Goal: Task Accomplishment & Management: Manage account settings

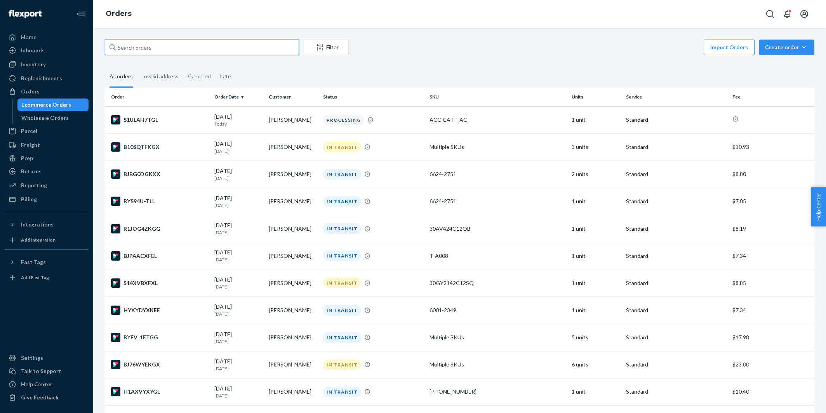
click at [215, 43] on input "text" at bounding box center [202, 48] width 194 height 16
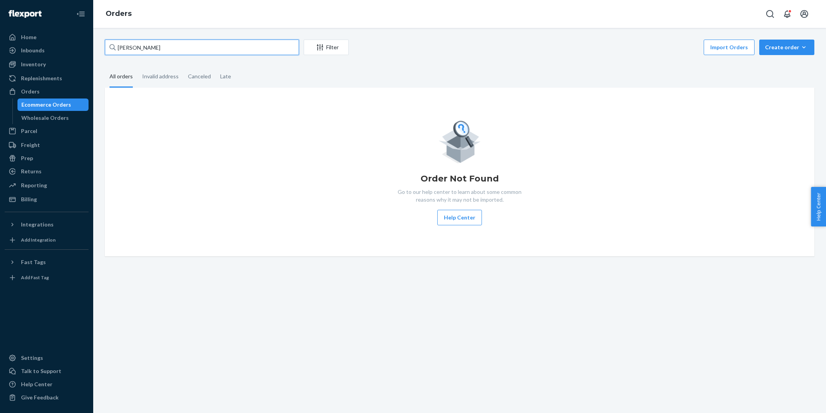
click at [195, 49] on input "heather a" at bounding box center [202, 48] width 194 height 16
paste input "Heather Spears"
type input "Heather Spears"
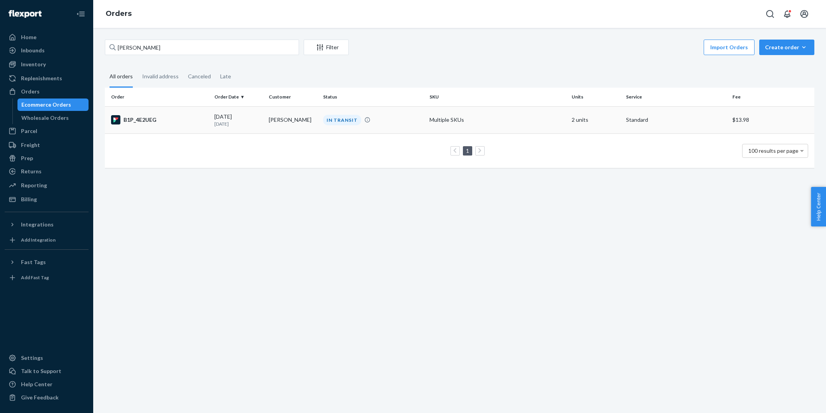
click at [189, 120] on div "B1P_4E2UEG" at bounding box center [159, 119] width 97 height 9
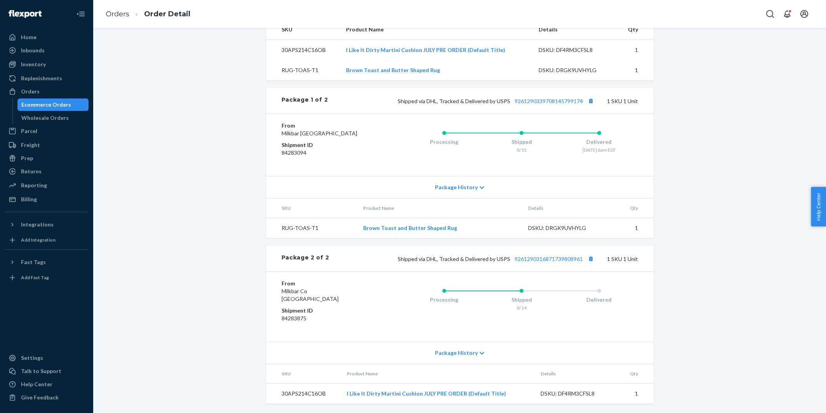
scroll to position [286, 0]
click at [591, 260] on button "Copy tracking number" at bounding box center [591, 259] width 10 height 10
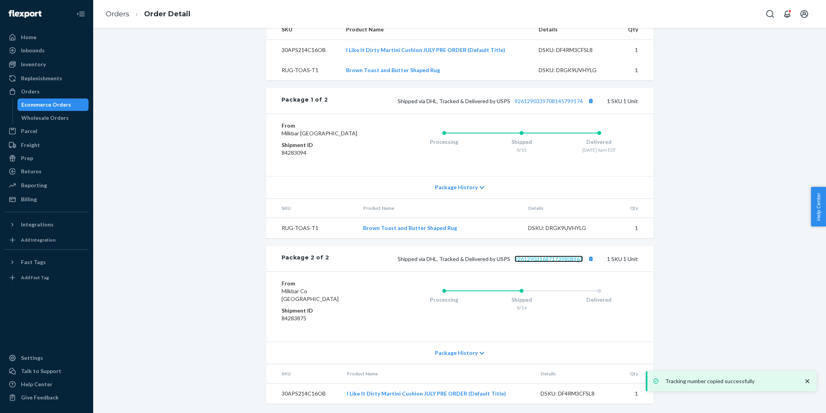
click at [550, 261] on link "9261290316871739808961" at bounding box center [548, 259] width 68 height 7
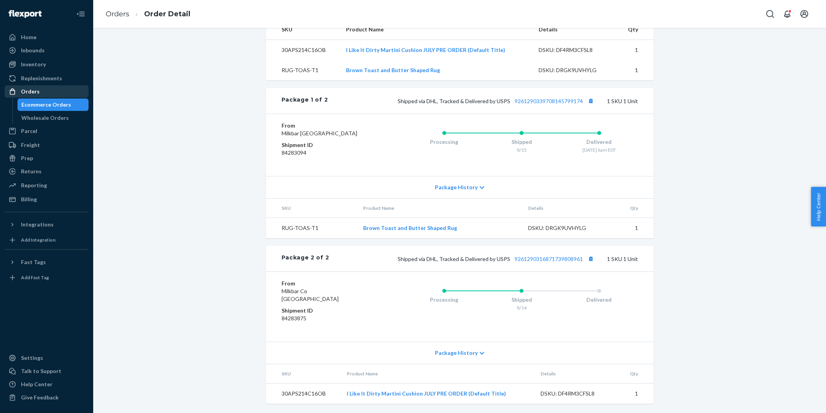
click at [40, 95] on div "Orders" at bounding box center [46, 91] width 82 height 11
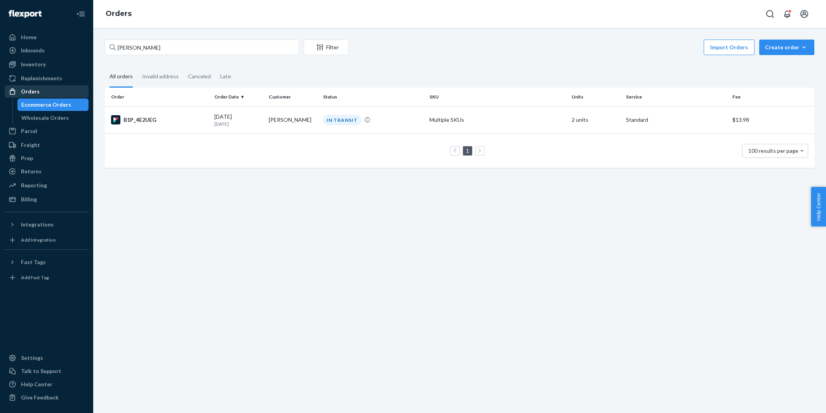
click at [58, 96] on div "Orders" at bounding box center [46, 91] width 82 height 11
click at [163, 51] on input "Heather Spears" at bounding box center [202, 48] width 194 height 16
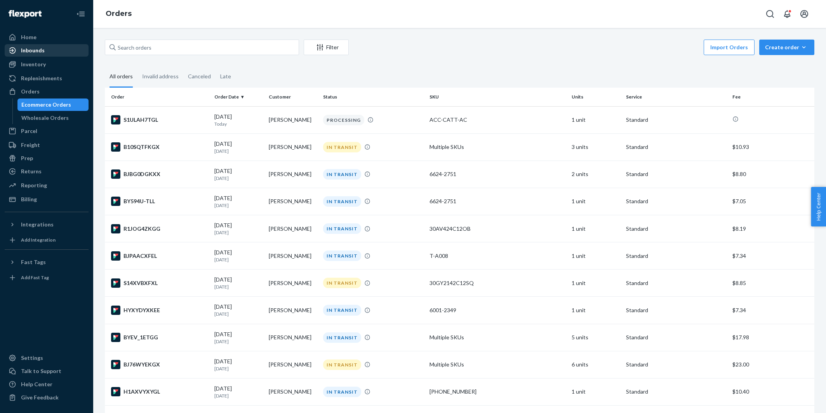
click at [70, 49] on div "Inbounds" at bounding box center [46, 50] width 82 height 11
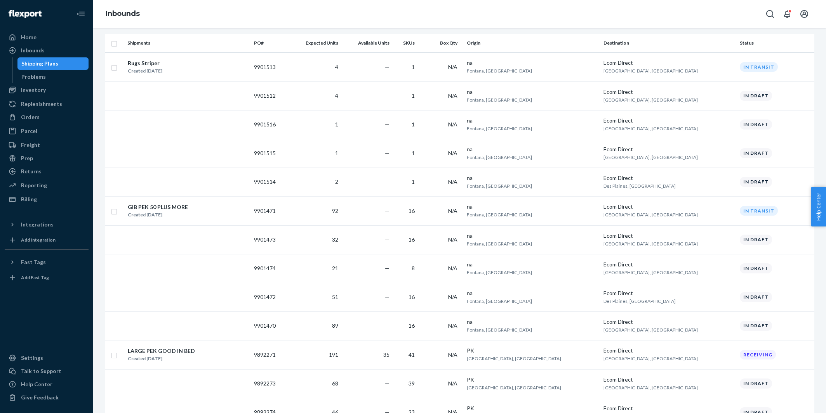
scroll to position [60, 0]
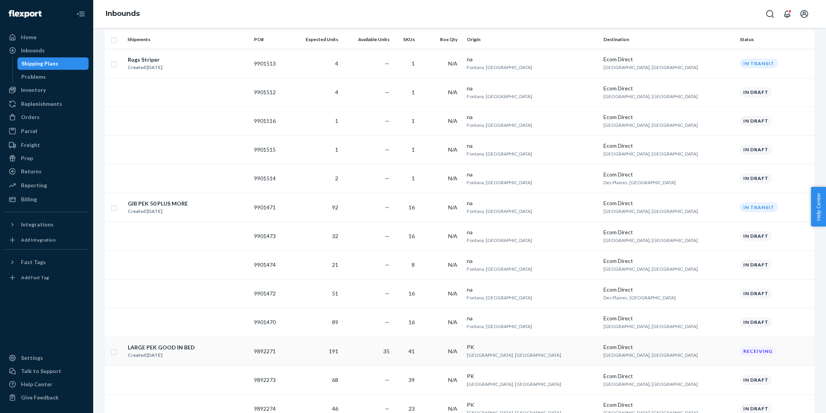
click at [247, 345] on div "LARGE PEK GOOD IN BED Created Aug 8, 2025" at bounding box center [187, 352] width 120 height 16
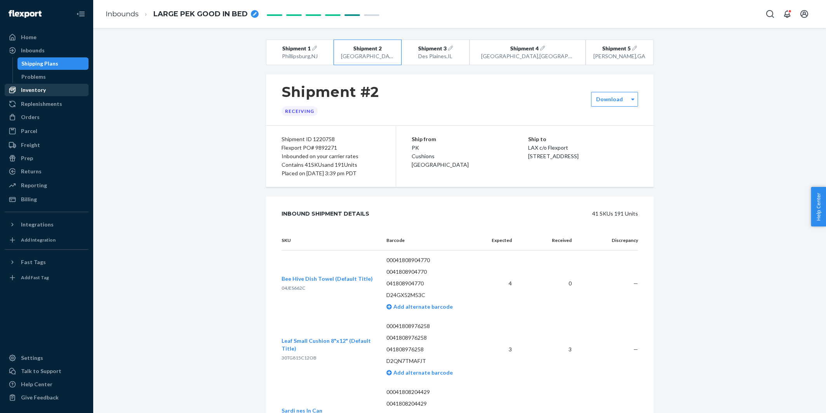
click at [49, 87] on div "Inventory" at bounding box center [46, 90] width 82 height 11
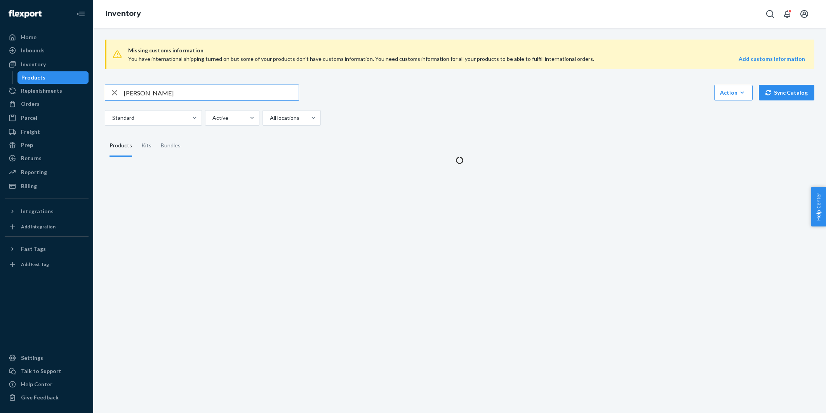
click at [129, 92] on input "taylor swift" at bounding box center [211, 93] width 175 height 16
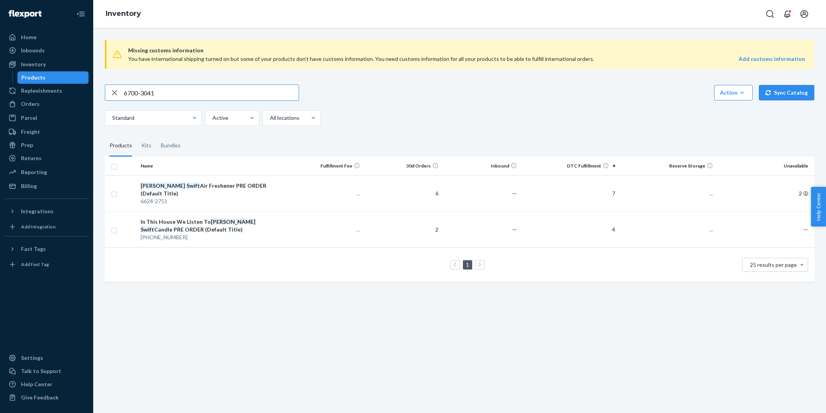
type input "6700-3041"
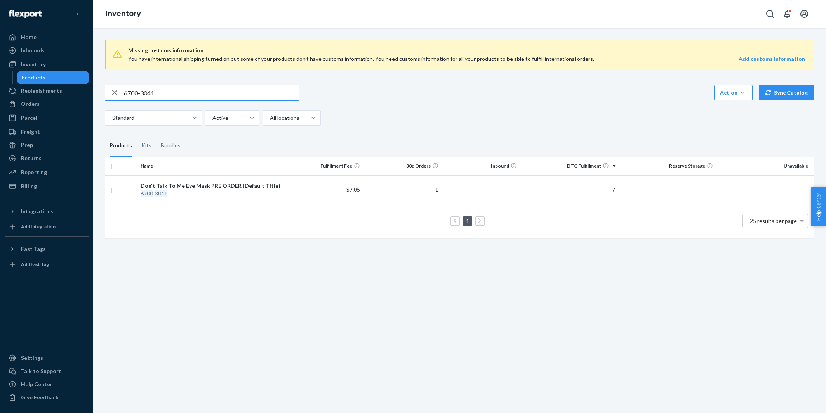
click at [168, 88] on input "6700-3041" at bounding box center [211, 93] width 175 height 16
click at [352, 131] on div "Missing customs information You have international shipping turned on but some …" at bounding box center [459, 139] width 721 height 213
click at [26, 107] on div "Orders" at bounding box center [30, 104] width 19 height 8
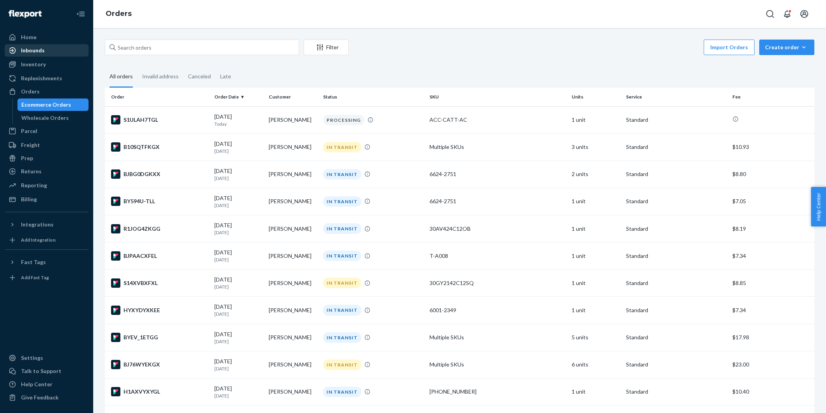
click at [47, 49] on div "Inbounds" at bounding box center [46, 50] width 82 height 11
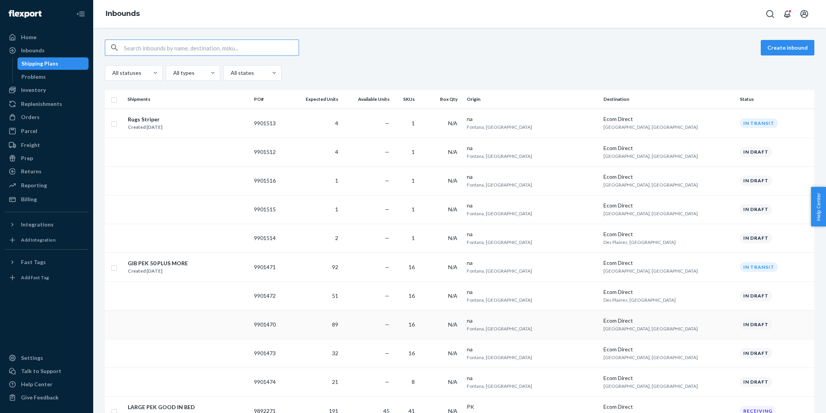
scroll to position [118, 0]
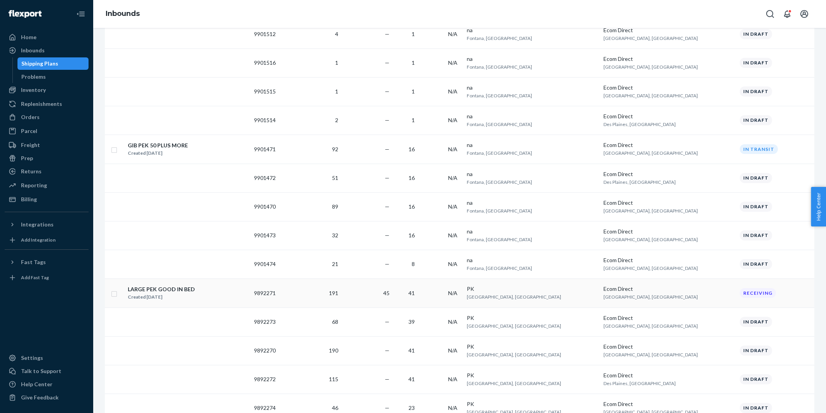
click at [234, 291] on div "LARGE PEK GOOD IN BED Created [DATE]" at bounding box center [187, 293] width 120 height 16
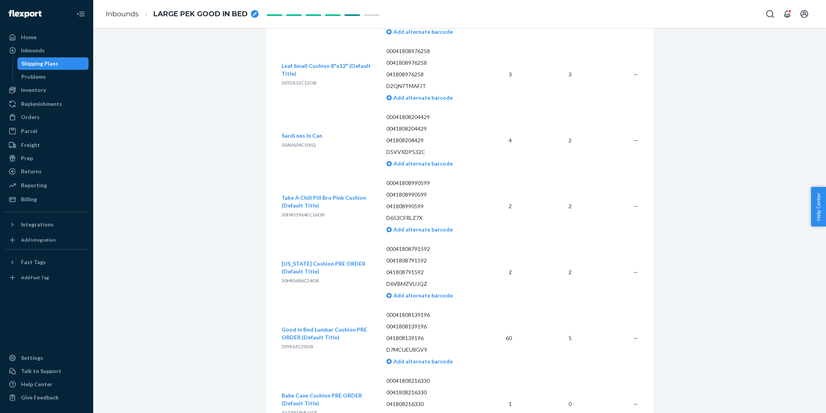
scroll to position [286, 0]
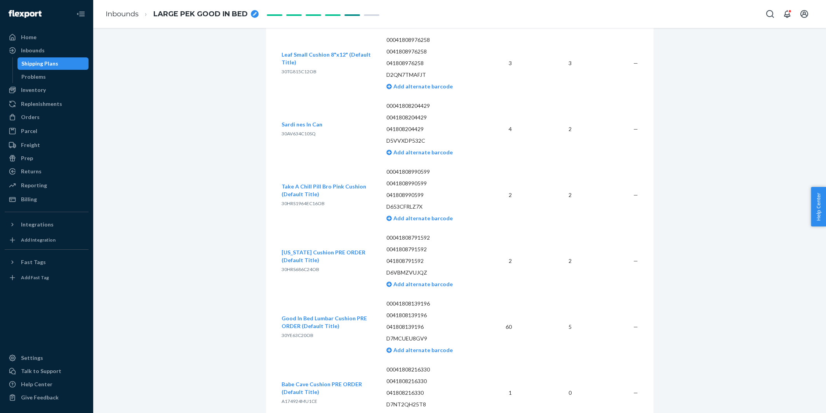
click at [45, 118] on div "Orders" at bounding box center [46, 117] width 82 height 11
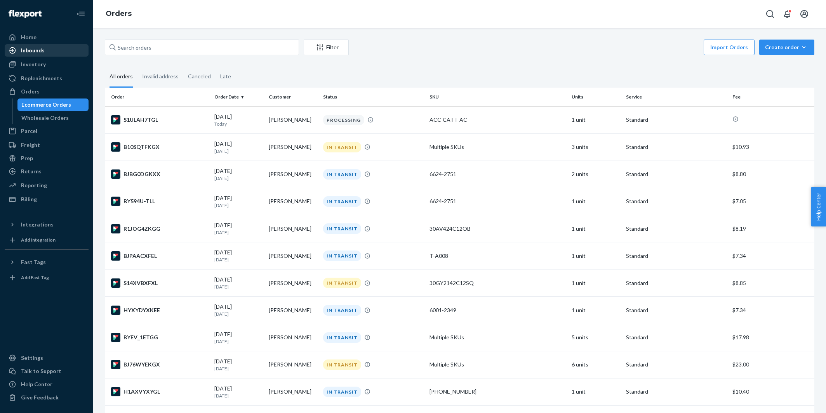
click at [44, 49] on div "Inbounds" at bounding box center [46, 50] width 82 height 11
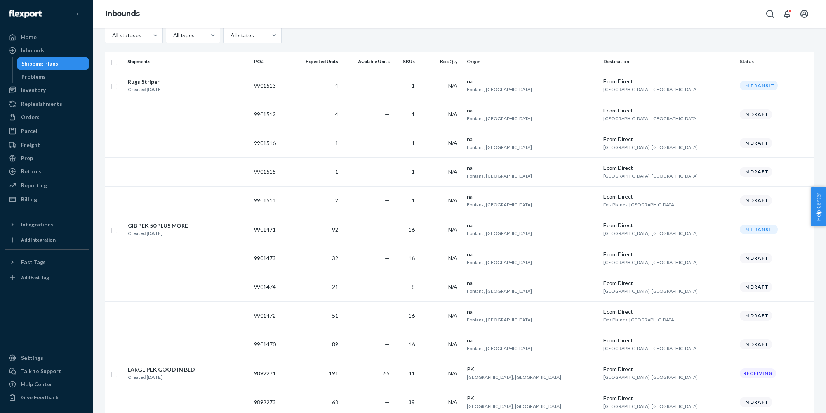
scroll to position [76, 0]
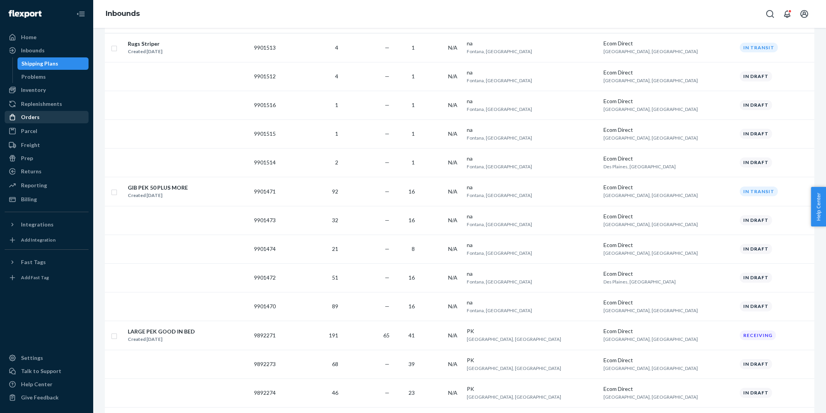
click at [70, 115] on div "Orders" at bounding box center [46, 117] width 82 height 11
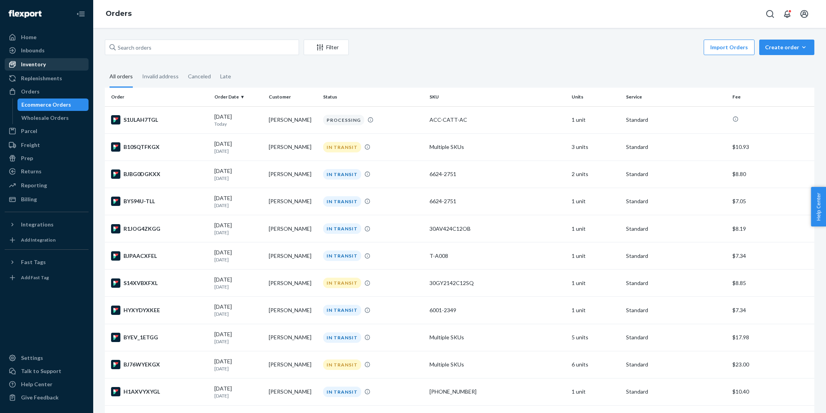
click at [56, 66] on div "Inventory" at bounding box center [46, 64] width 82 height 11
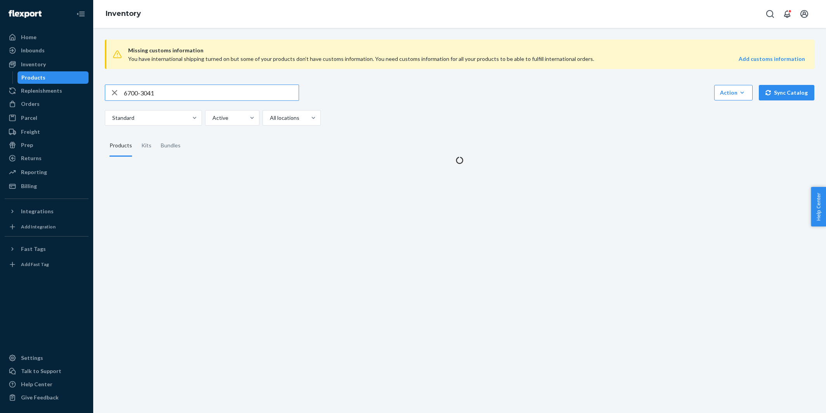
click at [128, 94] on input "6700-3041" at bounding box center [211, 93] width 175 height 16
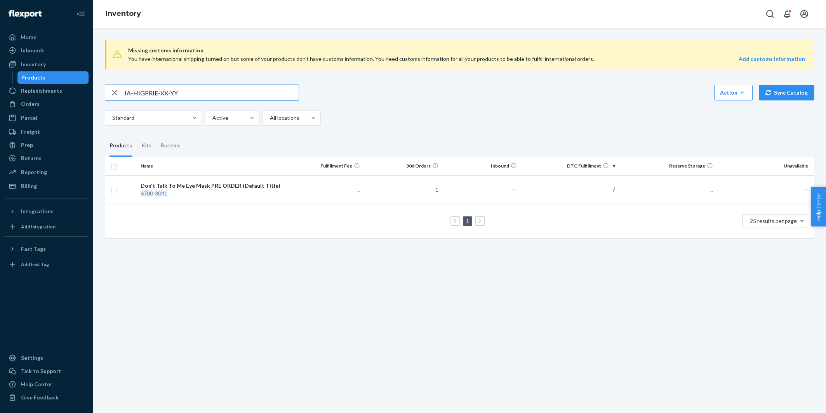
type input "JA-HIGPRIE-XX-YY"
click at [41, 108] on div "Orders" at bounding box center [46, 104] width 82 height 11
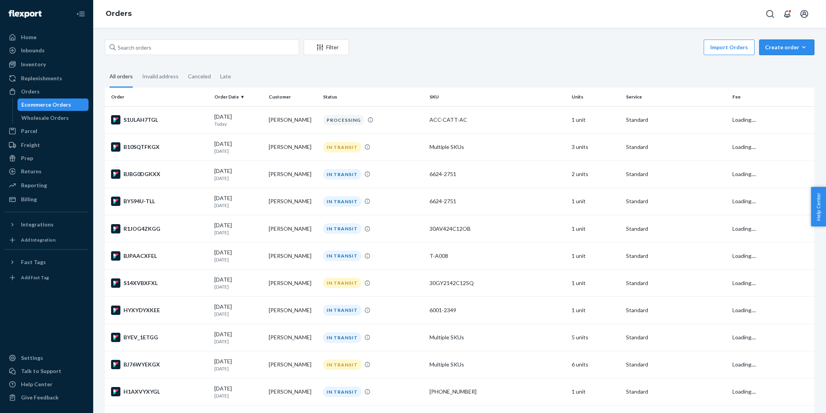
click at [781, 48] on div "Create order" at bounding box center [786, 47] width 43 height 8
click at [781, 59] on span "Ecommerce order" at bounding box center [765, 56] width 43 height 5
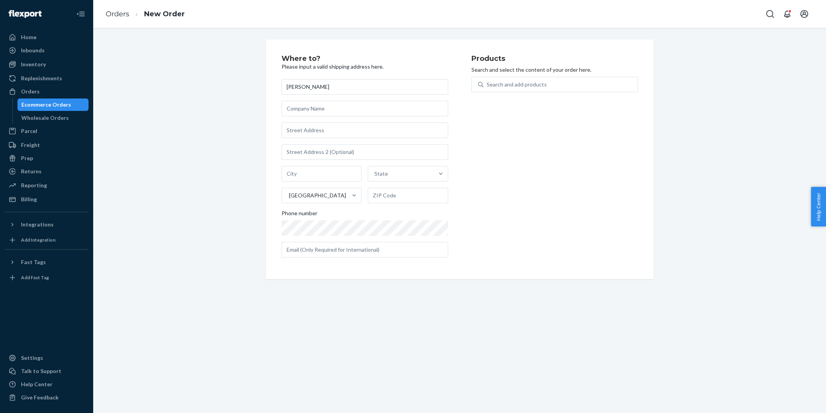
type input "Dana Baumgarten"
click at [306, 132] on input "text" at bounding box center [364, 131] width 167 height 16
paste input "340 Highview Road Englewood NJ 07631 United States"
type input "340 Highview Rd"
type input "Englewood"
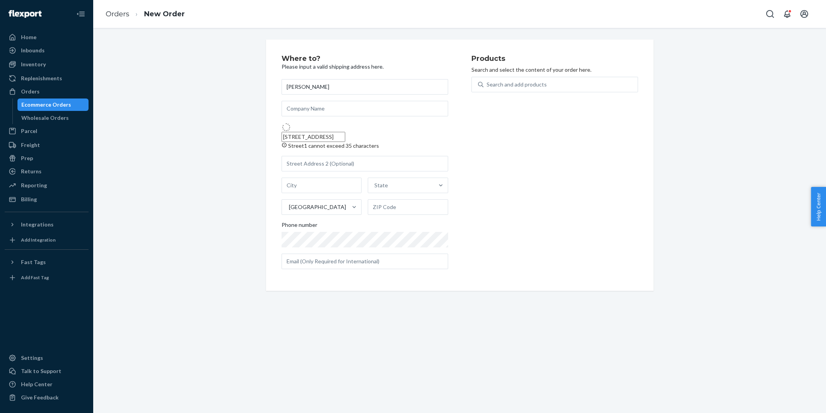
type input "07631"
type input "340 Highview Rd"
click at [248, 137] on div "Where to? Please input a valid shipping address here. Dana Baumgarten 340 Highv…" at bounding box center [459, 160] width 721 height 240
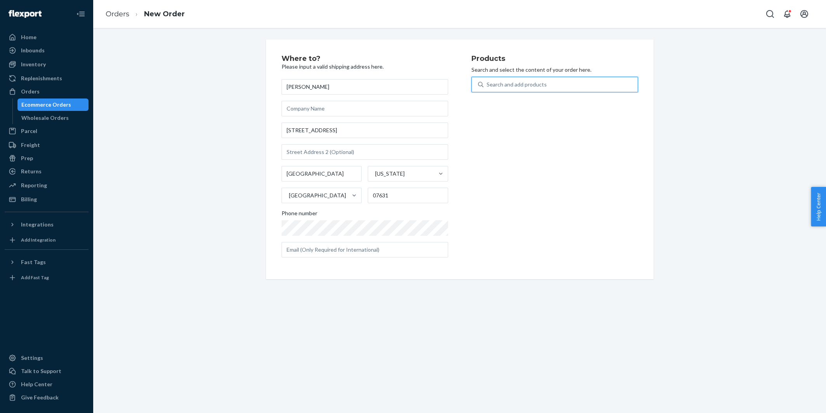
click at [548, 85] on div "Search and add products" at bounding box center [560, 85] width 154 height 14
click at [487, 85] on input "0 results available. Use Up and Down to choose options, press Enter to select t…" at bounding box center [486, 85] width 1 height 8
paste input "6700-3041"
type input "6700-3041"
click at [537, 106] on div "Don't Talk To Me Eye Mask PRE ORDER (Default Title)" at bounding box center [540, 107] width 127 height 16
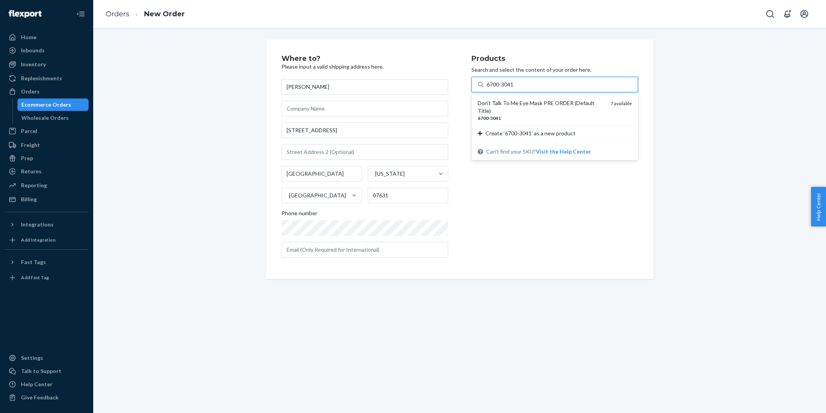
click at [514, 89] on input "6700-3041" at bounding box center [500, 85] width 28 height 8
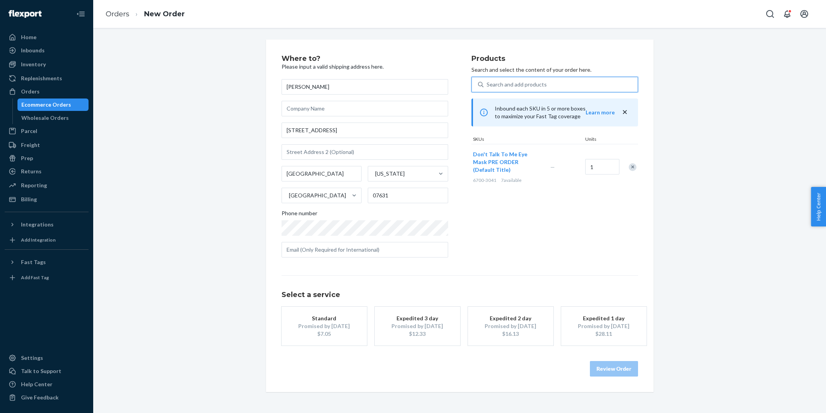
click at [541, 80] on div "Search and add products" at bounding box center [560, 85] width 154 height 14
click at [487, 81] on input "0 results available. Select is focused ,type to refine list, press Down to open…" at bounding box center [486, 85] width 1 height 8
paste input "T-A005"
type input "T-A005"
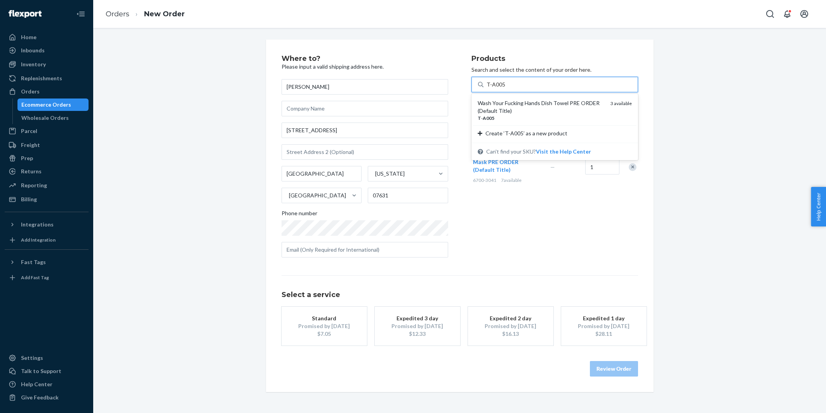
click at [529, 102] on div "Wash Your Fucking Hands Dish Towel PRE ORDER (Default Title)" at bounding box center [540, 107] width 127 height 16
click at [505, 89] on input "T-A005" at bounding box center [495, 85] width 18 height 8
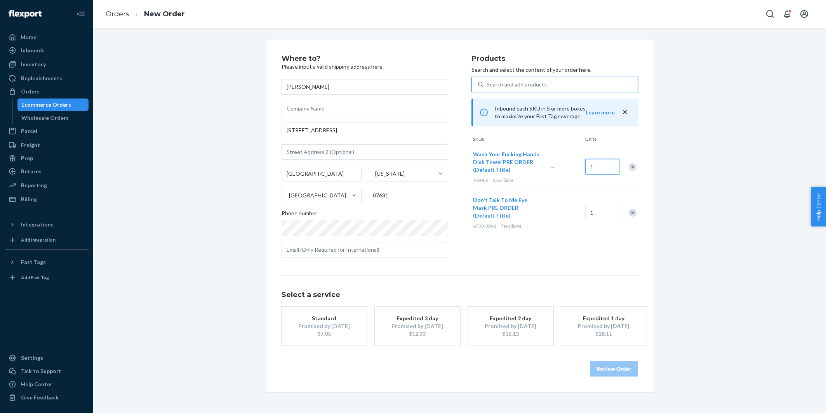
click at [600, 172] on input "1" at bounding box center [602, 167] width 34 height 16
type input "2"
click at [503, 84] on div "Search and add products" at bounding box center [516, 85] width 60 height 8
click at [487, 84] on input "Search and add products" at bounding box center [486, 85] width 1 height 8
paste input "AS-CANHEAR-PI-YY"
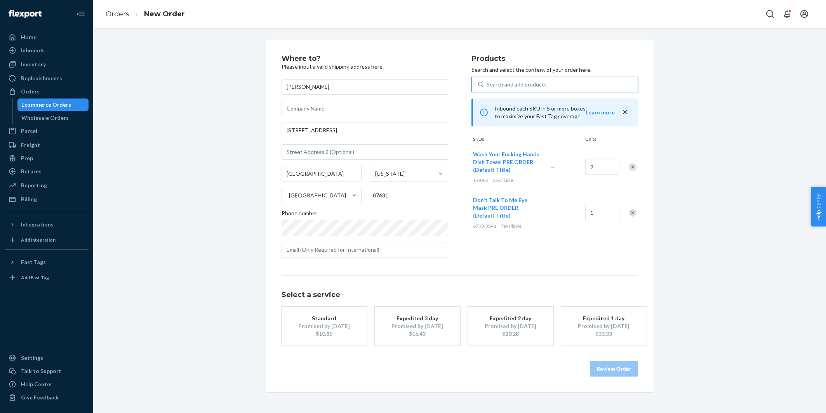
type input "AS-CANHEAR-PI-YY"
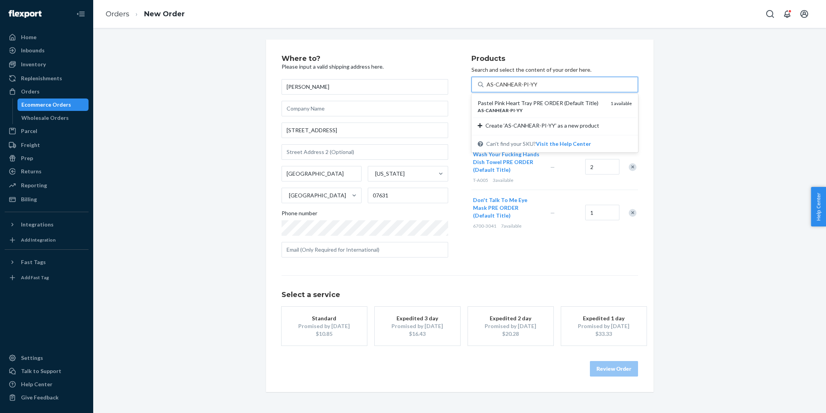
click at [500, 103] on div "Pastel Pink Heart Tray PRE ORDER (Default Title)" at bounding box center [540, 103] width 127 height 8
click at [500, 89] on input "AS-CANHEAR-PI-YY" at bounding box center [511, 85] width 50 height 8
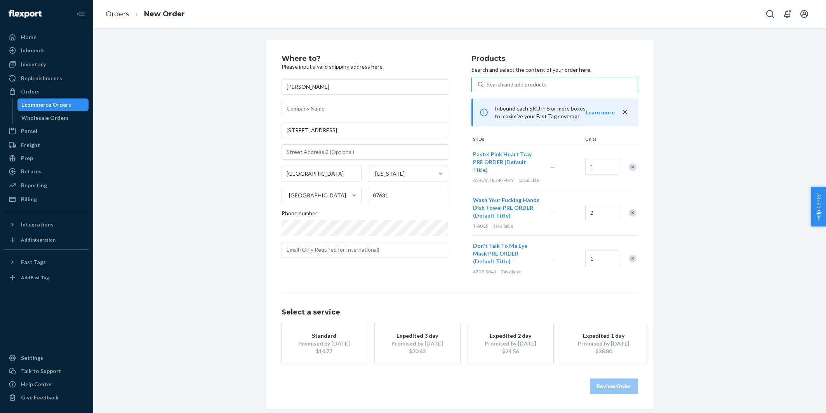
click at [517, 85] on div "Search and add products" at bounding box center [516, 85] width 60 height 8
click at [487, 85] on input "Search and add products" at bounding box center [486, 85] width 1 height 8
paste input "30RN223C16OB"
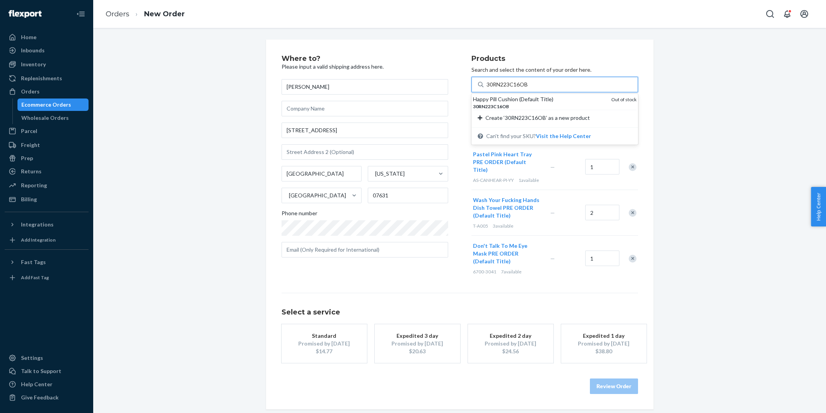
type input "30RN223C16OB"
click at [179, 248] on div "Where to? Please input a valid shipping address here. Dana Baumgarten 340 Highv…" at bounding box center [459, 225] width 721 height 370
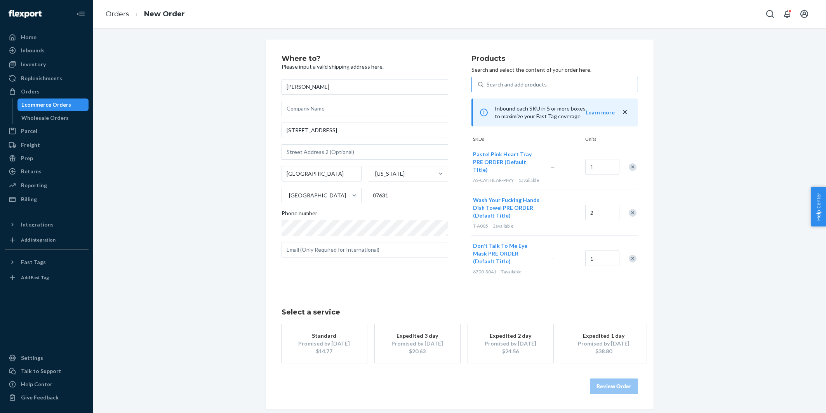
drag, startPoint x: 221, startPoint y: 146, endPoint x: 236, endPoint y: 310, distance: 164.9
click at [221, 146] on div "Where to? Please input a valid shipping address here. Dana Baumgarten 340 Highv…" at bounding box center [459, 225] width 721 height 370
click at [230, 189] on div "Where to? Please input a valid shipping address here. Dana Baumgarten 340 Highv…" at bounding box center [459, 225] width 721 height 370
click at [500, 89] on div "Search and add products" at bounding box center [560, 85] width 154 height 14
click at [487, 89] on input "Search and add products" at bounding box center [486, 85] width 1 height 8
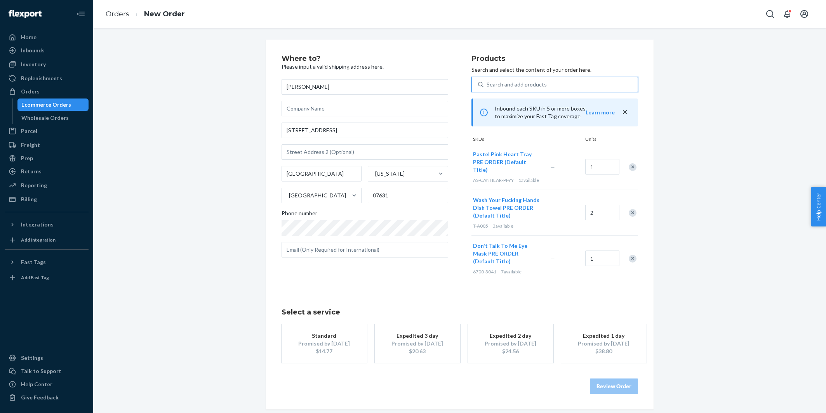
paste input "DE-CAKETIS-XX-YY"
type input "DE-CAKETIS-XX-YY"
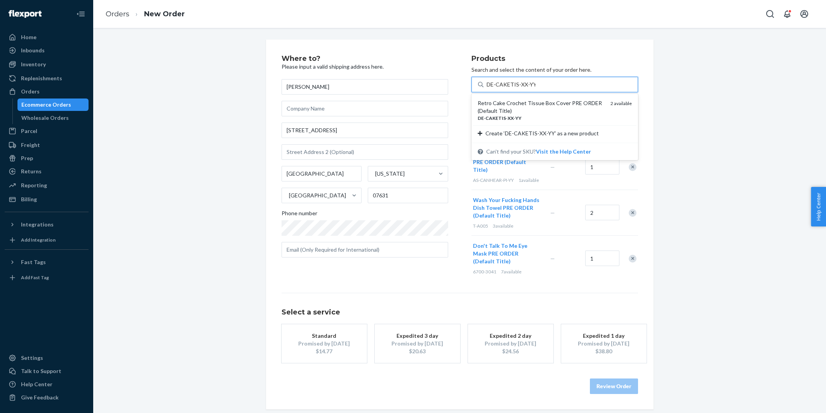
click at [505, 104] on div "Retro Cake Crochet Tissue Box Cover PRE ORDER (Default Title)" at bounding box center [540, 107] width 127 height 16
click at [505, 89] on input "DE-CAKETIS-XX-YY" at bounding box center [510, 85] width 49 height 8
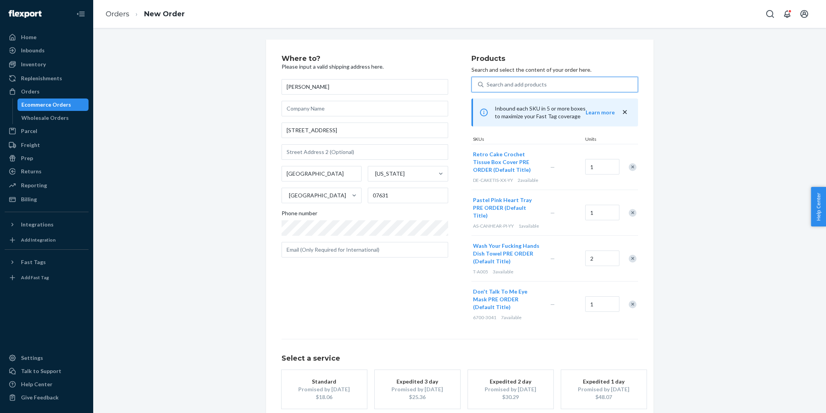
click at [536, 85] on div "Search and add products" at bounding box center [516, 85] width 60 height 8
click at [487, 85] on input "0 results available. Use Up and Down to choose options, press Enter to select t…" at bounding box center [486, 85] width 1 height 8
paste input "DW-CAKEMUG-XX-YY"
type input "DW-CAKEMUG-XX-YY"
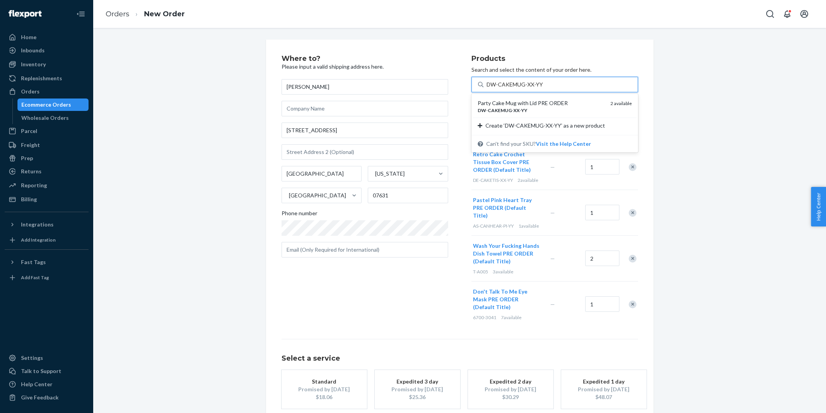
click at [528, 102] on div "Party Cake Mug with Lid PRE ORDER" at bounding box center [540, 103] width 127 height 8
click at [528, 89] on input "DW-CAKEMUG-XX-YY" at bounding box center [514, 85] width 56 height 8
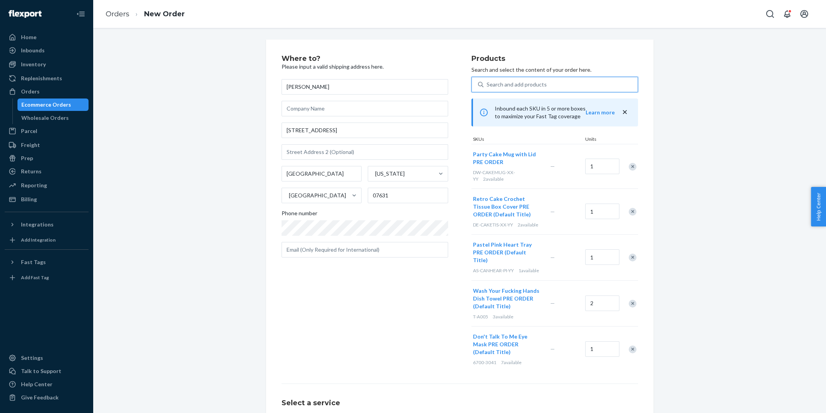
click at [503, 82] on div "Search and add products" at bounding box center [516, 85] width 60 height 8
click at [487, 82] on input "0 results available. Select is focused ,type to refine list, press Down to open…" at bounding box center [486, 85] width 1 height 8
paste input "ASH-CLDY-SK"
type input "ASH-CLDY-SK"
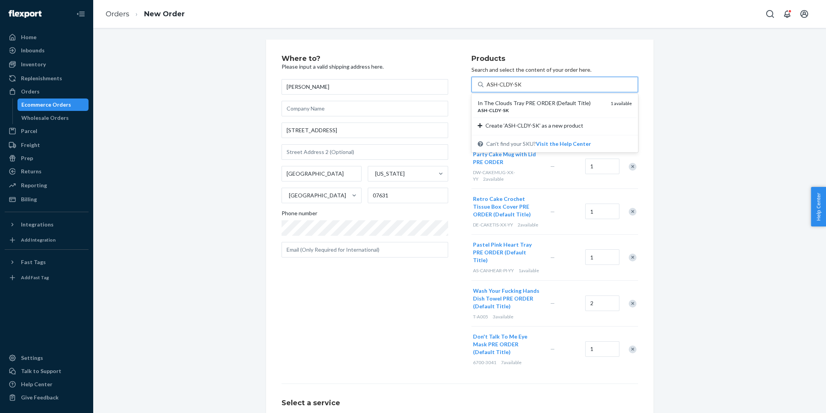
click at [512, 103] on div "In The Clouds Tray PRE ORDER (Default Title)" at bounding box center [540, 103] width 127 height 8
click at [512, 89] on input "ASH-CLDY-SK" at bounding box center [503, 85] width 35 height 8
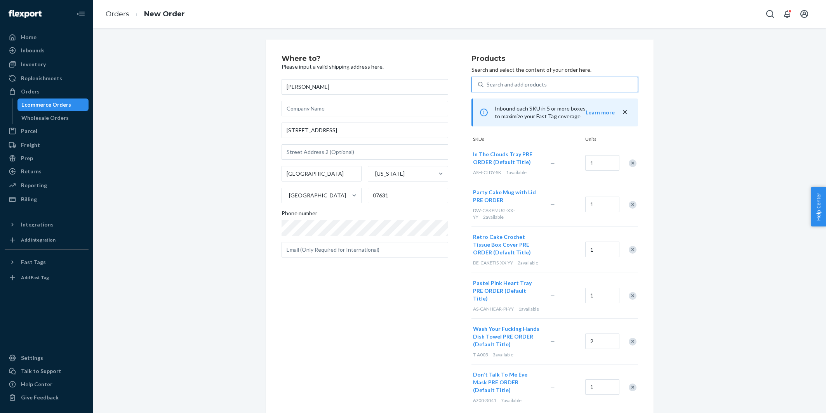
click at [524, 80] on div "Search and add products" at bounding box center [560, 85] width 154 height 14
click at [487, 81] on input "0 results available. Select is focused ,type to refine list, press Down to open…" at bounding box center [486, 85] width 1 height 8
paste input "ACC-TRAY-BW"
type input "ACC-TRAY-BW"
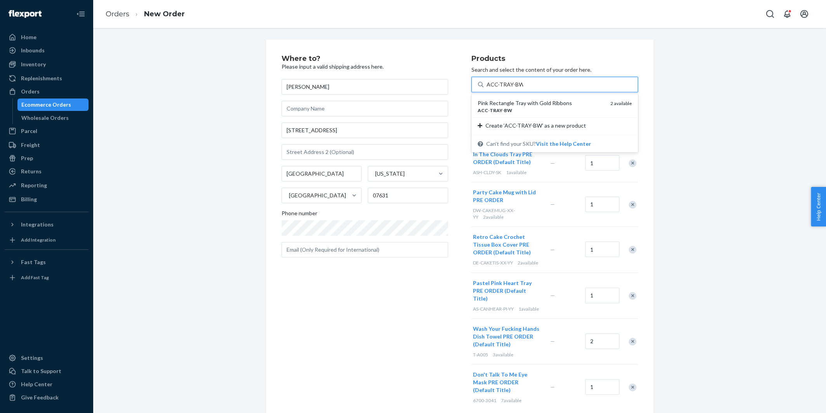
click at [524, 101] on div "Pink Rectangle Tray with Gold Ribbons" at bounding box center [540, 103] width 127 height 8
click at [523, 89] on input "ACC-TRAY-BW" at bounding box center [504, 85] width 36 height 8
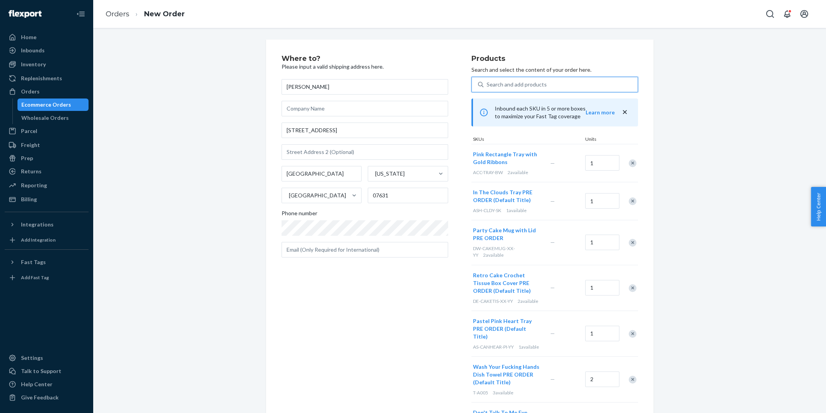
click at [510, 83] on div "Search and add products" at bounding box center [516, 85] width 60 height 8
click at [487, 83] on input "0 results available. Select is focused ,type to refine list, press Down to open…" at bounding box center [486, 85] width 1 height 8
paste input "04APS223C"
type input "04APS223C"
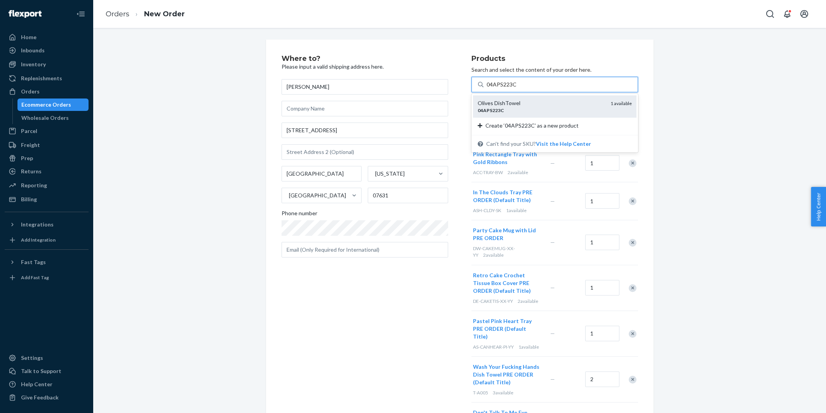
click at [523, 105] on div "Olives DishTowel" at bounding box center [540, 103] width 127 height 8
click at [517, 89] on input "04APS223C" at bounding box center [501, 85] width 30 height 8
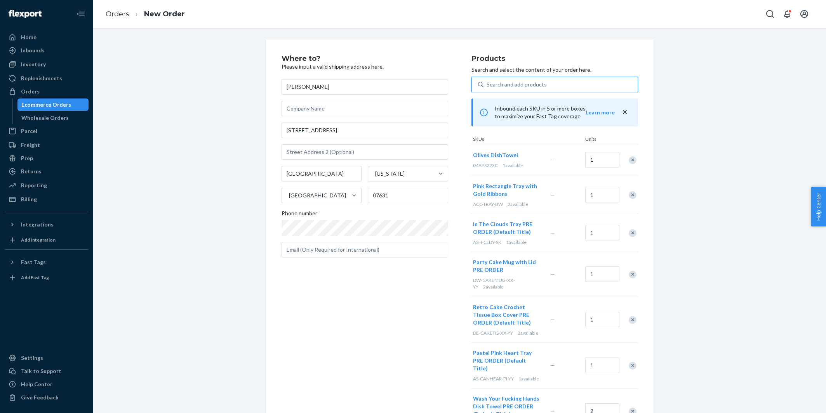
paste input "6624-3516"
type input "6624-3516"
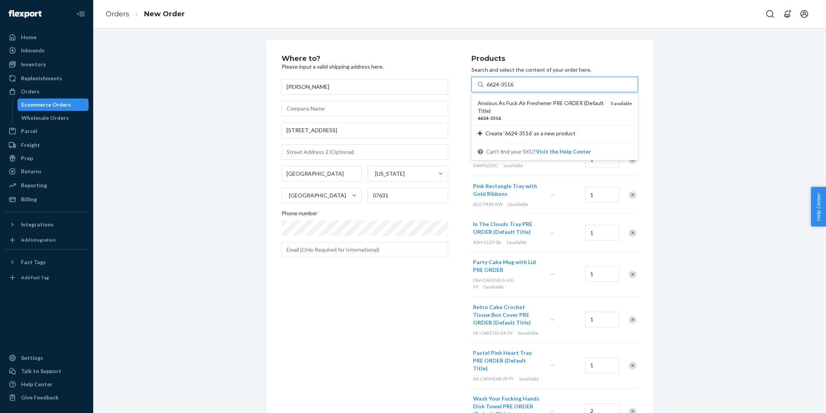
click at [501, 101] on div "Anxious As Fuck Air Freshener PRE ORDER (Default Title)" at bounding box center [540, 107] width 127 height 16
click at [501, 89] on input "6624-3516" at bounding box center [500, 85] width 28 height 8
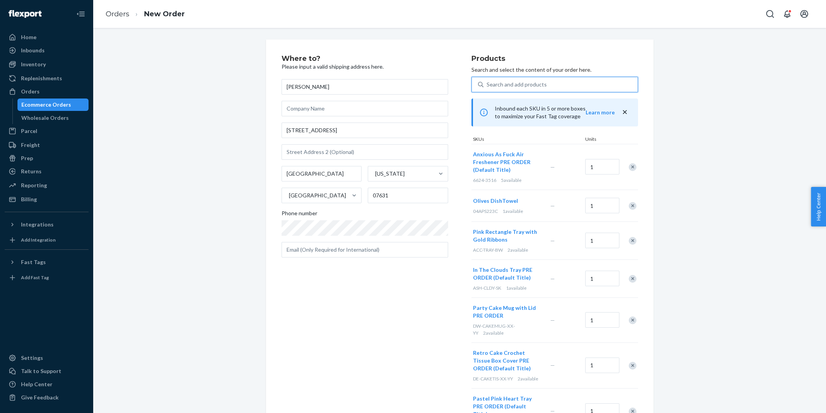
click at [546, 80] on div "Search and add products" at bounding box center [560, 85] width 154 height 14
click at [487, 81] on input "0 results available. Select is focused ,type to refine list, press Down to open…" at bounding box center [486, 85] width 1 height 8
paste input "ASH-MART-IN"
type input "ASH-MART-IN"
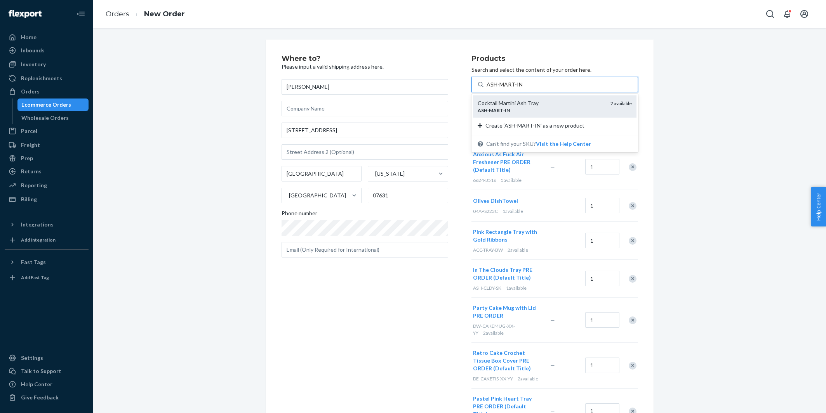
click at [553, 104] on div "Cocktail Martini Ash Tray" at bounding box center [540, 103] width 127 height 8
click at [522, 89] on input "ASH-MART-IN" at bounding box center [504, 85] width 36 height 8
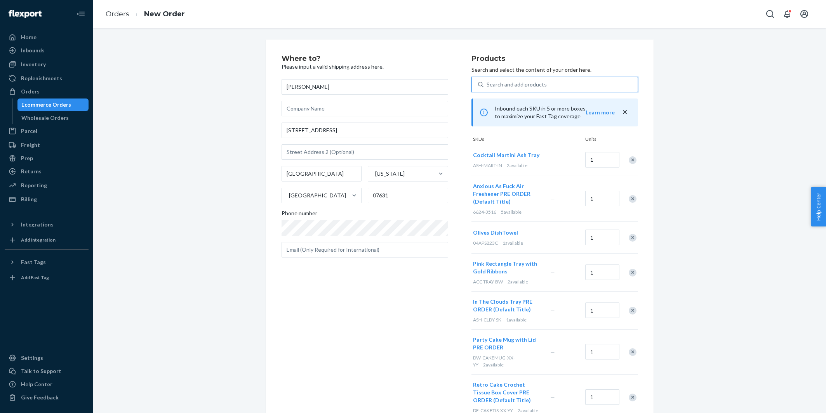
click at [528, 81] on div "Search and add products" at bounding box center [516, 85] width 60 height 8
click at [487, 81] on input "0 results available. Use Up and Down to choose options, press Enter to select t…" at bounding box center [486, 85] width 1 height 8
paste input "AS-FROGLPA-XX-YY"
type input "AS-FROGLPA-XX-YY"
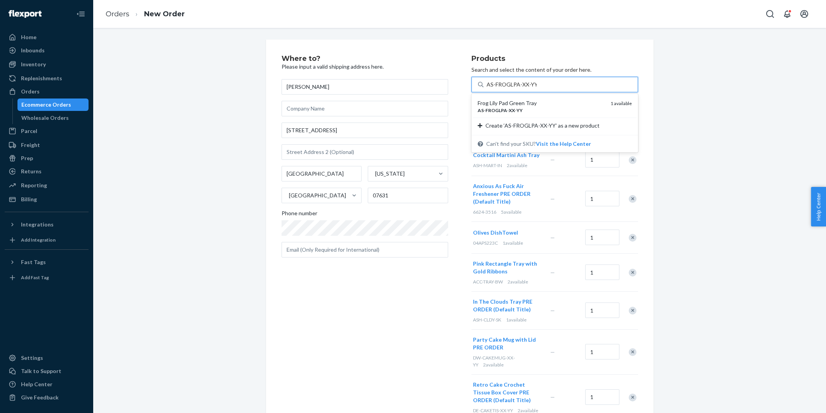
click at [527, 99] on div "Frog Lily Pad Green Tray" at bounding box center [540, 103] width 127 height 8
click at [527, 89] on input "AS-FROGLPA-XX-YY" at bounding box center [511, 85] width 50 height 8
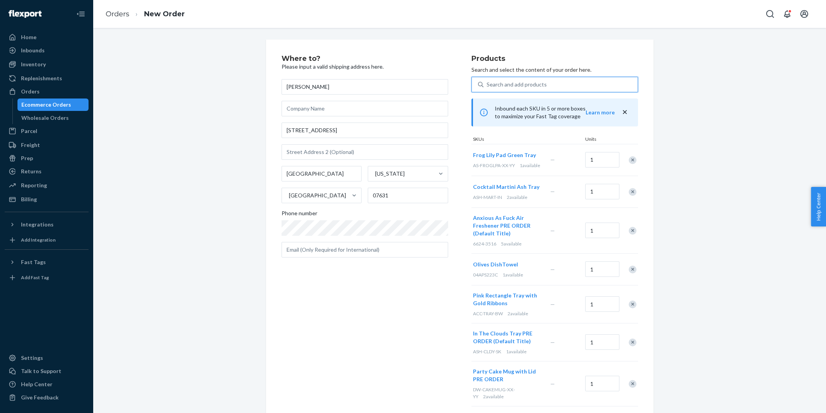
click at [519, 154] on span "Frog Lily Pad Green Tray" at bounding box center [504, 155] width 63 height 7
click at [515, 185] on span "Cocktail Martini Ash Tray" at bounding box center [506, 187] width 66 height 7
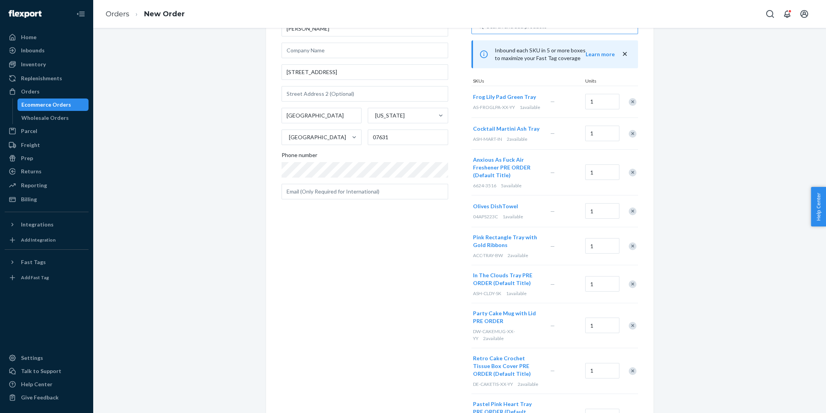
scroll to position [135, 0]
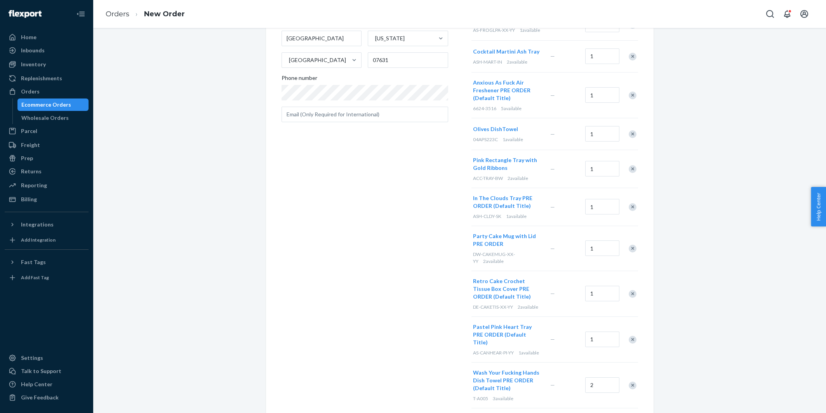
click at [510, 160] on span "Pink Rectangle Tray with Gold Ribbons" at bounding box center [505, 164] width 64 height 14
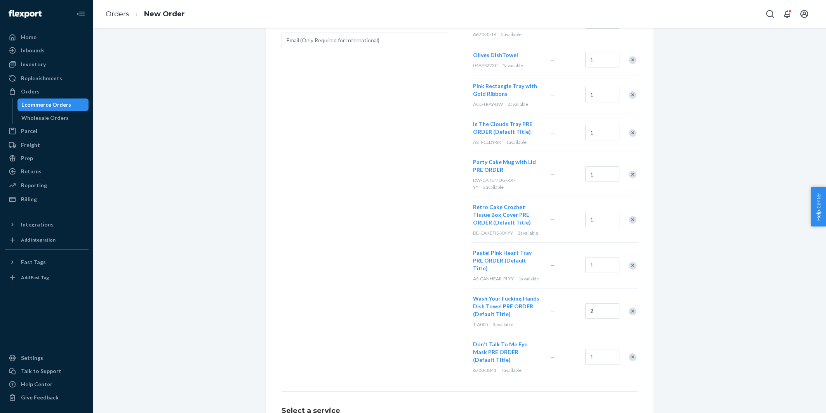
scroll to position [210, 0]
click at [489, 255] on button "Pastel Pink Heart Tray PRE ORDER (Default Title)" at bounding box center [507, 260] width 68 height 23
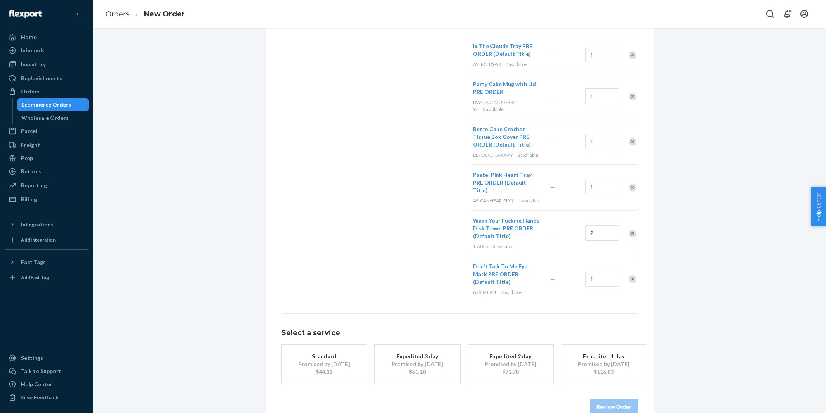
click at [326, 361] on div "Promised by Sep 1, 2025" at bounding box center [324, 365] width 62 height 8
click at [627, 399] on button "Review Order" at bounding box center [614, 407] width 48 height 16
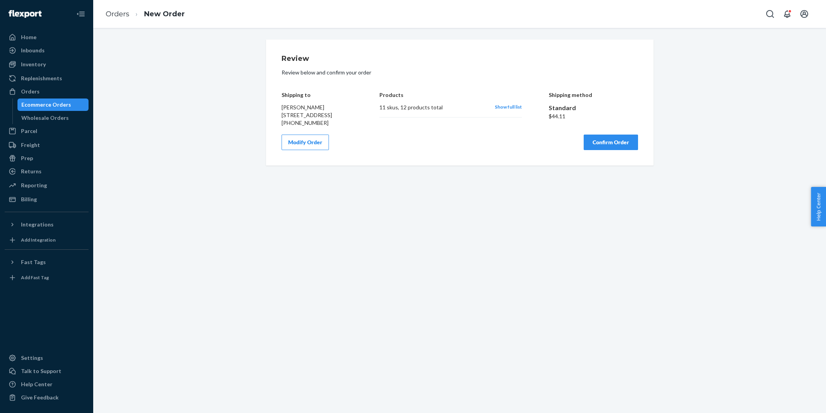
scroll to position [0, 0]
click at [511, 104] on span "Show full list" at bounding box center [508, 107] width 27 height 6
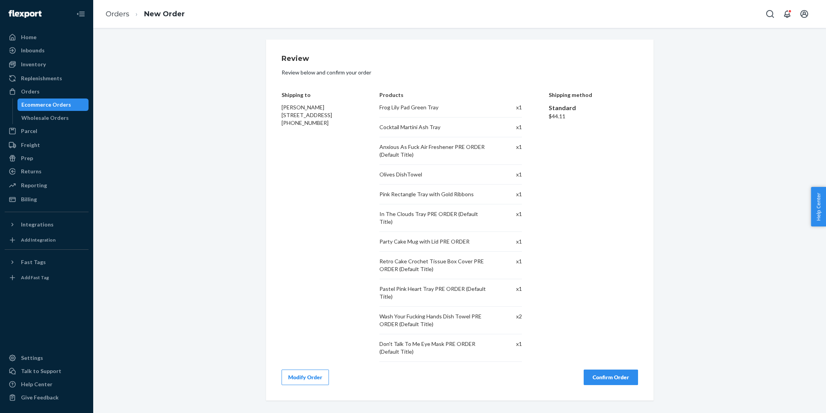
click at [604, 370] on button "Confirm Order" at bounding box center [610, 378] width 54 height 16
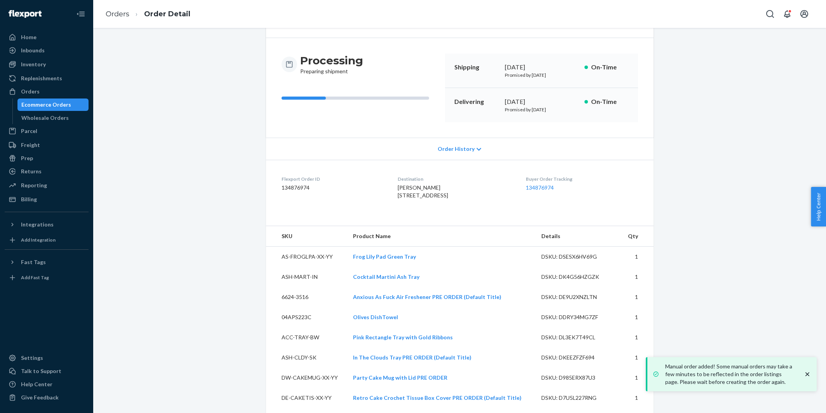
scroll to position [137, 0]
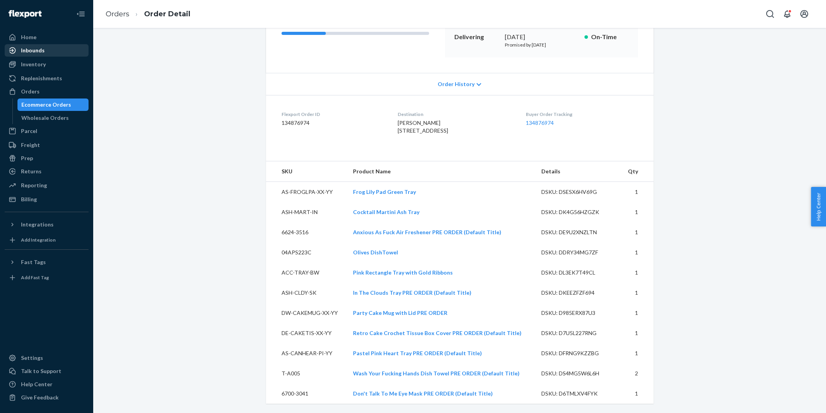
click at [54, 55] on div "Inbounds" at bounding box center [46, 50] width 82 height 11
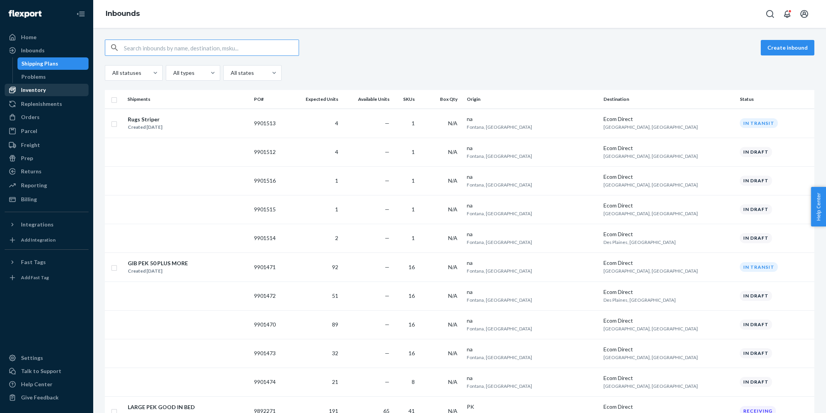
click at [63, 84] on li "Inventory" at bounding box center [47, 90] width 84 height 12
click at [63, 87] on div "Inventory" at bounding box center [46, 90] width 82 height 11
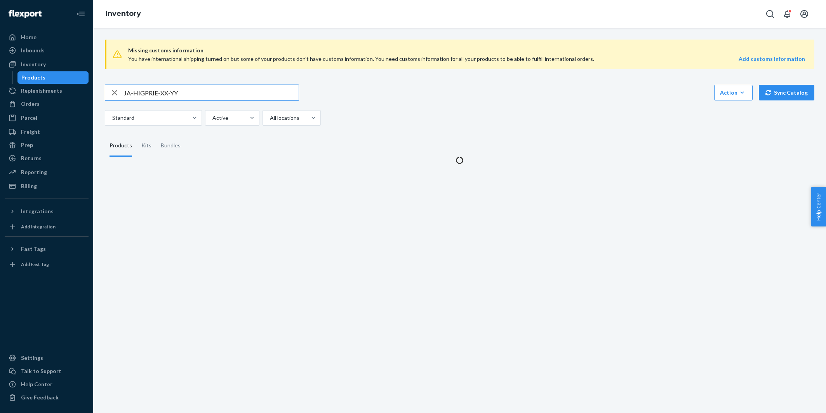
click at [210, 97] on input "JA-HIGPRIE-XX-YY" at bounding box center [211, 93] width 175 height 16
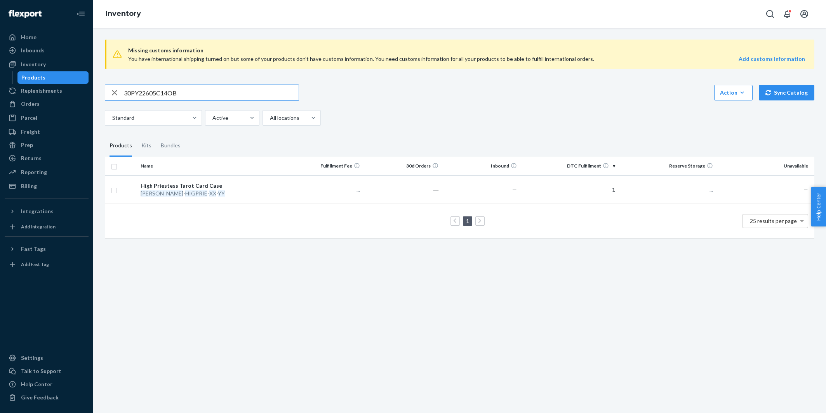
type input "30PY22605C14OB"
click at [44, 53] on div "Inbounds" at bounding box center [46, 50] width 82 height 11
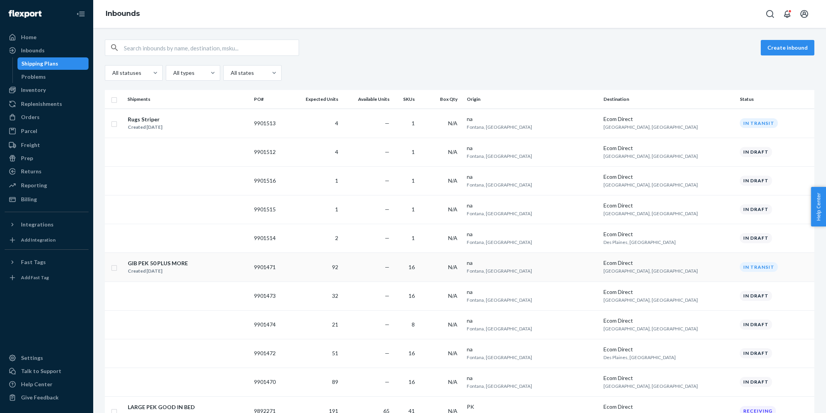
click at [223, 269] on div "GIB PEK 50 PLUS MORE Created Aug 12, 2025" at bounding box center [187, 267] width 120 height 16
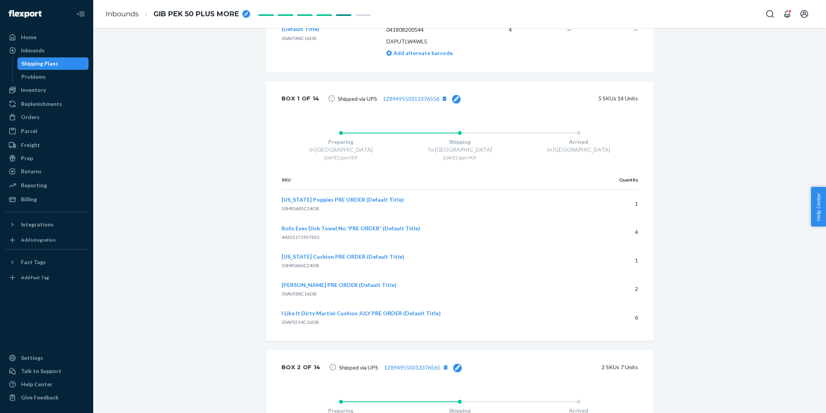
scroll to position [1178, 0]
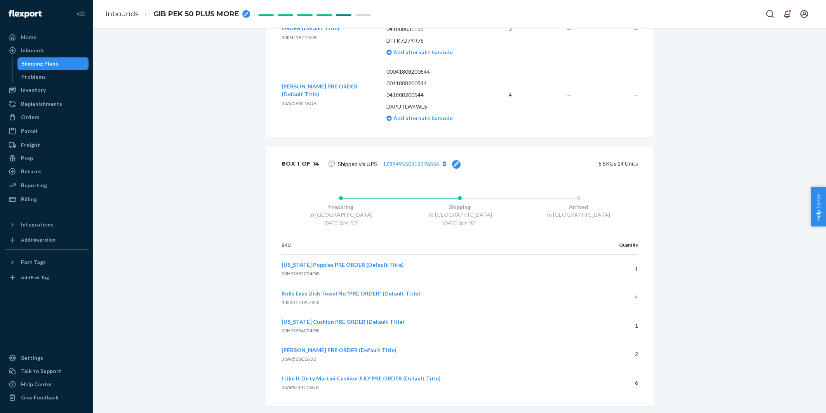
click at [453, 163] on icon at bounding box center [455, 163] width 5 height 5
click at [440, 161] on div "Update" at bounding box center [441, 164] width 19 height 8
click at [404, 161] on link "1Z8949550313376556" at bounding box center [411, 164] width 56 height 7
click at [454, 162] on icon at bounding box center [455, 163] width 5 height 5
click at [434, 165] on div "Update" at bounding box center [441, 164] width 19 height 8
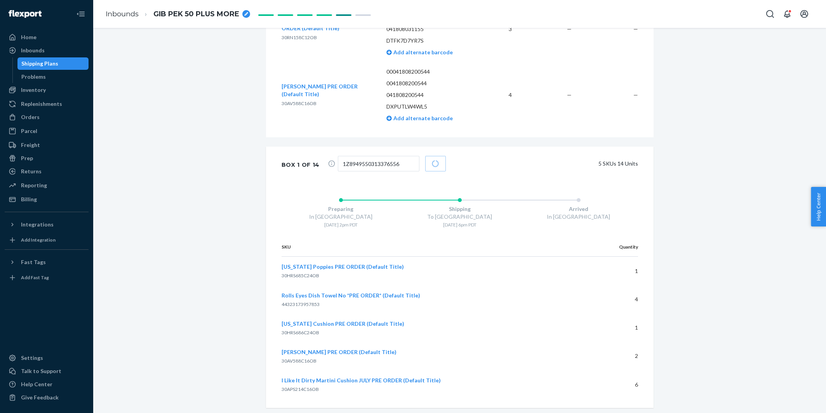
scroll to position [1406, 0]
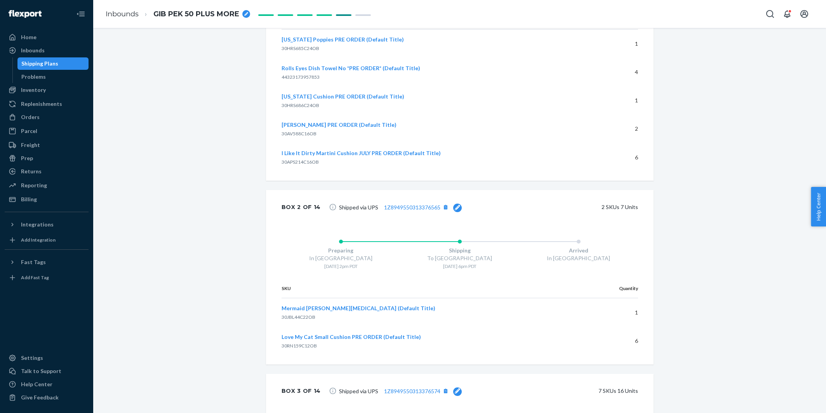
click at [455, 205] on icon at bounding box center [457, 207] width 5 height 5
click at [458, 204] on div "2 SKUs 7 Units" at bounding box center [547, 208] width 179 height 16
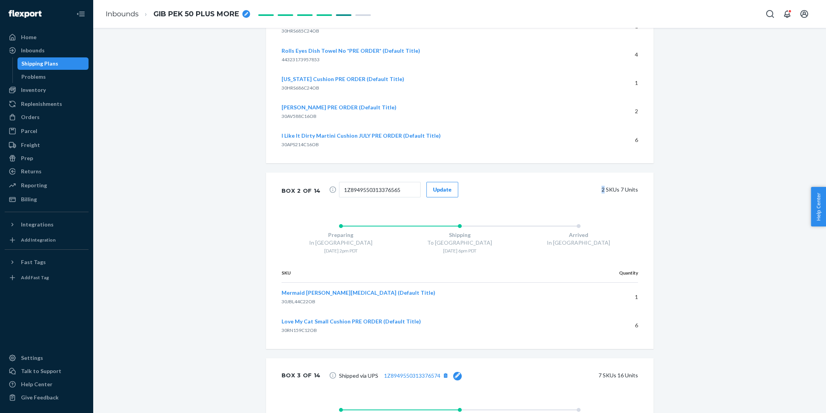
click at [441, 190] on div "Update" at bounding box center [442, 190] width 19 height 8
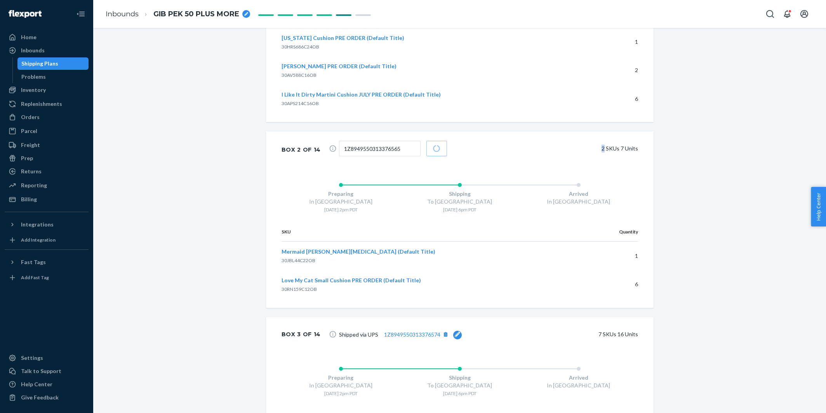
scroll to position [1464, 0]
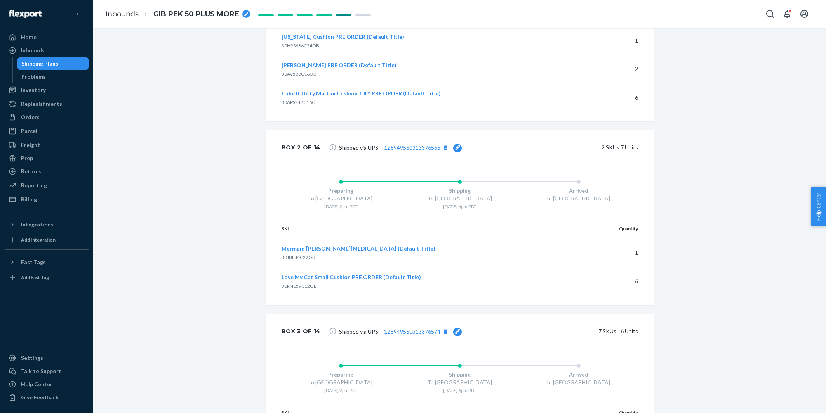
click at [456, 329] on icon at bounding box center [457, 331] width 5 height 5
click at [433, 330] on div "Update" at bounding box center [442, 332] width 19 height 8
click at [69, 53] on div "Inbounds" at bounding box center [46, 50] width 82 height 11
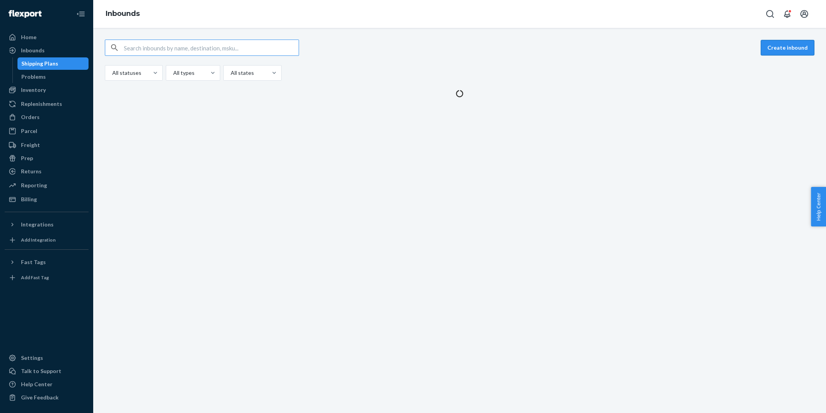
click at [793, 45] on button "Create inbound" at bounding box center [787, 48] width 54 height 16
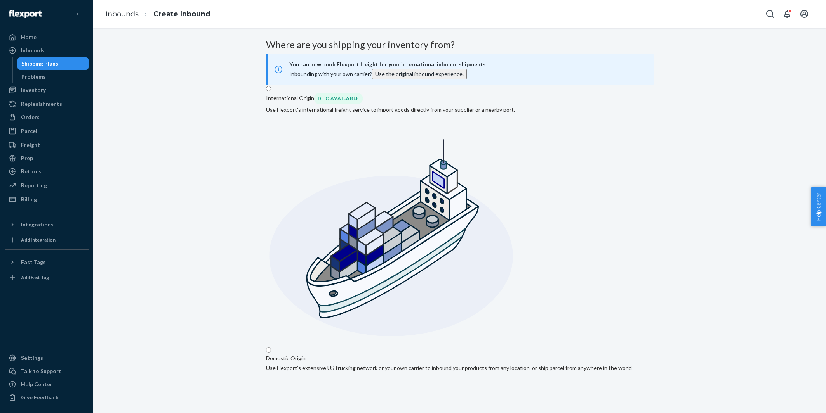
click at [271, 348] on input "Domestic Origin Use Flexport’s extensive US trucking network or your own carrie…" at bounding box center [268, 350] width 5 height 5
radio input "true"
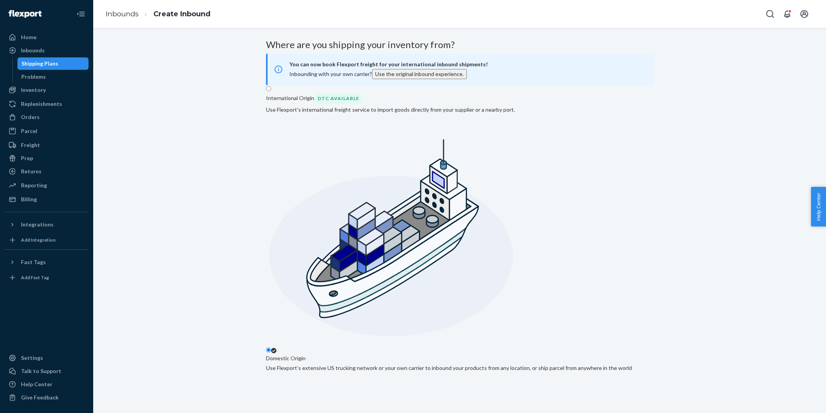
type input "na"
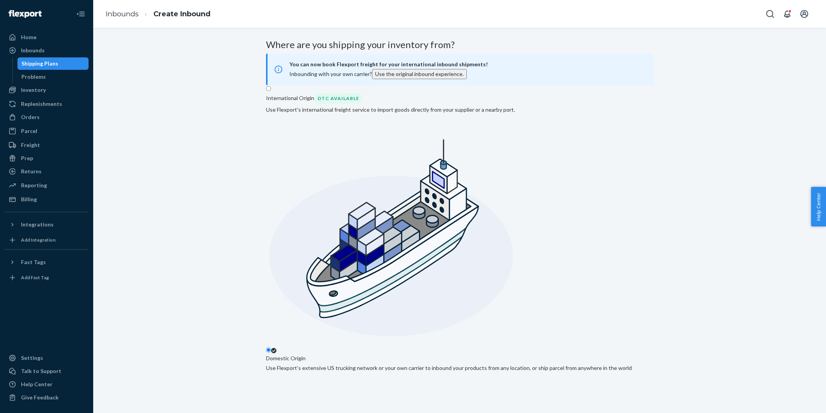
type input "Phillipsburg"
type input "NJ"
type input "08865"
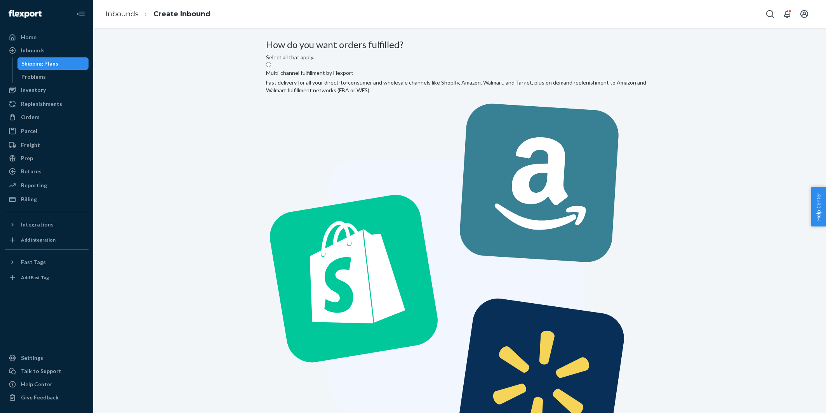
click at [379, 115] on label "Multi-channel fulfillment by Flexport Fast delivery for all your direct-to-cons…" at bounding box center [459, 272] width 387 height 422
click at [271, 67] on input "Multi-channel fulfillment by Flexport Fast delivery for all your direct-to-cons…" at bounding box center [268, 64] width 5 height 5
radio input "true"
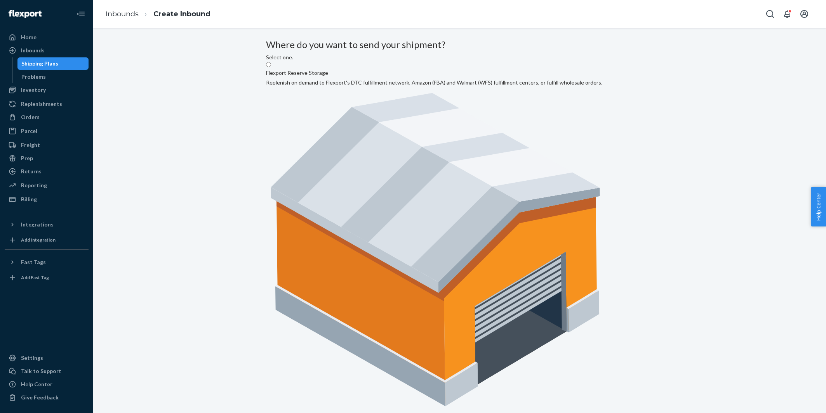
click at [271, 413] on input "Flexport DTC Fulfillment Network Send your shipment directly to Flexport's dire…" at bounding box center [268, 417] width 5 height 5
radio input "true"
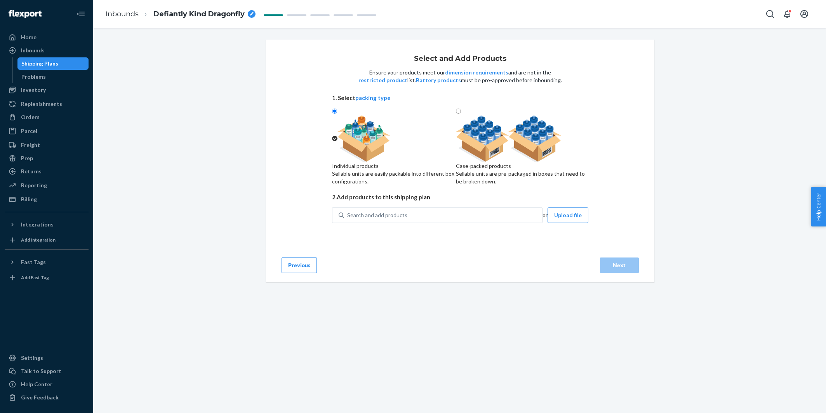
click at [428, 228] on div "Select and Add Products Ensure your products meet our dimension requirements an…" at bounding box center [460, 143] width 256 height 177
click at [416, 233] on div "Search and add products or Upload file" at bounding box center [460, 220] width 256 height 25
click at [415, 222] on div "Search and add products" at bounding box center [443, 215] width 198 height 14
click at [348, 219] on input "0 results available. Use Up and Down to choose options, press Enter to select t…" at bounding box center [347, 216] width 1 height 8
type input "hot girls"
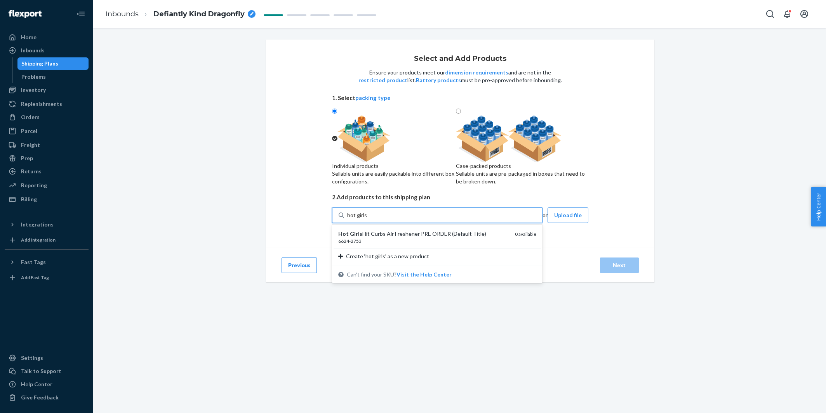
click at [402, 245] on div "6624-2753" at bounding box center [423, 241] width 170 height 7
click at [367, 219] on input "hot girls" at bounding box center [357, 216] width 20 height 8
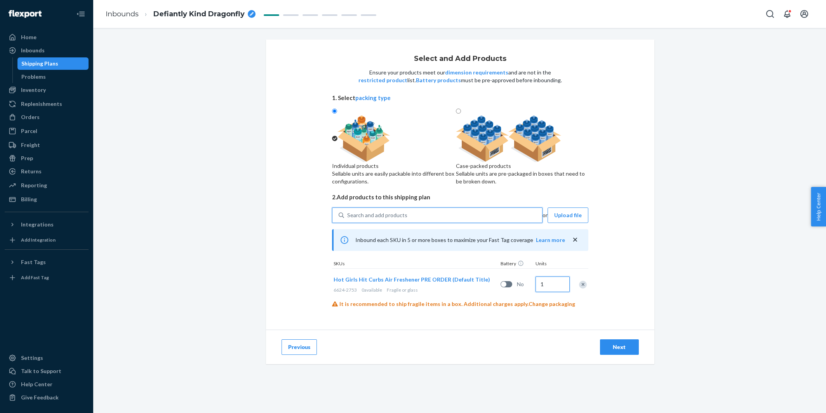
click at [548, 292] on input "1" at bounding box center [552, 285] width 34 height 16
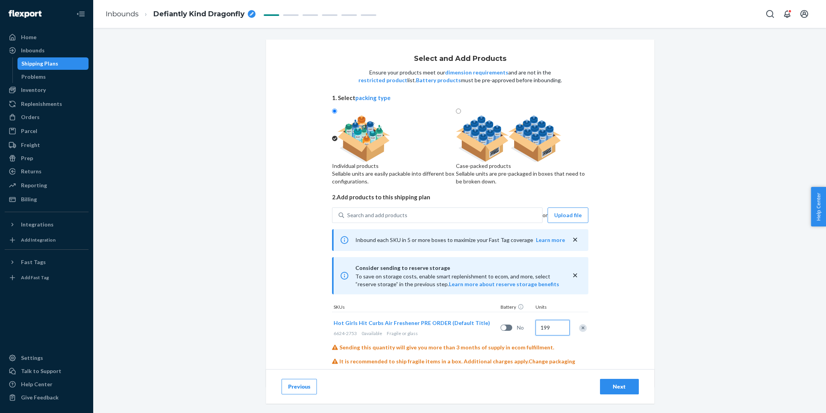
scroll to position [39, 0]
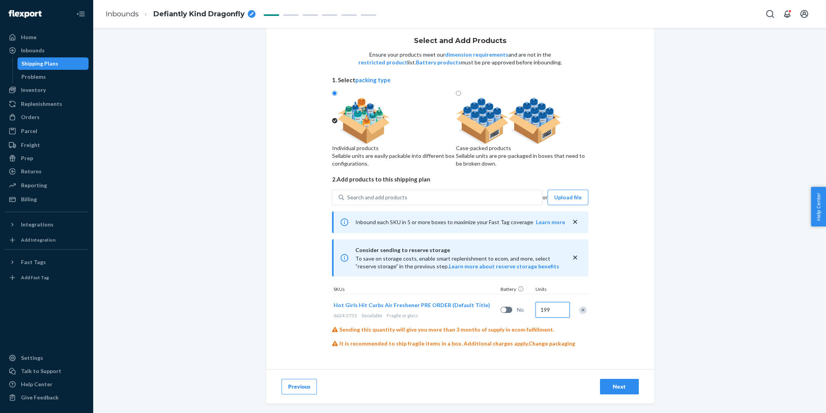
type input "199"
click at [400, 201] on div "Search and add products" at bounding box center [377, 198] width 60 height 8
click at [348, 201] on input "0 results available. Use Up and Down to choose options, press Enter to select t…" at bounding box center [347, 198] width 1 height 8
paste input "6748-3501"
type input "6748-3501"
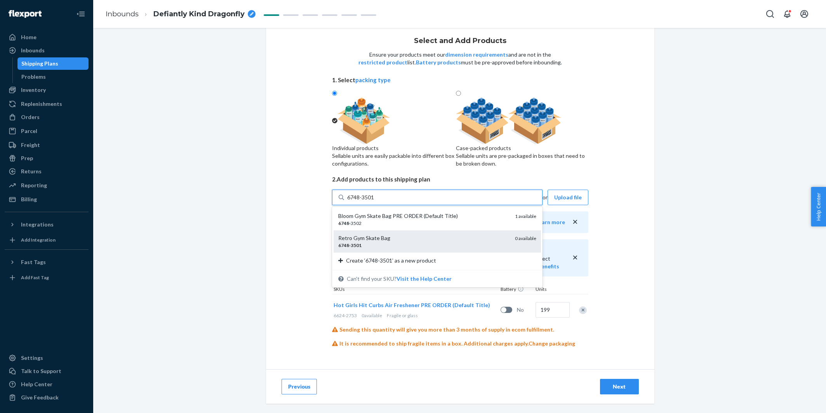
click at [397, 241] on div "Retro Gym Skate Bag" at bounding box center [423, 238] width 170 height 8
click at [375, 201] on input "6748-3501" at bounding box center [361, 198] width 28 height 8
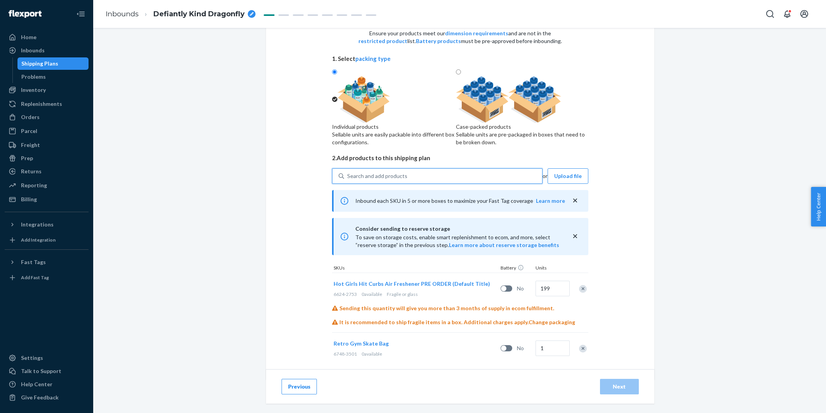
scroll to position [71, 0]
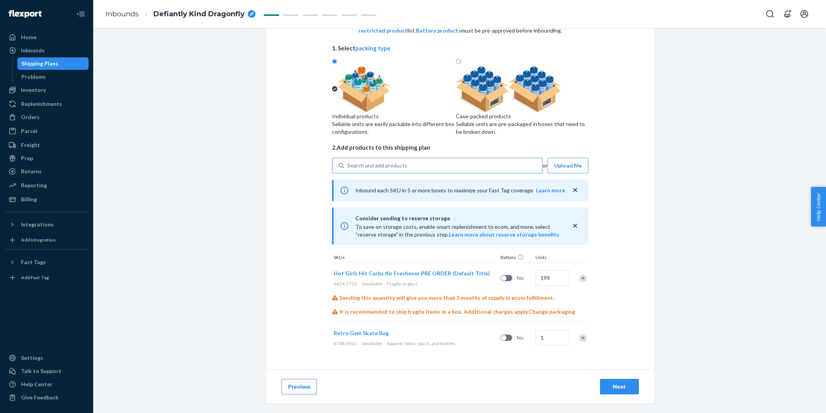
click at [534, 333] on div "1" at bounding box center [551, 338] width 35 height 31
click at [558, 338] on input "1" at bounding box center [552, 338] width 34 height 16
type input "20"
click at [424, 167] on div "Search and add products" at bounding box center [443, 166] width 198 height 14
click at [348, 167] on input "Search and add products" at bounding box center [347, 166] width 1 height 8
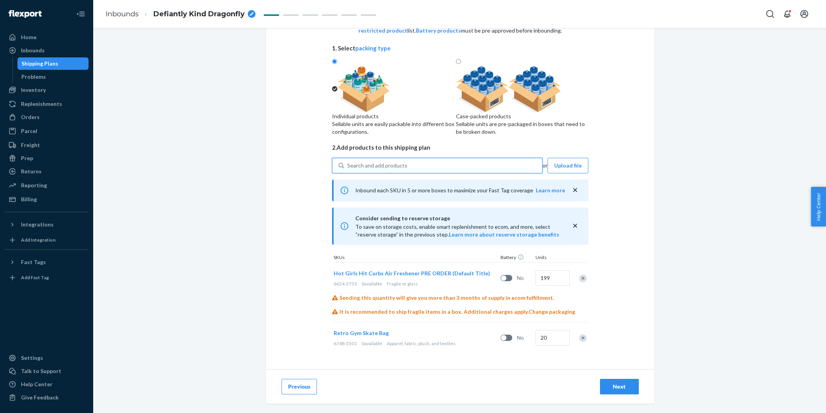
type input "j"
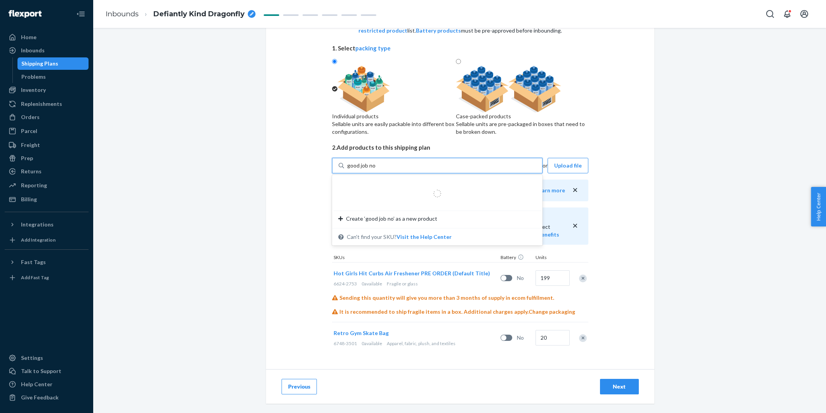
type input "good job not"
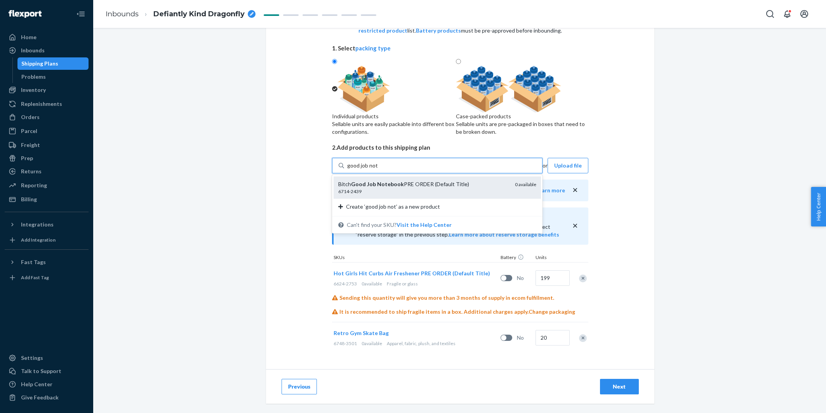
click at [393, 189] on div "6714-2439" at bounding box center [423, 191] width 170 height 7
click at [377, 170] on input "good job not" at bounding box center [362, 166] width 30 height 8
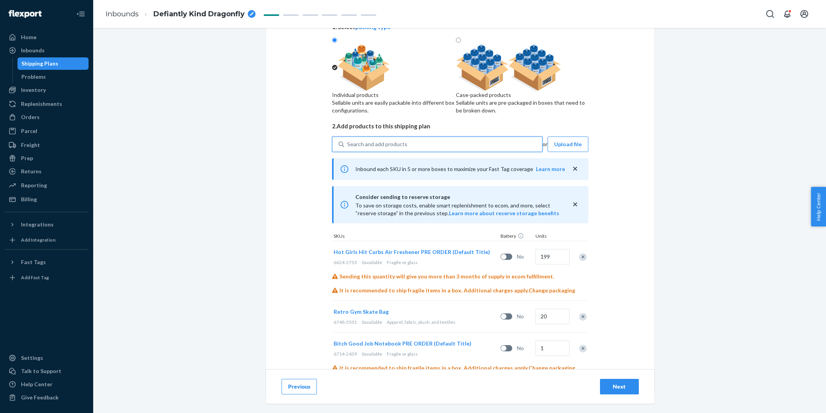
scroll to position [116, 0]
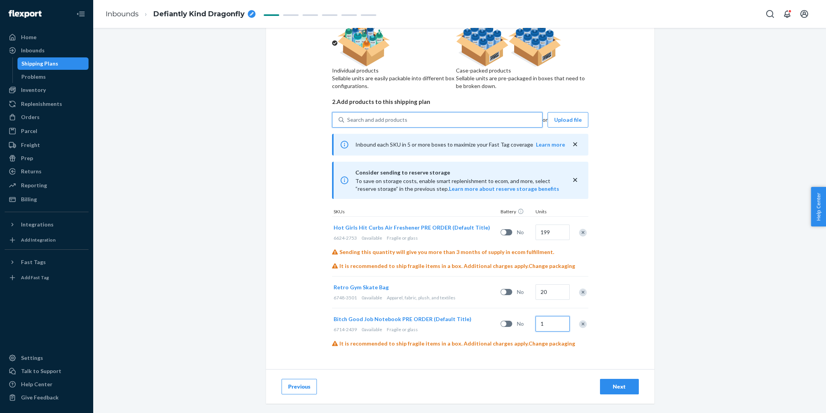
click at [548, 325] on input "1" at bounding box center [552, 324] width 34 height 16
type input "20"
click at [474, 125] on div "Search and add products" at bounding box center [443, 120] width 198 height 14
click at [348, 124] on input "Search and add products" at bounding box center [347, 120] width 1 height 8
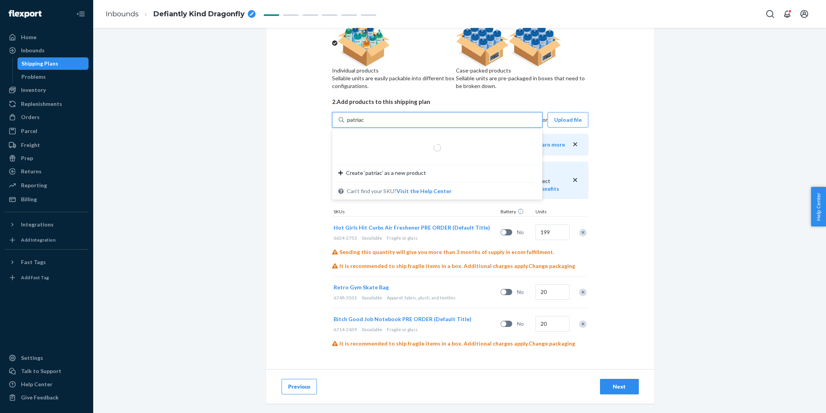
type input "patriach"
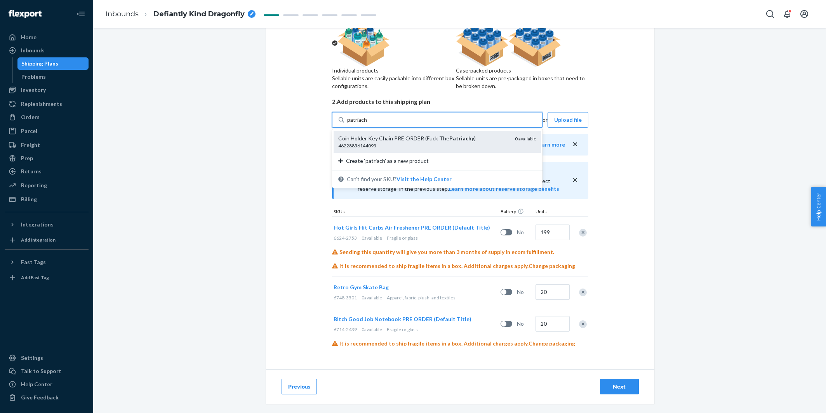
click at [445, 141] on div "Coin Holder Key Chain PRE ORDER (Fuck The Patriachy )" at bounding box center [423, 139] width 170 height 8
click at [368, 124] on input "patriach" at bounding box center [357, 120] width 21 height 8
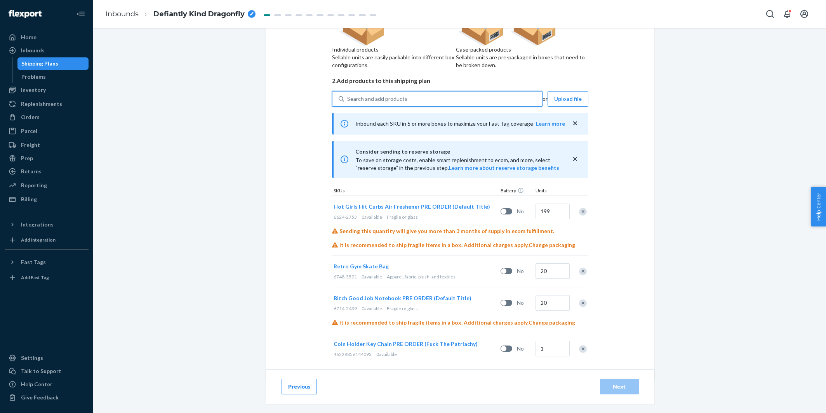
scroll to position [148, 0]
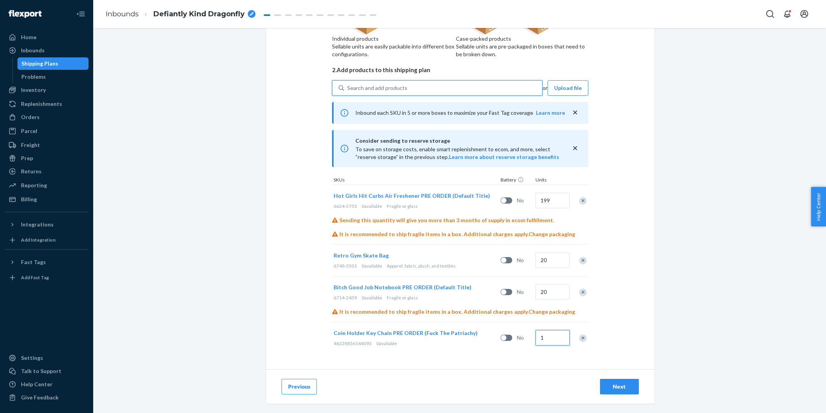
click at [554, 339] on input "1" at bounding box center [552, 338] width 34 height 16
type input "25"
click at [557, 295] on input "20" at bounding box center [552, 293] width 34 height 16
type input "25"
click at [419, 86] on div "Search and add products" at bounding box center [443, 88] width 198 height 14
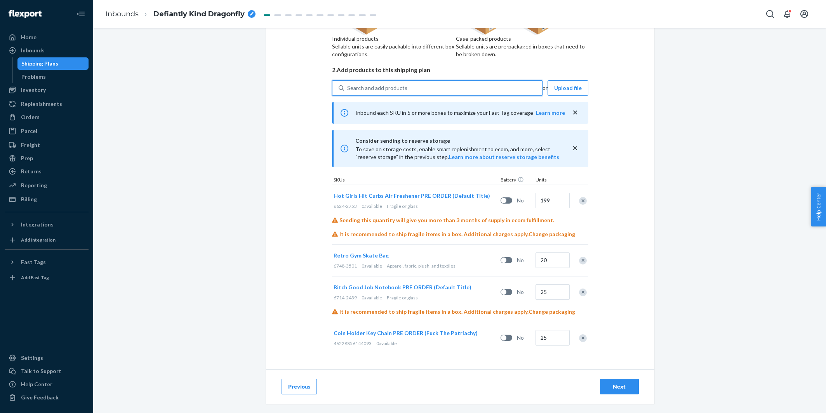
click at [348, 86] on input "0 results available. Use Up and Down to choose options, press Enter to select t…" at bounding box center [347, 88] width 1 height 8
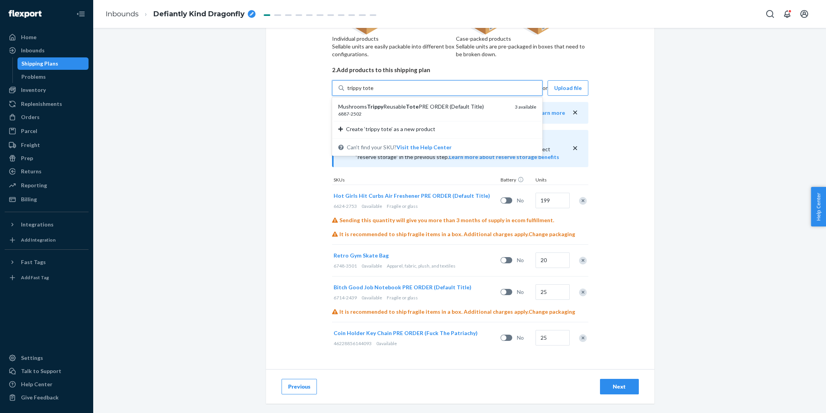
type input "trippy tote"
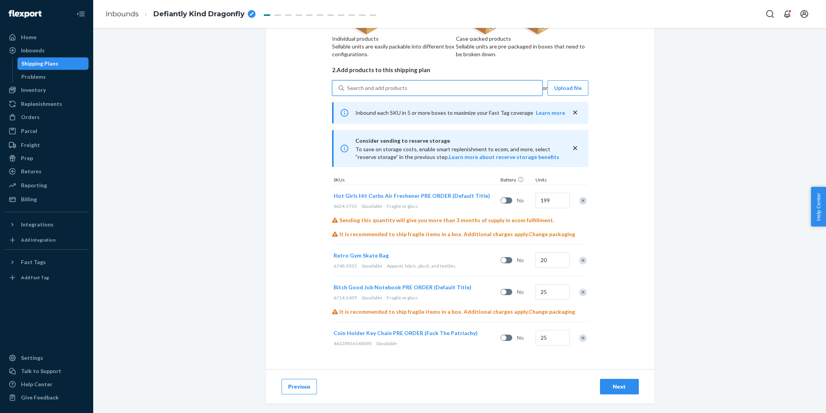
click at [428, 93] on div "Search and add products" at bounding box center [443, 88] width 198 height 14
click at [348, 92] on input "0 results available. Use Up and Down to choose options, press Enter to select t…" at bounding box center [347, 88] width 1 height 8
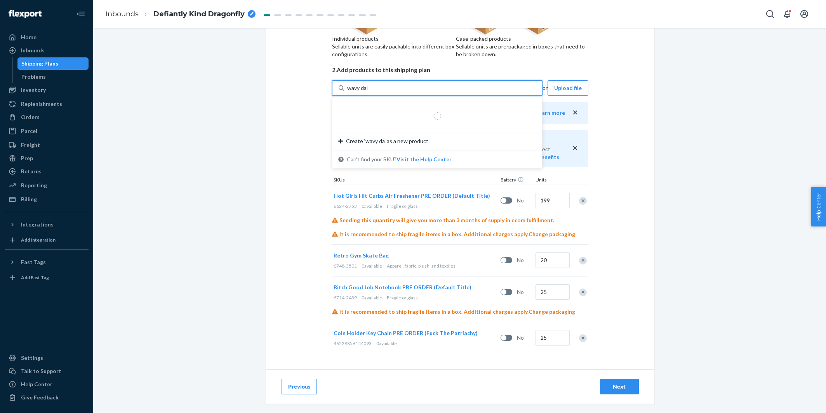
type input "wavy dais"
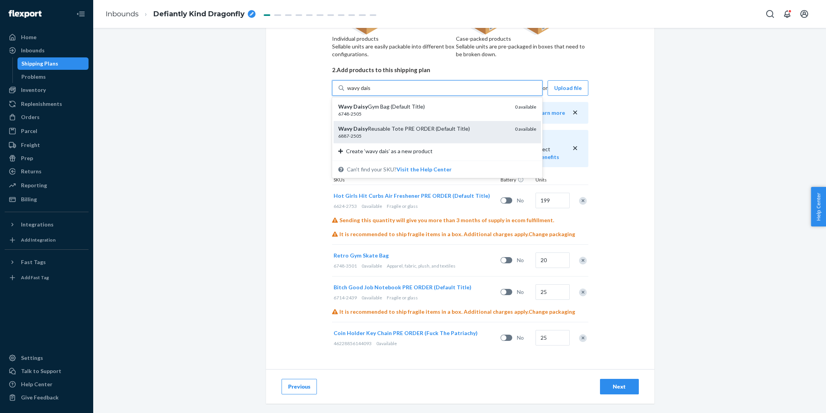
click at [456, 133] on div "6887-2505" at bounding box center [423, 136] width 170 height 7
click at [371, 92] on input "wavy dais" at bounding box center [359, 88] width 24 height 8
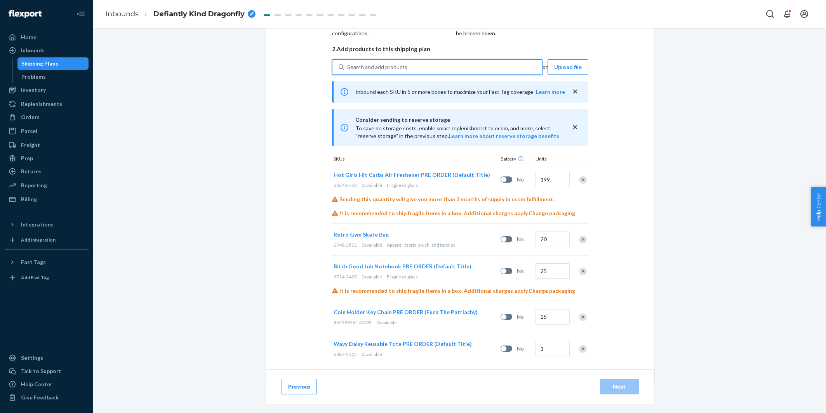
scroll to position [180, 0]
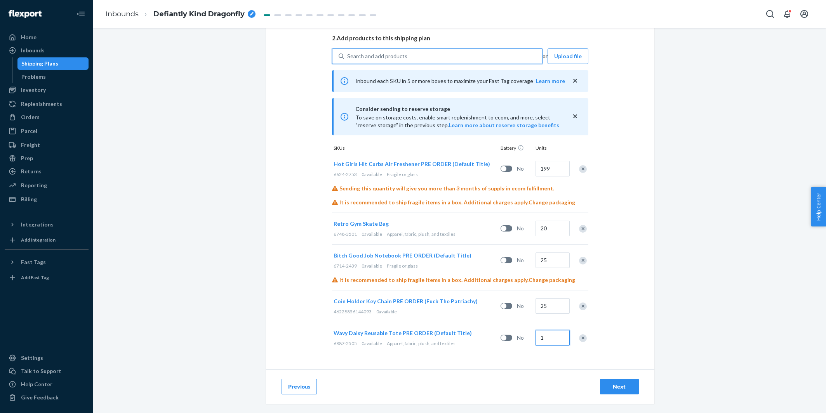
click at [550, 341] on input "1" at bounding box center [552, 338] width 34 height 16
type input "25"
click at [435, 63] on div "Search and add products" at bounding box center [443, 56] width 198 height 14
click at [348, 60] on input "0 results available. Use Up and Down to choose options, press Enter to select t…" at bounding box center [347, 56] width 1 height 8
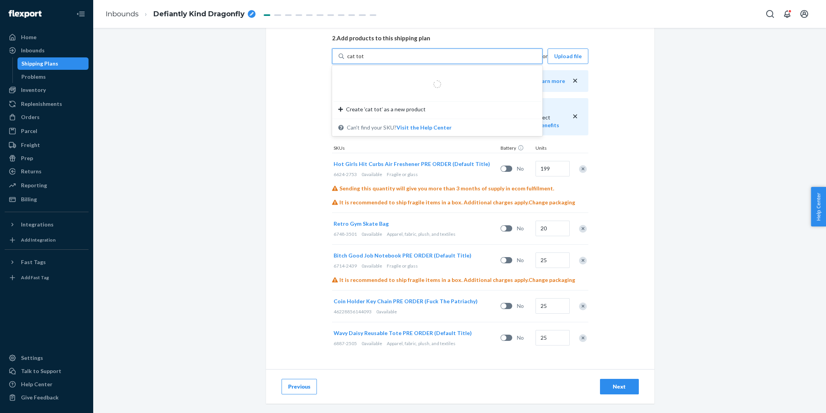
type input "cat tote"
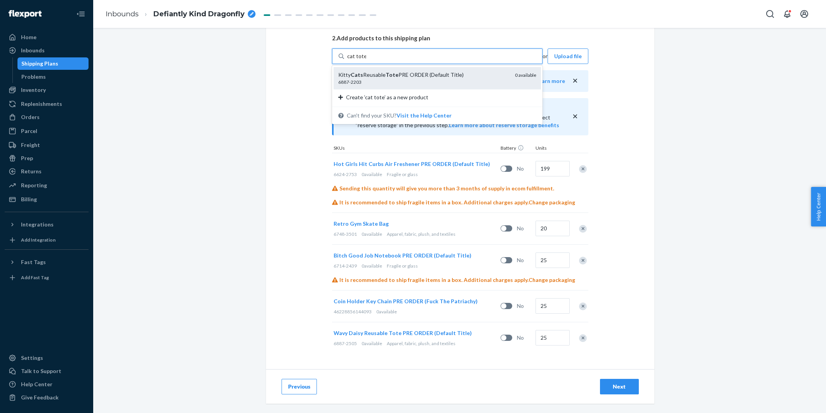
click at [423, 79] on div "Kitty Cats Reusable Tote PRE ORDER (Default Title)" at bounding box center [423, 75] width 170 height 8
click at [366, 60] on input "cat tote" at bounding box center [356, 56] width 19 height 8
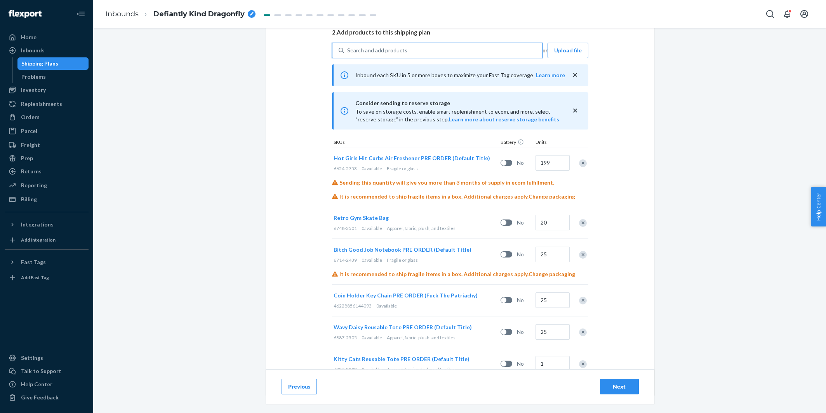
scroll to position [212, 0]
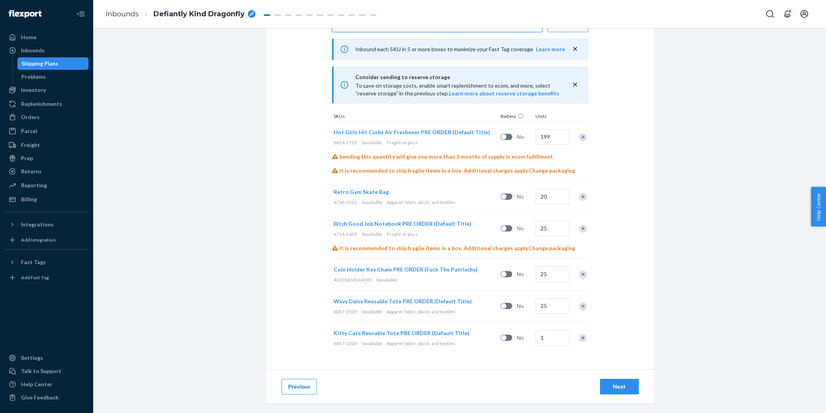
drag, startPoint x: 562, startPoint y: 347, endPoint x: 560, endPoint y: 342, distance: 5.4
click at [562, 346] on div "1" at bounding box center [551, 338] width 35 height 31
click at [559, 340] on input "1" at bounding box center [552, 338] width 34 height 16
type input "5"
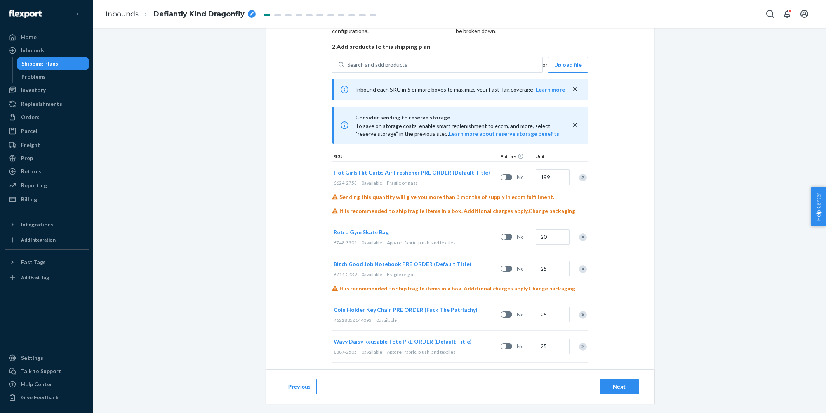
scroll to position [25, 0]
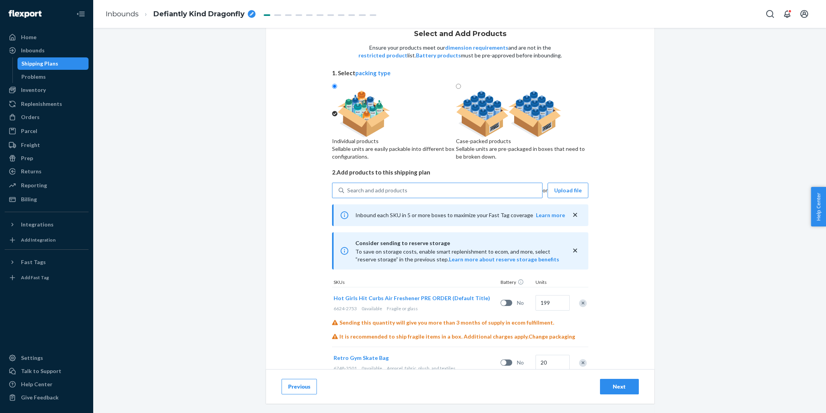
click at [377, 194] on div "Search and add products" at bounding box center [377, 191] width 60 height 8
click at [348, 194] on input "Search and add products" at bounding box center [347, 191] width 1 height 8
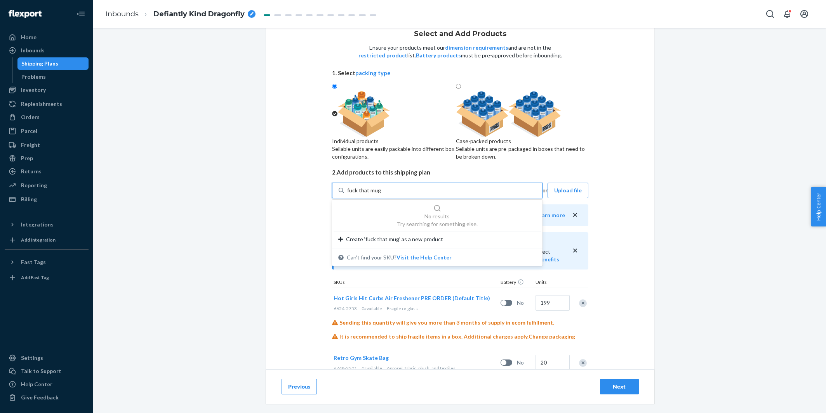
type input "fuck that mug"
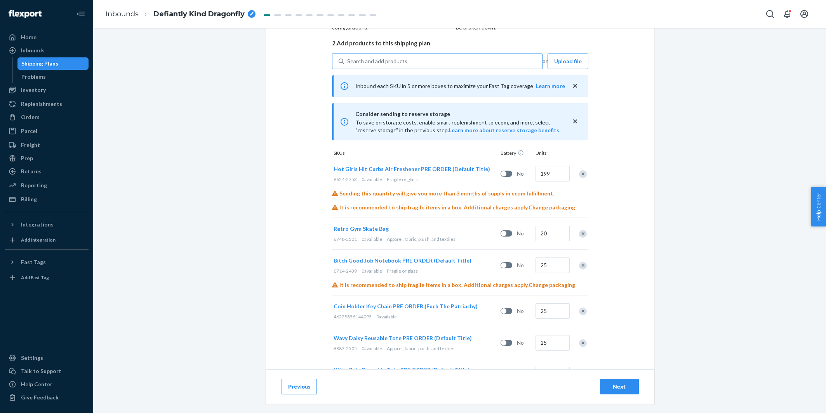
scroll to position [149, 0]
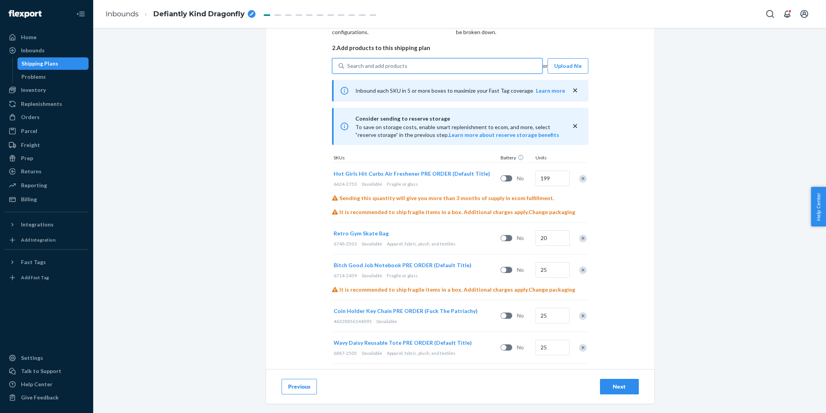
click at [389, 70] on div "Search and add products" at bounding box center [377, 66] width 60 height 8
click at [348, 70] on input "0 results available. Use Up and Down to choose options, press Enter to select t…" at bounding box center [347, 66] width 1 height 8
paste input "57942"
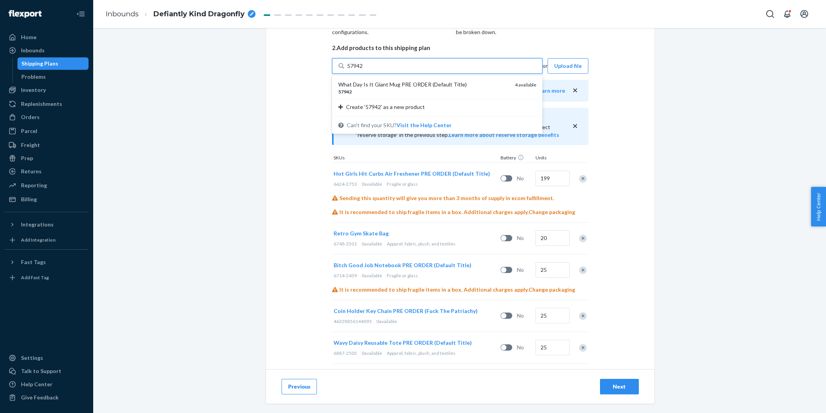
type input "57942"
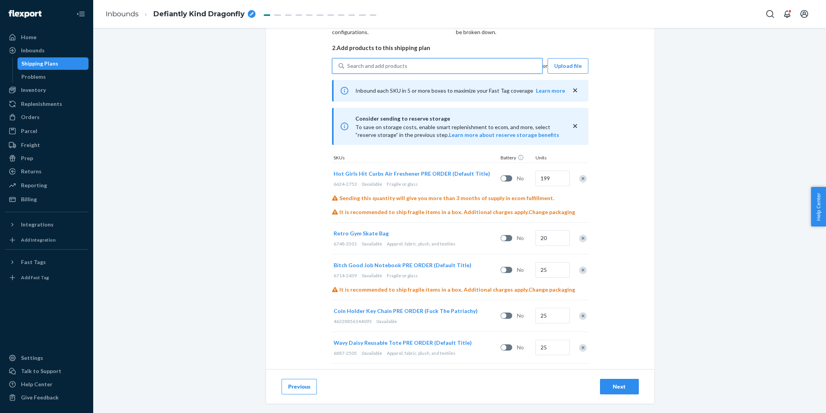
paste input "6851-3068"
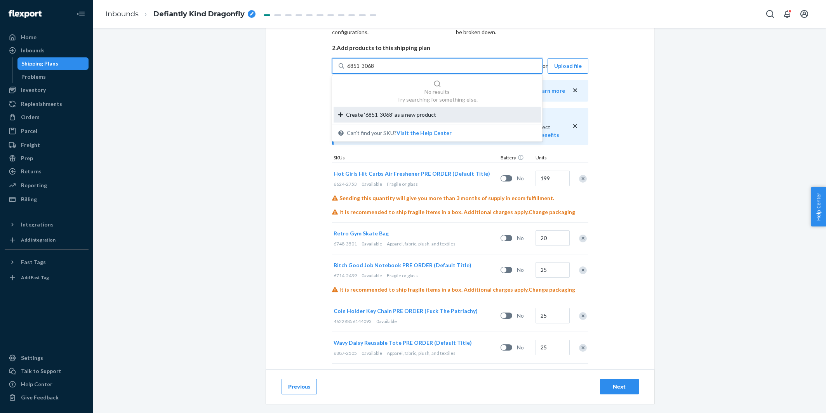
click at [373, 119] on span "Create ‘6851-3068’ as a new product" at bounding box center [391, 115] width 90 height 8
type input "6851-3068"
click at [373, 70] on input "6851-3068" at bounding box center [361, 66] width 28 height 8
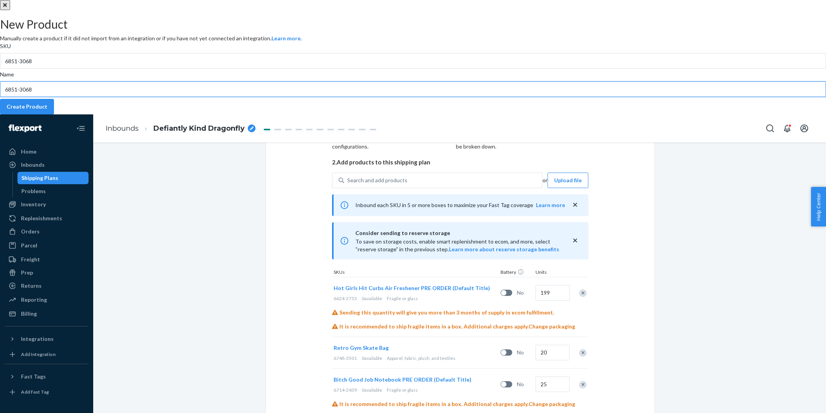
click at [354, 97] on input "6851-3068" at bounding box center [413, 90] width 826 height 16
type input "F That Diner Mug Yellow"
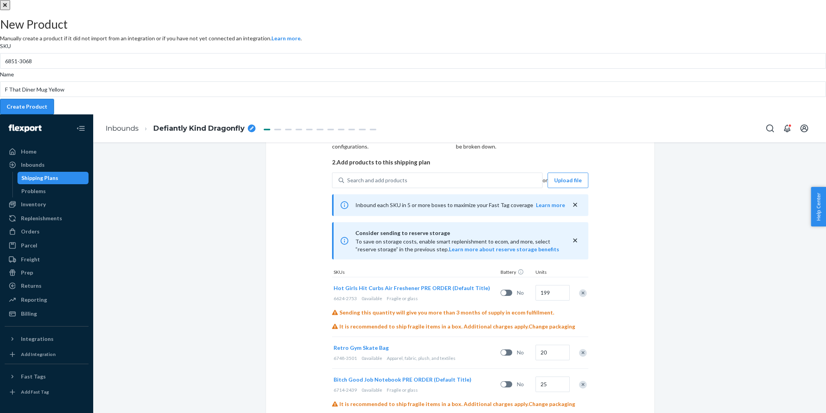
click at [47, 111] on div "Create Product" at bounding box center [27, 107] width 41 height 8
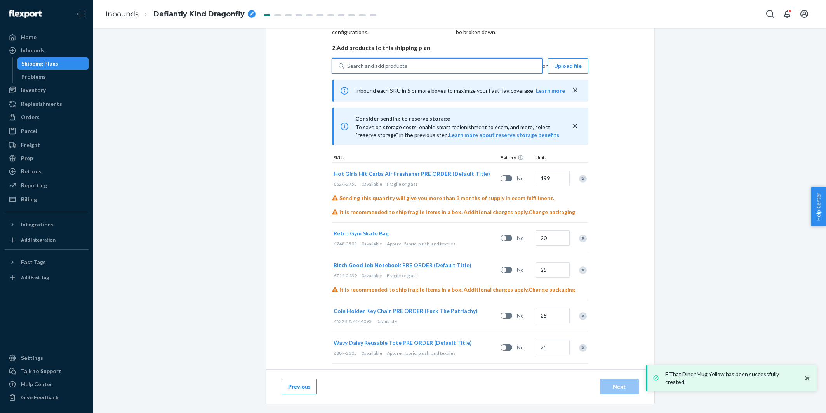
scroll to position [243, 0]
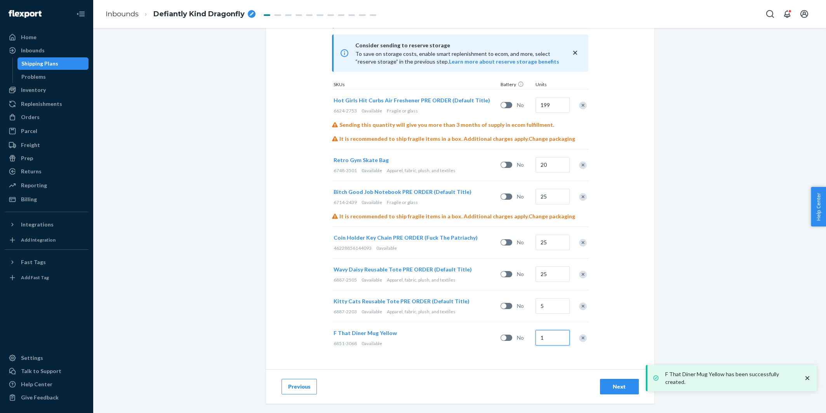
click at [549, 337] on input "1" at bounding box center [552, 338] width 34 height 16
type input "25"
click at [217, 278] on div "Select and Add Products Ensure your products meet our dimension requirements an…" at bounding box center [459, 220] width 732 height 385
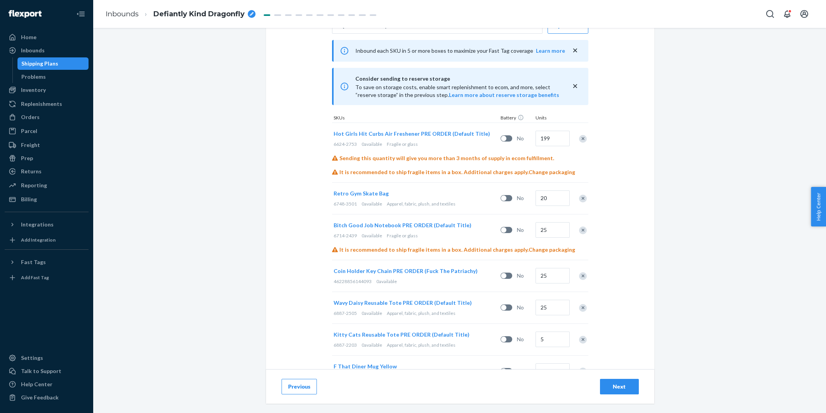
scroll to position [179, 0]
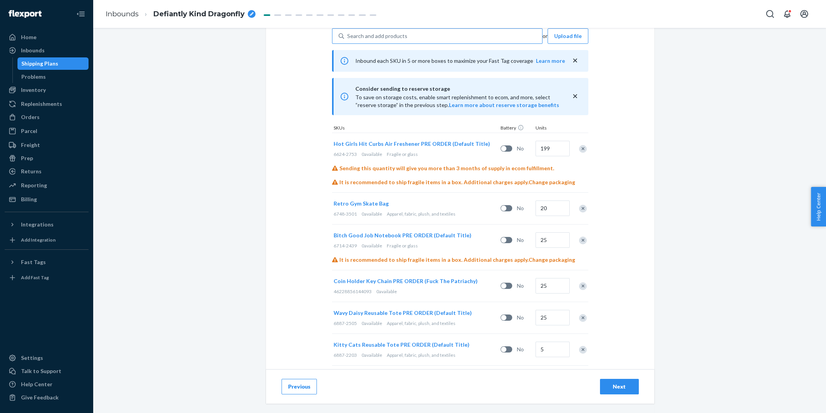
click at [372, 40] on div "Search and add products" at bounding box center [377, 36] width 60 height 8
click at [348, 40] on input "Search and add products" at bounding box center [347, 36] width 1 height 8
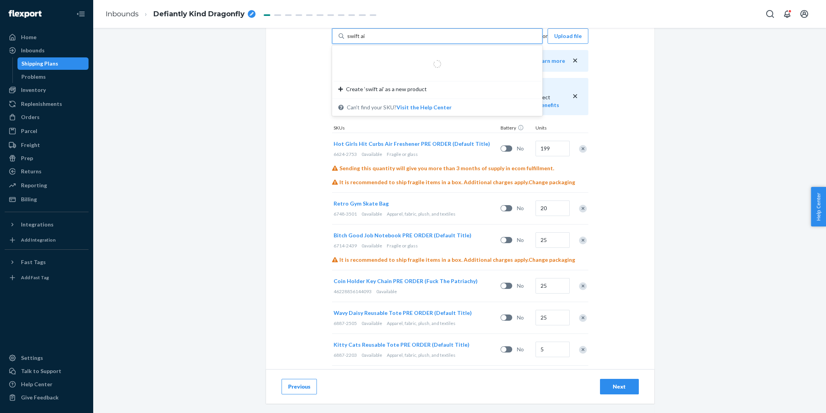
type input "swift air"
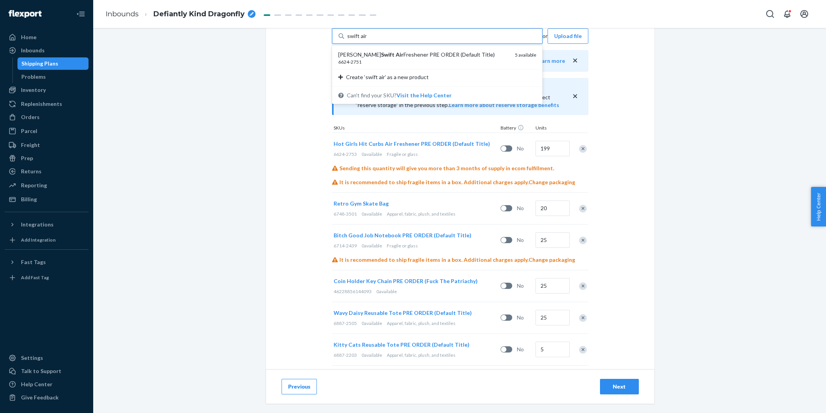
click at [396, 58] on em "Air" at bounding box center [400, 54] width 8 height 7
click at [367, 40] on input "swift air" at bounding box center [357, 36] width 20 height 8
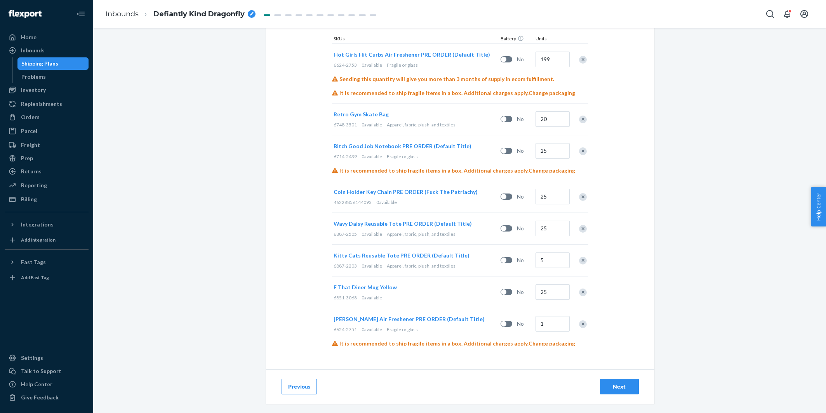
scroll to position [281, 0]
click at [551, 332] on input "1" at bounding box center [552, 324] width 34 height 16
type input "25"
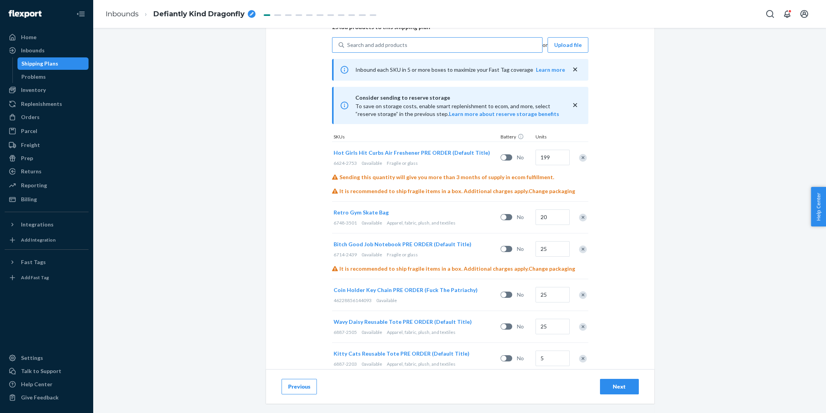
scroll to position [147, 0]
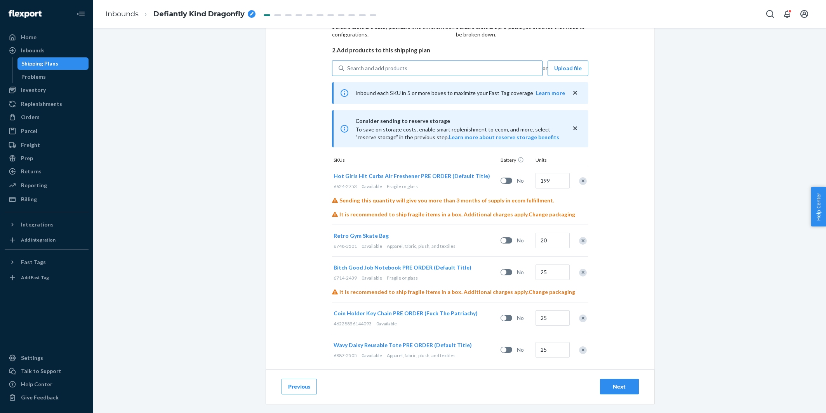
click at [382, 72] on div "Search and add products" at bounding box center [377, 68] width 60 height 8
click at [348, 72] on input "Search and add products" at bounding box center [347, 68] width 1 height 8
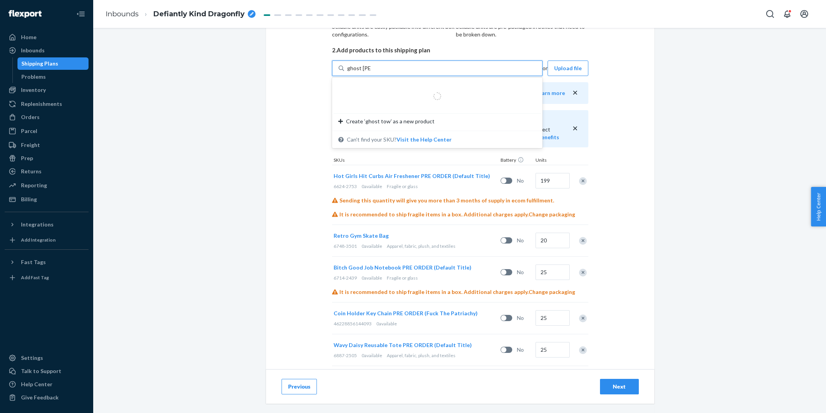
type input "ghost towel"
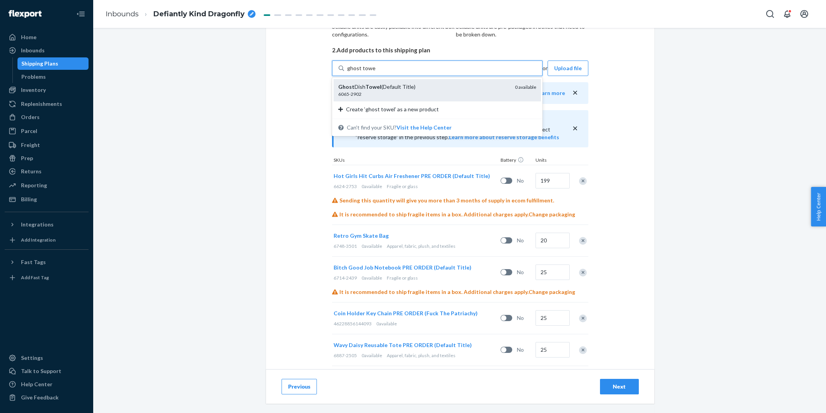
click at [379, 90] on em "Towel" at bounding box center [373, 86] width 16 height 7
click at [375, 72] on input "ghost towel" at bounding box center [361, 68] width 28 height 8
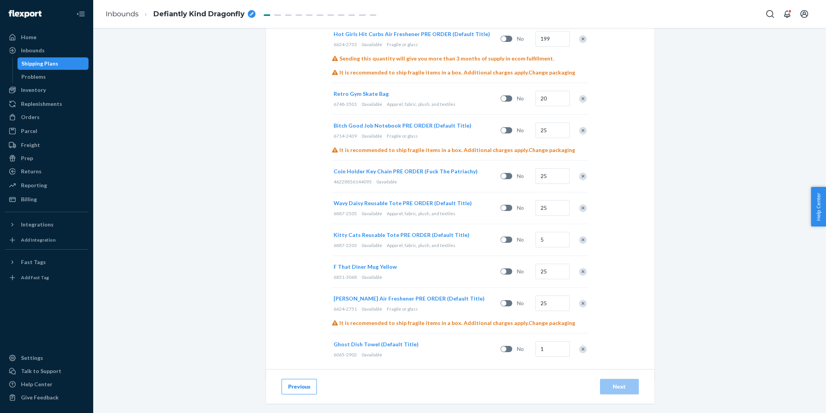
scroll to position [321, 0]
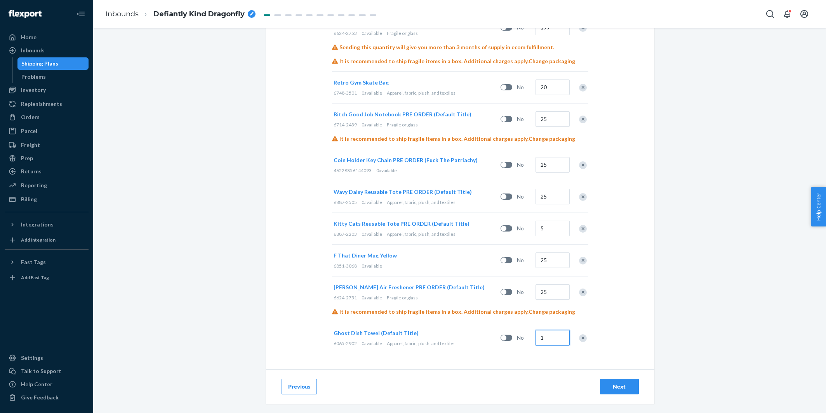
click at [548, 342] on input "1" at bounding box center [552, 338] width 34 height 16
type input "25"
click at [630, 389] on div "Next" at bounding box center [619, 387] width 26 height 8
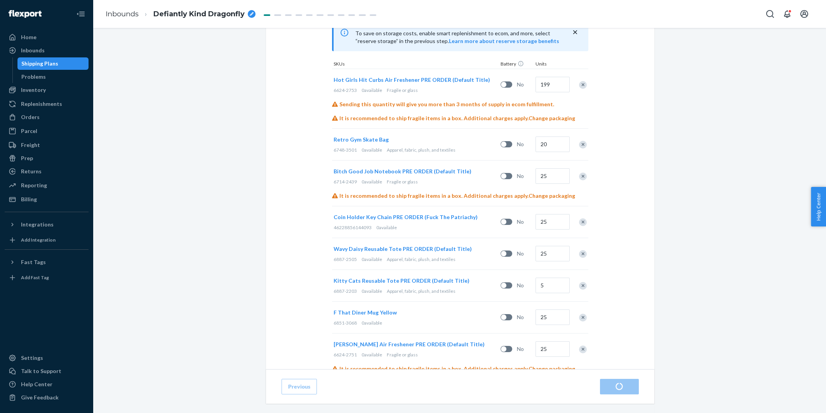
scroll to position [321, 0]
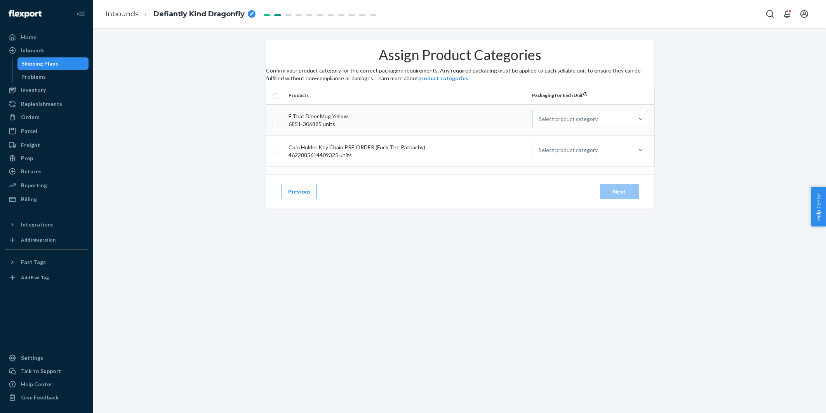
click at [554, 123] on div "Select product category" at bounding box center [567, 119] width 59 height 8
click at [539, 123] on input "Select product category" at bounding box center [538, 119] width 1 height 8
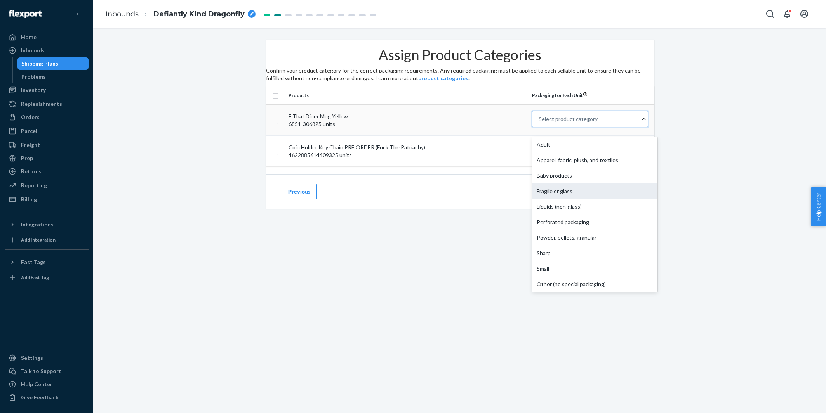
click at [555, 199] on div "Fragile or glass" at bounding box center [594, 192] width 125 height 16
click at [539, 123] on input "option Fragile or glass focused, 4 of 10. 10 results available. Use Up and Down…" at bounding box center [538, 119] width 1 height 8
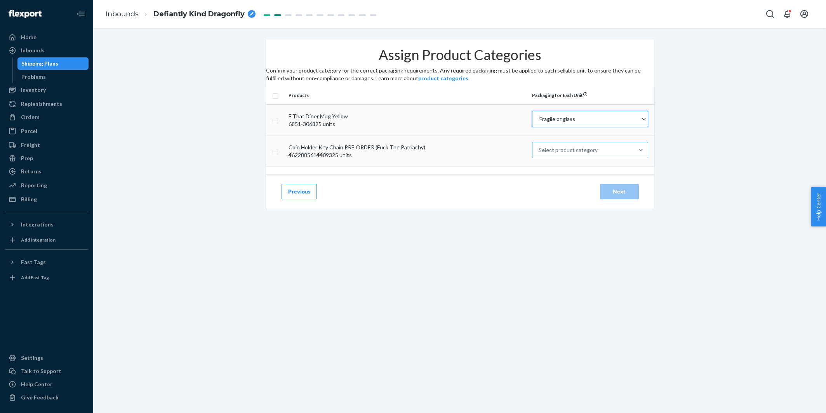
click at [550, 158] on div "Select product category" at bounding box center [582, 150] width 101 height 16
click at [539, 154] on input "Select product category" at bounding box center [538, 150] width 1 height 8
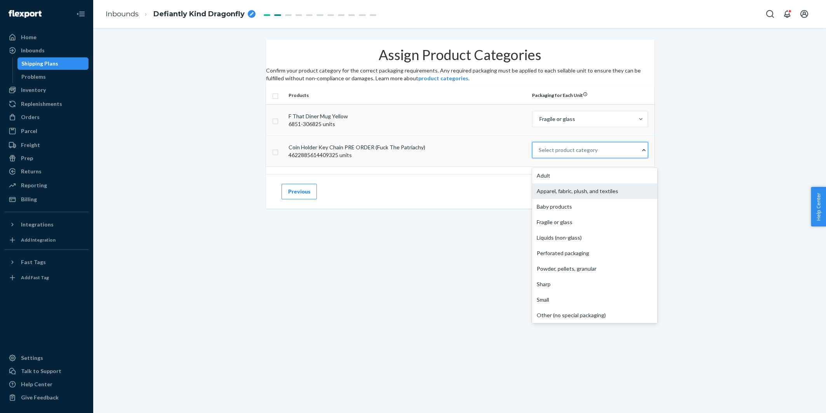
click at [555, 199] on div "Apparel, fabric, plush, and textiles" at bounding box center [594, 192] width 125 height 16
click at [539, 154] on input "option Apparel, fabric, plush, and textiles focused, 2 of 10. 10 results availa…" at bounding box center [538, 150] width 1 height 8
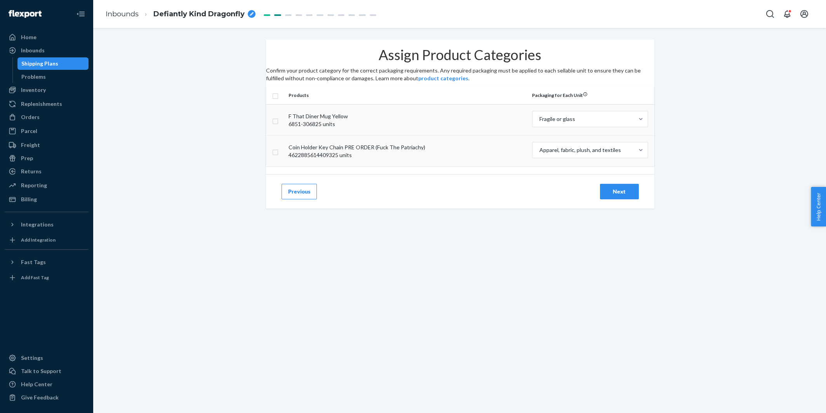
click at [620, 196] on div "Next" at bounding box center [619, 192] width 26 height 8
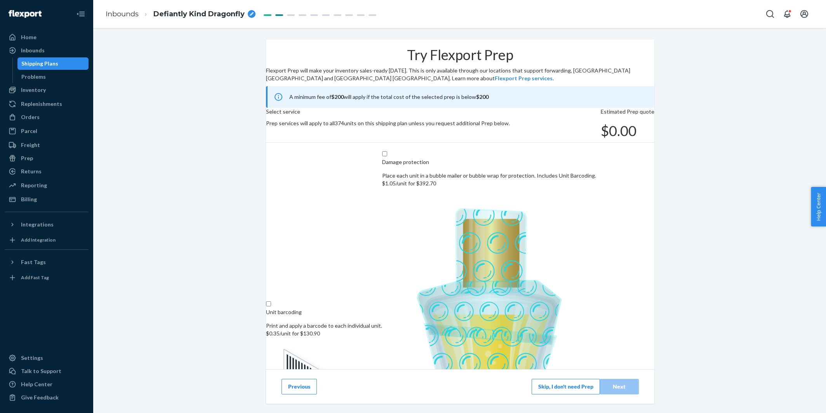
scroll to position [7, 0]
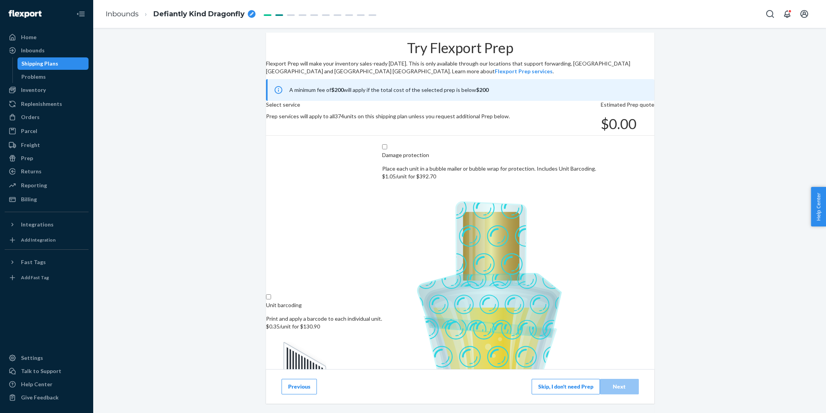
click at [548, 384] on button "Skip, I don't need Prep" at bounding box center [565, 387] width 68 height 16
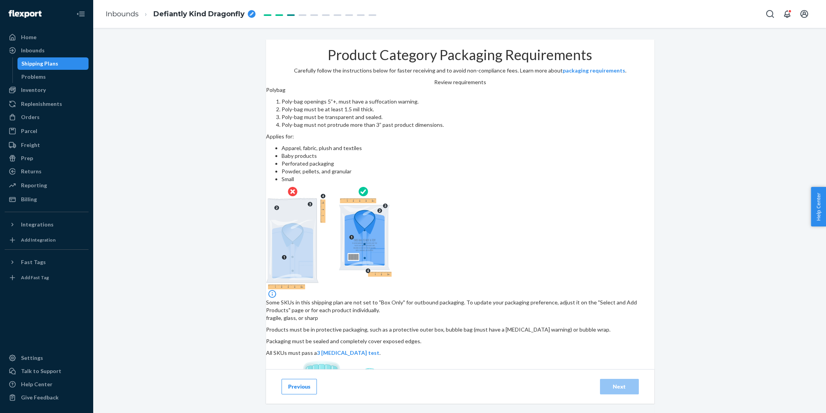
scroll to position [62, 0]
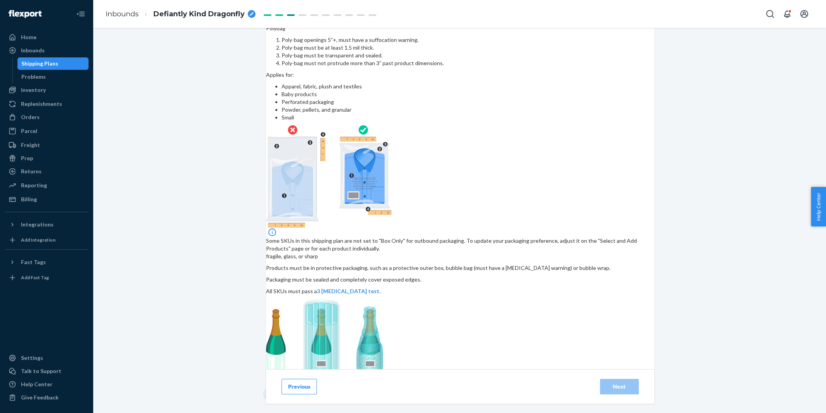
click at [364, 389] on input "checkbox" at bounding box center [395, 398] width 258 height 19
checkbox input "true"
click at [624, 384] on div "Next" at bounding box center [619, 387] width 26 height 8
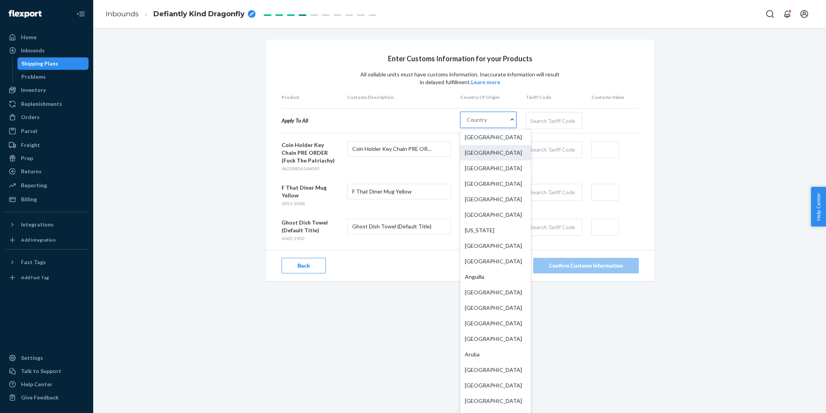
click at [494, 151] on div "China" at bounding box center [495, 153] width 71 height 16
click at [467, 124] on input "option China focused, 2 of 249. 249 results available. Use Up and Down to choos…" at bounding box center [467, 120] width 1 height 8
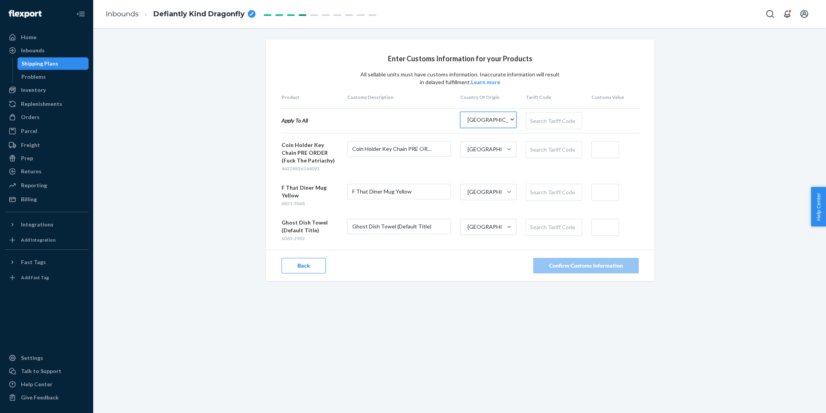
click at [551, 117] on div "Search Tariff Code" at bounding box center [554, 121] width 56 height 16
type input "towel"
click at [599, 156] on input "text" at bounding box center [605, 149] width 28 height 17
type input "$49"
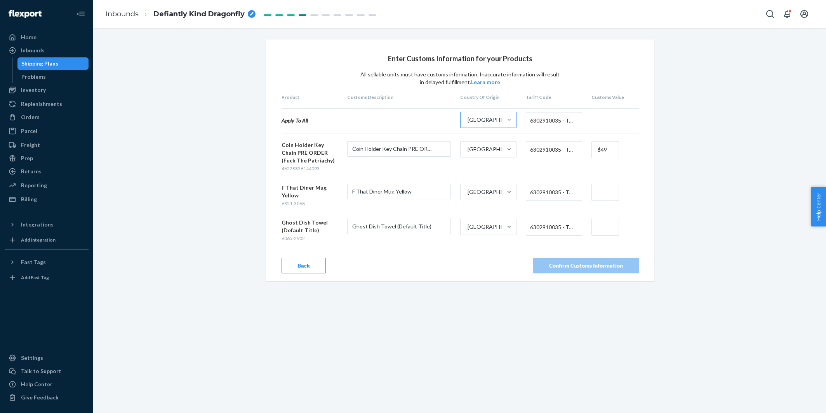
click at [603, 189] on input "text" at bounding box center [605, 192] width 28 height 17
type input "$49"
click at [604, 224] on input "text" at bounding box center [605, 227] width 28 height 17
type input "$49"
click at [570, 270] on button "Confirm Customs Information" at bounding box center [586, 266] width 106 height 16
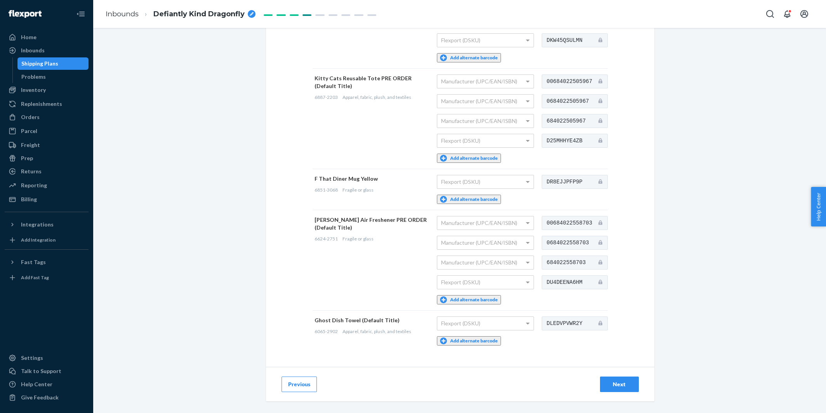
scroll to position [504, 0]
click at [475, 193] on button "Add alternate barcode" at bounding box center [469, 197] width 64 height 9
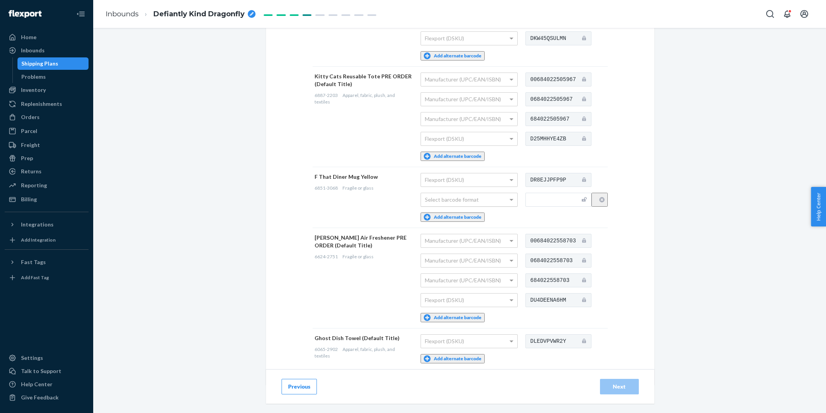
click at [458, 193] on div "Select barcode format" at bounding box center [469, 199] width 96 height 13
click at [542, 193] on input "text" at bounding box center [558, 200] width 66 height 14
paste input "684022540609"
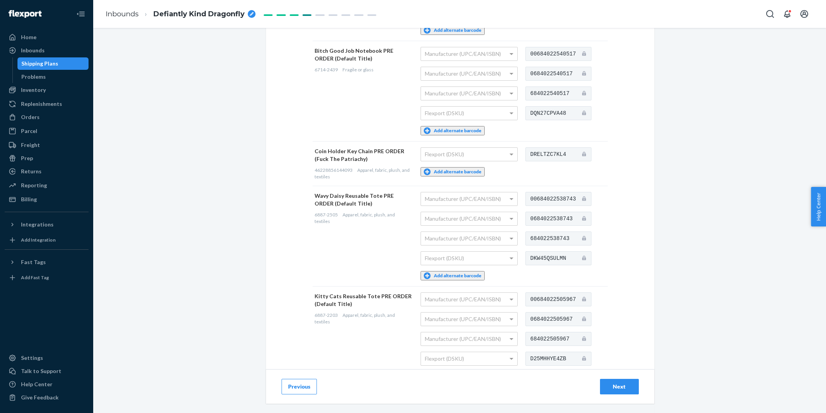
scroll to position [279, 0]
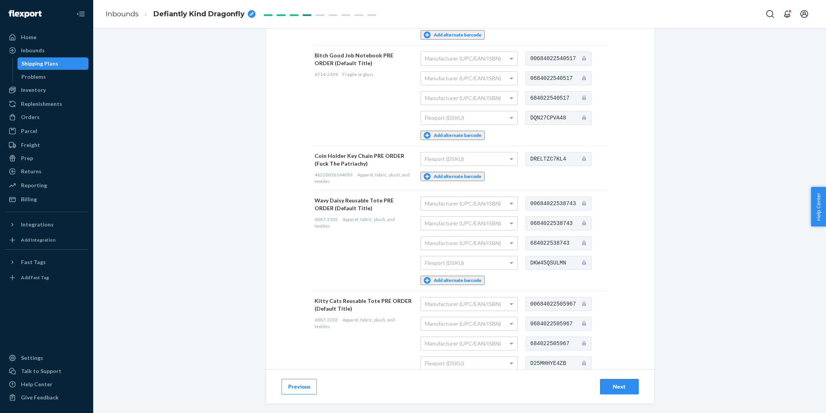
type input "684022540609"
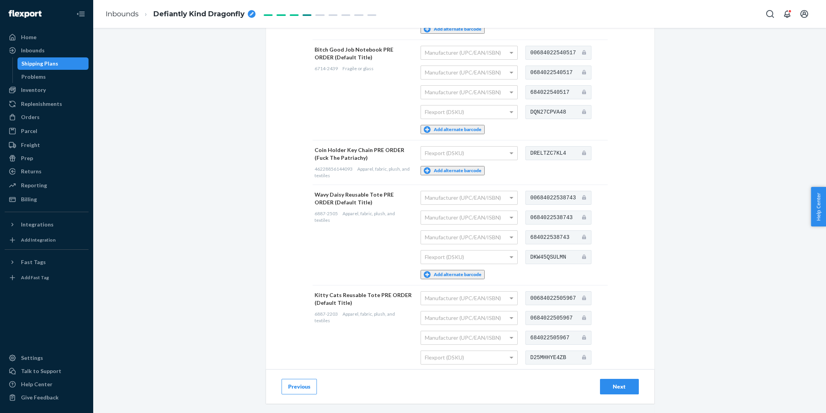
click at [477, 166] on button "Add alternate barcode" at bounding box center [452, 170] width 64 height 9
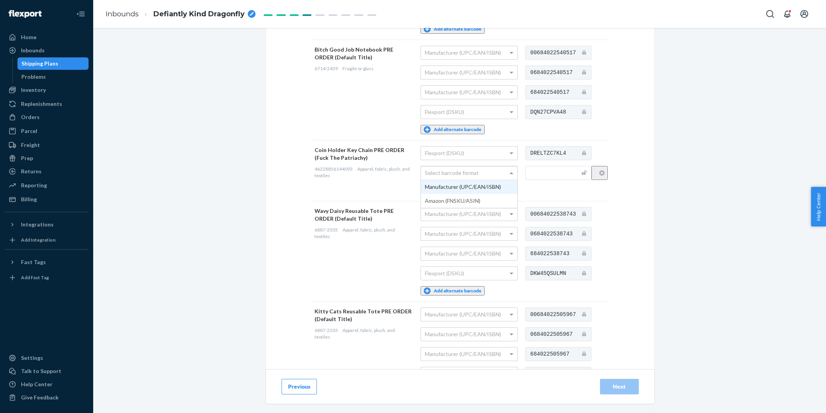
click at [470, 167] on div "Select barcode format" at bounding box center [469, 173] width 96 height 13
click at [548, 167] on input "text" at bounding box center [558, 173] width 66 height 14
paste input "84022558239""
click at [534, 166] on input "84022558239"" at bounding box center [558, 173] width 66 height 14
click at [580, 166] on input "684022558239"" at bounding box center [558, 173] width 66 height 14
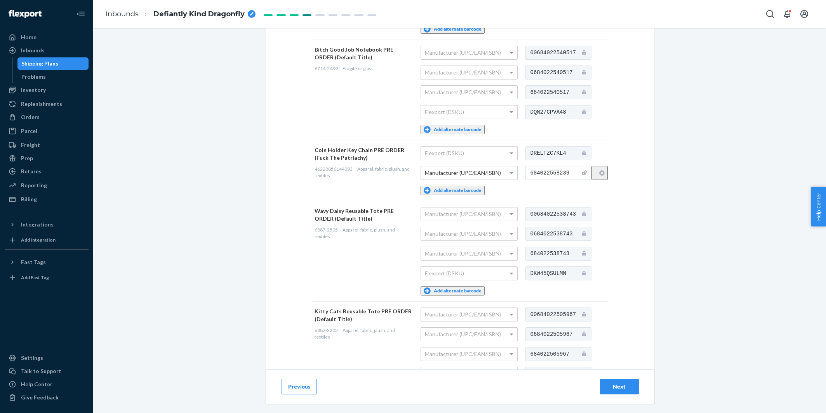
type input "684022558239"
click at [623, 384] on div "Next" at bounding box center [619, 387] width 26 height 8
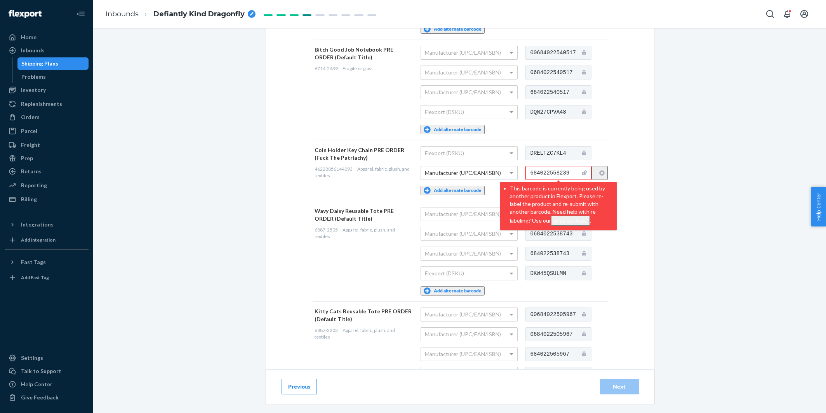
click at [559, 166] on input "684022558239" at bounding box center [558, 173] width 66 height 14
click at [562, 166] on input "684022558239" at bounding box center [558, 173] width 66 height 14
click at [537, 167] on input "684022558239" at bounding box center [558, 173] width 66 height 14
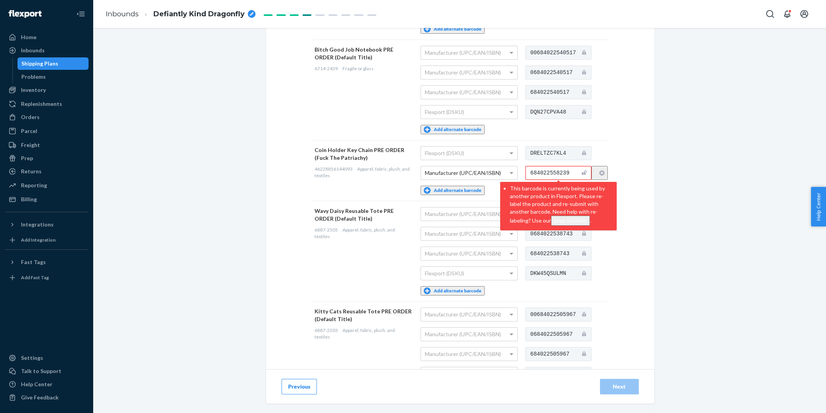
click at [571, 167] on input "684022558239" at bounding box center [558, 173] width 66 height 14
click at [637, 280] on div "Provide Scannable Barcode Labels You may add up to 5 alternate barcode labels p…" at bounding box center [460, 187] width 388 height 866
click at [564, 166] on input "684022558239" at bounding box center [558, 173] width 66 height 14
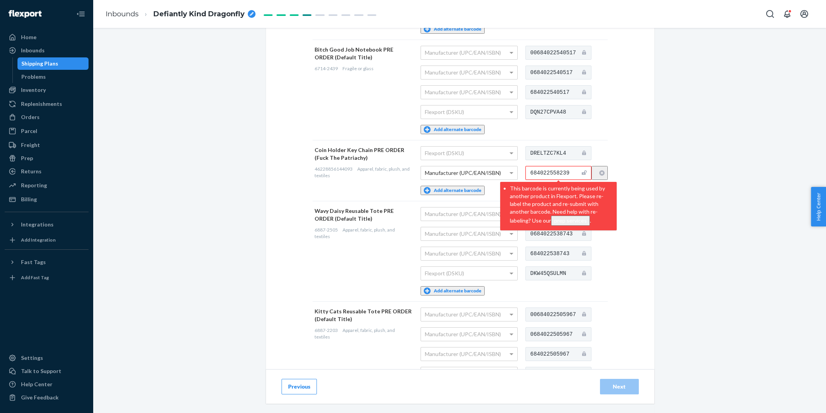
click at [564, 166] on input "684022558239" at bounding box center [558, 173] width 66 height 14
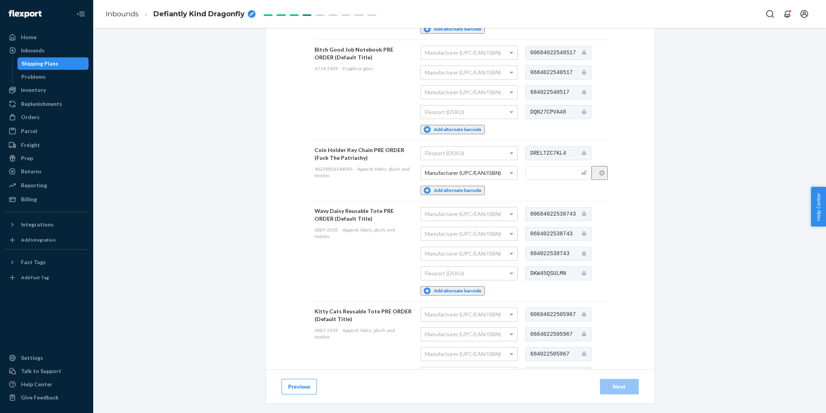
click at [637, 139] on div "Provide Scannable Barcode Labels You may add up to 5 alternate barcode labels p…" at bounding box center [460, 187] width 388 height 866
click at [540, 166] on input "text" at bounding box center [558, 173] width 66 height 14
paste input "684022558239""
click at [536, 168] on input "684022558239"" at bounding box center [558, 173] width 66 height 14
click at [581, 166] on input "684022558239"" at bounding box center [558, 173] width 66 height 14
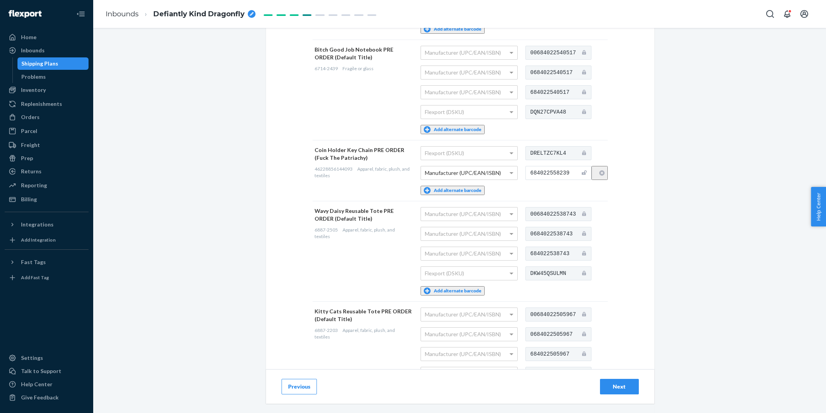
type input "684022558239"
click at [618, 389] on div "Next" at bounding box center [619, 387] width 26 height 8
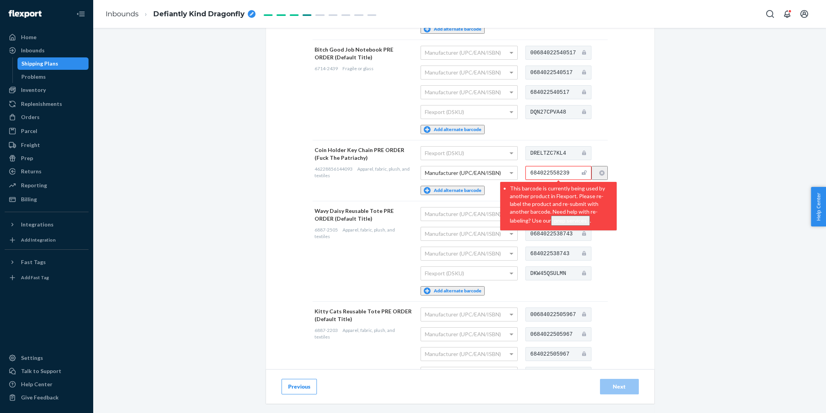
click at [603, 166] on button "button" at bounding box center [599, 173] width 16 height 14
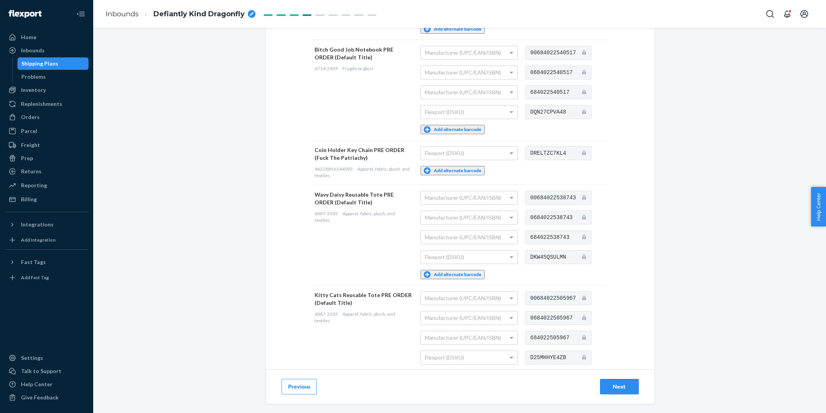
click at [460, 166] on button "Add alternate barcode" at bounding box center [452, 170] width 64 height 9
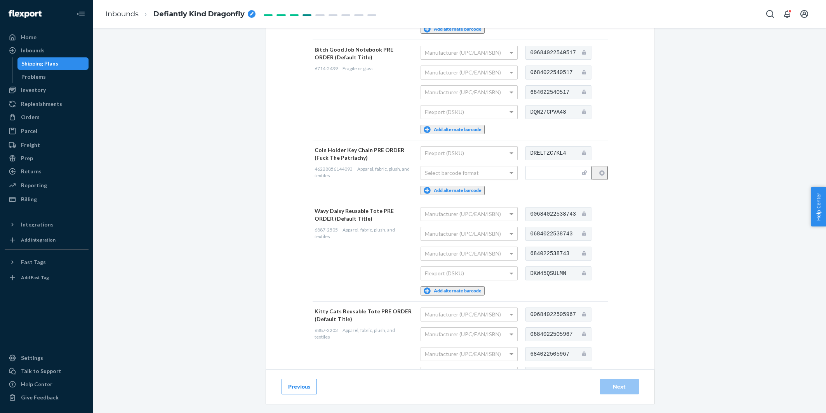
click at [450, 167] on div "Select barcode format" at bounding box center [469, 173] width 96 height 13
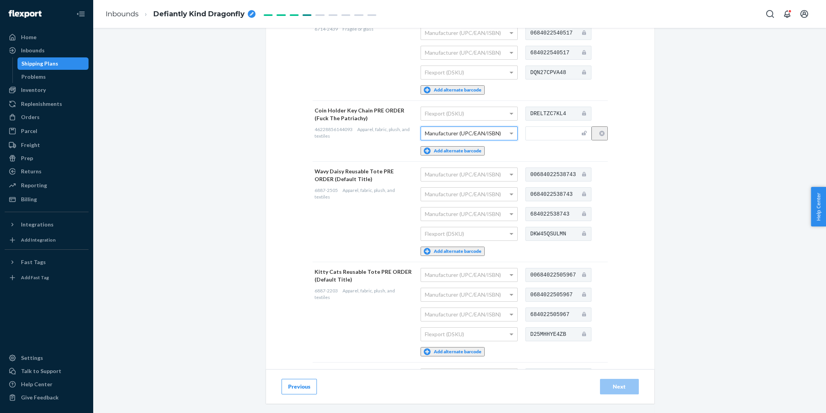
scroll to position [326, 0]
click at [301, 387] on button "Previous" at bounding box center [298, 387] width 35 height 16
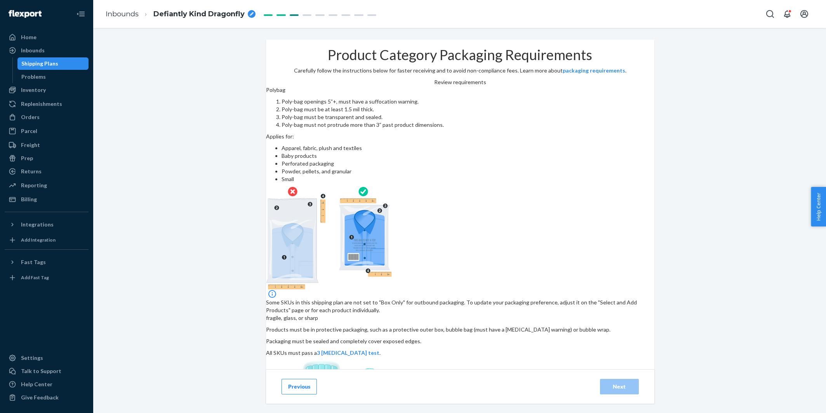
scroll to position [62, 0]
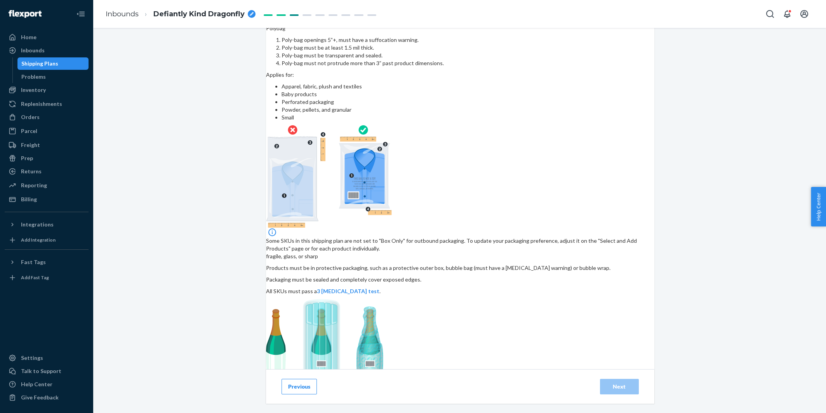
click at [339, 389] on input "checkbox" at bounding box center [395, 398] width 258 height 19
checkbox input "true"
click at [612, 396] on div "Previous Next" at bounding box center [460, 387] width 388 height 35
click at [612, 386] on div "Next" at bounding box center [619, 387] width 26 height 8
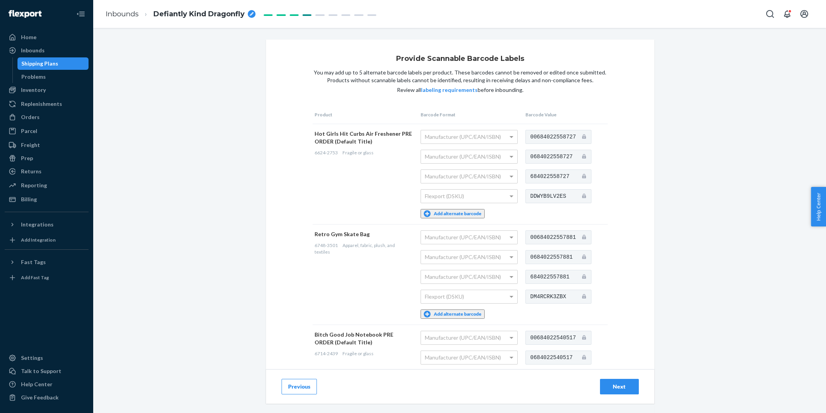
click at [616, 386] on div "Next" at bounding box center [619, 387] width 26 height 8
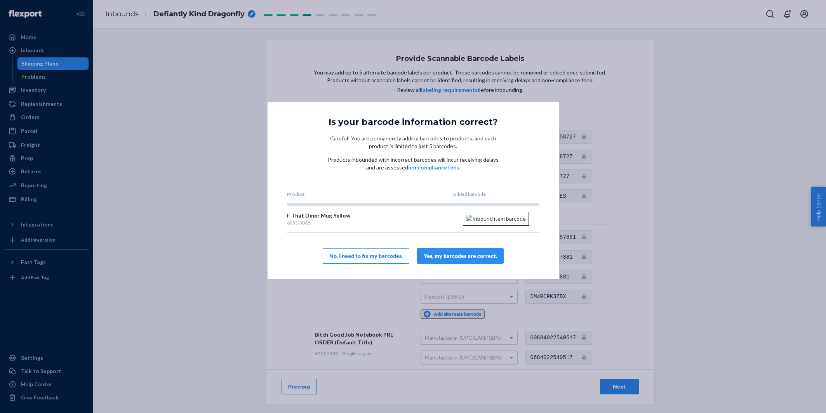
click at [465, 260] on div "Yes, my barcodes are correct." at bounding box center [459, 256] width 73 height 8
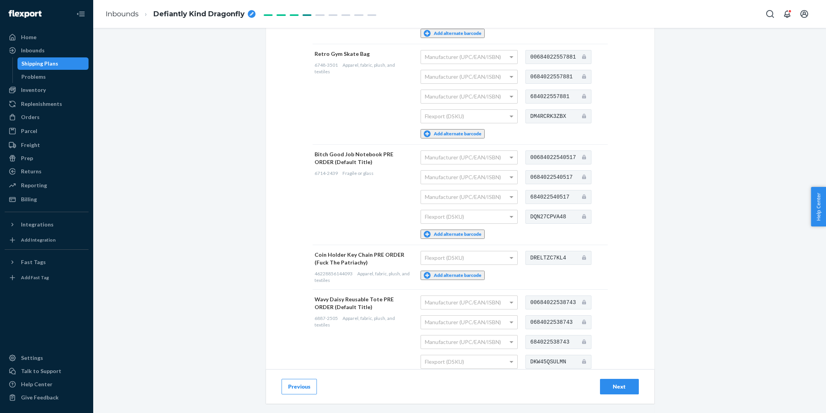
scroll to position [344, 0]
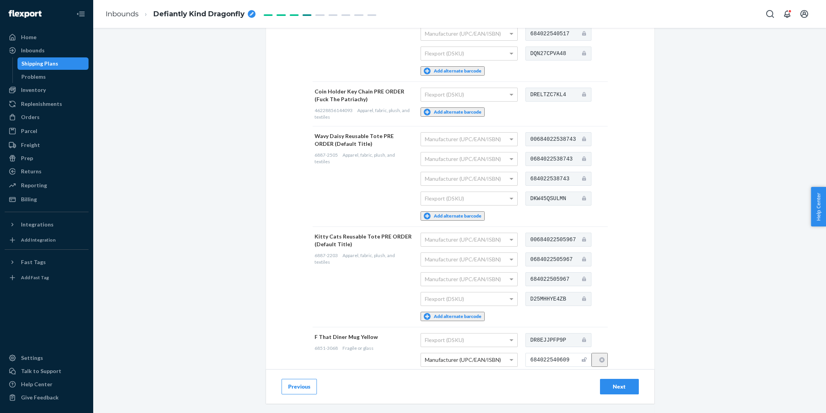
click at [616, 386] on div "Next" at bounding box center [619, 387] width 26 height 8
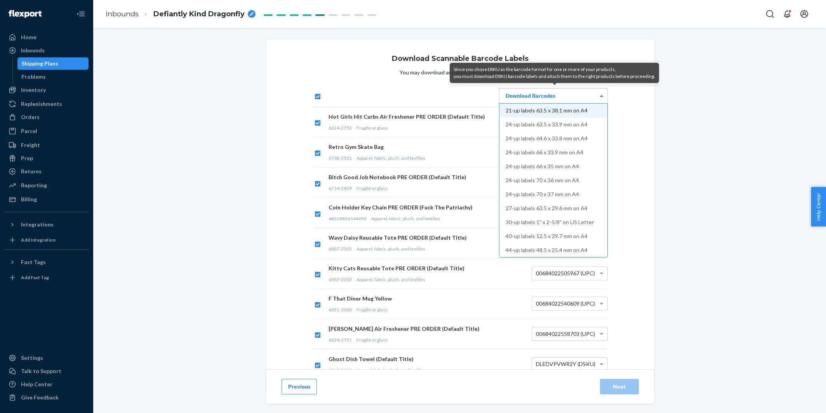
click at [590, 94] on div "Download Barcodes" at bounding box center [553, 96] width 108 height 15
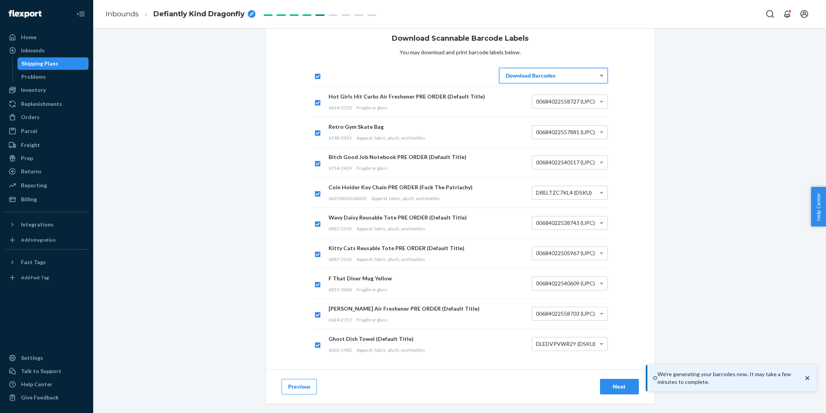
scroll to position [24, 0]
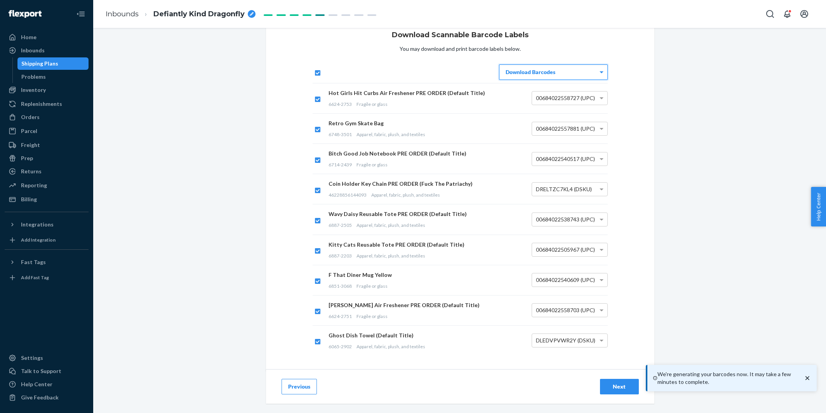
click at [607, 387] on div "Next" at bounding box center [619, 387] width 26 height 8
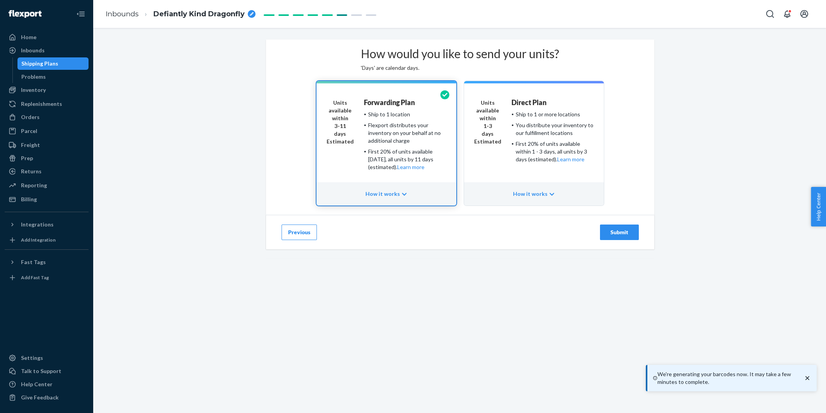
click at [492, 177] on div "Units available within 1-3 days Estimated" at bounding box center [487, 138] width 27 height 78
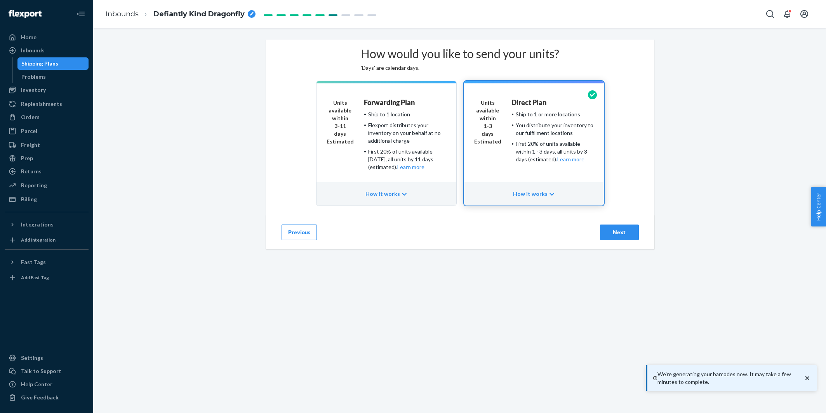
click at [625, 236] on div "Next" at bounding box center [619, 233] width 26 height 8
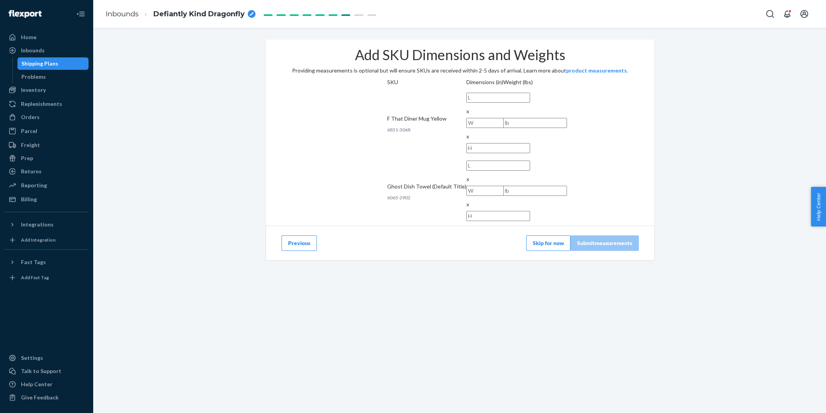
click at [494, 103] on input "text" at bounding box center [498, 98] width 64 height 10
type input "6"
click at [530, 124] on input "text" at bounding box center [498, 123] width 64 height 10
type input "6"
click at [530, 143] on input "text" at bounding box center [498, 148] width 64 height 10
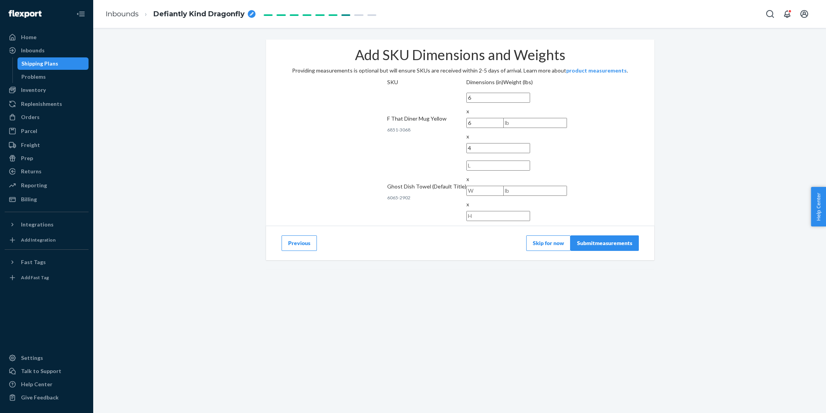
type input "4"
click at [567, 127] on input "text" at bounding box center [535, 123] width 64 height 10
type input "."
type input "1"
click at [494, 161] on input "text" at bounding box center [498, 166] width 64 height 10
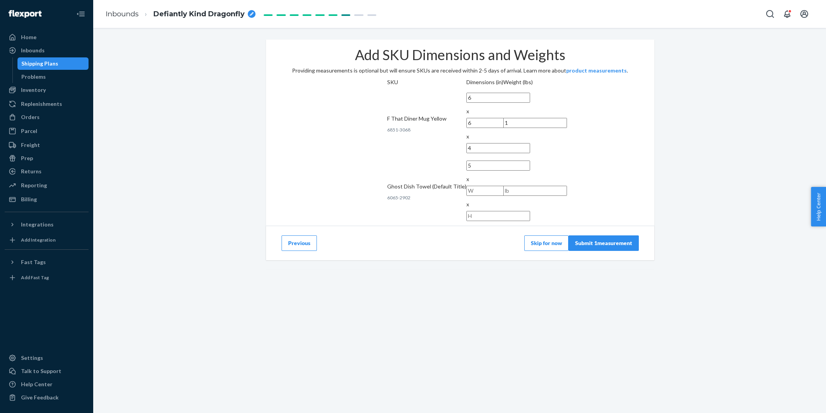
type input "5"
click at [530, 186] on input "text" at bounding box center [498, 191] width 64 height 10
type input "11"
click at [530, 211] on input "text" at bounding box center [498, 216] width 64 height 10
type input "1"
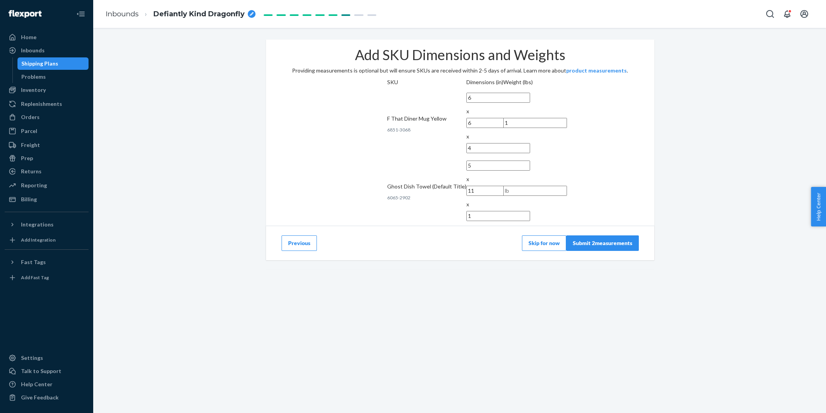
click at [567, 186] on input "text" at bounding box center [535, 191] width 64 height 10
type input "0.2"
click at [602, 239] on div "Submit 2 measurements" at bounding box center [602, 243] width 59 height 8
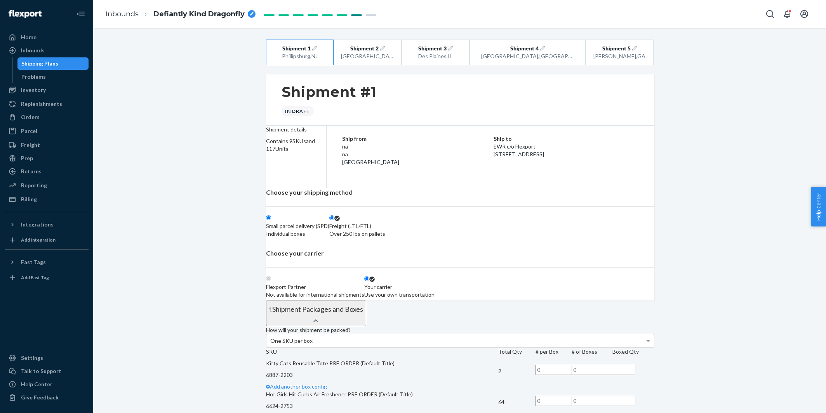
radio input "true"
radio input "false"
radio input "true"
radio input "false"
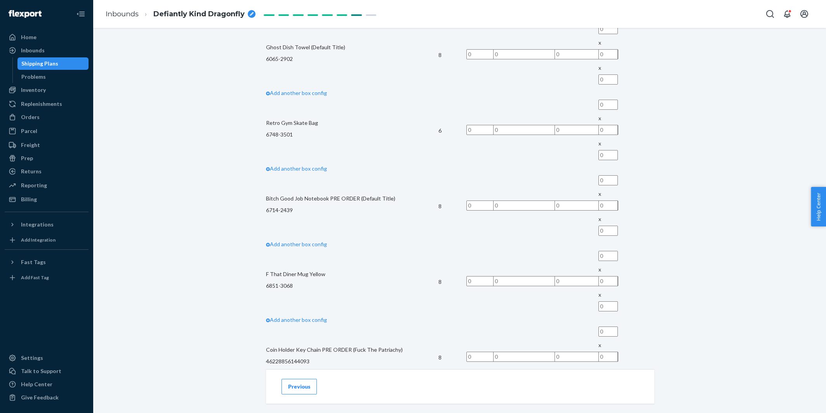
scroll to position [600, 0]
click at [288, 390] on button "Previous" at bounding box center [298, 387] width 35 height 16
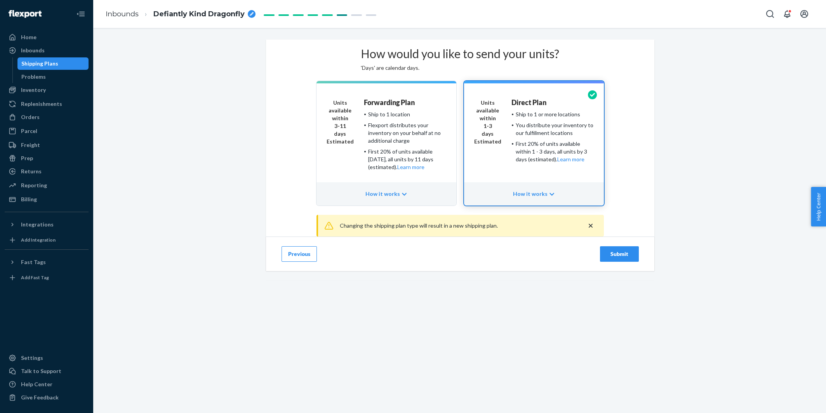
click at [303, 262] on button "Previous" at bounding box center [298, 254] width 35 height 16
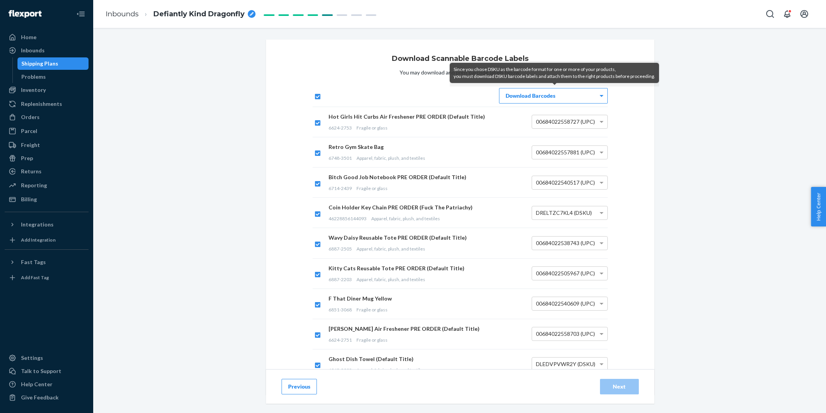
click at [296, 388] on button "Previous" at bounding box center [298, 387] width 35 height 16
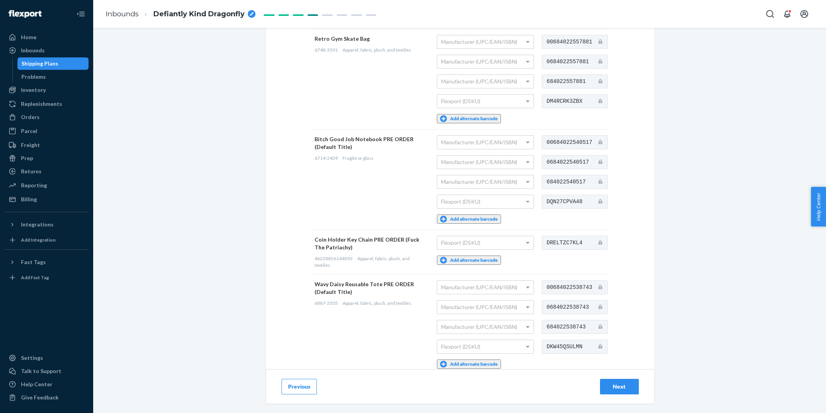
scroll to position [229, 0]
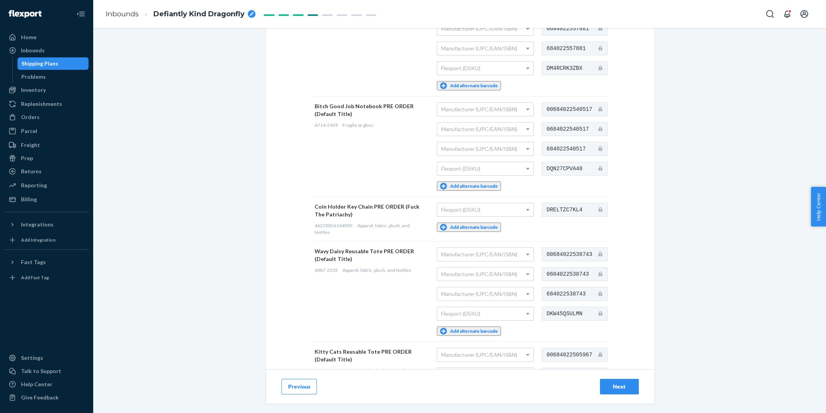
click at [475, 223] on button "Add alternate barcode" at bounding box center [469, 227] width 64 height 9
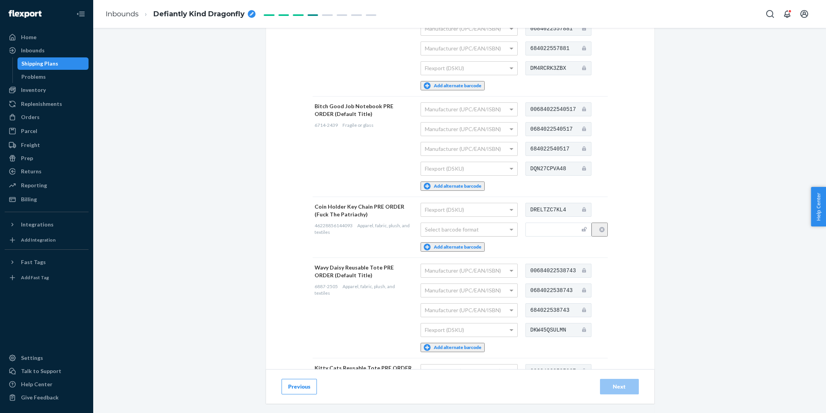
click at [465, 223] on div "Select barcode format" at bounding box center [469, 229] width 96 height 13
click at [543, 223] on input "text" at bounding box center [558, 230] width 66 height 14
paste input "684022558239""
click at [633, 255] on div "Provide Scannable Barcode Labels You may add up to 5 alternate barcode labels p…" at bounding box center [460, 264] width 388 height 906
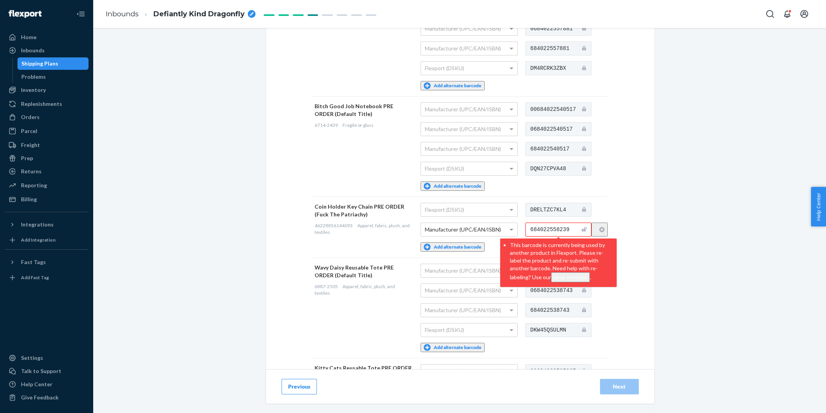
click at [559, 255] on li "This barcode is currently being used by another product in Flexport. Please re-…" at bounding box center [561, 260] width 103 height 43
click at [549, 223] on input "684022558239" at bounding box center [558, 230] width 66 height 14
paste input "text"
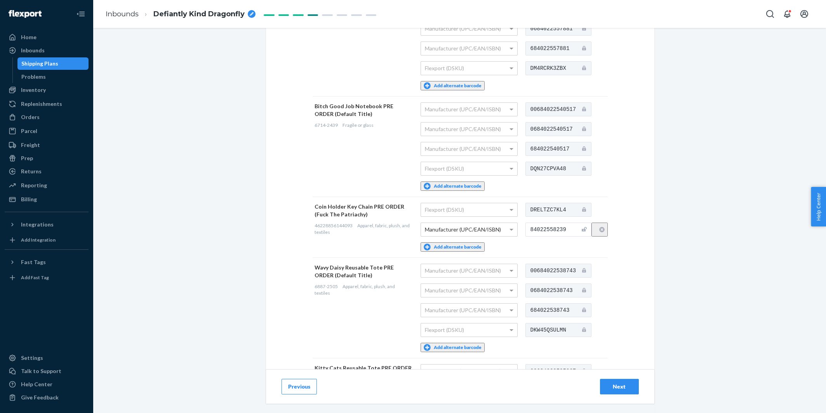
click at [536, 224] on input "84022558239" at bounding box center [558, 230] width 66 height 14
click at [639, 173] on div "Provide Scannable Barcode Labels You may add up to 5 alternate barcode labels p…" at bounding box center [460, 264] width 388 height 906
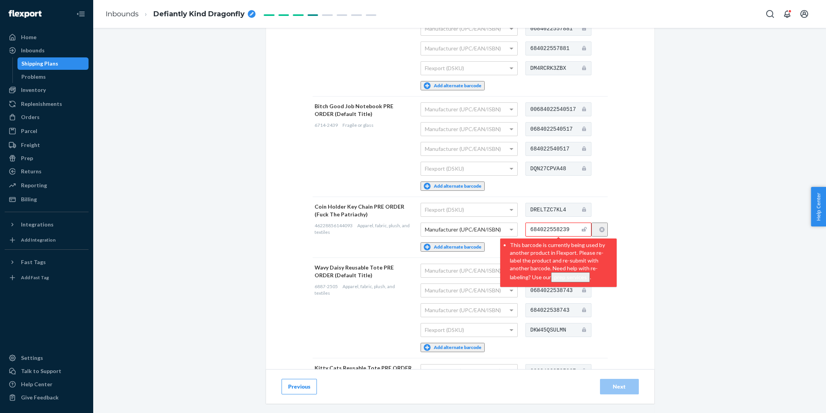
click at [560, 223] on input "684022558239" at bounding box center [558, 230] width 66 height 14
click at [532, 375] on div "Previous Next" at bounding box center [460, 387] width 388 height 35
click at [31, 368] on div "Talk to Support" at bounding box center [41, 372] width 40 height 8
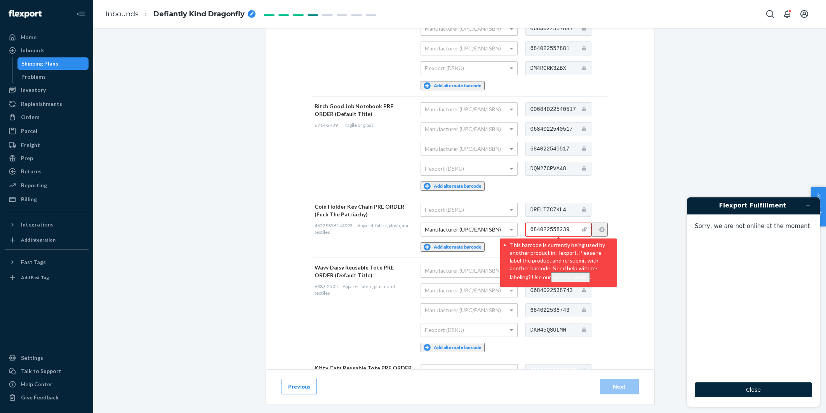
click at [761, 389] on button "Close" at bounding box center [752, 390] width 117 height 15
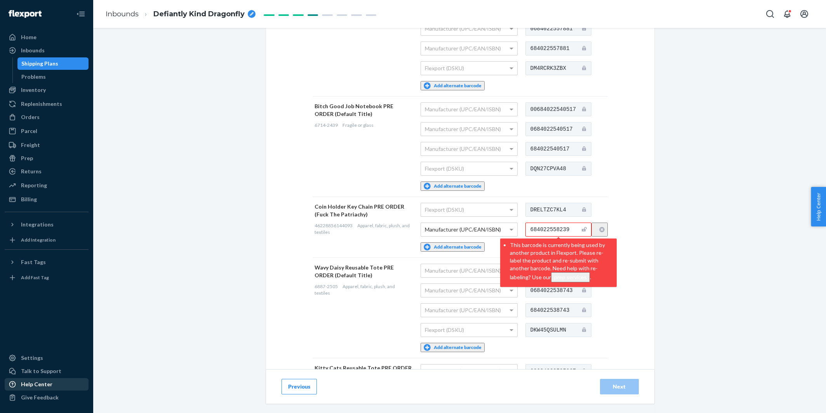
click at [60, 387] on div "Help Center" at bounding box center [46, 384] width 82 height 11
click at [536, 223] on input "684022558239" at bounding box center [558, 230] width 66 height 14
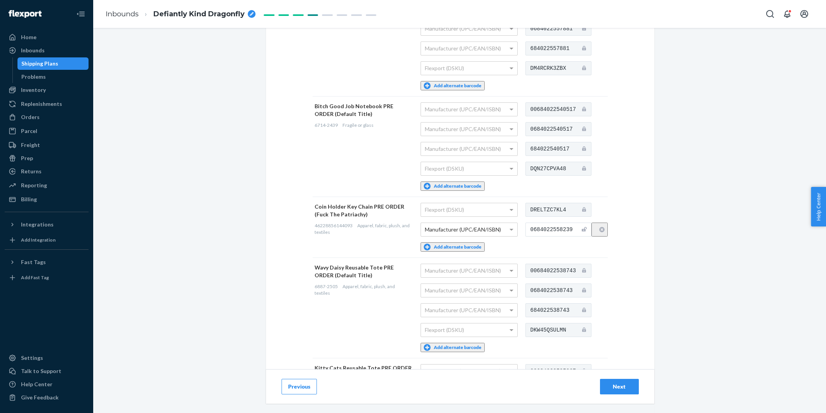
type input "0684022558239"
click at [622, 227] on div "Provide Scannable Barcode Labels You may add up to 5 alternate barcode labels p…" at bounding box center [460, 264] width 388 height 906
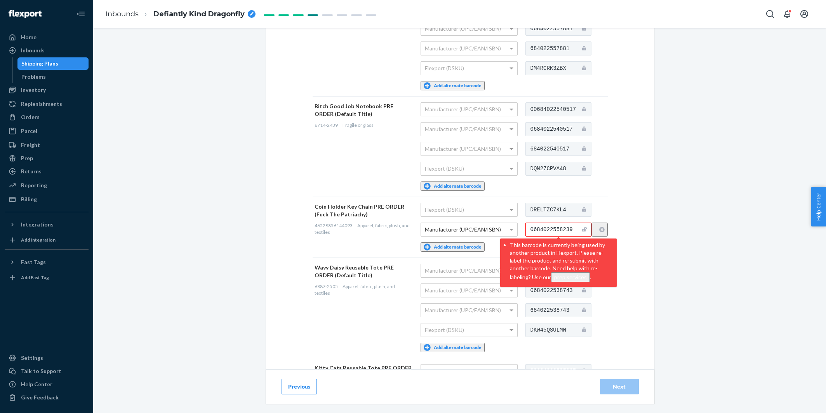
click at [608, 224] on div "Provide Scannable Barcode Labels You may add up to 5 alternate barcode labels p…" at bounding box center [460, 264] width 388 height 906
click at [306, 385] on button "Previous" at bounding box center [298, 387] width 35 height 16
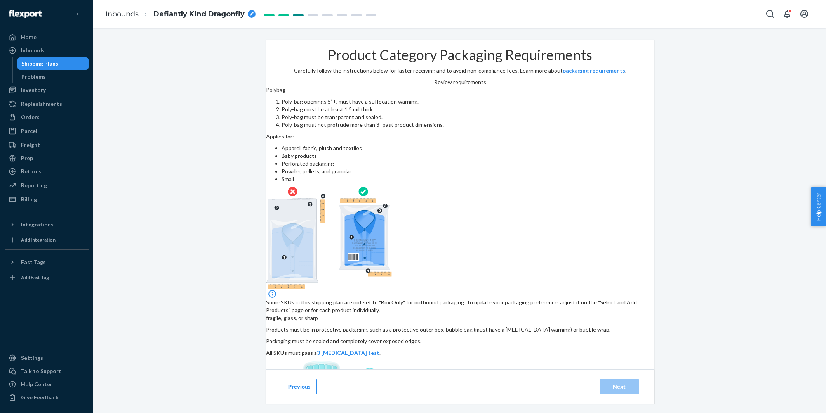
click at [300, 389] on button "Previous" at bounding box center [298, 387] width 35 height 16
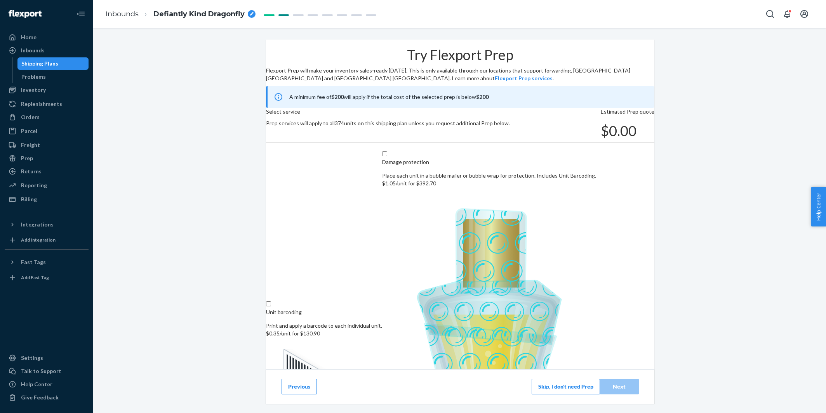
click at [288, 389] on button "Previous" at bounding box center [298, 387] width 35 height 16
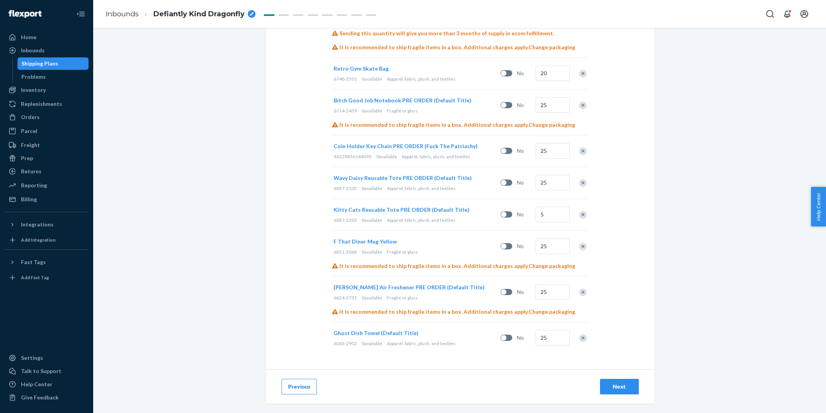
scroll to position [335, 0]
click at [584, 151] on div "Remove Item" at bounding box center [583, 152] width 8 height 8
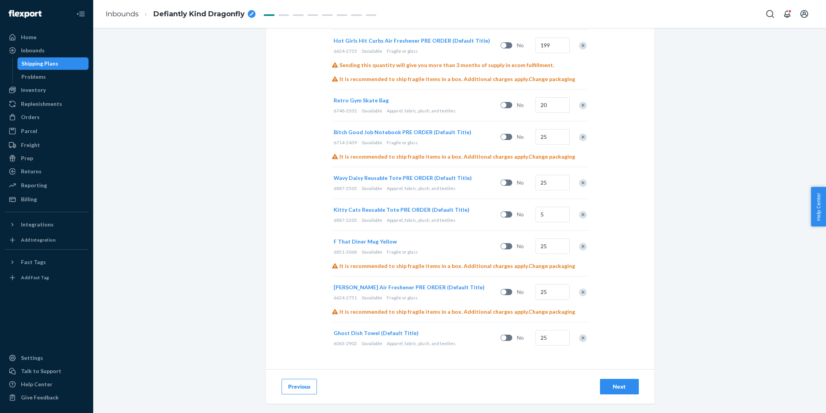
scroll to position [0, 0]
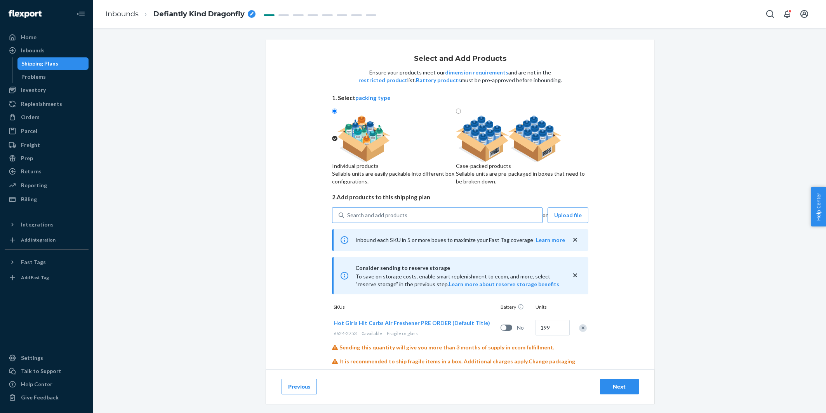
click at [404, 219] on div "Search and add products" at bounding box center [377, 216] width 60 height 8
click at [348, 219] on input "Search and add products" at bounding box center [347, 216] width 1 height 8
paste input "D36ZEF7R6B5"
type input "D36ZEF7R6B5"
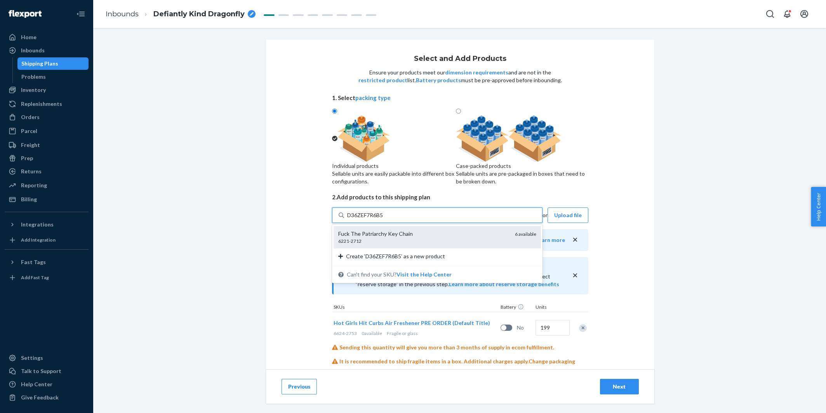
click at [392, 238] on div "Fuck The Patriarchy Key Chain" at bounding box center [423, 234] width 170 height 8
click at [384, 219] on input "D36ZEF7R6B5" at bounding box center [365, 216] width 37 height 8
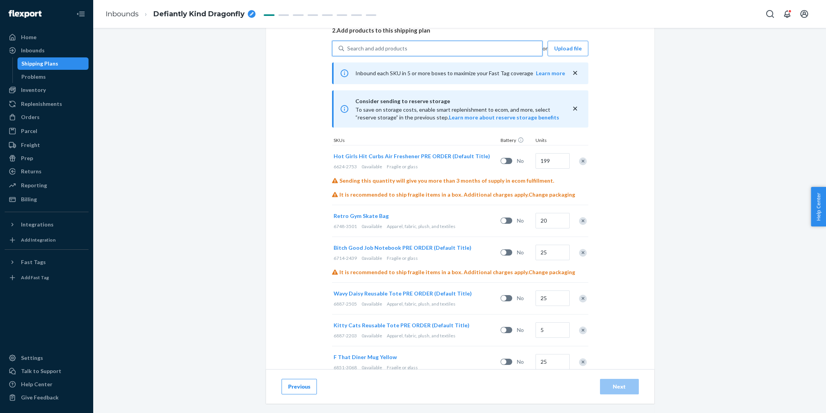
scroll to position [303, 0]
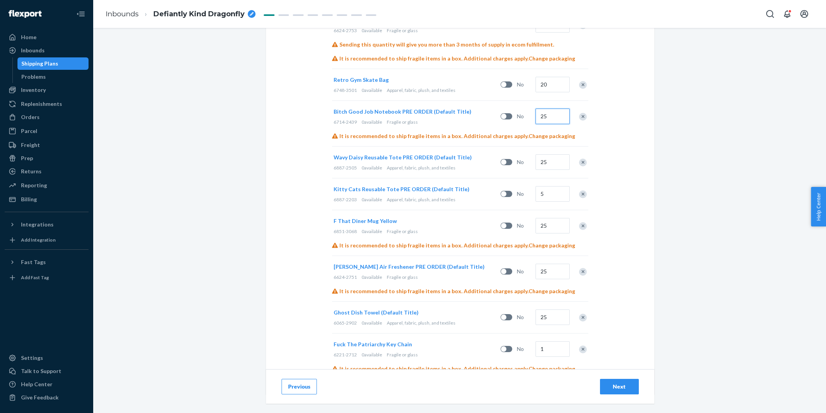
click at [552, 124] on input "25" at bounding box center [552, 117] width 34 height 16
type input "22"
click at [549, 170] on input "25" at bounding box center [552, 162] width 34 height 16
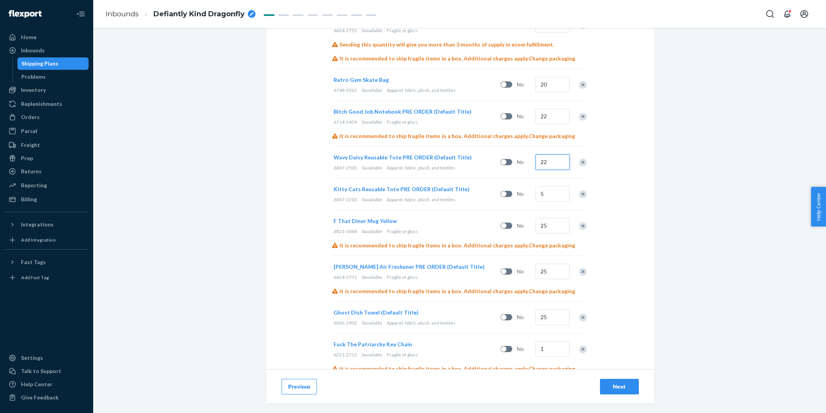
type input "22"
click at [549, 234] on input "25" at bounding box center [552, 226] width 34 height 16
type input "22"
click at [553, 279] on input "25" at bounding box center [552, 272] width 34 height 16
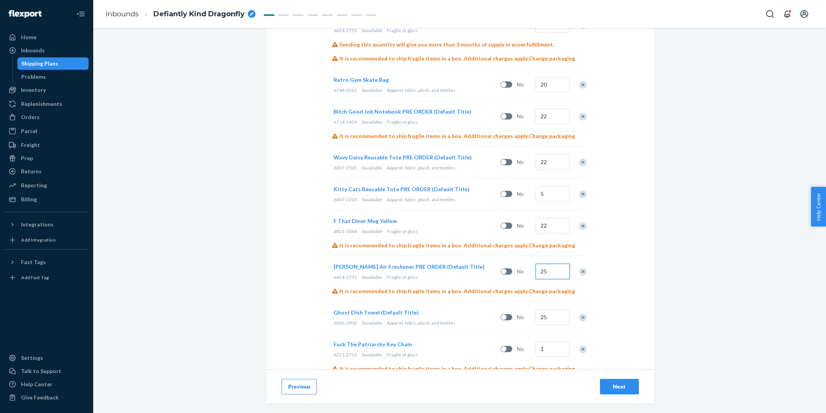
click at [553, 279] on input "25" at bounding box center [552, 272] width 34 height 16
type input "29"
click at [554, 325] on input "25" at bounding box center [552, 318] width 34 height 16
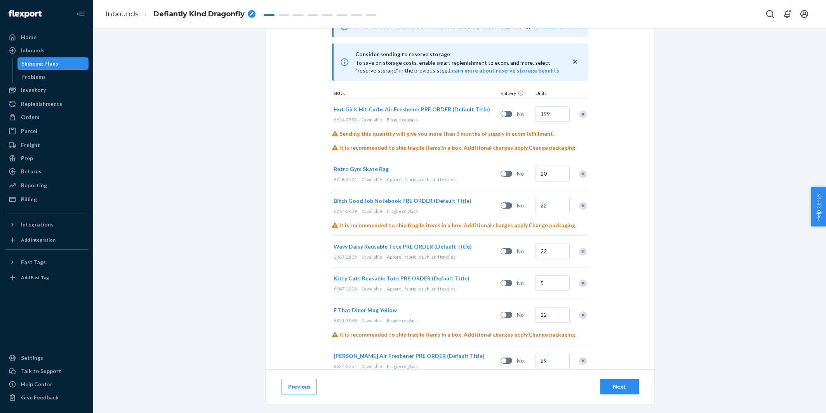
scroll to position [209, 0]
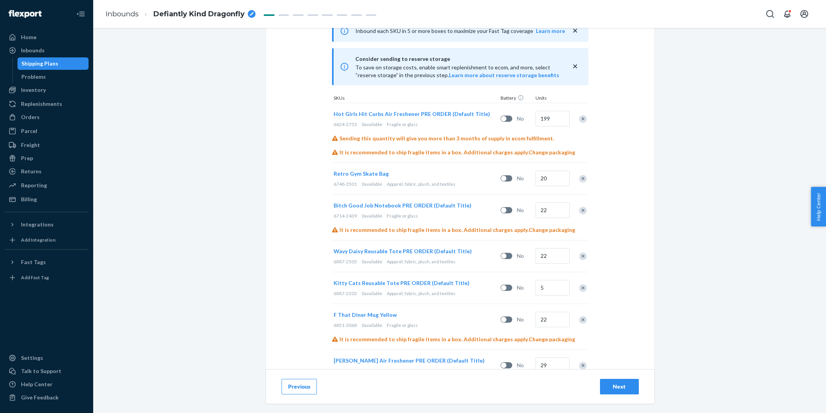
type input "22"
click at [554, 127] on input "199" at bounding box center [552, 119] width 34 height 16
type input "167"
click at [621, 386] on div "Next" at bounding box center [619, 387] width 26 height 8
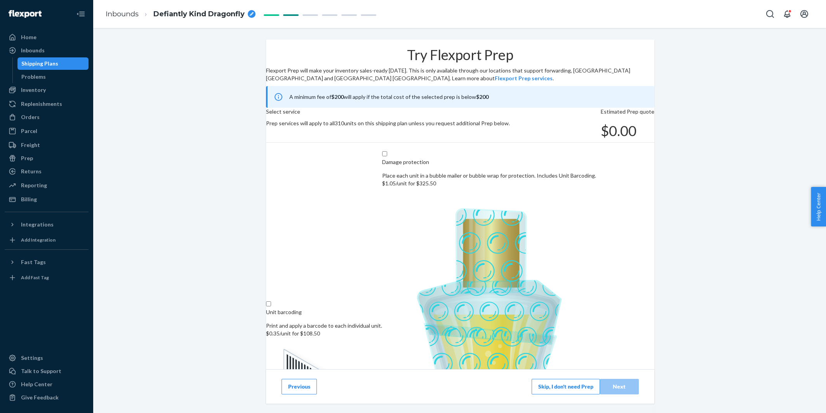
click at [552, 394] on div "Previous Skip, I don't need Prep Next" at bounding box center [460, 387] width 388 height 35
click at [552, 389] on button "Skip, I don't need Prep" at bounding box center [565, 387] width 68 height 16
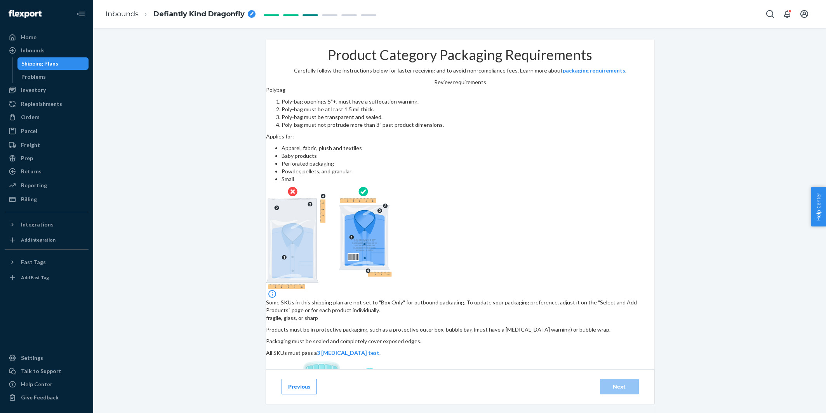
scroll to position [62, 0]
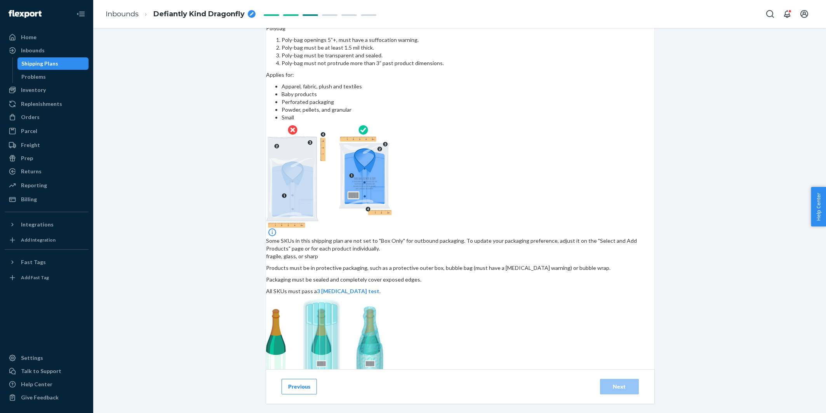
click at [360, 389] on input "checkbox" at bounding box center [395, 398] width 258 height 19
checkbox input "true"
click at [610, 388] on div "Next" at bounding box center [619, 387] width 26 height 8
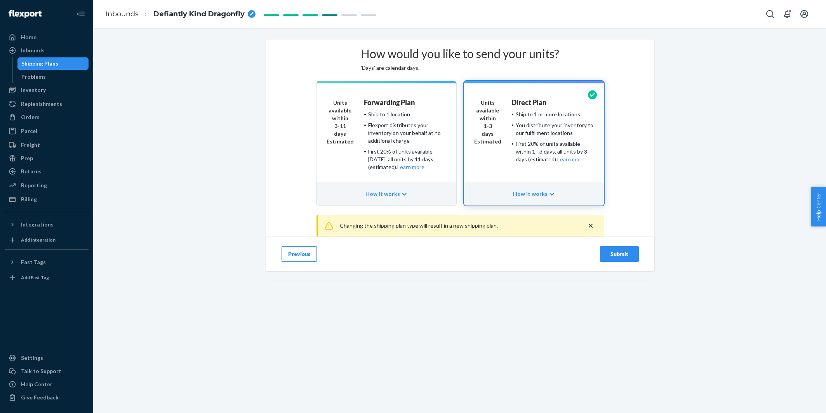
click at [616, 258] on div "Submit" at bounding box center [619, 254] width 26 height 8
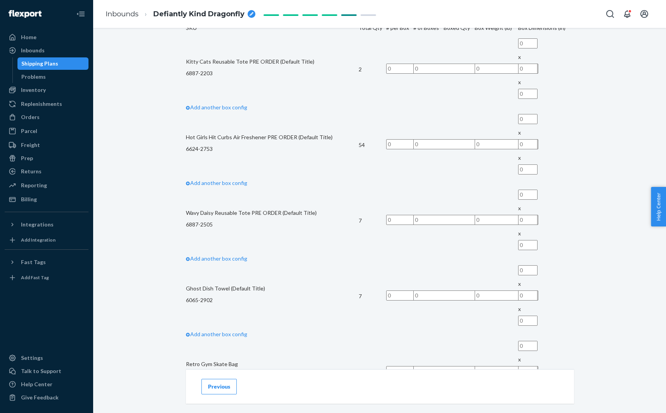
scroll to position [359, 0]
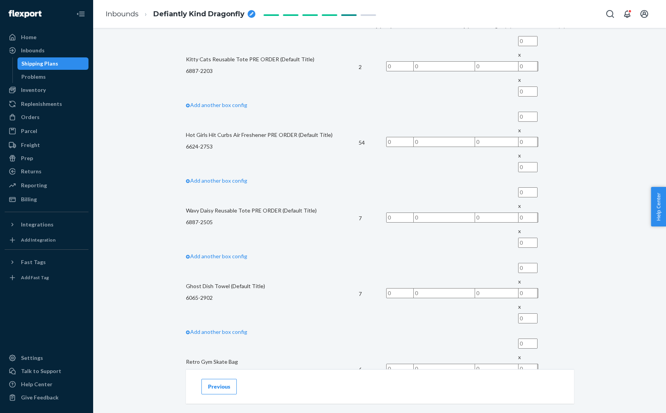
click at [231, 75] on p "6887-2203" at bounding box center [272, 71] width 173 height 8
copy p "6887-2203"
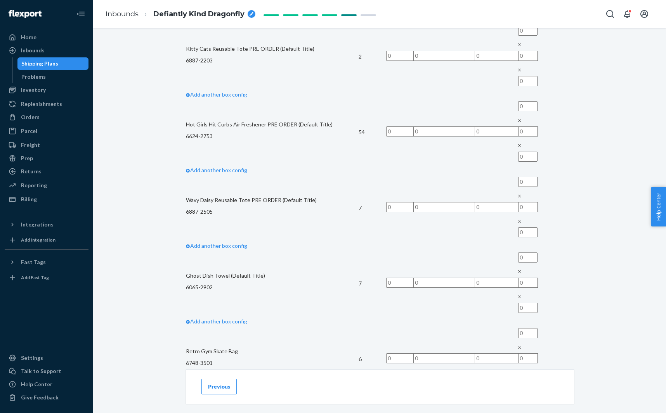
click at [233, 167] on td "Hot Girls Hit Curbs Air Freshener PRE ORDER (Default Title) 6624-2753" at bounding box center [272, 133] width 173 height 68
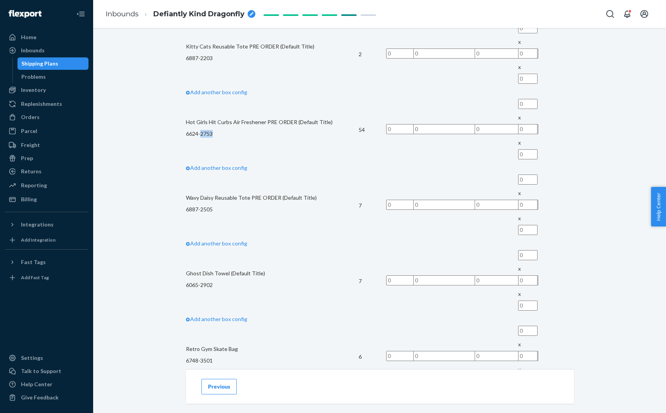
click at [233, 164] on td "Hot Girls Hit Curbs Air Freshener PRE ORDER (Default Title) 6624-2753" at bounding box center [272, 130] width 173 height 68
copy p "6624-2753"
click at [233, 213] on p "6887-2505" at bounding box center [272, 209] width 173 height 8
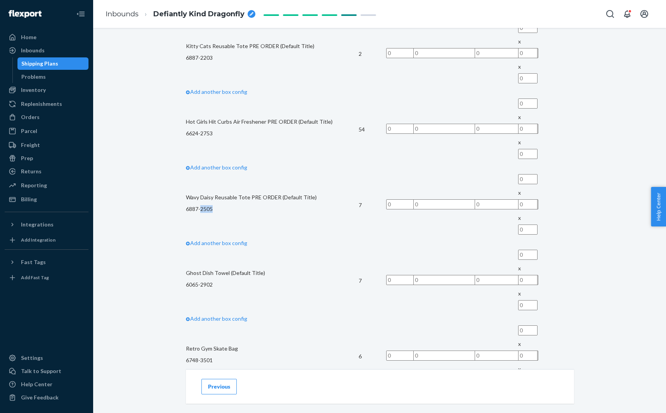
click at [233, 213] on p "6887-2505" at bounding box center [272, 209] width 173 height 8
copy p "6887-2505"
click at [234, 280] on p "6065-2902" at bounding box center [272, 284] width 173 height 8
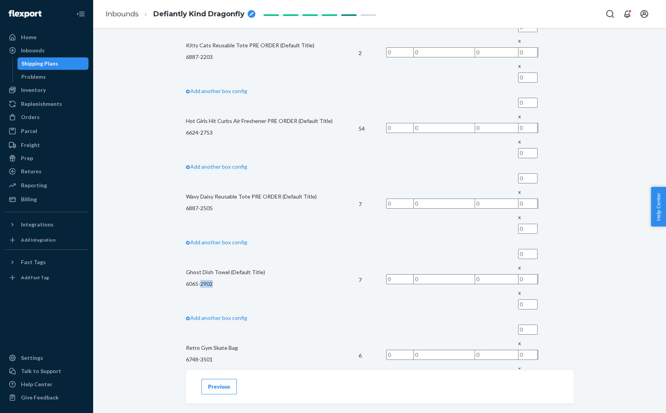
click at [234, 280] on p "6065-2902" at bounding box center [272, 284] width 173 height 8
click at [236, 280] on p "6065-2902" at bounding box center [272, 284] width 173 height 8
click at [227, 280] on p "6065-2902" at bounding box center [272, 284] width 173 height 8
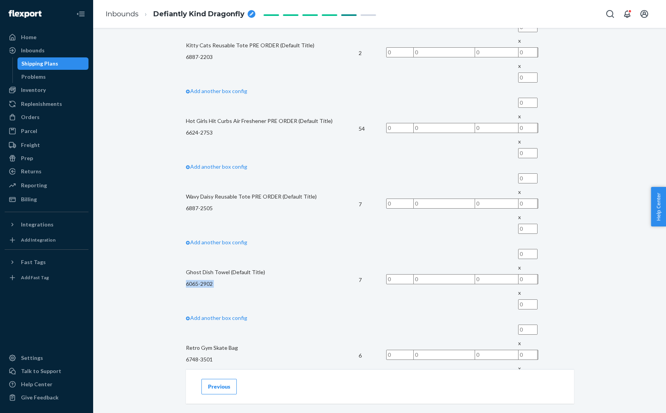
copy p "6065-2902"
click at [235, 356] on p "6748-3501" at bounding box center [272, 360] width 173 height 8
copy p "6748-3501"
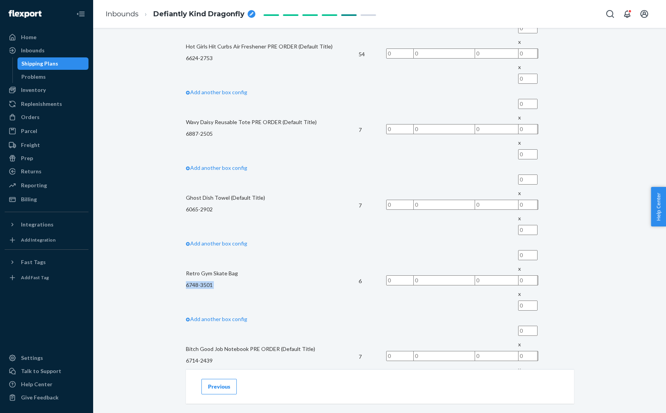
scroll to position [452, 0]
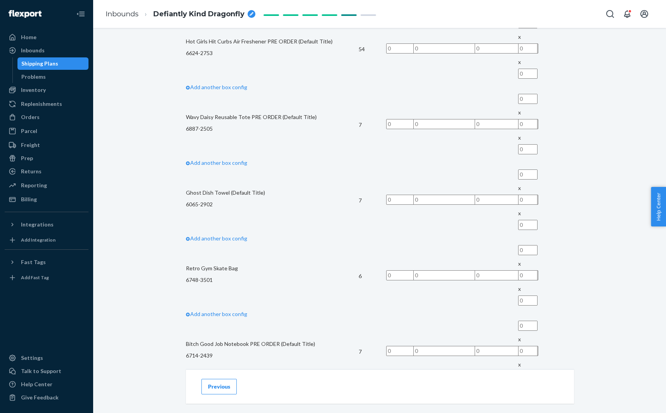
click at [234, 352] on p "6714-2439" at bounding box center [272, 356] width 173 height 8
copy p "6714-2439"
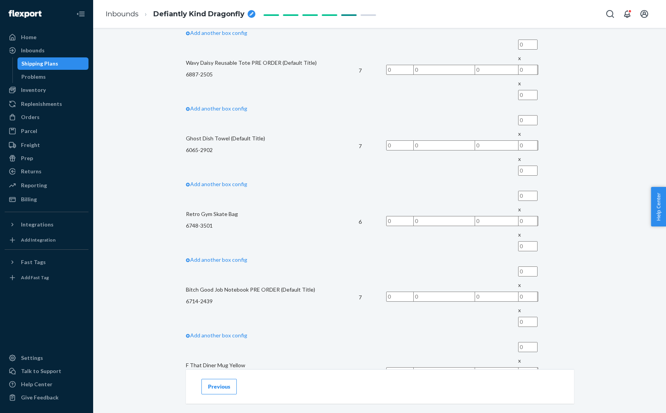
click at [235, 373] on p "6851-3068" at bounding box center [272, 377] width 173 height 8
copy p "6851-3068"
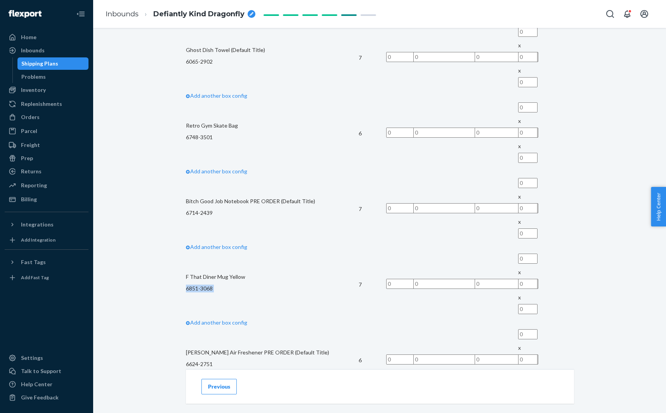
scroll to position [596, 0]
click at [231, 385] on button "Previous" at bounding box center [218, 387] width 35 height 16
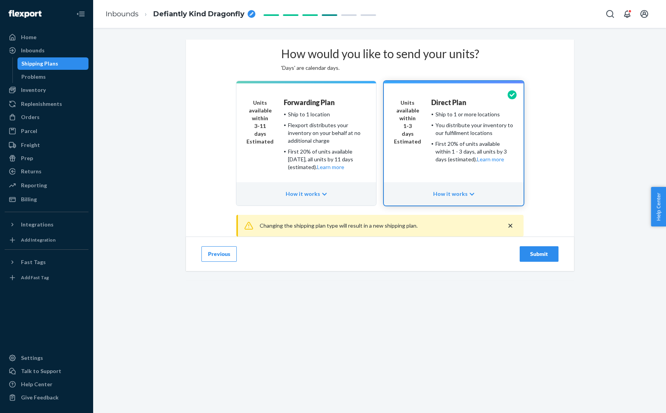
click at [228, 262] on button "Previous" at bounding box center [218, 254] width 35 height 16
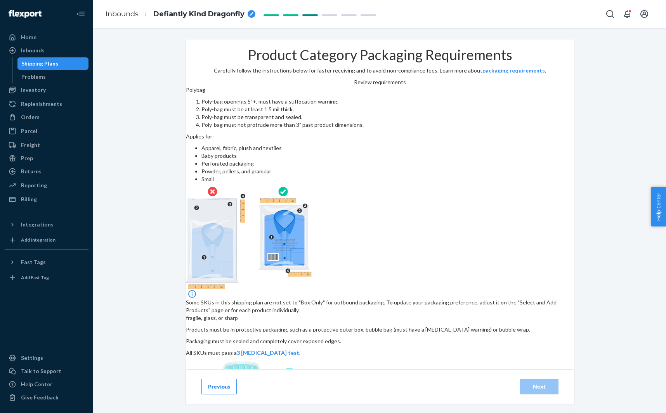
scroll to position [5, 0]
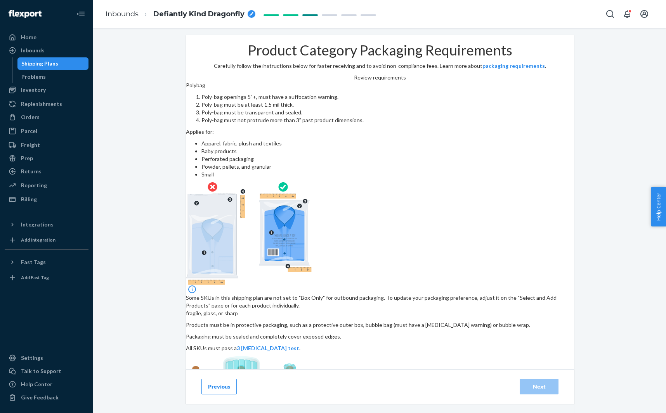
click at [214, 396] on div "Previous Next" at bounding box center [380, 387] width 388 height 35
click at [218, 388] on button "Previous" at bounding box center [218, 387] width 35 height 16
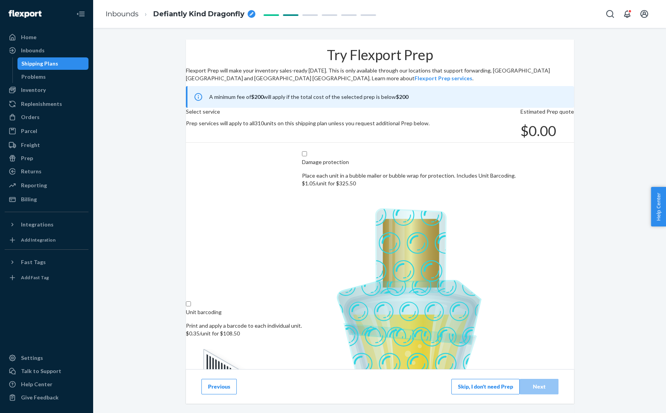
scroll to position [2, 0]
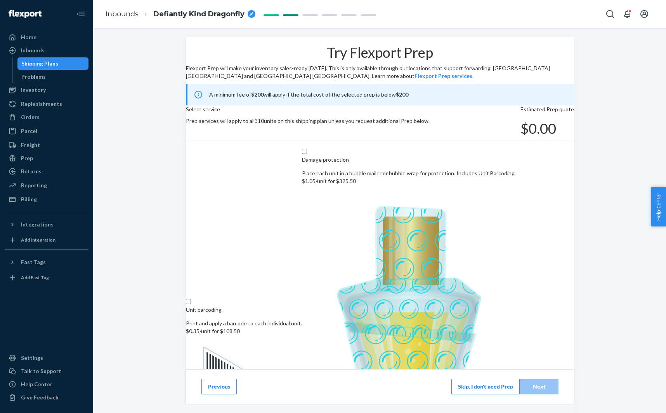
click at [220, 387] on button "Previous" at bounding box center [218, 387] width 35 height 16
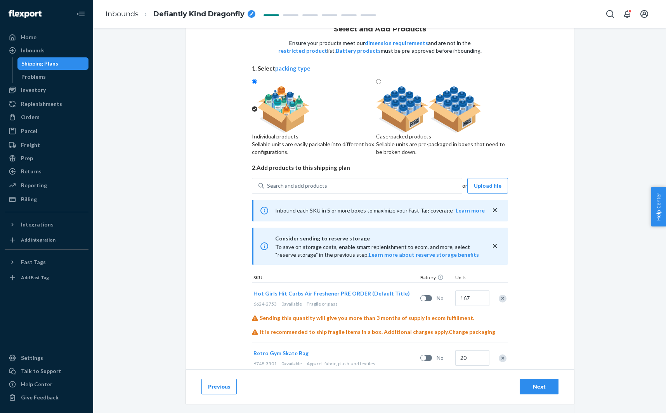
scroll to position [303, 0]
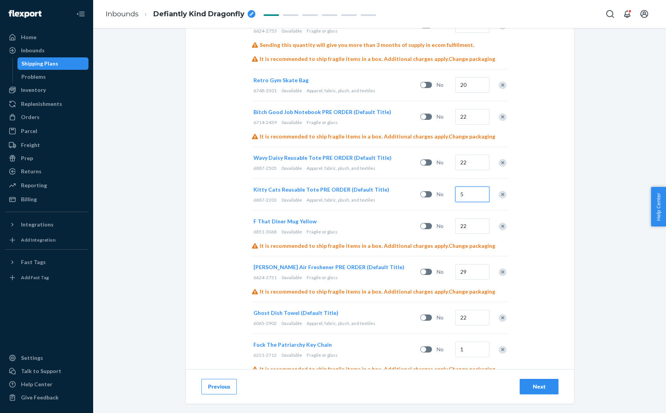
click at [470, 202] on input "5" at bounding box center [472, 195] width 34 height 16
type input "3"
click at [474, 33] on input "167" at bounding box center [472, 25] width 34 height 16
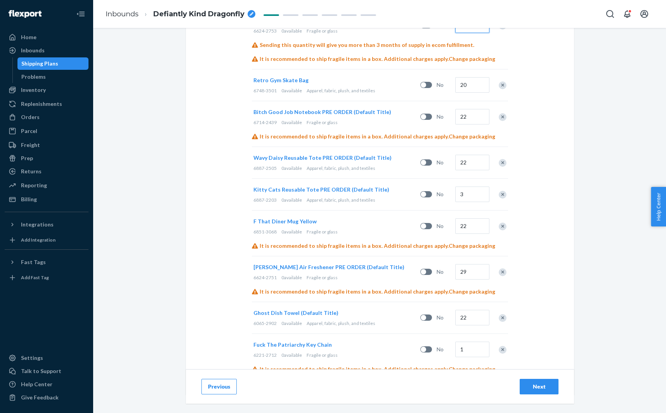
type input "145"
click at [464, 170] on input "22" at bounding box center [472, 163] width 34 height 16
type input "20"
click at [471, 234] on input "22" at bounding box center [472, 227] width 34 height 16
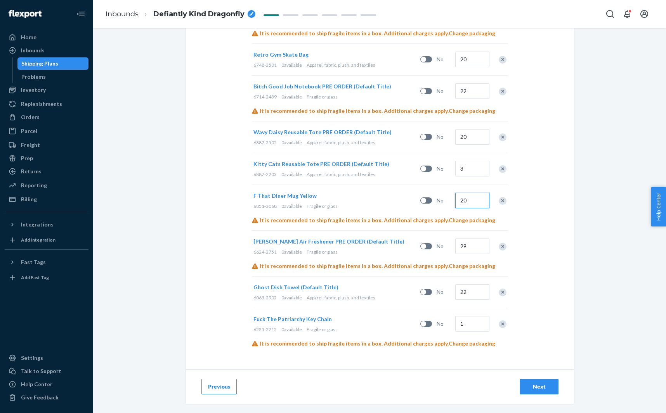
scroll to position [338, 0]
type input "20"
click at [473, 300] on input "22" at bounding box center [472, 293] width 34 height 16
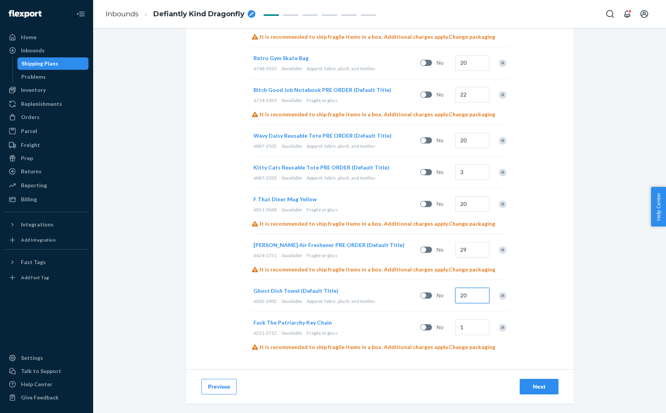
scroll to position [319, 0]
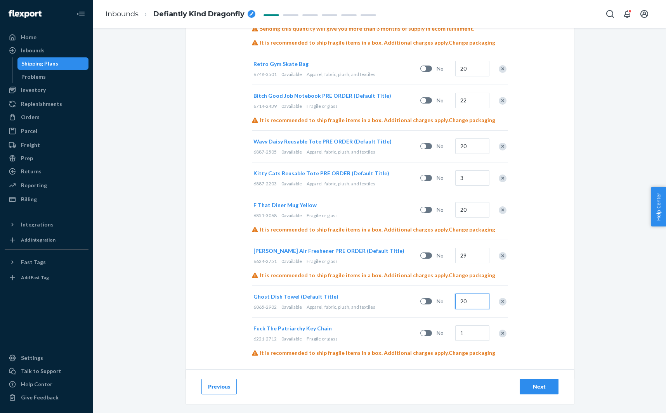
type input "20"
click at [469, 108] on input "22" at bounding box center [472, 101] width 34 height 16
type input "20"
click at [469, 76] on input "20" at bounding box center [472, 69] width 34 height 16
type input "18"
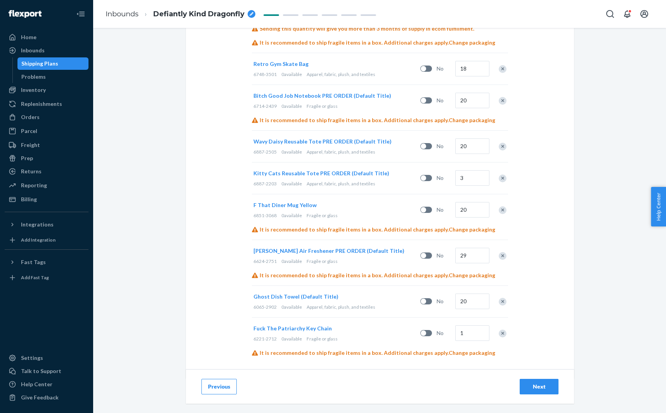
drag, startPoint x: 534, startPoint y: 385, endPoint x: 531, endPoint y: 382, distance: 4.1
click at [532, 383] on div "Next" at bounding box center [539, 387] width 26 height 8
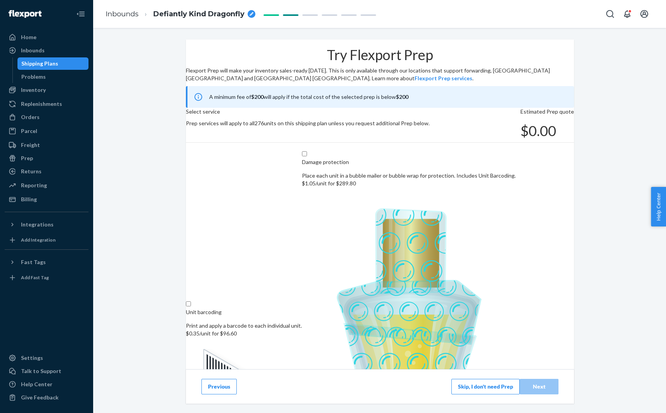
click at [469, 392] on button "Skip, I don't need Prep" at bounding box center [485, 387] width 68 height 16
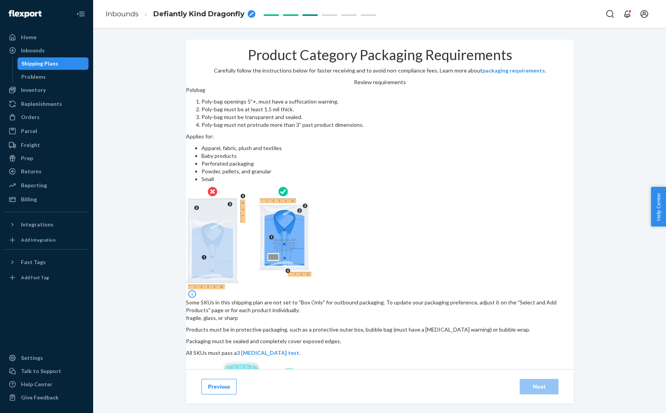
scroll to position [62, 0]
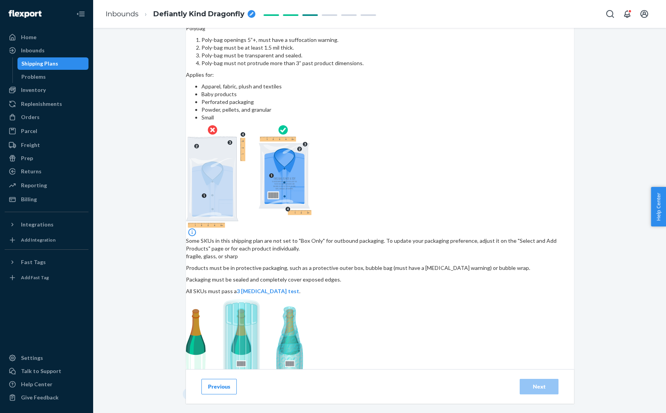
click at [314, 389] on input "checkbox" at bounding box center [315, 398] width 258 height 19
checkbox input "true"
click at [547, 384] on div "Next" at bounding box center [539, 387] width 26 height 8
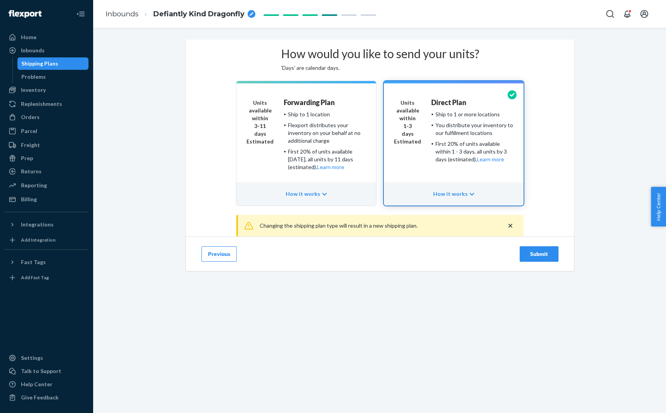
click at [551, 258] on div "Submit" at bounding box center [539, 254] width 26 height 8
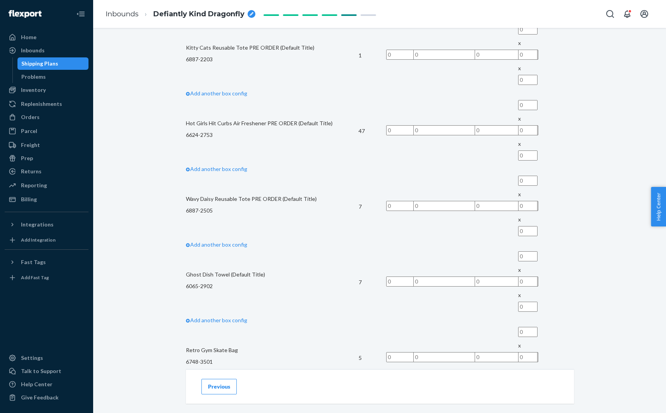
scroll to position [352, 0]
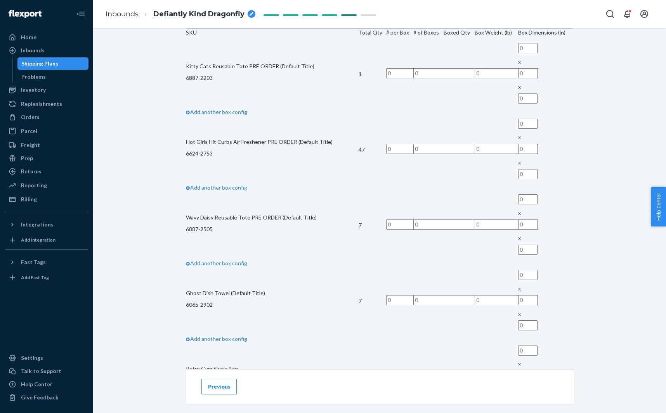
click at [228, 158] on p "6624-2753" at bounding box center [272, 154] width 173 height 8
copy p "6624-2753"
click at [241, 231] on p "6887-2505" at bounding box center [272, 230] width 173 height 8
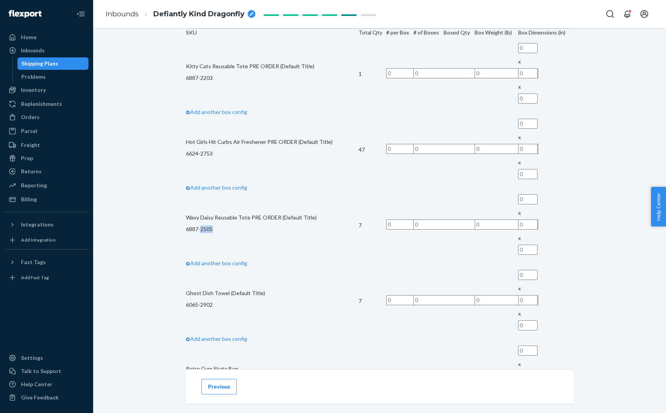
click at [241, 231] on p "6887-2505" at bounding box center [272, 230] width 173 height 8
copy p "6887-2505"
click at [226, 301] on p "6065-2902" at bounding box center [272, 305] width 173 height 8
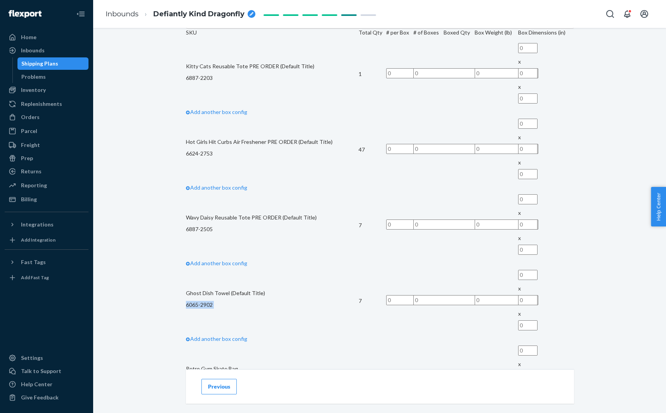
click at [225, 301] on p "6065-2902" at bounding box center [272, 305] width 173 height 8
copy p "6065-2902"
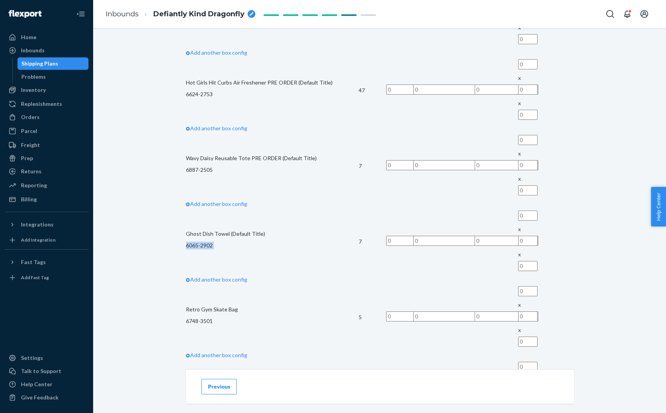
scroll to position [421, 0]
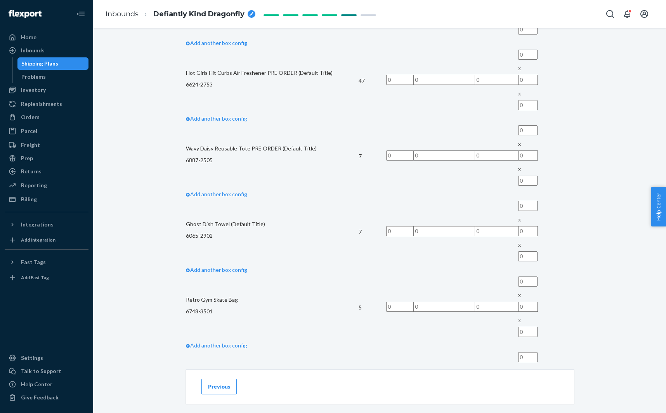
click at [227, 308] on p "6748-3501" at bounding box center [272, 312] width 173 height 8
click at [224, 308] on p "6748-3501" at bounding box center [272, 312] width 173 height 8
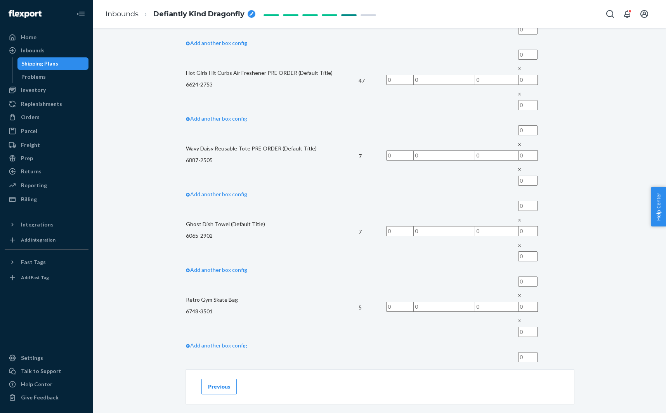
click at [233, 384] on p "6714-2439" at bounding box center [272, 388] width 173 height 8
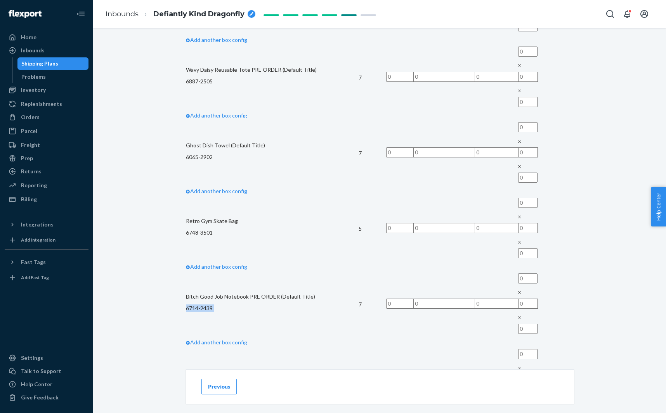
scroll to position [501, 0]
click at [230, 379] on p "6851-3068" at bounding box center [272, 383] width 173 height 8
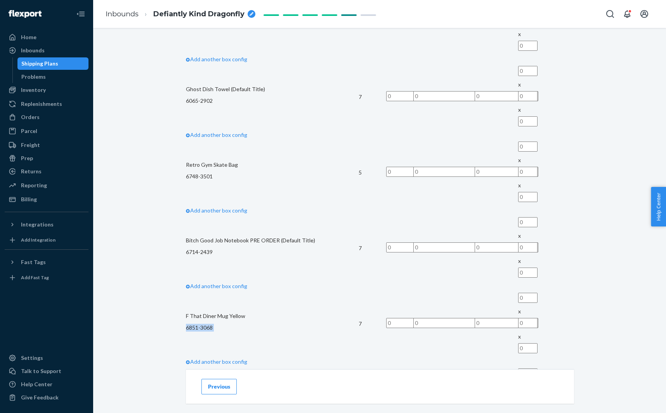
click at [217, 390] on button "Previous" at bounding box center [218, 387] width 35 height 16
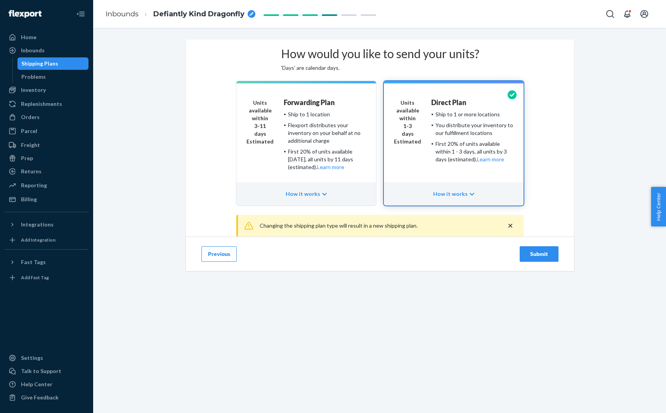
click at [229, 262] on button "Previous" at bounding box center [218, 254] width 35 height 16
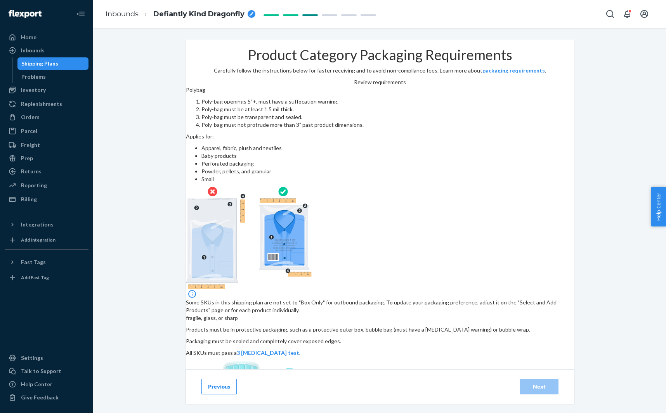
click at [231, 387] on button "Previous" at bounding box center [218, 387] width 35 height 16
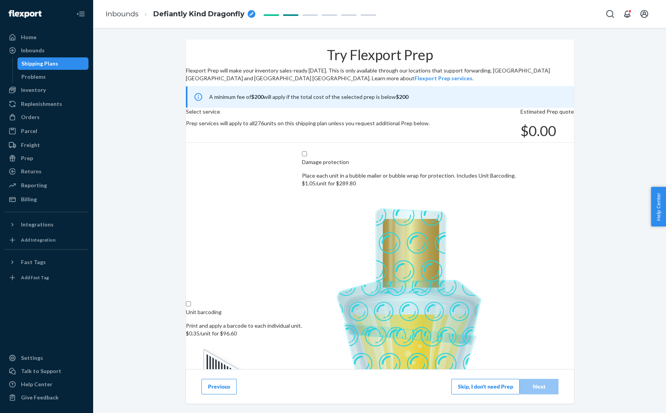
click at [229, 386] on button "Previous" at bounding box center [218, 387] width 35 height 16
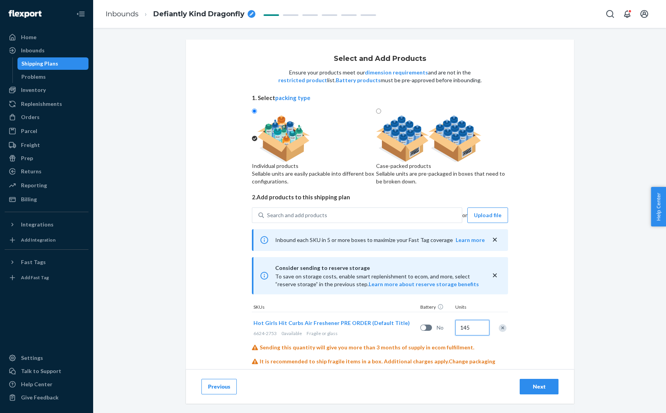
click at [468, 336] on input "145" at bounding box center [472, 328] width 34 height 16
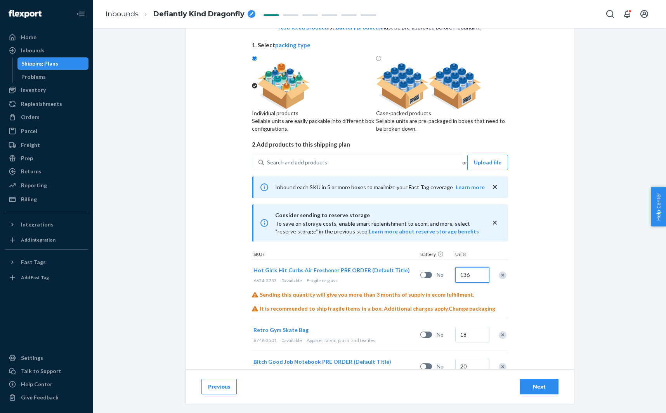
type input "136"
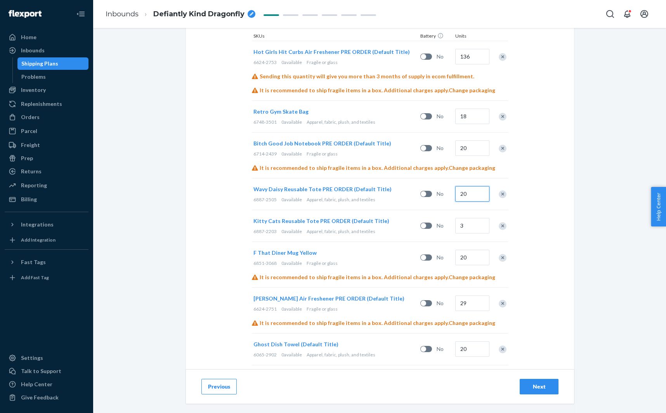
click at [470, 202] on input "20" at bounding box center [472, 194] width 34 height 16
type input "18"
click at [463, 156] on input "20" at bounding box center [472, 149] width 34 height 16
type input "18"
click at [479, 266] on input "20" at bounding box center [472, 258] width 34 height 16
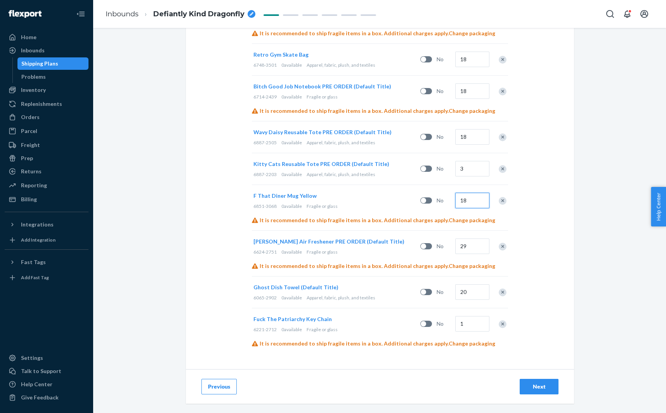
scroll to position [349, 0]
type input "18"
click at [469, 288] on input "20" at bounding box center [472, 293] width 34 height 16
type input "18"
type input "16"
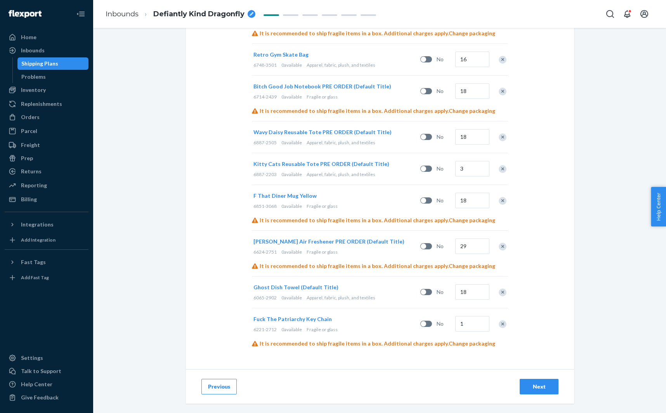
click at [526, 380] on button "Next" at bounding box center [539, 387] width 39 height 16
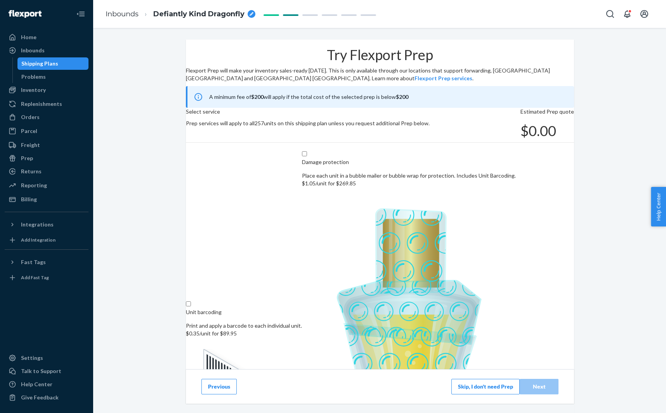
click at [481, 385] on button "Skip, I don't need Prep" at bounding box center [485, 387] width 68 height 16
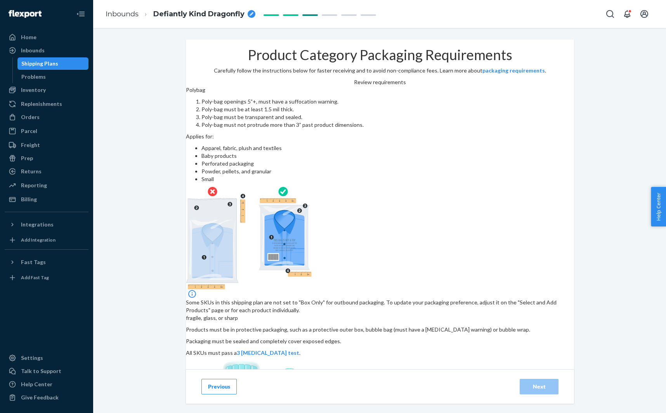
scroll to position [62, 0]
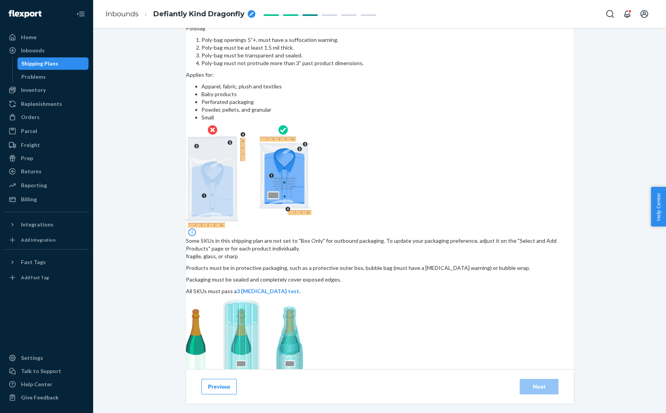
drag, startPoint x: 298, startPoint y: 338, endPoint x: 380, endPoint y: 356, distance: 83.8
click at [298, 389] on input "checkbox" at bounding box center [315, 398] width 258 height 19
checkbox input "true"
click at [521, 390] on button "Next" at bounding box center [539, 387] width 39 height 16
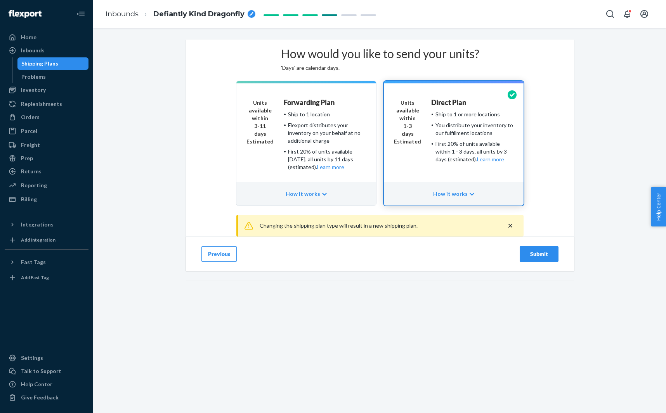
click at [533, 258] on div "Submit" at bounding box center [539, 254] width 26 height 8
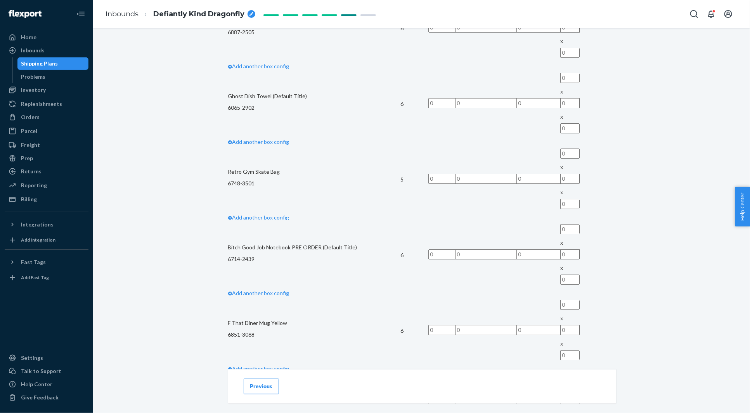
scroll to position [382, 0]
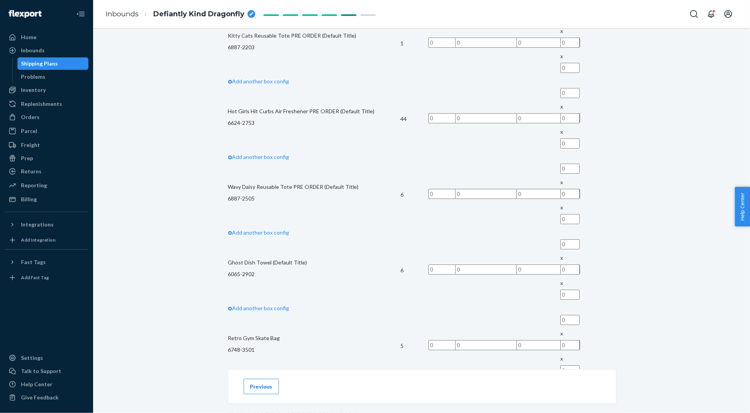
click at [264, 384] on button "Previous" at bounding box center [261, 387] width 35 height 16
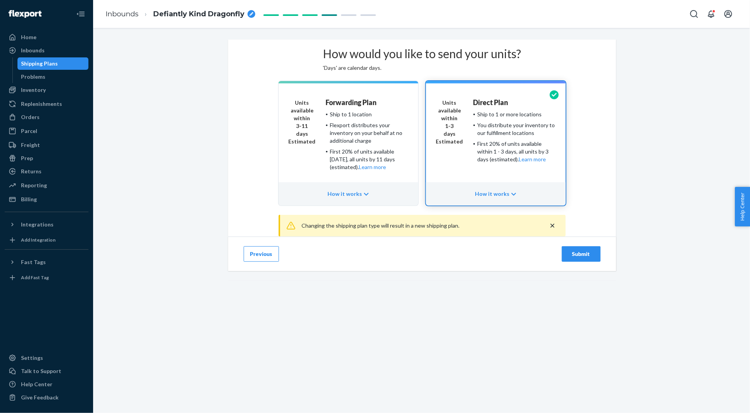
click at [266, 262] on button "Previous" at bounding box center [261, 254] width 35 height 16
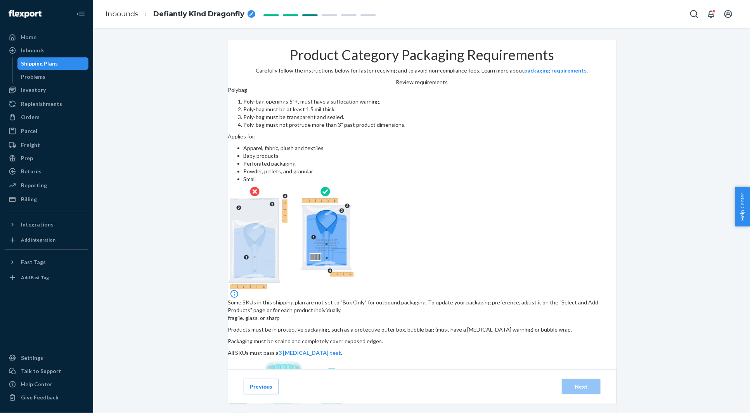
click at [260, 392] on button "Previous" at bounding box center [261, 387] width 35 height 16
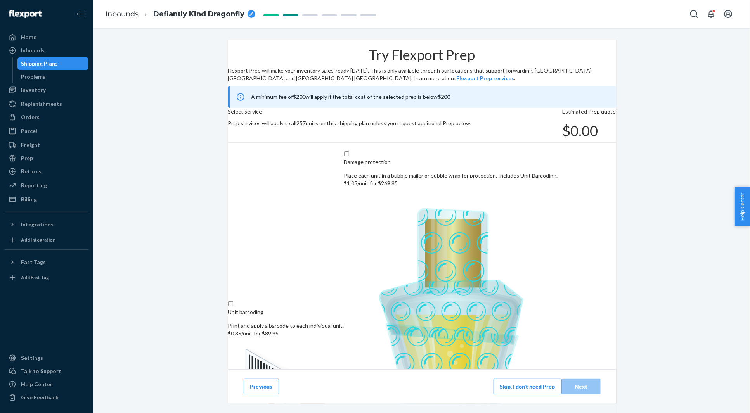
click at [262, 387] on button "Previous" at bounding box center [261, 387] width 35 height 16
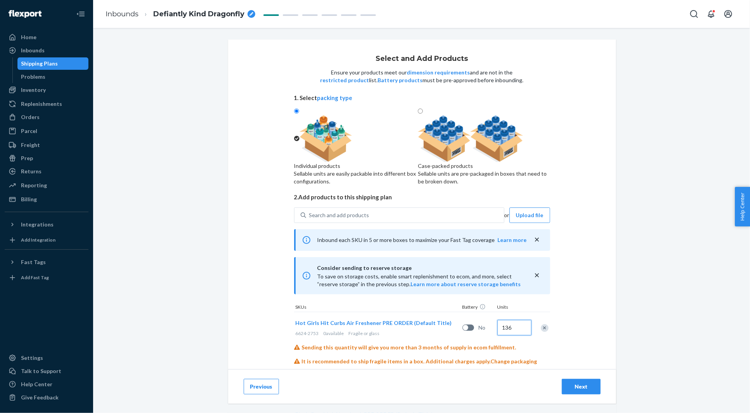
click at [513, 336] on input "136" at bounding box center [515, 328] width 34 height 16
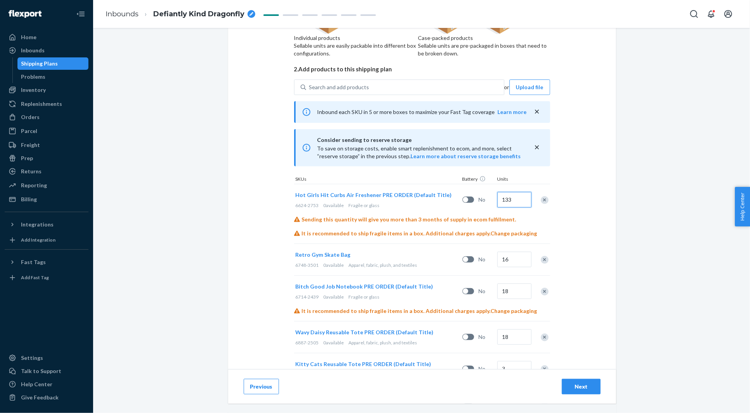
scroll to position [144, 0]
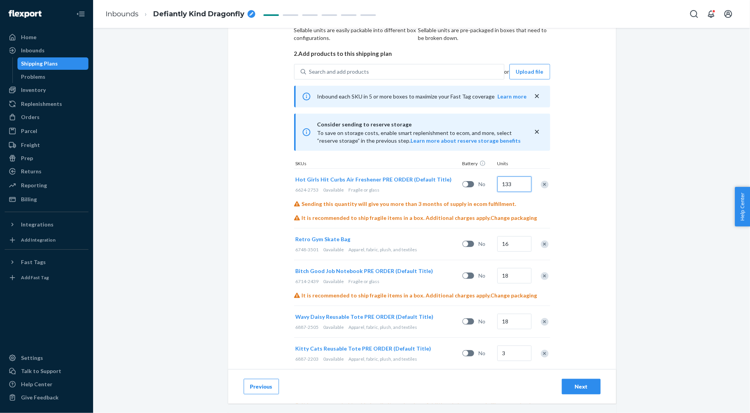
type input "133"
click at [514, 252] on input "16" at bounding box center [515, 244] width 34 height 16
click at [514, 252] on input "1416" at bounding box center [515, 244] width 34 height 16
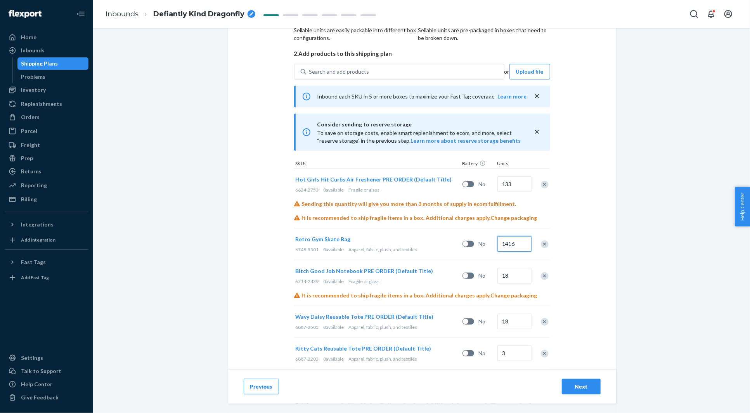
click at [514, 252] on input "1416" at bounding box center [515, 244] width 34 height 16
type input "14"
click at [576, 382] on button "Next" at bounding box center [581, 387] width 39 height 16
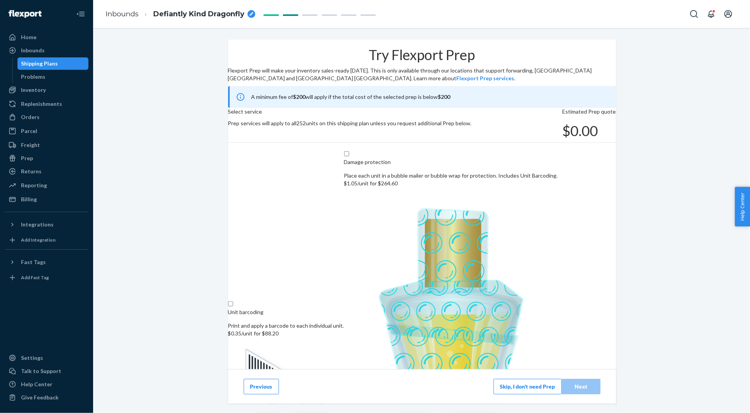
click at [524, 384] on button "Skip, I don't need Prep" at bounding box center [528, 387] width 68 height 16
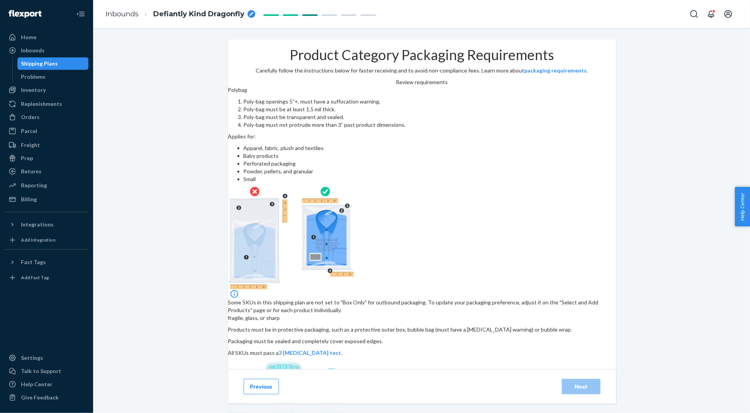
scroll to position [62, 0]
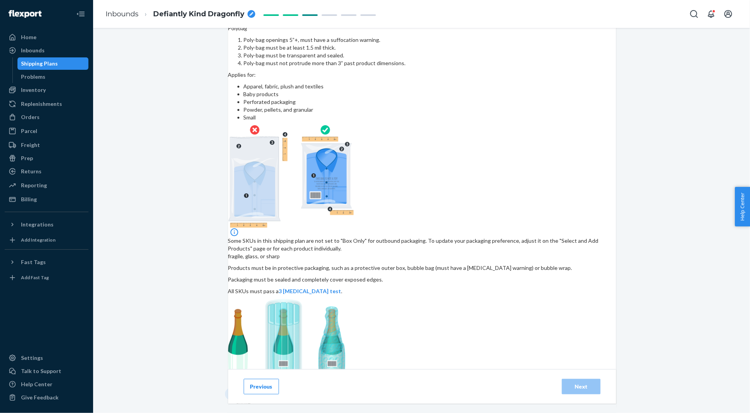
click at [390, 389] on input "checkbox" at bounding box center [357, 398] width 258 height 19
checkbox input "true"
click at [590, 387] on div "Next" at bounding box center [582, 387] width 26 height 8
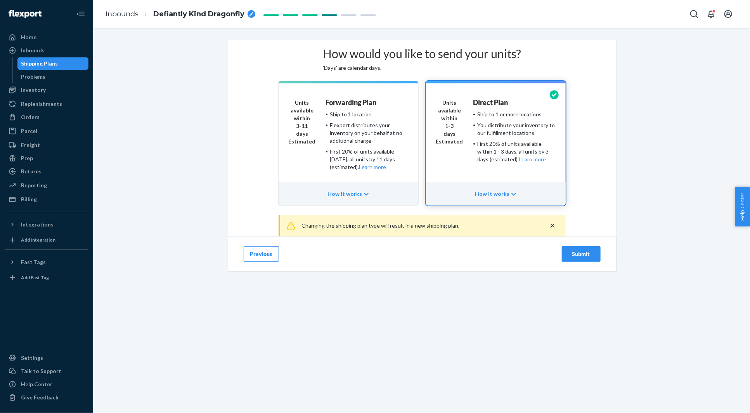
click at [578, 258] on div "Submit" at bounding box center [582, 254] width 26 height 8
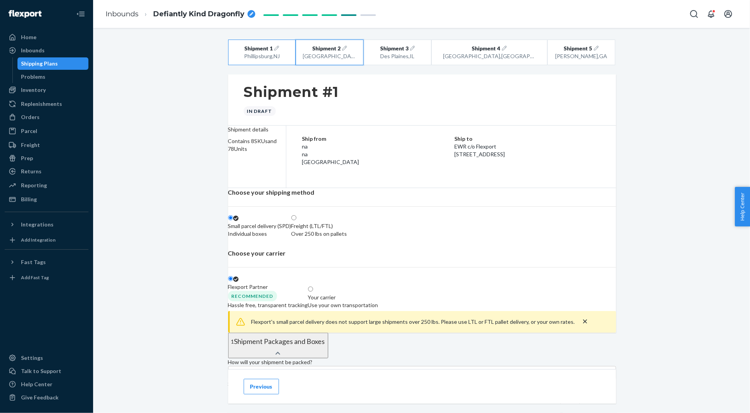
click at [331, 56] on div "San Bernardino , CA" at bounding box center [330, 56] width 54 height 8
radio input "false"
radio input "true"
radio input "false"
radio input "true"
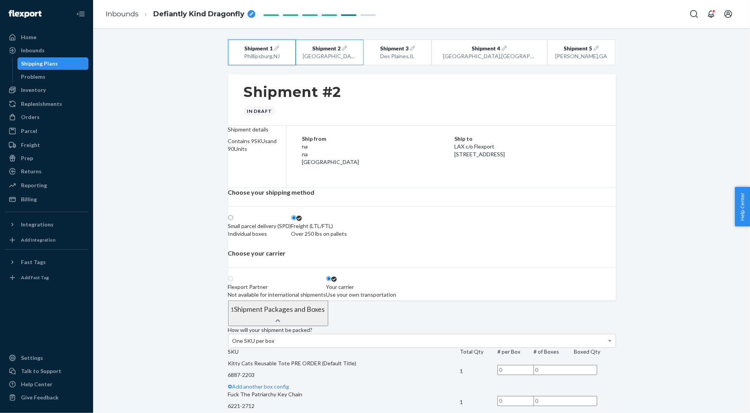
drag, startPoint x: 272, startPoint y: 53, endPoint x: 357, endPoint y: 181, distance: 153.5
click at [272, 53] on div "Phillipsburg , NJ" at bounding box center [262, 56] width 54 height 8
radio input "true"
radio input "false"
radio input "true"
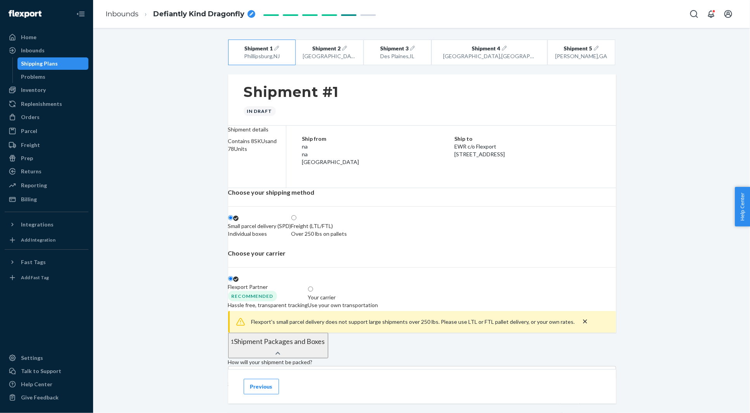
click at [378, 297] on div "Your carrier" at bounding box center [343, 298] width 70 height 8
click at [313, 292] on input "Your carrier Use your own transportation" at bounding box center [310, 289] width 5 height 5
radio input "true"
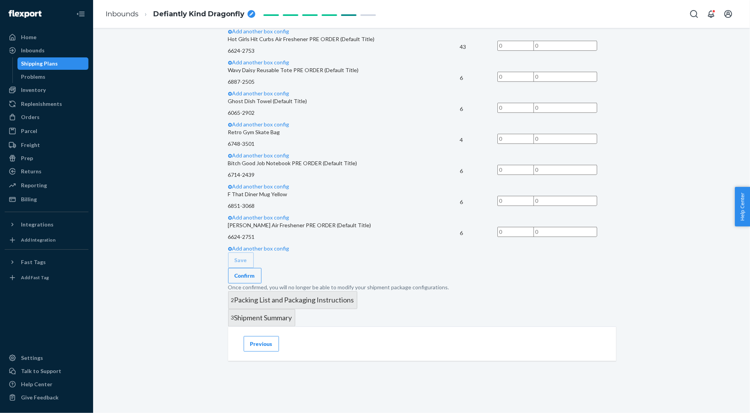
scroll to position [374, 0]
click at [274, 117] on p "6065-2902" at bounding box center [344, 113] width 232 height 8
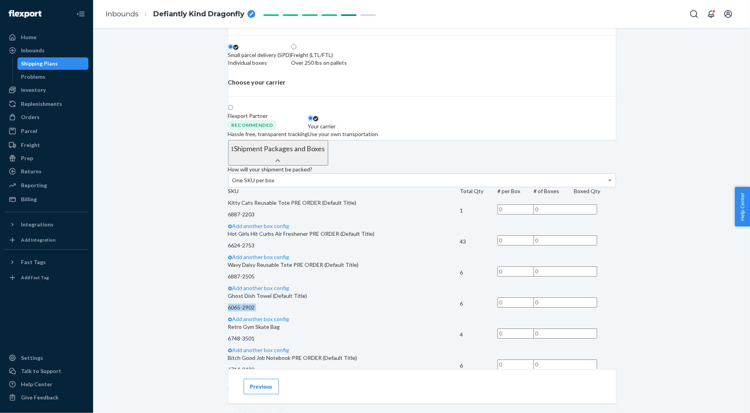
scroll to position [0, 0]
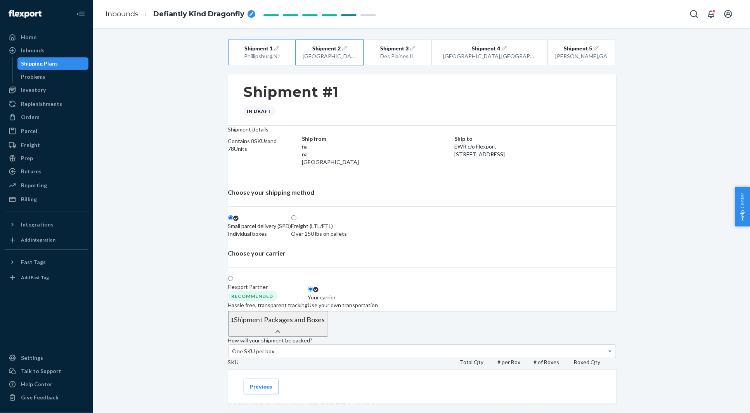
click at [336, 54] on div "San Bernardino , CA" at bounding box center [330, 56] width 54 height 8
radio input "true"
radio input "false"
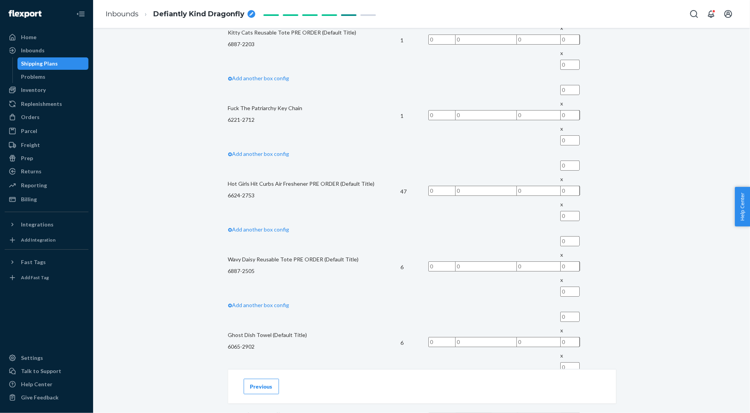
scroll to position [387, 0]
click at [262, 385] on button "Previous" at bounding box center [261, 387] width 35 height 16
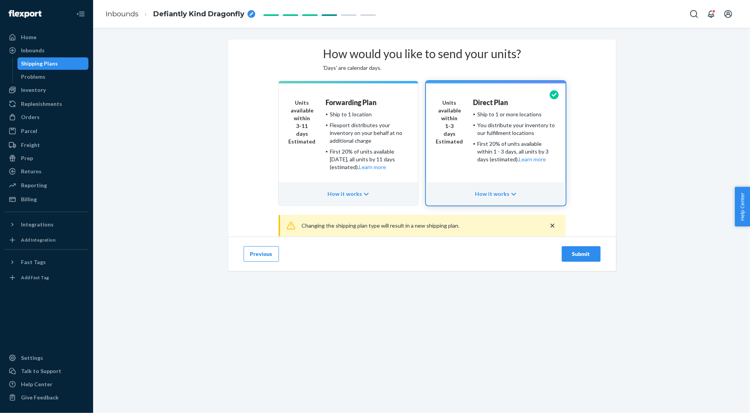
click at [265, 262] on button "Previous" at bounding box center [261, 254] width 35 height 16
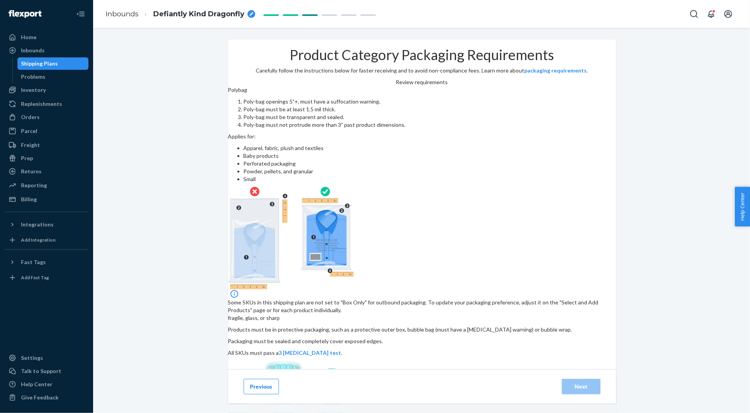
click at [258, 382] on button "Previous" at bounding box center [261, 387] width 35 height 16
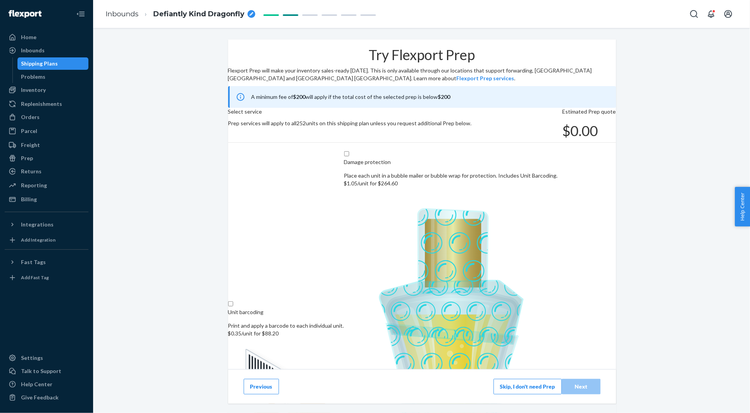
scroll to position [7, 0]
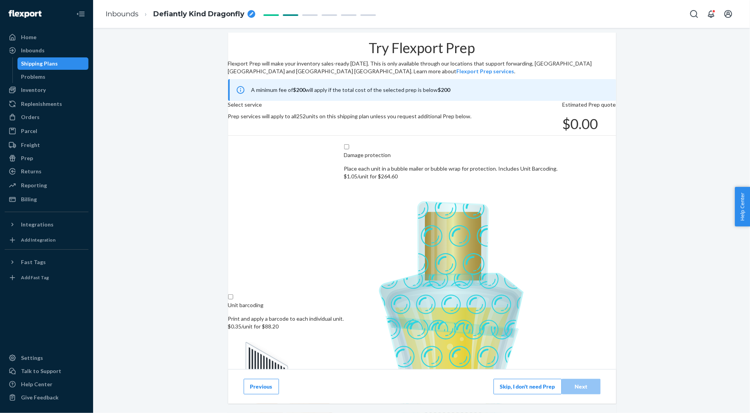
click at [261, 388] on button "Previous" at bounding box center [261, 387] width 35 height 16
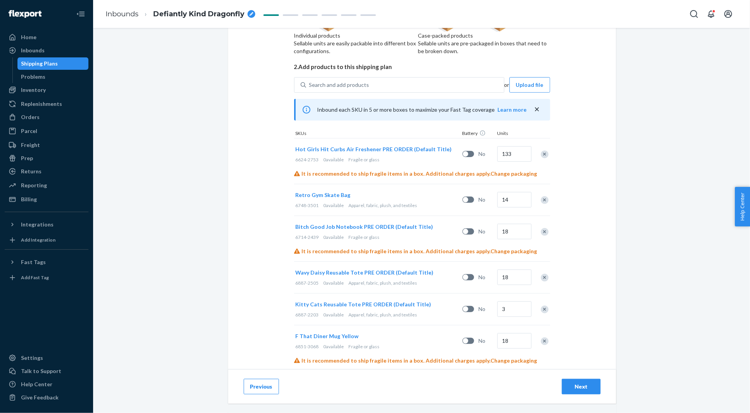
scroll to position [147, 0]
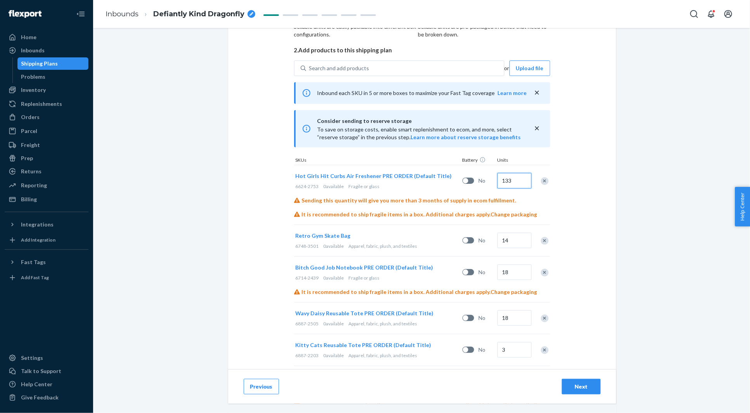
click at [514, 189] on input "133" at bounding box center [515, 181] width 34 height 16
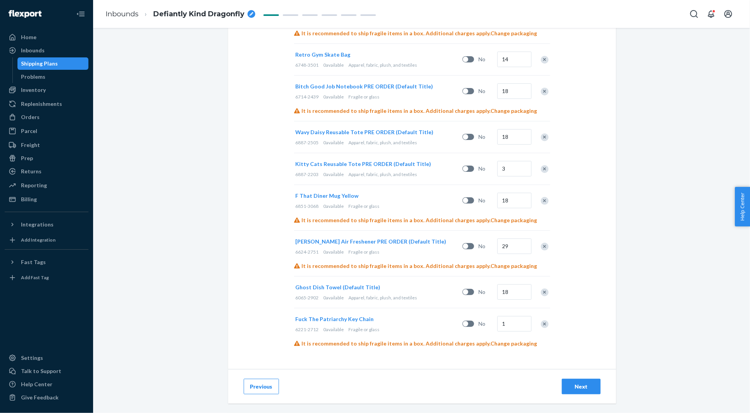
scroll to position [349, 0]
type input "131"
click at [519, 295] on input "18" at bounding box center [515, 293] width 34 height 16
type input "3"
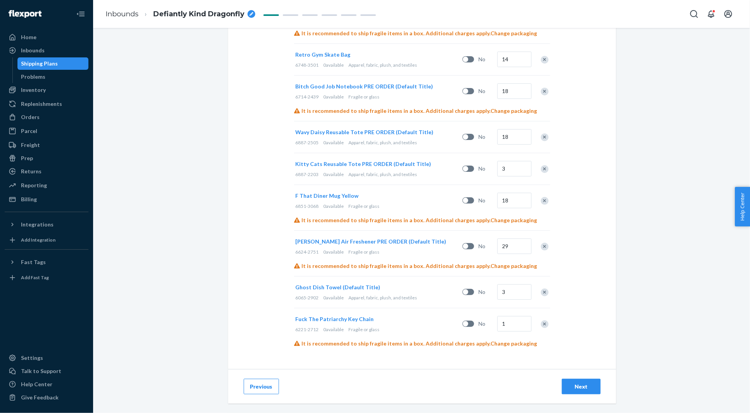
click at [578, 271] on div "Select and Add Products Ensure your products meet our dimension requirements an…" at bounding box center [422, 40] width 388 height 658
click at [510, 325] on input "1" at bounding box center [515, 324] width 34 height 16
type input "18"
click at [574, 386] on div "Next" at bounding box center [582, 387] width 26 height 8
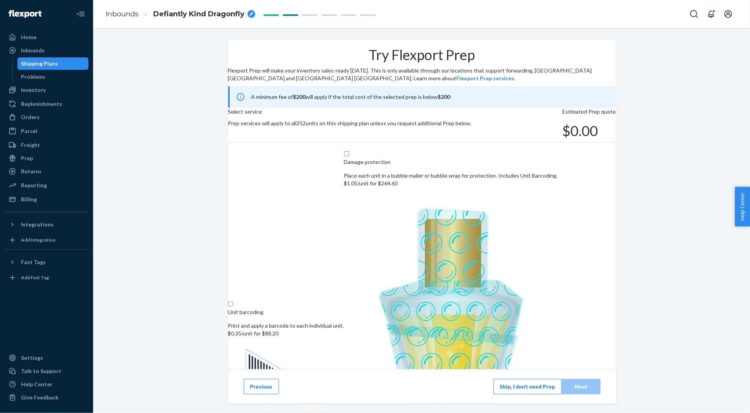
click at [518, 387] on button "Skip, I don't need Prep" at bounding box center [528, 387] width 68 height 16
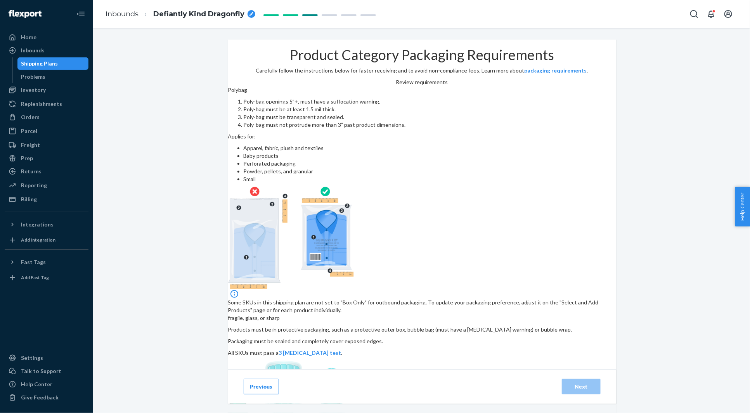
scroll to position [62, 0]
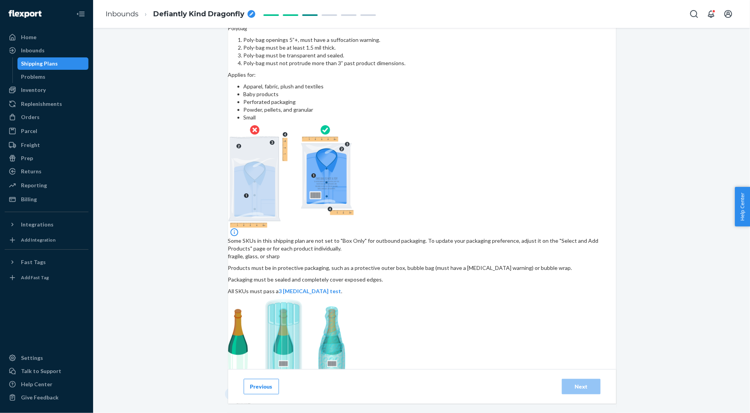
click at [335, 389] on input "checkbox" at bounding box center [357, 398] width 258 height 19
checkbox input "true"
click at [588, 386] on div "Next" at bounding box center [582, 387] width 26 height 8
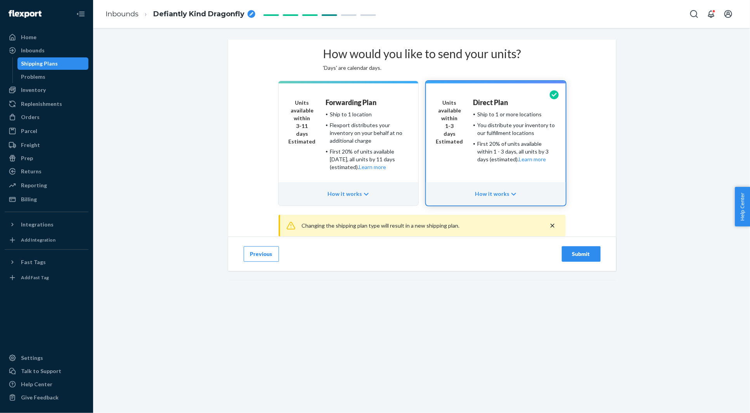
click at [573, 258] on div "Submit" at bounding box center [582, 254] width 26 height 8
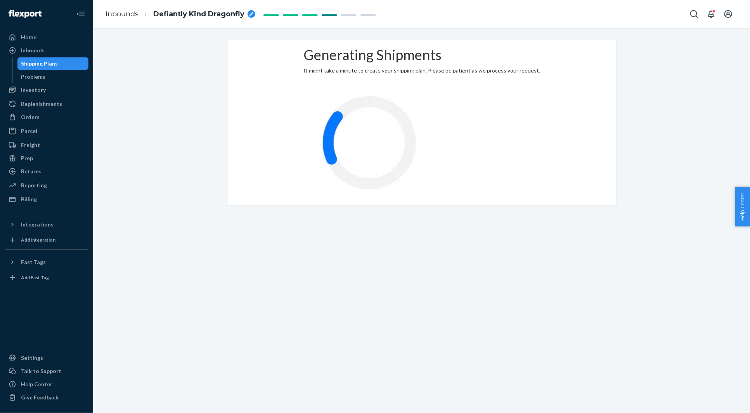
click at [250, 14] on icon "breadcrumbs" at bounding box center [252, 14] width 4 height 4
click at [215, 15] on input "Defiantly Kind Dragonfly" at bounding box center [185, 14] width 64 height 10
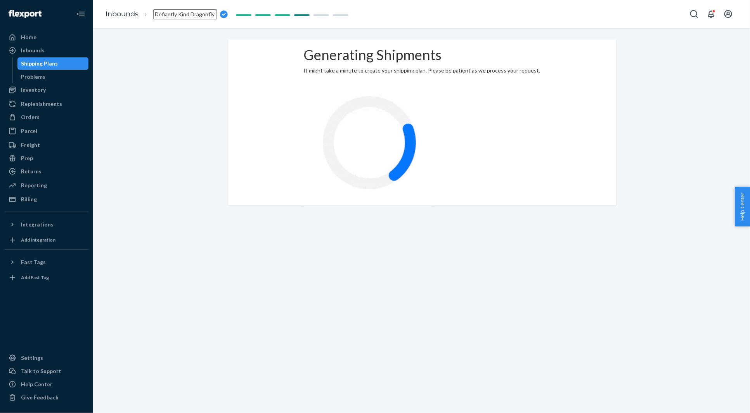
click at [215, 15] on input "Defiantly Kind Dragonfly" at bounding box center [185, 14] width 64 height 10
type input "TOOT MID AUGUST"
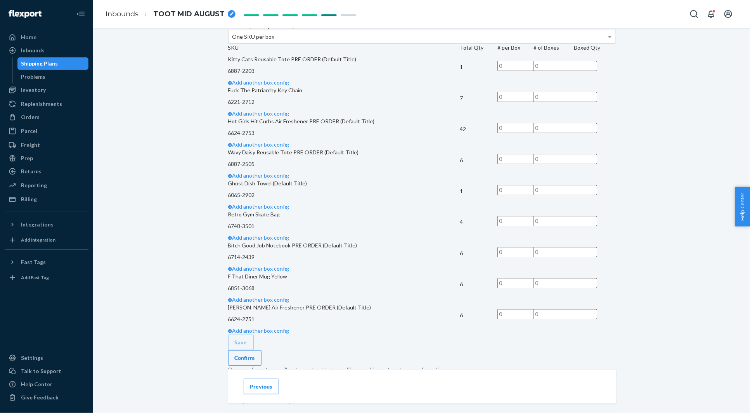
scroll to position [316, 0]
click at [268, 105] on p "6221-2712" at bounding box center [344, 101] width 232 height 8
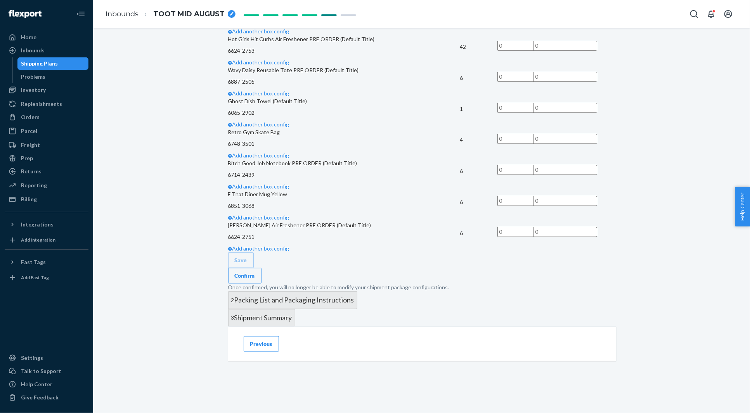
scroll to position [423, 0]
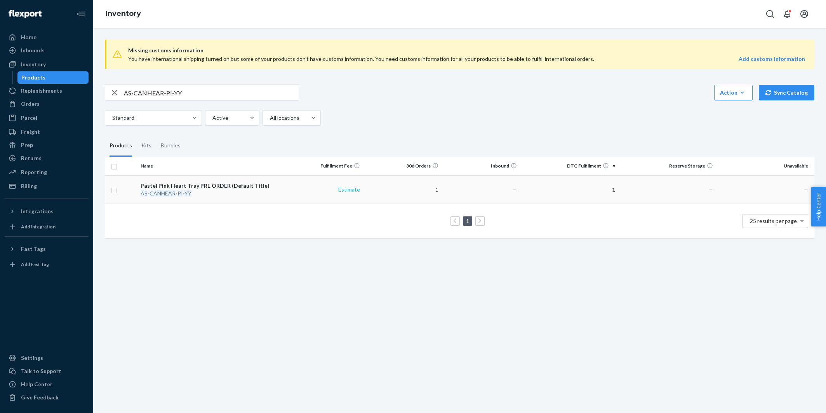
click at [354, 187] on link "Estimate" at bounding box center [349, 189] width 22 height 7
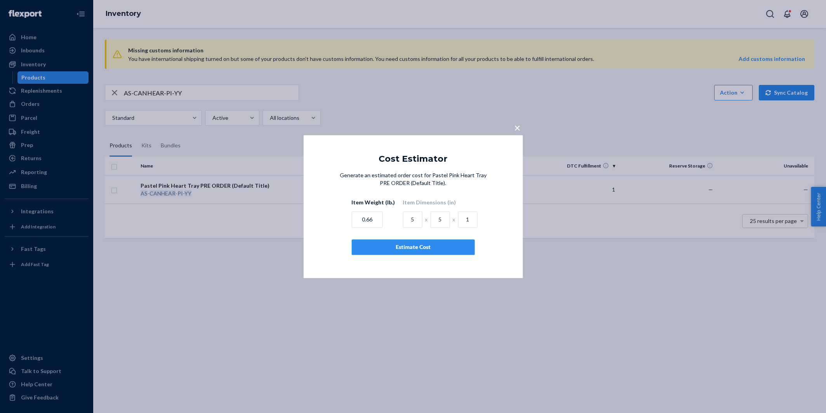
click at [423, 241] on button "Estimate Cost" at bounding box center [412, 247] width 123 height 16
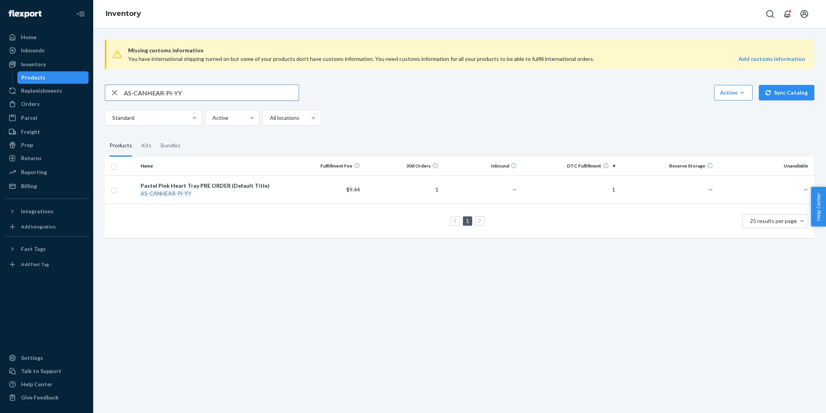
click at [182, 89] on input "AS-CANHEAR-PI-YY" at bounding box center [211, 93] width 175 height 16
click at [223, 91] on input "AS-CANHEAR-PI-YY" at bounding box center [211, 93] width 175 height 16
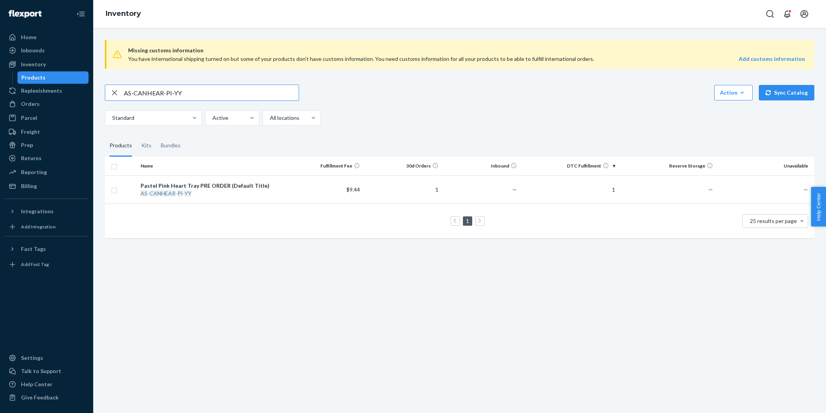
click at [223, 91] on input "AS-CANHEAR-PI-YY" at bounding box center [211, 93] width 175 height 16
paste input "04APS223C"
click at [177, 90] on input "04APS223C" at bounding box center [211, 93] width 175 height 16
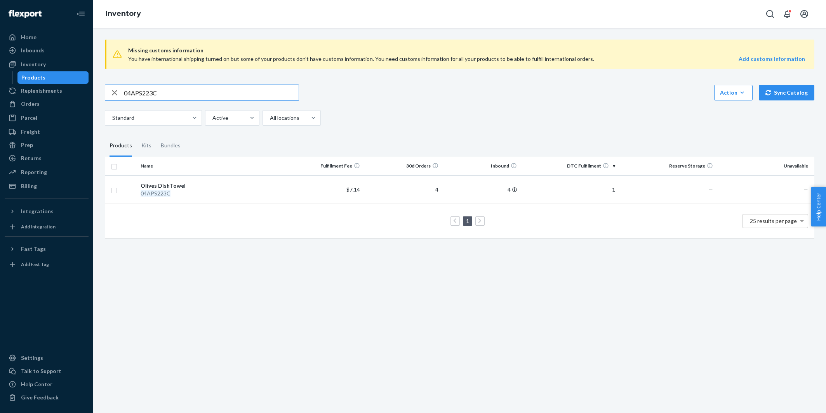
paste input "AS-FROGLPA-XX-YY"
type input "AS-FROGLPA-XX-YY"
click at [37, 105] on div "Orders" at bounding box center [30, 104] width 19 height 8
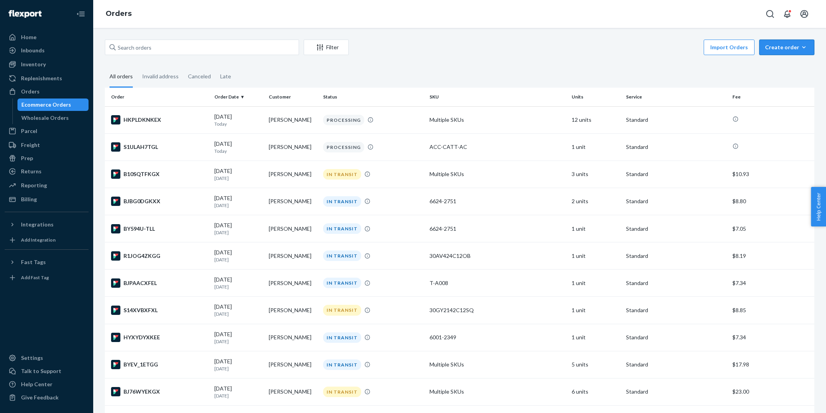
click at [781, 42] on button "Create order Ecommerce order Removal order" at bounding box center [786, 48] width 55 height 16
click at [776, 63] on span "Ecommerce order" at bounding box center [791, 65] width 48 height 5
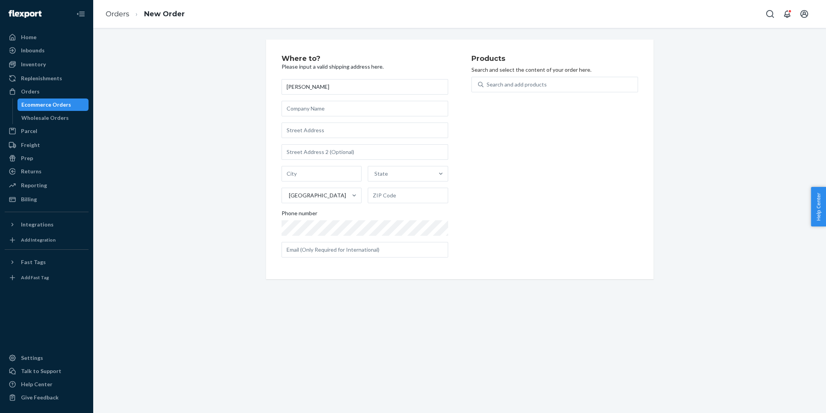
type input "Cathy Larronde Joest"
click at [300, 128] on input "text" at bounding box center [364, 131] width 167 height 16
paste input "26454 Honor lane Salinas CA 93908 United States"
type input "26454 Honor Ln"
type input "Salinas"
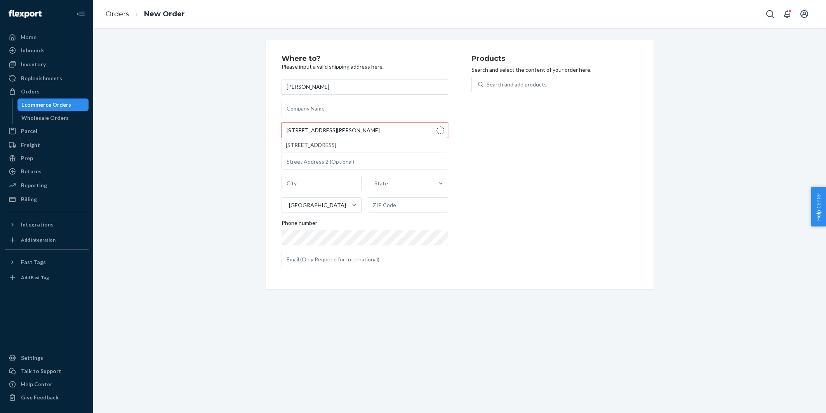
type input "93908"
type input "26454 Honor Ln"
click at [197, 95] on div "Where to? Please input a valid shipping address here. Cathy Larronde Joest 2645…" at bounding box center [459, 165] width 721 height 250
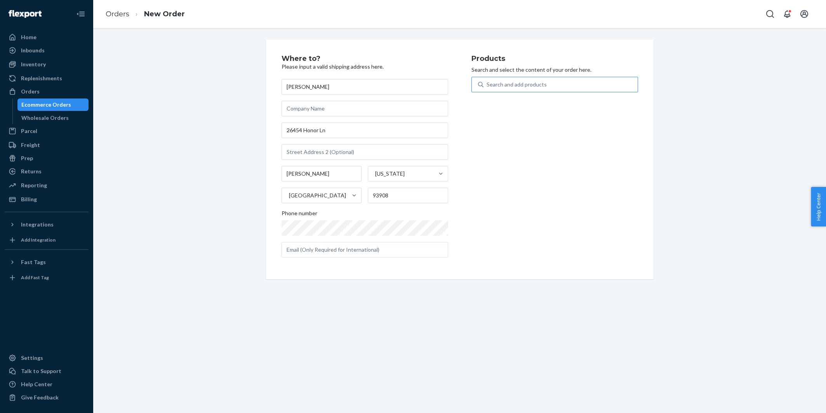
click at [540, 81] on div "Search and add products" at bounding box center [516, 85] width 60 height 8
click at [487, 81] on input "Search and add products" at bounding box center [486, 85] width 1 height 8
paste input "T-A172"
type input "T-A172"
click at [522, 105] on div "Fuck Off, I'm Gardening Dish Towel PRE ORDER (Default Title)" at bounding box center [540, 107] width 127 height 16
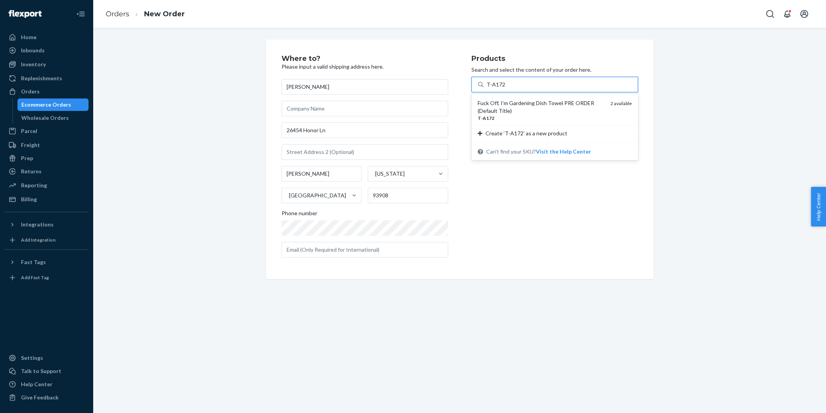
click at [505, 89] on input "T-A172" at bounding box center [495, 85] width 18 height 8
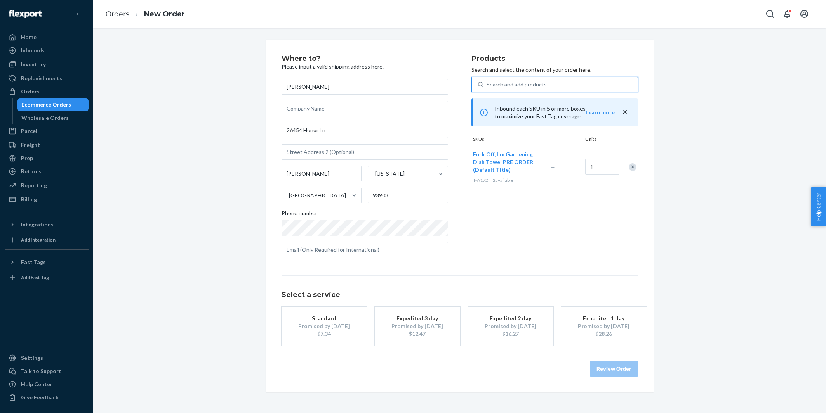
click at [330, 330] on div "$7.34" at bounding box center [324, 334] width 62 height 8
click at [612, 371] on button "Review Order" at bounding box center [614, 369] width 48 height 16
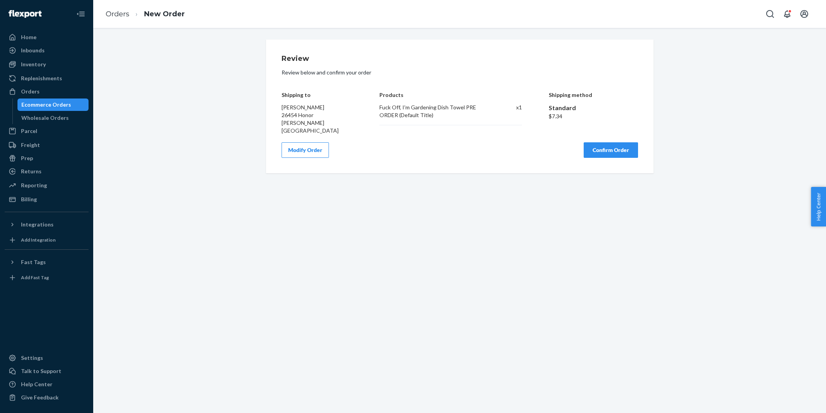
click at [593, 142] on button "Confirm Order" at bounding box center [610, 150] width 54 height 16
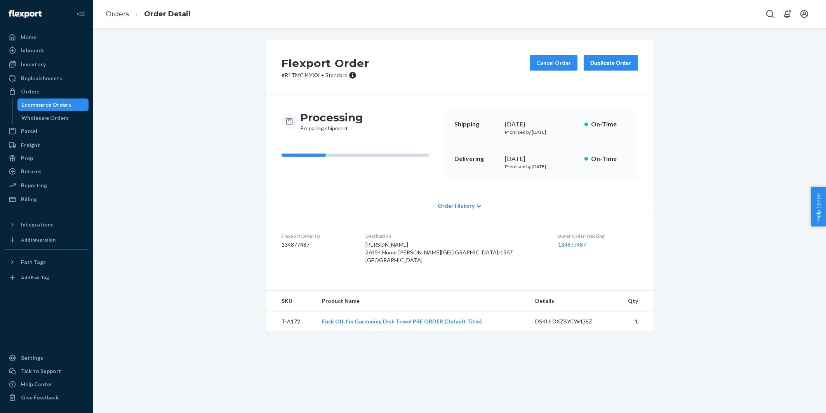
drag, startPoint x: 36, startPoint y: 90, endPoint x: 788, endPoint y: 139, distance: 753.8
click at [36, 90] on div "Orders" at bounding box center [30, 92] width 19 height 8
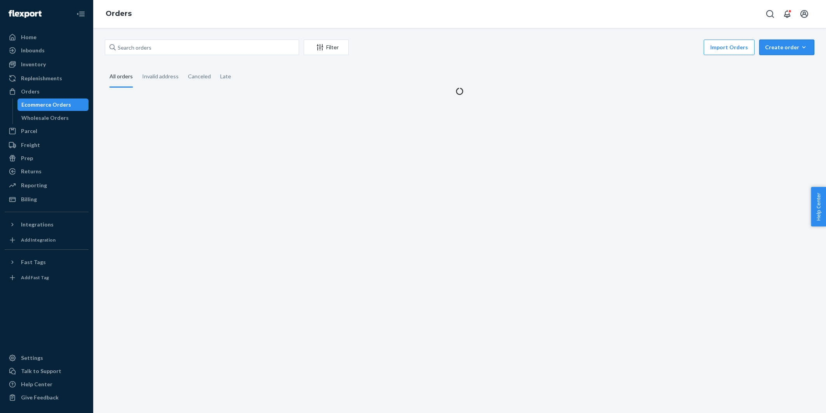
click at [783, 46] on div "Create order" at bounding box center [786, 47] width 43 height 8
click at [777, 64] on span "Ecommerce order" at bounding box center [791, 65] width 48 height 5
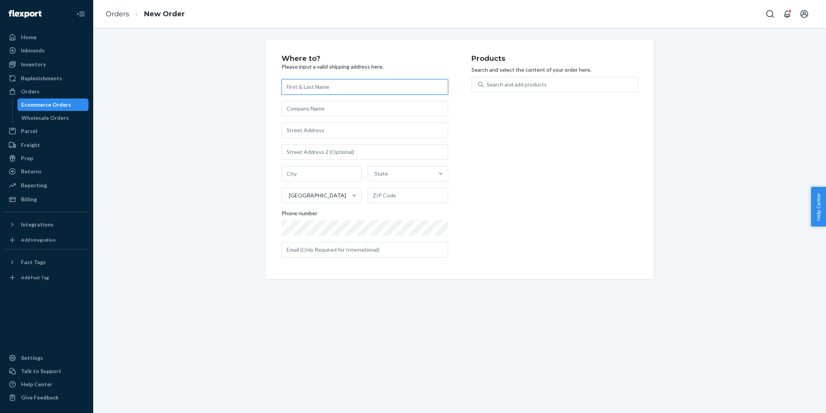
paste input "Alexa Nordman"
type input "Alexa Nordman"
click at [305, 133] on input "text" at bounding box center [364, 131] width 167 height 16
paste input "15974 nw 48th pl Alachua FL 32615 United States"
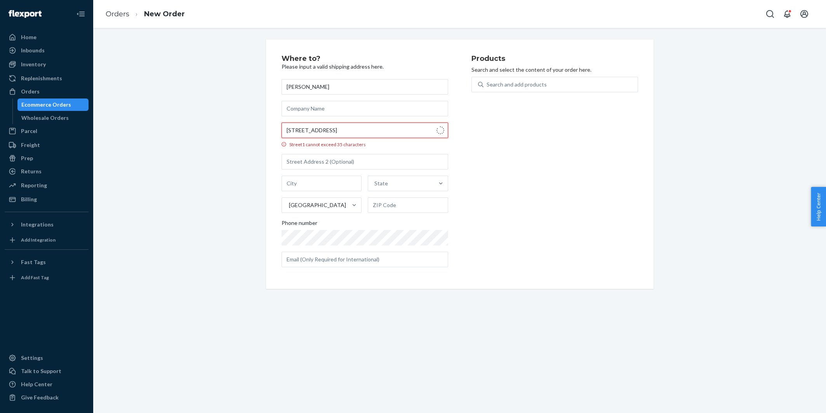
type input "15974 NW 48 Pl"
type input "Alachua"
type input "32615"
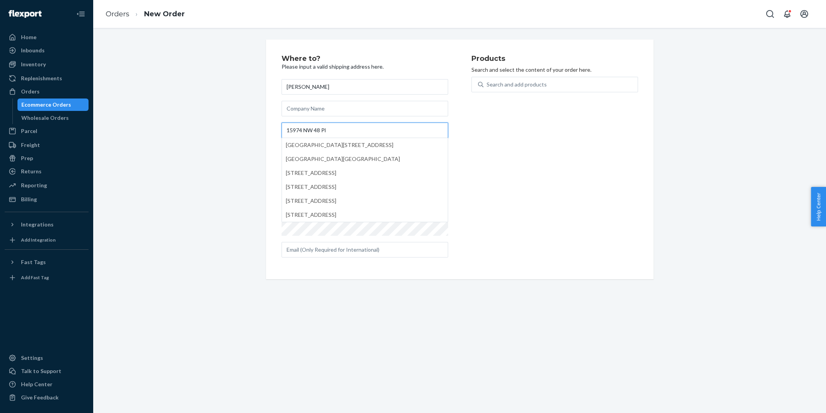
type input "15974 NW 48 Pl"
click at [246, 117] on div "Where to? Please input a valid shipping address here. Alexa Nordman 15974 NW 48…" at bounding box center [459, 160] width 721 height 240
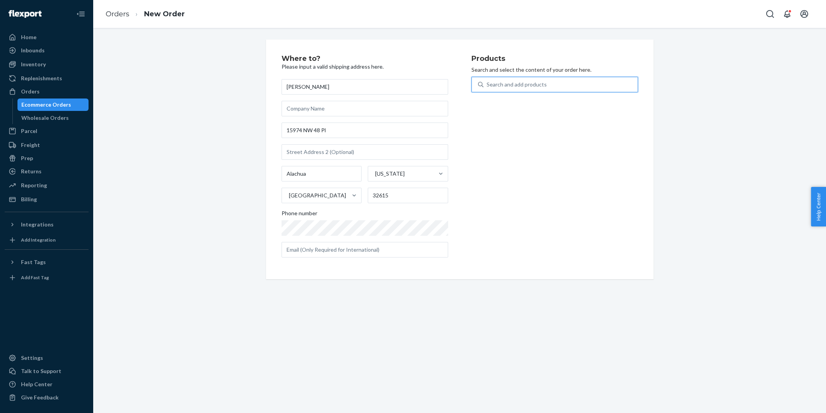
click at [537, 81] on div "Search and add products" at bounding box center [516, 85] width 60 height 8
click at [487, 81] on input "0 results available. Use Up and Down to choose options, press Enter to select t…" at bounding box center [486, 85] width 1 height 8
paste input "30AV338C14OB"
type input "30AV338C14OB"
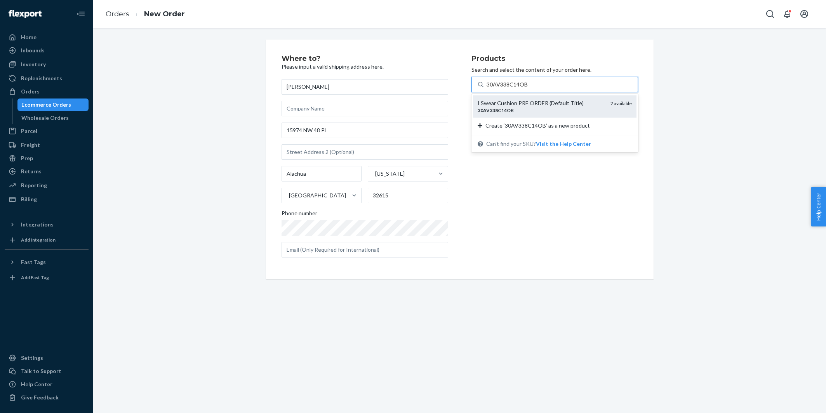
click at [523, 107] on div "I Swear Cushion PRE ORDER (Default Title) 30AV338C14OB" at bounding box center [540, 106] width 127 height 14
click at [523, 89] on input "30AV338C14OB" at bounding box center [507, 85] width 42 height 8
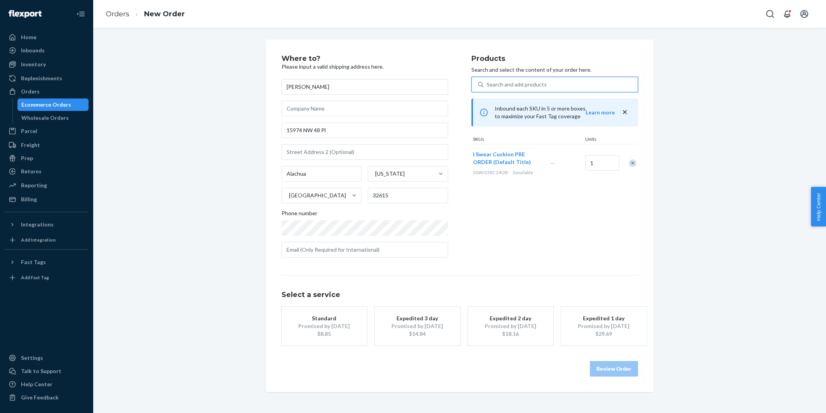
click at [529, 85] on div "Search and add products" at bounding box center [516, 85] width 60 height 8
click at [487, 85] on input "0 results available. Use Up and Down to choose options, press Enter to select t…" at bounding box center [486, 85] width 1 height 8
paste input "6624-2751"
type input "6624-2751"
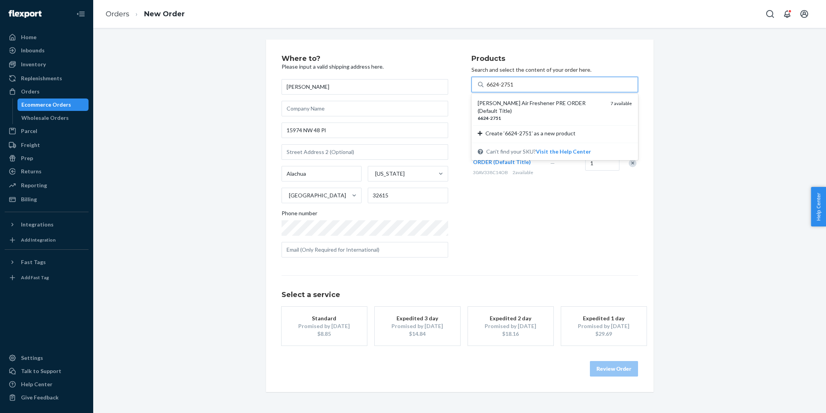
click at [524, 103] on div "[PERSON_NAME] Air Freshener PRE ORDER (Default Title)" at bounding box center [540, 107] width 127 height 16
click at [514, 89] on input "6624-2751" at bounding box center [500, 85] width 28 height 8
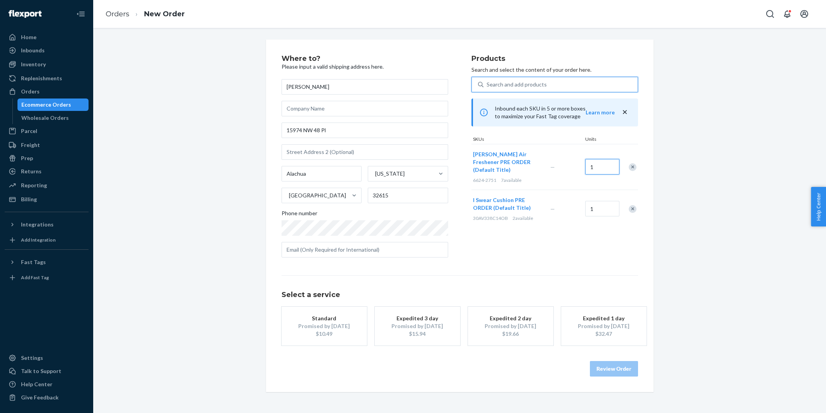
click at [604, 168] on input "1" at bounding box center [602, 167] width 34 height 16
type input "2"
click at [564, 257] on div "Products Search and select the content of your order here. Search and add produ…" at bounding box center [554, 159] width 167 height 209
click at [337, 328] on div "Promised by Sep 1, 2025" at bounding box center [324, 327] width 62 height 8
click at [630, 366] on button "Review Order" at bounding box center [614, 369] width 48 height 16
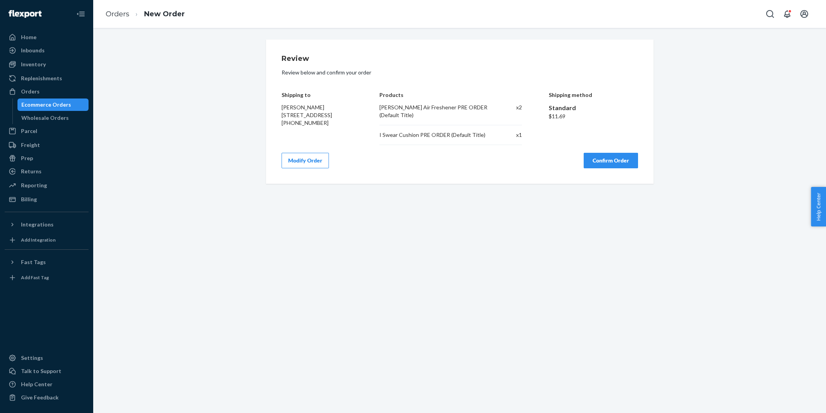
click at [600, 167] on button "Confirm Order" at bounding box center [610, 161] width 54 height 16
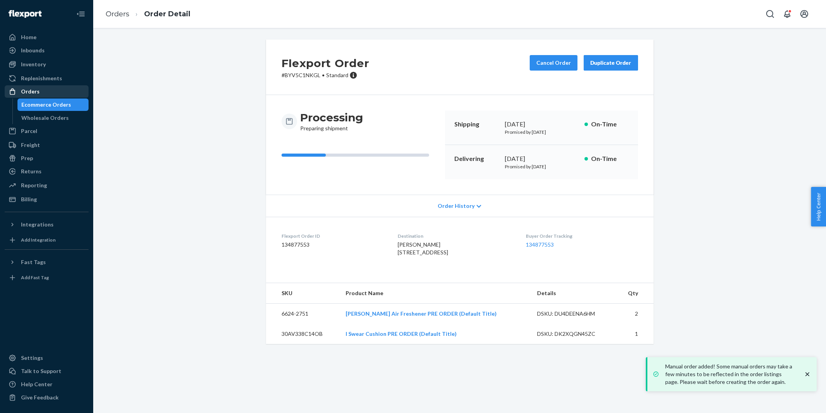
click at [47, 90] on div "Orders" at bounding box center [46, 91] width 82 height 11
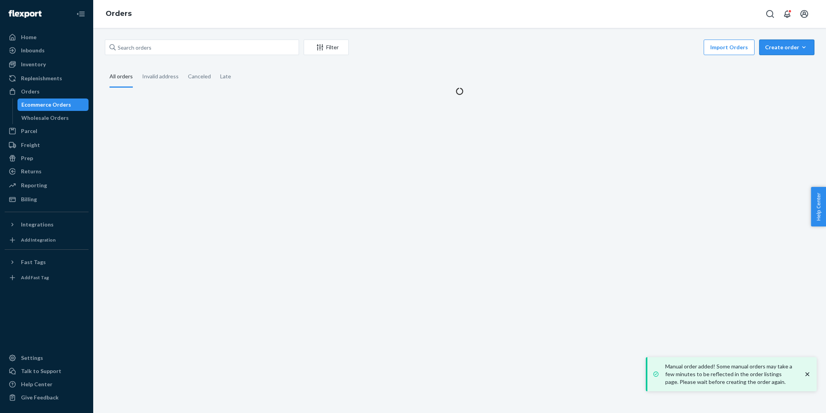
click at [789, 46] on div "Create order" at bounding box center [786, 47] width 43 height 8
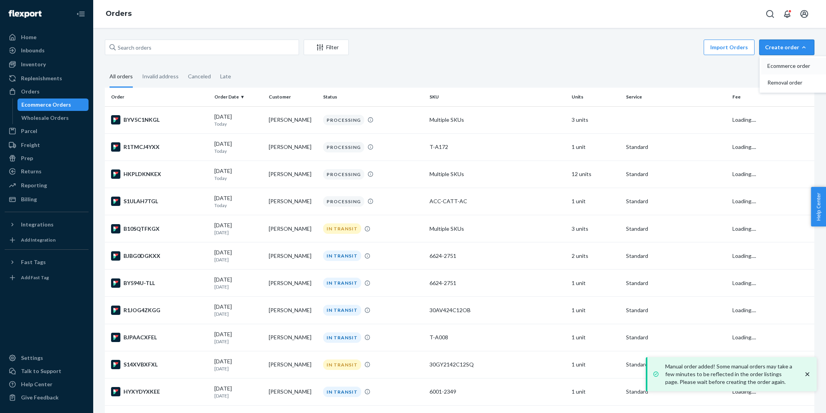
click at [778, 68] on span "Ecommerce order" at bounding box center [791, 65] width 48 height 5
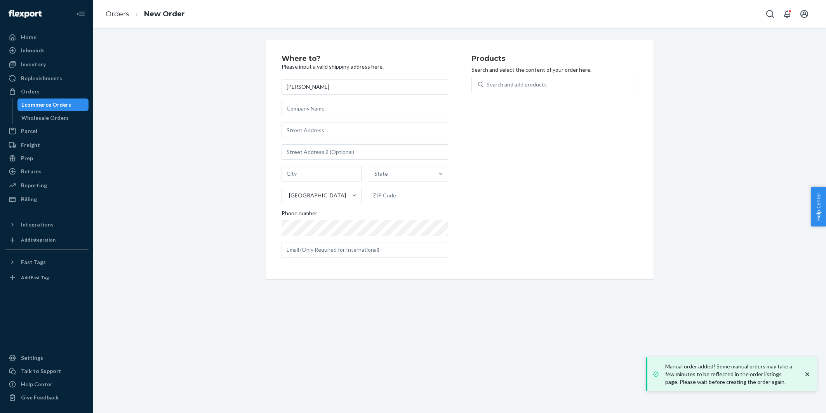
type input "Kathy Disney"
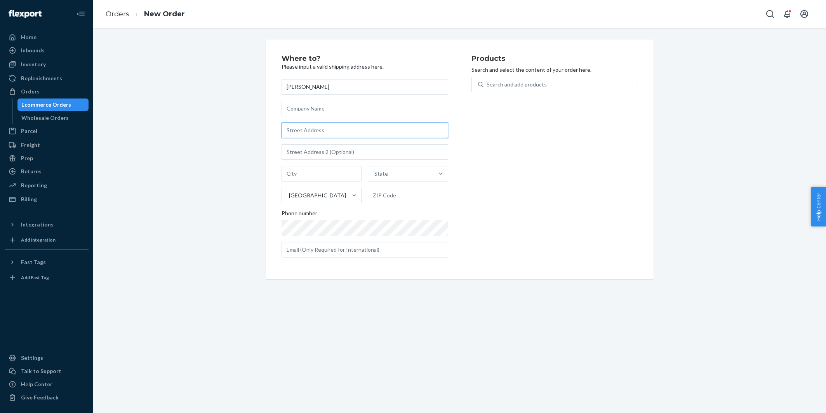
click at [321, 130] on input "text" at bounding box center [364, 131] width 167 height 16
paste input "5252 S. Cornell Ave. #2203 Chicago IL 60615 United States"
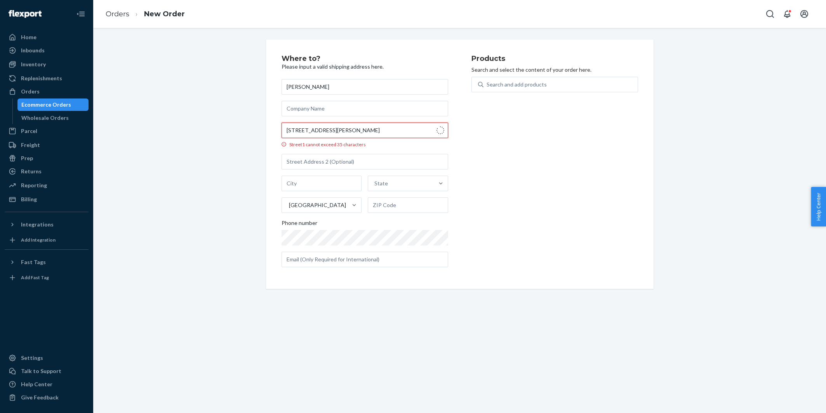
type input "5252 S Cornell Ave"
type input "2203"
type input "Chicago"
type input "60615"
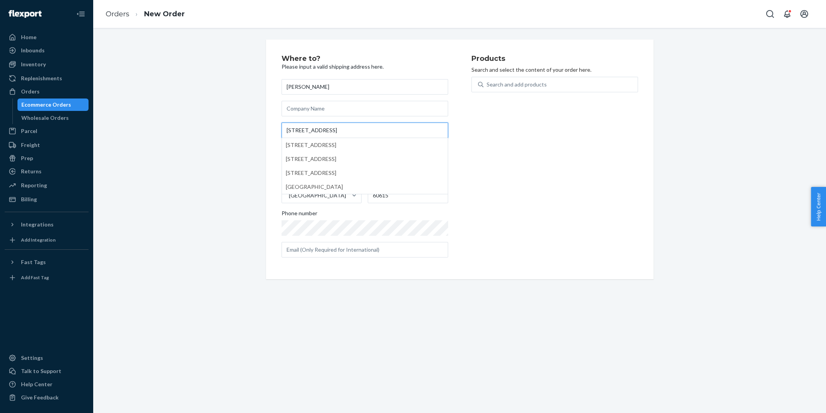
type input "5252 S Cornell Ave"
click at [224, 125] on div "Where to? Please input a valid shipping address here. Kathy Disney 5252 S Corne…" at bounding box center [459, 160] width 721 height 240
click at [540, 88] on div "Search and add products" at bounding box center [516, 85] width 60 height 8
click at [487, 88] on input "Search and add products" at bounding box center [486, 85] width 1 height 8
paste input "6061-3502"
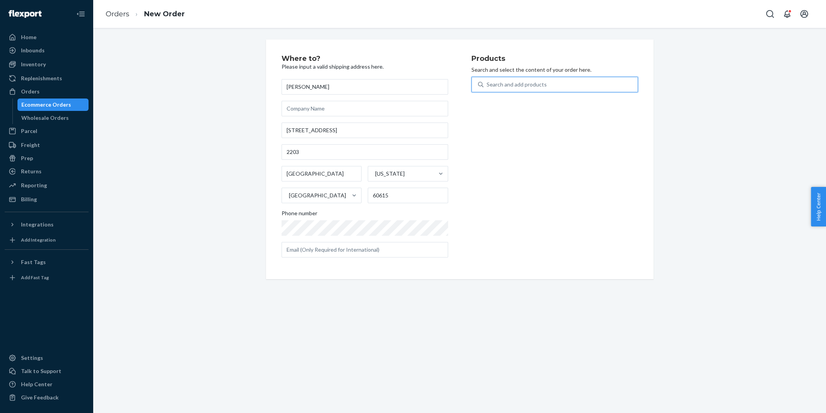
type input "6061-3502"
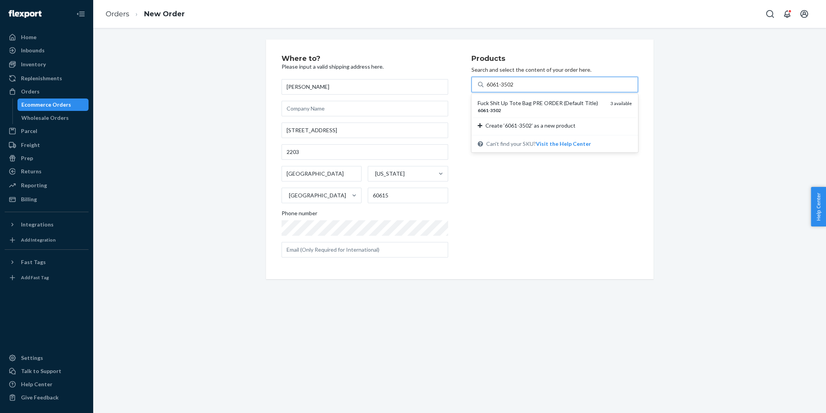
click at [531, 102] on div "Fuck Shit Up Tote Bag PRE ORDER (Default Title)" at bounding box center [540, 103] width 127 height 8
click at [514, 89] on input "6061-3502" at bounding box center [500, 85] width 28 height 8
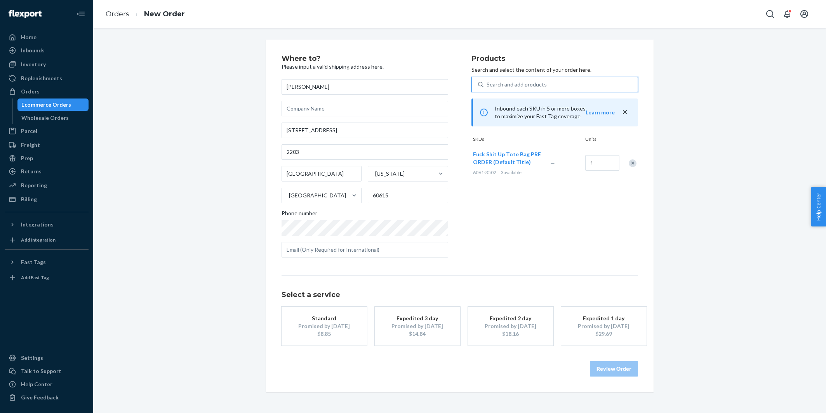
click at [321, 330] on div "$8.85" at bounding box center [324, 334] width 62 height 8
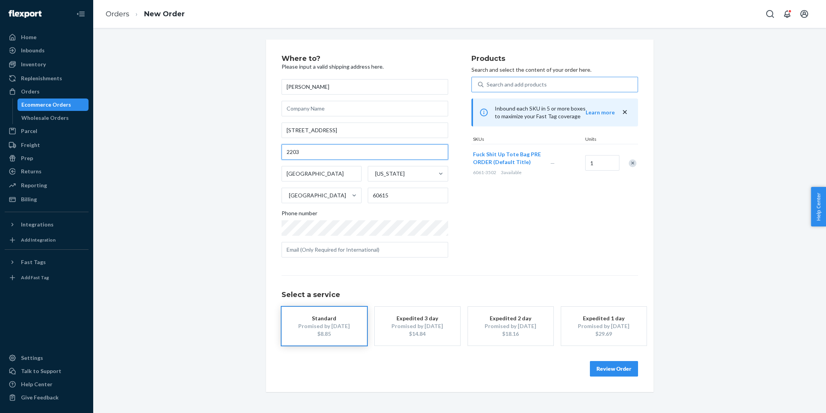
click at [295, 147] on input "2203" at bounding box center [364, 152] width 167 height 16
paste input "#"
type input "#2203"
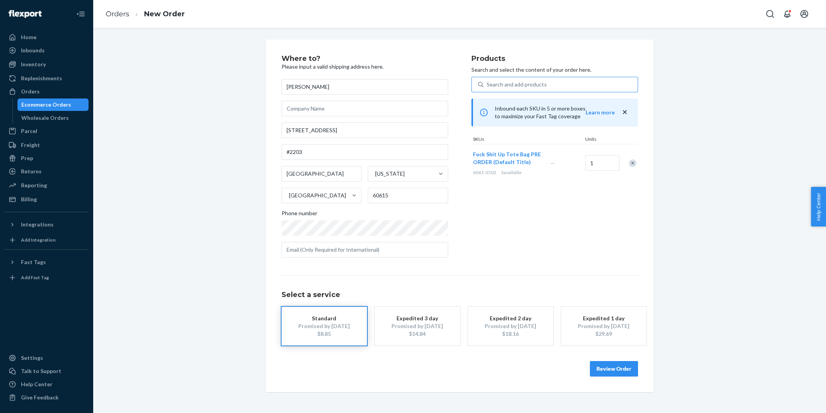
click at [229, 134] on div "Where to? Please input a valid shipping address here. Kathy Disney 5252 S Corne…" at bounding box center [459, 216] width 721 height 353
click at [608, 367] on button "Review Order" at bounding box center [614, 369] width 48 height 16
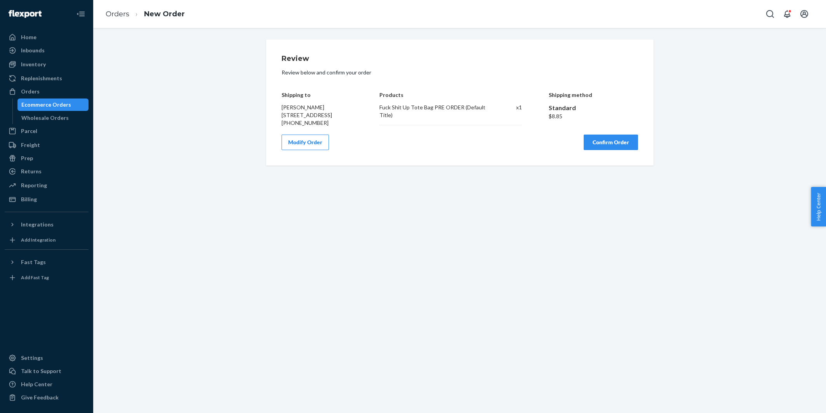
click at [613, 150] on button "Confirm Order" at bounding box center [610, 143] width 54 height 16
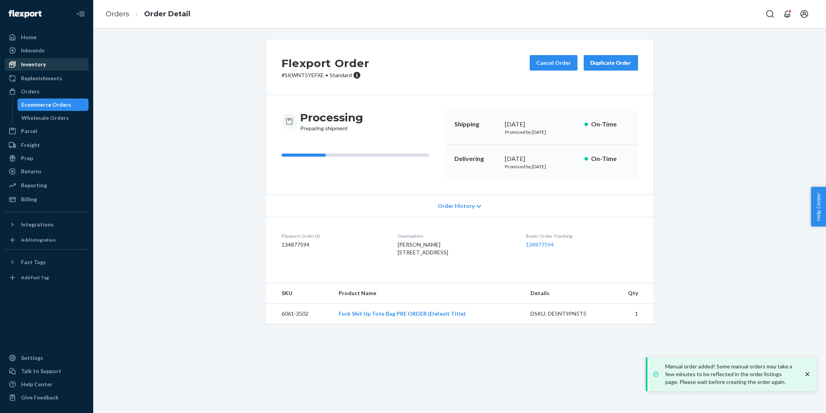
click at [59, 64] on div "Inventory" at bounding box center [46, 64] width 82 height 11
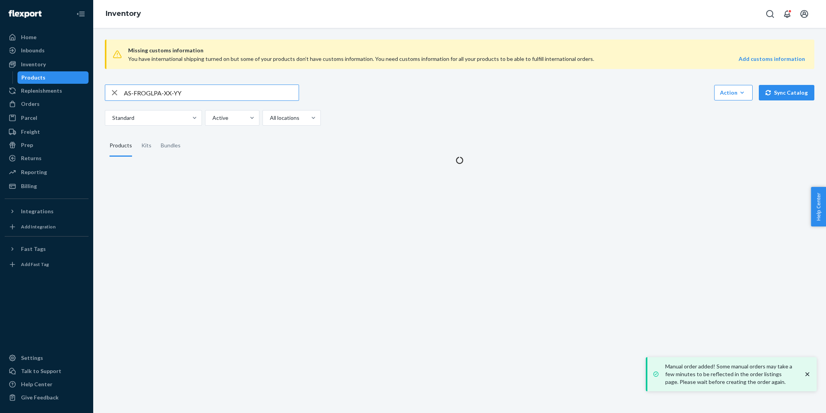
click at [146, 88] on input "AS-FROGLPA-XX-YY" at bounding box center [211, 93] width 175 height 16
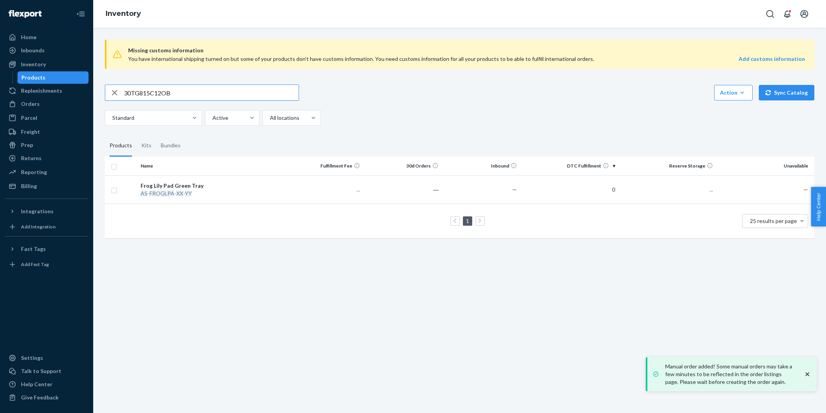
type input "30TG815C12OB"
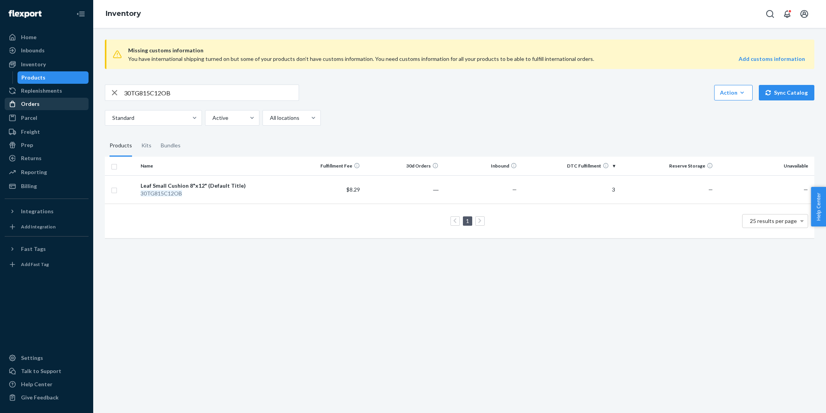
click at [29, 102] on div "Orders" at bounding box center [30, 104] width 19 height 8
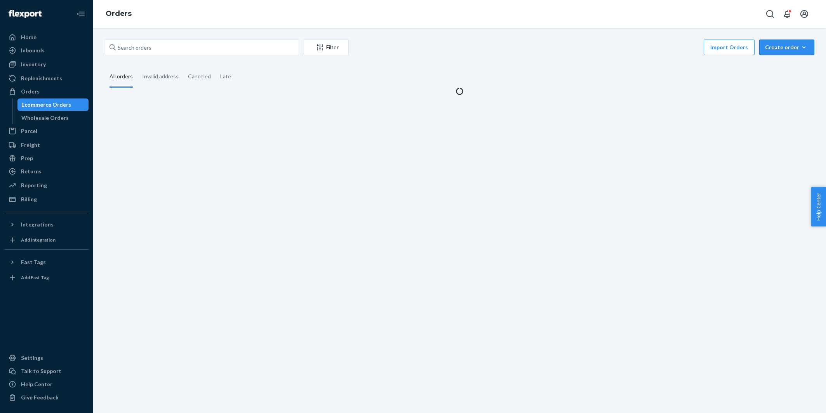
click at [781, 51] on div "Create order" at bounding box center [786, 47] width 43 height 8
click at [776, 64] on span "Ecommerce order" at bounding box center [791, 65] width 48 height 5
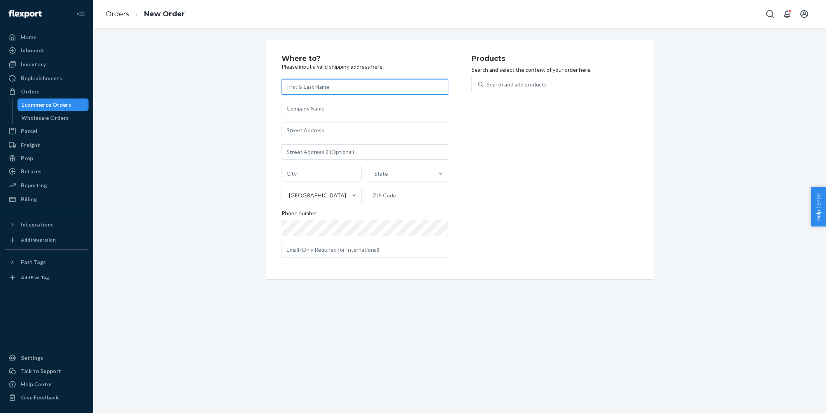
paste input "Tricia Smith"
type input "Tricia Smith"
click at [312, 130] on input "text" at bounding box center [364, 131] width 167 height 16
paste input "1323 Maui Dr Tiki Island TX 77554 United States"
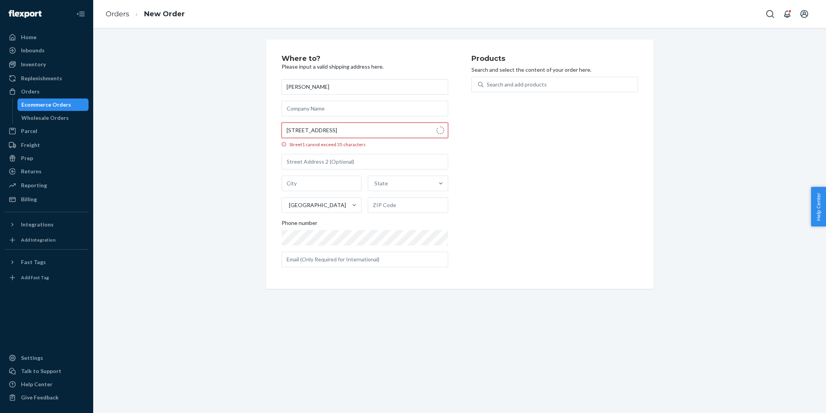
type input "1323 Maui Dr"
type input "Tiki Island"
type input "77554"
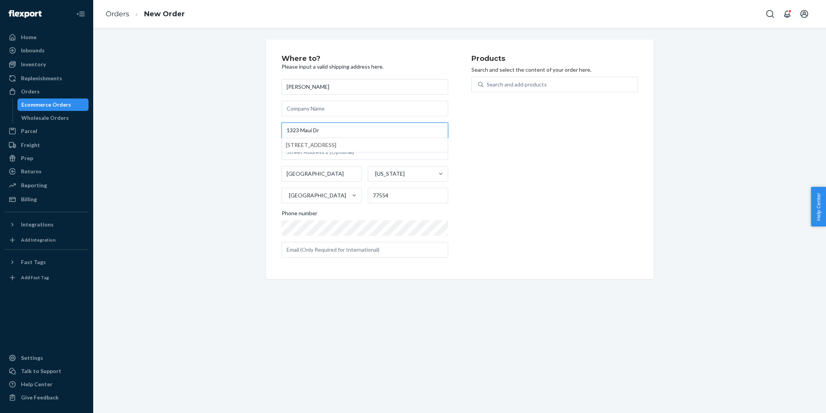
type input "1323 Maui Dr"
click at [205, 115] on div "Where to? Please input a valid shipping address here. Tricia Smith 1323 Maui Dr…" at bounding box center [459, 160] width 721 height 240
click at [512, 93] on div "Search and add products" at bounding box center [554, 89] width 167 height 25
click at [510, 85] on div "Search and add products" at bounding box center [516, 85] width 60 height 8
click at [487, 85] on input "Search and add products" at bounding box center [486, 85] width 1 height 8
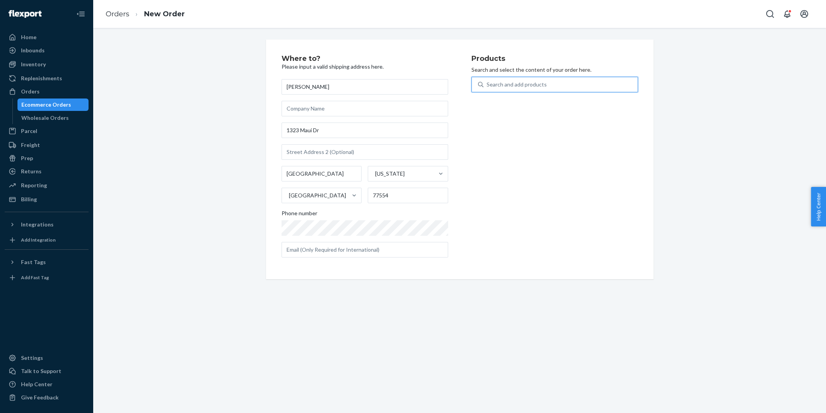
paste input "30TG815C12OB"
type input "30TG815C12OB"
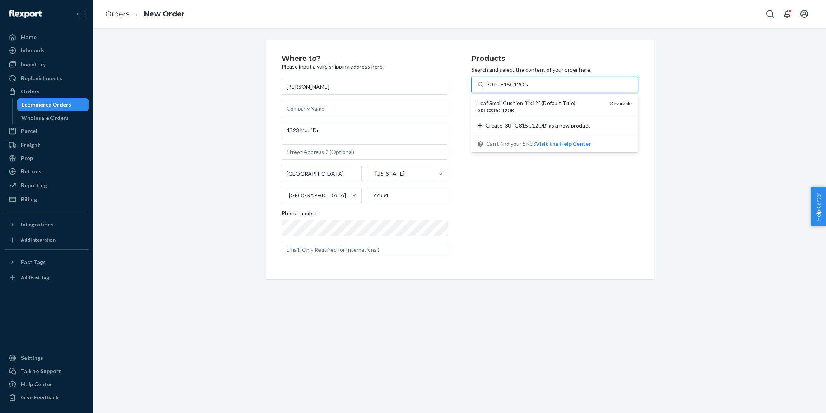
click at [496, 100] on div "Leaf Small Cushion 8"x12" (Default Title)" at bounding box center [540, 103] width 127 height 8
click at [496, 89] on input "30TG815C12OB" at bounding box center [506, 85] width 41 height 8
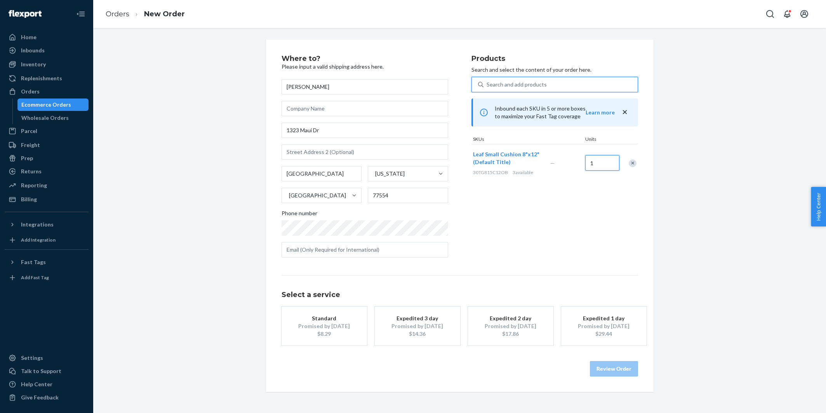
click at [600, 158] on input "1" at bounding box center [602, 163] width 34 height 16
type input "2"
click at [335, 318] on div "Standard" at bounding box center [324, 319] width 62 height 8
click at [604, 364] on button "Review Order" at bounding box center [614, 369] width 48 height 16
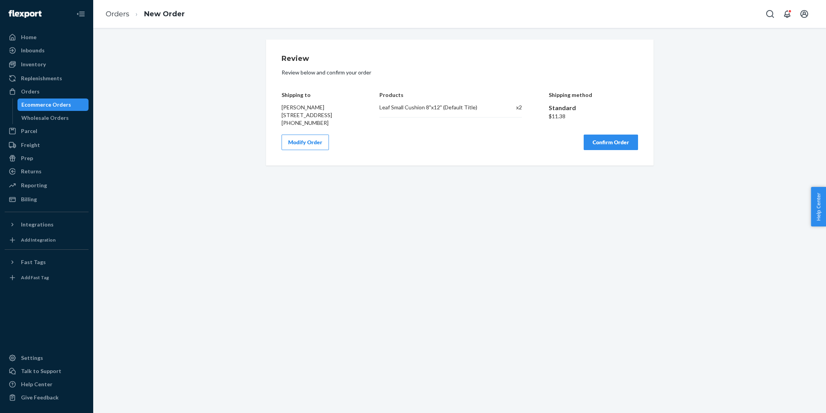
click at [621, 160] on div "Review Review below and confirm your order Shipping to Tricia Smith 1323 Maui D…" at bounding box center [459, 103] width 387 height 126
click at [617, 149] on button "Confirm Order" at bounding box center [610, 143] width 54 height 16
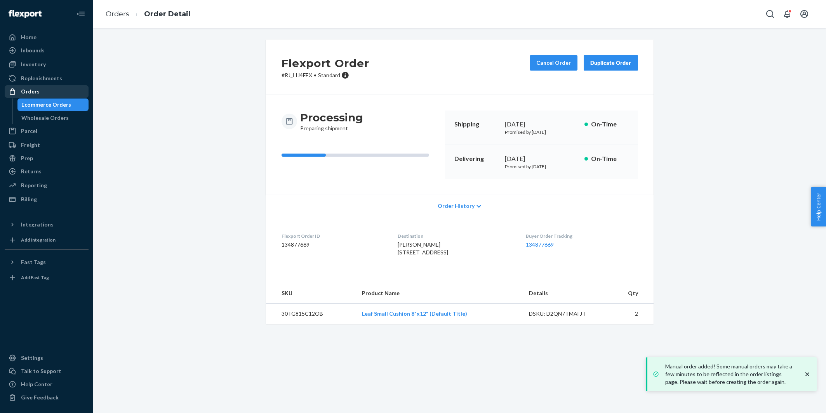
click at [28, 96] on div "Orders" at bounding box center [46, 91] width 82 height 11
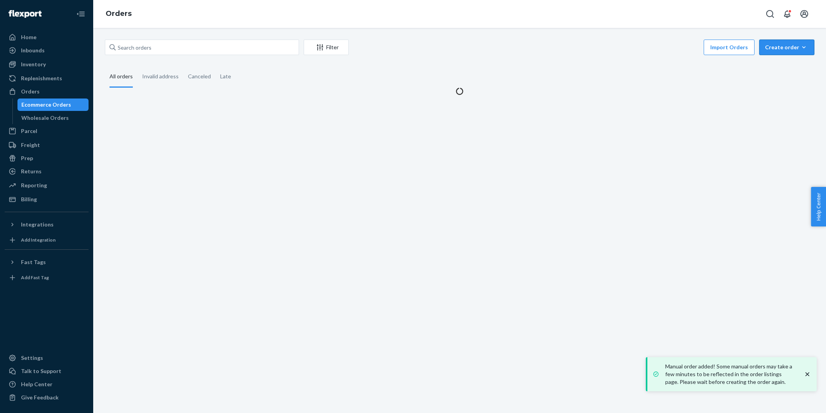
click at [793, 47] on div "Create order" at bounding box center [786, 47] width 43 height 8
click at [776, 61] on button "Ecommerce order" at bounding box center [798, 66] width 75 height 17
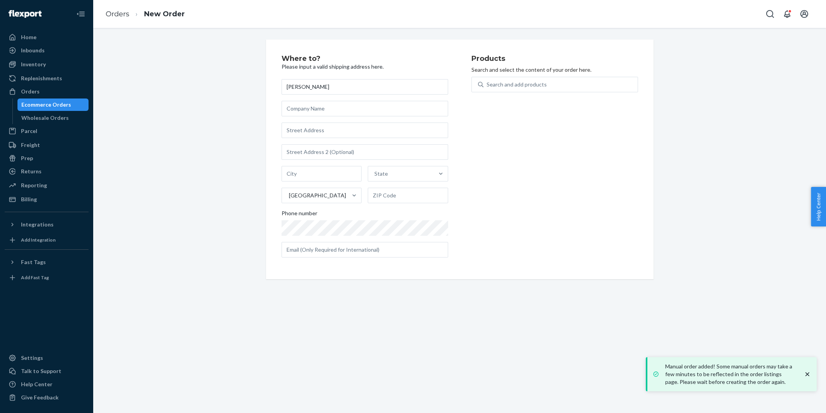
type input "Johnathan Sartain"
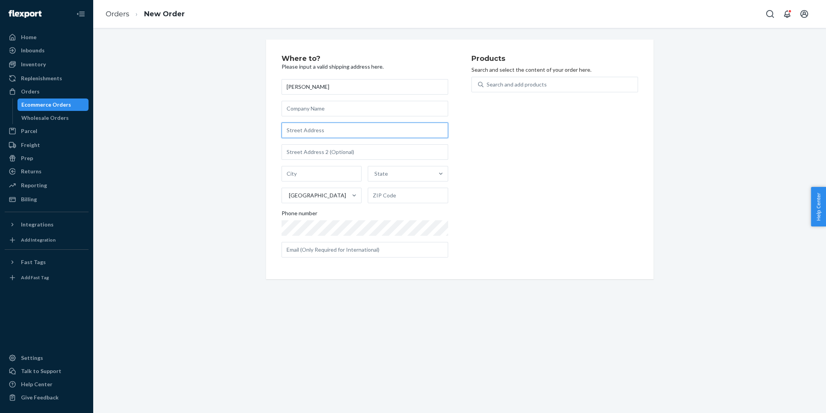
click at [301, 125] on input "text" at bounding box center [364, 131] width 167 height 16
paste input "22 Greystone Ct Hiram GA 30141 United States"
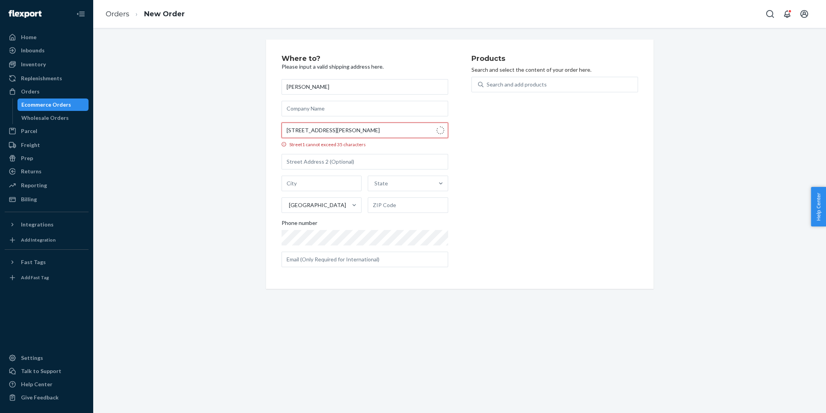
type input "22 Greystone Ct"
type input "Hiram"
type input "30141"
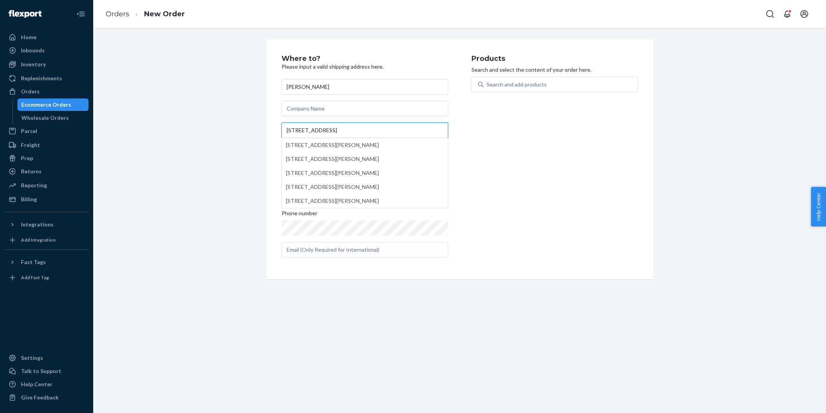
type input "22 Greystone Ct"
click at [214, 103] on div "Where to? Please input a valid shipping address here. Johnathan Sartain 22 Grey…" at bounding box center [459, 160] width 721 height 240
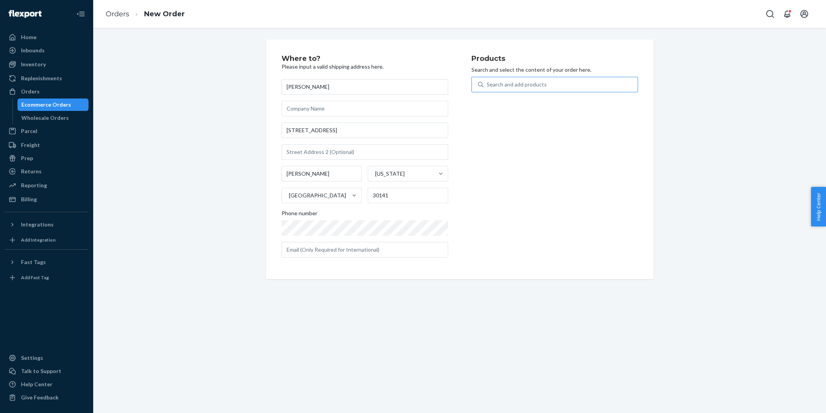
click at [521, 85] on div "Search and add products" at bounding box center [516, 85] width 60 height 8
click at [487, 85] on input "Search and add products" at bounding box center [486, 85] width 1 height 8
paste input "T-A181"
type input "T-A181"
click at [511, 100] on div "Xanax Is For Dinner Dish Towel (Default Title)" at bounding box center [540, 107] width 127 height 16
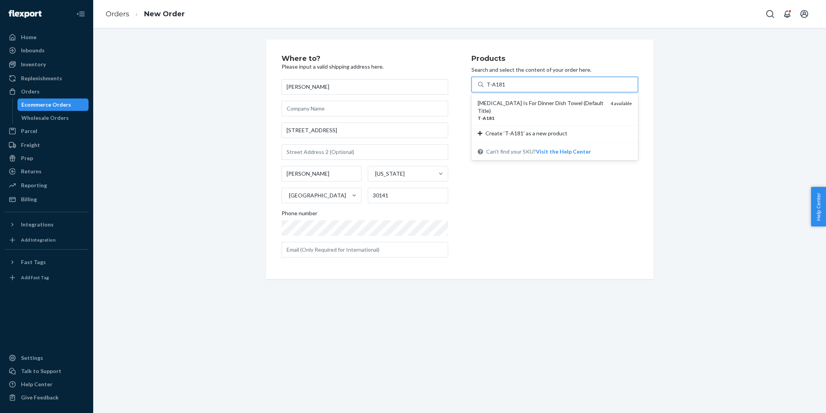
click at [505, 89] on input "T-A181" at bounding box center [495, 85] width 18 height 8
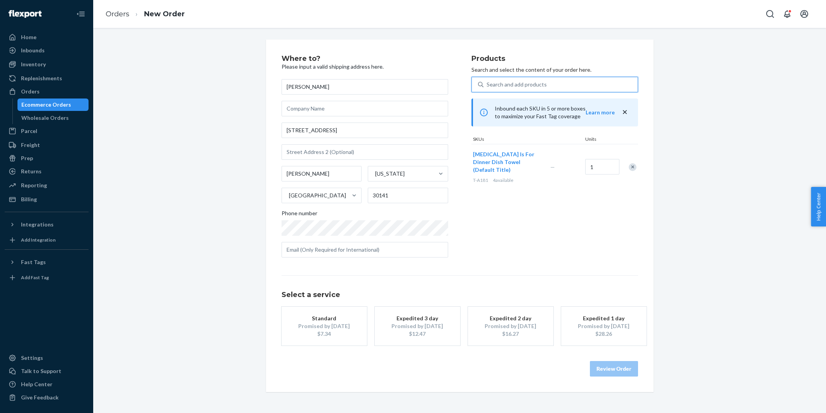
click at [498, 80] on div "Search and add products" at bounding box center [560, 85] width 154 height 14
click at [487, 81] on input "0 results available. Use Up and Down to choose options, press Enter to select t…" at bounding box center [486, 85] width 1 height 8
paste input "T-A076"
type input "T-A076"
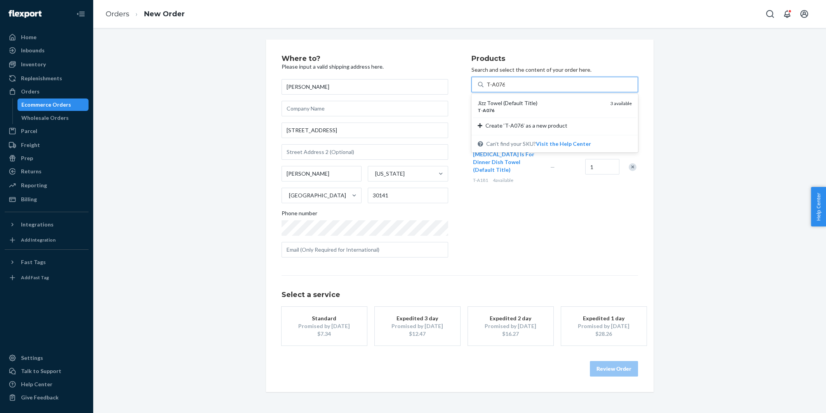
click at [506, 100] on div "Jizz Towel (Default Title)" at bounding box center [540, 103] width 127 height 8
click at [505, 89] on input "T-A076" at bounding box center [495, 85] width 18 height 8
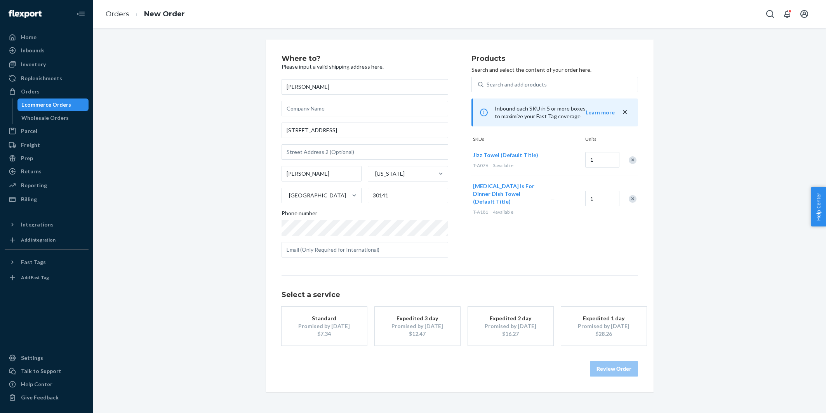
click at [340, 326] on div "Promised by Sep 1, 2025" at bounding box center [324, 327] width 62 height 8
click at [602, 366] on button "Review Order" at bounding box center [614, 369] width 48 height 16
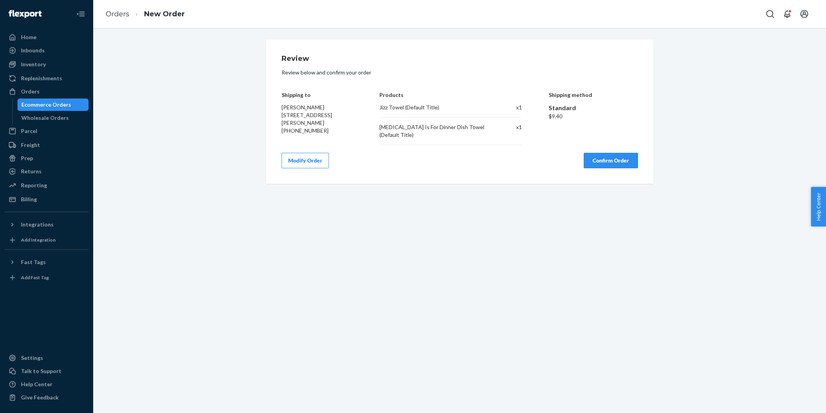
click at [600, 155] on button "Confirm Order" at bounding box center [610, 161] width 54 height 16
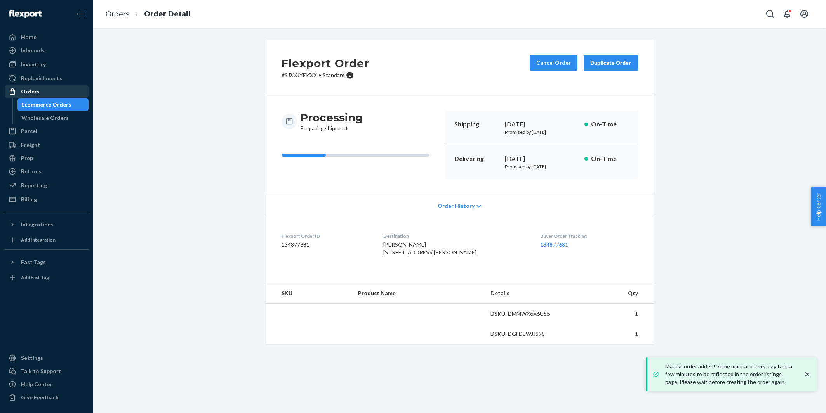
click at [36, 94] on div "Orders" at bounding box center [30, 92] width 19 height 8
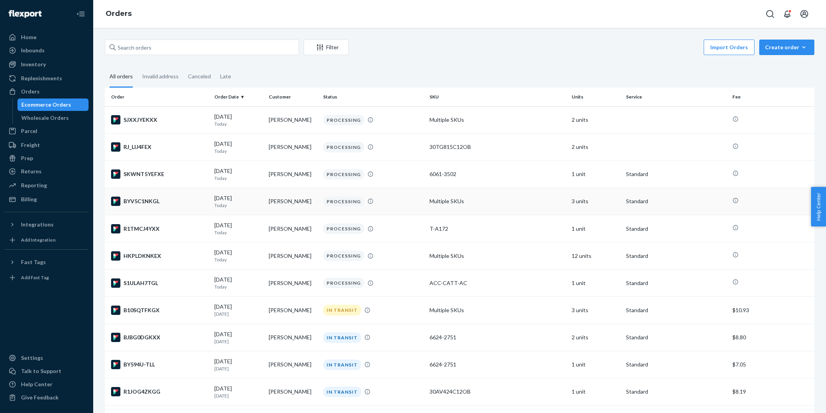
click at [182, 200] on div "BYV5C1NKGL" at bounding box center [159, 201] width 97 height 9
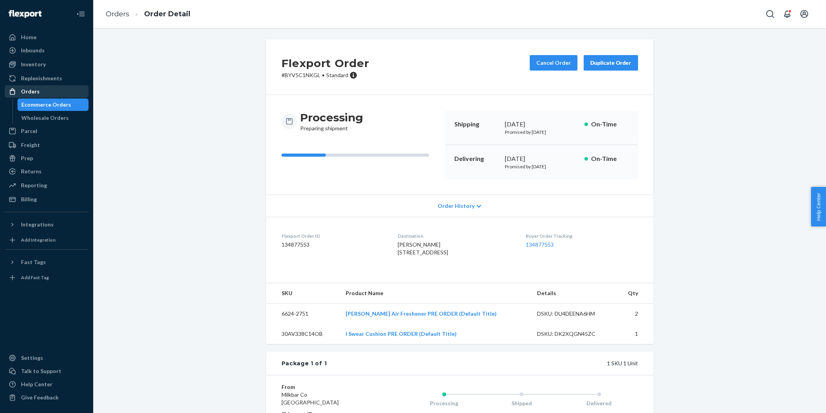
click at [31, 92] on div "Orders" at bounding box center [30, 92] width 19 height 8
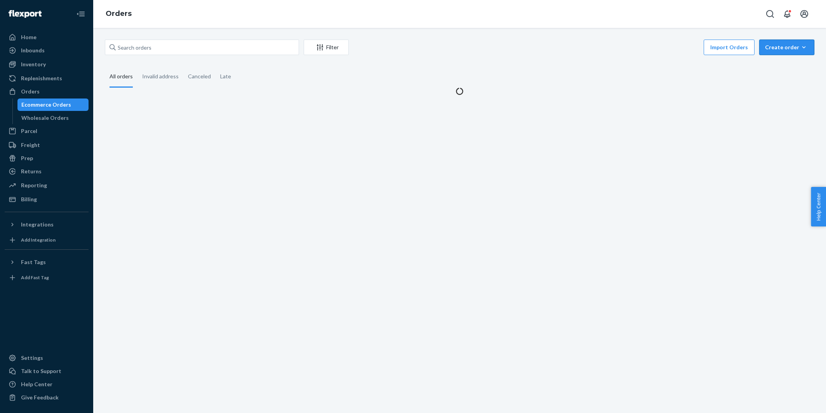
click at [790, 49] on div "Create order" at bounding box center [786, 47] width 43 height 8
click at [784, 63] on span "Ecommerce order" at bounding box center [791, 65] width 48 height 5
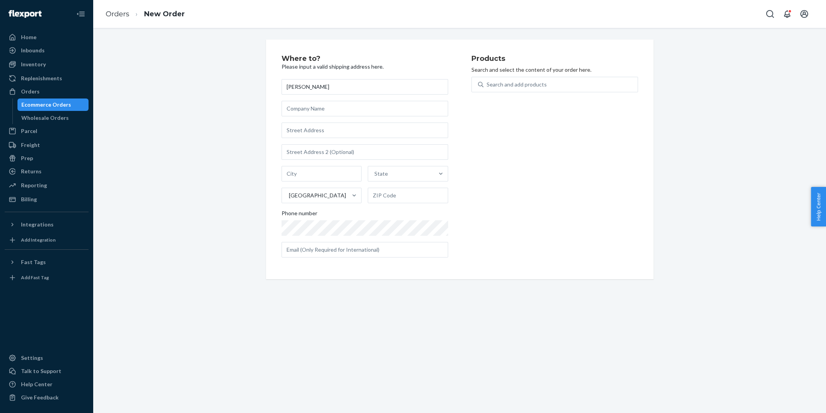
type input "Jamie Gateley"
click at [290, 121] on div "Jamie Gateley State United States Phone number" at bounding box center [364, 168] width 167 height 179
click at [297, 127] on input "text" at bounding box center [364, 131] width 167 height 16
paste input "9916 Oak Colony Drive Baton Rouge LA 70817 United States"
type input "9916 Oak Colony Dr"
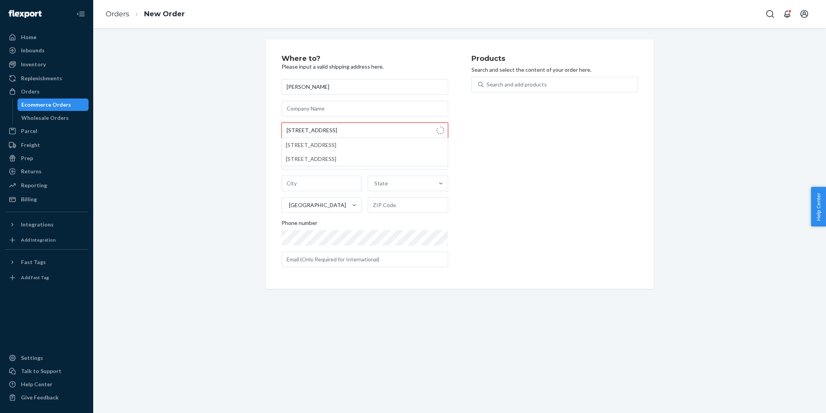
type input "Baton Rouge"
type input "70817"
type input "9916 Oak Colony Dr"
click at [231, 110] on div "Where to? Please input a valid shipping address here. Jamie Gateley 9916 Oak Co…" at bounding box center [459, 160] width 721 height 240
click at [246, 141] on div "Where to? Please input a valid shipping address here. Jamie Gateley 9916 Oak Co…" at bounding box center [459, 160] width 721 height 240
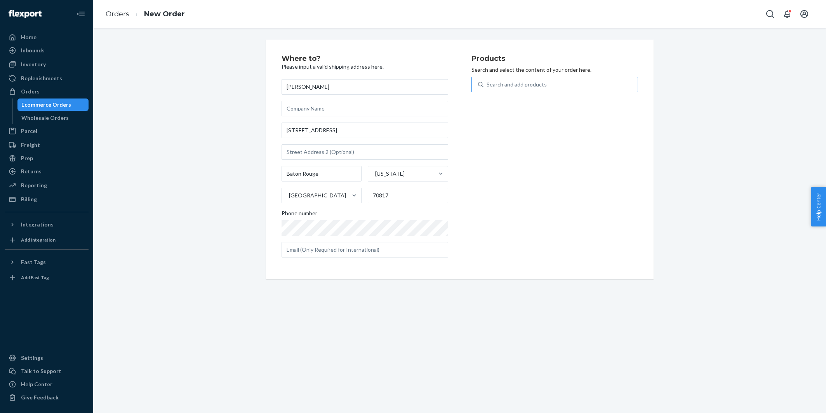
click at [528, 89] on div "Search and add products" at bounding box center [560, 85] width 154 height 14
click at [487, 89] on input "Search and add products" at bounding box center [486, 85] width 1 height 8
paste input "6624-3048"
type input "6624-3048"
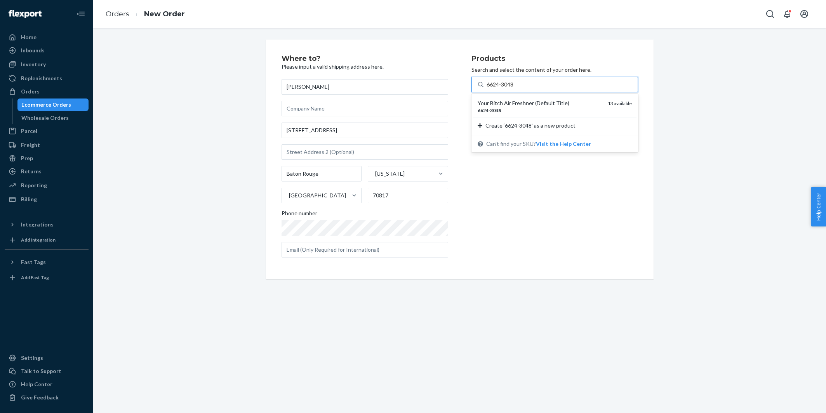
click at [510, 101] on div "Your Bitch Air Freshner (Default Title)" at bounding box center [539, 103] width 124 height 8
click at [510, 89] on input "6624-3048" at bounding box center [500, 85] width 28 height 8
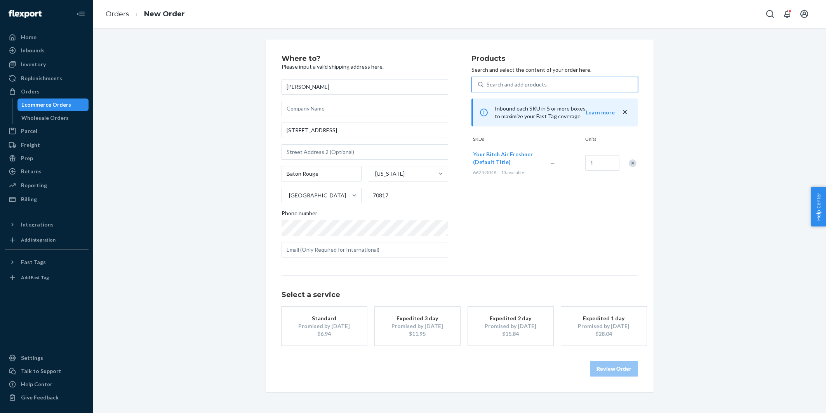
click at [524, 87] on div "Search and add products" at bounding box center [516, 85] width 60 height 8
click at [487, 87] on input "0 results available. Select is focused ,type to refine list, press Down to open…" at bounding box center [486, 85] width 1 height 8
paste input "6624-2577"
type input "6624-2577"
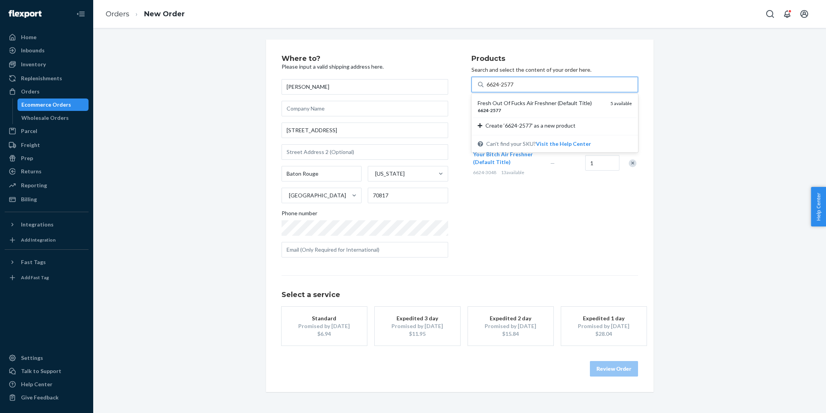
click at [509, 107] on div "6624 - 2577" at bounding box center [540, 110] width 127 height 7
click at [509, 89] on input "6624-2577" at bounding box center [500, 85] width 28 height 8
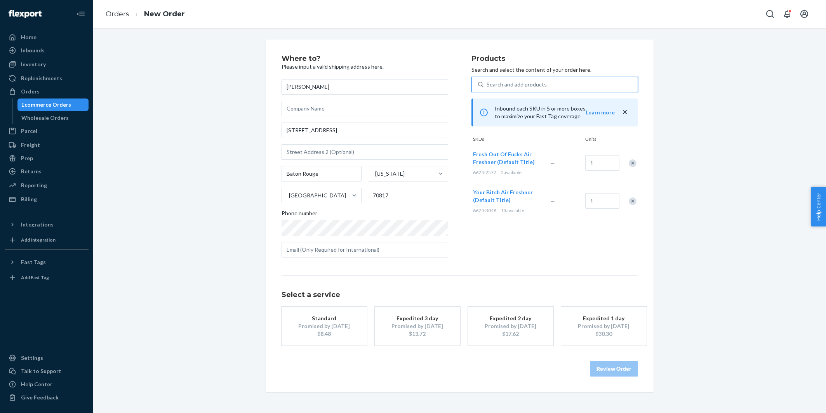
click at [485, 81] on div "Search and add products" at bounding box center [560, 85] width 154 height 14
click at [486, 81] on input "0 results available. Select is focused ,type to refine list, press Down to open…" at bounding box center [486, 85] width 1 height 8
paste input "30AV7C12OB"
type input "30AV7C12OB"
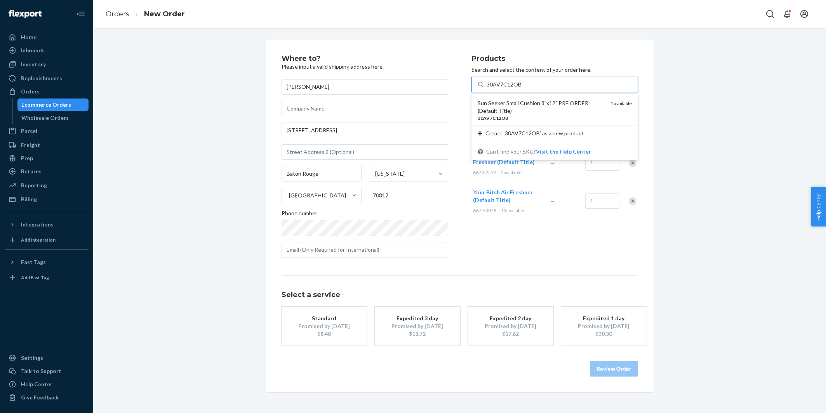
click at [501, 106] on div "Sun Seeker Small Cushion 8"x12" PRE ORDER (Default Title)" at bounding box center [540, 107] width 127 height 16
click at [501, 89] on input "30AV7C12OB" at bounding box center [503, 85] width 35 height 8
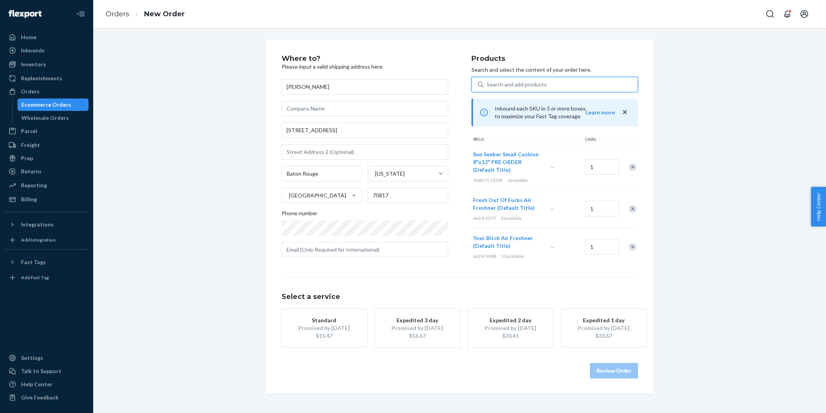
click at [509, 87] on div "Search and add products" at bounding box center [516, 85] width 60 height 8
click at [487, 87] on input "0 results available. Select is focused ,type to refine list, press Down to open…" at bounding box center [486, 85] width 1 height 8
paste input "30TG817C12OB"
type input "30TG817C12OB"
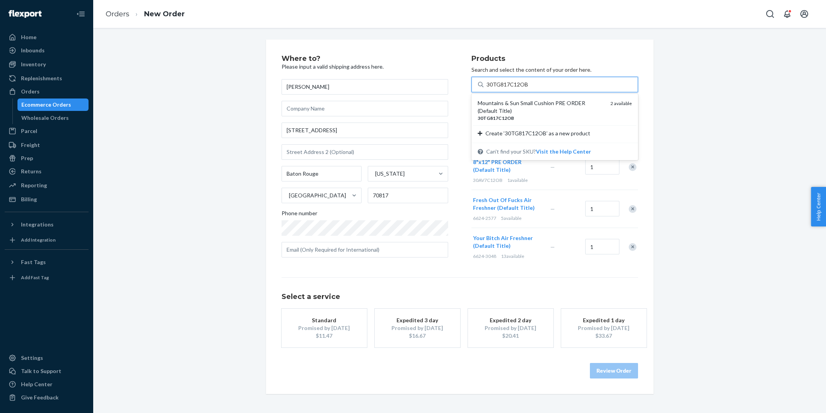
click at [500, 101] on div "Mountains & Sun Small Cushion PRE ORDER (Default Title)" at bounding box center [540, 107] width 127 height 16
click at [500, 89] on input "30TG817C12OB" at bounding box center [506, 85] width 41 height 8
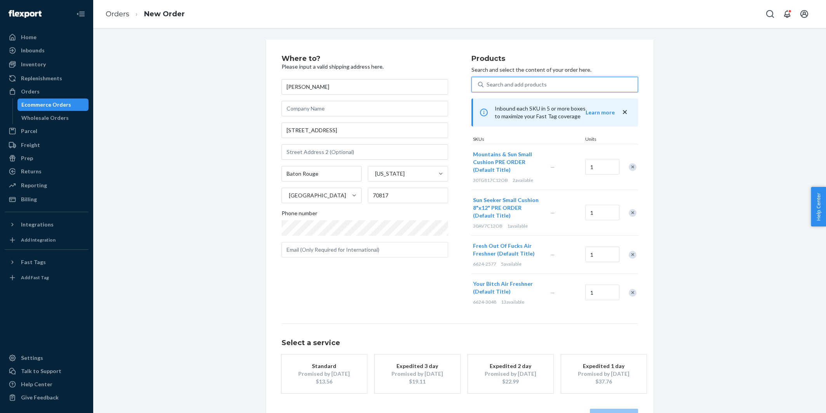
click at [554, 91] on div "Search and add products" at bounding box center [560, 85] width 154 height 14
click at [487, 89] on input "0 results available. Use Up and Down to choose options, press Enter to select t…" at bounding box center [486, 85] width 1 height 8
paste input "31AV605C10SQ"
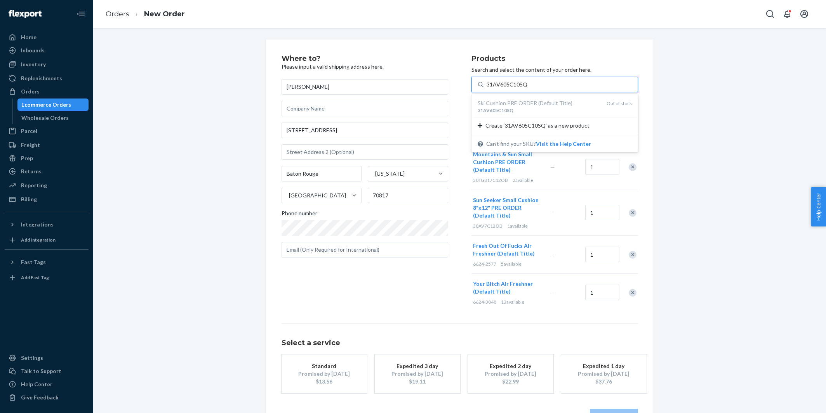
type input "31AV605C10SQ"
click at [235, 59] on div "Where to? Please input a valid shipping address here. Jamie Gateley 9916 Oak Co…" at bounding box center [459, 240] width 721 height 401
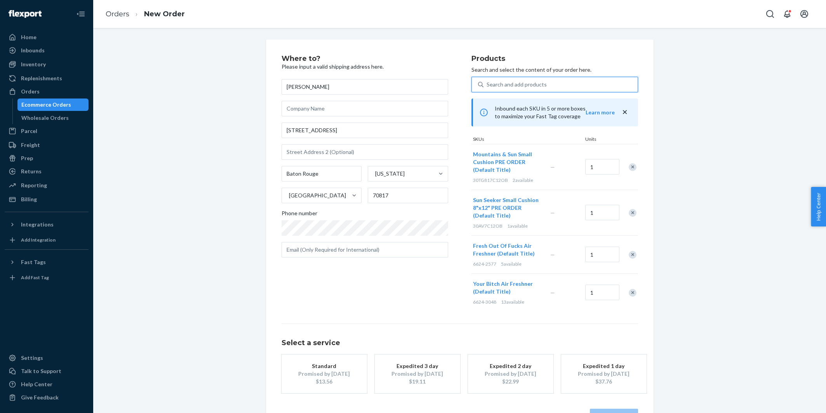
click at [492, 83] on div "Search and add products" at bounding box center [516, 85] width 60 height 8
click at [487, 83] on input "0 results available. Use Up and Down to choose options, press Enter to select t…" at bounding box center [486, 85] width 1 height 8
paste input "30RN148C12OB"
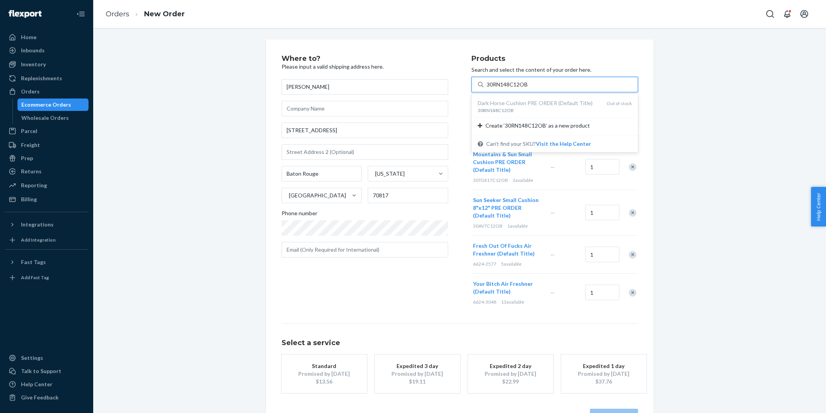
type input "30RN148C12OB"
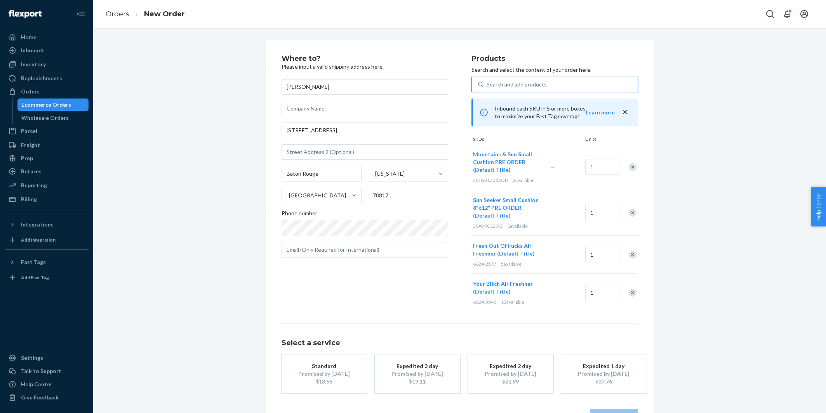
paste input "30APS214C16OB"
type input "30APS214C16OB"
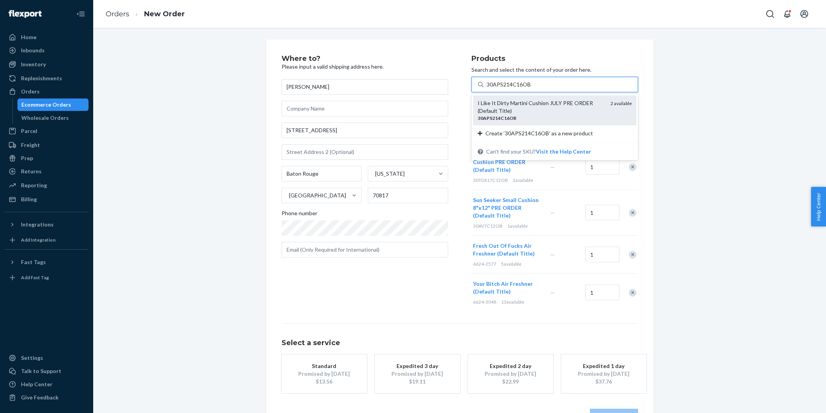
click at [495, 106] on div "I Like It Dirty Martini Cushion JULY PRE ORDER (Default Title)" at bounding box center [540, 107] width 127 height 16
click at [495, 89] on input "30APS214C16OB" at bounding box center [508, 85] width 44 height 8
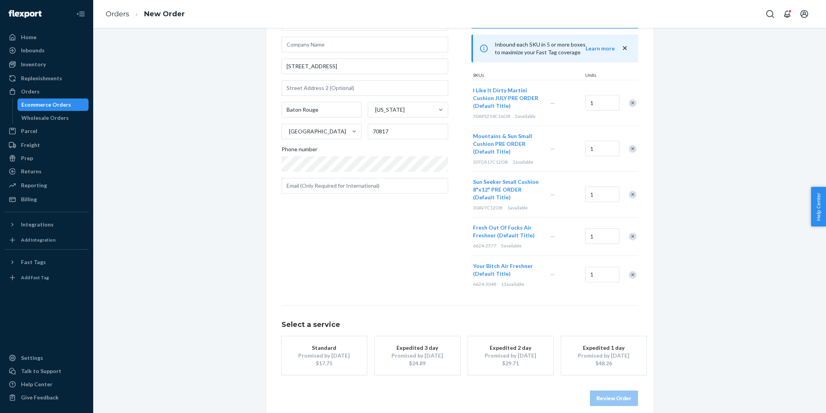
scroll to position [72, 0]
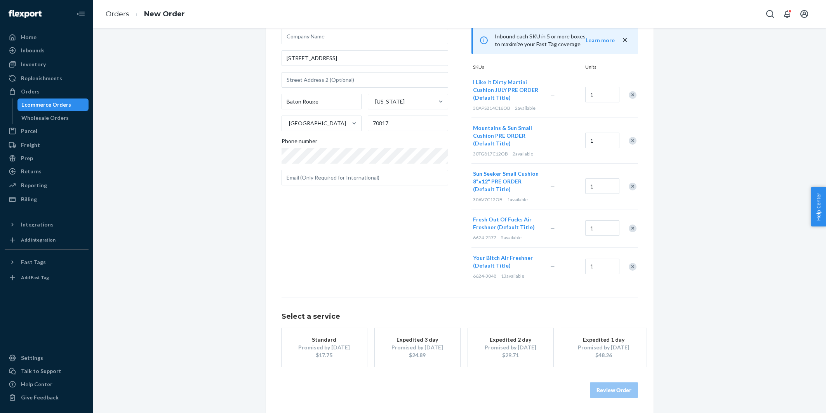
click at [333, 348] on div "Promised by Sep 1, 2025" at bounding box center [324, 348] width 62 height 8
click at [612, 387] on button "Review Order" at bounding box center [614, 391] width 48 height 16
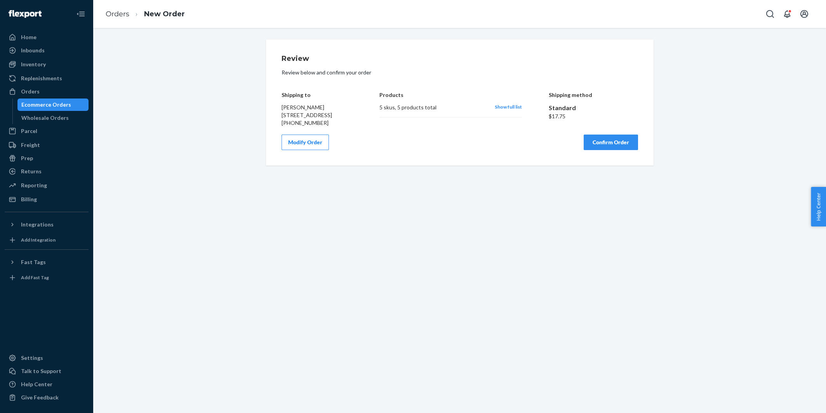
scroll to position [0, 0]
click at [604, 149] on button "Confirm Order" at bounding box center [610, 143] width 54 height 16
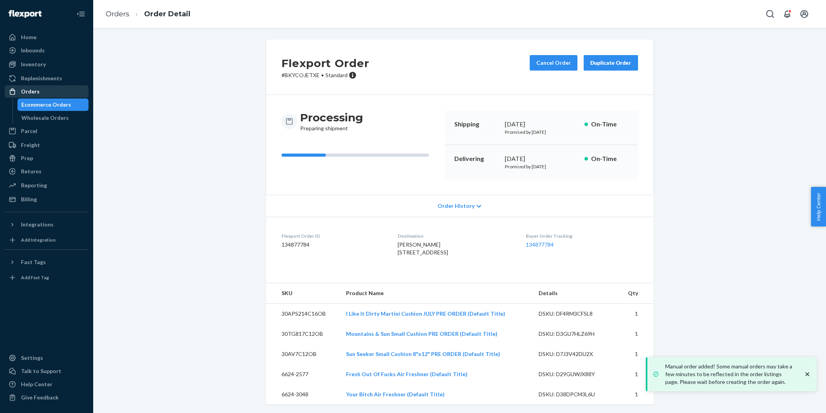
click at [53, 94] on div "Orders" at bounding box center [46, 91] width 82 height 11
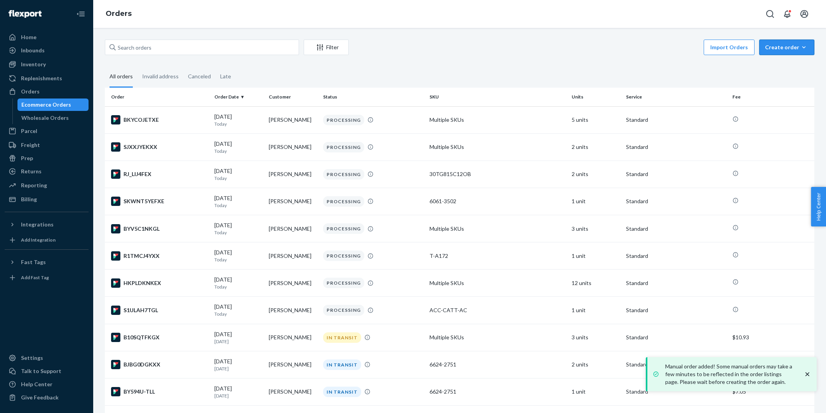
click at [782, 49] on div "Create order" at bounding box center [786, 47] width 43 height 8
click at [778, 65] on span "Ecommerce order" at bounding box center [791, 65] width 48 height 5
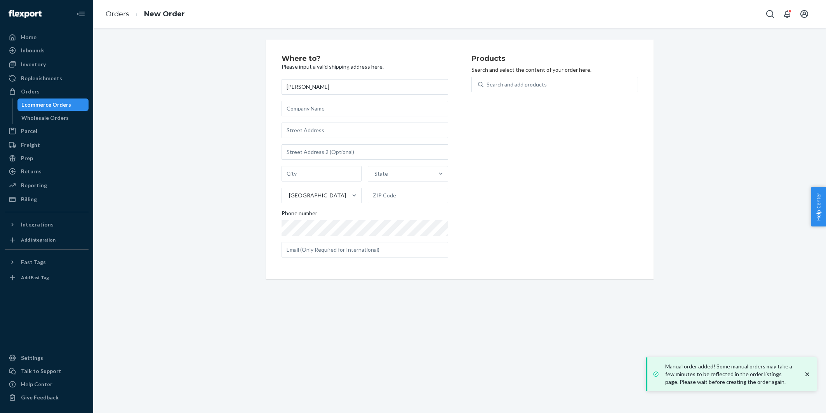
type input "Brittany Flint"
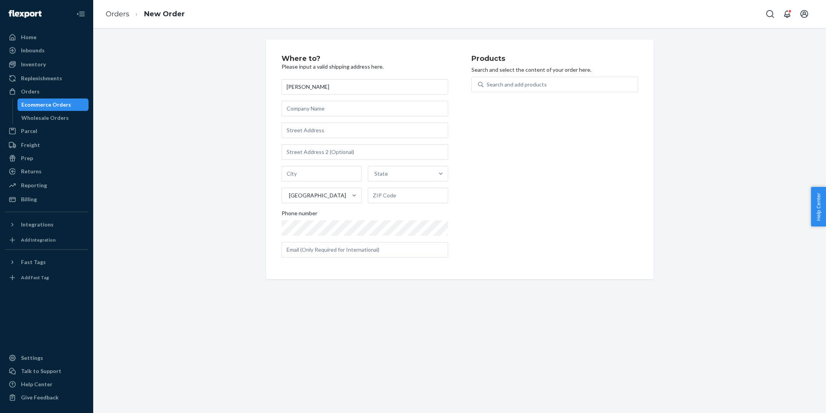
click at [302, 140] on div "Brittany Flint State United States Phone number" at bounding box center [364, 168] width 167 height 179
click at [297, 136] on input "text" at bounding box center [364, 131] width 167 height 16
paste input "4225 Domain Ct Melbourne FL 32934 United States"
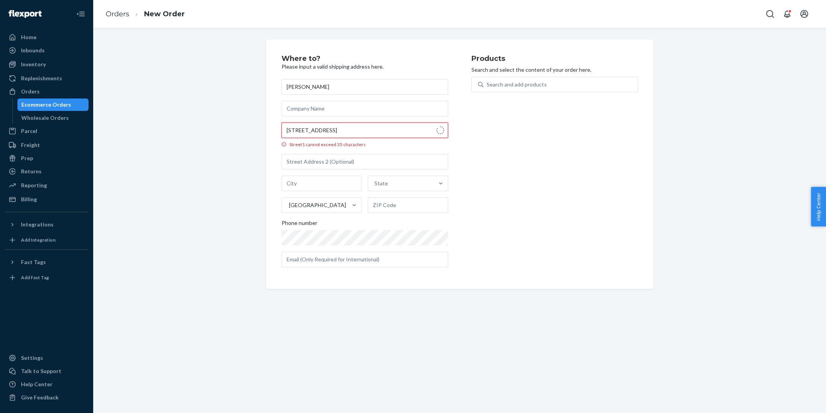
type input "4225 Domain Ct"
type input "Melbourne"
type input "32934"
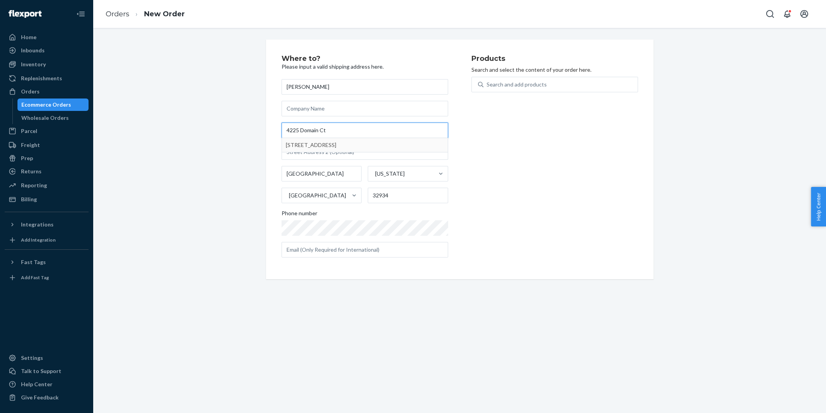
type input "4225 Domain Ct"
click at [249, 136] on div "Where to? Please input a valid shipping address here. Brittany Flint 4225 Domai…" at bounding box center [459, 160] width 721 height 240
click at [496, 78] on div "Search and add products" at bounding box center [560, 85] width 154 height 14
click at [487, 81] on input "Search and add products" at bounding box center [486, 85] width 1 height 8
paste input "DE-PIETRNK-XX-YY"
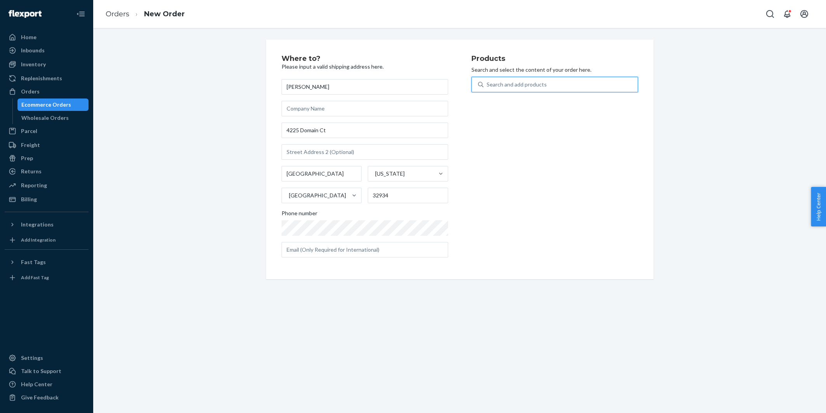
type input "DE-PIETRNK-XX-YY"
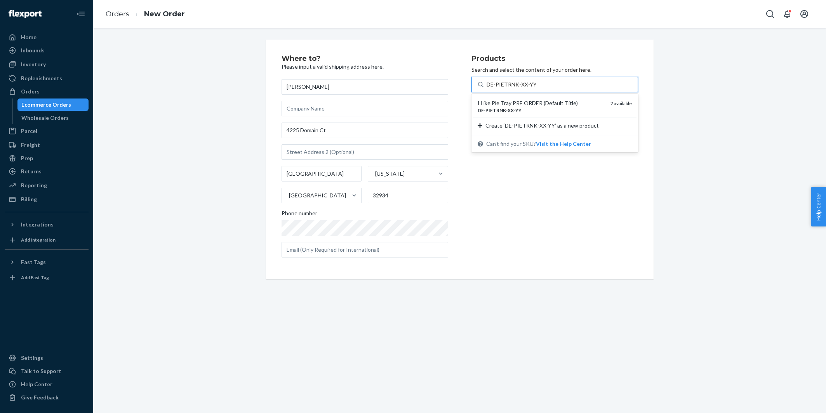
click at [500, 102] on div "I Like Pie Tray PRE ORDER (Default Title)" at bounding box center [540, 103] width 127 height 8
click at [500, 89] on input "DE-PIETRNK-XX-YY" at bounding box center [510, 85] width 49 height 8
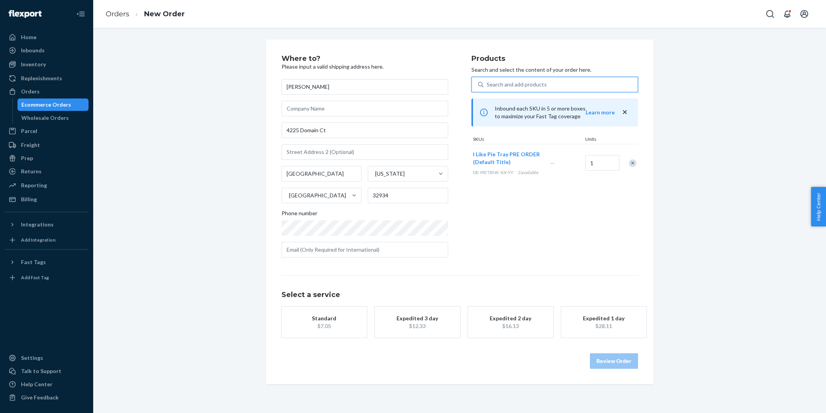
click at [494, 151] on button "I Like Pie Tray PRE ORDER (Default Title)" at bounding box center [507, 159] width 68 height 16
click at [503, 90] on div "Search and add products" at bounding box center [560, 85] width 154 height 14
click at [487, 89] on input "Search and add products" at bounding box center [486, 85] width 1 height 8
paste input "SY-CAKEJRN-XX-YY"
type input "SY-CAKEJRN-XX-YY"
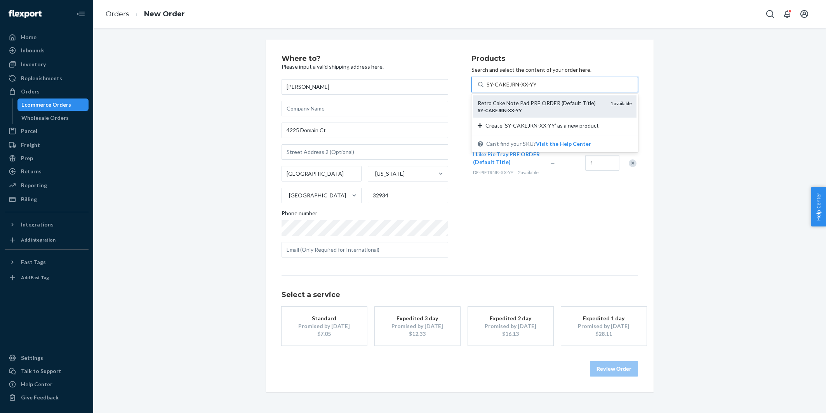
click at [508, 108] on em "XX" at bounding box center [511, 111] width 6 height 6
click at [508, 89] on input "SY-CAKEJRN-XX-YY" at bounding box center [511, 85] width 50 height 8
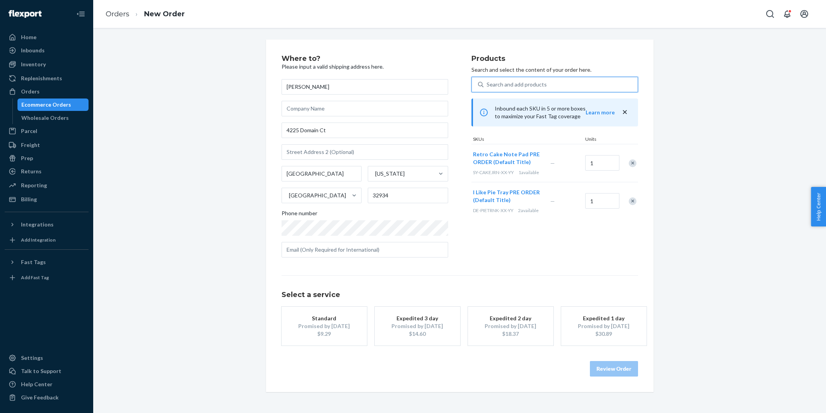
click at [635, 201] on div "Remove Item" at bounding box center [632, 202] width 8 height 8
click at [515, 85] on div "Search and add products" at bounding box center [516, 85] width 60 height 8
click at [487, 85] on input "Search and add products" at bounding box center [486, 85] width 1 height 8
paste input "DE-PIETRNK-XX-YY"
type input "DE-PIETRNK-XX-YY"
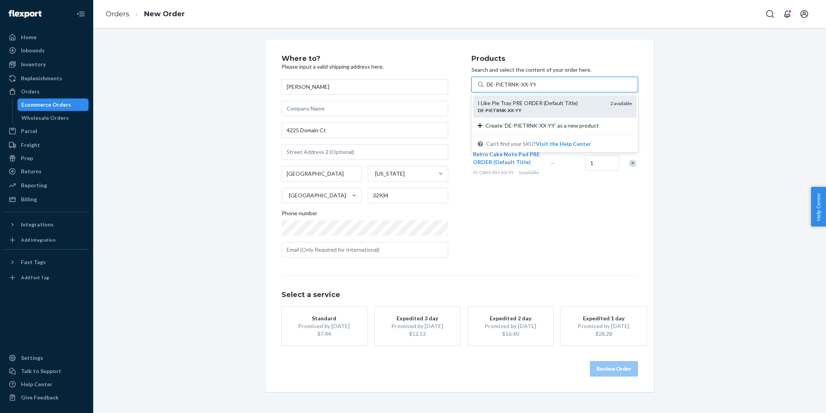
click at [509, 102] on div "I Like Pie Tray PRE ORDER (Default Title)" at bounding box center [540, 103] width 127 height 8
click at [509, 89] on input "DE-PIETRNK-XX-YY" at bounding box center [510, 85] width 49 height 8
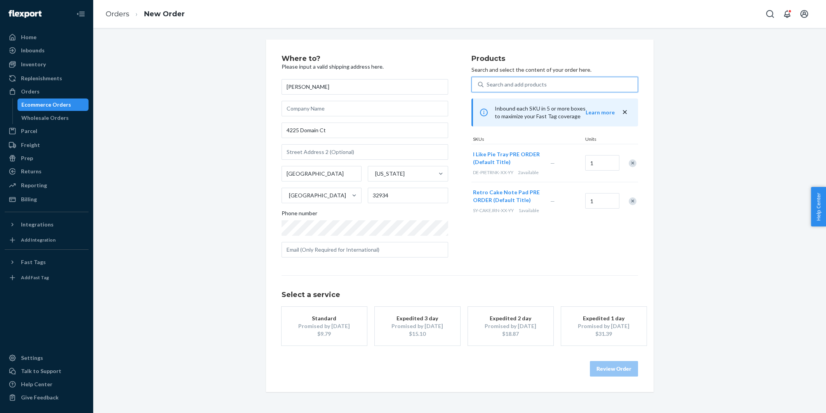
click at [329, 328] on div "Promised by Sep 1, 2025" at bounding box center [324, 327] width 62 height 8
click at [623, 371] on button "Review Order" at bounding box center [614, 369] width 48 height 16
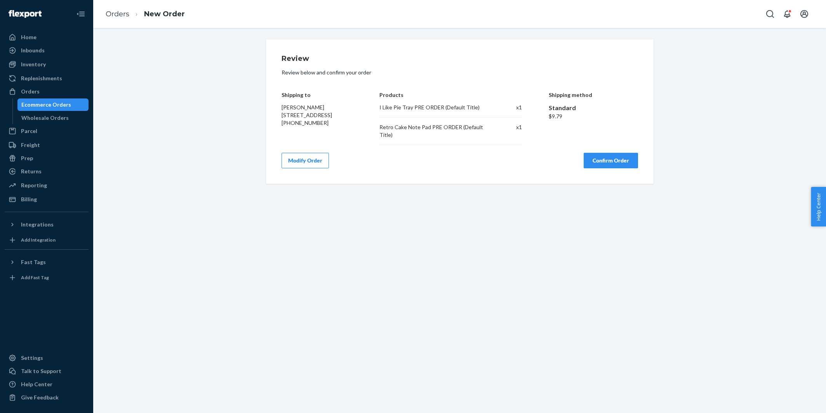
click at [607, 163] on button "Confirm Order" at bounding box center [610, 161] width 54 height 16
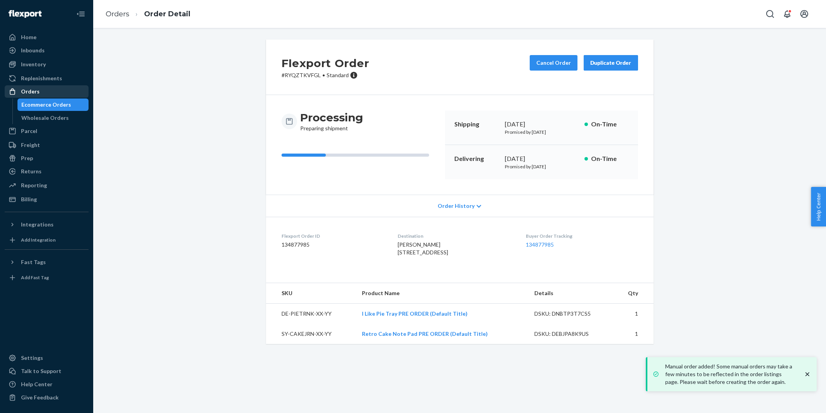
click at [58, 92] on div "Orders" at bounding box center [46, 91] width 82 height 11
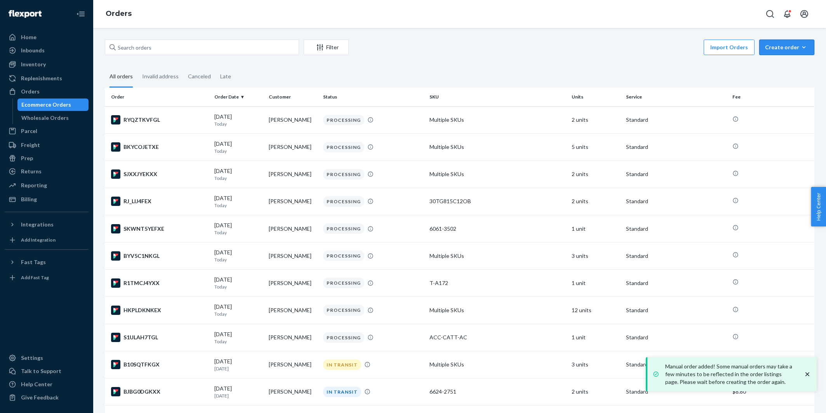
click at [780, 49] on div "Create order" at bounding box center [786, 47] width 43 height 8
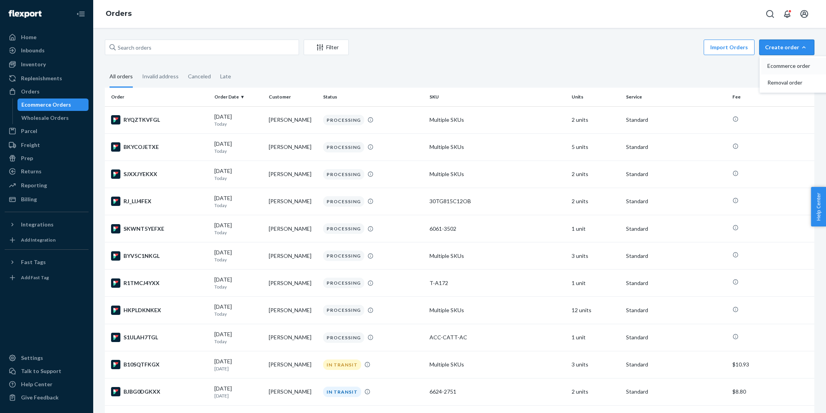
click at [779, 67] on span "Ecommerce order" at bounding box center [791, 65] width 48 height 5
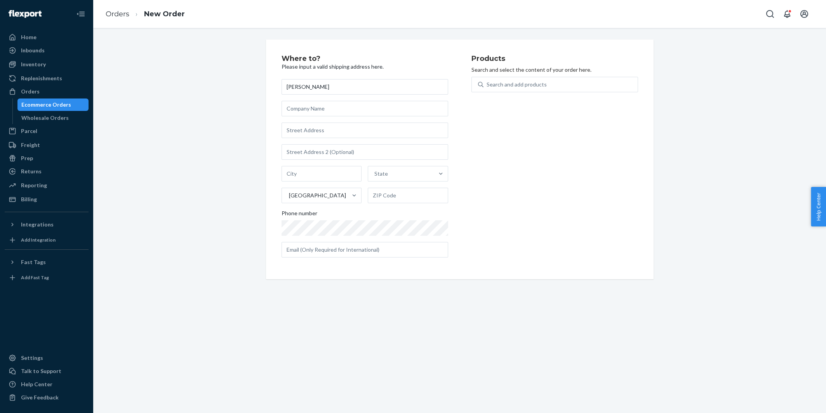
type input "Dana OShea"
click at [312, 126] on input "text" at bounding box center [364, 131] width 167 height 16
paste input "184 Thompson Street 5S New York NY 10012 United States"
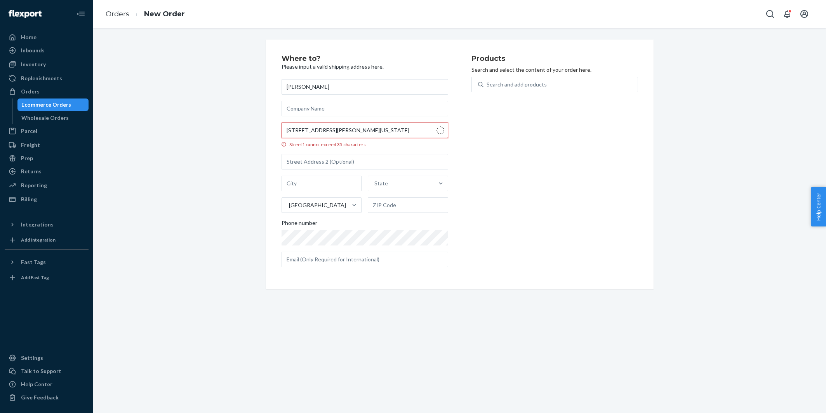
type input "184 Thompson St"
type input "APT 5S"
type input "Manhattan - New York"
type input "10012"
type input "184 Thompson St"
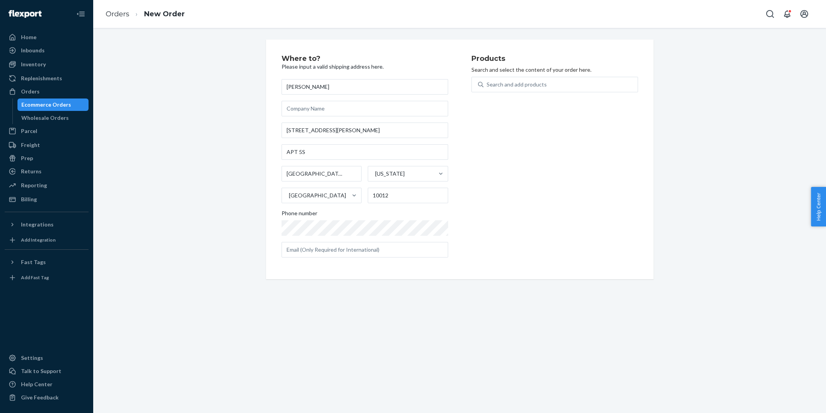
click at [240, 111] on div "Where to? Please input a valid shipping address here. Dana OShea 184 Thompson S…" at bounding box center [459, 160] width 721 height 240
drag, startPoint x: 316, startPoint y: 176, endPoint x: 243, endPoint y: 164, distance: 74.8
click at [243, 164] on div "Where to? Please input a valid shipping address here. Dana OShea 184 Thompson S…" at bounding box center [459, 160] width 721 height 240
type input "New York"
click at [225, 147] on div "Where to? Please input a valid shipping address here. Dana OShea 184 Thompson S…" at bounding box center [459, 160] width 721 height 240
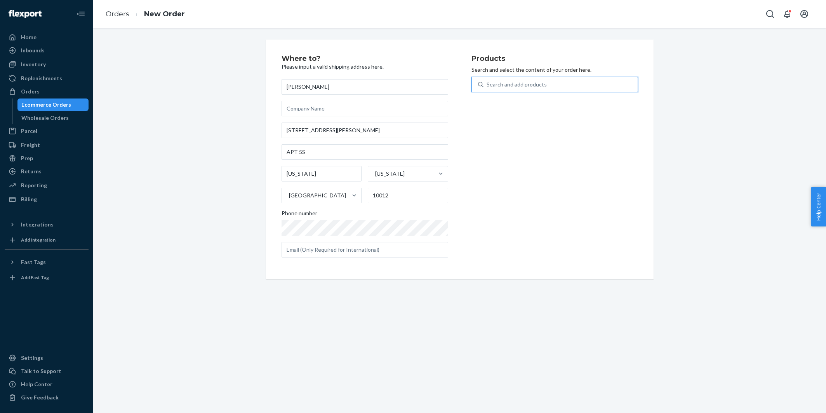
click at [520, 87] on div "Search and add products" at bounding box center [516, 85] width 60 height 8
click at [487, 87] on input "0 results available. Use Up and Down to choose options, press Enter to select t…" at bounding box center [486, 85] width 1 height 8
paste input "T-A265"
type input "T-A265"
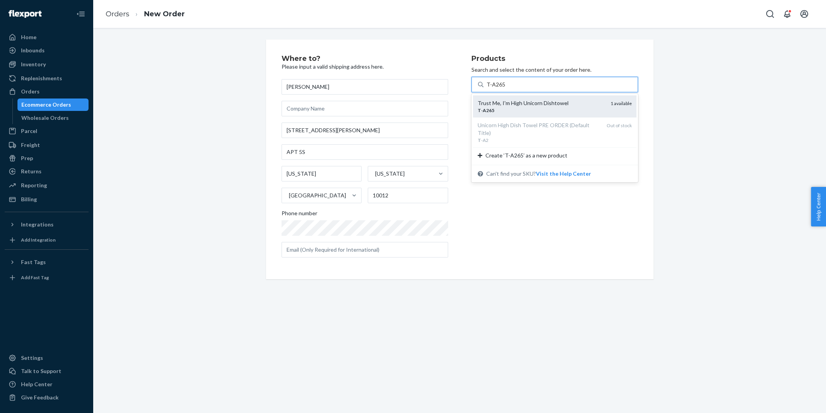
click at [514, 103] on div "Trust Me, I'm High Unicorn Dishtowel" at bounding box center [540, 103] width 127 height 8
click at [505, 89] on input "T-A265" at bounding box center [495, 85] width 18 height 8
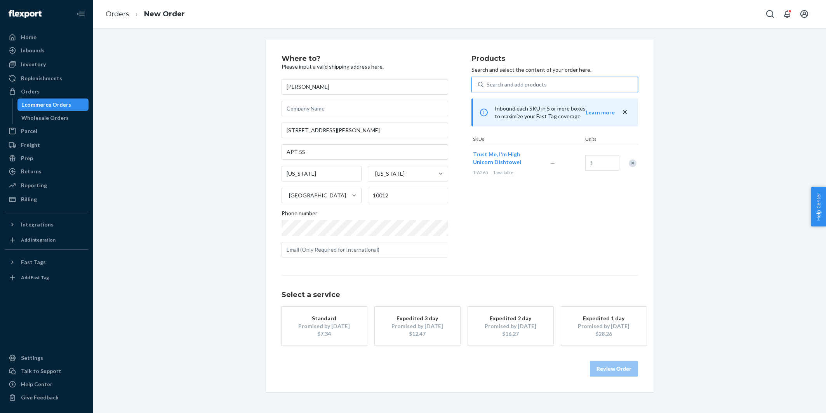
click at [326, 330] on div "$7.34" at bounding box center [324, 334] width 62 height 8
click at [606, 372] on button "Review Order" at bounding box center [614, 369] width 48 height 16
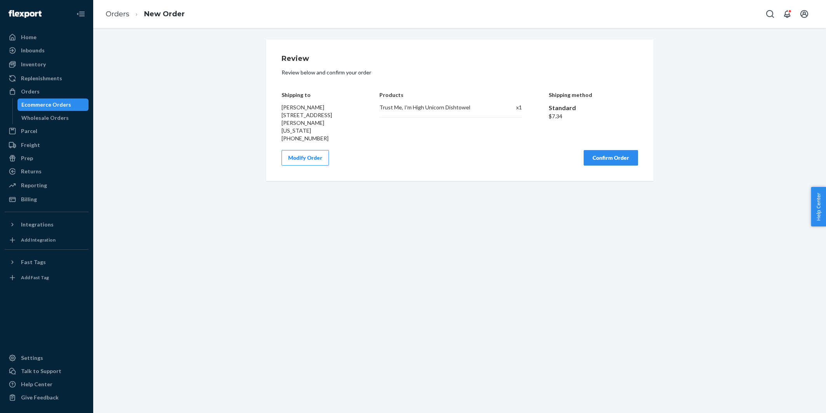
click at [613, 162] on button "Confirm Order" at bounding box center [610, 158] width 54 height 16
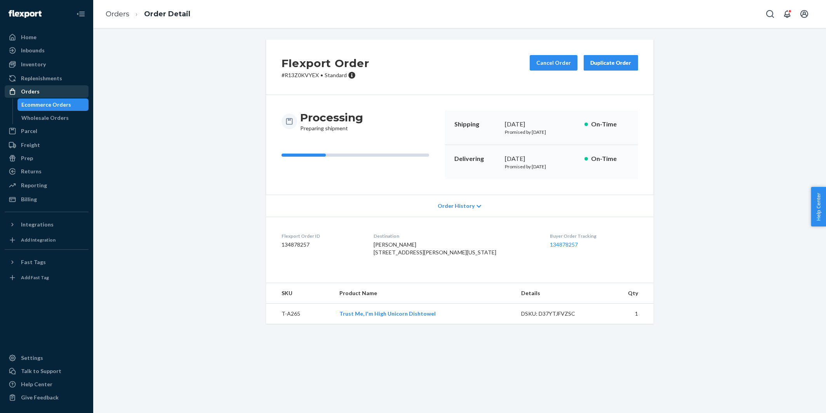
click at [34, 96] on div "Orders" at bounding box center [46, 91] width 82 height 11
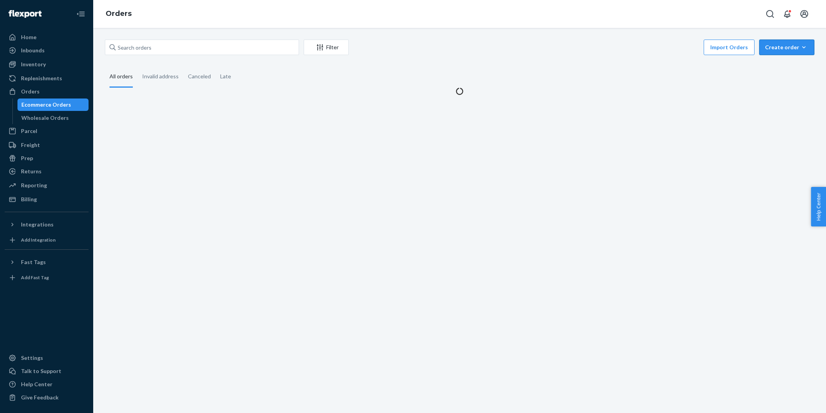
click at [777, 48] on div "Create order" at bounding box center [786, 47] width 43 height 8
click at [777, 67] on span "Ecommerce order" at bounding box center [791, 65] width 48 height 5
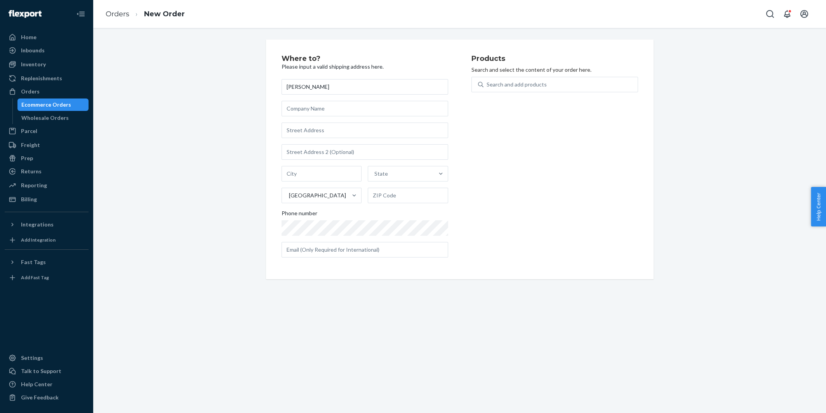
type input "Amanda Blodgett"
click at [297, 131] on input "text" at bounding box center [364, 131] width 167 height 16
paste input "3441 Data Drive 337 Rancho Cordova CA 95670 United States"
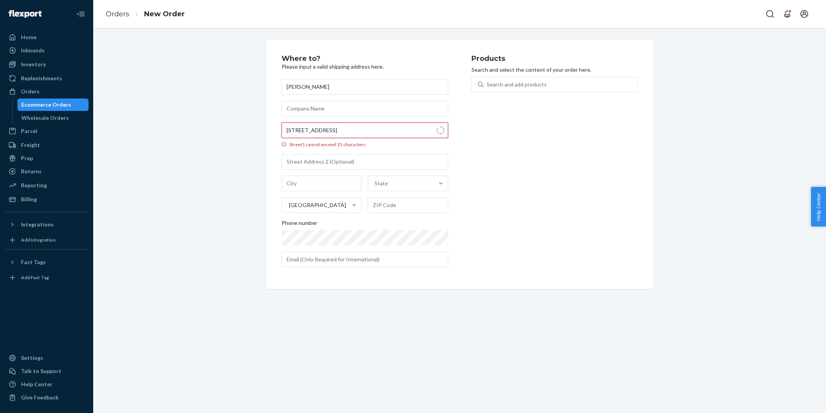
type input "3441 Data Dr"
type input "337"
type input "Rancho Cordova"
type input "95670"
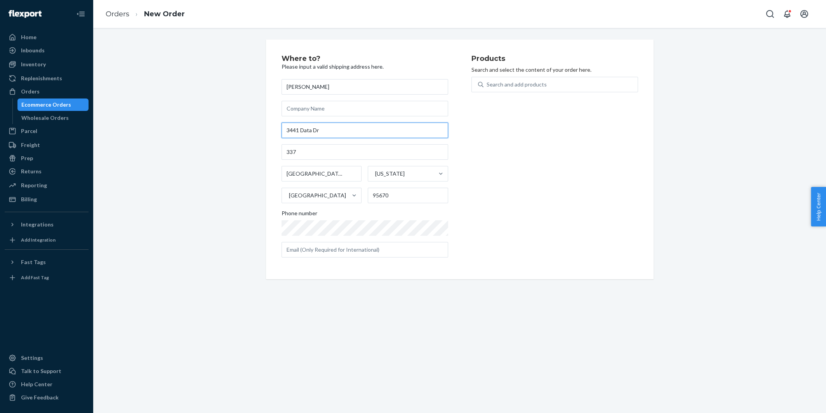
type input "3441 Data Dr"
click at [245, 133] on div "Where to? Please input a valid shipping address here. Amanda Blodgett 3441 Data…" at bounding box center [459, 160] width 721 height 240
click at [519, 95] on div "Search and add products" at bounding box center [554, 89] width 167 height 25
click at [512, 86] on div "Search and add products" at bounding box center [516, 85] width 60 height 8
click at [487, 86] on input "0 results available. Use Up and Down to choose options, press Enter to select t…" at bounding box center [486, 85] width 1 height 8
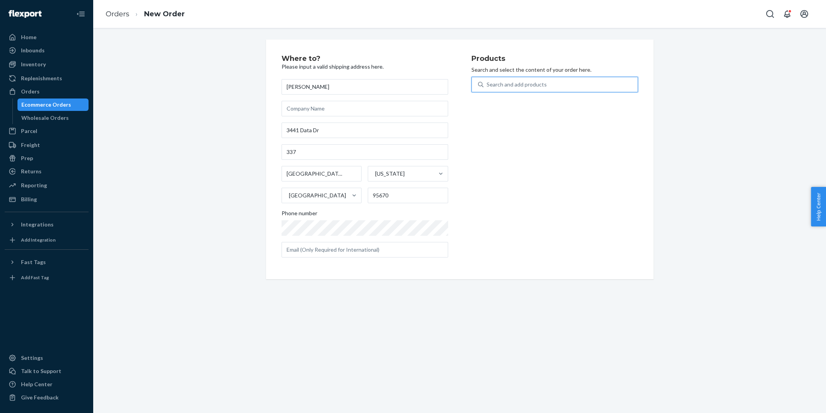
paste input "ASH-DOXN-T1"
type input "ASH-DOXN-T1"
click at [504, 103] on div "Dachshund Sausage Dog Tray" at bounding box center [540, 103] width 127 height 8
click at [504, 89] on input "ASH-DOXN-T1" at bounding box center [504, 85] width 37 height 8
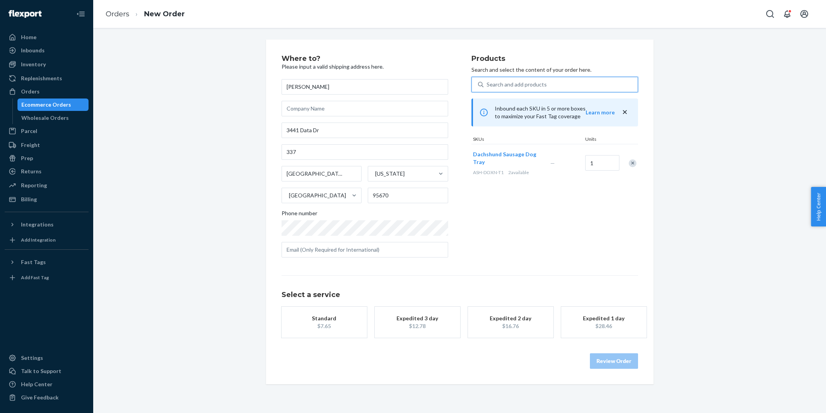
click at [505, 153] on span "Dachshund Sausage Dog Tray" at bounding box center [504, 158] width 63 height 14
click at [629, 162] on div "Remove Item" at bounding box center [632, 164] width 8 height 8
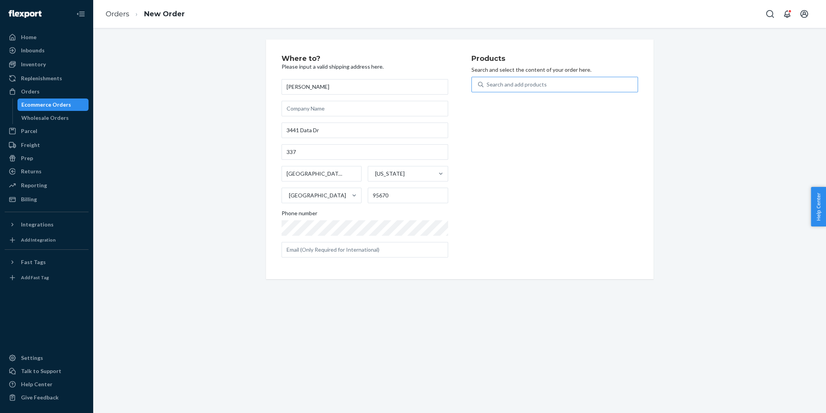
click at [511, 82] on div "Search and add products" at bounding box center [516, 85] width 60 height 8
click at [487, 82] on input "Search and add products" at bounding box center [486, 85] width 1 height 8
paste input "ASH-DOXN-T1"
type input "ASH-DOXN-T1"
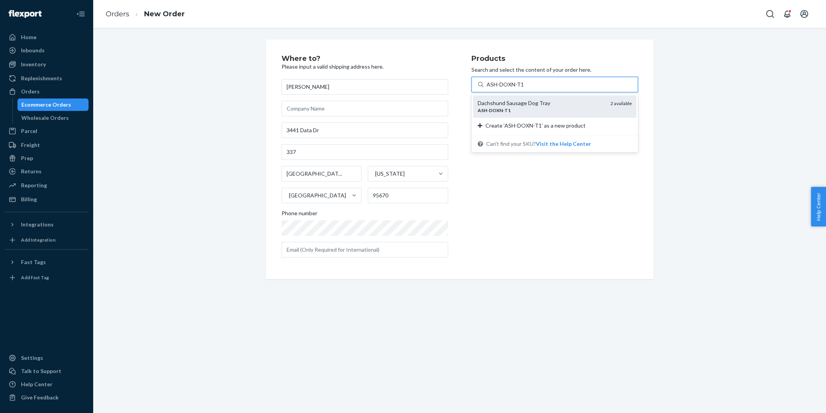
click at [505, 102] on div "Dachshund Sausage Dog Tray" at bounding box center [540, 103] width 127 height 8
click at [505, 89] on input "ASH-DOXN-T1" at bounding box center [504, 85] width 37 height 8
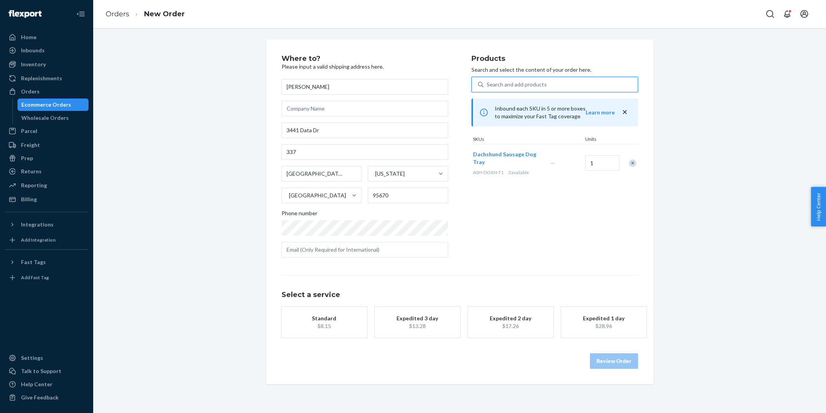
click at [334, 318] on div "Standard" at bounding box center [324, 319] width 62 height 8
click at [606, 359] on button "Review Order" at bounding box center [614, 362] width 48 height 16
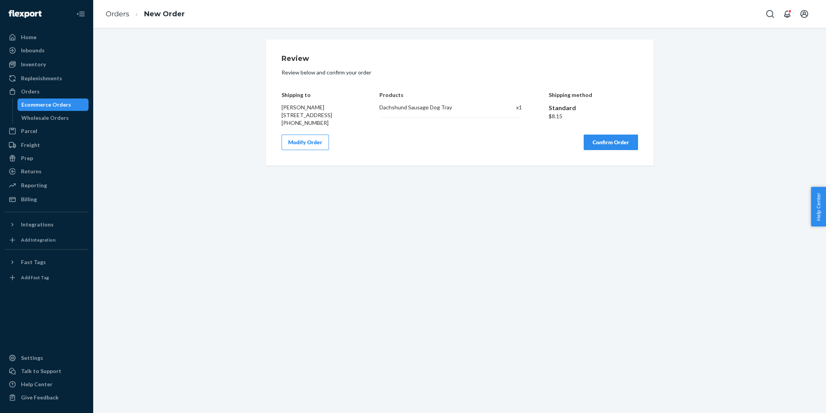
click at [594, 150] on button "Confirm Order" at bounding box center [610, 143] width 54 height 16
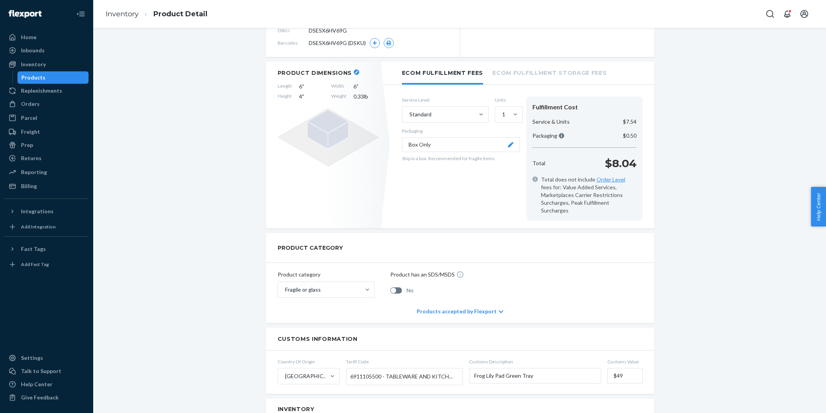
scroll to position [104, 0]
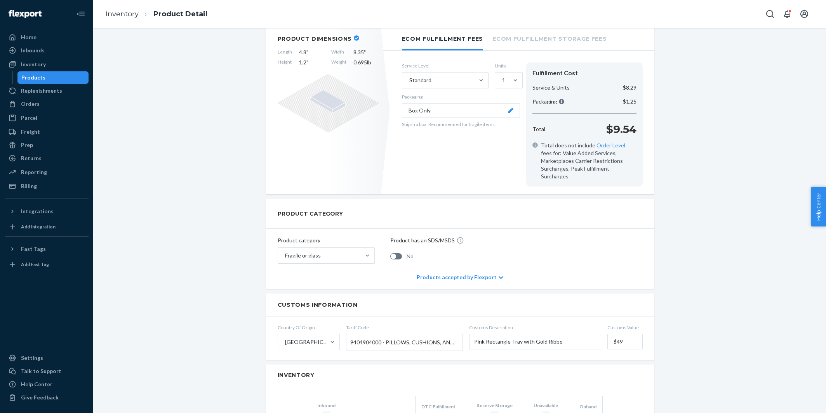
scroll to position [140, 0]
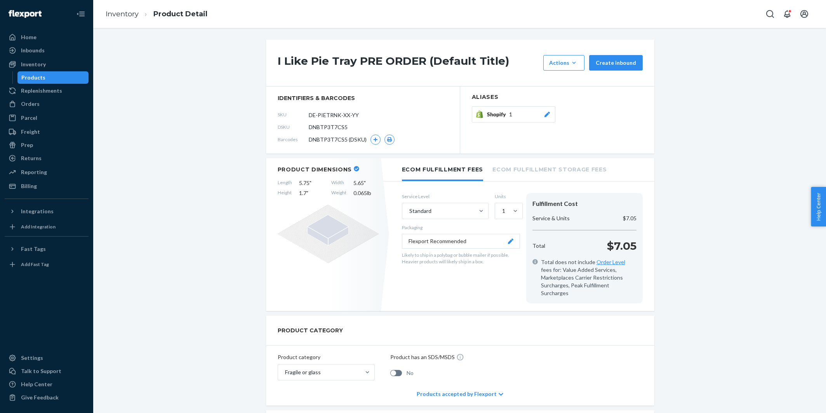
click at [456, 243] on button "Flexport Recommended" at bounding box center [461, 241] width 118 height 15
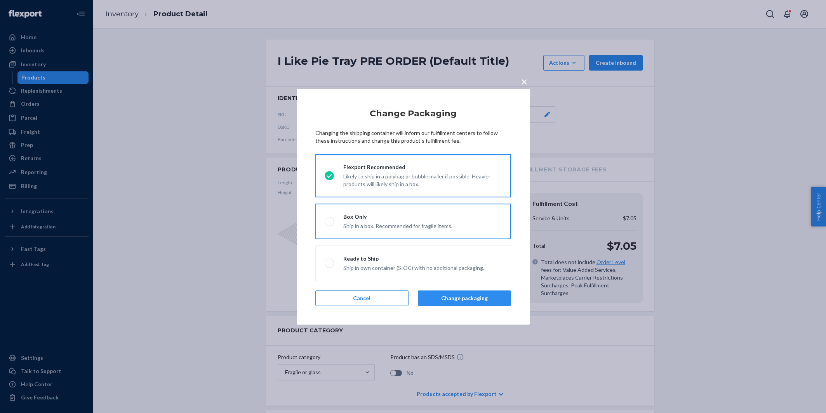
click at [366, 204] on label "Box Only Ship in a box. Recommended for fragile items." at bounding box center [413, 222] width 196 height 36
click at [330, 219] on input "Box Only Ship in a box. Recommended for fragile items." at bounding box center [327, 221] width 5 height 5
radio input "true"
click at [473, 297] on button "Change packaging" at bounding box center [464, 299] width 93 height 16
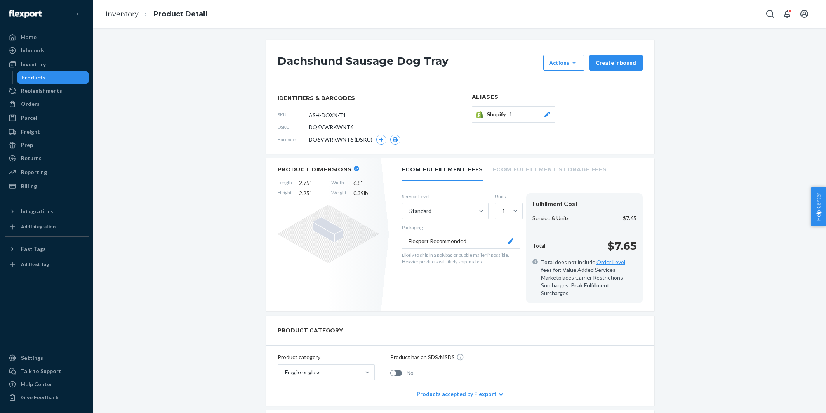
click at [458, 245] on button "Flexport Recommended" at bounding box center [461, 241] width 118 height 15
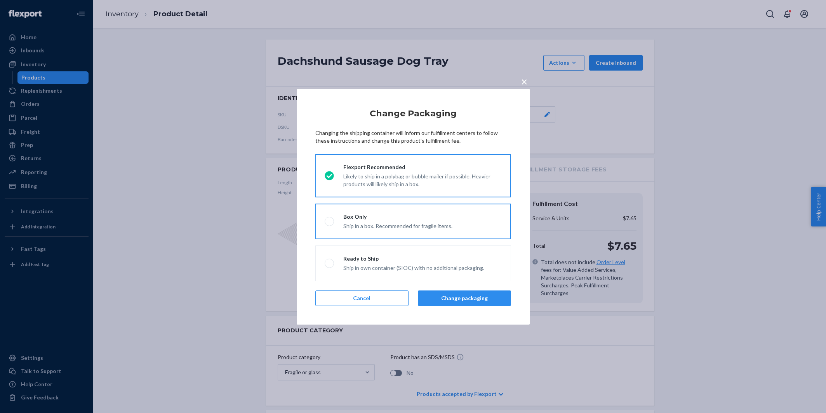
click at [380, 223] on div "Ship in a box. Recommended for fragile items." at bounding box center [397, 225] width 109 height 9
click at [330, 223] on input "Box Only Ship in a box. Recommended for fragile items." at bounding box center [327, 221] width 5 height 5
radio input "true"
click at [455, 305] on button "Change packaging" at bounding box center [464, 299] width 93 height 16
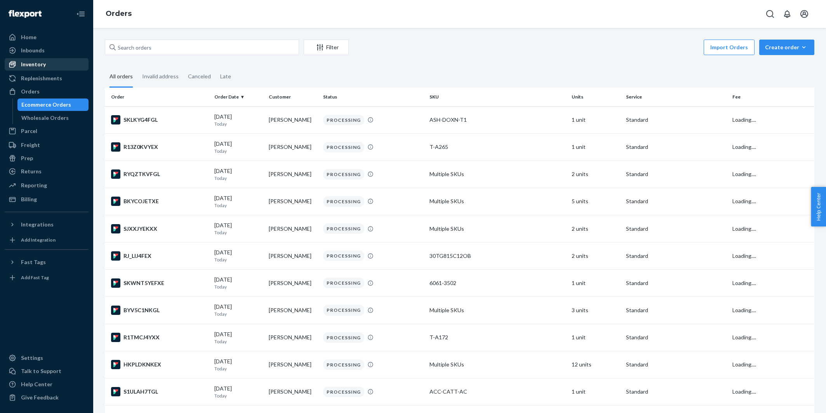
click at [54, 63] on div "Inventory" at bounding box center [46, 64] width 82 height 11
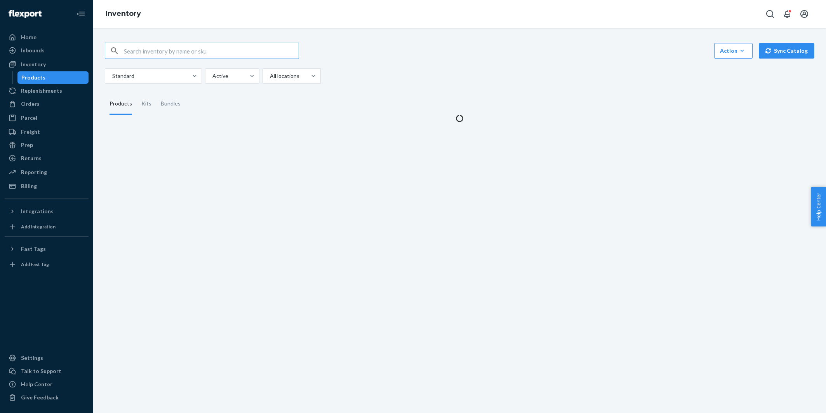
click at [142, 50] on input "text" at bounding box center [211, 51] width 175 height 16
type input "30AV588C16OB"
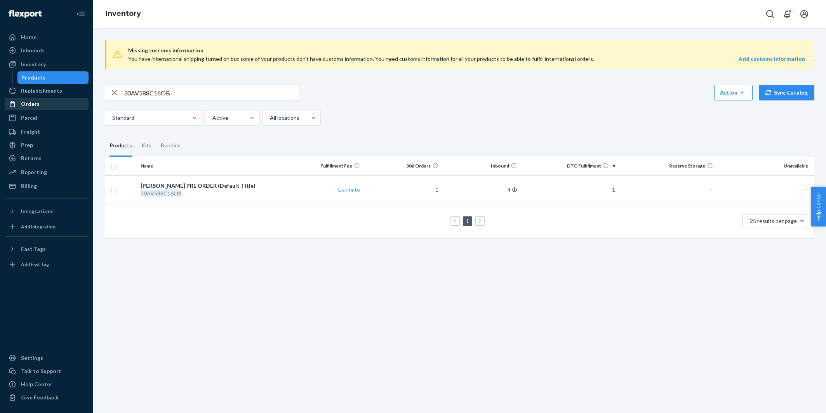
click at [56, 103] on div "Orders" at bounding box center [46, 104] width 82 height 11
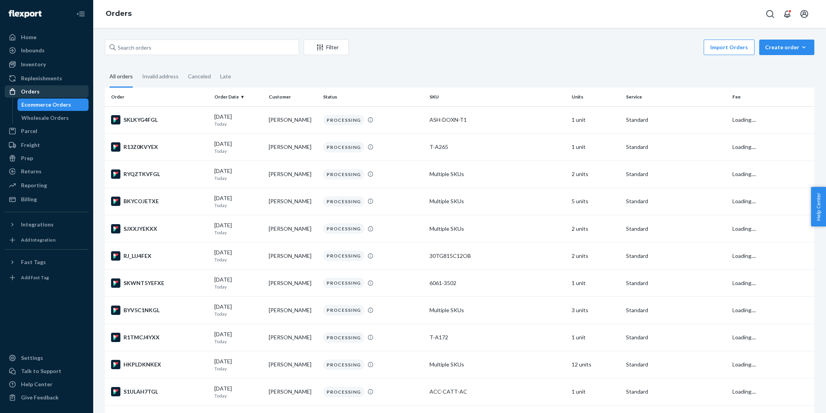
click at [51, 93] on div "Orders" at bounding box center [46, 91] width 82 height 11
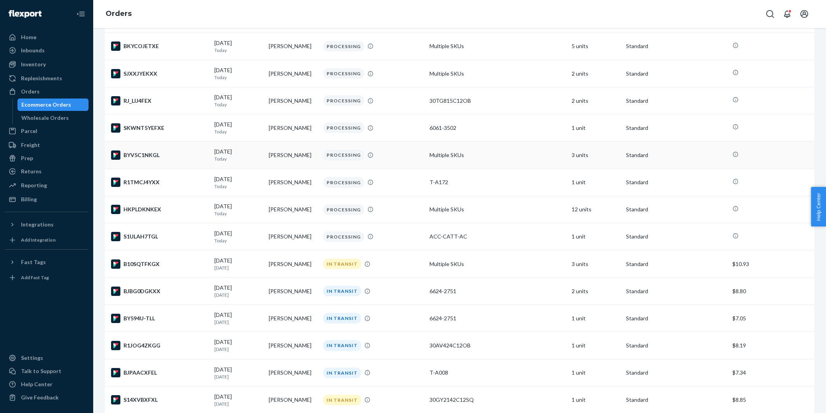
scroll to position [105, 0]
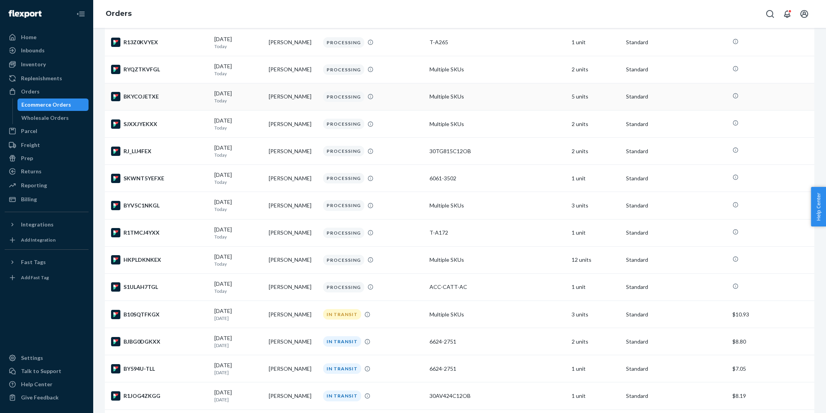
click at [177, 97] on div "BKYCOJETXE" at bounding box center [159, 96] width 97 height 9
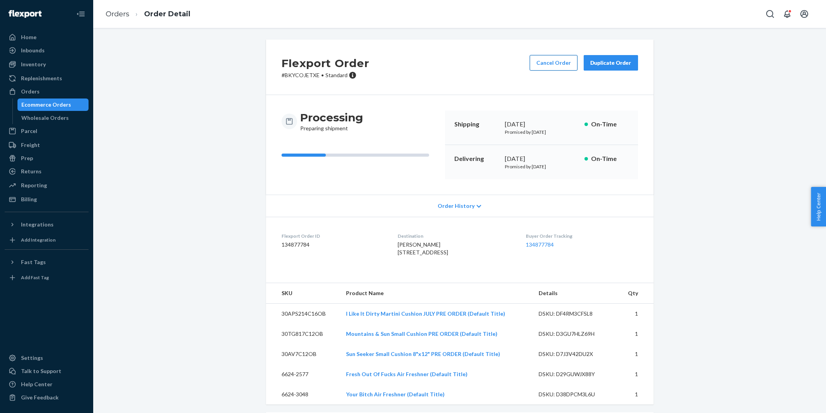
click at [551, 62] on button "Cancel Order" at bounding box center [553, 63] width 48 height 16
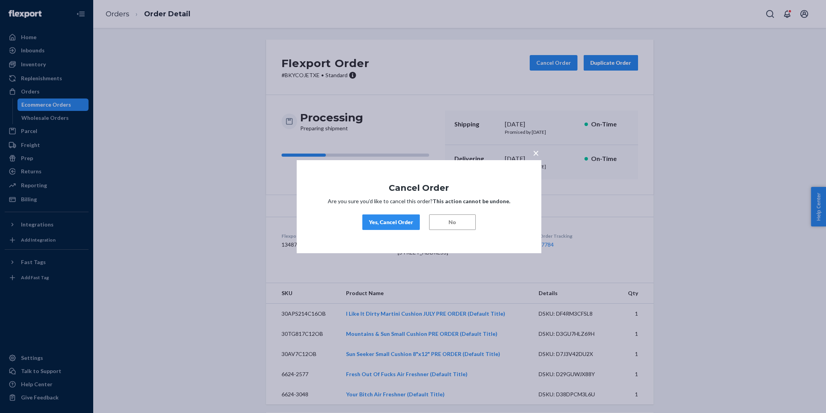
click at [373, 221] on div "Yes, Cancel Order" at bounding box center [391, 223] width 44 height 8
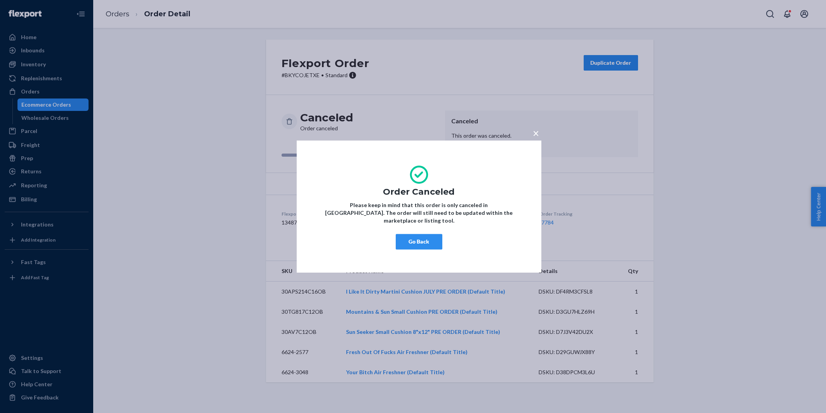
click at [536, 135] on span "×" at bounding box center [536, 133] width 6 height 13
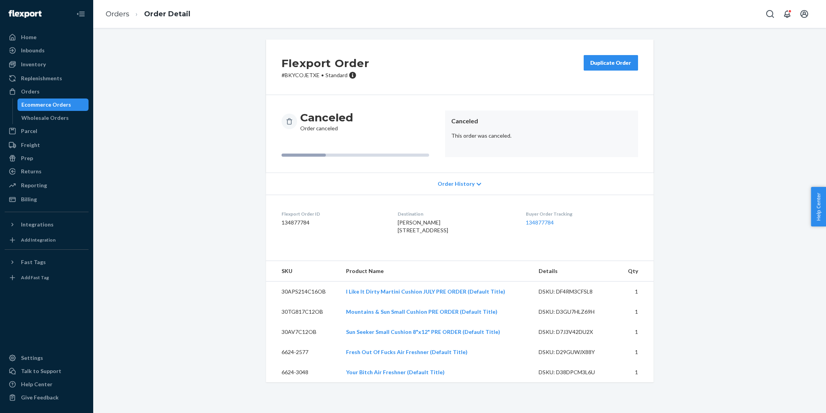
click at [614, 65] on div "Duplicate Order" at bounding box center [610, 63] width 41 height 8
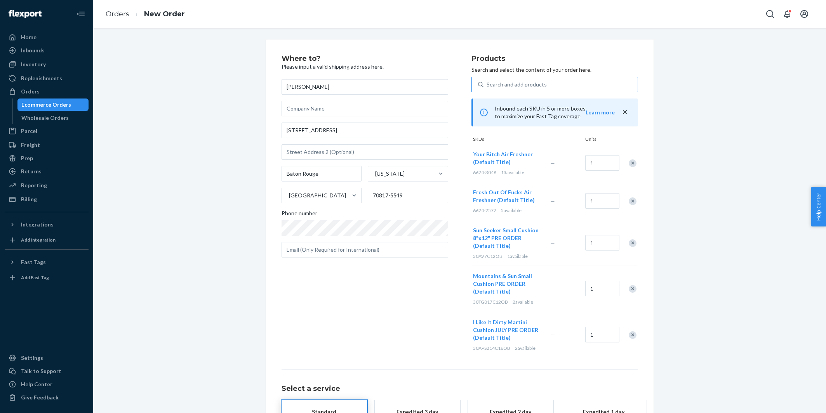
click at [503, 81] on div "Search and add products" at bounding box center [516, 85] width 60 height 8
click at [487, 81] on input "Search and add products" at bounding box center [486, 85] width 1 height 8
paste input "30AV588C16OB"
type input "30AV588C16OB"
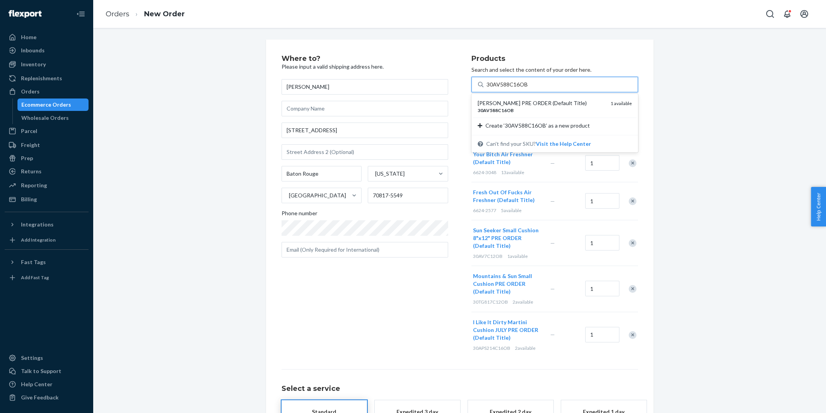
click at [496, 108] on em "30AV588C16OB" at bounding box center [495, 111] width 36 height 6
click at [496, 89] on input "30AV588C16OB" at bounding box center [507, 85] width 42 height 8
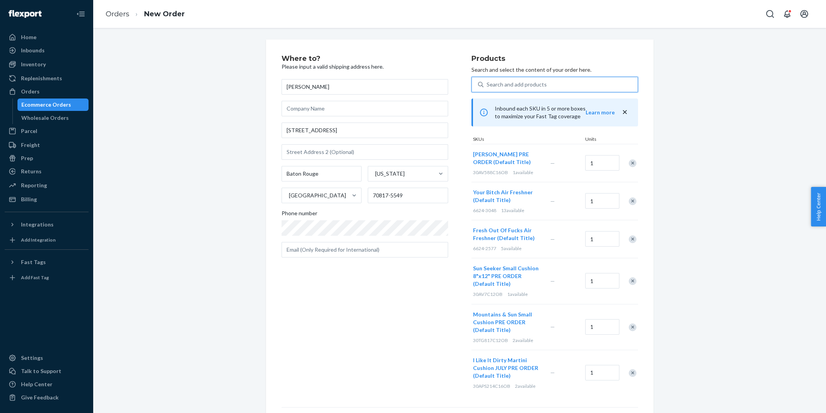
click at [497, 82] on div "Search and add products" at bounding box center [516, 85] width 60 height 8
click at [487, 82] on input "0 results available. Select is focused ,type to refine list, press Down to open…" at bounding box center [486, 85] width 1 height 8
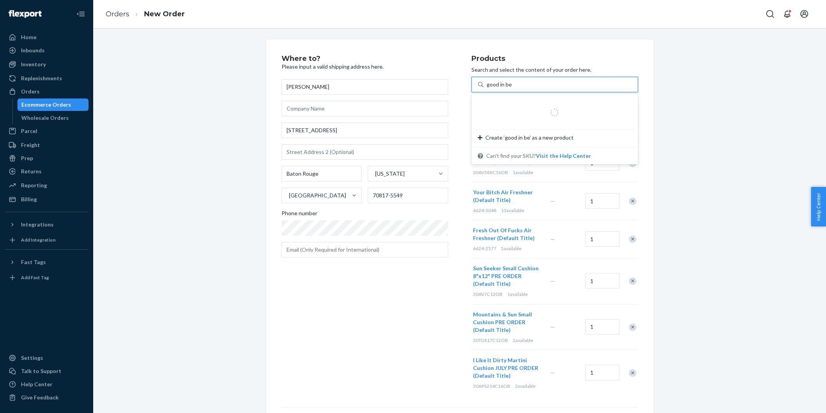
type input "good in bed"
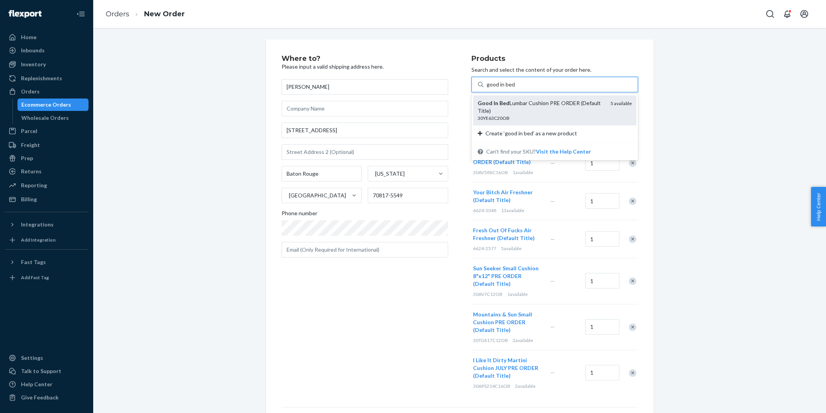
click at [510, 105] on div "Good In Bed Lumbar Cushion PRE ORDER (Default Title)" at bounding box center [540, 107] width 127 height 16
click at [510, 89] on input "good in bed" at bounding box center [500, 85] width 28 height 8
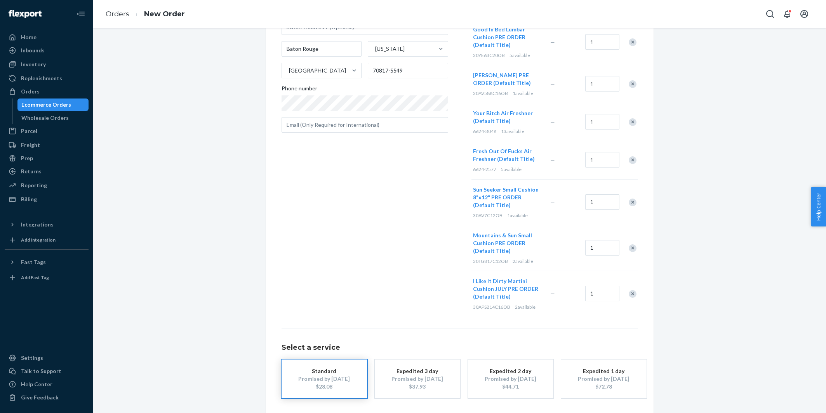
scroll to position [156, 0]
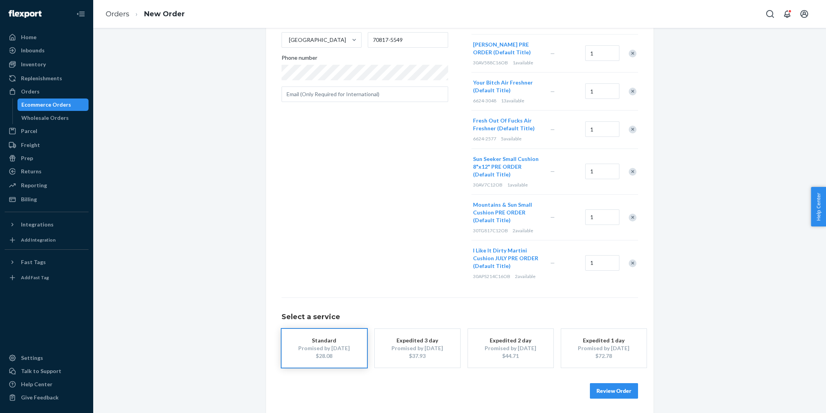
click at [613, 392] on button "Review Order" at bounding box center [614, 392] width 48 height 16
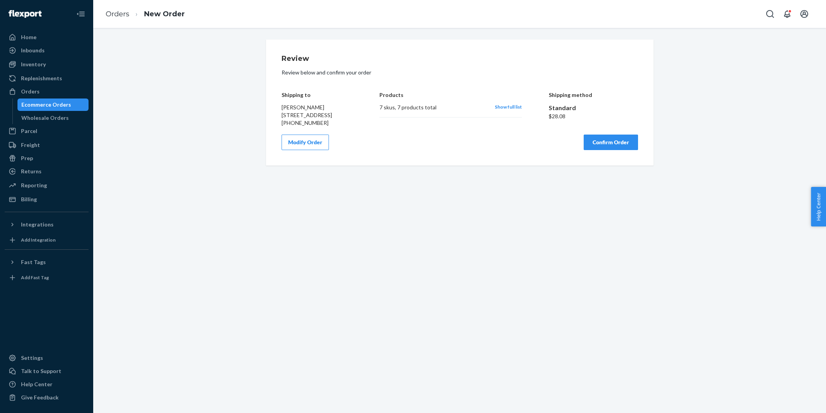
scroll to position [0, 0]
click at [607, 150] on button "Confirm Order" at bounding box center [610, 143] width 54 height 16
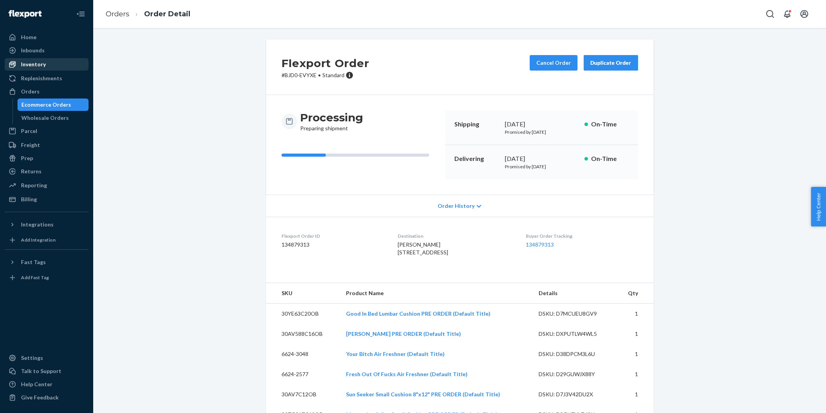
click at [59, 65] on div "Inventory" at bounding box center [46, 64] width 82 height 11
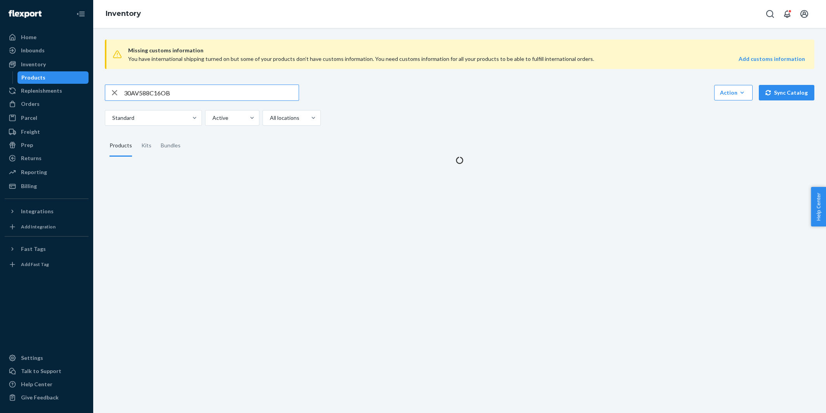
click at [165, 94] on input "30AV588C16OB" at bounding box center [211, 93] width 175 height 16
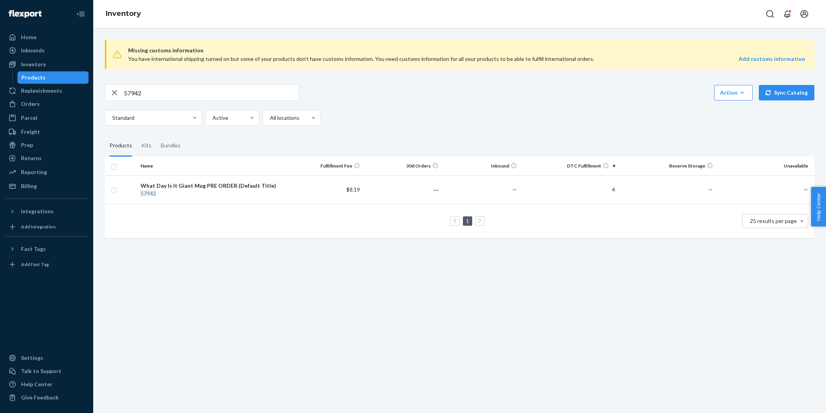
click at [142, 91] on input "57942" at bounding box center [211, 93] width 175 height 16
paste input "684022558239"
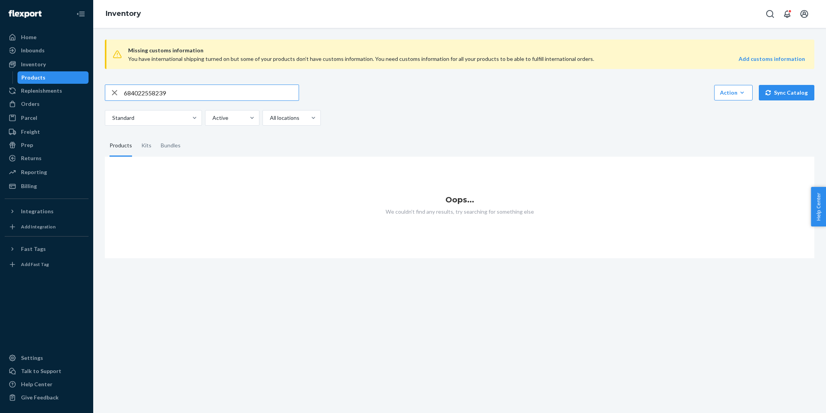
click at [156, 92] on input "684022558239" at bounding box center [211, 93] width 175 height 16
type input "patriachy"
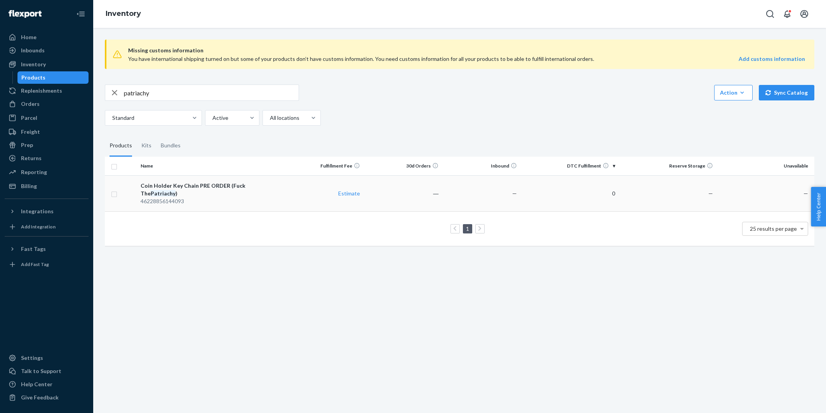
click at [332, 183] on td "Estimate" at bounding box center [324, 193] width 78 height 36
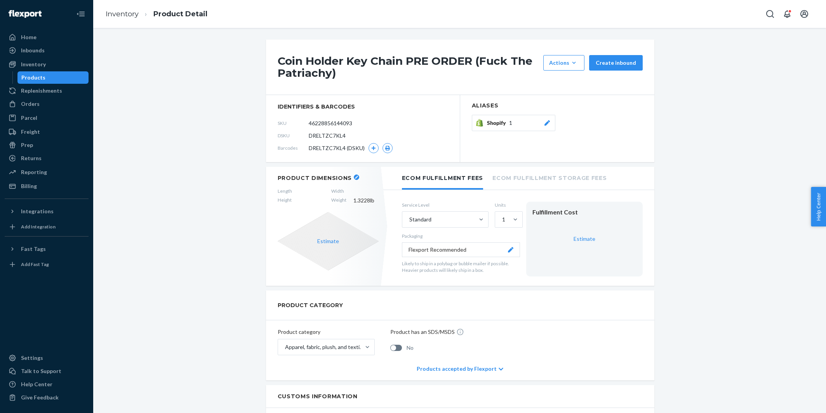
click at [355, 178] on icon "button" at bounding box center [356, 177] width 3 height 3
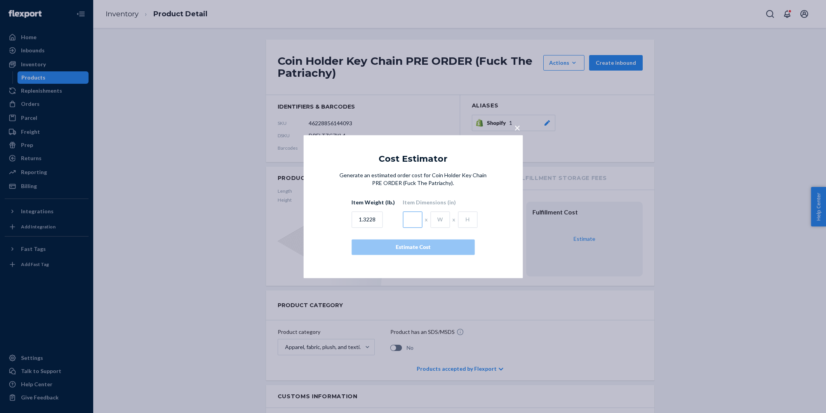
click at [411, 217] on input "text" at bounding box center [412, 220] width 19 height 16
type input "5"
click at [423, 218] on div "5 x x" at bounding box center [440, 217] width 75 height 19
click at [447, 218] on div "5 x x" at bounding box center [440, 217] width 75 height 19
click at [441, 219] on input "text" at bounding box center [439, 220] width 19 height 16
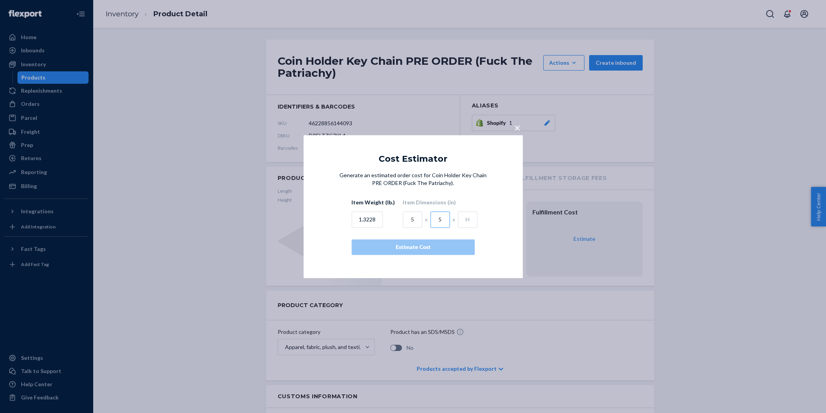
type input "5"
click at [472, 218] on input "text" at bounding box center [467, 220] width 19 height 16
type input "5"
type input "1"
click at [375, 222] on input "1.3228" at bounding box center [366, 220] width 31 height 16
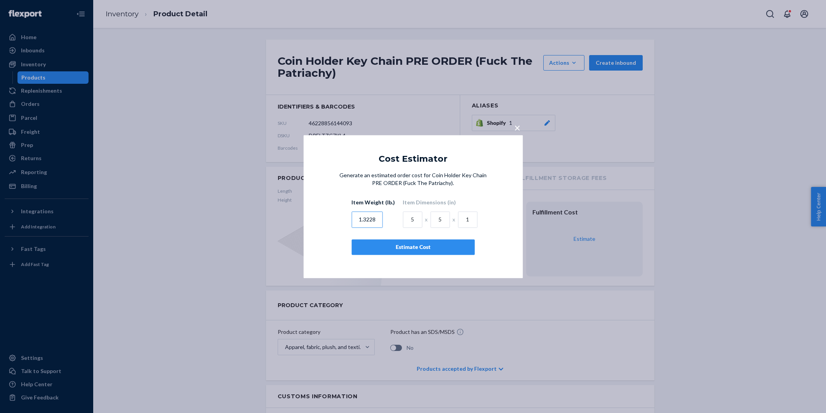
click at [375, 222] on input "1.3228" at bounding box center [366, 220] width 31 height 16
type input ".11"
click at [410, 249] on div "Estimate Cost" at bounding box center [413, 247] width 110 height 8
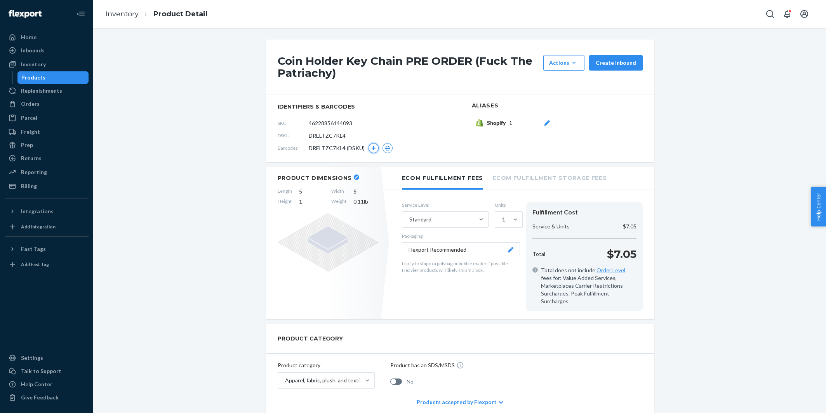
click at [373, 149] on icon "button" at bounding box center [373, 148] width 5 height 5
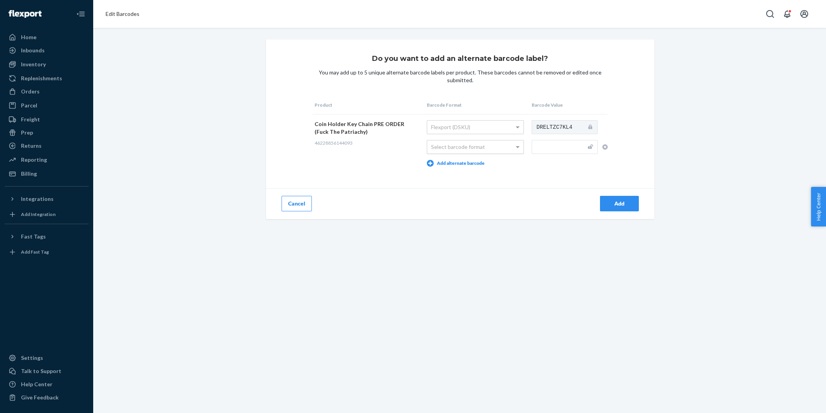
click at [474, 147] on div "Select barcode format" at bounding box center [475, 147] width 96 height 13
click at [538, 147] on input "text" at bounding box center [564, 147] width 66 height 14
paste input "684022558239"
type input "684022558239"
click at [607, 203] on div "Add" at bounding box center [619, 204] width 26 height 8
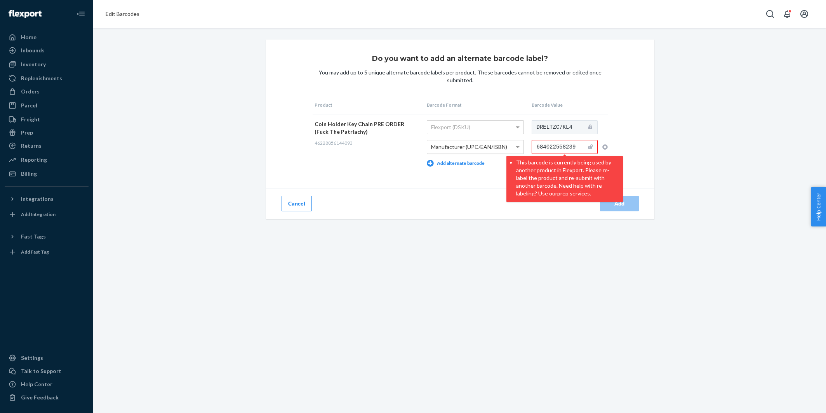
click at [606, 144] on icon "button" at bounding box center [604, 146] width 5 height 5
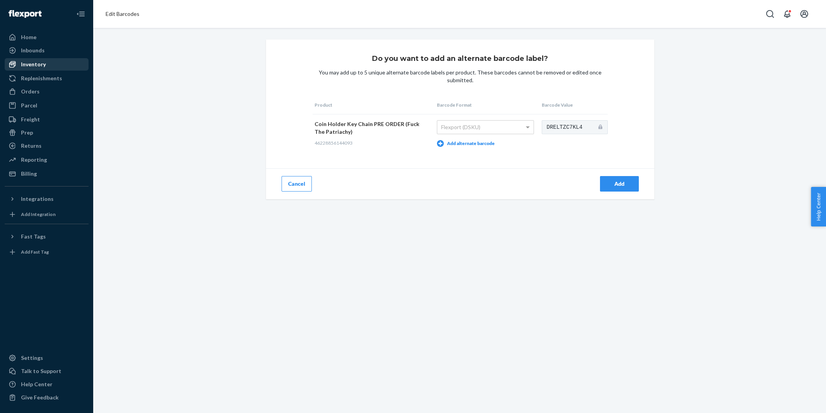
click at [57, 61] on div "Inventory" at bounding box center [46, 64] width 82 height 11
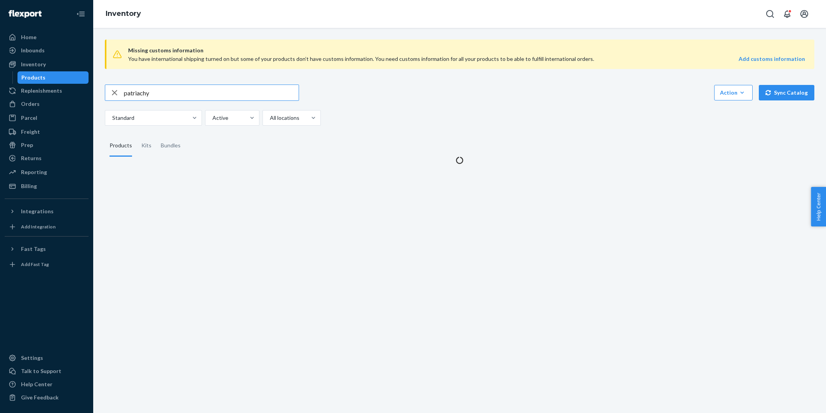
click at [170, 90] on input "patriachy" at bounding box center [211, 93] width 175 height 16
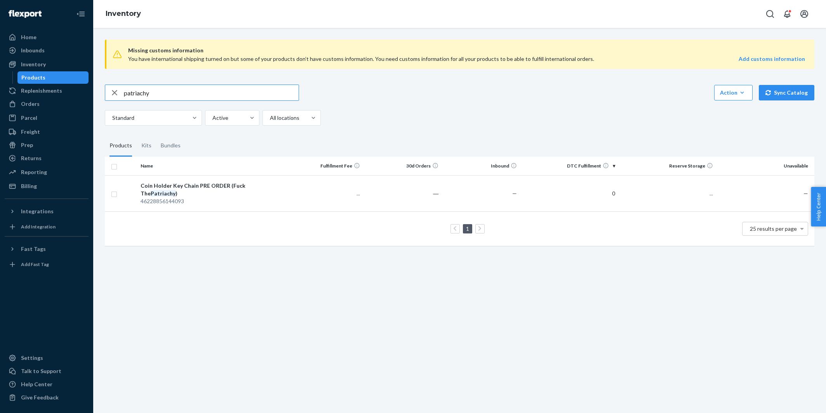
click at [170, 90] on input "patriachy" at bounding box center [211, 93] width 175 height 16
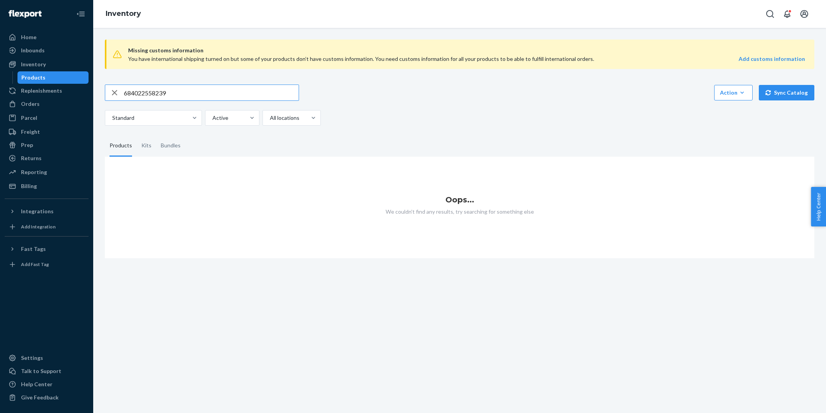
click at [165, 89] on input "684022558239" at bounding box center [211, 93] width 175 height 16
paste input "05967"
type input "684022505967"
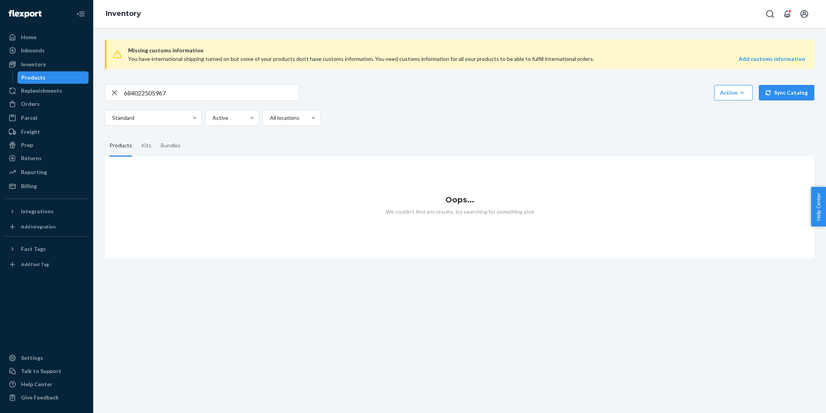
click at [172, 94] on input "684022505967" at bounding box center [211, 93] width 175 height 16
click at [44, 64] on div "Inventory" at bounding box center [33, 65] width 25 height 8
click at [155, 89] on input "text" at bounding box center [211, 93] width 175 height 16
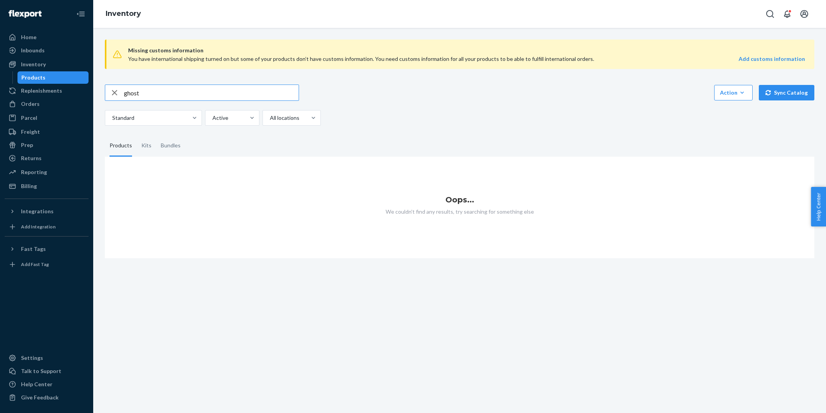
type input "ghost"
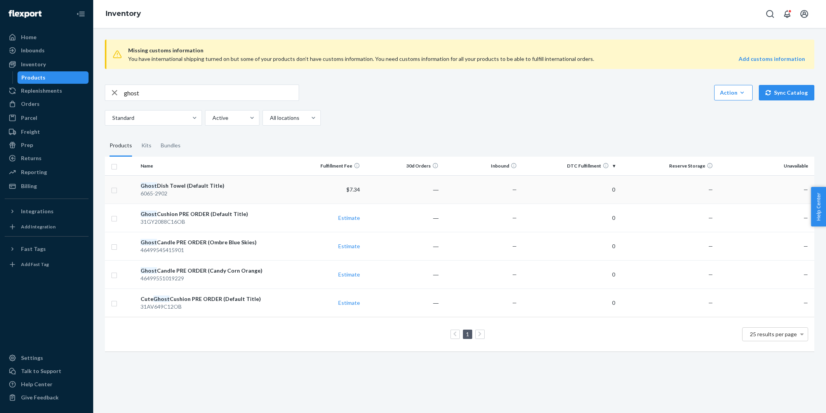
click at [241, 189] on div "Ghost Dish Towel (Default Title)" at bounding box center [211, 186] width 141 height 8
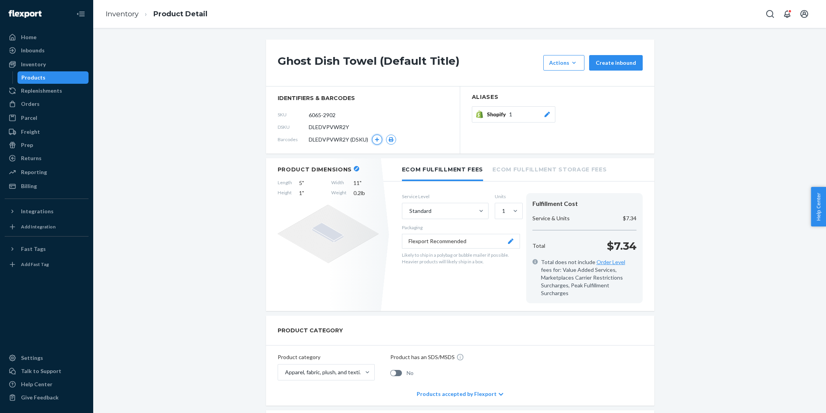
click at [376, 143] on button "button" at bounding box center [377, 140] width 10 height 10
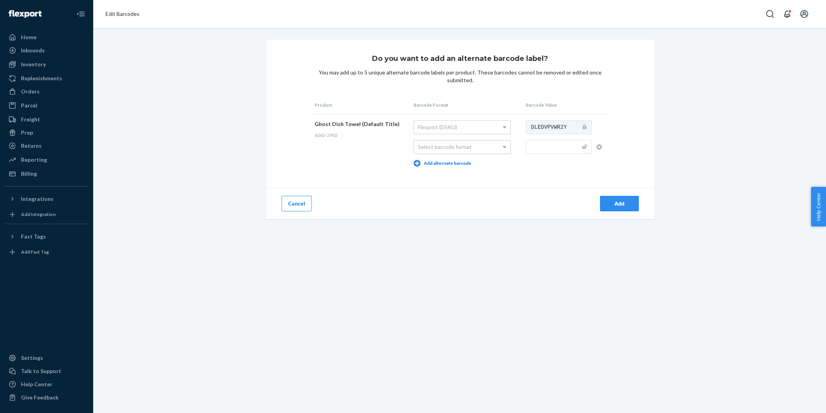
click at [438, 150] on div "Select barcode format" at bounding box center [462, 147] width 96 height 13
click at [544, 145] on input "text" at bounding box center [559, 147] width 66 height 14
paste input "684022537234""
type input "684022537234"
click at [620, 205] on div "Add" at bounding box center [619, 204] width 26 height 8
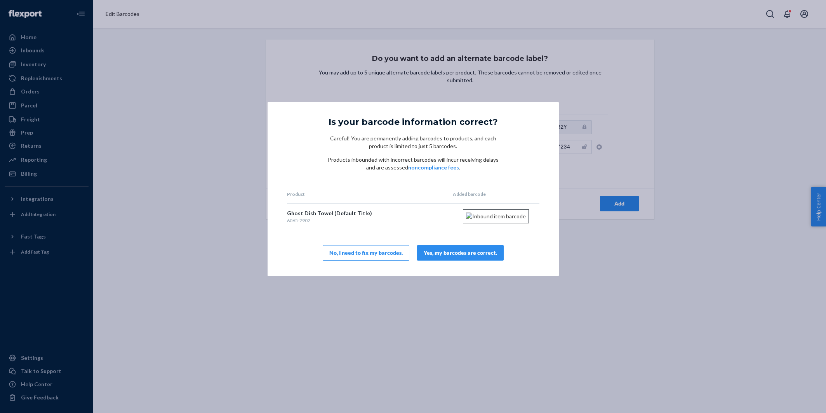
click at [453, 257] on div "Yes, my barcodes are correct." at bounding box center [459, 253] width 73 height 8
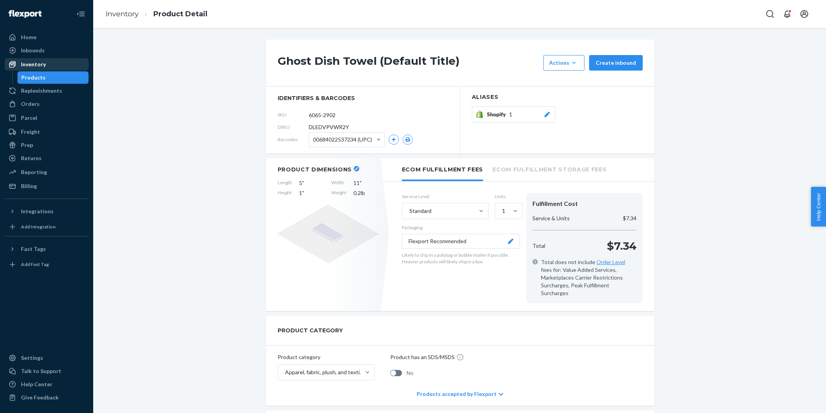
click at [66, 64] on div "Inventory" at bounding box center [46, 64] width 82 height 11
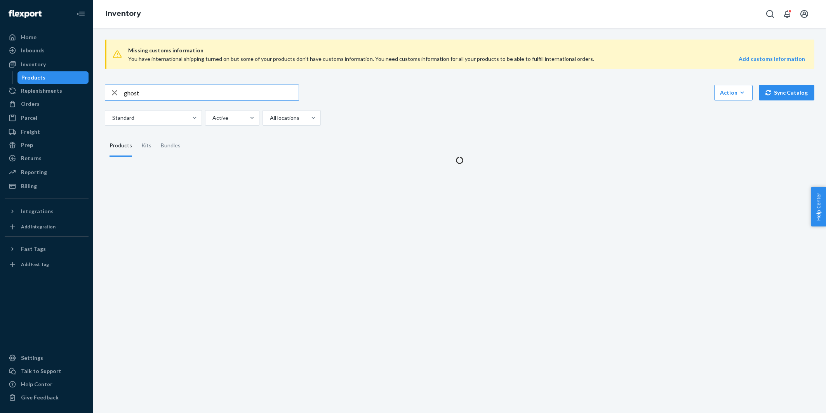
click at [153, 95] on input "ghost" at bounding box center [211, 93] width 175 height 16
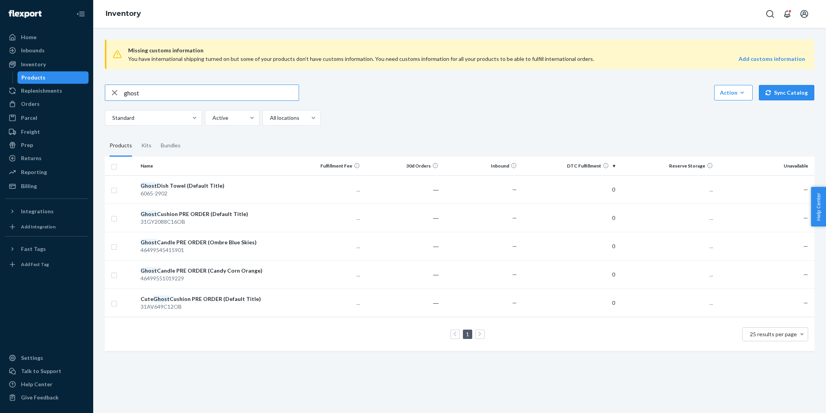
click at [153, 95] on input "ghost" at bounding box center [211, 93] width 175 height 16
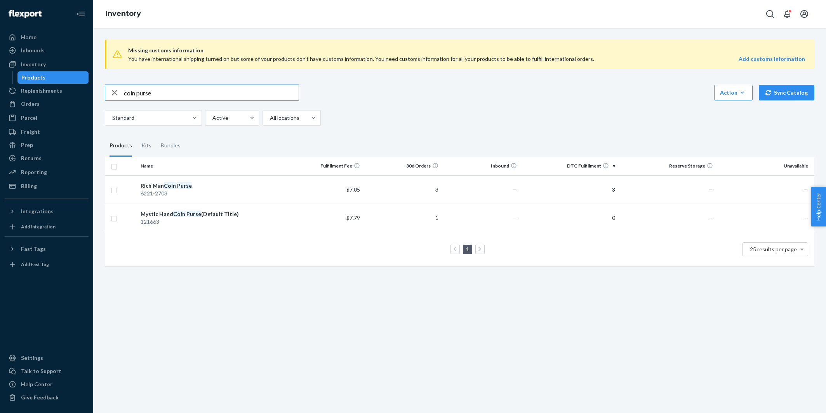
click at [183, 92] on input "coin purse" at bounding box center [211, 93] width 175 height 16
type input "coin"
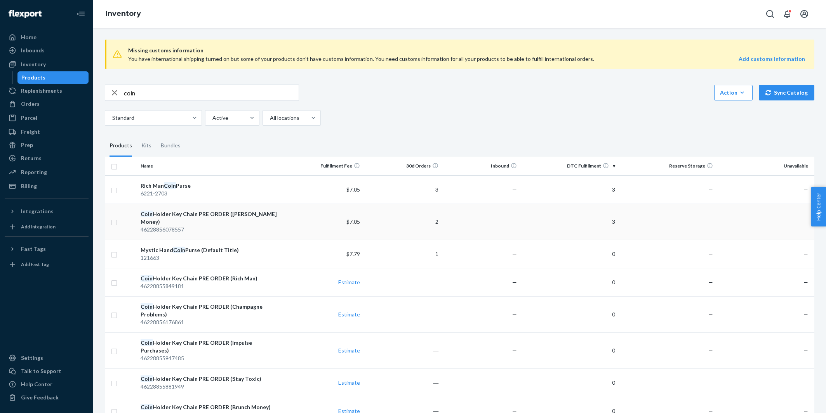
click at [215, 214] on div "Coin Holder Key Chain PRE ORDER (Dilly Dally Money)" at bounding box center [211, 218] width 141 height 16
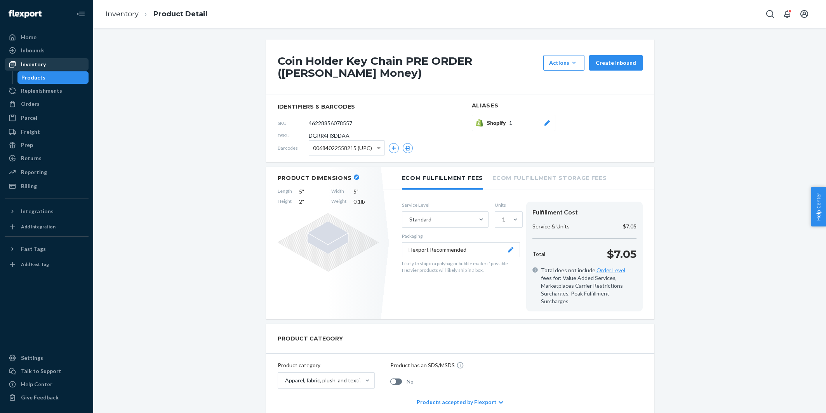
click at [69, 63] on div "Inventory" at bounding box center [46, 64] width 82 height 11
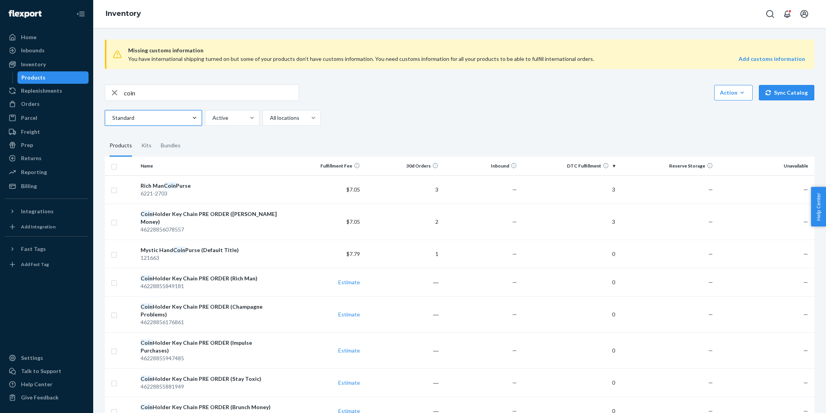
click at [196, 89] on input "coin" at bounding box center [211, 93] width 175 height 16
click at [196, 94] on input "coin" at bounding box center [211, 93] width 175 height 16
paste input "684022558239"
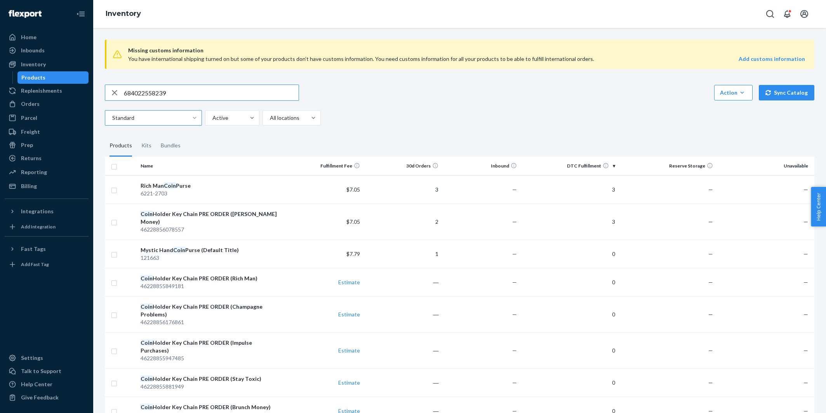
type input "684022558239"
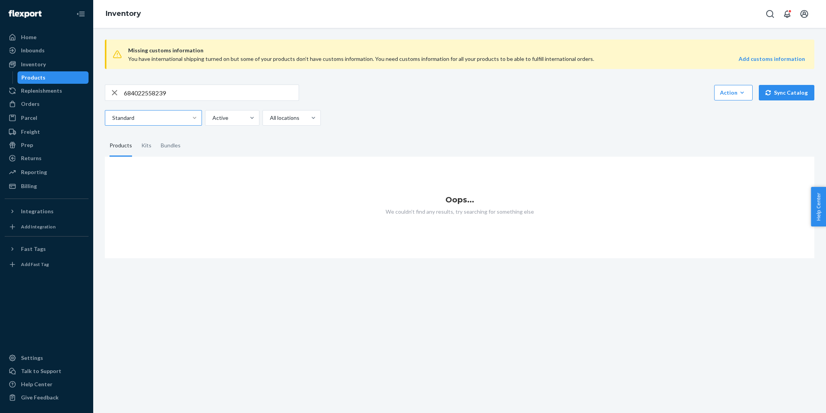
click at [187, 91] on input "684022558239" at bounding box center [211, 93] width 175 height 16
click at [148, 99] on input "text" at bounding box center [211, 93] width 175 height 16
type input "coin"
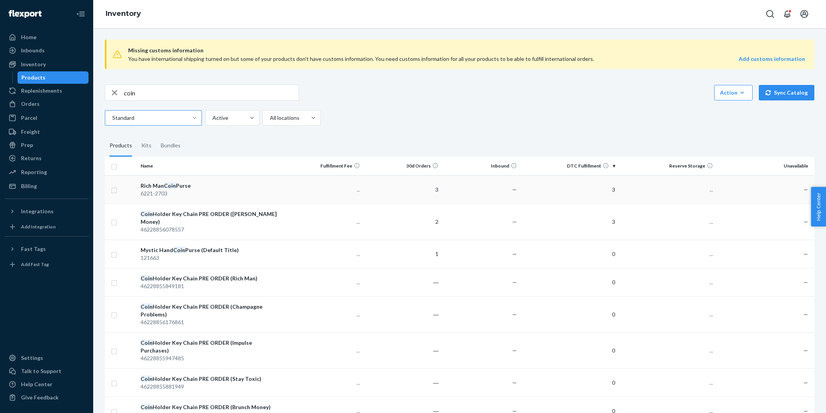
click at [197, 182] on div "Rich Man Coin Purse" at bounding box center [211, 186] width 141 height 8
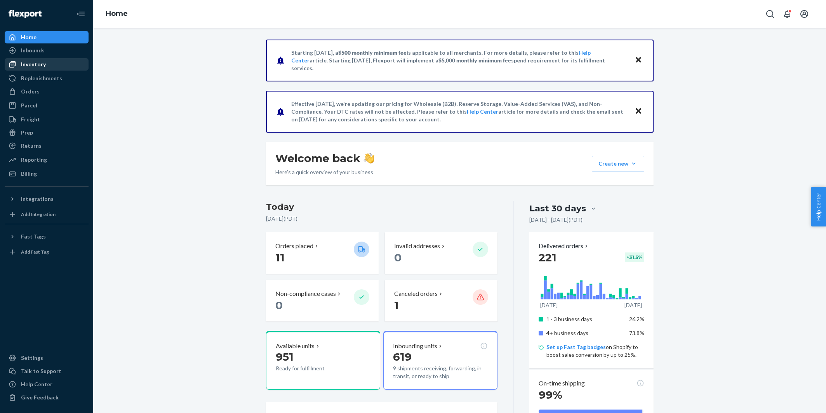
click at [58, 65] on div "Inventory" at bounding box center [46, 64] width 82 height 11
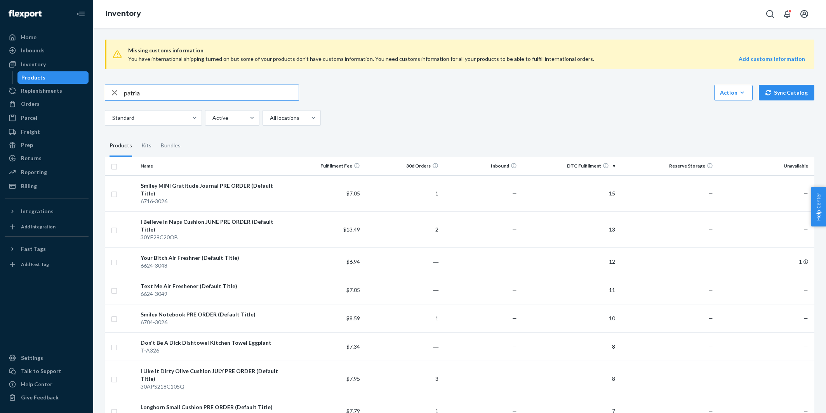
type input "patria"
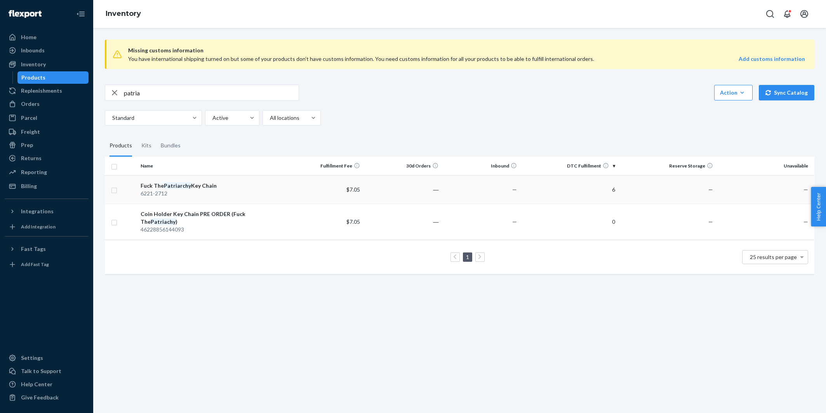
click at [236, 192] on div "6221-2712" at bounding box center [211, 194] width 141 height 8
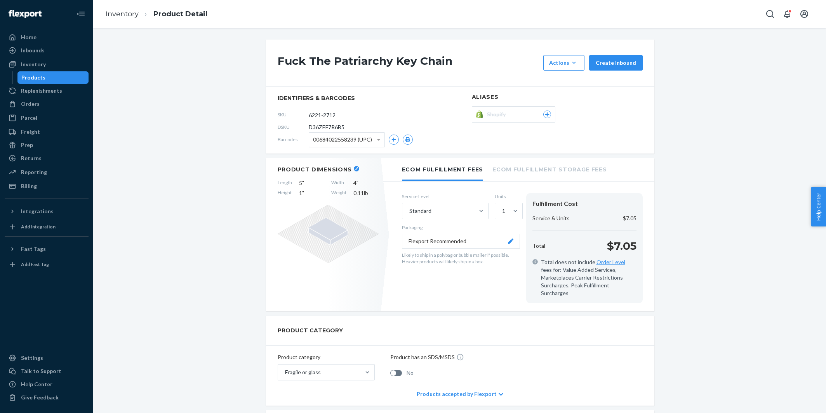
click at [323, 128] on span "D36ZEF7R6B5" at bounding box center [327, 127] width 36 height 8
copy span "D36ZEF7R6B5"
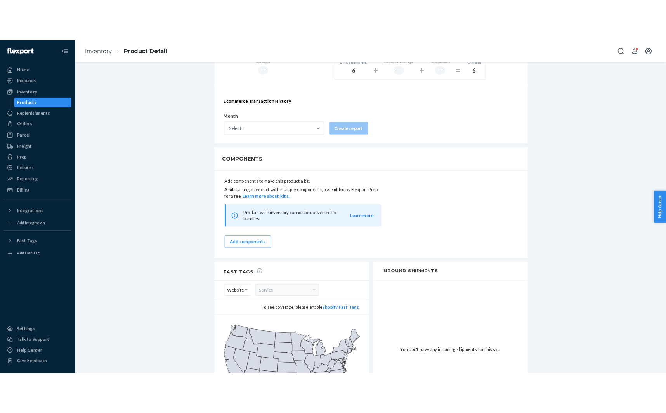
scroll to position [559, 0]
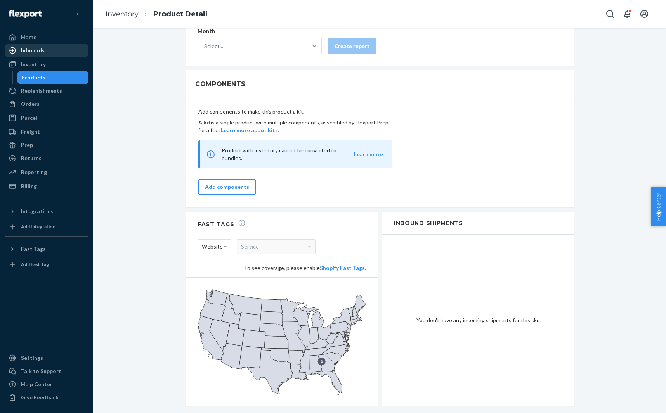
click at [54, 52] on div "Inbounds" at bounding box center [46, 50] width 82 height 11
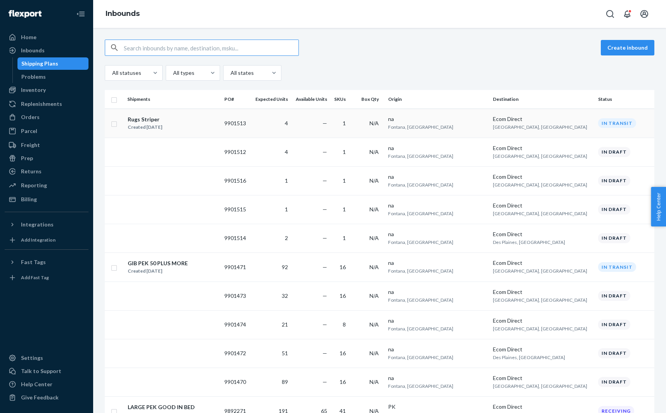
click at [181, 131] on div "Rugs Striper Created [DATE]" at bounding box center [172, 123] width 91 height 16
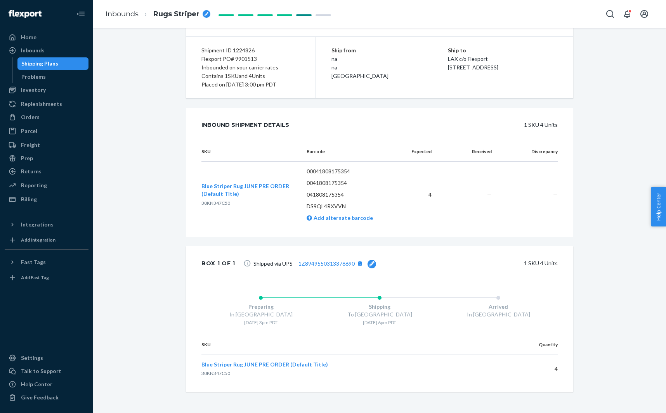
scroll to position [83, 0]
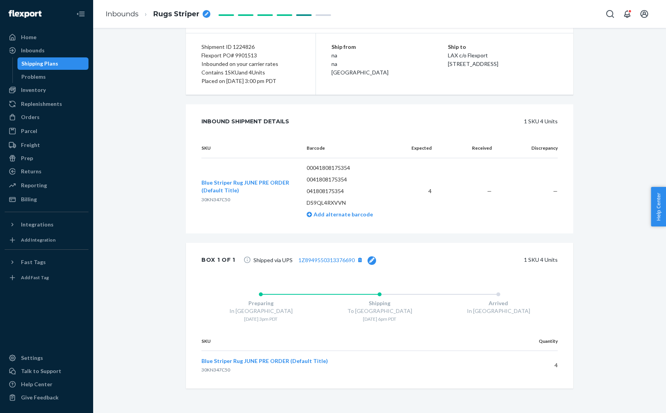
click at [373, 258] on div at bounding box center [372, 261] width 9 height 9
click at [359, 256] on div "Update" at bounding box center [356, 260] width 19 height 8
click at [44, 47] on div "Inbounds" at bounding box center [46, 50] width 82 height 11
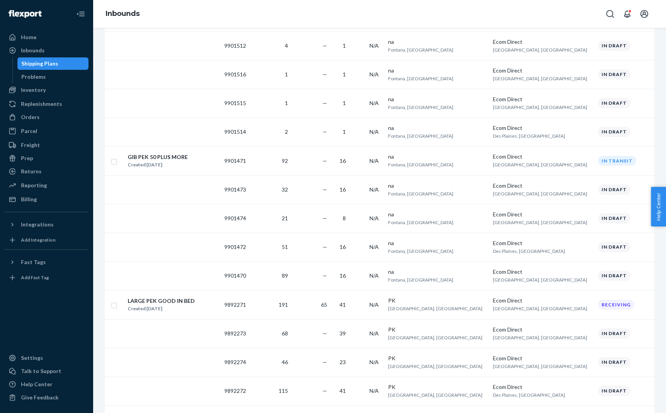
scroll to position [257, 0]
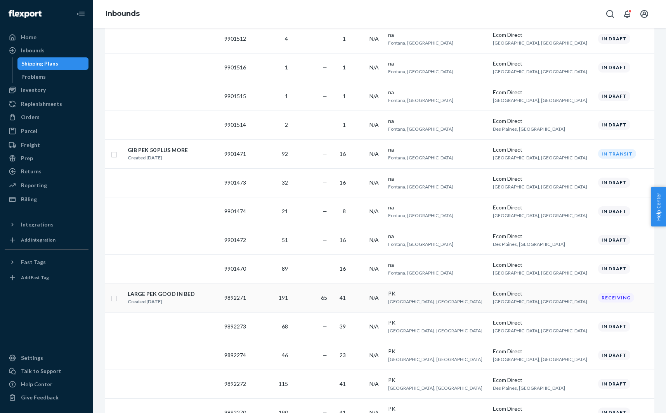
click at [206, 290] on div "LARGE PEK GOOD IN BED Created [DATE]" at bounding box center [172, 298] width 91 height 16
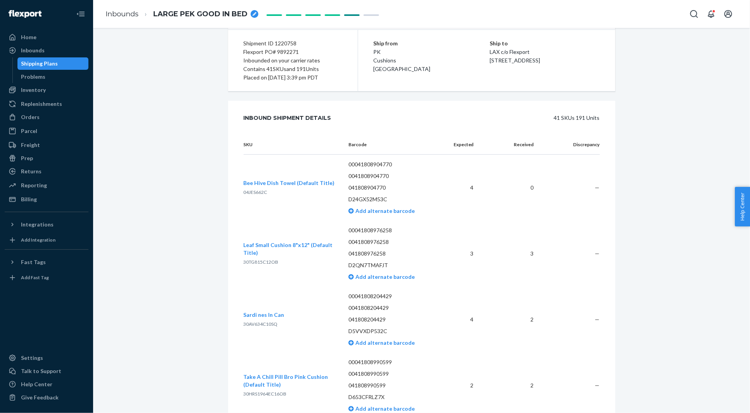
scroll to position [105, 0]
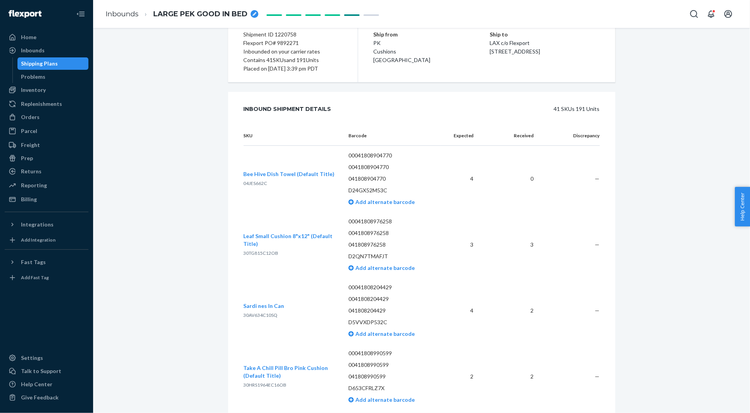
click at [252, 253] on span "30TG815C12OB" at bounding box center [261, 253] width 35 height 6
copy span "30TG815C12OB"
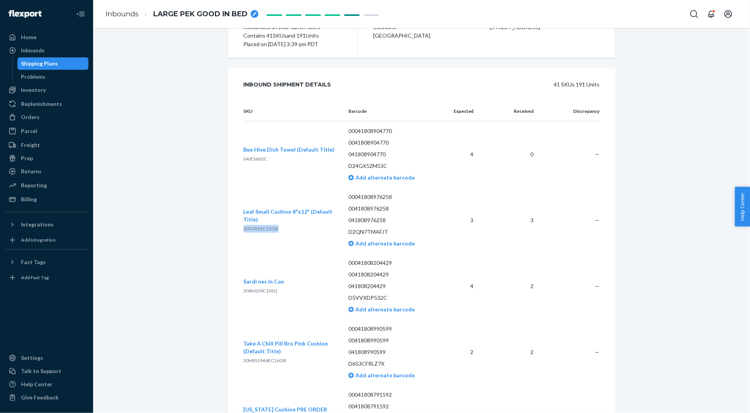
scroll to position [128, 0]
click at [262, 289] on span "30AV634C10SQ" at bounding box center [261, 292] width 34 height 6
copy span "30AV634C10SQ"
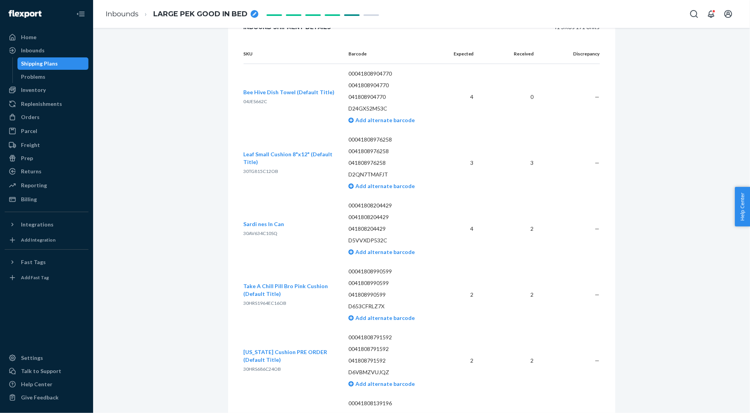
click at [267, 305] on span "30HRS1964EC16OB" at bounding box center [265, 303] width 43 height 6
copy span "30HRS1964EC16OB"
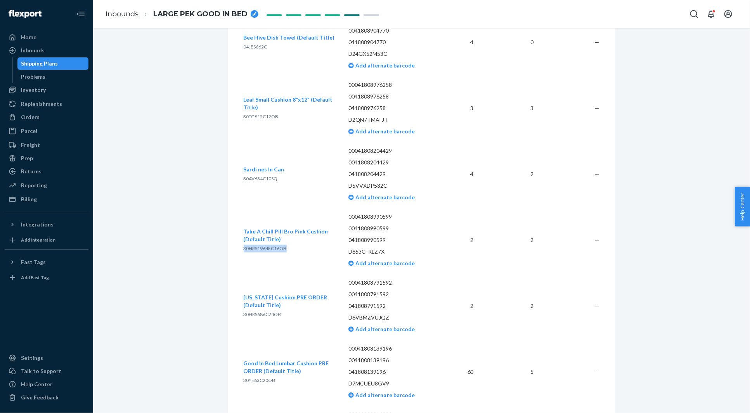
scroll to position [250, 0]
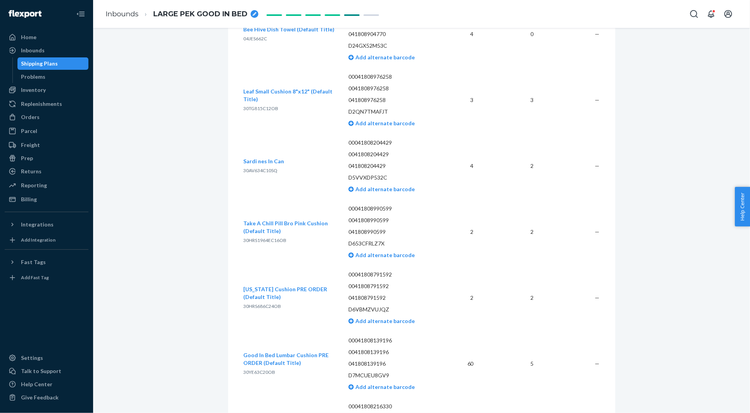
click at [254, 304] on span "30HRS686C24OB" at bounding box center [263, 307] width 38 height 6
copy span "30HRS686C24OB"
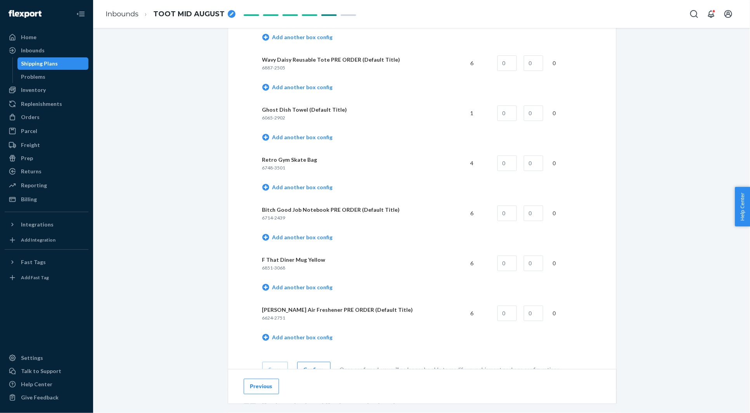
click at [267, 382] on button "Previous" at bounding box center [261, 387] width 35 height 16
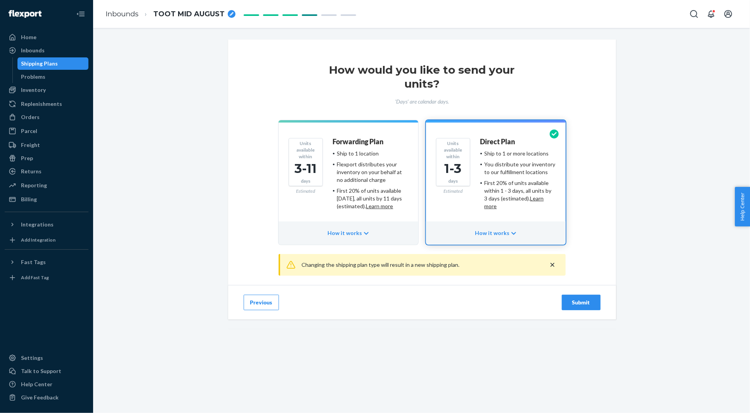
click at [254, 304] on button "Previous" at bounding box center [261, 303] width 35 height 16
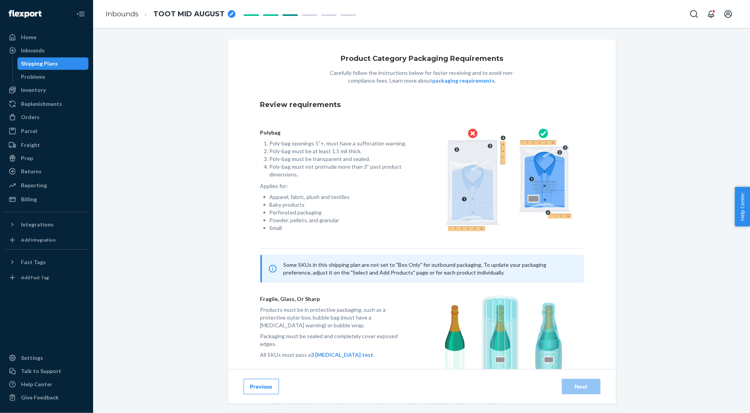
click at [264, 383] on button "Previous" at bounding box center [261, 387] width 35 height 16
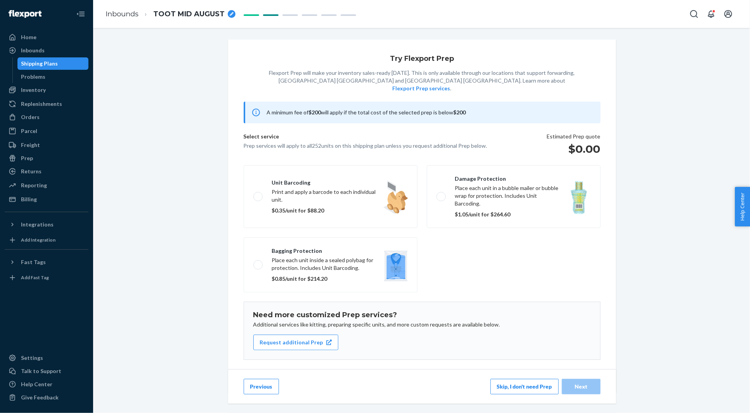
click at [266, 383] on button "Previous" at bounding box center [261, 387] width 35 height 16
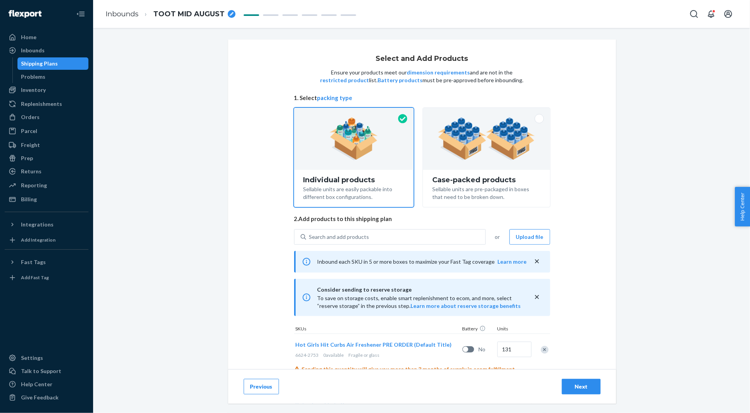
scroll to position [349, 0]
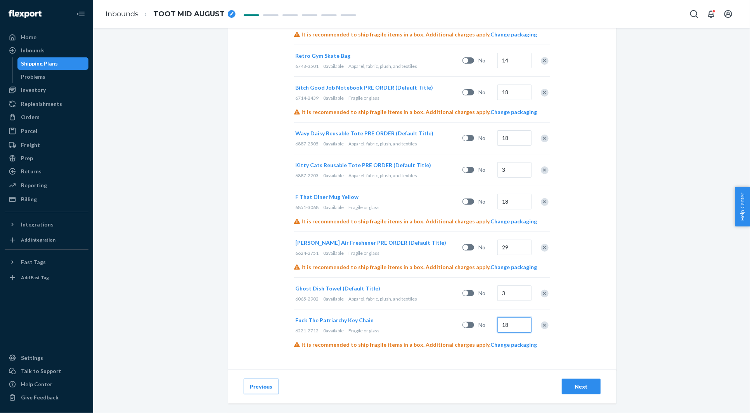
click at [521, 324] on input "18" at bounding box center [515, 326] width 34 height 16
type input "16"
click at [581, 386] on div "Next" at bounding box center [582, 387] width 26 height 8
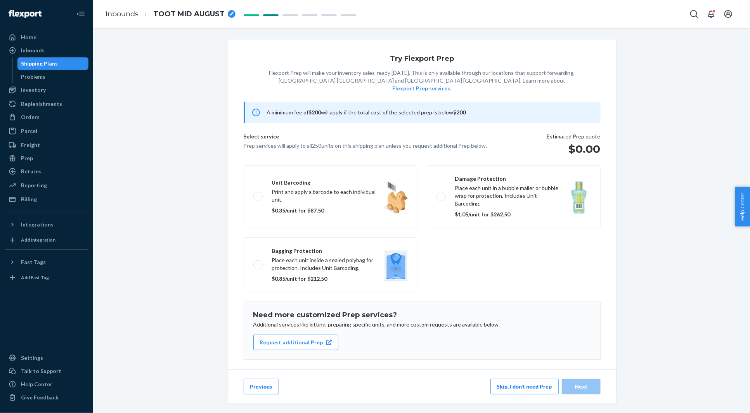
click at [515, 392] on button "Skip, I don't need Prep" at bounding box center [525, 387] width 68 height 16
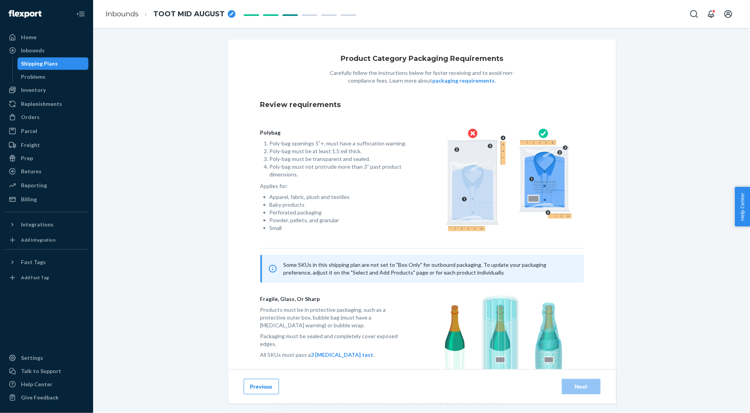
scroll to position [62, 0]
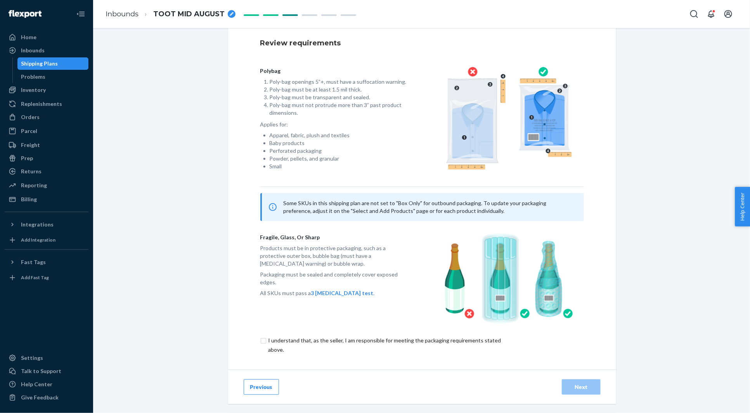
click at [387, 337] on input "checkbox" at bounding box center [389, 345] width 258 height 19
checkbox input "true"
click at [571, 384] on div "Next" at bounding box center [582, 387] width 26 height 8
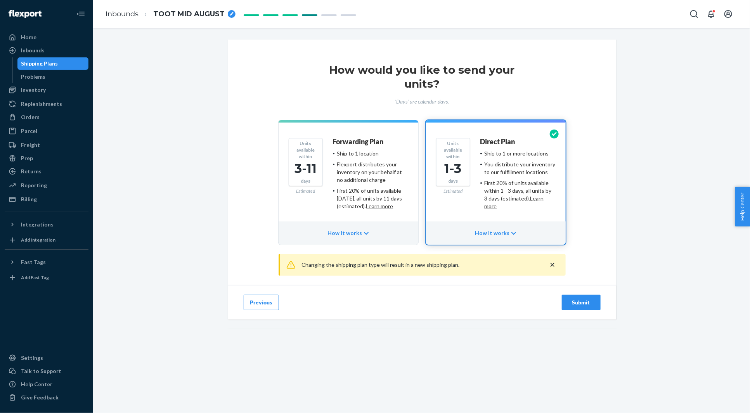
click at [574, 304] on div "Submit" at bounding box center [582, 303] width 26 height 8
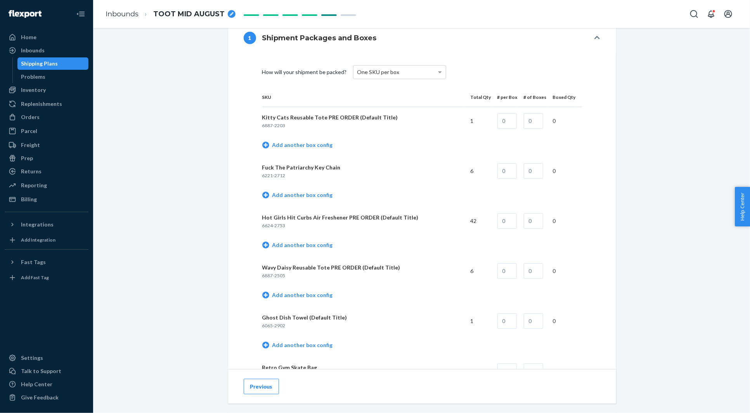
scroll to position [328, 0]
click at [383, 74] on div "One SKU per box" at bounding box center [400, 70] width 92 height 13
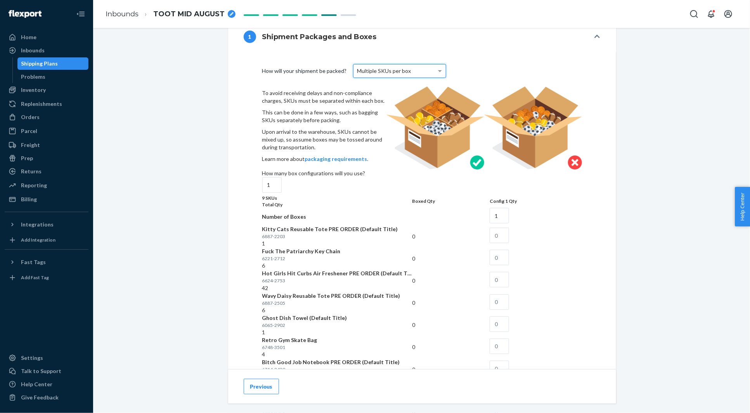
scroll to position [396, 0]
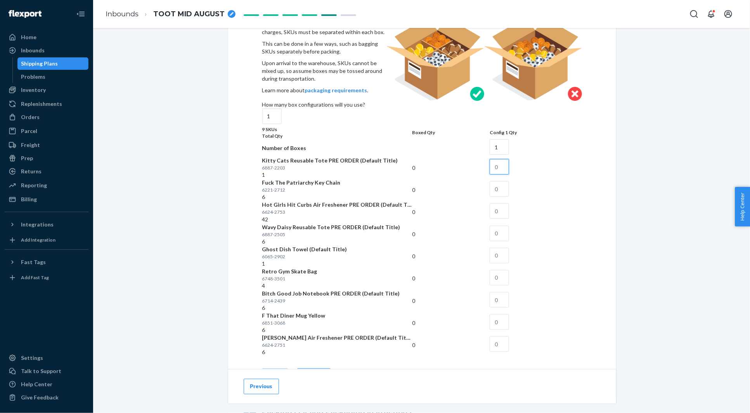
click at [509, 175] on input "text" at bounding box center [499, 167] width 19 height 16
type input "1"
click at [509, 197] on input "text" at bounding box center [499, 189] width 19 height 16
type input "6"
click at [509, 219] on input "text" at bounding box center [499, 211] width 19 height 16
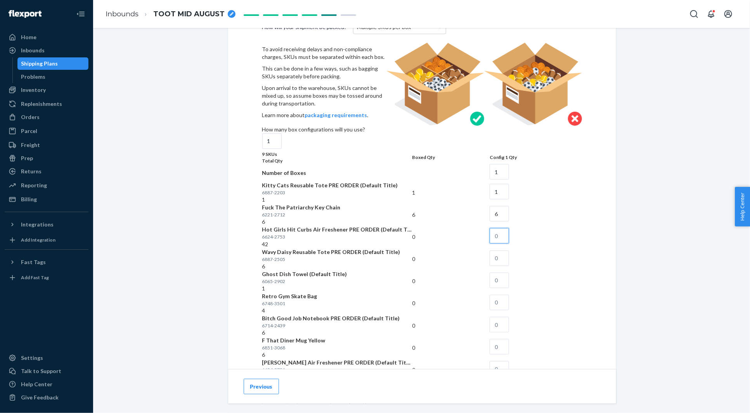
scroll to position [377, 0]
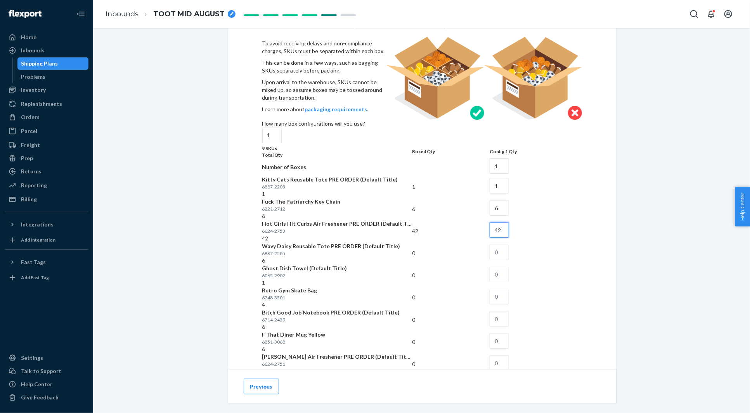
type input "42"
click at [509, 260] on input "text" at bounding box center [499, 253] width 19 height 16
type input "6"
click at [509, 283] on input "text" at bounding box center [499, 275] width 19 height 16
type input "1"
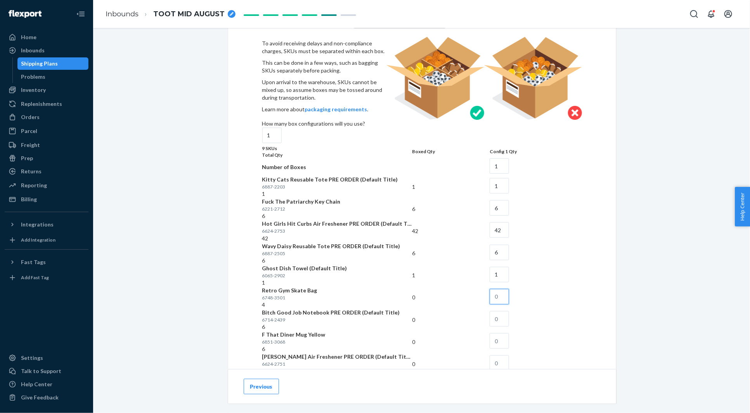
click at [509, 305] on input "text" at bounding box center [499, 297] width 19 height 16
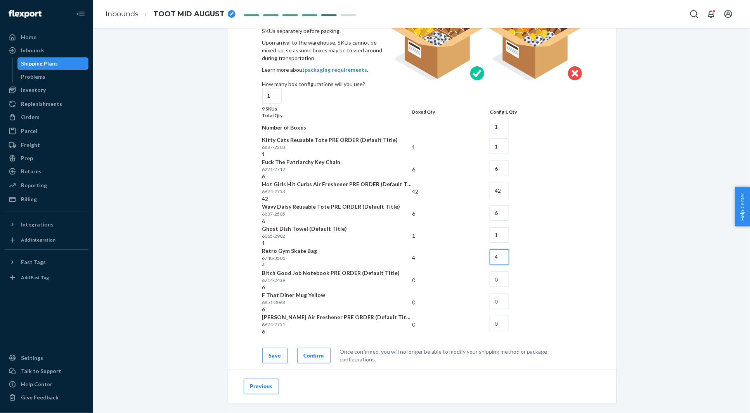
scroll to position [459, 0]
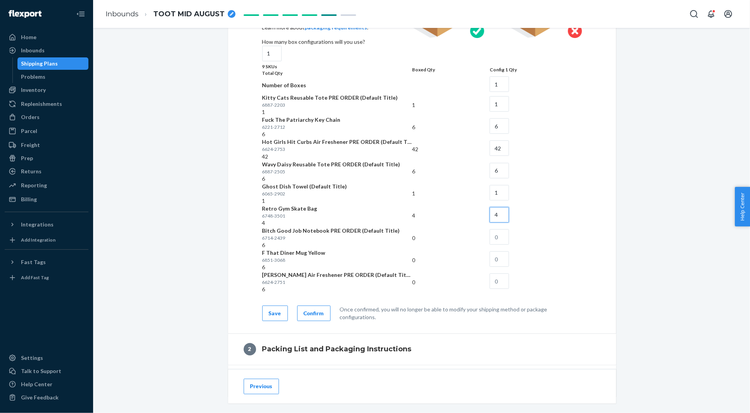
type input "4"
drag, startPoint x: 549, startPoint y: 304, endPoint x: 549, endPoint y: 300, distance: 4.3
click at [509, 245] on input "text" at bounding box center [499, 237] width 19 height 16
type input "6"
click at [545, 271] on td at bounding box center [536, 260] width 92 height 22
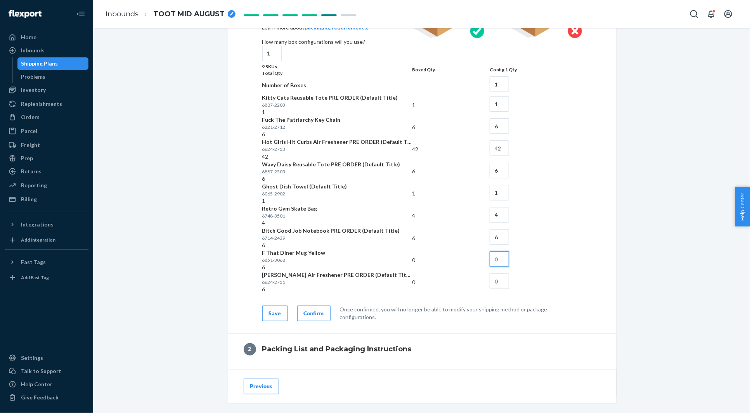
click at [509, 267] on input "text" at bounding box center [499, 260] width 19 height 16
type input "6"
click at [509, 289] on input "text" at bounding box center [499, 282] width 19 height 16
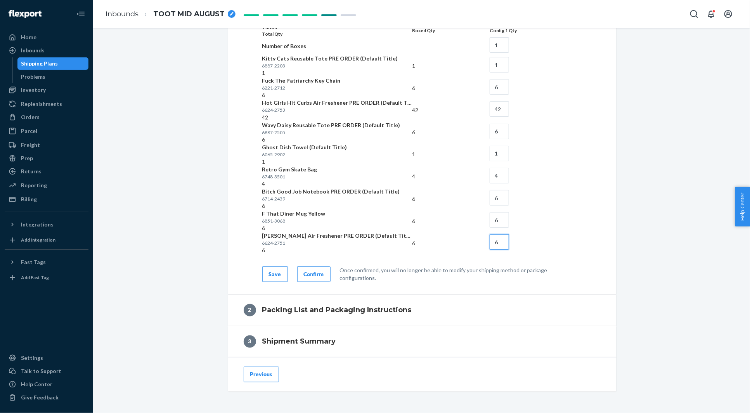
scroll to position [506, 0]
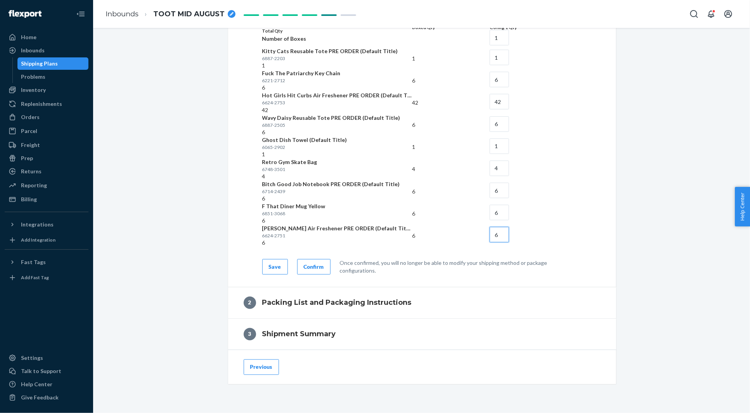
type input "6"
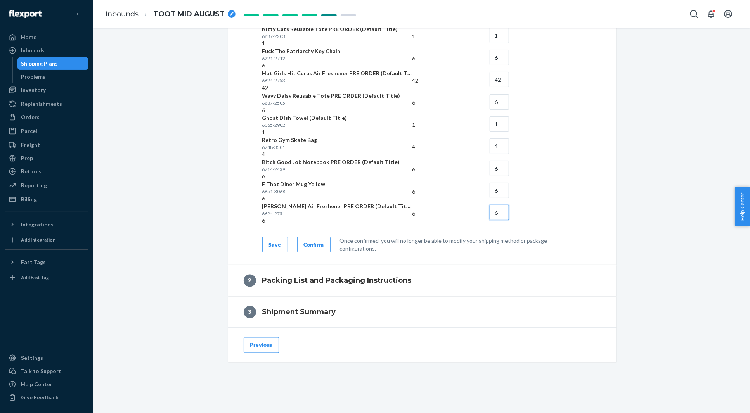
scroll to position [530, 0]
click at [320, 248] on div "Confirm" at bounding box center [314, 244] width 20 height 8
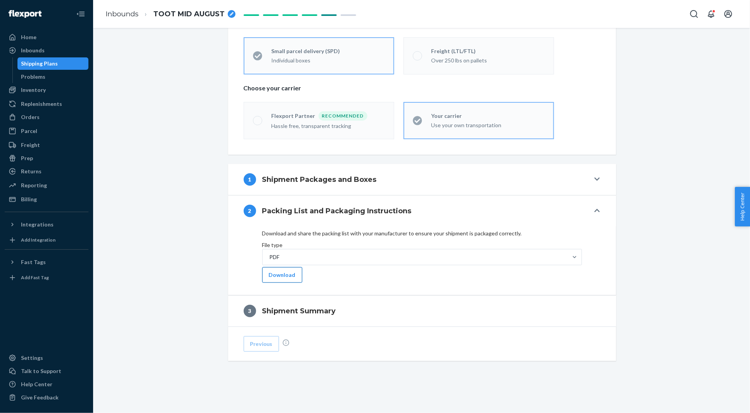
click at [293, 279] on button "Download" at bounding box center [282, 275] width 40 height 16
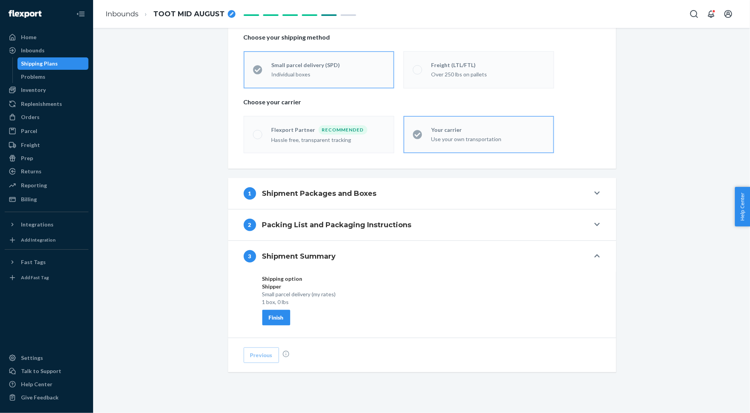
click at [288, 310] on button "Finish" at bounding box center [276, 318] width 28 height 16
click at [593, 194] on button "1 Shipment Packages and Boxes" at bounding box center [422, 193] width 388 height 31
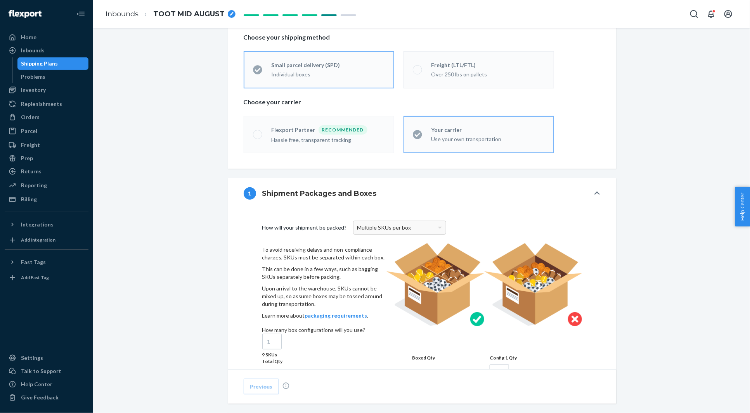
click at [592, 193] on button "1 Shipment Packages and Boxes" at bounding box center [422, 193] width 388 height 31
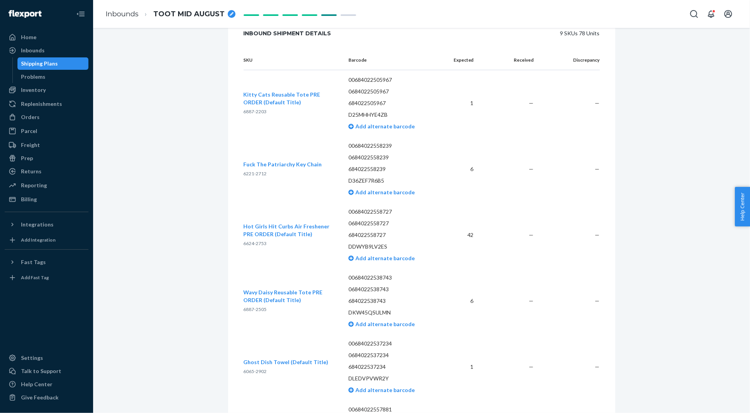
scroll to position [0, 0]
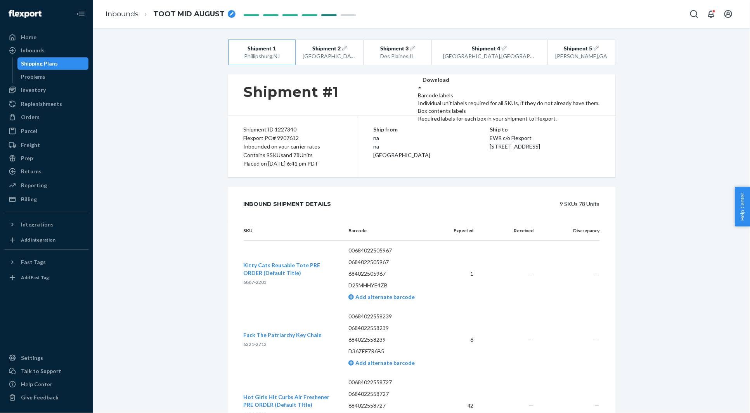
click at [450, 84] on label "Download" at bounding box center [436, 80] width 27 height 8
click at [582, 123] on div "Required labels for each box in your shipment to Flexport." at bounding box center [509, 119] width 182 height 8
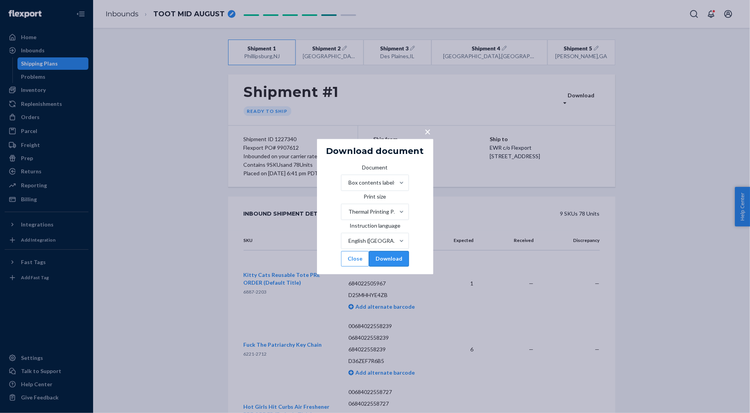
click at [408, 267] on button "Download" at bounding box center [389, 259] width 40 height 16
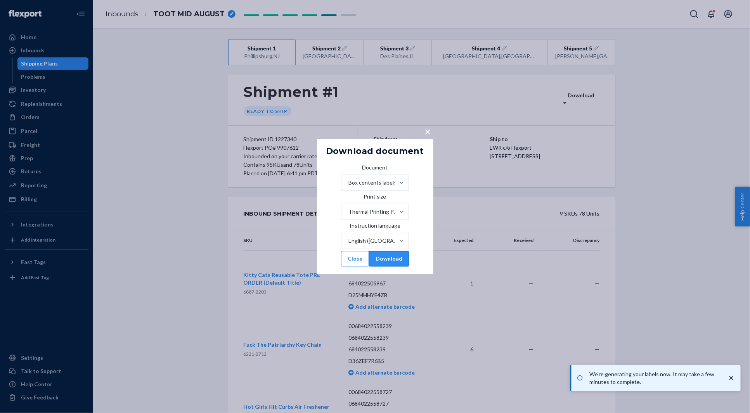
click at [397, 265] on button "Download" at bounding box center [389, 259] width 40 height 16
click at [726, 92] on div "× Download document Document Box contents labels Print size Thermal Printing Pa…" at bounding box center [375, 206] width 750 height 413
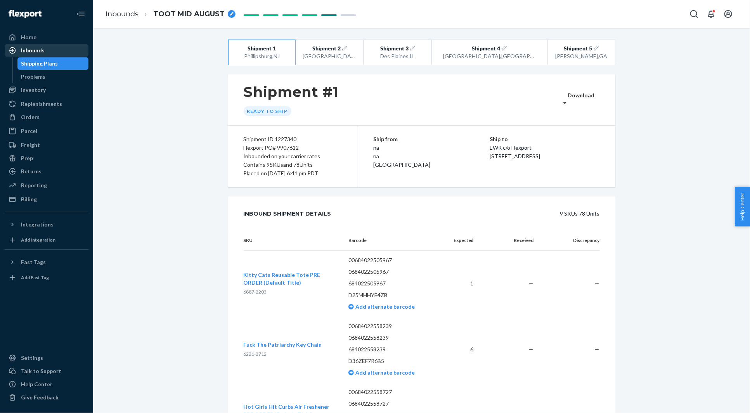
click at [41, 52] on div "Inbounds" at bounding box center [33, 51] width 24 height 8
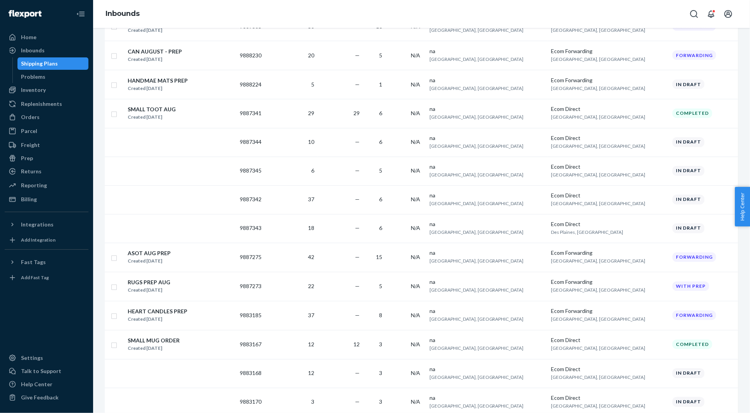
scroll to position [677, 0]
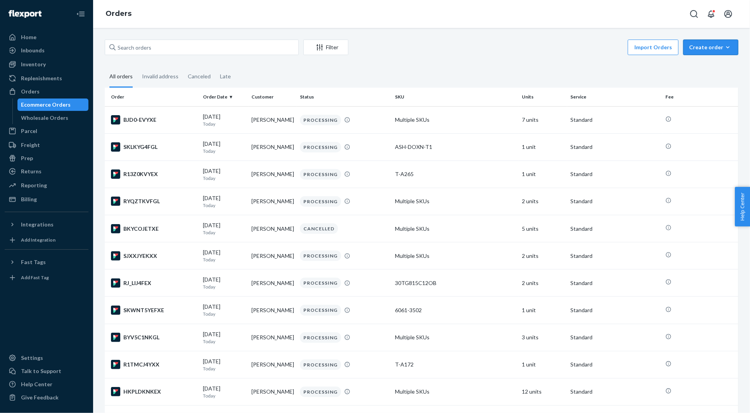
drag, startPoint x: 725, startPoint y: 46, endPoint x: 710, endPoint y: 63, distance: 22.8
click at [725, 46] on icon "button" at bounding box center [728, 47] width 8 height 8
click at [706, 66] on span "Ecommerce order" at bounding box center [716, 65] width 48 height 5
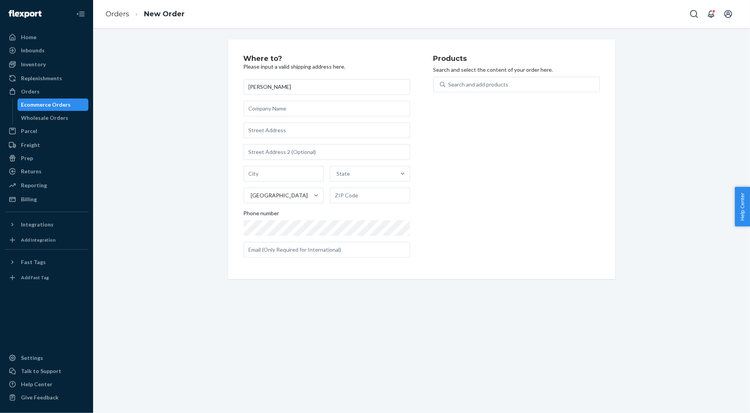
type input "Kara Owen"
click at [271, 135] on input "text" at bounding box center [327, 131] width 167 height 16
paste input "308 Holly Landing Way Saint Augustine FL 32092 United States"
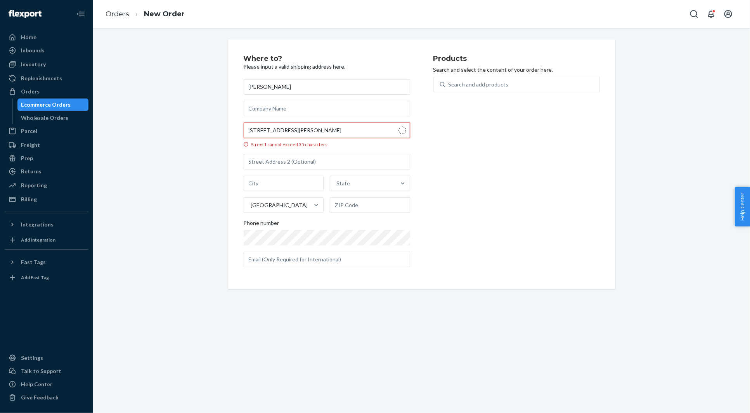
type input "308 Holly Landing Wy"
type input "St. Augustine"
type input "32092"
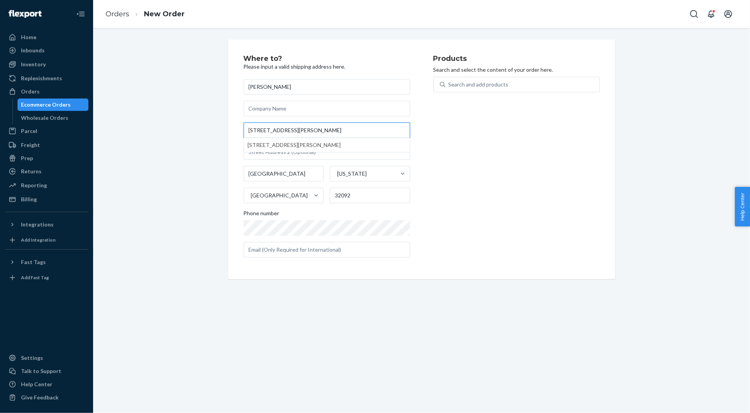
scroll to position [0, 0]
type input "308 Holly Landing Wy"
click at [490, 92] on div "Search and add products" at bounding box center [517, 89] width 167 height 25
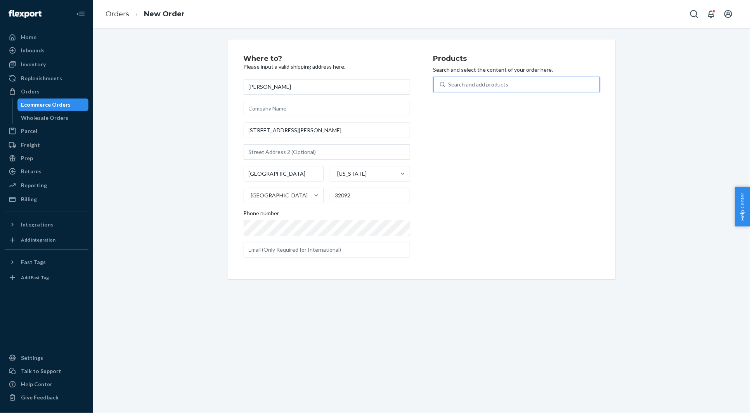
click at [490, 87] on div "Search and add products" at bounding box center [479, 85] width 60 height 8
click at [449, 87] on input "0 results available. Use Up and Down to choose options, press Enter to select t…" at bounding box center [449, 85] width 1 height 8
paste input "30KN378C22OB"
click at [489, 101] on div "Whale Cushion PRE ORDER (Default Title)" at bounding box center [501, 103] width 123 height 8
click at [489, 89] on input "30KN378C22OB" at bounding box center [470, 85] width 42 height 8
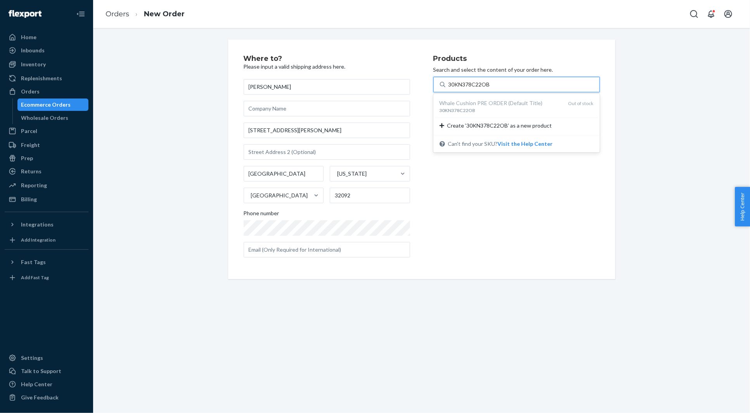
type input "30KN378C22OB"
paste input "30AV593C12OB"
type input "30AV593C12OB"
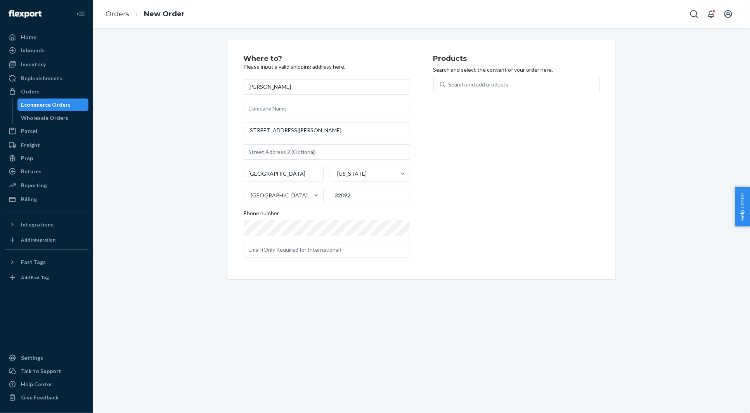
click at [271, 74] on div "Where to? Please input a valid shipping address here. Kara Owen 308 Holly Landi…" at bounding box center [339, 159] width 190 height 209
click at [70, 92] on div "Orders" at bounding box center [46, 91] width 82 height 11
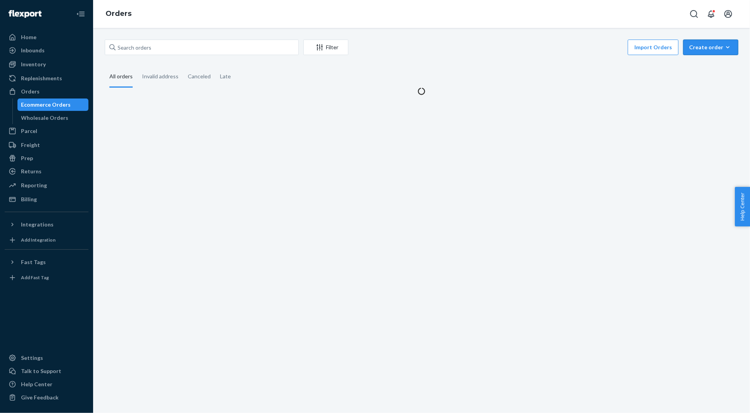
click at [722, 50] on div "Create order" at bounding box center [710, 47] width 43 height 8
click at [704, 68] on span "Ecommerce order" at bounding box center [716, 65] width 48 height 5
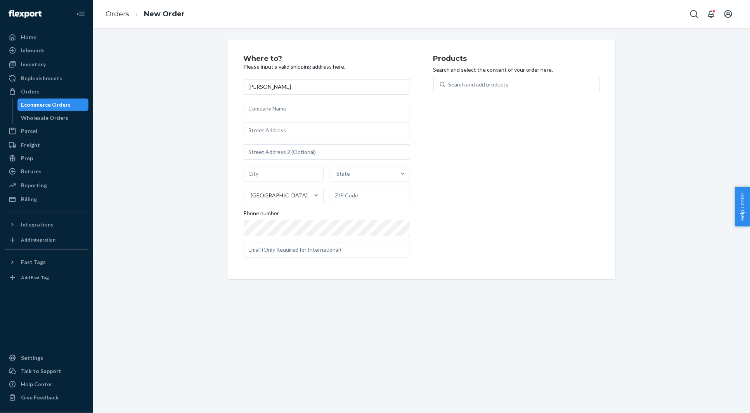
type input "Margaret Mills"
click at [274, 130] on input "text" at bounding box center [327, 131] width 167 height 16
paste input "805 S Bond St Baltimore MD 21231 United States"
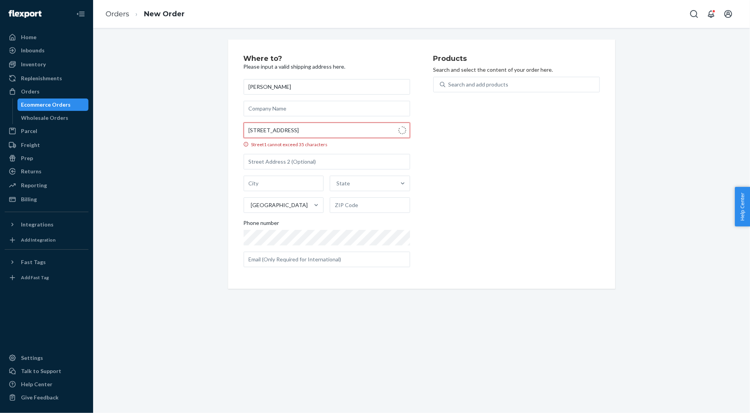
type input "805 S Bond St"
type input "Baltimore"
type input "21231"
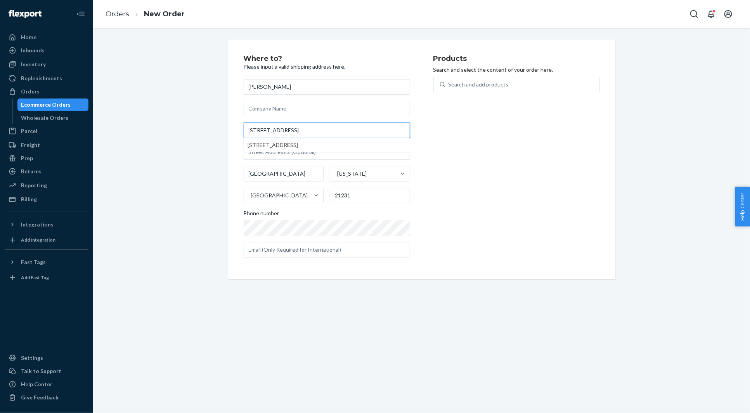
type input "805 S Bond St"
click at [174, 118] on div "Where to? Please input a valid shipping address here. Margaret Mills 805 S Bond…" at bounding box center [422, 160] width 646 height 240
click at [505, 81] on div "Search and add products" at bounding box center [479, 85] width 60 height 8
click at [449, 81] on input "Search and add products" at bounding box center [449, 85] width 1 height 8
paste input "30AV634C10SQ"
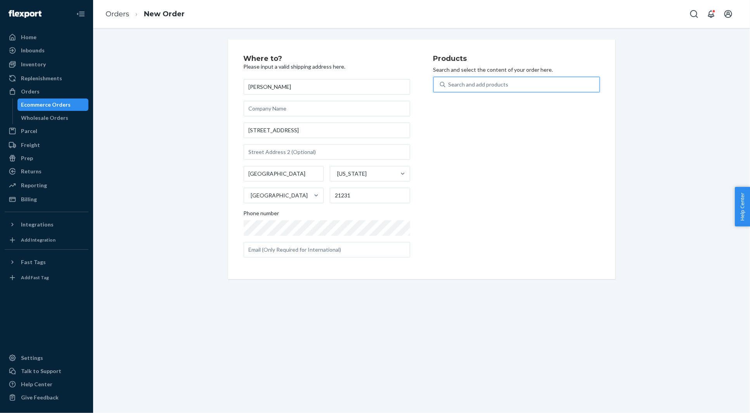
type input "30AV634C10SQ"
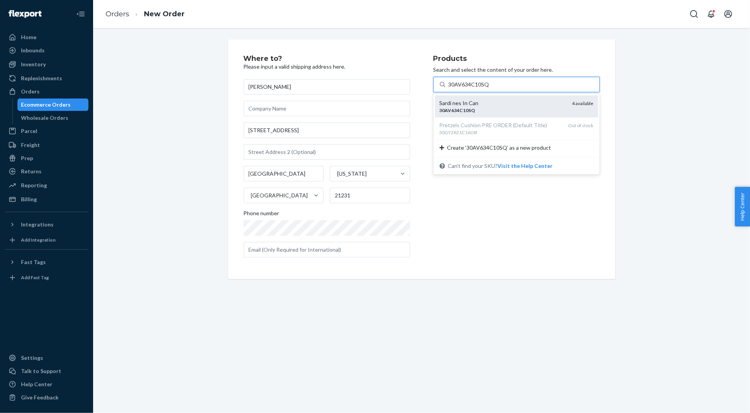
click at [474, 108] on div "30AV634C10SQ" at bounding box center [503, 110] width 127 height 7
click at [474, 89] on input "30AV634C10SQ" at bounding box center [469, 85] width 41 height 8
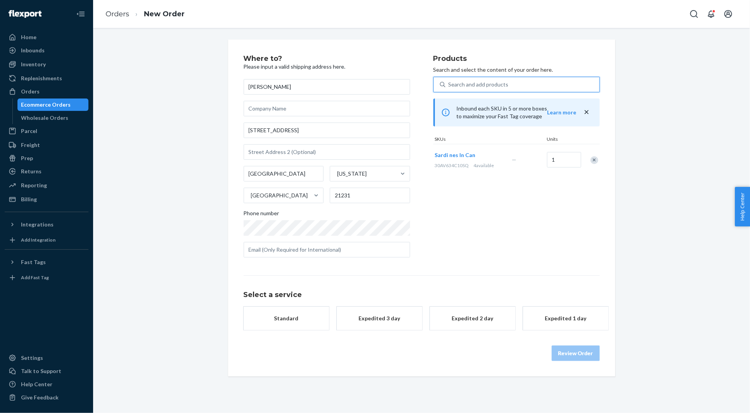
click at [297, 326] on button "Standard" at bounding box center [286, 318] width 85 height 23
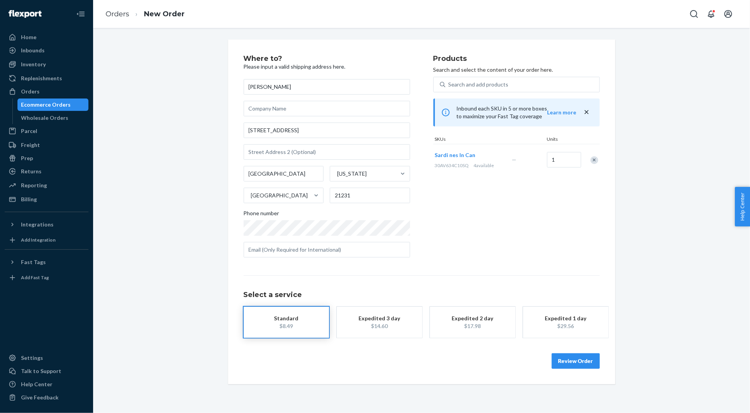
click at [564, 358] on button "Review Order" at bounding box center [576, 362] width 48 height 16
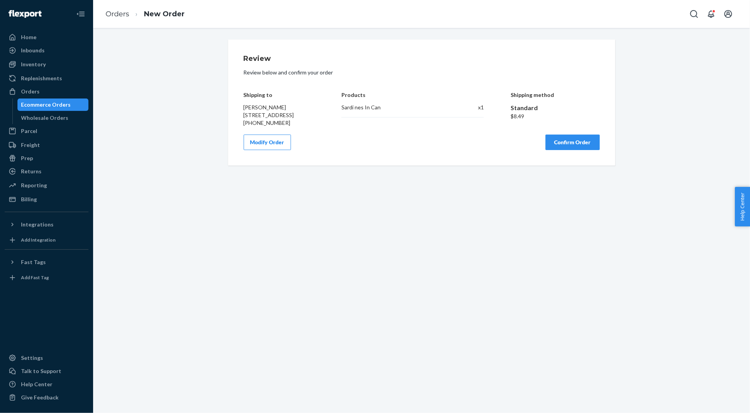
drag, startPoint x: 574, startPoint y: 153, endPoint x: 562, endPoint y: 153, distance: 11.7
click at [573, 150] on button "Confirm Order" at bounding box center [573, 143] width 54 height 16
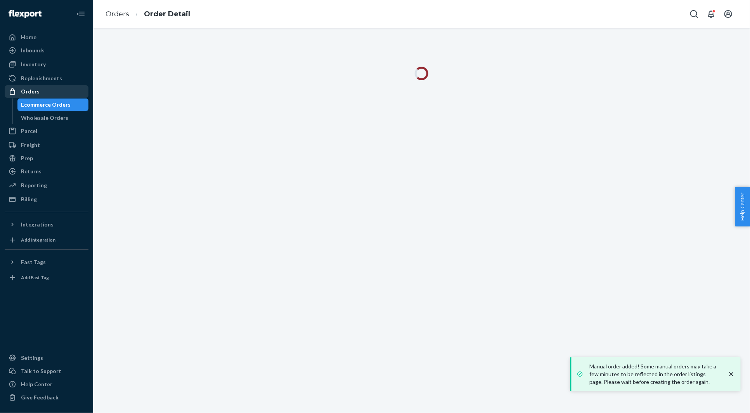
click at [29, 91] on div "Orders" at bounding box center [30, 92] width 19 height 8
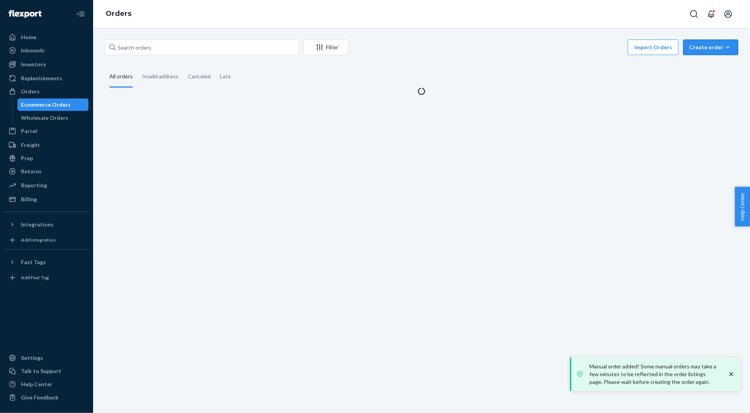
click at [724, 48] on div "Create order" at bounding box center [710, 47] width 43 height 8
click at [703, 65] on span "Ecommerce order" at bounding box center [716, 65] width 48 height 5
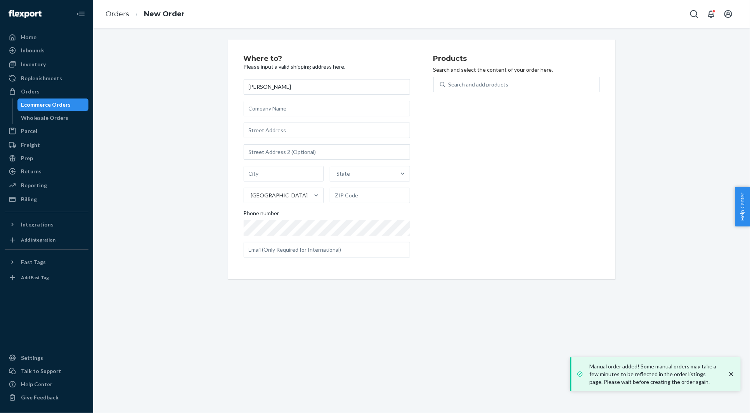
type input "Avery Ashcraft"
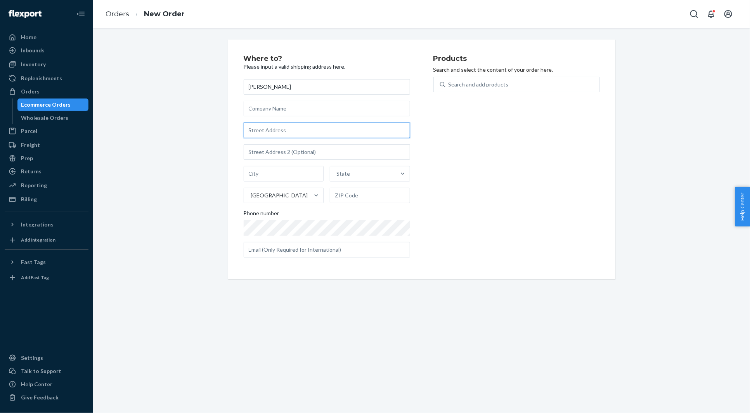
click at [275, 128] on input "text" at bounding box center [327, 131] width 167 height 16
paste input "16011 North 49th Street Scottsdale AZ 85254 United States"
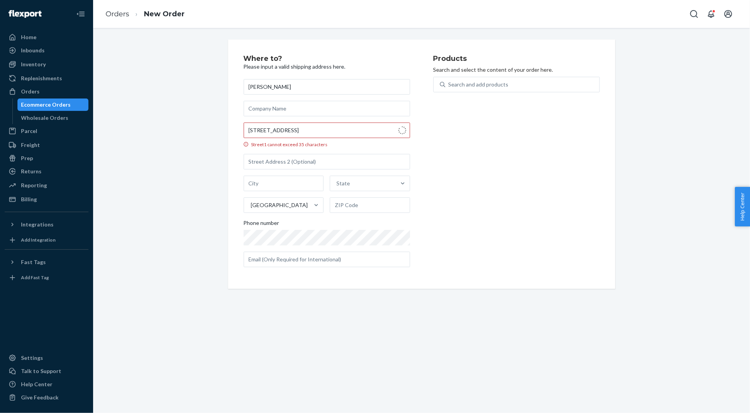
type input "16011 N 49th St"
type input "Scottsdale"
type input "85254"
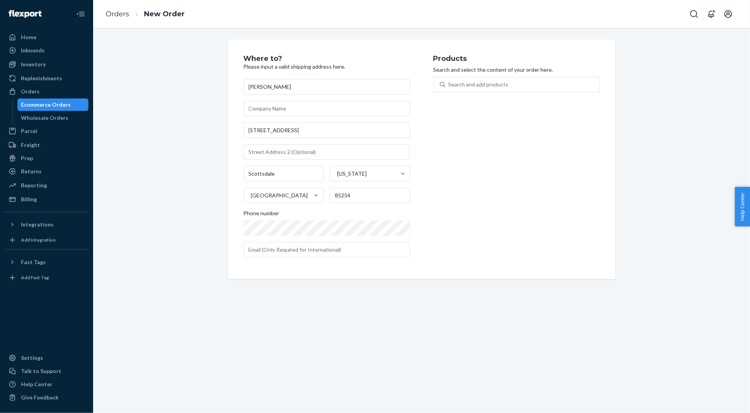
click at [200, 130] on div "Where to? Please input a valid shipping address here. Avery Ashcraft 16011 N 49…" at bounding box center [422, 160] width 646 height 240
click at [543, 85] on div "Search and add products" at bounding box center [523, 85] width 154 height 14
click at [449, 85] on input "Search and add products" at bounding box center [449, 85] width 1 height 8
paste input "30RN211C12OB"
type input "30RN211C12OB"
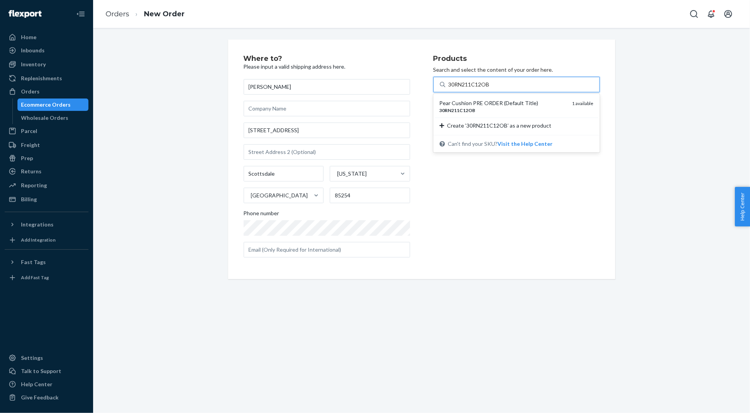
click at [521, 101] on div "Pear Cushion PRE ORDER (Default Title)" at bounding box center [503, 103] width 127 height 8
click at [491, 89] on input "30RN211C12OB" at bounding box center [470, 85] width 42 height 8
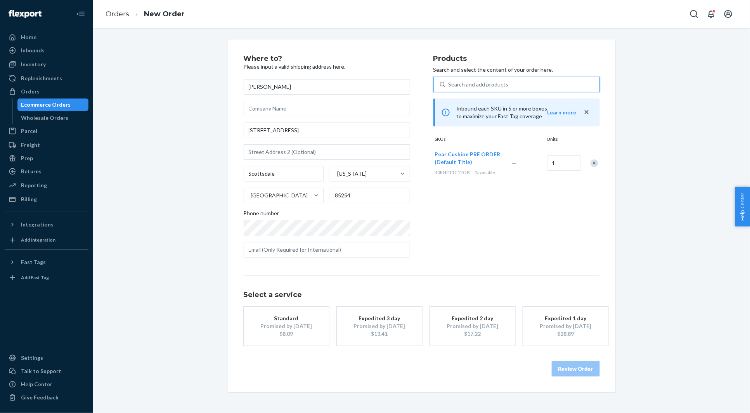
click at [469, 87] on div "Search and add products" at bounding box center [479, 85] width 60 height 8
click at [449, 87] on input "0 results available. Use Up and Down to choose options, press Enter to select t…" at bounding box center [449, 85] width 1 height 8
paste input "30GY101C12OB"
type input "30GY101C12OB"
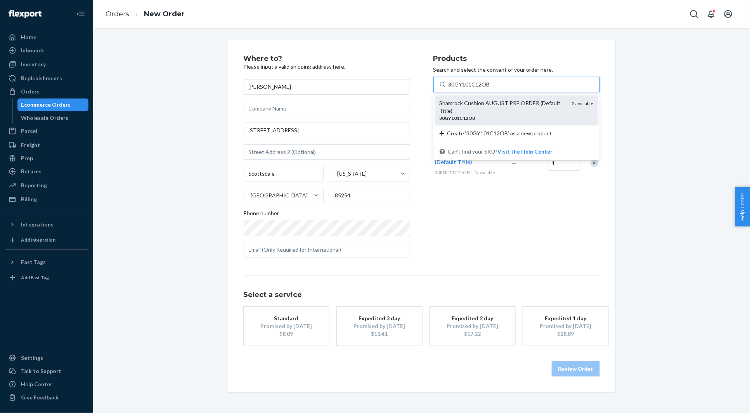
click at [467, 102] on div "Shamrock Cushion AUGUST PRE ORDER (Default Title)" at bounding box center [503, 107] width 127 height 16
click at [467, 89] on input "30GY101C12OB" at bounding box center [470, 85] width 42 height 8
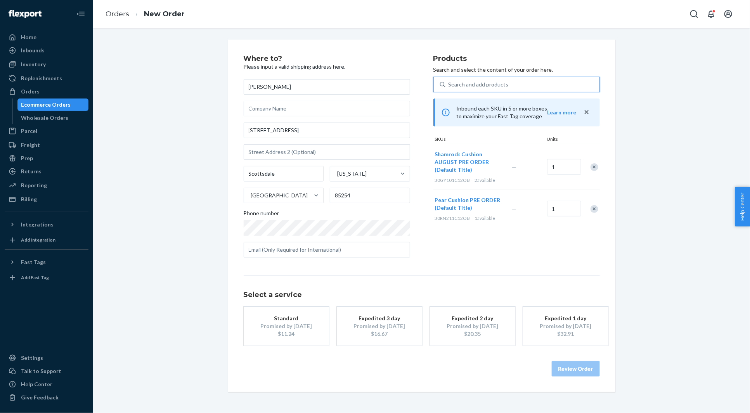
click at [447, 83] on div "Search and add products" at bounding box center [523, 85] width 154 height 14
click at [449, 83] on input "0 results available. Select is focused ,type to refine list, press Down to open…" at bounding box center [449, 85] width 1 height 8
paste input "30AV634C10SQ"
type input "30AV634C10SQ"
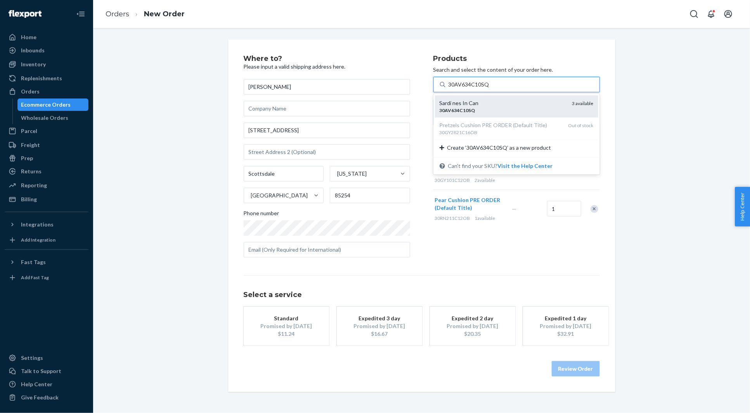
click at [455, 104] on div "Sardi nes In Can" at bounding box center [503, 103] width 127 height 8
click at [455, 89] on input "30AV634C10SQ" at bounding box center [469, 85] width 41 height 8
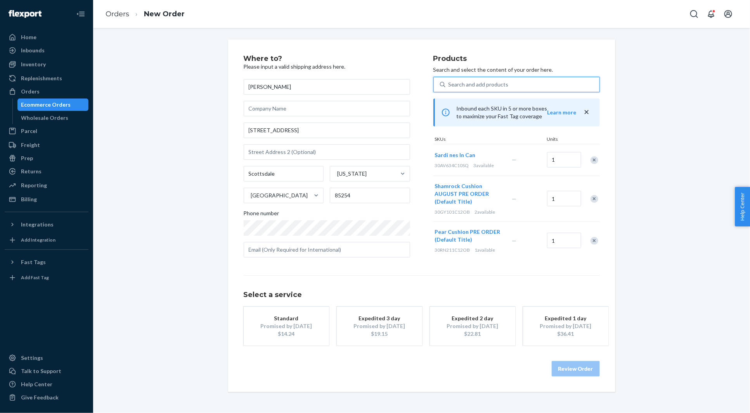
click at [300, 321] on div "Standard" at bounding box center [286, 319] width 62 height 8
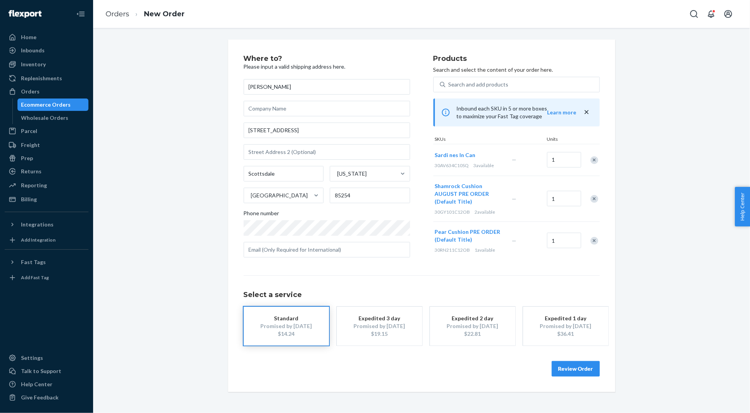
click at [567, 363] on button "Review Order" at bounding box center [576, 369] width 48 height 16
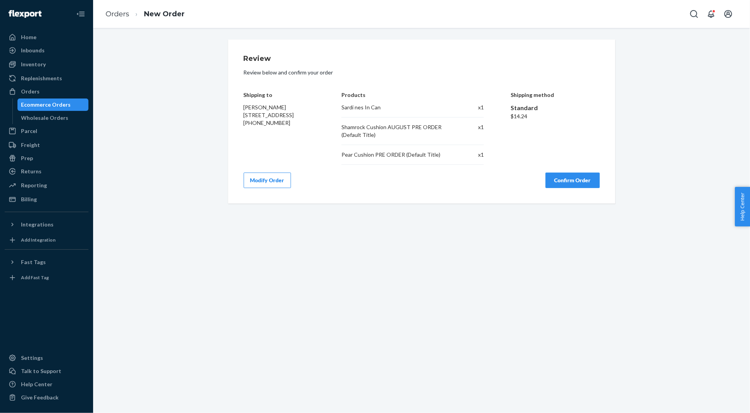
click at [559, 179] on button "Confirm Order" at bounding box center [573, 181] width 54 height 16
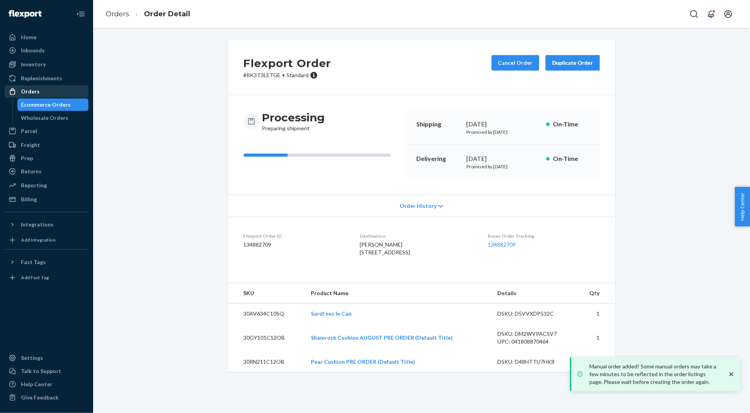
click at [26, 94] on div "Orders" at bounding box center [30, 92] width 19 height 8
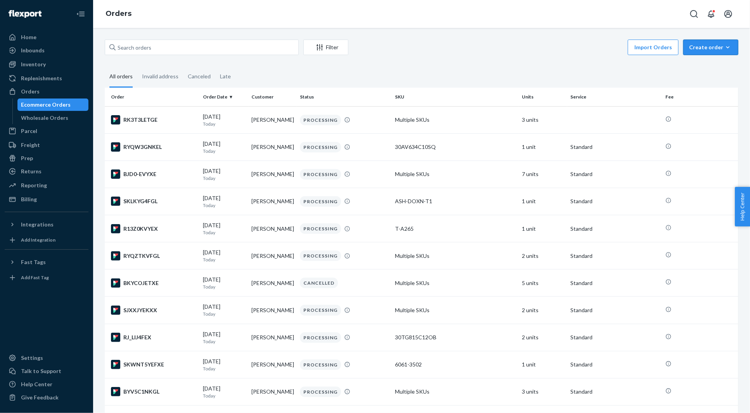
click at [705, 46] on div "Create order" at bounding box center [710, 47] width 43 height 8
click at [705, 63] on span "Ecommerce order" at bounding box center [716, 65] width 48 height 5
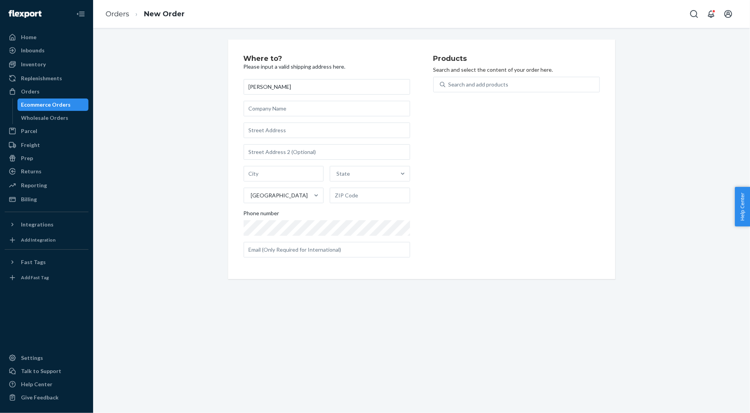
type input "Molly McGraw"
click at [261, 128] on input "text" at bounding box center [327, 131] width 167 height 16
paste input "1711 Rowan Street San Diego CA 92105 United States"
type input "1711 Rowan St"
click at [187, 88] on div "Where to? Please input a valid shipping address here. Molly McGraw 1711 Rowan S…" at bounding box center [422, 160] width 646 height 240
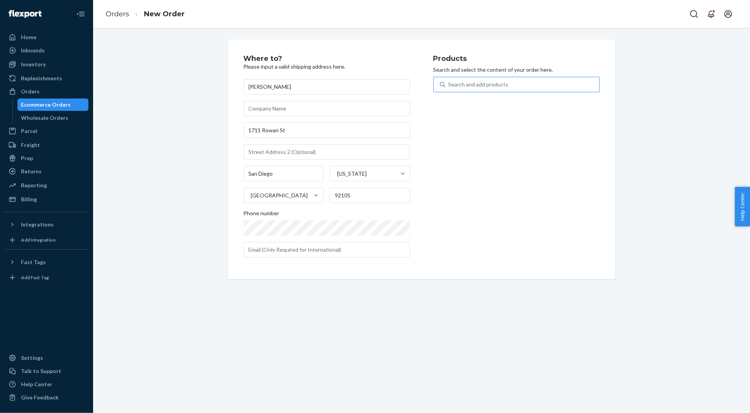
click at [530, 86] on div "Search and add products" at bounding box center [523, 85] width 154 height 14
click at [449, 86] on input "Search and add products" at bounding box center [449, 85] width 1 height 8
paste input "30HRS1964EC16OB"
type input "30HRS1964EC16OB"
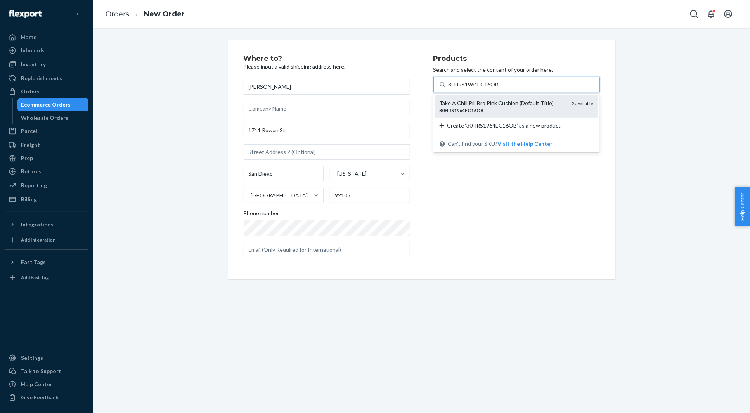
click at [517, 107] on div "30HRS1964EC16OB" at bounding box center [503, 110] width 127 height 7
click at [500, 89] on input "30HRS1964EC16OB" at bounding box center [474, 85] width 51 height 8
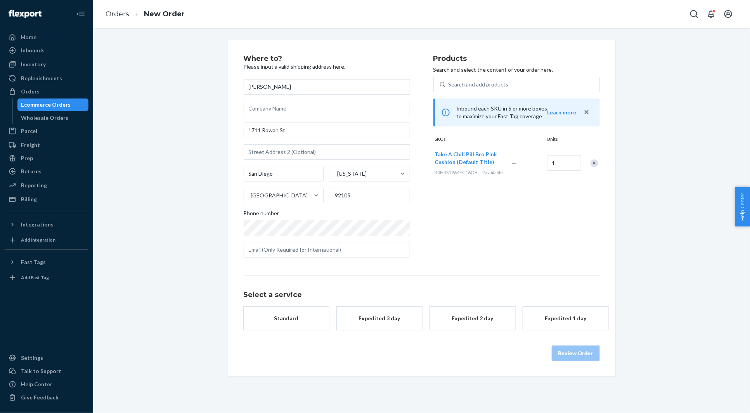
click at [264, 310] on button "Standard" at bounding box center [286, 318] width 85 height 23
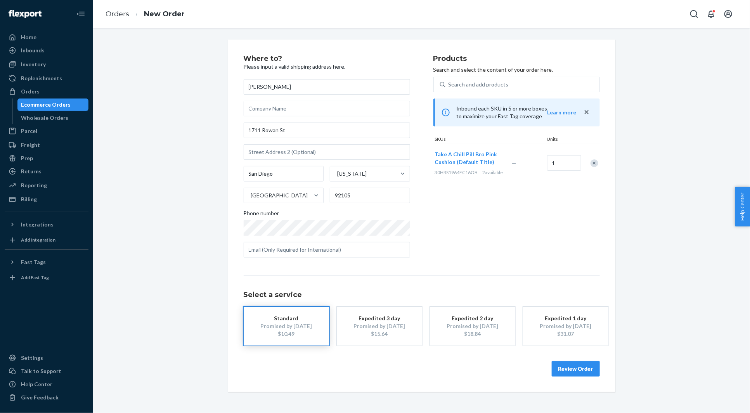
click at [573, 360] on div "Review Order" at bounding box center [422, 365] width 356 height 23
click at [572, 375] on button "Review Order" at bounding box center [576, 369] width 48 height 16
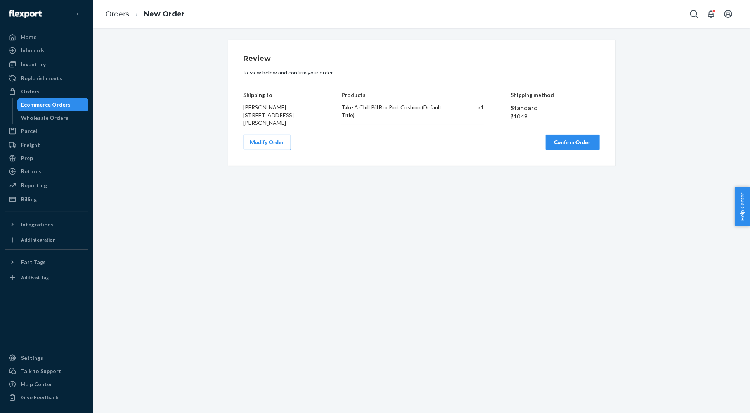
click at [570, 142] on button "Confirm Order" at bounding box center [573, 143] width 54 height 16
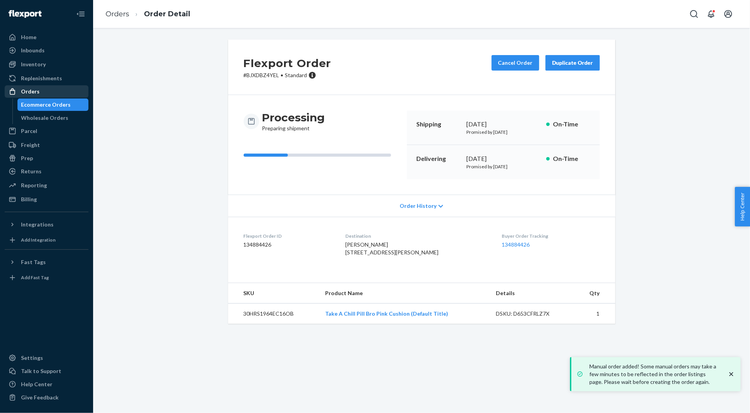
click at [48, 90] on div "Orders" at bounding box center [46, 91] width 82 height 11
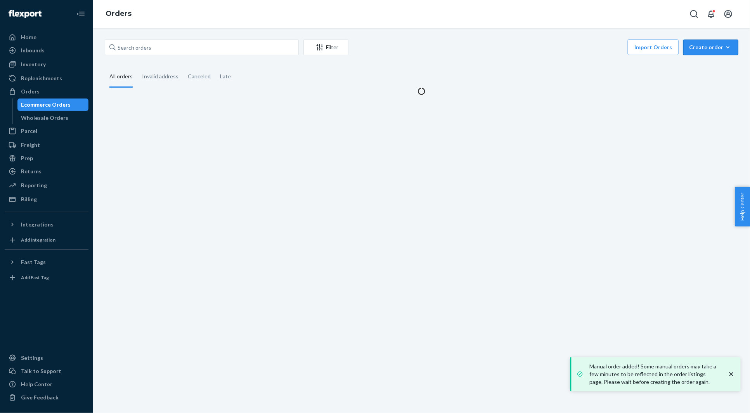
click at [703, 50] on div "Create order" at bounding box center [710, 47] width 43 height 8
click at [703, 64] on span "Ecommerce order" at bounding box center [716, 65] width 48 height 5
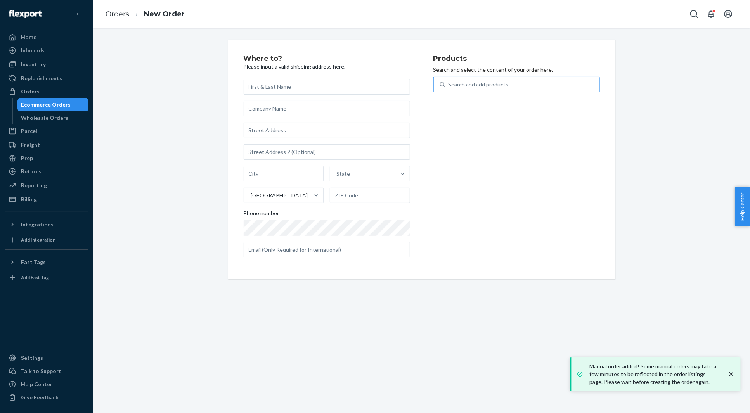
click at [456, 82] on div "Search and add products" at bounding box center [479, 85] width 60 height 8
click at [449, 82] on input "Search and add products" at bounding box center [449, 85] width 1 height 8
paste input "30JES631C18OB"
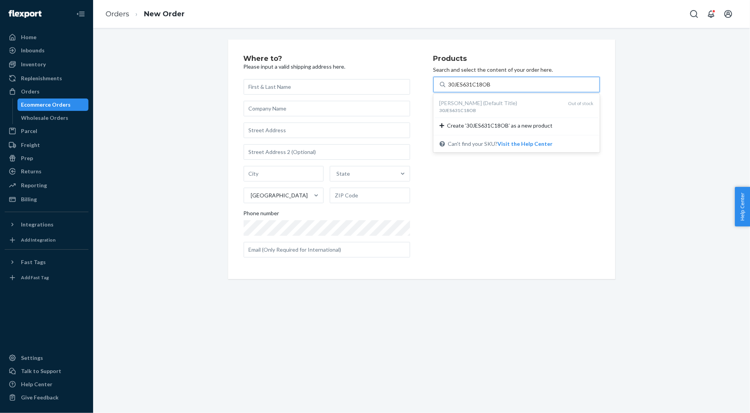
drag, startPoint x: 455, startPoint y: 100, endPoint x: 300, endPoint y: 25, distance: 172.4
click at [454, 99] on div "Howdy Cushion (Default Title)" at bounding box center [501, 103] width 123 height 8
click at [454, 89] on input "30JES631C18OB" at bounding box center [470, 85] width 43 height 8
type input "30JES631C18OB"
paste input "30HRS685C24OB"
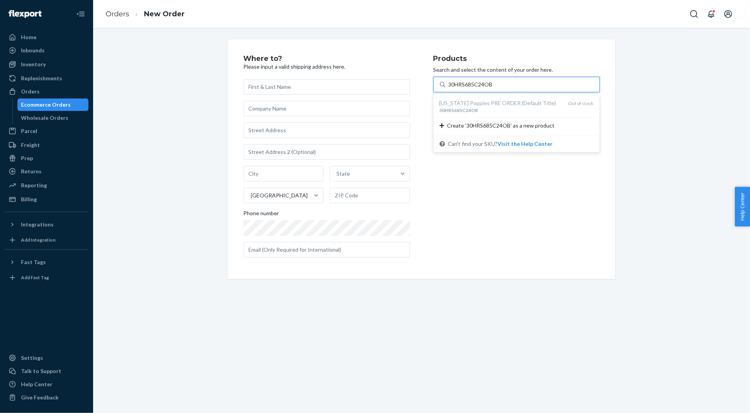
type input "30HRS685C24OB"
click at [424, 55] on div "Where to? Please input a valid shipping address here. State United States Phone…" at bounding box center [421, 160] width 387 height 240
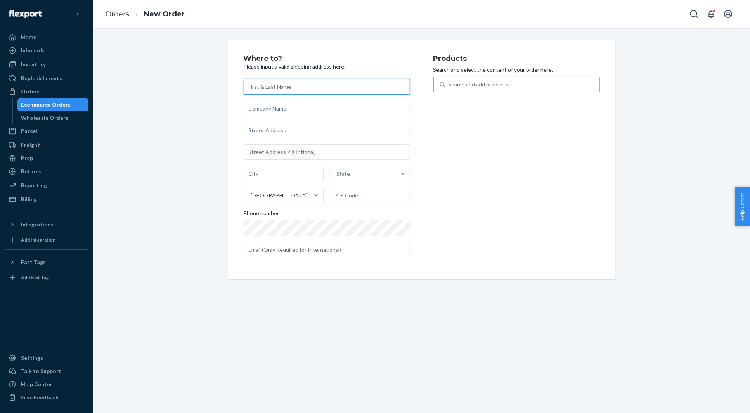
click at [255, 82] on input "text" at bounding box center [327, 87] width 167 height 16
paste input "Nicole Colyer"
type input "Nicole Colyer"
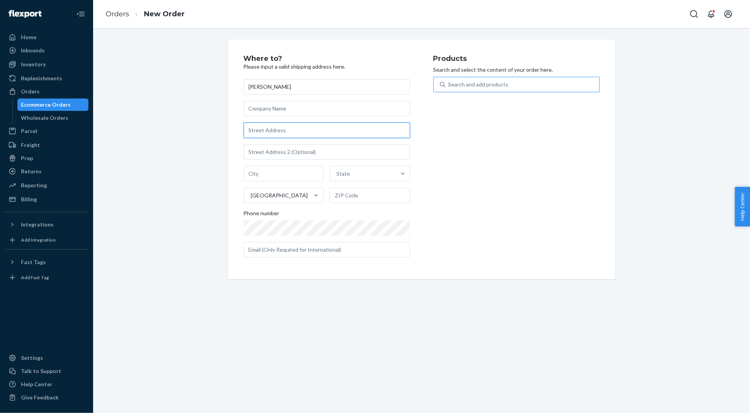
click at [292, 131] on input "text" at bounding box center [327, 131] width 167 height 16
paste input "5116 Colorado Blvd Fort Worth TX 76180 United States"
type input "5116 Colorado Blvd"
click at [216, 111] on div "Where to? Please input a valid shipping address here. Nicole Colyer 5116 Colora…" at bounding box center [422, 160] width 646 height 240
click at [482, 82] on div "Search and add products" at bounding box center [479, 85] width 60 height 8
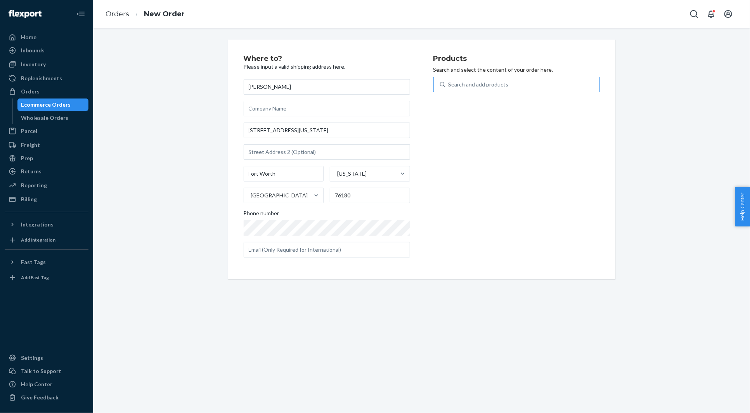
click at [449, 82] on input "30HRS685C24OB" at bounding box center [449, 85] width 1 height 8
paste input "30HRS686C24OB"
type input "30HRS686C24OB"
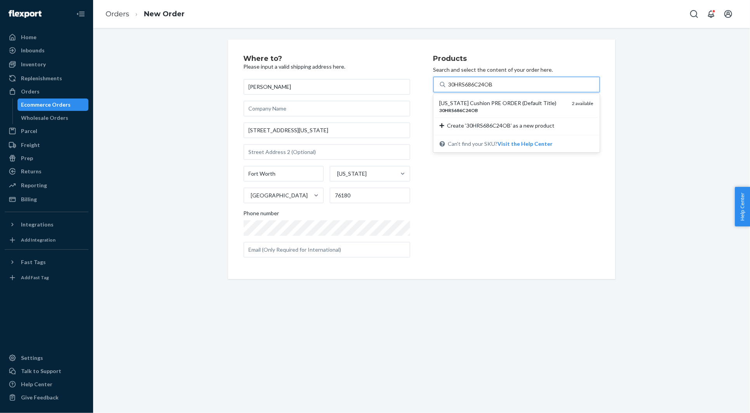
click at [476, 101] on div "Texas Cushion PRE ORDER (Default Title)" at bounding box center [503, 103] width 127 height 8
click at [476, 89] on input "30HRS686C24OB" at bounding box center [471, 85] width 45 height 8
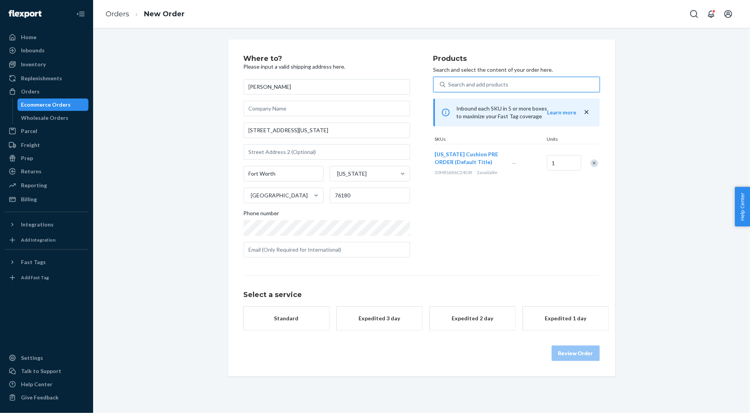
click at [295, 312] on button "Standard" at bounding box center [286, 318] width 85 height 23
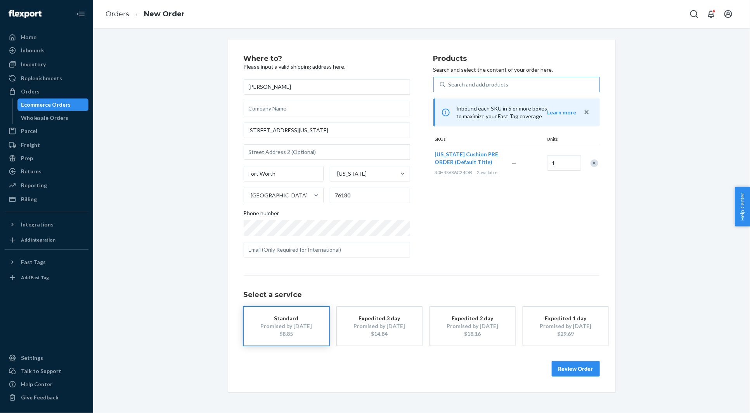
click at [571, 370] on button "Review Order" at bounding box center [576, 369] width 48 height 16
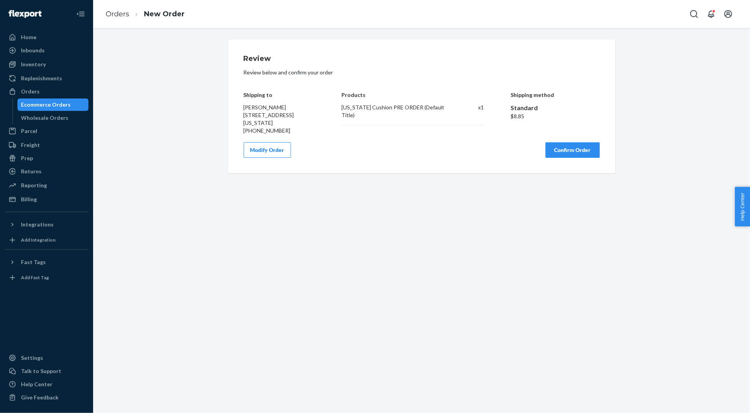
click at [567, 144] on button "Confirm Order" at bounding box center [573, 150] width 54 height 16
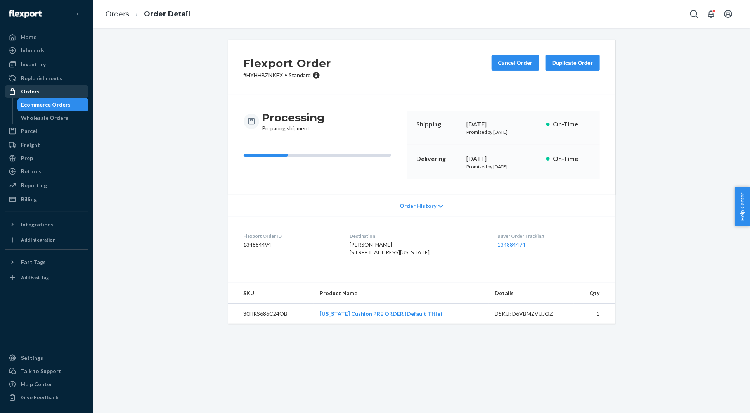
click at [62, 92] on div "Orders" at bounding box center [46, 91] width 82 height 11
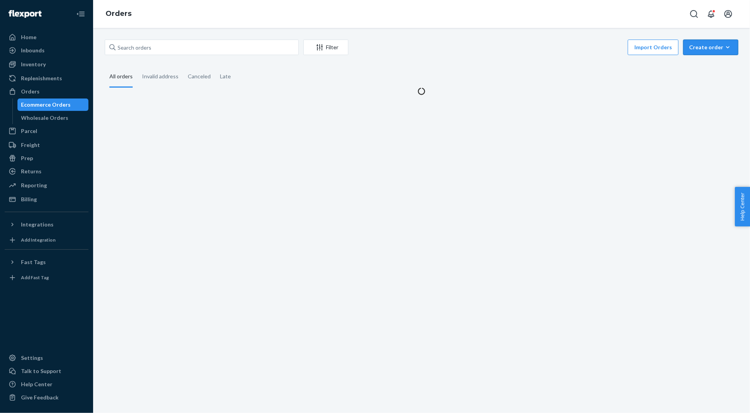
click at [706, 50] on div "Create order" at bounding box center [710, 47] width 43 height 8
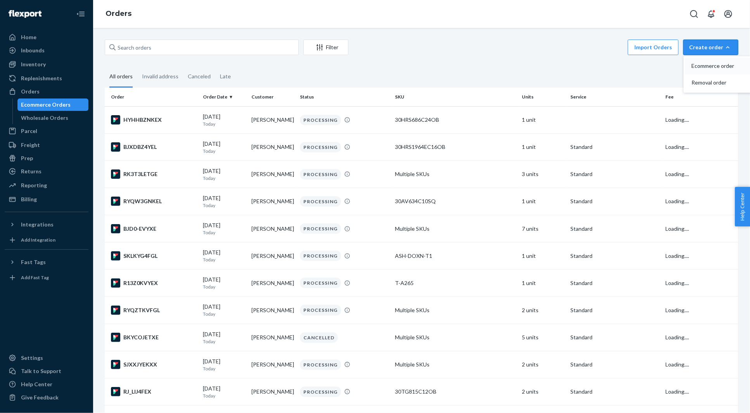
click at [703, 64] on span "Ecommerce order" at bounding box center [716, 65] width 48 height 5
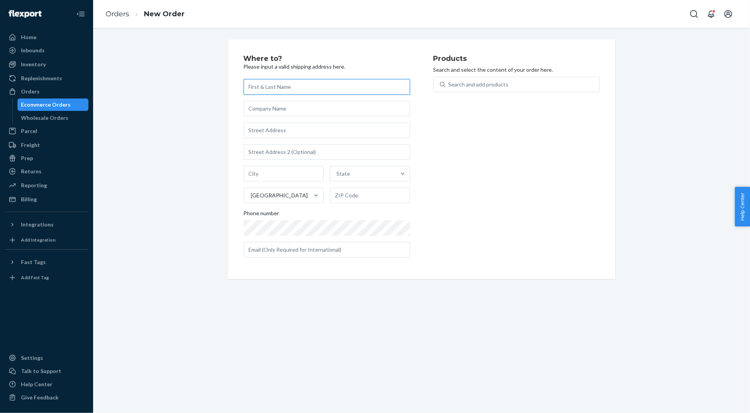
paste input "Grainne Grainne"
type input "Grainne Grainne"
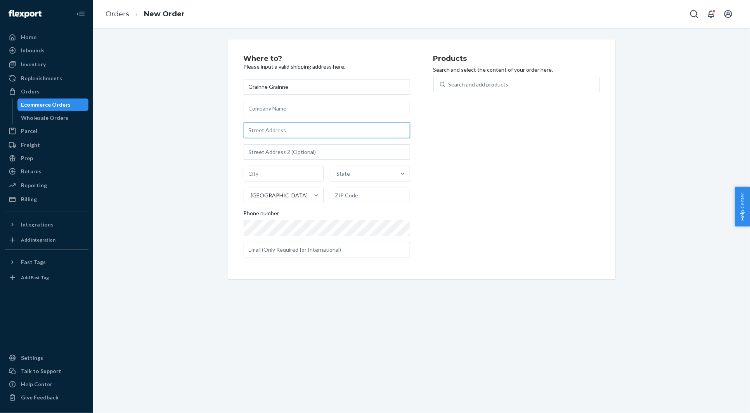
click at [267, 133] on input "text" at bounding box center [327, 131] width 167 height 16
paste input "549 Fisher Ave Catawissa PA 17820 United States"
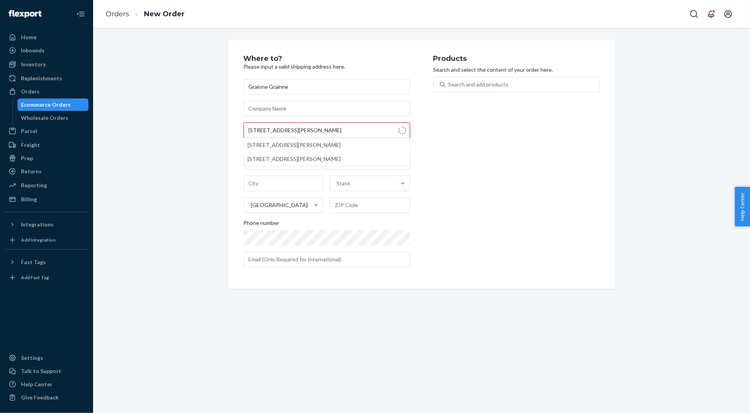
type input "549 Fisher Ave"
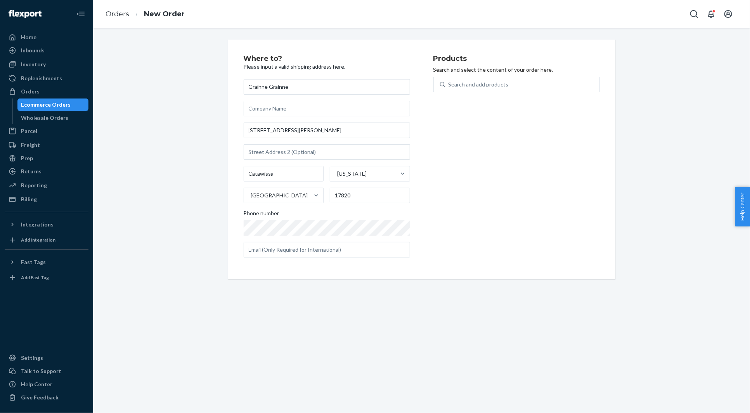
click at [197, 90] on div "Where to? Please input a valid shipping address here. Grainne Grainne 549 Fishe…" at bounding box center [422, 160] width 646 height 240
click at [463, 85] on div "Search and add products" at bounding box center [479, 85] width 60 height 8
click at [449, 85] on input "0 results available. Use Up and Down to choose options, press Enter to select t…" at bounding box center [449, 85] width 1 height 8
paste input "T-A076"
type input "T-A076"
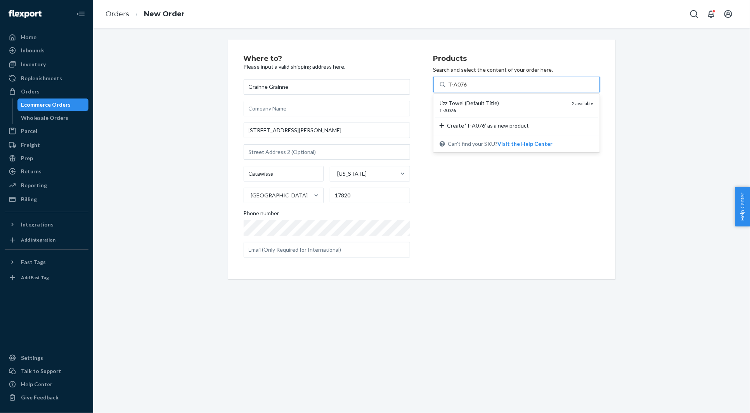
click at [461, 99] on div "Jizz Towel (Default Title)" at bounding box center [503, 103] width 127 height 8
click at [461, 89] on input "T-A076" at bounding box center [458, 85] width 18 height 8
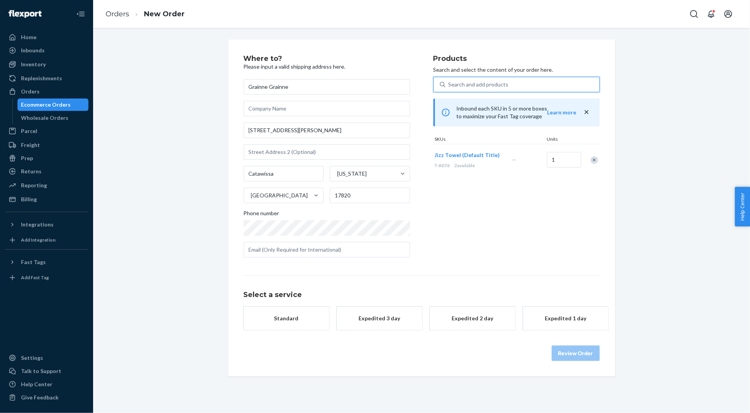
click at [290, 316] on div "Standard" at bounding box center [286, 319] width 62 height 8
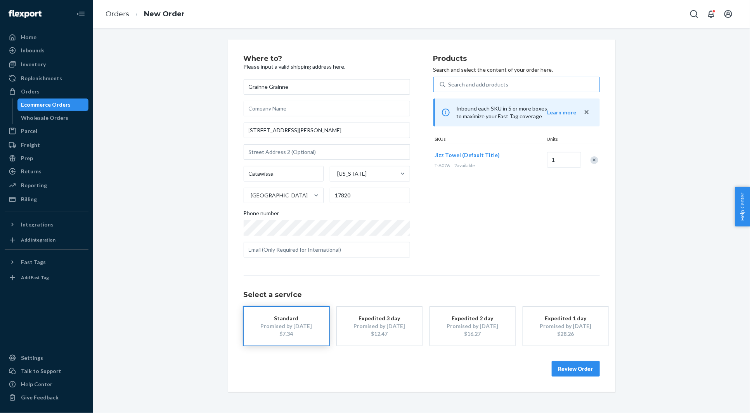
click at [582, 368] on button "Review Order" at bounding box center [576, 369] width 48 height 16
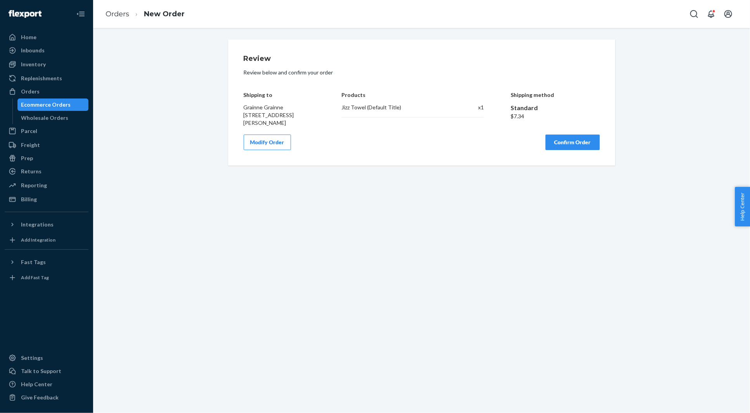
click at [569, 140] on button "Confirm Order" at bounding box center [573, 143] width 54 height 16
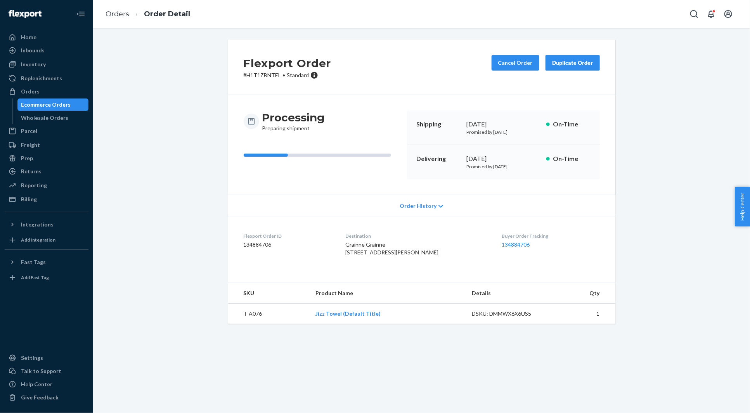
click at [80, 87] on div "Orders" at bounding box center [46, 91] width 82 height 11
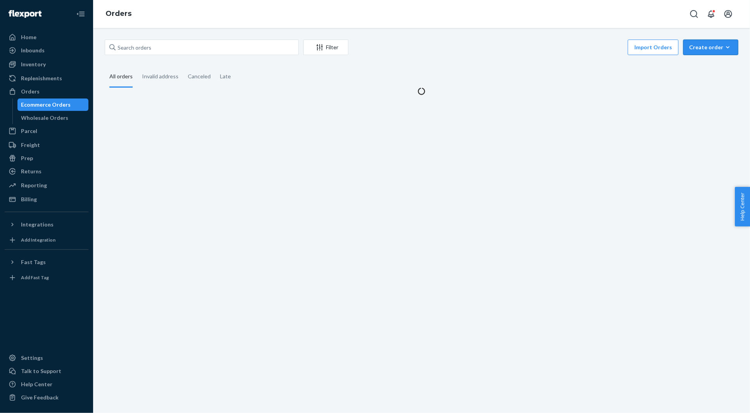
click at [717, 46] on div "Create order" at bounding box center [710, 47] width 43 height 8
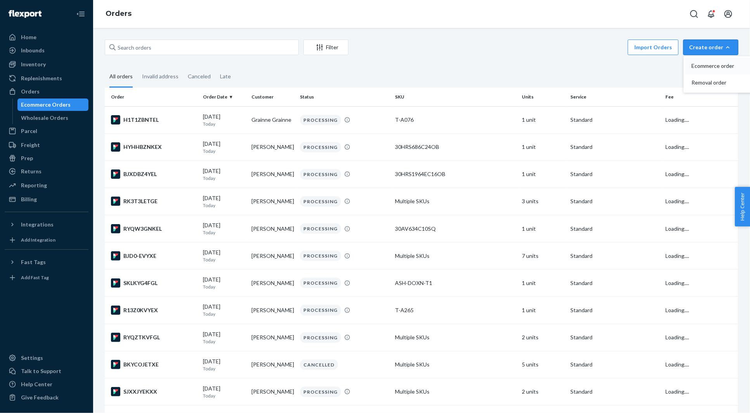
click at [708, 64] on span "Ecommerce order" at bounding box center [716, 65] width 48 height 5
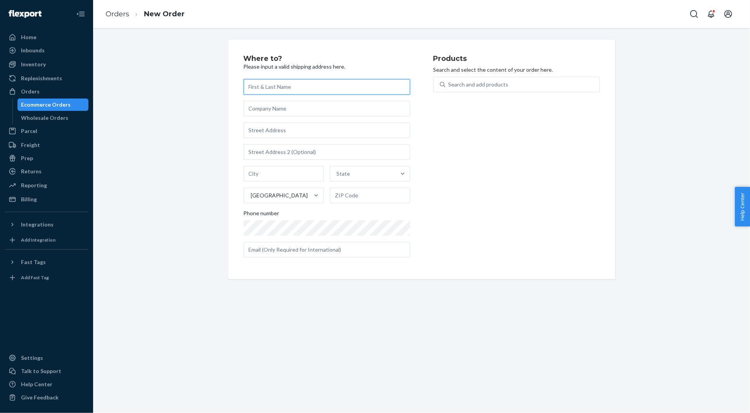
paste input "josie kropp"
type input "josie kropp"
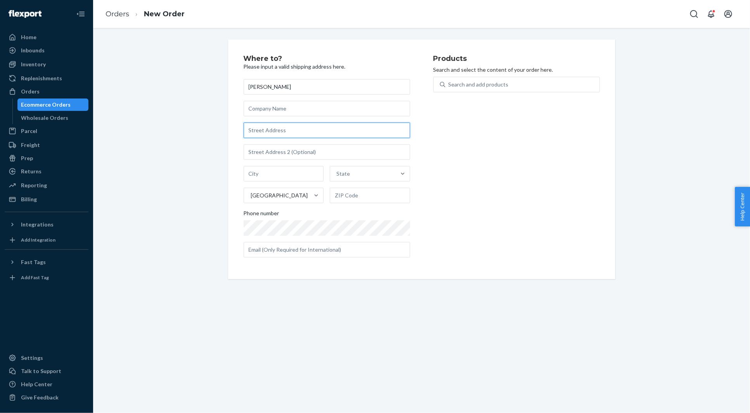
click at [262, 132] on input "text" at bounding box center [327, 131] width 167 height 16
paste input "6570 Hearthstone Ct NW 211 Rochester MN 55901 United States"
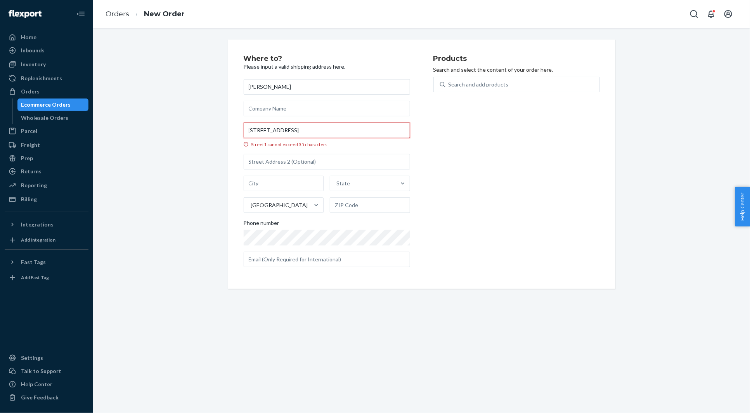
scroll to position [0, 11]
type input "6570 Hearthstone Ct NW"
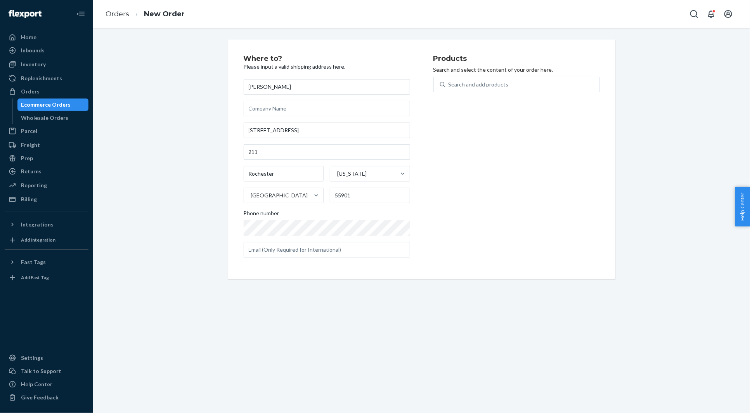
click at [205, 125] on div "Where to? Please input a valid shipping address here. josie kropp 6570 Hearthst…" at bounding box center [422, 160] width 646 height 240
click at [477, 85] on div "Search and add products" at bounding box center [479, 85] width 60 height 8
click at [449, 85] on input "Search and add products" at bounding box center [449, 85] width 1 height 8
paste input "T-A048"
type input "T-A048"
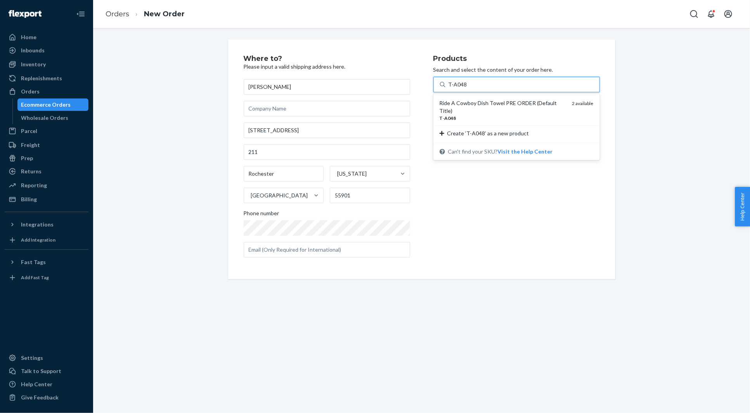
click at [464, 100] on div "Ride A Cowboy Dish Towel PRE ORDER (Default Title)" at bounding box center [503, 107] width 127 height 16
click at [464, 89] on input "T-A048" at bounding box center [458, 85] width 18 height 8
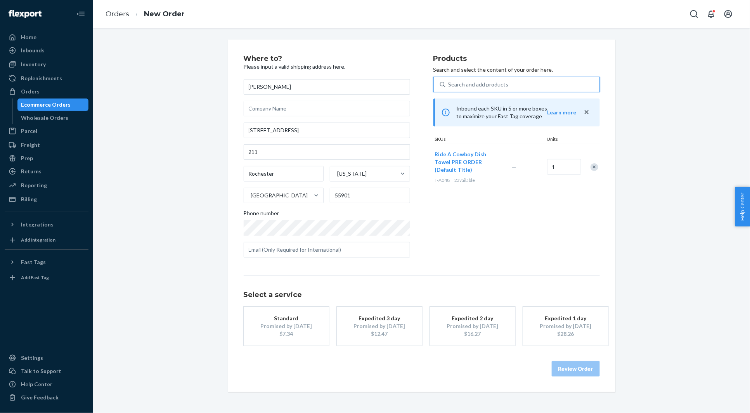
click at [465, 83] on div "Search and add products" at bounding box center [479, 85] width 60 height 8
click at [449, 83] on input "T-A048" at bounding box center [449, 85] width 1 height 8
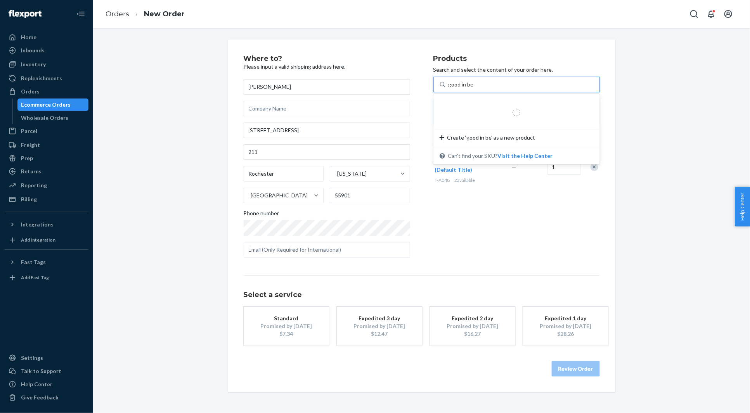
type input "good in bed"
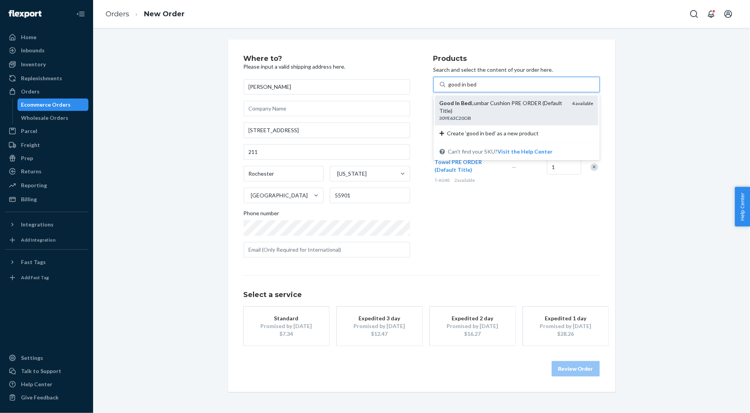
click at [469, 101] on div "Good In Bed Lumbar Cushion PRE ORDER (Default Title)" at bounding box center [503, 107] width 127 height 16
click at [469, 89] on input "good in bed" at bounding box center [463, 85] width 28 height 8
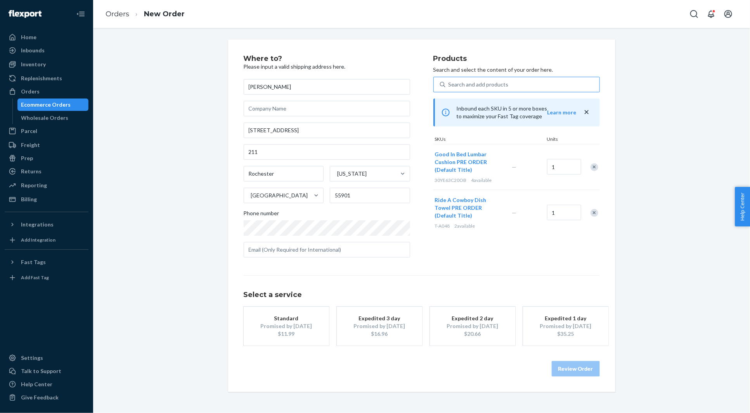
click at [299, 325] on div "Promised by Sep 1, 2025" at bounding box center [286, 327] width 62 height 8
click at [578, 369] on button "Review Order" at bounding box center [576, 369] width 48 height 16
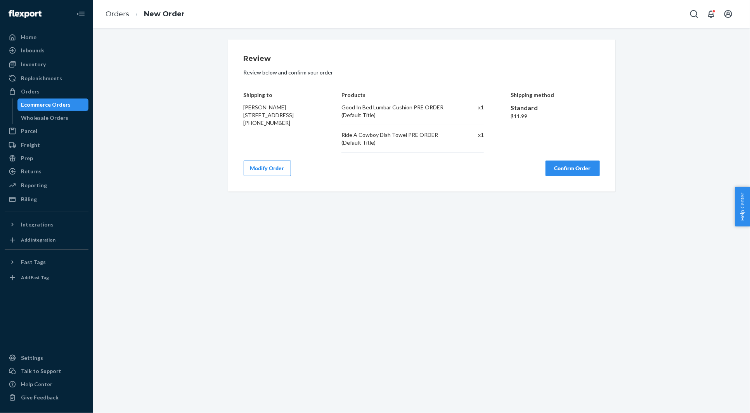
click at [561, 168] on button "Confirm Order" at bounding box center [573, 169] width 54 height 16
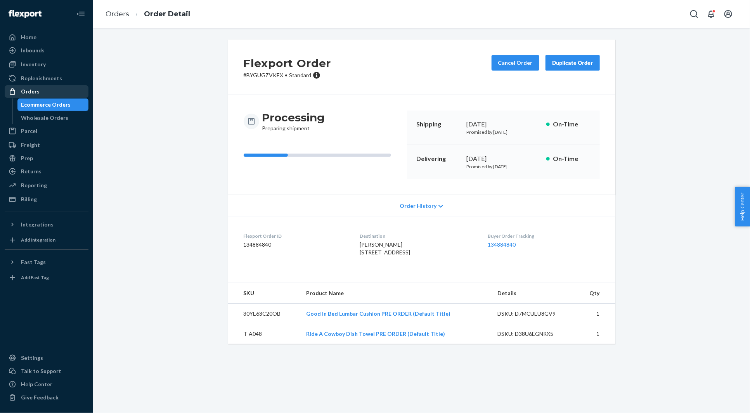
click at [42, 89] on div "Orders" at bounding box center [46, 91] width 82 height 11
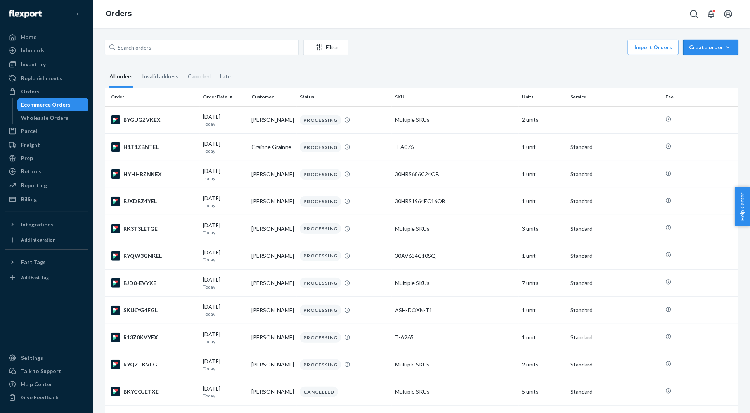
click at [706, 48] on div "Create order" at bounding box center [710, 47] width 43 height 8
click at [702, 64] on span "Ecommerce order" at bounding box center [716, 65] width 48 height 5
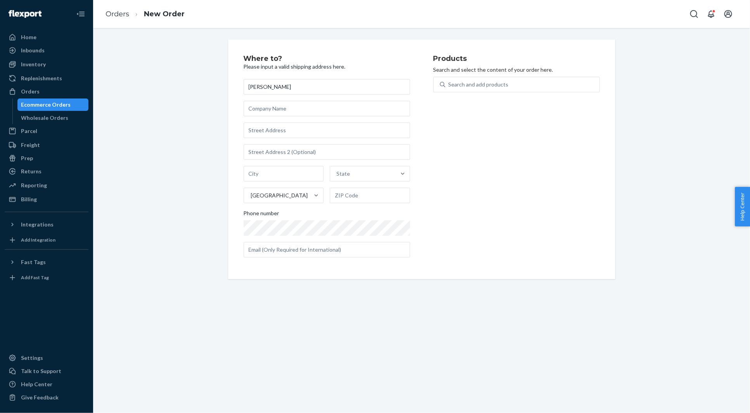
type input "stevie elkington"
click at [268, 127] on input "text" at bounding box center [327, 131] width 167 height 16
paste input "526 East 20th Street 5C New York NY 10009 United States"
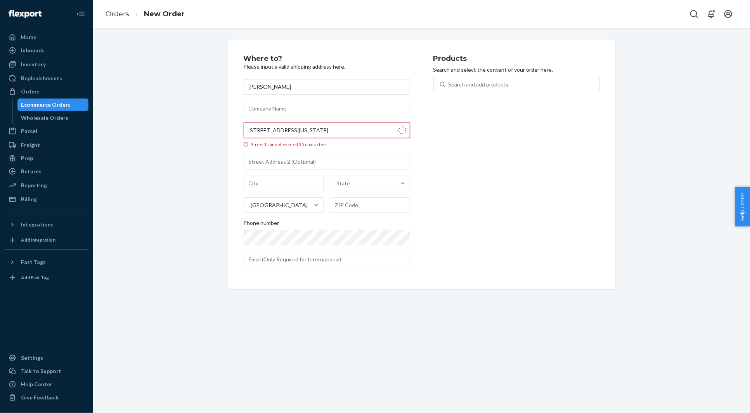
type input "526 E 20th St"
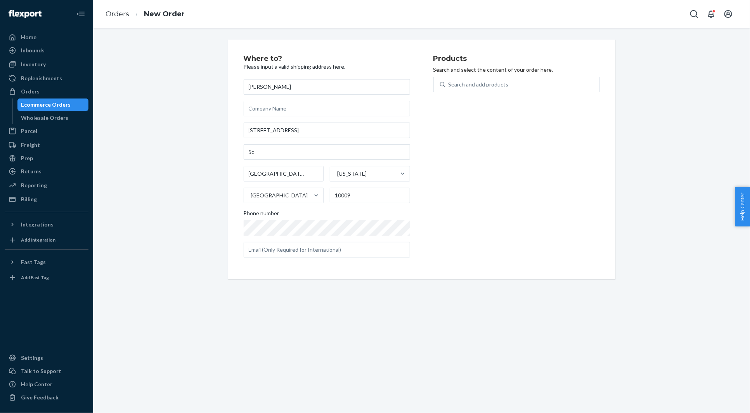
click at [192, 155] on div "Where to? Please input a valid shipping address here. stevie elkington 526 E 20…" at bounding box center [422, 160] width 646 height 240
click at [508, 86] on div "Search and add products" at bounding box center [523, 85] width 154 height 14
click at [449, 86] on input "0 results available. Use Up and Down to choose options, press Enter to select t…" at bounding box center [449, 85] width 1 height 8
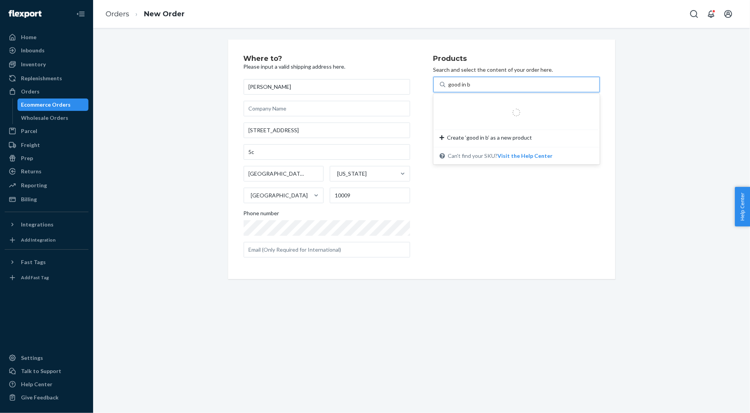
type input "good in bed"
click at [492, 108] on div "Good In Bed Lumbar Cushion PRE ORDER (Default Title)" at bounding box center [503, 107] width 127 height 16
click at [477, 89] on input "good in bed" at bounding box center [463, 85] width 28 height 8
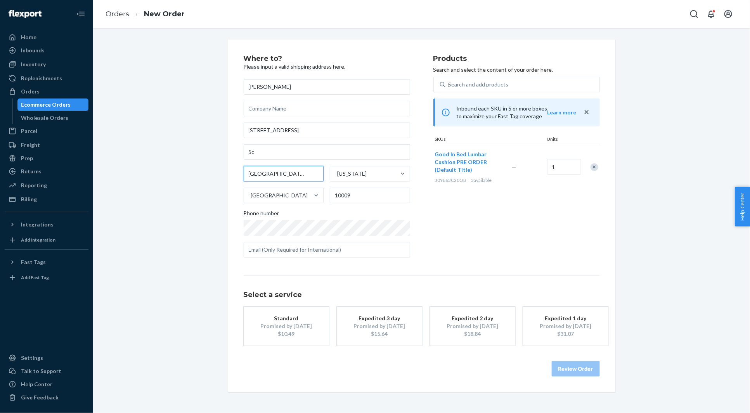
drag, startPoint x: 281, startPoint y: 175, endPoint x: 223, endPoint y: 168, distance: 57.9
click at [223, 168] on div "Where to? Please input a valid shipping address here. stevie elkington 526 E 20…" at bounding box center [421, 216] width 399 height 353
type input "New York"
click at [281, 327] on div "Promised by Sep 1, 2025" at bounding box center [286, 327] width 62 height 8
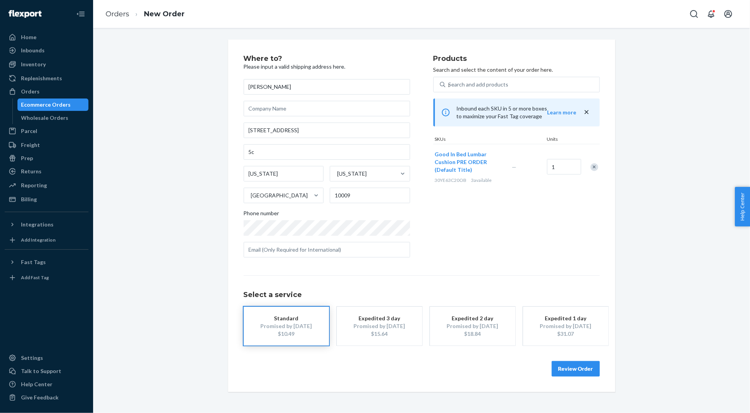
click at [590, 377] on div "Where to? Please input a valid shipping address here. stevie elkington 526 E 20…" at bounding box center [421, 216] width 387 height 353
click at [580, 366] on button "Review Order" at bounding box center [576, 369] width 48 height 16
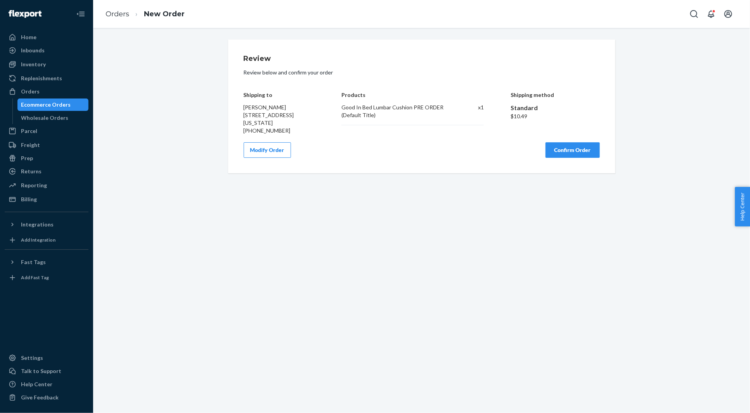
click at [567, 158] on button "Confirm Order" at bounding box center [573, 150] width 54 height 16
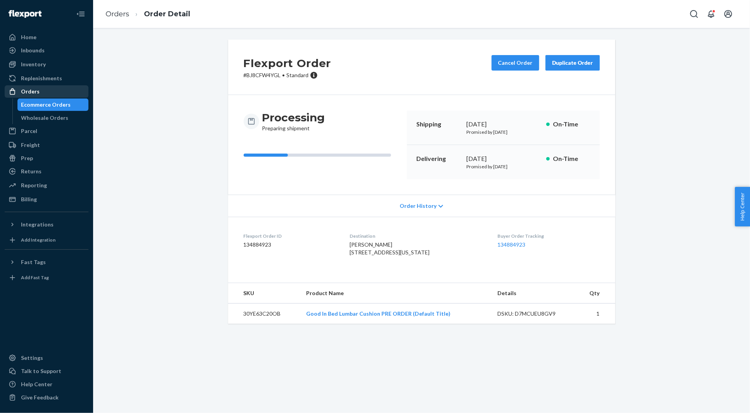
click at [68, 96] on div "Orders" at bounding box center [46, 91] width 82 height 11
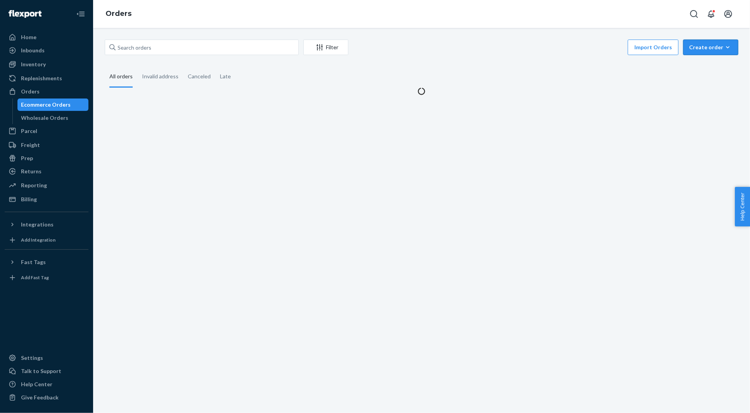
click at [709, 50] on div "Create order" at bounding box center [710, 47] width 43 height 8
click at [704, 62] on button "Ecommerce order" at bounding box center [722, 66] width 75 height 17
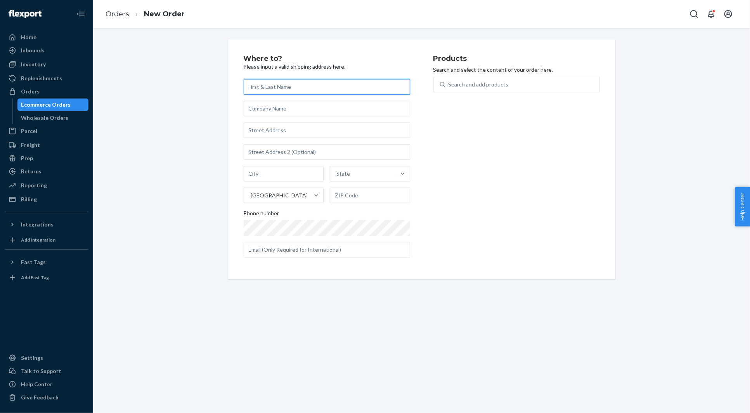
paste input "Ashton Carpenter"
type input "Ashton Carpenter"
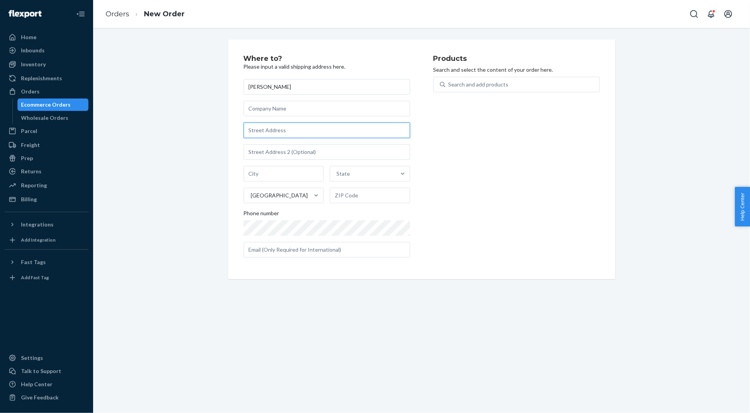
click at [257, 131] on input "text" at bounding box center [327, 131] width 167 height 16
paste input "100 Main St N 1118 St. Petersburg FL 33716 United States"
type input "100 Main St N"
click at [198, 135] on div "Where to? Please input a valid shipping address here. Ashton Carpenter 100 Main…" at bounding box center [422, 160] width 646 height 240
click at [504, 75] on div "Products Search and select the content of your order here. Search and add produ…" at bounding box center [517, 159] width 167 height 209
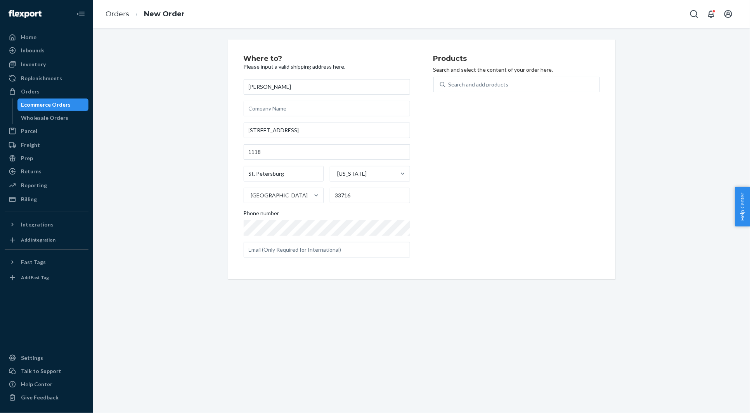
click at [492, 93] on div "Search and add products" at bounding box center [517, 89] width 167 height 25
click at [486, 87] on div "Search and add products" at bounding box center [479, 85] width 60 height 8
click at [449, 87] on input "0 results available. Use Up and Down to choose options, press Enter to select t…" at bounding box center [449, 85] width 1 height 8
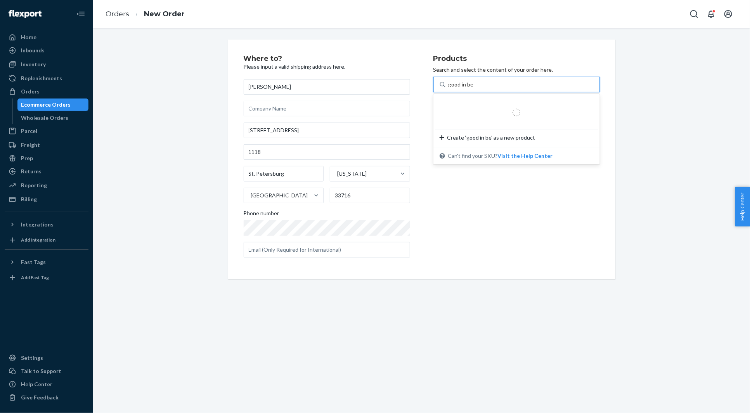
type input "good in bed"
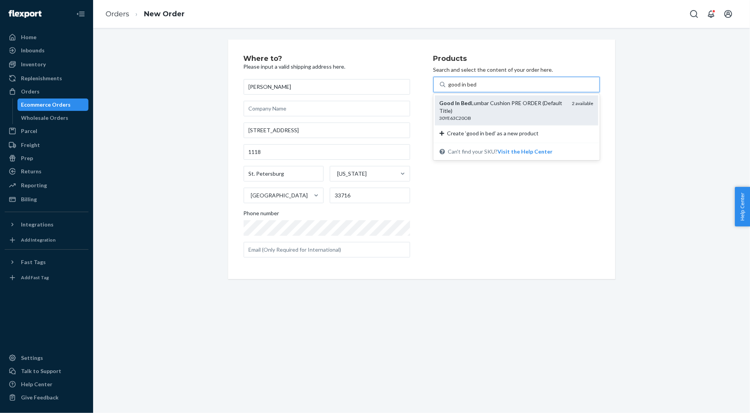
click at [476, 100] on div "Good In Bed Lumbar Cushion PRE ORDER (Default Title)" at bounding box center [503, 107] width 127 height 16
click at [476, 89] on input "good in bed" at bounding box center [463, 85] width 28 height 8
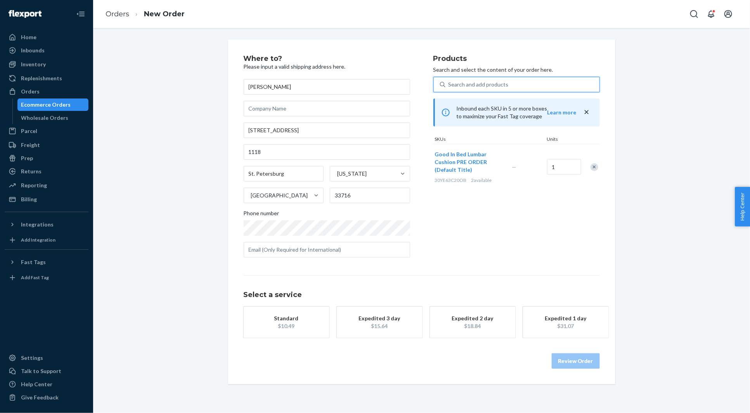
click at [286, 315] on div "Standard" at bounding box center [286, 319] width 62 height 8
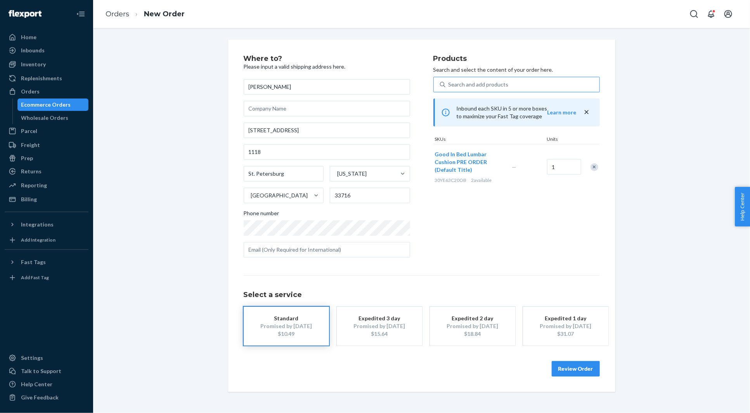
click at [578, 368] on button "Review Order" at bounding box center [576, 369] width 48 height 16
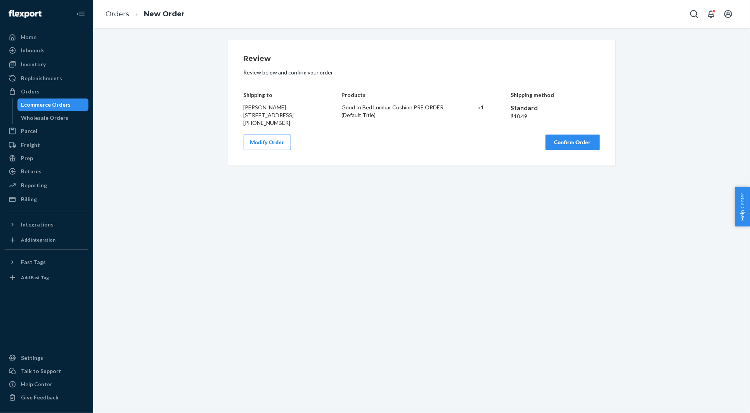
click at [572, 150] on button "Confirm Order" at bounding box center [573, 143] width 54 height 16
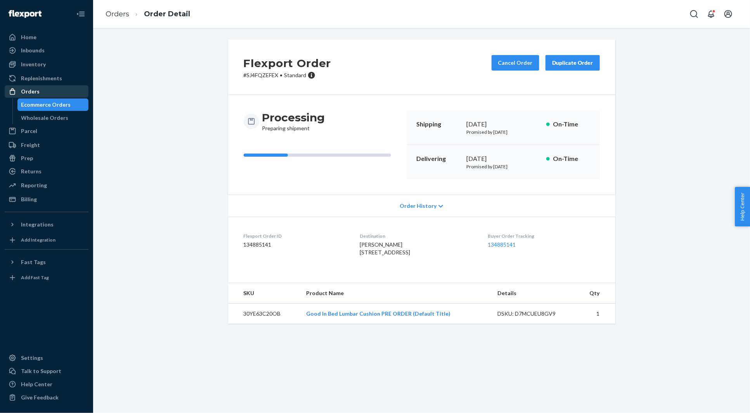
click at [67, 92] on div "Orders" at bounding box center [46, 91] width 82 height 11
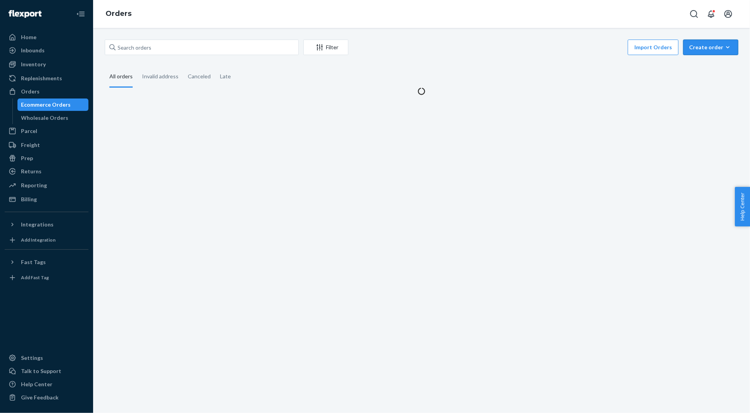
click at [706, 50] on div "Create order" at bounding box center [710, 47] width 43 height 8
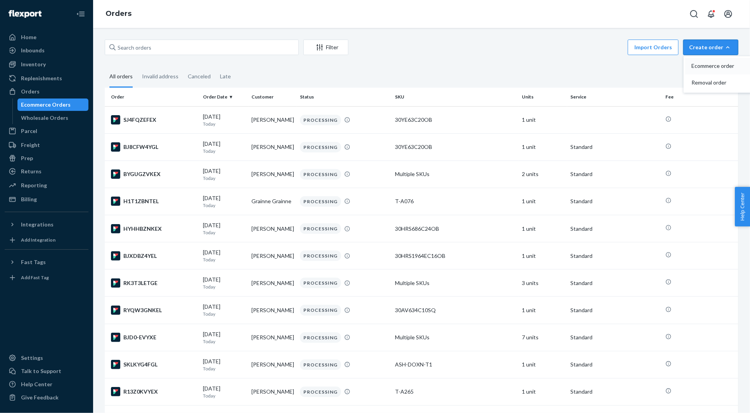
click at [706, 66] on span "Ecommerce order" at bounding box center [716, 65] width 48 height 5
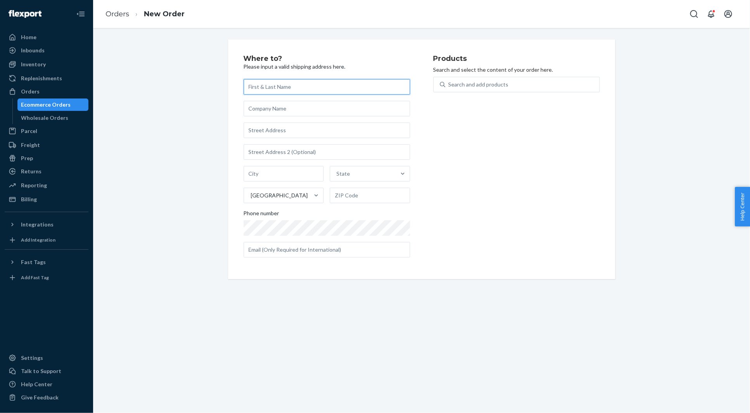
paste input "Mackenzie Scanlan"
type input "Mackenzie Scanlan"
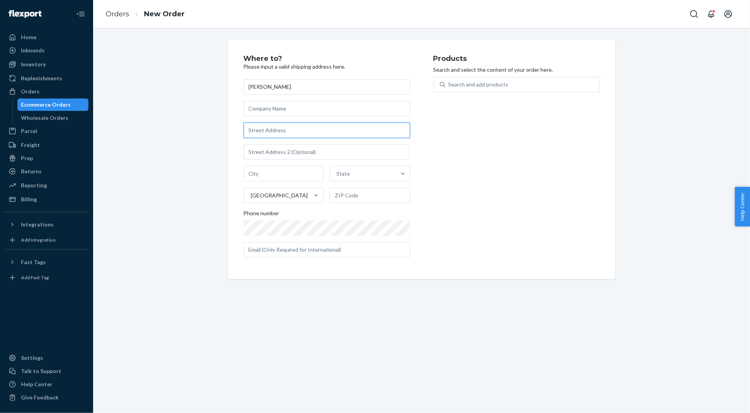
click at [267, 135] on input "text" at bounding box center [327, 131] width 167 height 16
paste input "1025 Columbia Street Scranton PA 18509 United States"
type input "1025 Columbia St"
click at [194, 122] on div "Where to? Please input a valid shipping address here. Mackenzie Scanlan 1025 Co…" at bounding box center [422, 160] width 646 height 240
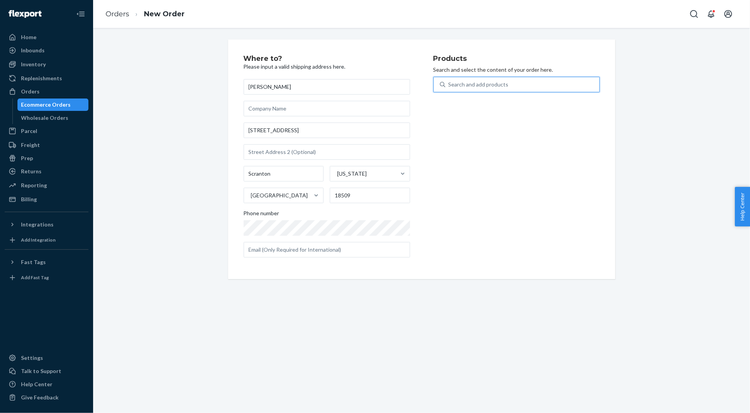
click at [483, 85] on div "Search and add products" at bounding box center [479, 85] width 60 height 8
click at [449, 85] on input "0 results available. Use Up and Down to choose options, press Enter to select t…" at bounding box center [449, 85] width 1 height 8
type input "good in bed"
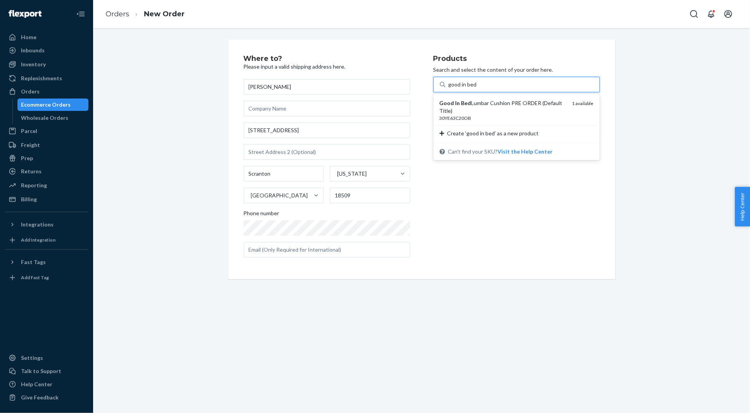
click at [490, 106] on div "Good In Bed Lumbar Cushion PRE ORDER (Default Title)" at bounding box center [503, 107] width 127 height 16
click at [477, 89] on input "good in bed" at bounding box center [463, 85] width 28 height 8
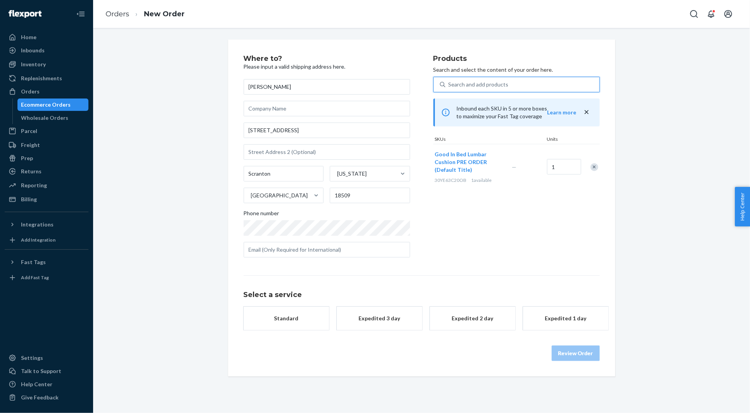
click at [278, 323] on div "button" at bounding box center [286, 323] width 62 height 0
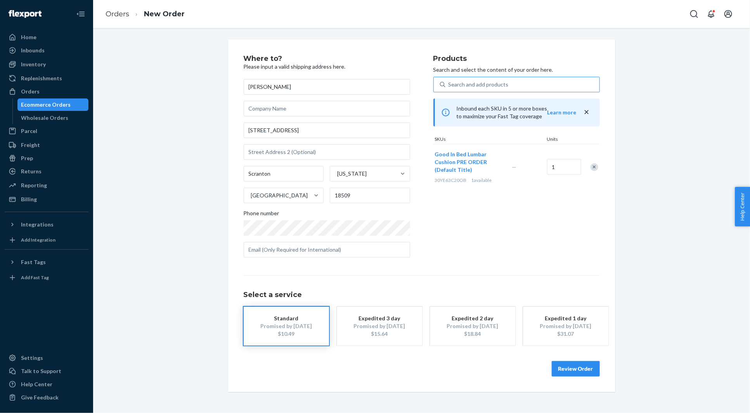
click at [566, 370] on button "Review Order" at bounding box center [576, 369] width 48 height 16
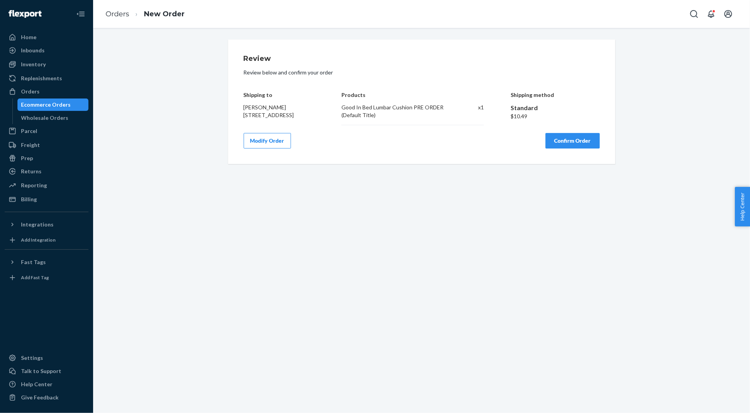
click at [565, 141] on button "Confirm Order" at bounding box center [573, 141] width 54 height 16
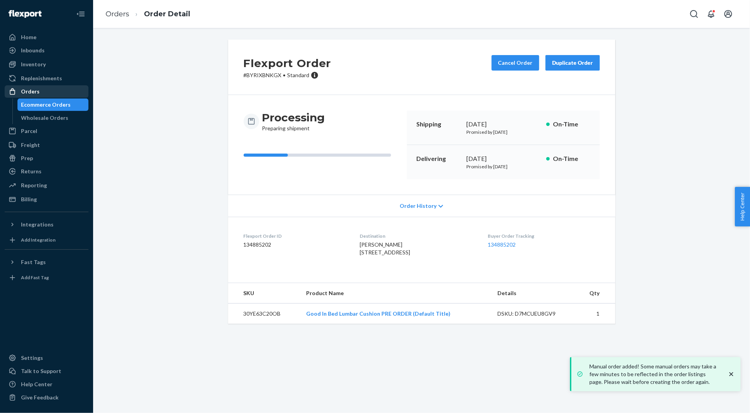
click at [49, 91] on div "Orders" at bounding box center [46, 91] width 82 height 11
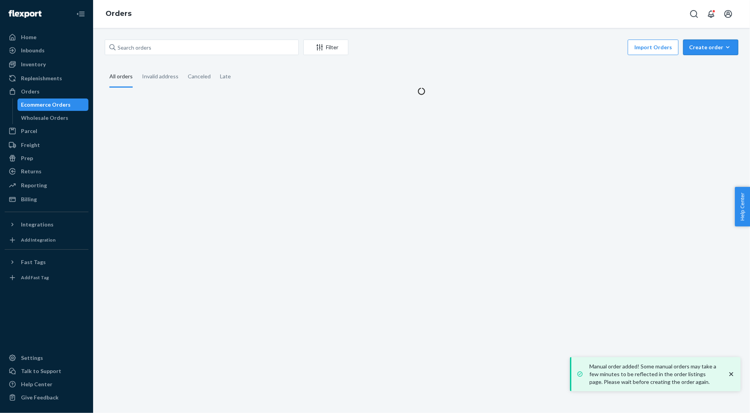
click at [714, 49] on div "Create order" at bounding box center [710, 47] width 43 height 8
click at [712, 56] on div "Ecommerce order Removal order" at bounding box center [723, 74] width 78 height 36
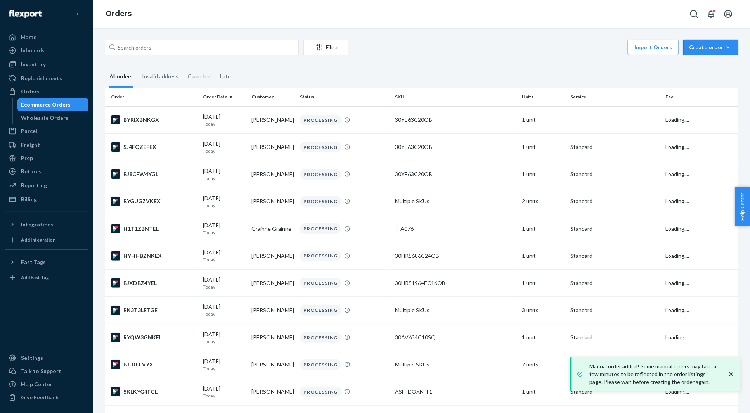
click at [702, 43] on div "Create order" at bounding box center [710, 47] width 43 height 8
click at [702, 66] on span "Ecommerce order" at bounding box center [716, 65] width 48 height 5
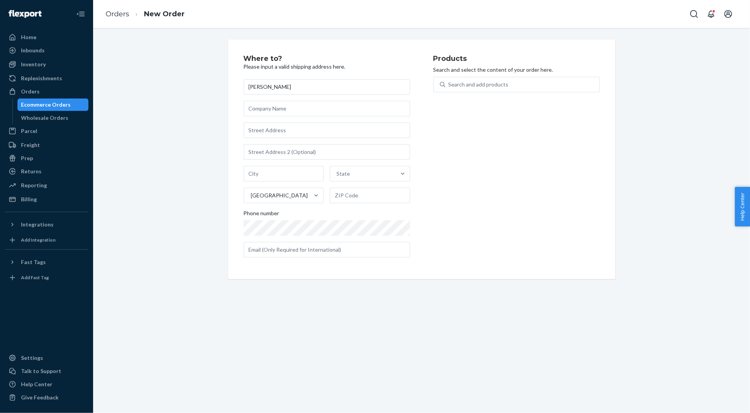
type input "Alejandra Nieto"
click at [279, 130] on input "text" at bounding box center [327, 131] width 167 height 16
paste input "7614 Northaven Road Dallas TX 75230 United States"
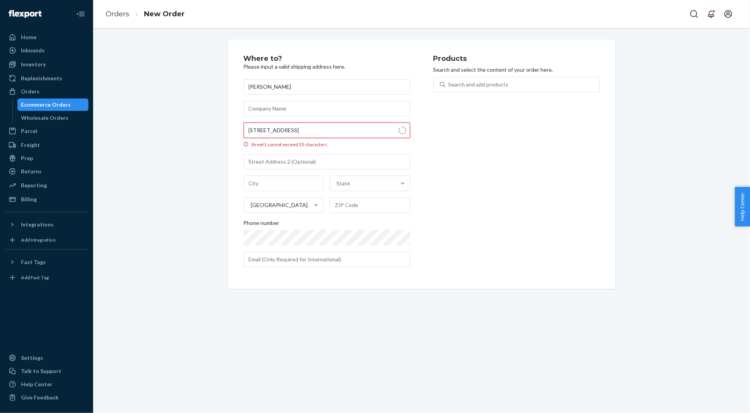
type input "7614 Northaven Road Dallas TX 75230 United States"
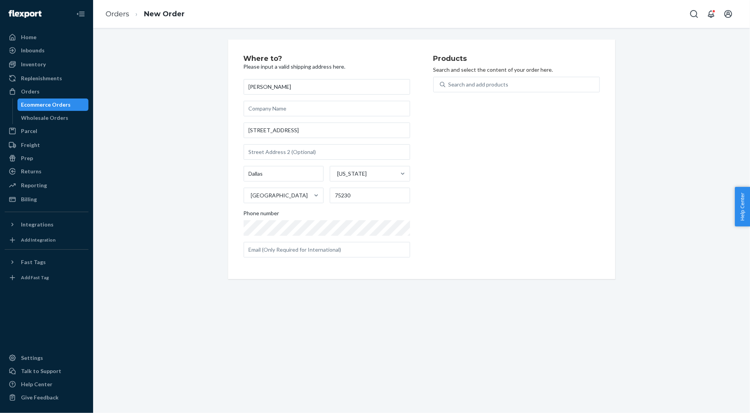
click at [182, 118] on div "Where to? Please input a valid shipping address here. Alejandra Nieto 7614 Nort…" at bounding box center [422, 160] width 646 height 240
click at [474, 88] on div "Search and add products" at bounding box center [479, 85] width 60 height 8
click at [449, 88] on input "Search and add products" at bounding box center [449, 85] width 1 height 8
paste input "24SHV21C18SQ"
type input "24SHV21C18SQ"
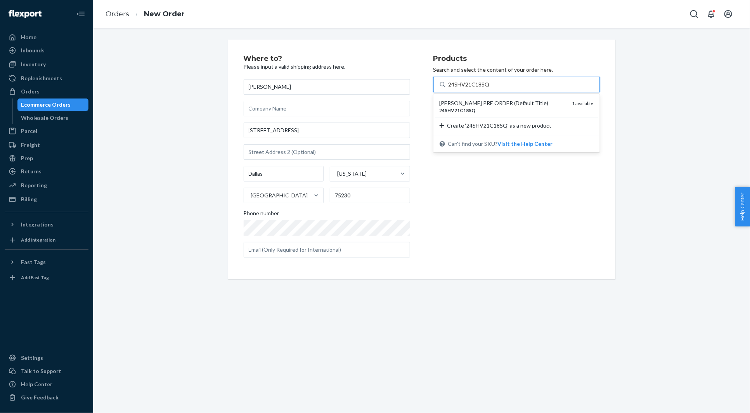
click at [461, 101] on div "Shaggy Cushion PRE ORDER (Default Title)" at bounding box center [503, 103] width 127 height 8
click at [461, 89] on input "24SHV21C18SQ" at bounding box center [469, 85] width 41 height 8
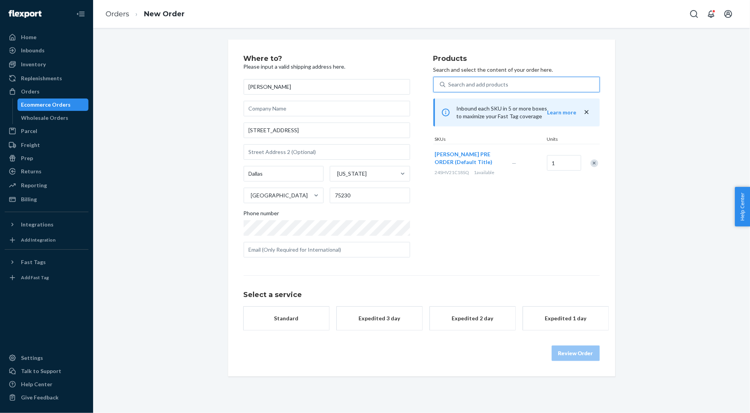
click at [282, 312] on button "Standard" at bounding box center [286, 318] width 85 height 23
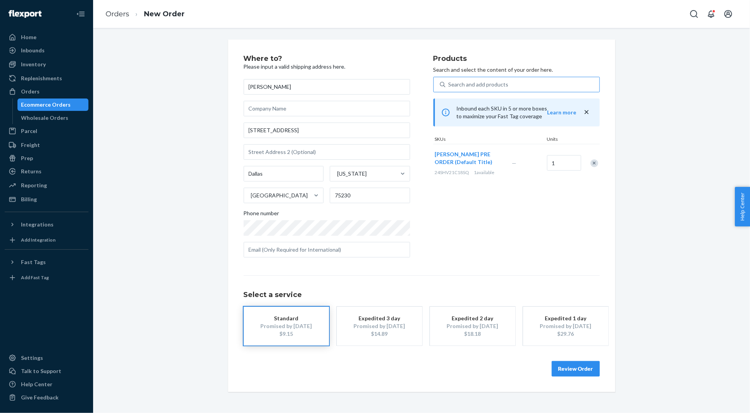
click at [584, 369] on button "Review Order" at bounding box center [576, 369] width 48 height 16
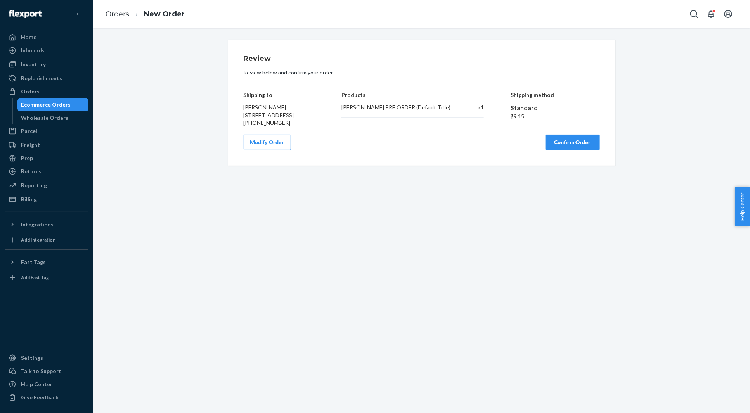
click at [563, 150] on button "Confirm Order" at bounding box center [573, 143] width 54 height 16
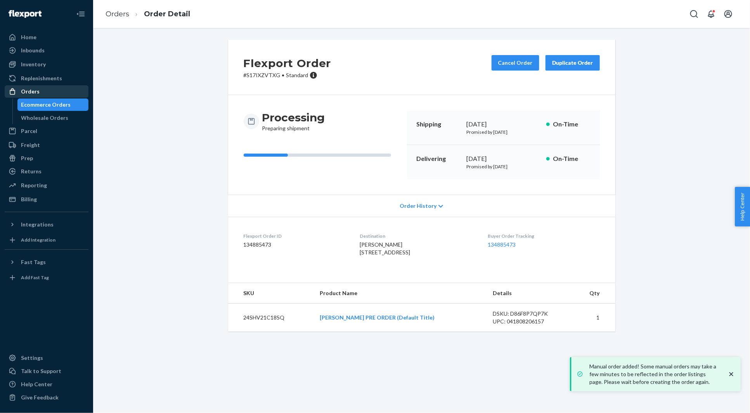
click at [55, 91] on div "Orders" at bounding box center [46, 91] width 82 height 11
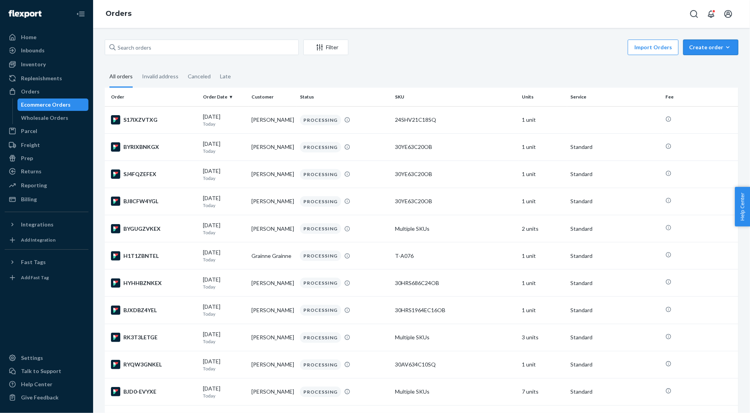
click at [707, 51] on div "Create order" at bounding box center [710, 47] width 43 height 8
click at [703, 63] on span "Ecommerce order" at bounding box center [716, 65] width 48 height 5
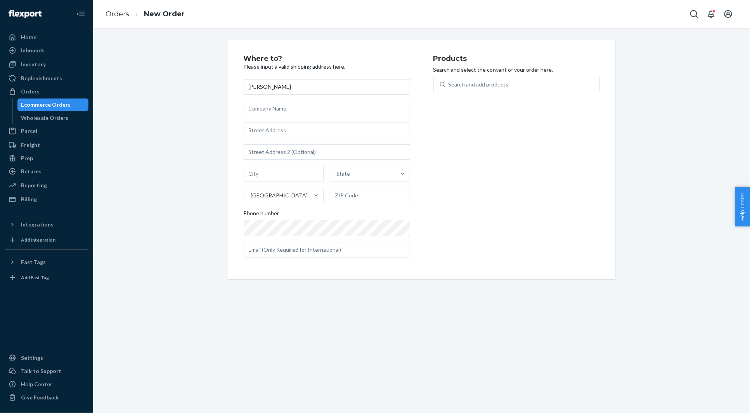
type input "Matthew Woods"
click at [268, 132] on input "text" at bounding box center [327, 131] width 167 height 16
paste input "6515 North Lenox Avenue Nichols Hills OK 73116 United States"
type input "6515 N Lenox Ave"
click at [132, 120] on div "Where to? Please input a valid shipping address here. Matthew Woods 6515 N Leno…" at bounding box center [422, 160] width 646 height 240
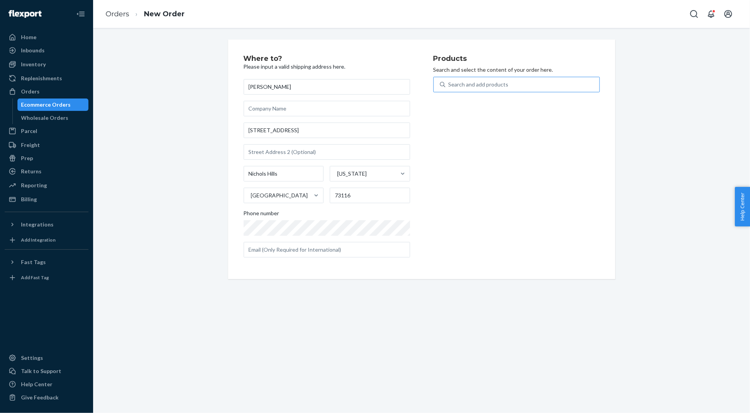
click at [506, 82] on div "Search and add products" at bounding box center [479, 85] width 60 height 8
click at [449, 82] on input "Search and add products" at bounding box center [449, 85] width 1 height 8
paste input "30AV444C18OB"
type input "30AV444C18OB"
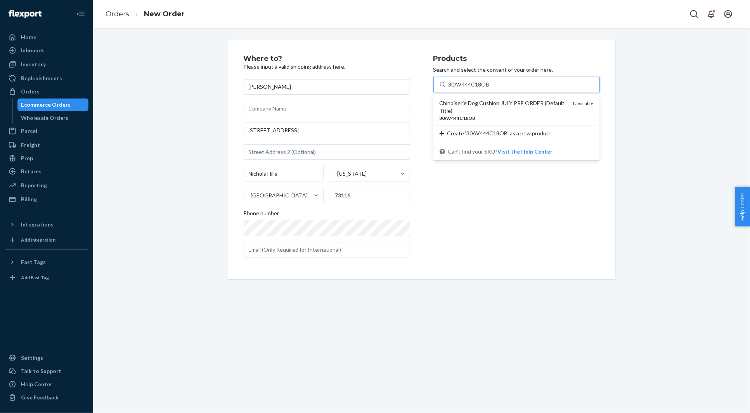
click at [485, 101] on div "Chinoiserie Dog Cushion JULY PRE ORDER (Default Title)" at bounding box center [503, 107] width 127 height 16
click at [485, 89] on input "30AV444C18OB" at bounding box center [470, 85] width 42 height 8
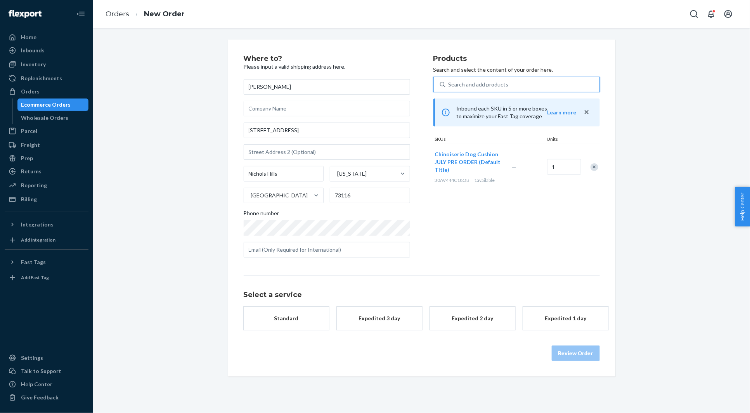
click at [297, 327] on button "Standard" at bounding box center [286, 318] width 85 height 23
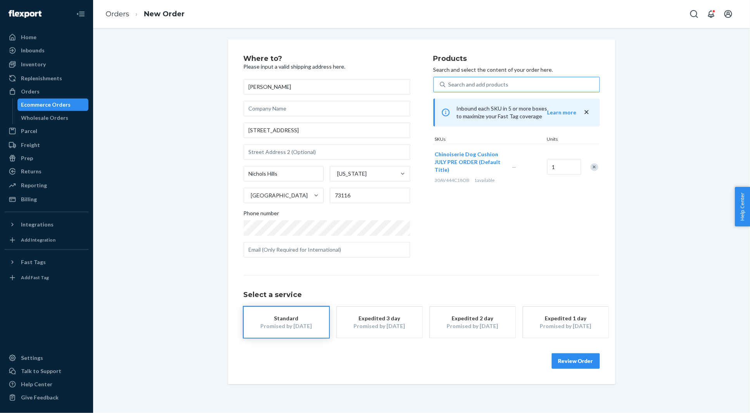
click at [571, 360] on button "Review Order" at bounding box center [576, 362] width 48 height 16
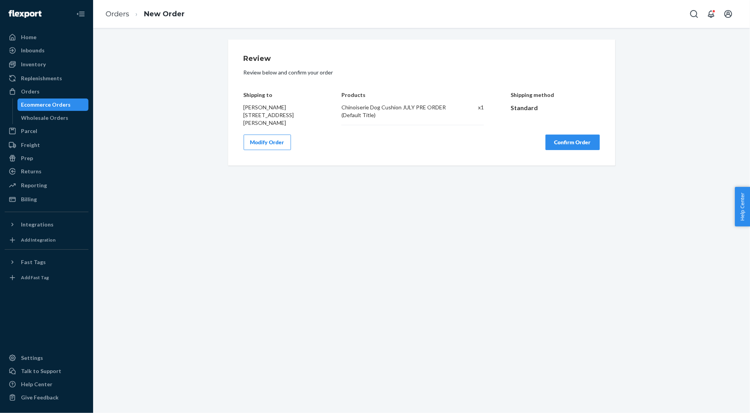
click at [566, 141] on button "Confirm Order" at bounding box center [573, 143] width 54 height 16
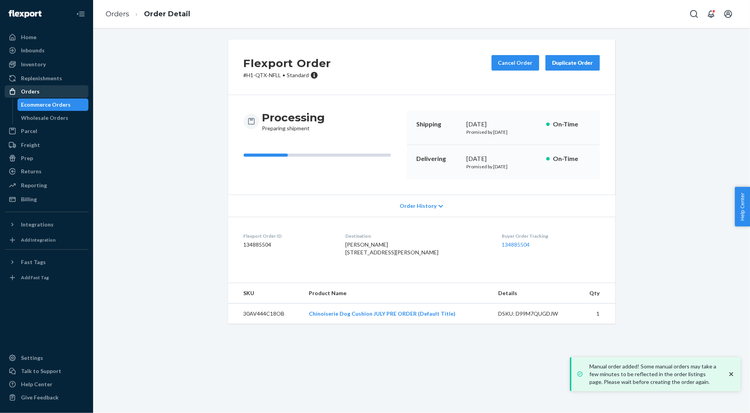
click at [37, 93] on div "Orders" at bounding box center [30, 92] width 19 height 8
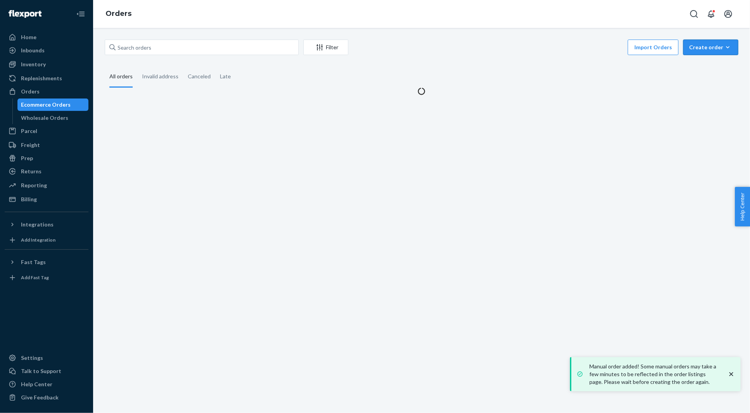
click at [704, 46] on div "Create order" at bounding box center [710, 47] width 43 height 8
click at [702, 64] on span "Ecommerce order" at bounding box center [716, 65] width 48 height 5
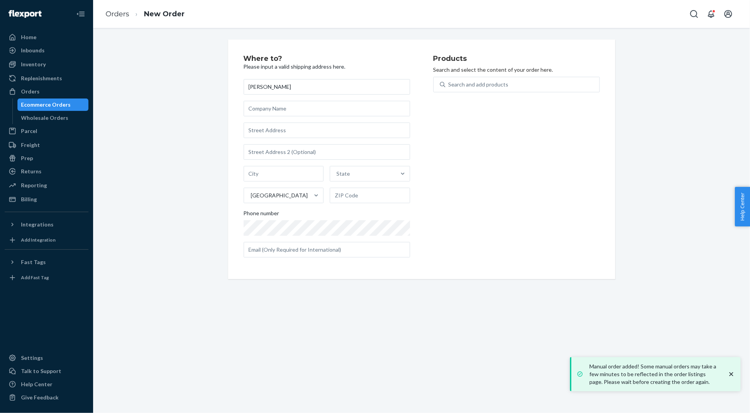
type input "Charlize Smith"
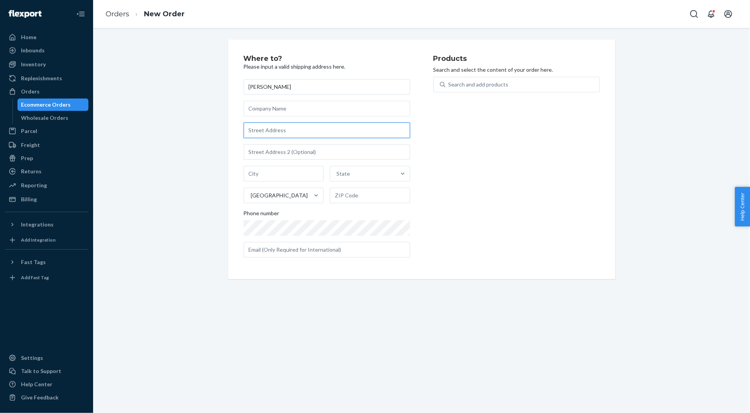
click at [264, 130] on input "text" at bounding box center [327, 131] width 167 height 16
paste input "1000 Clinton St 3F Hoboken NJ 07030 United States"
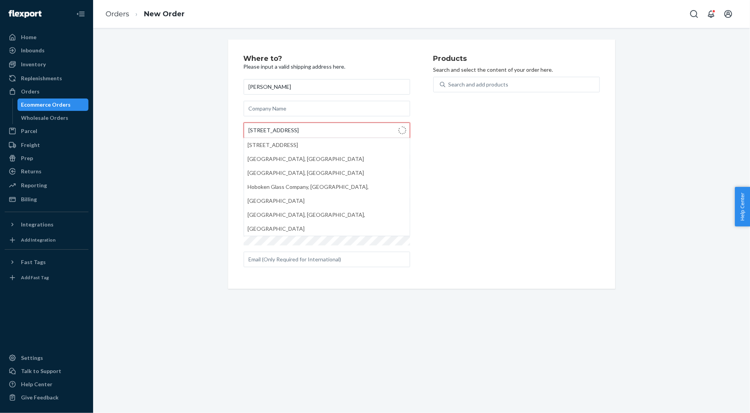
type input "1000 Clinton St"
click at [186, 120] on div "Where to? Please input a valid shipping address here. Charlize Smith 1000 Clint…" at bounding box center [422, 165] width 646 height 250
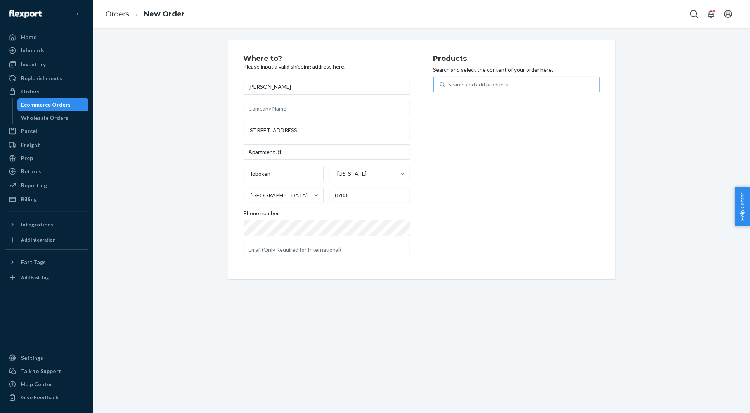
click at [477, 85] on div "Search and add products" at bounding box center [479, 85] width 60 height 8
click at [449, 85] on input "Search and add products" at bounding box center [449, 85] width 1 height 8
paste input "24SHV11C18OB"
type input "24SHV11C18OB"
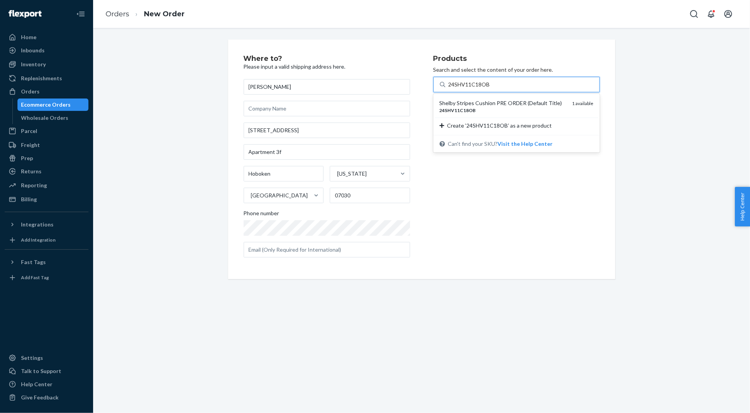
click at [467, 103] on div "Shelby Stripes Cushion PRE ORDER (Default Title)" at bounding box center [503, 103] width 127 height 8
click at [467, 89] on input "24SHV11C18OB" at bounding box center [470, 85] width 42 height 8
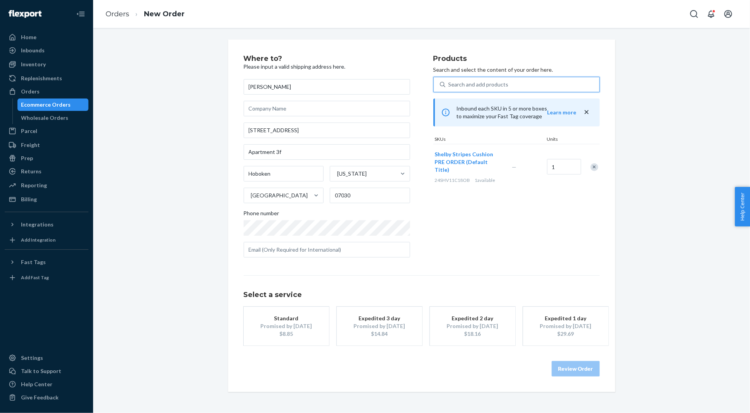
click at [465, 89] on div "Search and add products 24SHV11C18OB" at bounding box center [523, 85] width 154 height 14
click at [449, 89] on input "24SHV11C18OB" at bounding box center [449, 85] width 1 height 8
paste input "24SHV10C18OB"
type input "24SHV10C18OB"
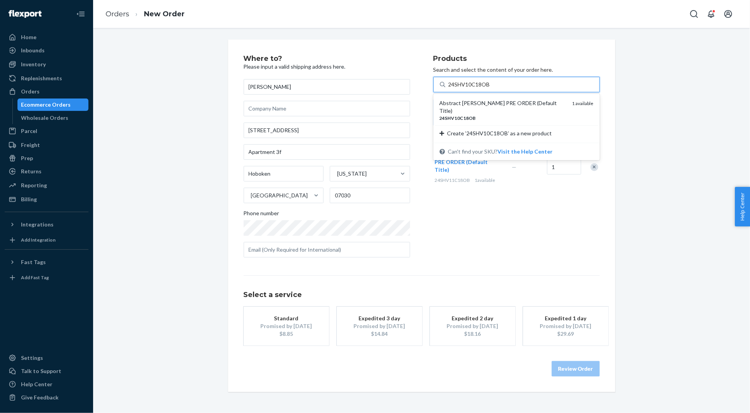
click at [459, 102] on div "Abstract Cayden Cushion PRE ORDER (Default Title)" at bounding box center [503, 107] width 127 height 16
click at [459, 89] on input "24SHV10C18OB" at bounding box center [470, 85] width 42 height 8
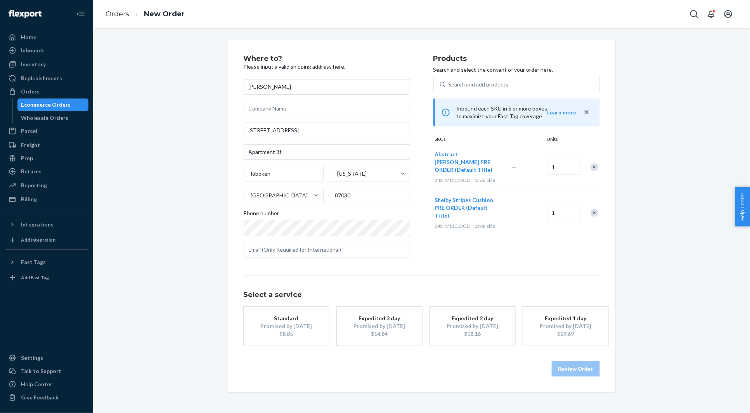
click at [298, 331] on div "$8.85" at bounding box center [286, 334] width 62 height 8
click at [571, 371] on button "Review Order" at bounding box center [576, 369] width 48 height 16
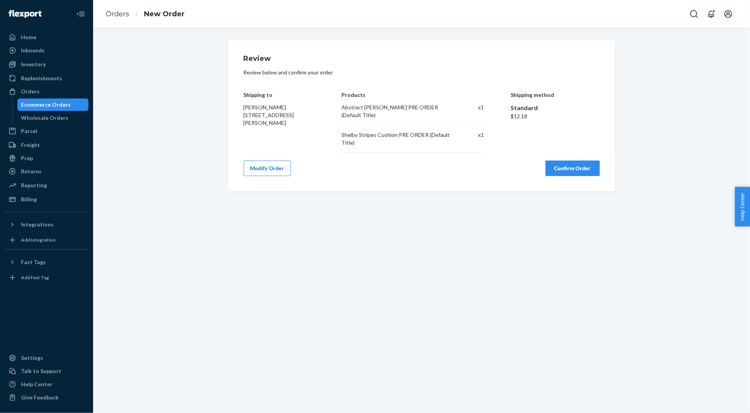
click at [565, 168] on button "Confirm Order" at bounding box center [573, 169] width 54 height 16
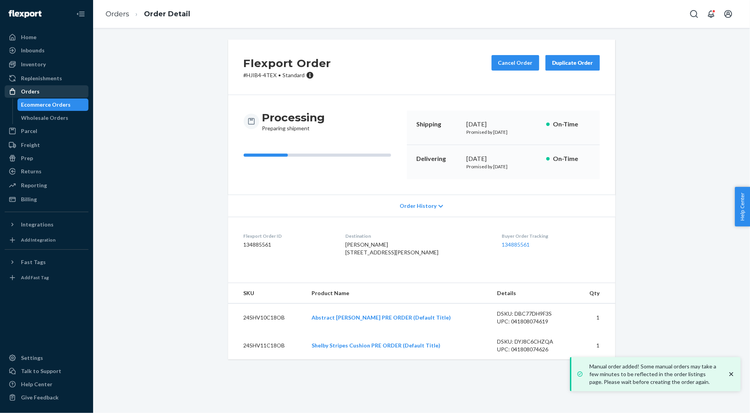
click at [65, 91] on div "Orders" at bounding box center [46, 91] width 82 height 11
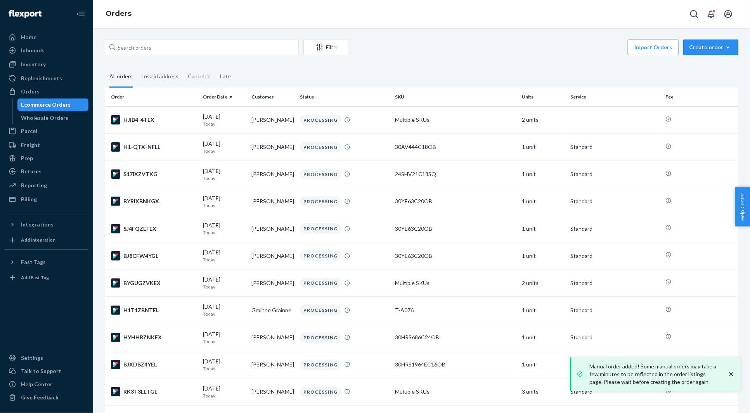
click at [710, 51] on button "Create order Ecommerce order Removal order" at bounding box center [711, 48] width 55 height 16
click at [707, 64] on span "Ecommerce order" at bounding box center [716, 65] width 48 height 5
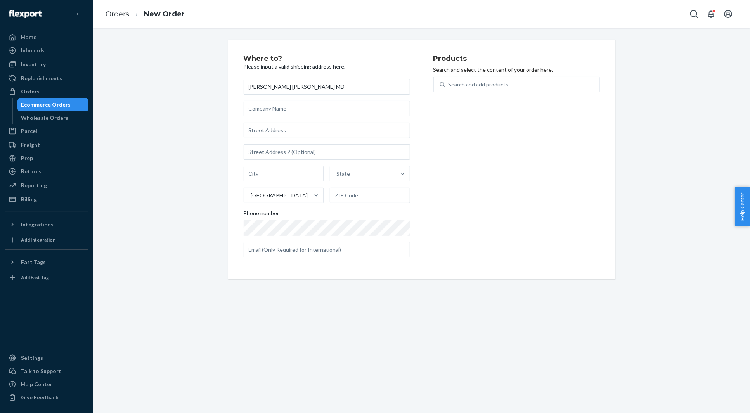
type input "Wendy Suddeth Gervais MD"
click at [286, 134] on input "text" at bounding box center [327, 131] width 167 height 16
paste input "508 Focis Street Metairie LA 70005 United States"
type input "508 Focis St"
click at [215, 102] on div "Where to? Please input a valid shipping address here. Wendy Suddeth Gervais MD …" at bounding box center [422, 160] width 646 height 240
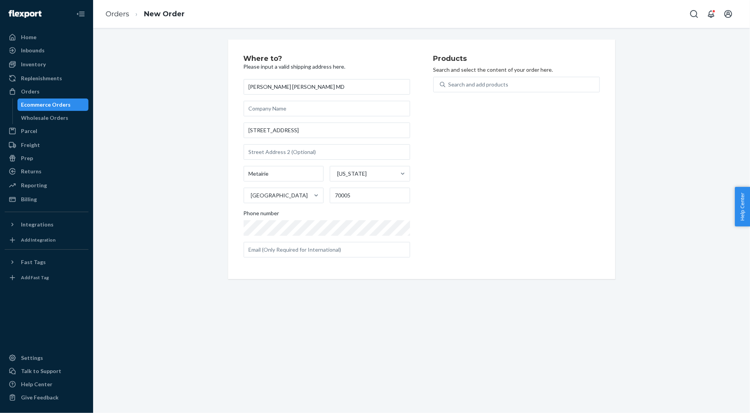
click at [299, 217] on div "Phone number" at bounding box center [327, 215] width 167 height 11
click at [475, 84] on div "Search and add products" at bounding box center [479, 85] width 60 height 8
click at [449, 84] on input "Search and add products" at bounding box center [449, 85] width 1 height 8
paste input "30APS241C18SQ"
type input "30APS241C18SQ"
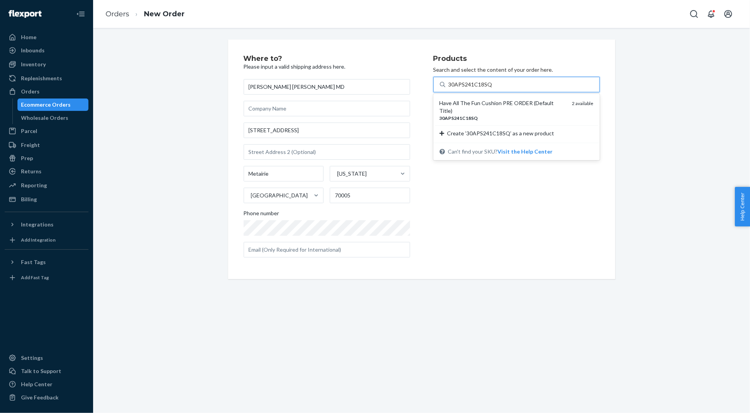
click at [464, 115] on em "30APS241C18SQ" at bounding box center [459, 118] width 38 height 6
click at [464, 89] on input "30APS241C18SQ" at bounding box center [470, 85] width 43 height 8
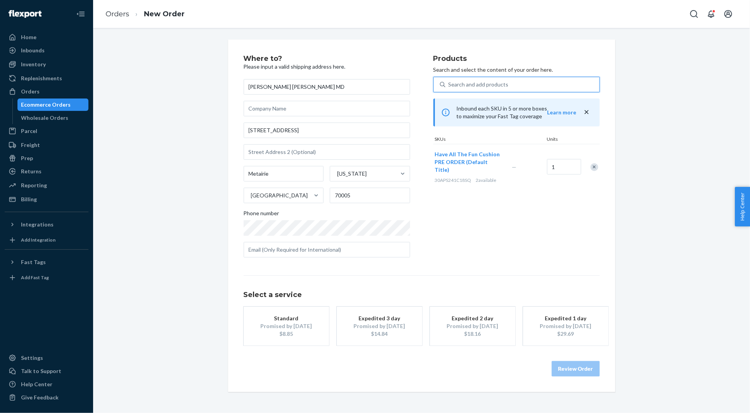
drag, startPoint x: 289, startPoint y: 328, endPoint x: 292, endPoint y: 326, distance: 4.0
click at [289, 328] on div "Promised by Sep 1, 2025" at bounding box center [286, 327] width 62 height 8
click at [588, 371] on button "Review Order" at bounding box center [576, 369] width 48 height 16
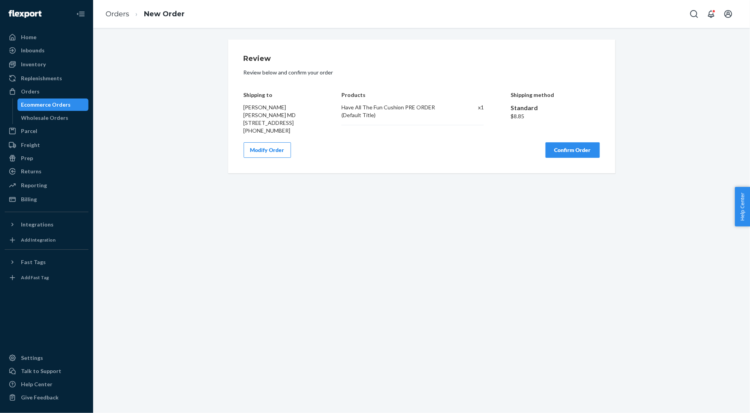
click at [582, 149] on button "Confirm Order" at bounding box center [573, 150] width 54 height 16
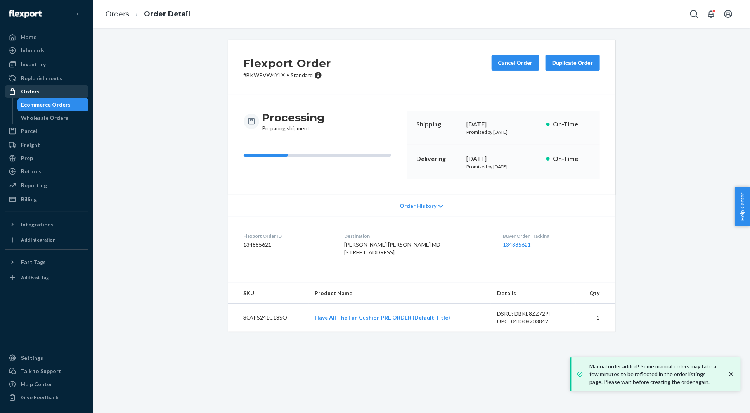
click at [85, 90] on div "Orders" at bounding box center [46, 91] width 82 height 11
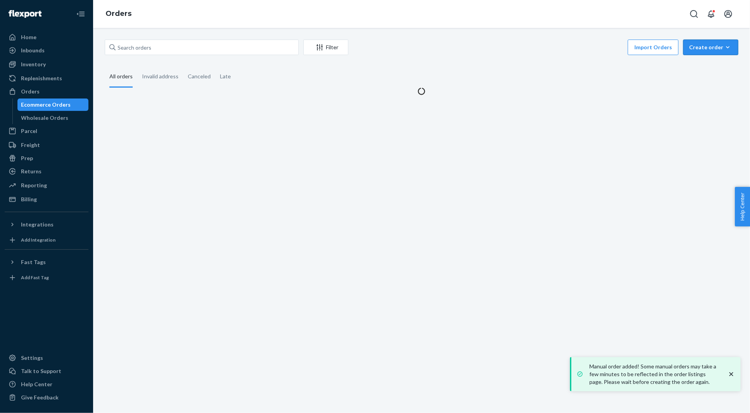
click at [712, 49] on div "Create order" at bounding box center [710, 47] width 43 height 8
click at [705, 60] on button "Ecommerce order" at bounding box center [722, 66] width 75 height 17
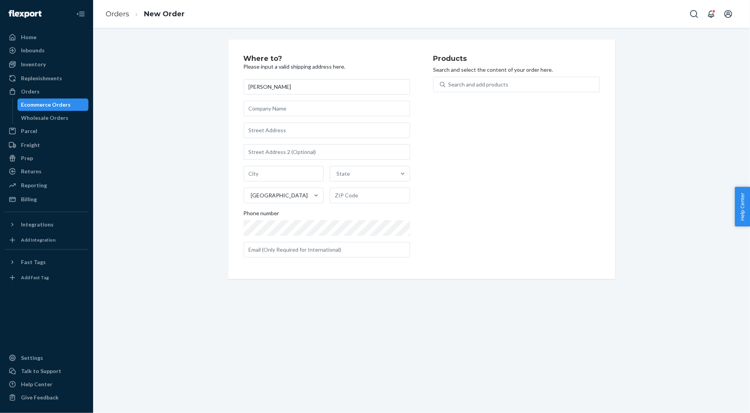
type input "Olivia Hanfland"
click at [274, 127] on input "text" at bounding box center [327, 131] width 167 height 16
paste input "877 Rolins Run Webster NY 14580 United States"
type input "877 Rolins Run"
click at [167, 109] on div "Where to? Please input a valid shipping address here. Olivia Hanfland 877 Rolin…" at bounding box center [422, 160] width 646 height 240
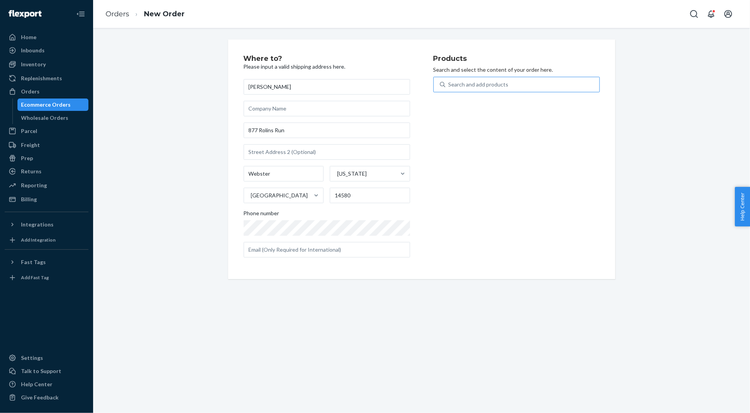
click at [484, 85] on div "Search and add products" at bounding box center [479, 85] width 60 height 8
click at [449, 85] on input "Search and add products" at bounding box center [449, 85] width 1 height 8
paste input "30APS241C18SQ"
type input "30APS241C18SQ"
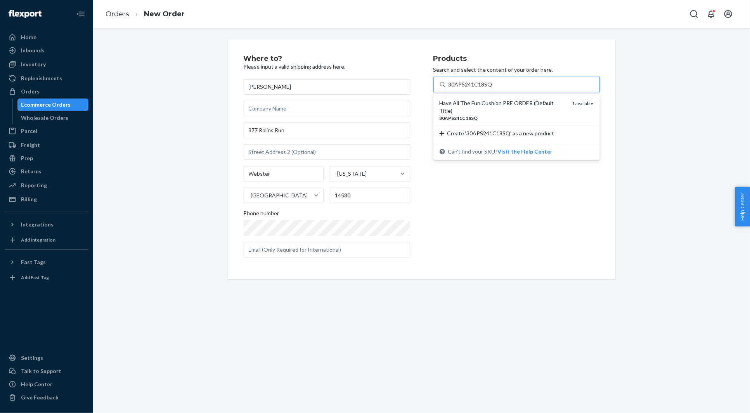
click at [471, 99] on div "Have All The Fun Cushion PRE ORDER (Default Title)" at bounding box center [503, 107] width 127 height 16
click at [471, 89] on input "30APS241C18SQ" at bounding box center [470, 85] width 43 height 8
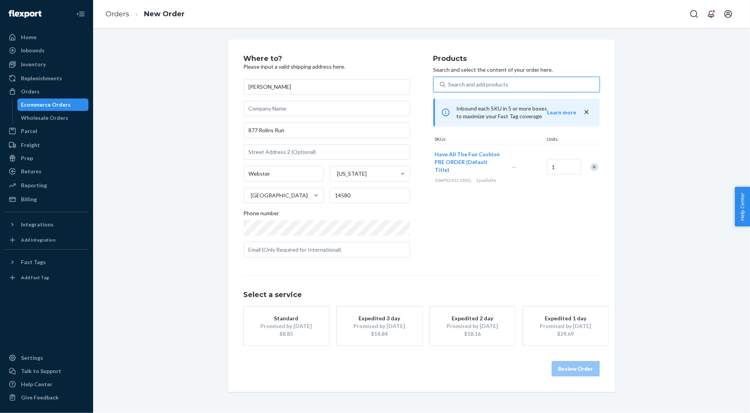
click at [297, 319] on div "Standard" at bounding box center [286, 319] width 62 height 8
click at [559, 369] on button "Review Order" at bounding box center [576, 369] width 48 height 16
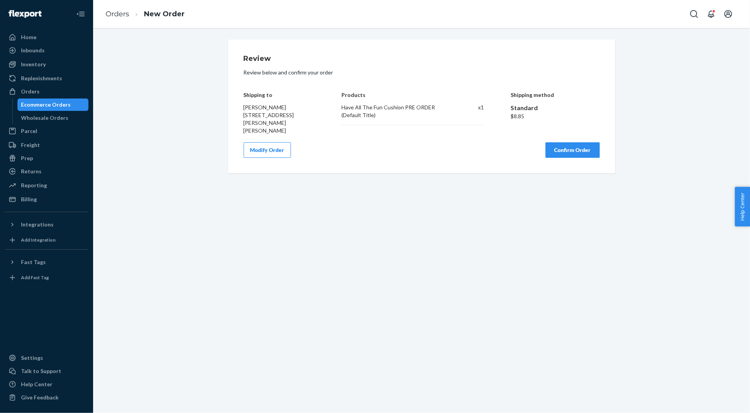
click at [576, 147] on button "Confirm Order" at bounding box center [573, 150] width 54 height 16
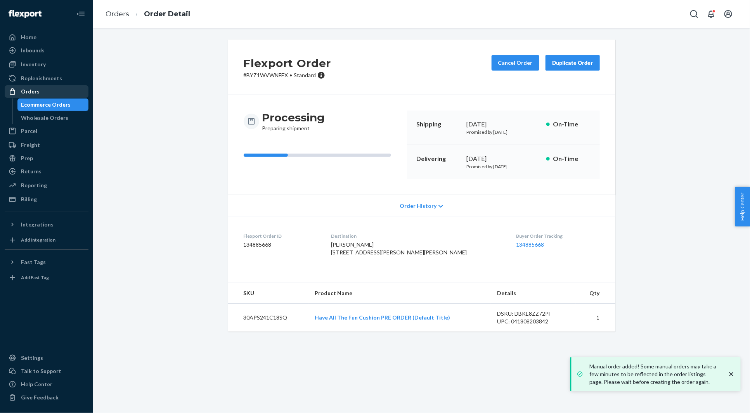
click at [75, 94] on div "Orders" at bounding box center [46, 91] width 82 height 11
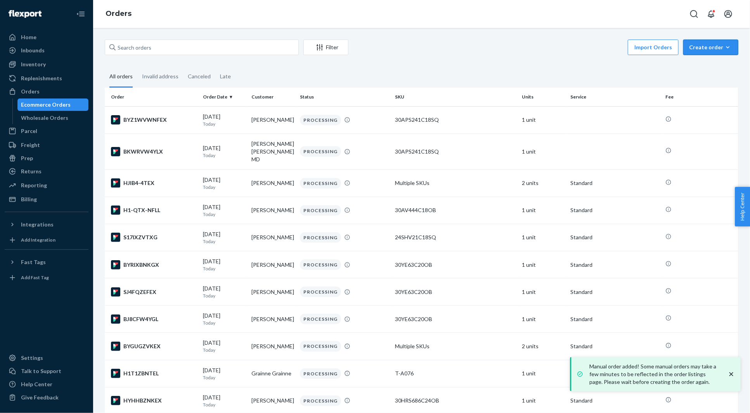
click at [706, 48] on div "Create order" at bounding box center [710, 47] width 43 height 8
click at [703, 67] on span "Ecommerce order" at bounding box center [716, 65] width 48 height 5
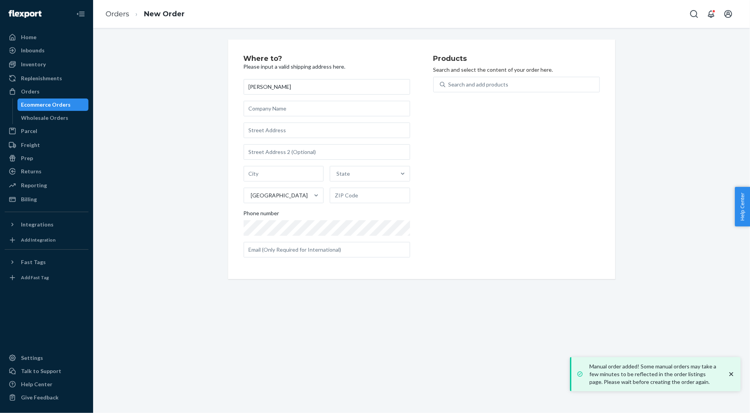
type input "Michelle Spott"
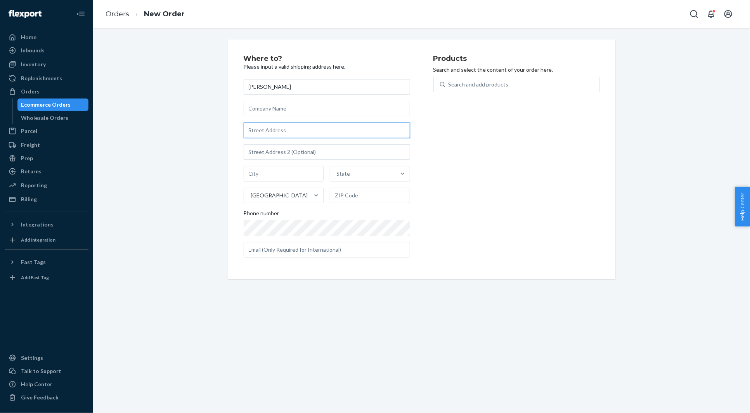
click at [264, 130] on input "text" at bounding box center [327, 131] width 167 height 16
paste input "10021 Newhall Road Potomac MD 20854 United States"
type input "10021 Newhall Rd"
click at [191, 74] on div "Where to? Please input a valid shipping address here. Michelle Spott 10021 Newh…" at bounding box center [422, 160] width 646 height 240
click at [479, 84] on div "Search and add products" at bounding box center [479, 85] width 60 height 8
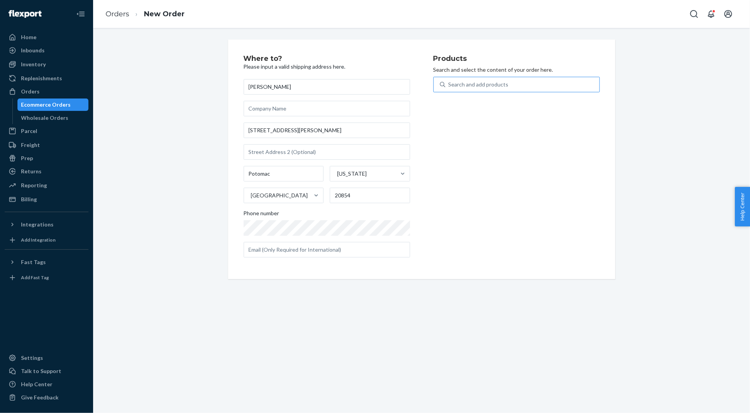
click at [449, 84] on input "Search and add products" at bounding box center [449, 85] width 1 height 8
paste input "30AV17C12OB"
type input "30AV17C12OB"
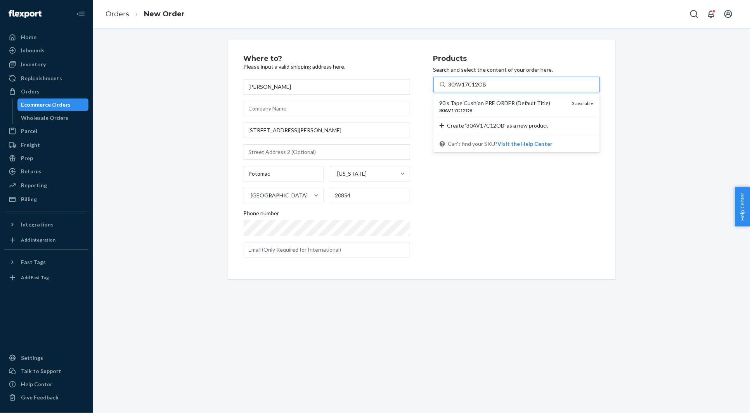
click at [471, 98] on div "90's Tape Cushion PRE ORDER (Default Title) 30AV17C12OB 3 available" at bounding box center [516, 106] width 163 height 22
click at [471, 89] on input "30AV17C12OB" at bounding box center [468, 85] width 38 height 8
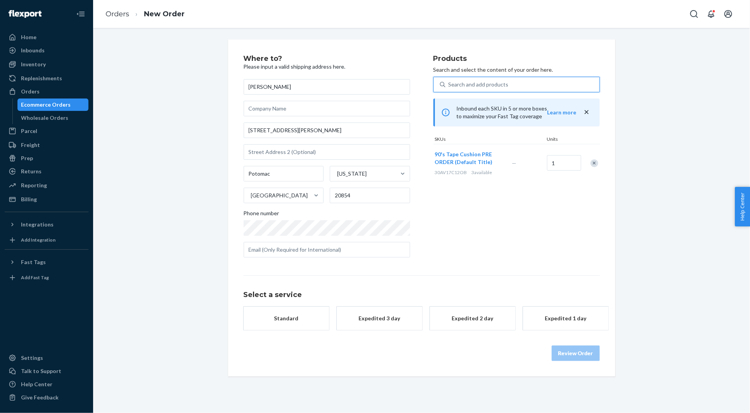
click at [292, 329] on button "Standard" at bounding box center [286, 318] width 85 height 23
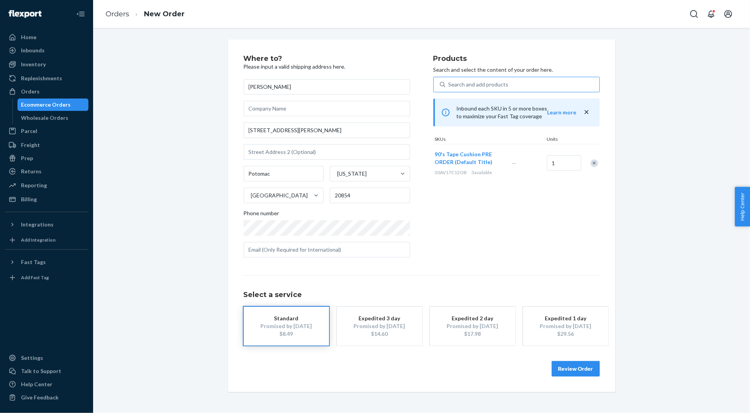
click at [460, 153] on span "90's Tape Cushion PRE ORDER (Default Title)" at bounding box center [464, 158] width 58 height 14
click at [597, 160] on div at bounding box center [590, 163] width 19 height 21
click at [595, 164] on div "Remove Item" at bounding box center [595, 164] width 8 height 8
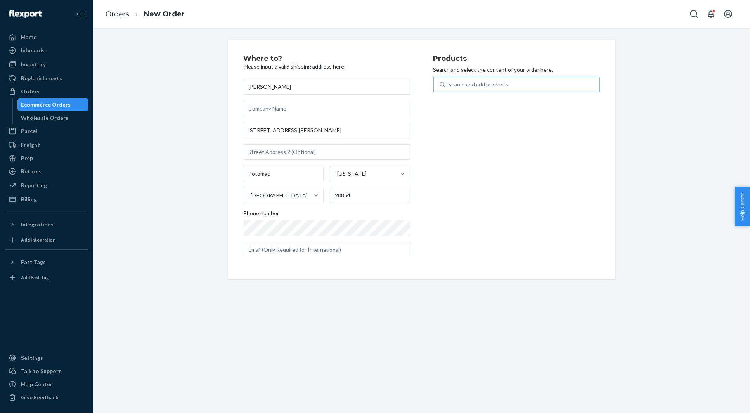
click at [552, 85] on div "Search and add products 30AV17C12OB" at bounding box center [523, 85] width 154 height 14
click at [449, 85] on input "30AV17C12OB" at bounding box center [449, 85] width 1 height 8
paste input "30AV17C12OB"
type input "30AV17C12OB"
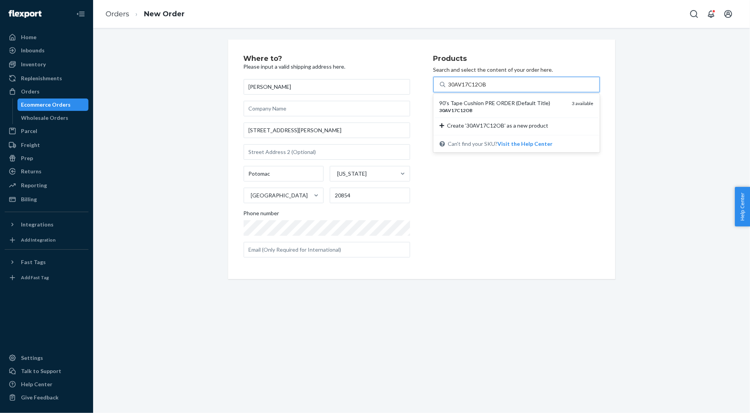
click at [523, 104] on div "90's Tape Cushion PRE ORDER (Default Title)" at bounding box center [503, 103] width 127 height 8
click at [487, 89] on input "30AV17C12OB" at bounding box center [468, 85] width 38 height 8
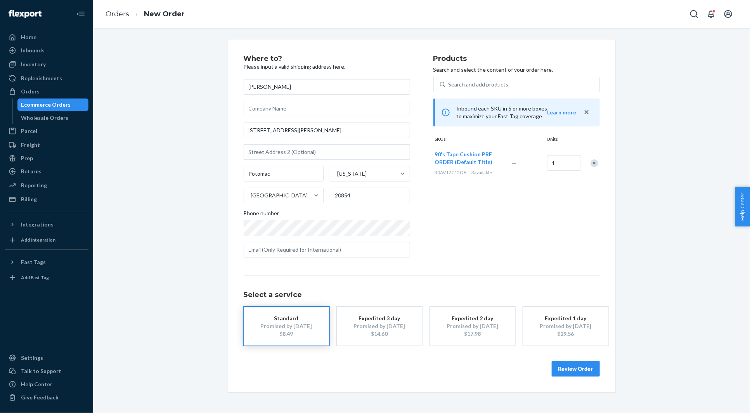
click at [593, 163] on div "Remove Item" at bounding box center [595, 164] width 8 height 8
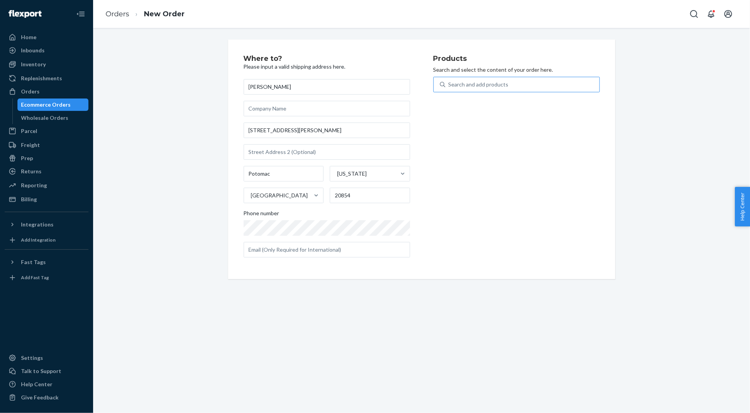
click at [533, 80] on div "Search and add products 30AV17C12OB" at bounding box center [523, 85] width 154 height 14
click at [449, 81] on input "30AV17C12OB" at bounding box center [449, 85] width 1 height 8
paste input "30AV17C12OB"
type input "30AV17C12OB"
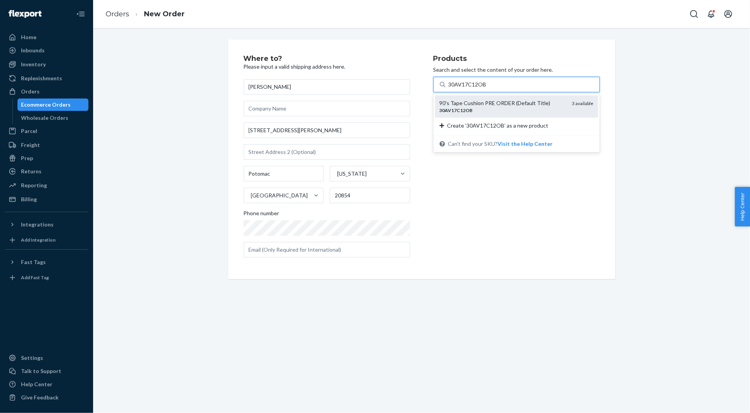
click at [511, 104] on div "90's Tape Cushion PRE ORDER (Default Title)" at bounding box center [503, 103] width 127 height 8
click at [487, 89] on input "30AV17C12OB" at bounding box center [468, 85] width 38 height 8
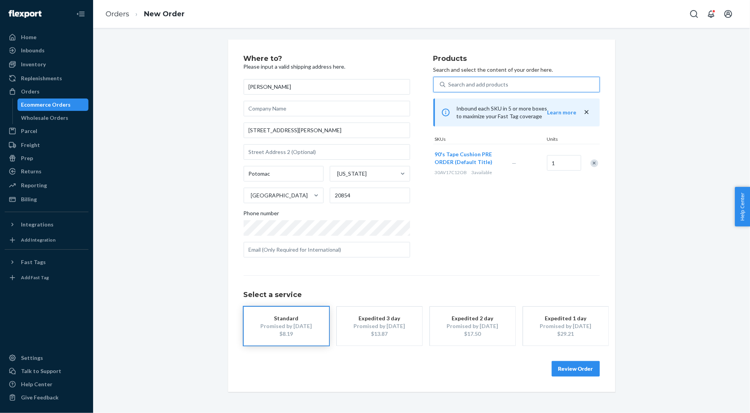
click at [580, 372] on button "Review Order" at bounding box center [576, 369] width 48 height 16
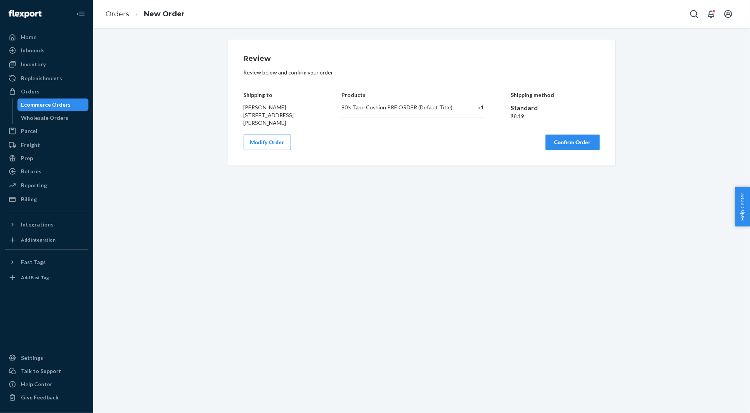
click at [573, 146] on button "Confirm Order" at bounding box center [573, 143] width 54 height 16
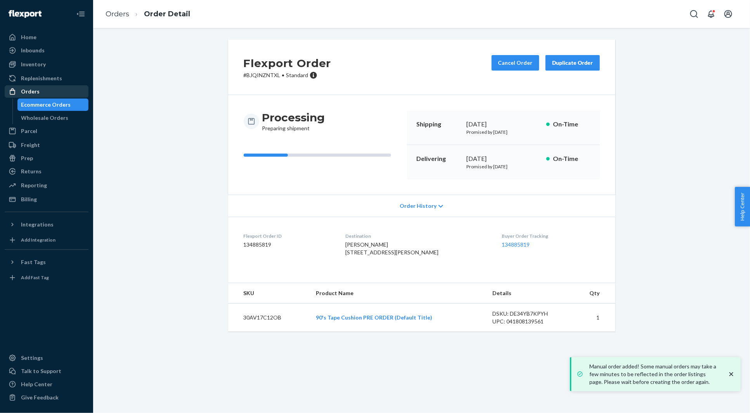
click at [83, 91] on div "Orders" at bounding box center [46, 91] width 82 height 11
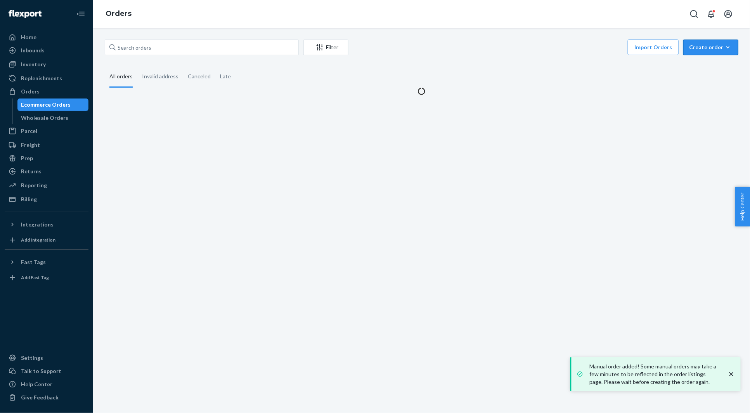
click at [718, 51] on div "Create order" at bounding box center [710, 47] width 43 height 8
click at [710, 66] on span "Ecommerce order" at bounding box center [716, 65] width 48 height 5
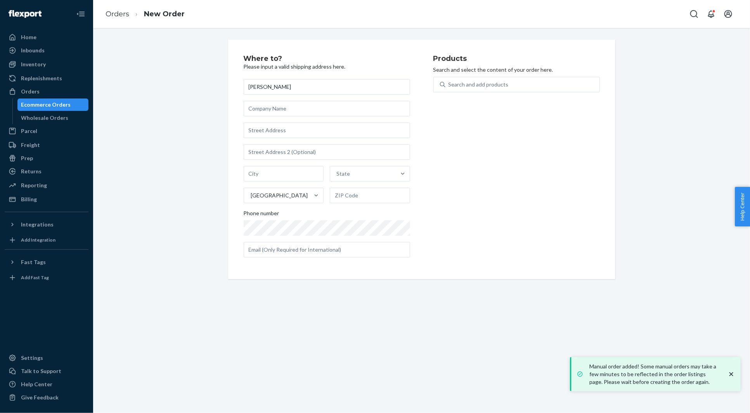
type input "Michelle Loeb"
click at [257, 127] on input "text" at bounding box center [327, 131] width 167 height 16
paste input "7284 Jefferson Meadows Dr Blacklick OH 43004 United States"
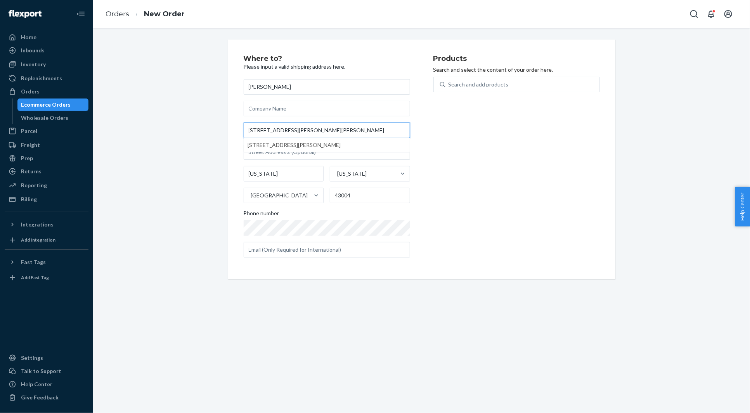
type input "7284 Jefferson Meadows Dr"
click at [186, 115] on div "Where to? Please input a valid shipping address here. Michelle Loeb 7284 Jeffer…" at bounding box center [422, 160] width 646 height 240
click at [270, 173] on input "text" at bounding box center [284, 174] width 80 height 16
paste input "Blacklick"
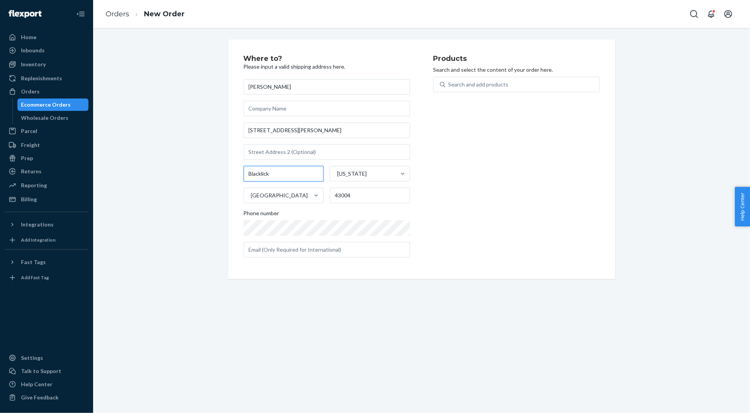
type input "Blacklick"
click at [182, 143] on div "Where to? Please input a valid shipping address here. Michelle Loeb 7284 Jeffer…" at bounding box center [422, 160] width 646 height 240
click at [488, 81] on div "Search and add products" at bounding box center [479, 85] width 60 height 8
click at [449, 81] on input "0 results available. Use Up and Down to choose options, press Enter to select t…" at bounding box center [449, 85] width 1 height 8
paste input "30SJM10873C18SQ"
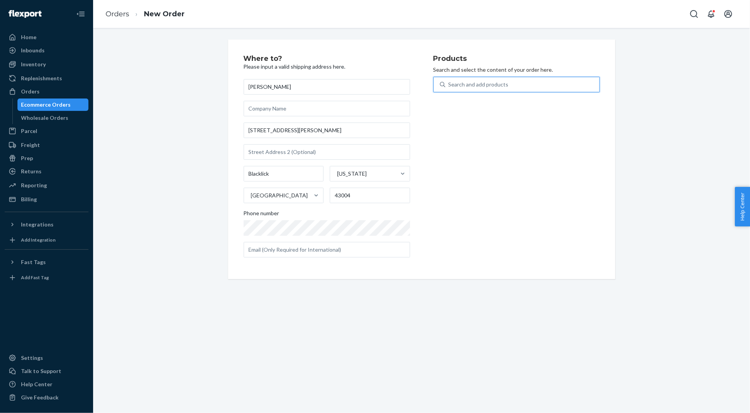
type input "30SJM10873C18SQ"
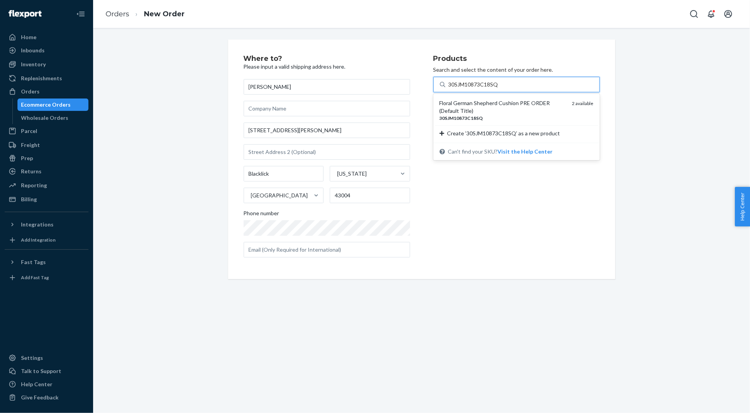
click at [480, 100] on div "Floral German Shepherd Cushion PRE ORDER (Default Title)" at bounding box center [503, 107] width 127 height 16
click at [480, 89] on input "30SJM10873C18SQ" at bounding box center [474, 85] width 50 height 8
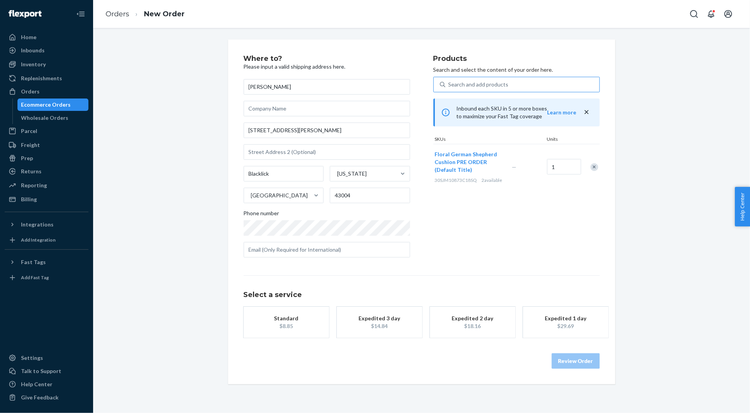
click at [305, 315] on div "Standard" at bounding box center [286, 319] width 62 height 8
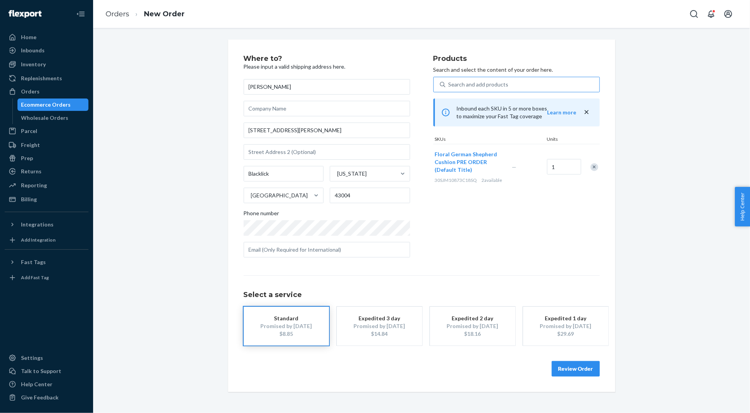
click at [587, 370] on button "Review Order" at bounding box center [576, 369] width 48 height 16
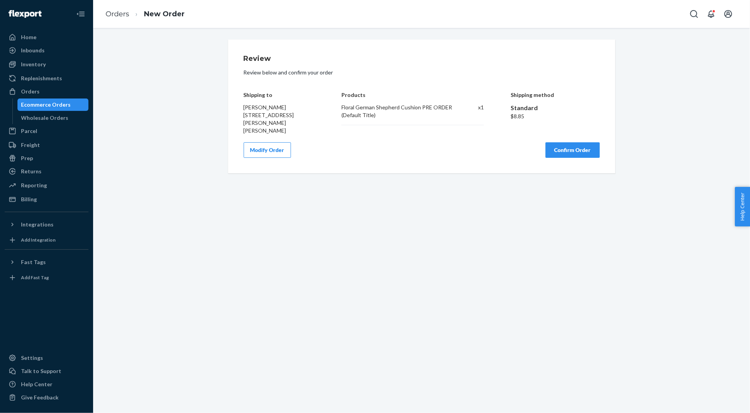
click at [571, 142] on button "Confirm Order" at bounding box center [573, 150] width 54 height 16
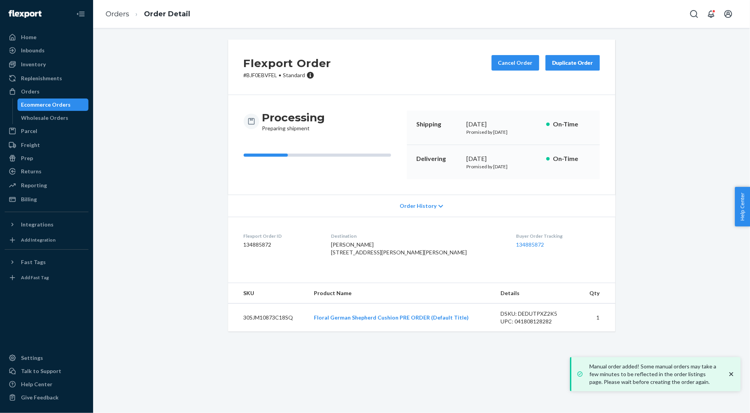
click at [43, 98] on div "Orders Ecommerce Orders Wholesale Orders" at bounding box center [47, 104] width 84 height 39
click at [61, 97] on link "Orders" at bounding box center [47, 91] width 84 height 12
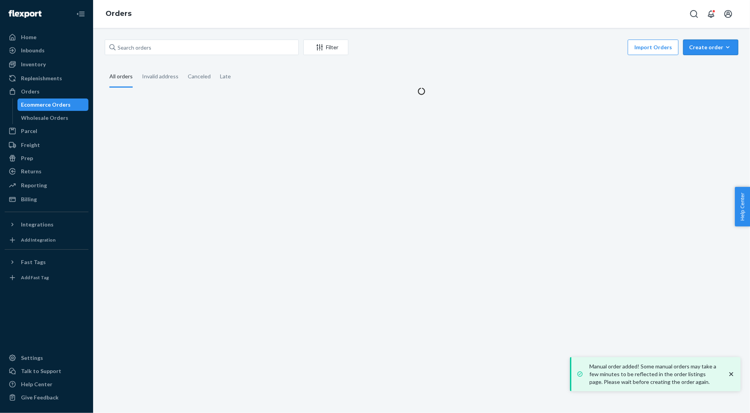
click at [718, 46] on div "Create order" at bounding box center [710, 47] width 43 height 8
click at [713, 54] on button "Create order Ecommerce order Removal order" at bounding box center [711, 48] width 55 height 16
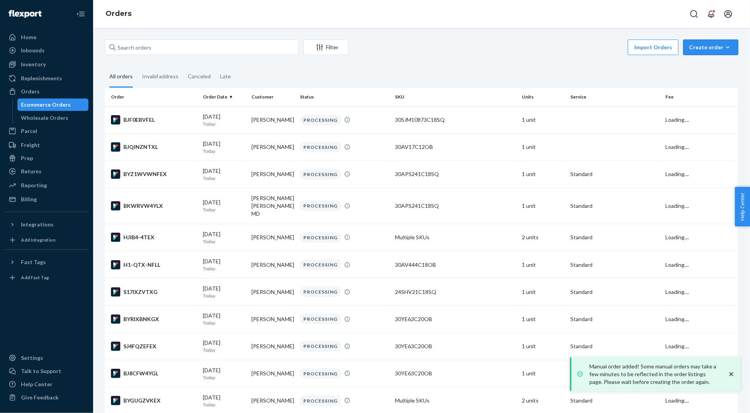
click at [704, 43] on div "Create order" at bounding box center [710, 47] width 43 height 8
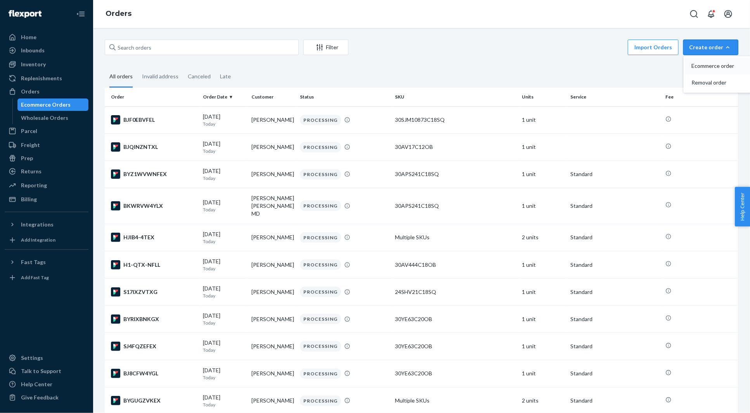
click at [701, 68] on span "Ecommerce order" at bounding box center [716, 65] width 48 height 5
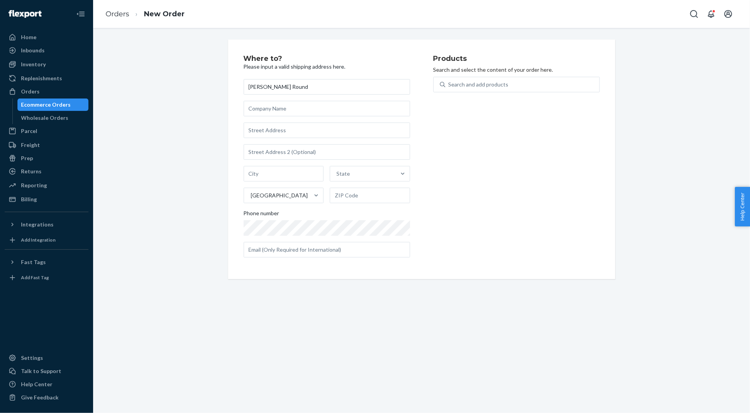
type input "Avery Round"
click at [266, 131] on input "text" at bounding box center [327, 131] width 167 height 16
paste input "1409 South Columbine Street Denver CO 80210 United States"
type input "1409 S Columbine St"
click at [208, 109] on div "Where to? Please input a valid shipping address here. Avery Round 1409 S Columb…" at bounding box center [422, 160] width 646 height 240
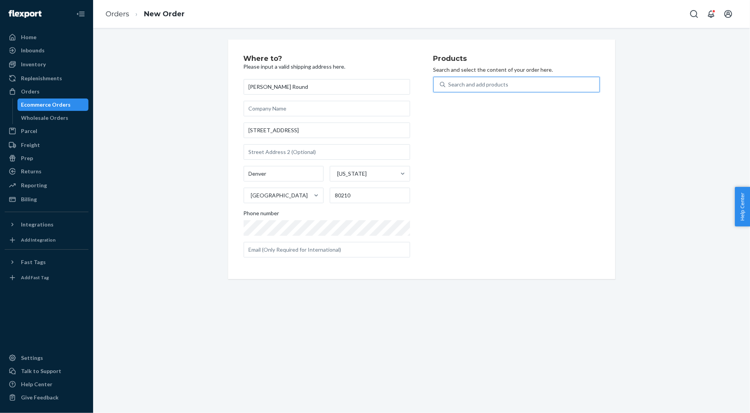
click at [486, 89] on div "Search and add products" at bounding box center [523, 85] width 154 height 14
click at [449, 89] on input "0 results available. Use Up and Down to choose options, press Enter to select t…" at bounding box center [449, 85] width 1 height 8
paste input "30SJM10873C18SQ"
type input "30SJM10873C18SQ"
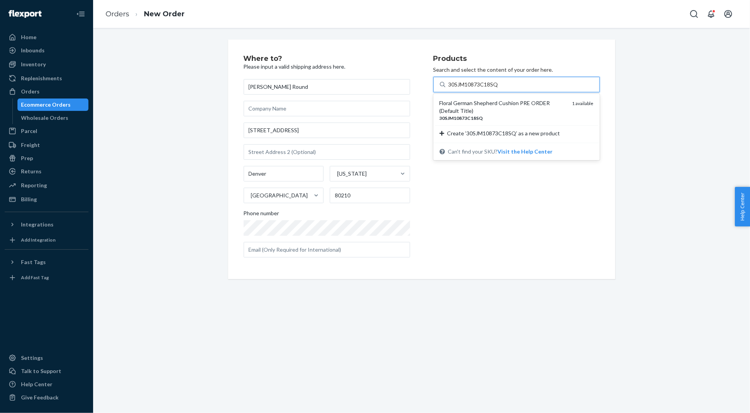
click at [476, 101] on div "Floral German Shepherd Cushion PRE ORDER (Default Title)" at bounding box center [503, 107] width 127 height 16
click at [476, 89] on input "30SJM10873C18SQ" at bounding box center [474, 85] width 50 height 8
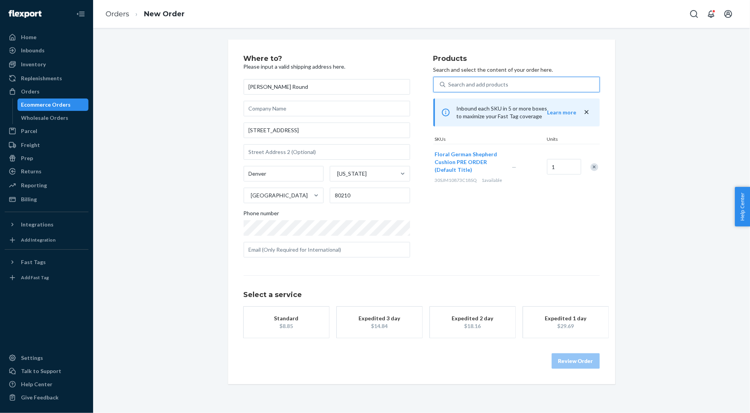
click at [288, 314] on button "Standard $8.85" at bounding box center [286, 322] width 85 height 31
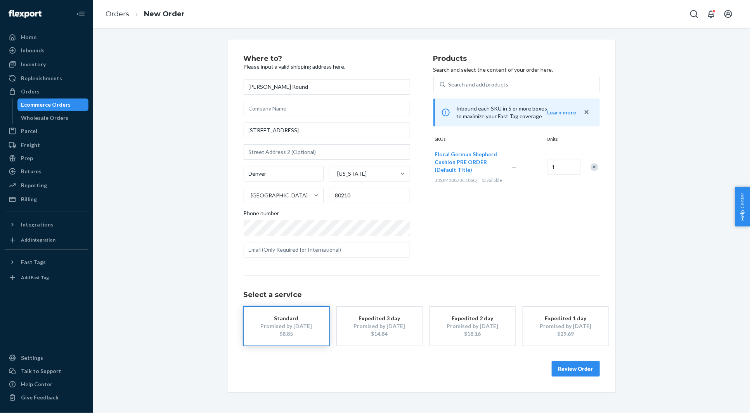
click at [585, 373] on button "Review Order" at bounding box center [576, 369] width 48 height 16
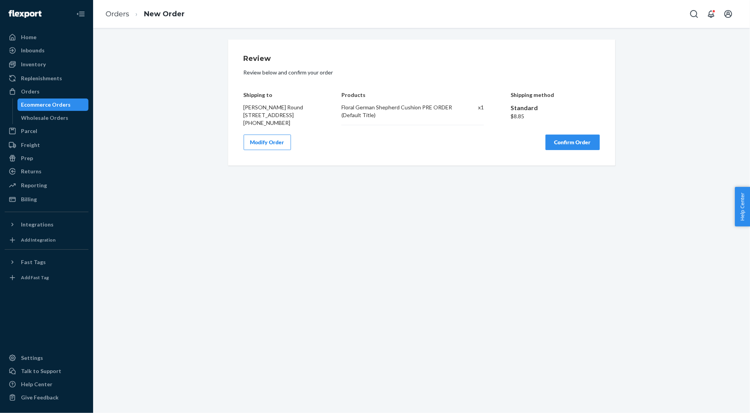
click at [567, 150] on button "Confirm Order" at bounding box center [573, 143] width 54 height 16
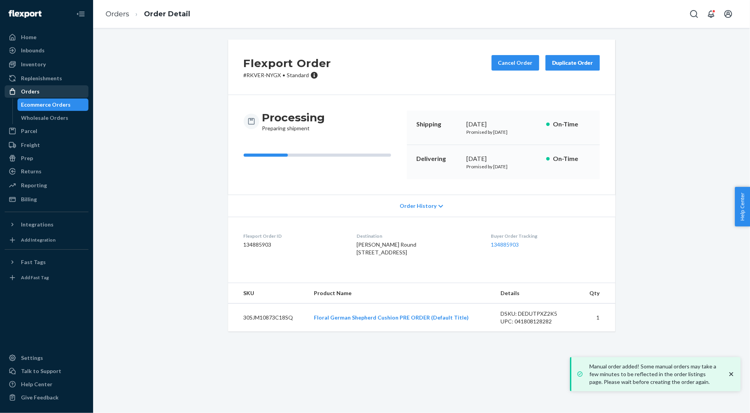
click at [51, 92] on div "Orders" at bounding box center [46, 91] width 82 height 11
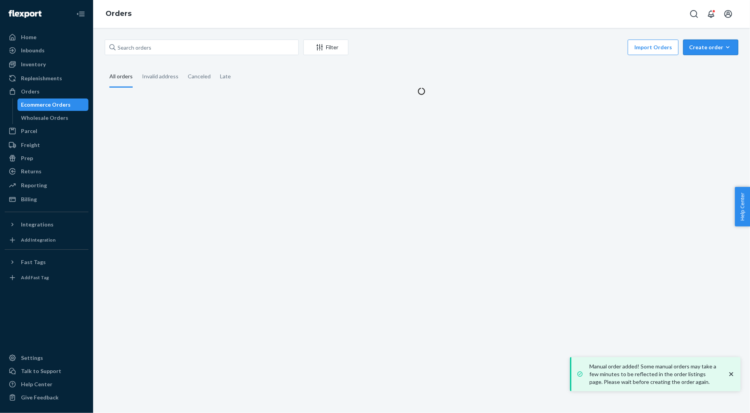
click at [710, 49] on div "Create order" at bounding box center [710, 47] width 43 height 8
click at [701, 63] on span "Ecommerce order" at bounding box center [716, 65] width 48 height 5
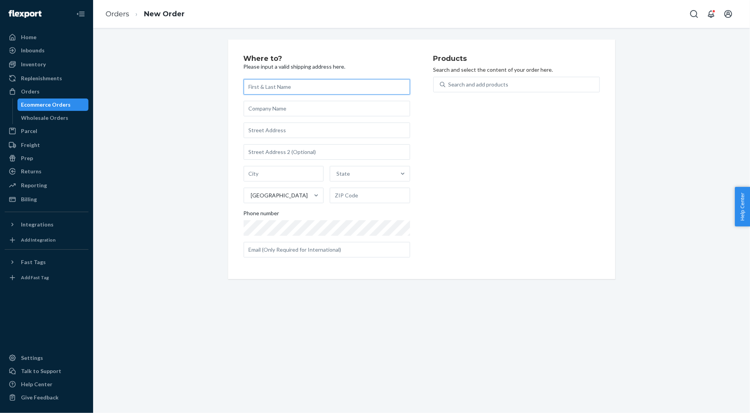
paste input "Hollie Campbell"
type input "Hollie Campbell"
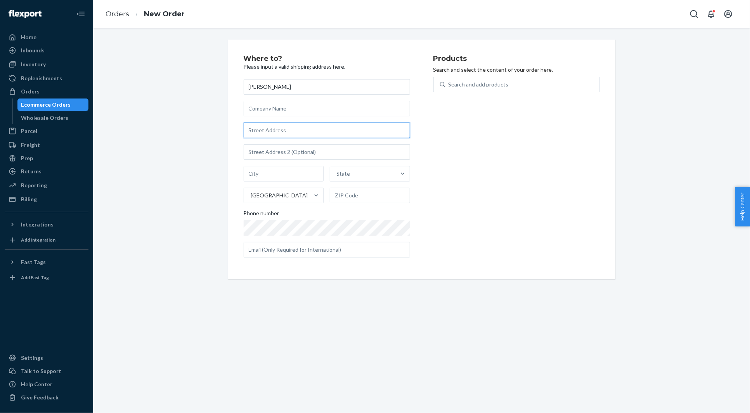
click at [267, 134] on input "text" at bounding box center [327, 131] width 167 height 16
paste input "7331 E Wing Shadow Rd Scottsdale AZ 85255 United States"
type input "7331 E Wing Shadow Rd"
click at [205, 115] on div "Where to? Please input a valid shipping address here. Hollie Campbell 7331 E Wi…" at bounding box center [422, 160] width 646 height 240
click at [492, 81] on div "Search and add products" at bounding box center [479, 85] width 60 height 8
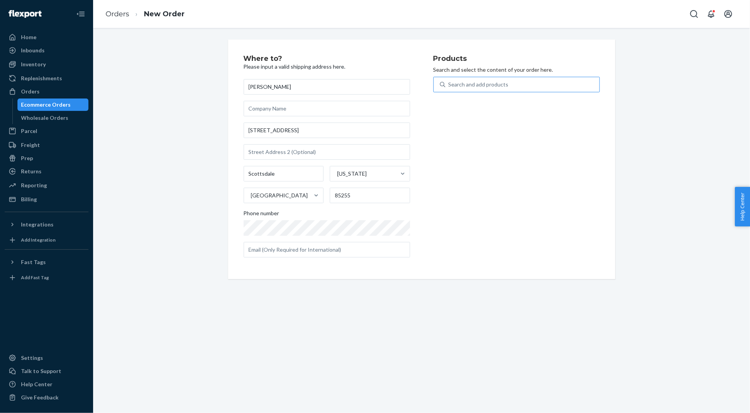
click at [449, 81] on input "Search and add products" at bounding box center [449, 85] width 1 height 8
paste input "30JSS123CC16OB"
type input "30JSS123CC16OB"
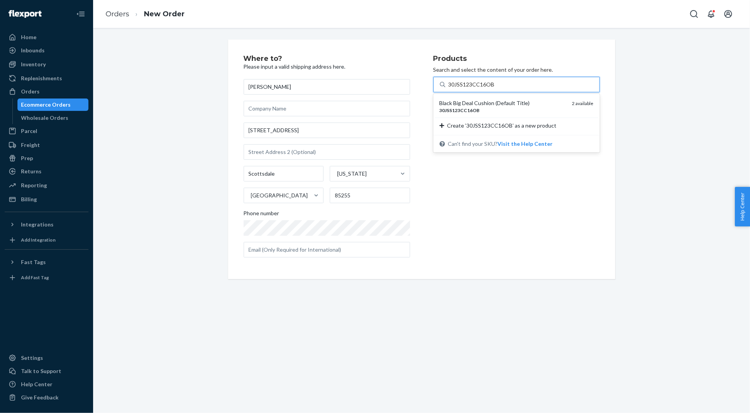
click at [482, 102] on div "Black Big Deal Cushion (Default Title)" at bounding box center [503, 103] width 127 height 8
click at [482, 89] on input "30JSS123CC16OB" at bounding box center [472, 85] width 46 height 8
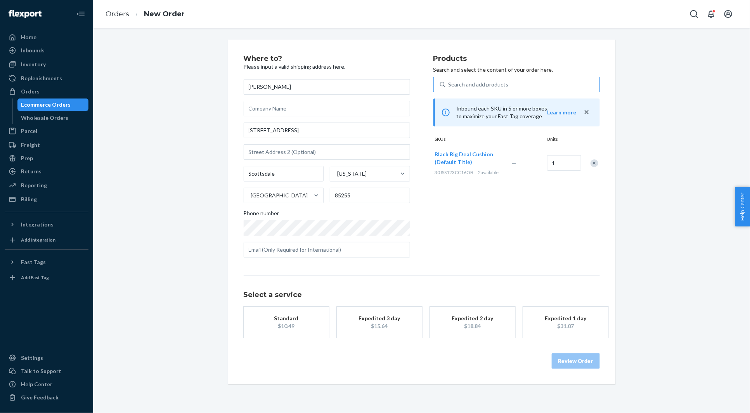
click at [295, 323] on div "$10.49" at bounding box center [286, 327] width 62 height 8
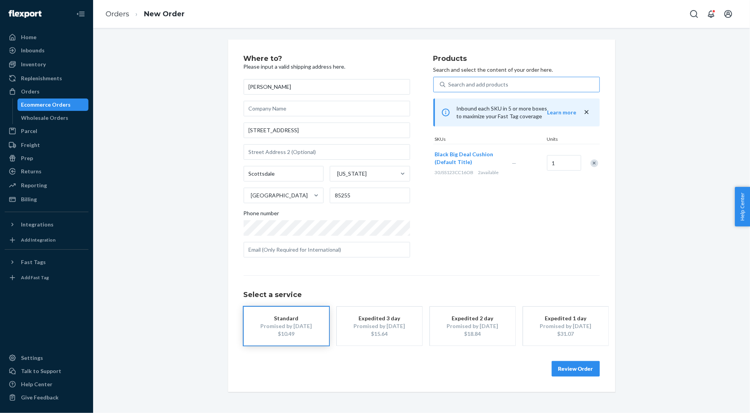
click at [571, 368] on button "Review Order" at bounding box center [576, 369] width 48 height 16
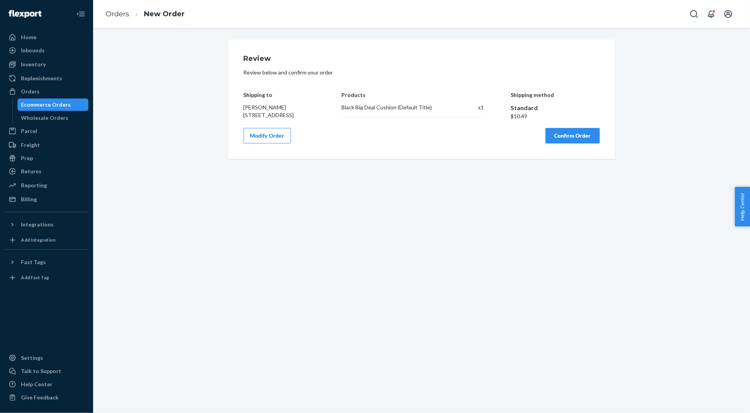
click at [565, 144] on button "Confirm Order" at bounding box center [573, 136] width 54 height 16
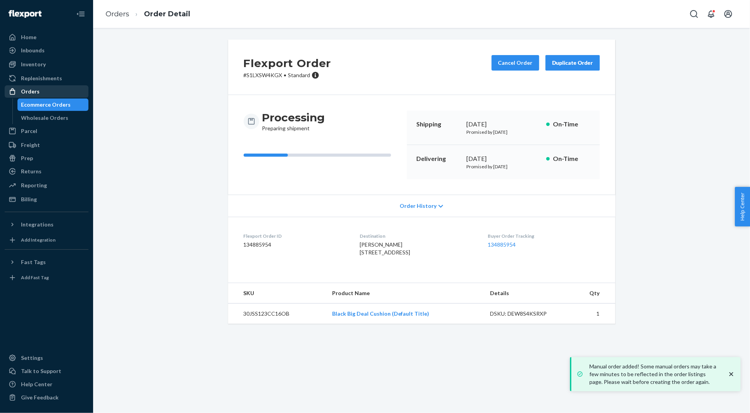
click at [54, 94] on div "Orders" at bounding box center [46, 91] width 82 height 11
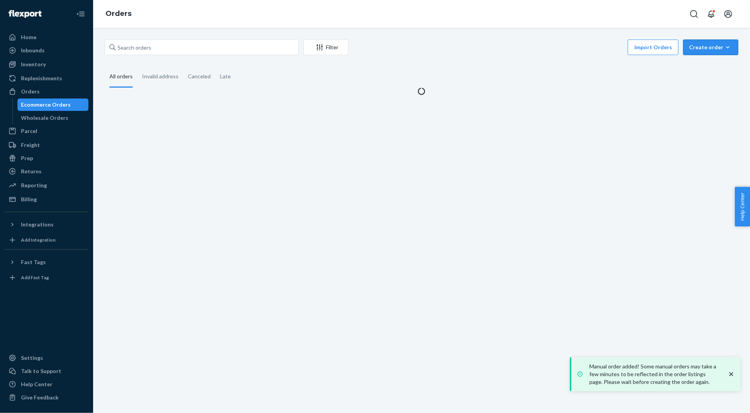
click at [706, 50] on div "Create order" at bounding box center [710, 47] width 43 height 8
click at [701, 67] on span "Ecommerce order" at bounding box center [716, 65] width 48 height 5
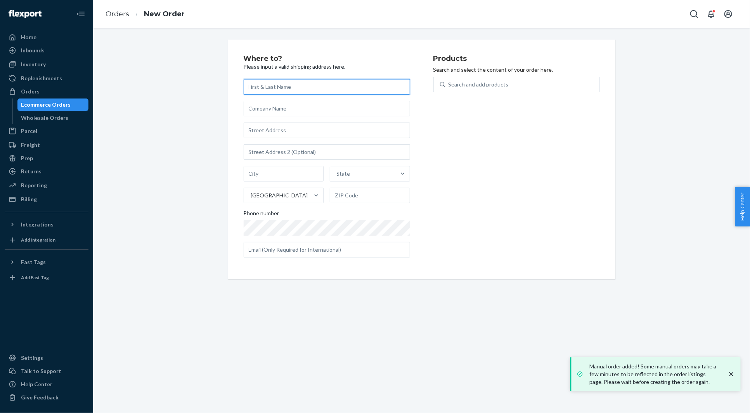
paste input "Alia Terrell"
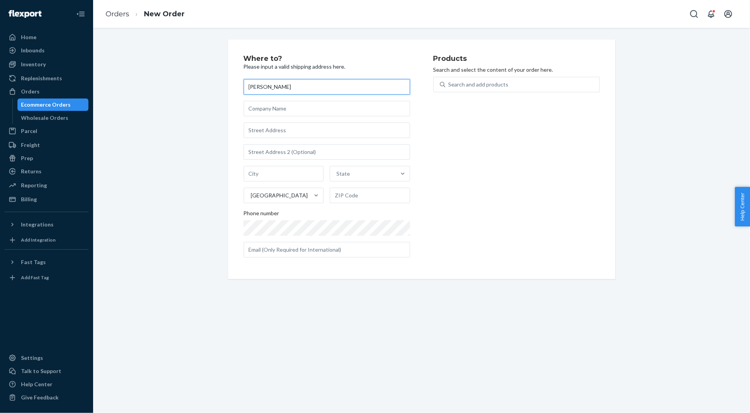
type input "Alia Terrell"
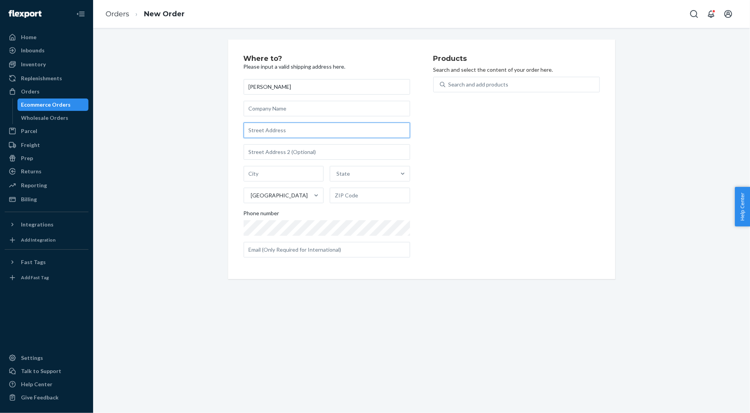
click at [260, 135] on input "text" at bounding box center [327, 131] width 167 height 16
paste input "12801 Wrexham Rd Herndon VA 20171 United States"
type input "12801 Wrexham Rd"
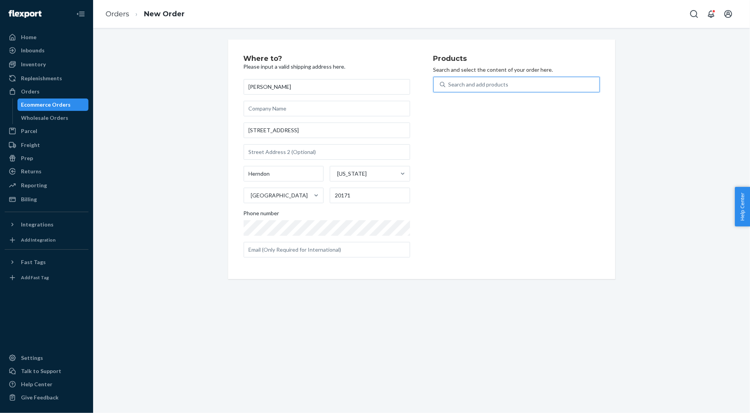
click at [501, 88] on div "Search and add products" at bounding box center [479, 85] width 60 height 8
click at [449, 88] on input "0 results available. Use Up and Down to choose options, press Enter to select t…" at bounding box center [449, 85] width 1 height 8
paste input "30JSS123CC16OB"
type input "30JSS123CC16OB"
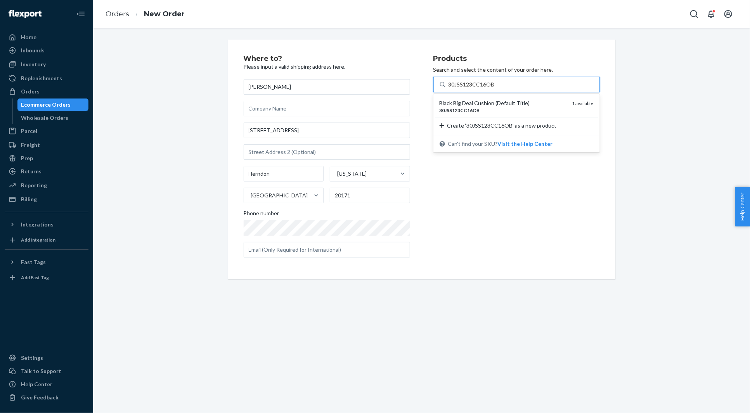
click at [484, 101] on div "Black Big Deal Cushion (Default Title)" at bounding box center [503, 103] width 127 height 8
click at [484, 89] on input "30JSS123CC16OB" at bounding box center [472, 85] width 46 height 8
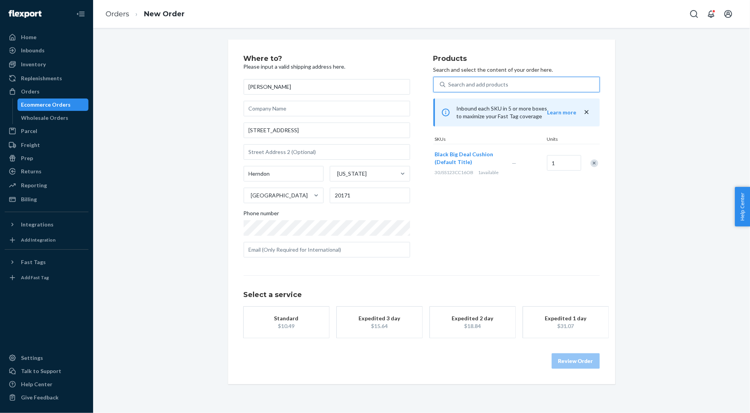
click at [294, 315] on div "Standard" at bounding box center [286, 319] width 62 height 8
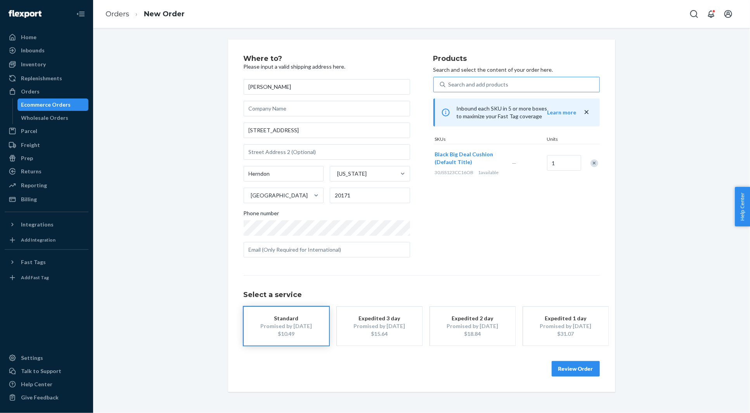
click at [579, 367] on button "Review Order" at bounding box center [576, 369] width 48 height 16
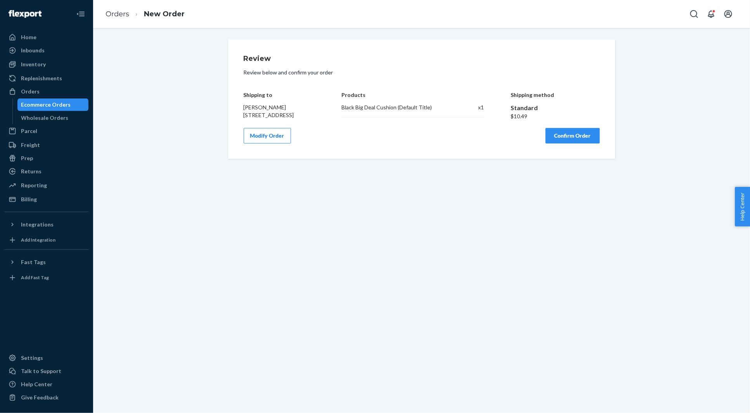
click at [571, 144] on button "Confirm Order" at bounding box center [573, 136] width 54 height 16
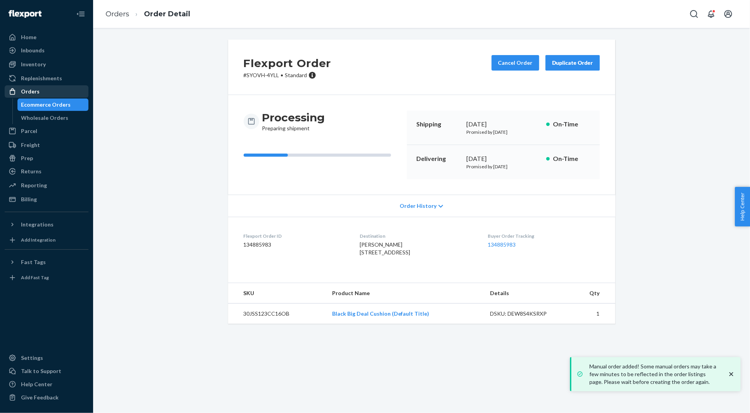
click at [65, 96] on div "Orders" at bounding box center [46, 91] width 82 height 11
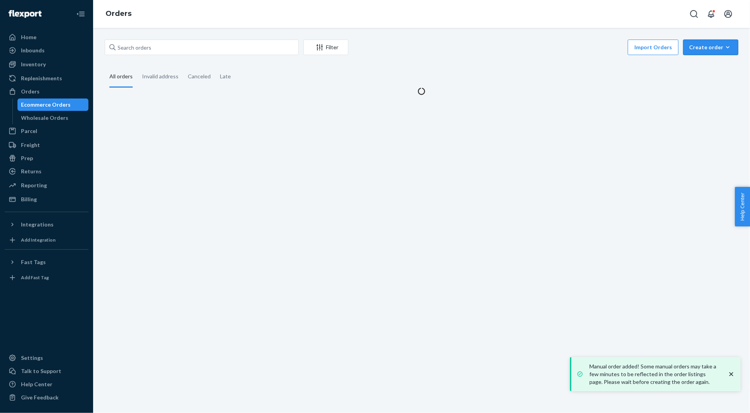
click at [707, 48] on div "Create order" at bounding box center [710, 47] width 43 height 8
click at [703, 65] on span "Ecommerce order" at bounding box center [716, 65] width 48 height 5
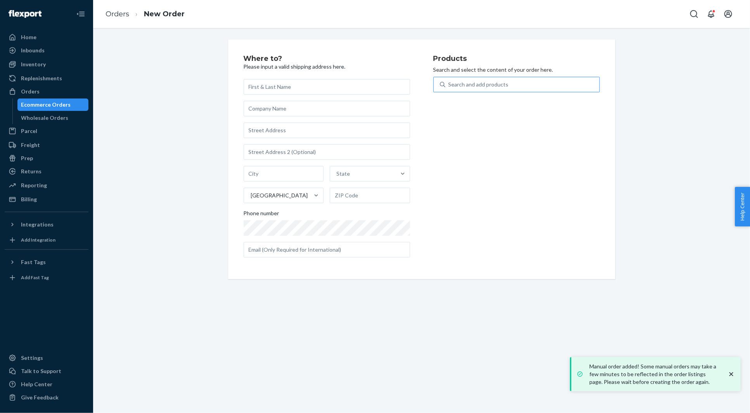
click at [497, 78] on div "Search and add products" at bounding box center [523, 85] width 154 height 14
click at [449, 81] on input "Search and add products" at bounding box center [449, 85] width 1 height 8
type input "dream"
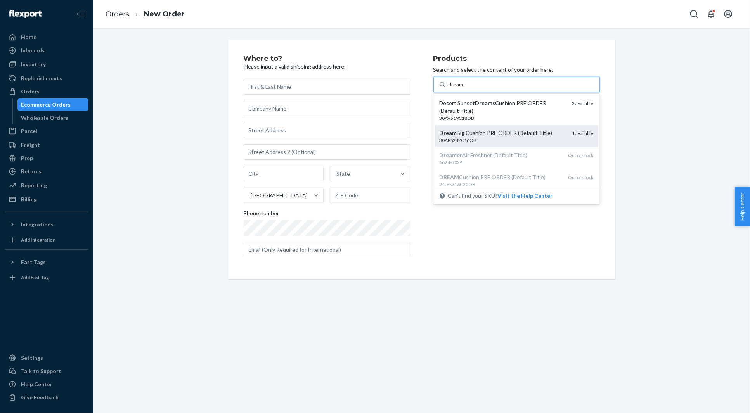
click at [489, 132] on div "Dream Big Cushion PRE ORDER (Default Title)" at bounding box center [503, 133] width 127 height 8
click at [465, 89] on input "dream" at bounding box center [457, 85] width 16 height 8
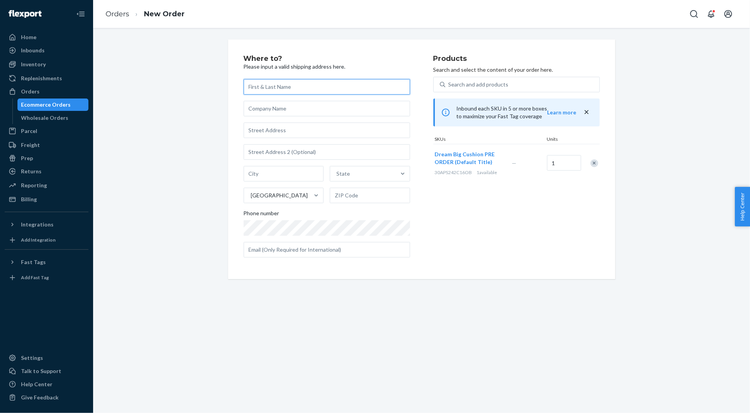
click at [315, 89] on input "text" at bounding box center [327, 87] width 167 height 16
paste input "Kara White"
type input "Kara White"
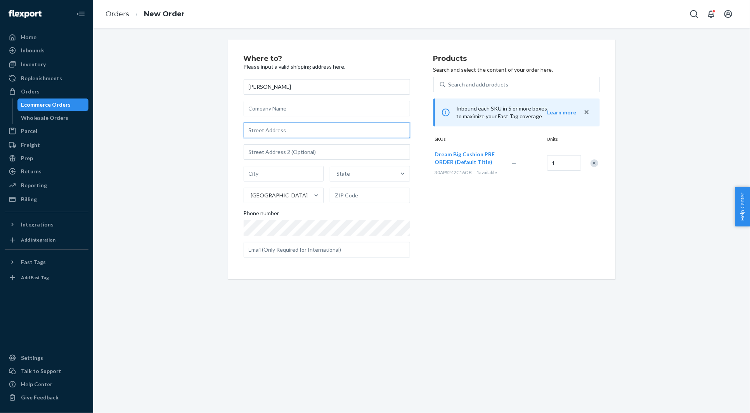
click at [272, 128] on input "text" at bounding box center [327, 131] width 167 height 16
paste input "1410 11TH PLACE SHALLOWATER, TX TX 79363 United States"
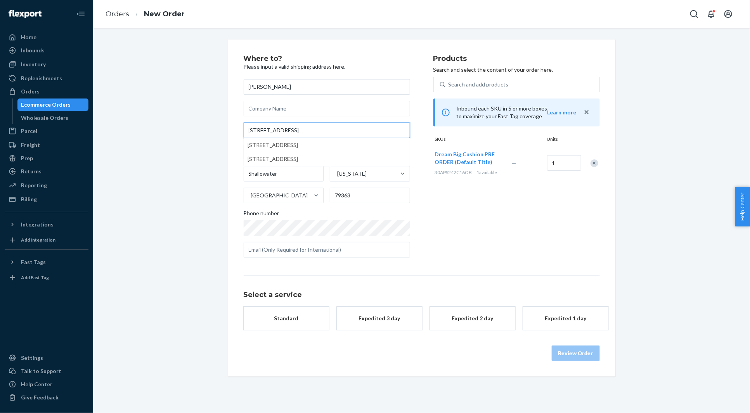
type input "1410 11th Pl"
click at [203, 123] on div "Where to? Please input a valid shipping address here. Kara White 1410 11th Pl 1…" at bounding box center [422, 208] width 646 height 337
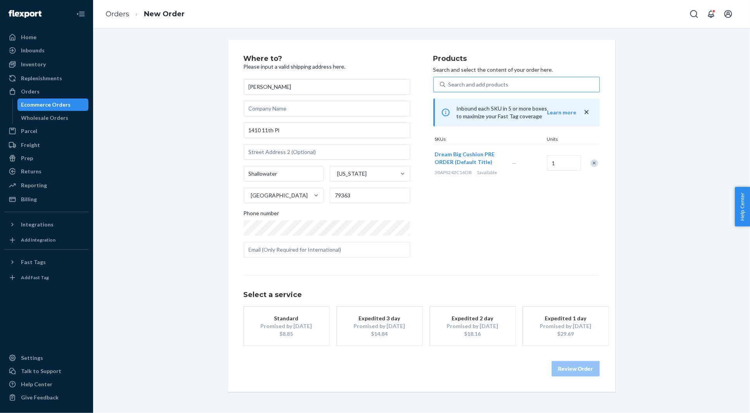
click at [498, 85] on div "Search and add products" at bounding box center [479, 85] width 60 height 8
click at [449, 85] on input "Search and add products" at bounding box center [449, 85] width 1 height 8
paste input "30APS219C14OB"
type input "30APS219C14OB"
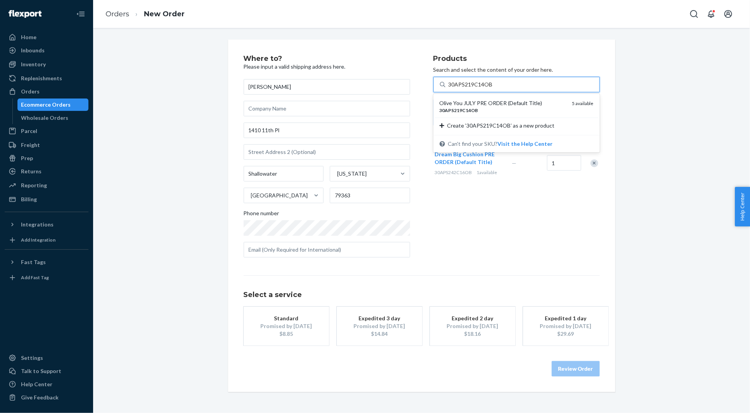
click at [491, 106] on div "Olive You JULY PRE ORDER (Default Title)" at bounding box center [503, 103] width 127 height 8
click at [491, 89] on input "30APS219C14OB" at bounding box center [471, 85] width 44 height 8
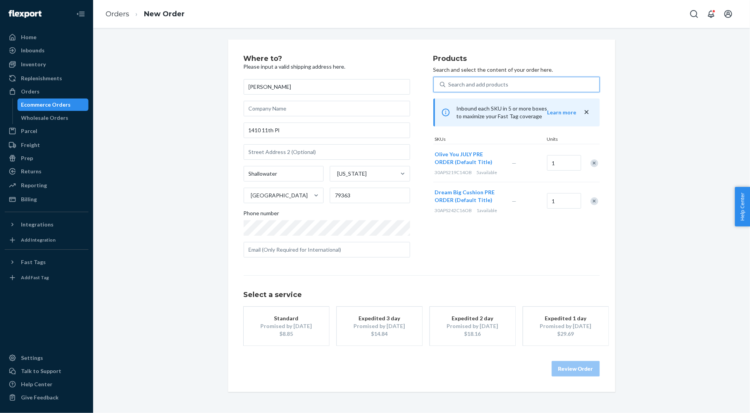
click at [302, 317] on div "Standard" at bounding box center [286, 319] width 62 height 8
click at [576, 373] on button "Review Order" at bounding box center [576, 369] width 48 height 16
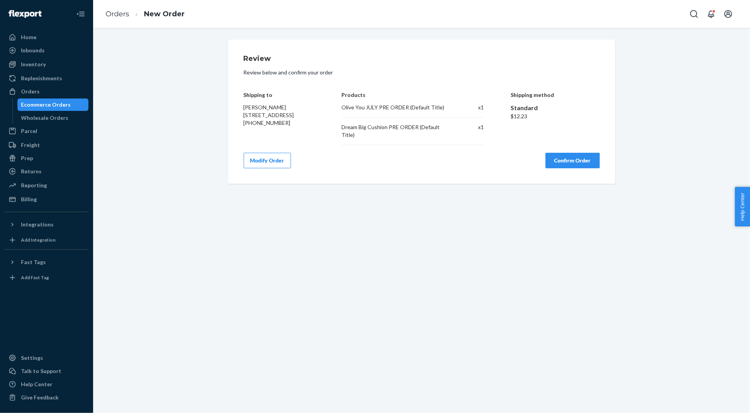
click at [572, 153] on button "Confirm Order" at bounding box center [573, 161] width 54 height 16
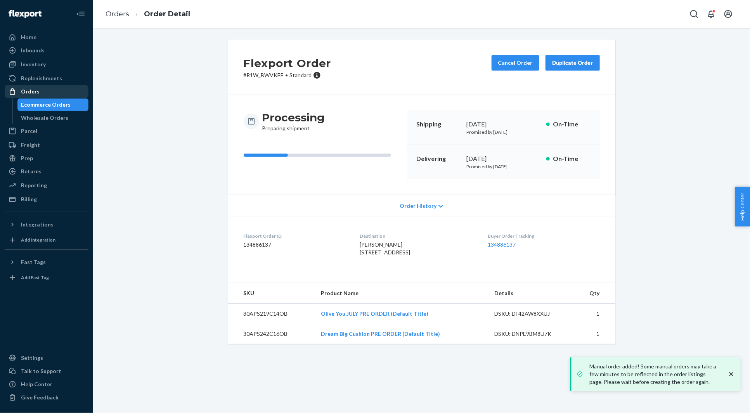
click at [52, 90] on div "Orders" at bounding box center [46, 91] width 82 height 11
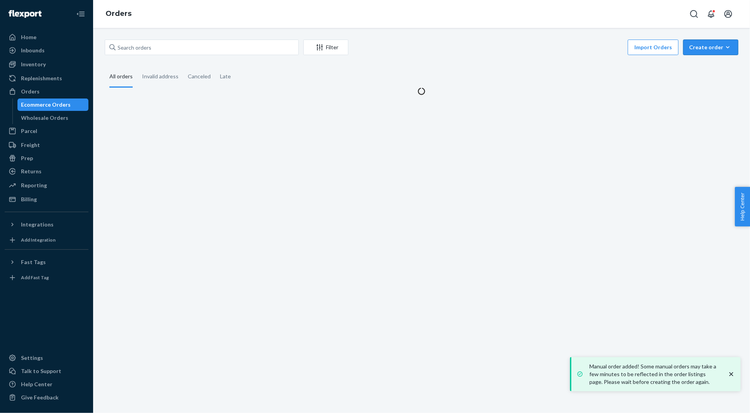
click at [713, 49] on div "Create order" at bounding box center [710, 47] width 43 height 8
click at [703, 64] on span "Ecommerce order" at bounding box center [716, 65] width 48 height 5
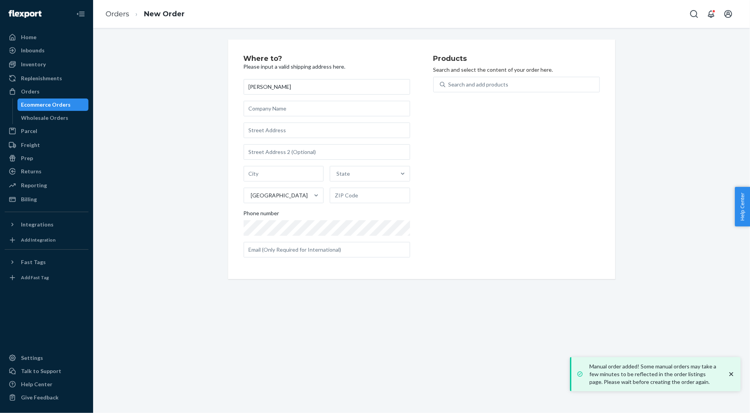
type input "Alex Loughrey"
click at [272, 129] on input "text" at bounding box center [327, 131] width 167 height 16
paste input "180 North Cromwell Drive Mooresville NC 28115 United States"
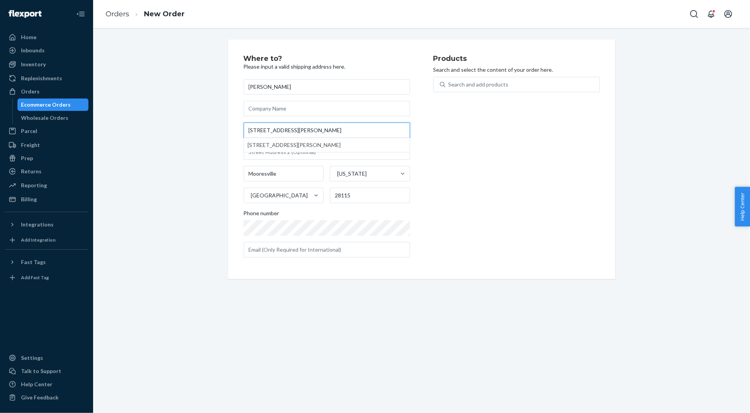
type input "180 N Cromwell Dr"
click at [216, 128] on div "Where to? Please input a valid shipping address here. Alex Loughrey 180 N Cromw…" at bounding box center [422, 160] width 646 height 240
click at [504, 81] on div "Search and add products" at bounding box center [523, 85] width 154 height 14
click at [449, 81] on input "Search and add products" at bounding box center [449, 85] width 1 height 8
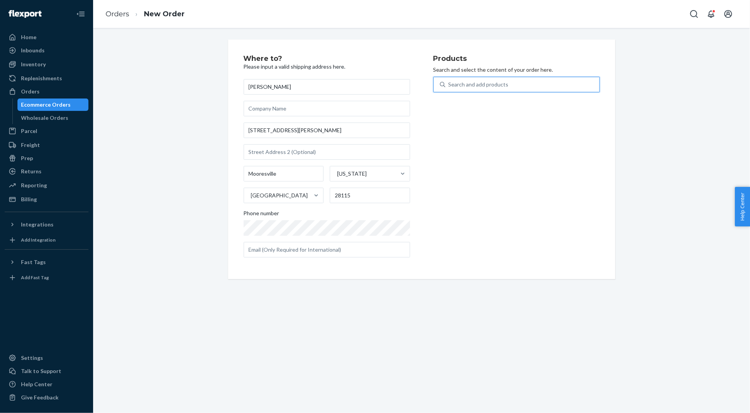
paste input "30APS219C14OB"
type input "30APS219C14OB"
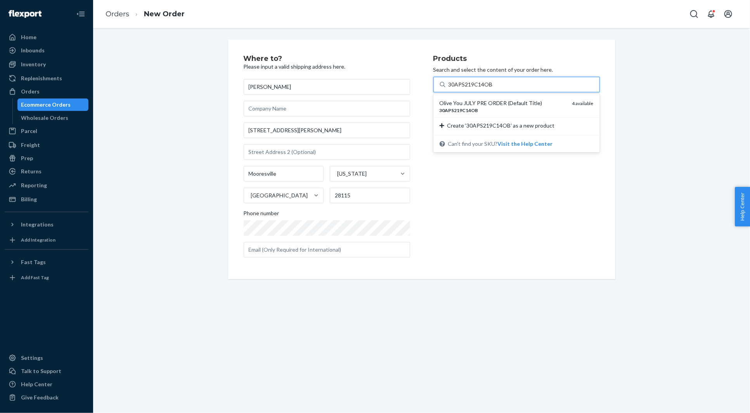
click at [482, 101] on div "Olive You JULY PRE ORDER (Default Title)" at bounding box center [503, 103] width 127 height 8
click at [482, 89] on input "30APS219C14OB" at bounding box center [471, 85] width 44 height 8
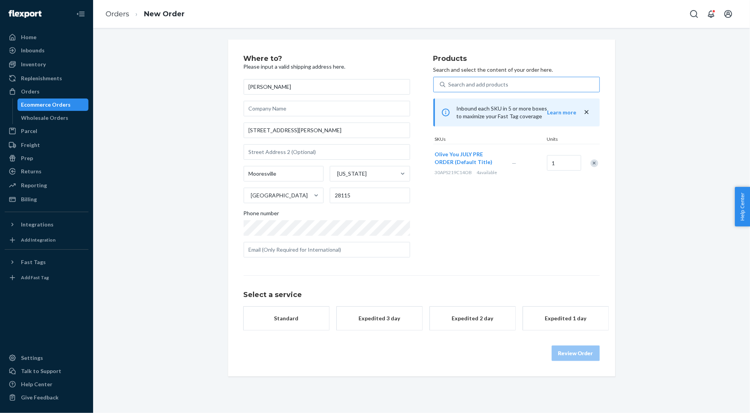
click at [281, 320] on div "Standard" at bounding box center [286, 319] width 62 height 8
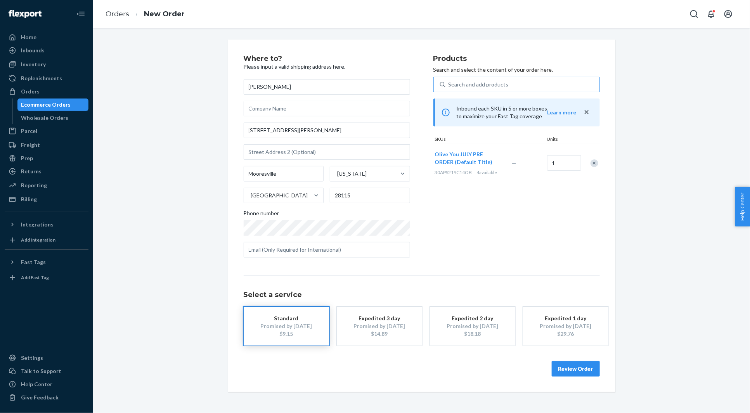
click at [565, 368] on button "Review Order" at bounding box center [576, 369] width 48 height 16
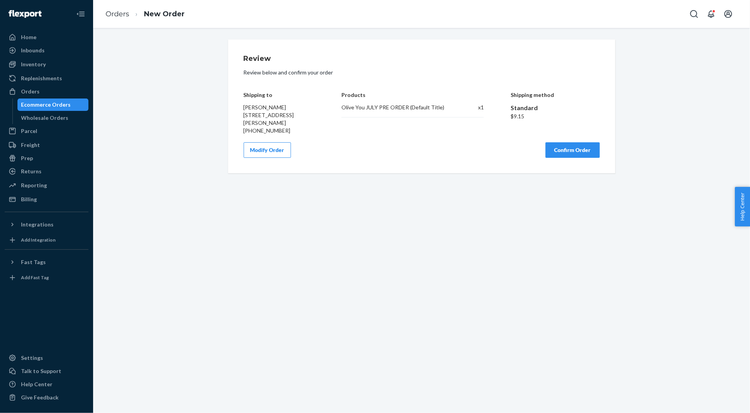
click at [571, 147] on button "Confirm Order" at bounding box center [573, 150] width 54 height 16
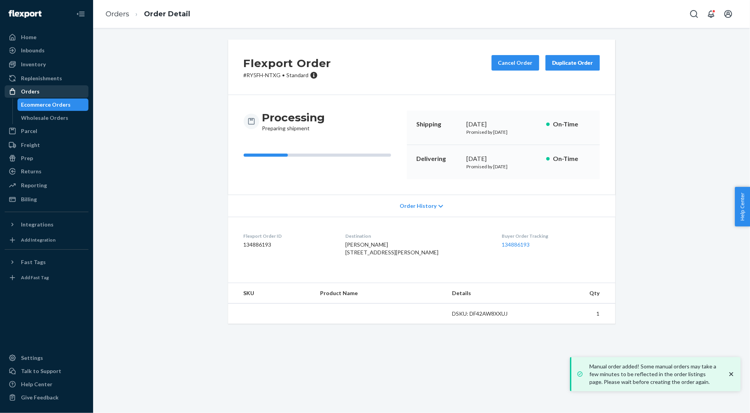
click at [81, 90] on div "Orders" at bounding box center [46, 91] width 82 height 11
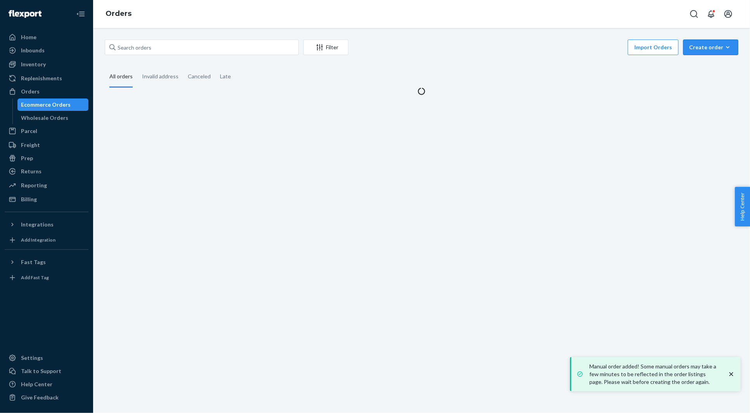
click at [701, 50] on div "Create order" at bounding box center [710, 47] width 43 height 8
click at [701, 66] on span "Ecommerce order" at bounding box center [716, 65] width 48 height 5
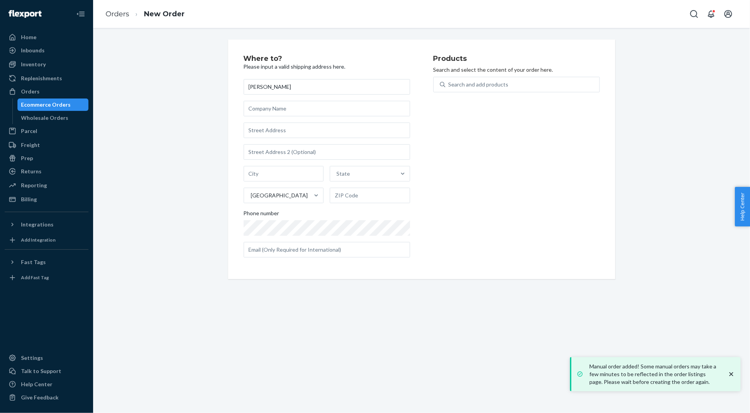
type input "Nicolette Lombardo"
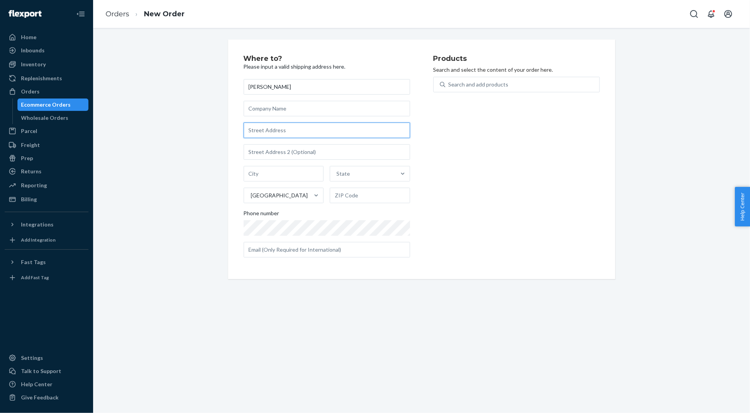
click at [288, 132] on input "text" at bounding box center [327, 131] width 167 height 16
paste input "4550 Falmer Dr 202 Bethlehem PA 18020 United States"
type input "4550 Falmer Dr"
click at [190, 128] on div "Where to? Please input a valid shipping address here. Nicolette Lombardo 4550 F…" at bounding box center [422, 160] width 646 height 240
click at [477, 86] on div "Search and add products" at bounding box center [479, 85] width 60 height 8
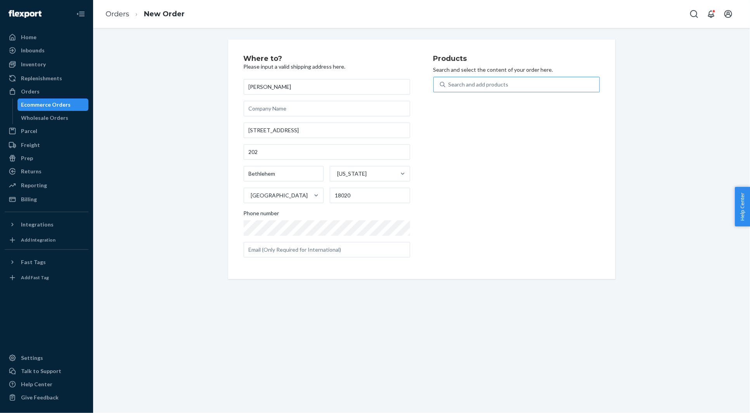
click at [449, 86] on input "Search and add products" at bounding box center [449, 85] width 1 height 8
paste input "30APS219C14OB"
type input "30APS219C14OB"
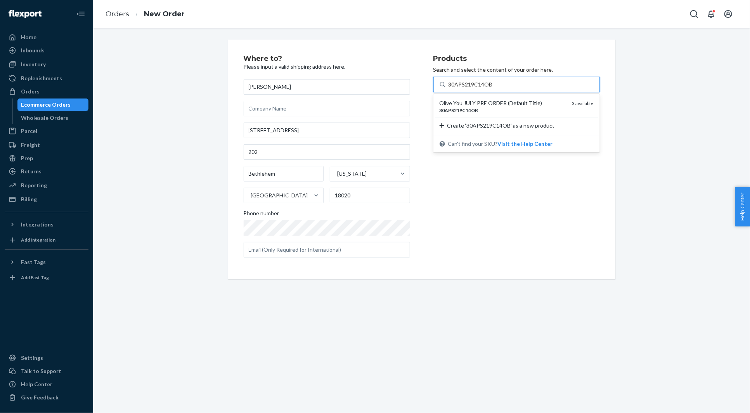
click at [470, 103] on div "Olive You JULY PRE ORDER (Default Title)" at bounding box center [503, 103] width 127 height 8
click at [470, 89] on input "30APS219C14OB" at bounding box center [471, 85] width 44 height 8
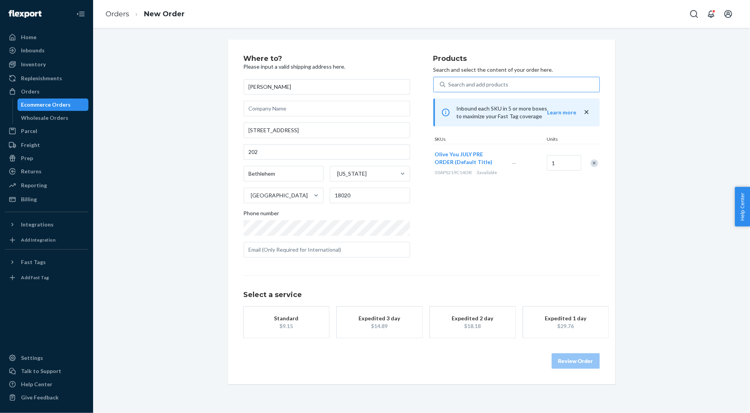
click at [296, 319] on div "Standard" at bounding box center [286, 319] width 62 height 8
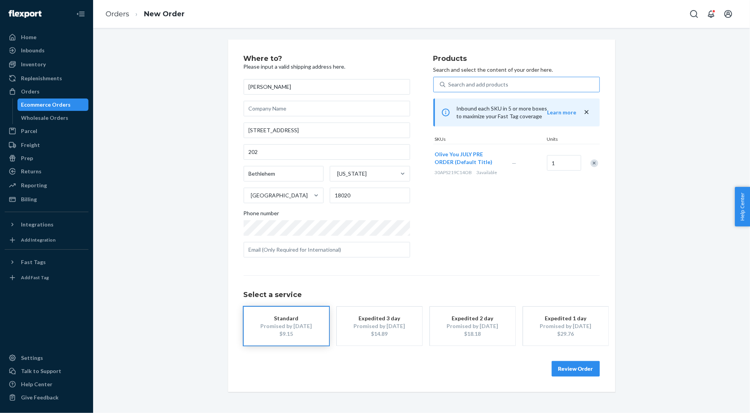
click at [583, 364] on button "Review Order" at bounding box center [576, 369] width 48 height 16
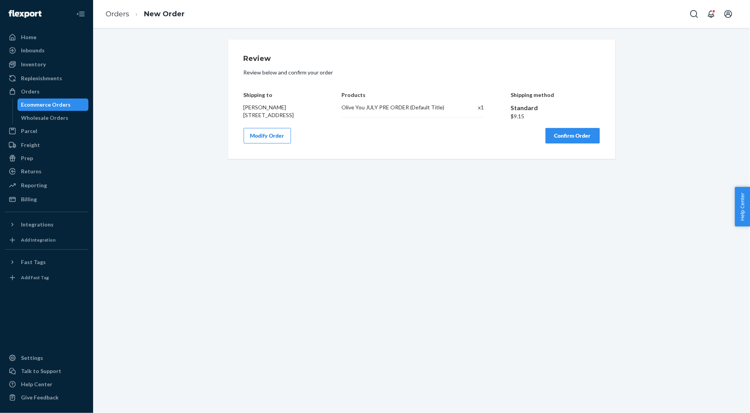
click at [571, 144] on button "Confirm Order" at bounding box center [573, 136] width 54 height 16
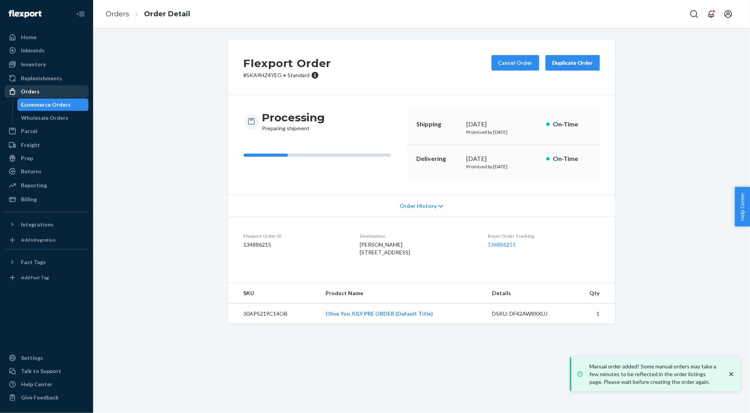
click at [71, 90] on div "Orders" at bounding box center [46, 91] width 82 height 11
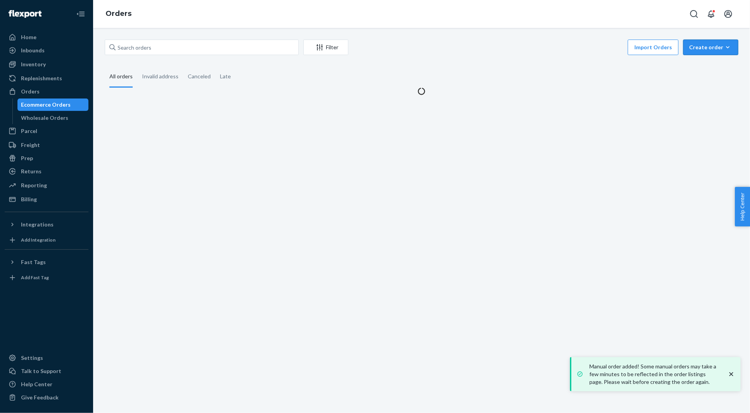
click at [699, 46] on div "Create order" at bounding box center [710, 47] width 43 height 8
click at [699, 53] on button "Create order Ecommerce order Removal order" at bounding box center [711, 48] width 55 height 16
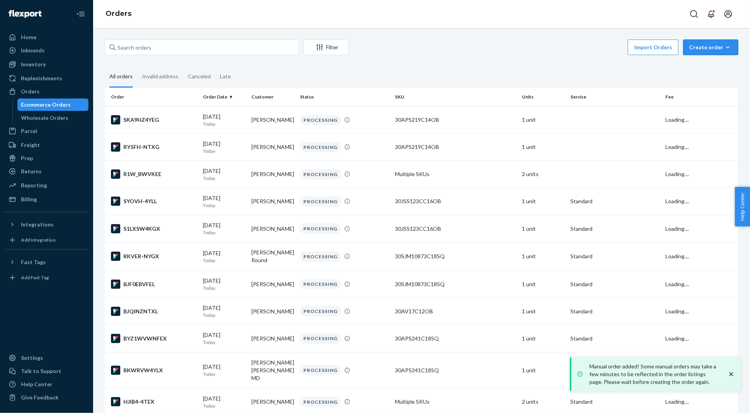
click at [699, 53] on button "Create order Ecommerce order Removal order" at bounding box center [711, 48] width 55 height 16
click at [699, 64] on span "Ecommerce order" at bounding box center [716, 65] width 48 height 5
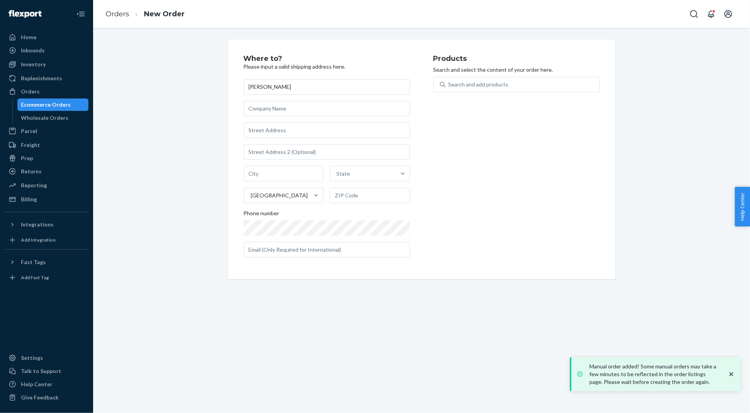
type input "Cassie Baker"
click at [267, 130] on input "text" at bounding box center [327, 131] width 167 height 16
paste input "2433 Marye Street Alexandria LA 71301 United States"
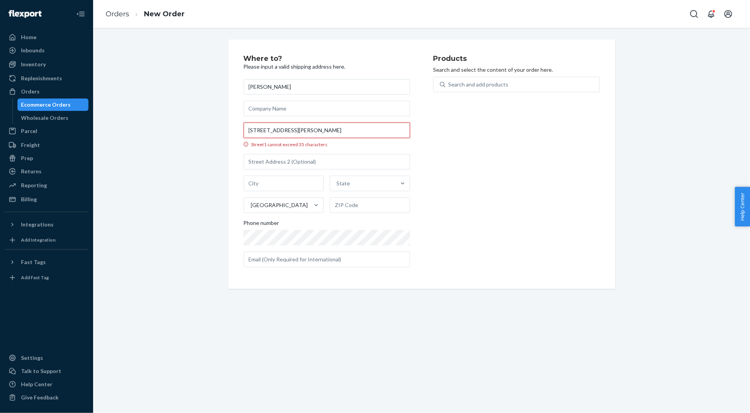
type input "2433 Marye Street Alexandria LA 71301 United States"
click at [205, 109] on div "Where to? Please input a valid shipping address here. Cassie Baker 2433 Marye S…" at bounding box center [422, 165] width 646 height 250
click at [355, 125] on input "2433 Marye Street Alexandria LA 71301 United States" at bounding box center [327, 131] width 167 height 16
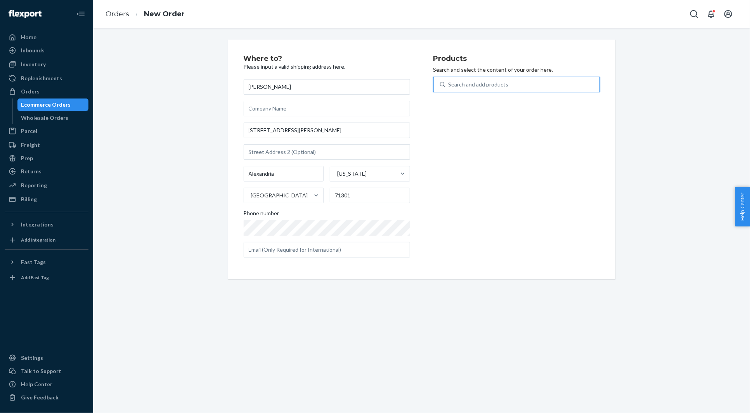
click at [500, 90] on div "Search and add products" at bounding box center [523, 85] width 154 height 14
click at [449, 89] on input "0 results available. Use Up and Down to choose options, press Enter to select t…" at bounding box center [449, 85] width 1 height 8
paste input "30APS219C14OB"
type input "30APS219C14OB"
click at [488, 89] on input "30APS219C14OB" at bounding box center [471, 85] width 44 height 8
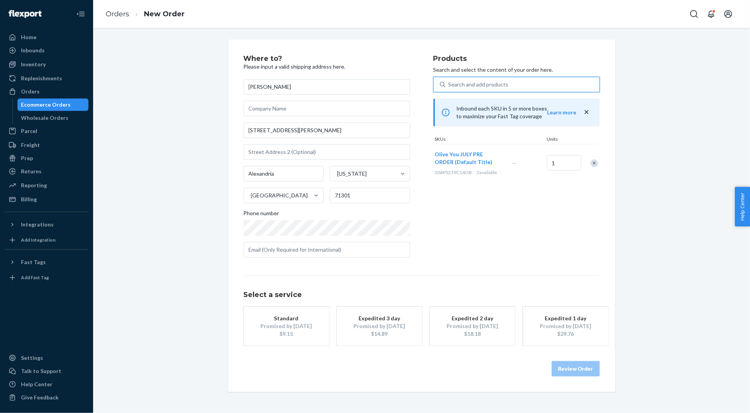
click at [286, 320] on div "Standard" at bounding box center [286, 319] width 62 height 8
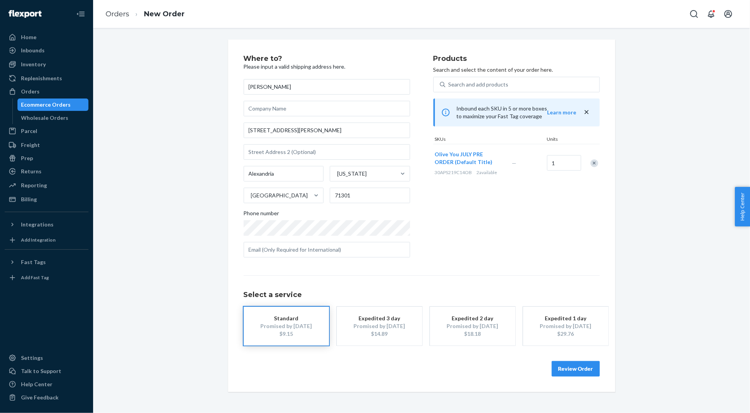
click at [578, 370] on button "Review Order" at bounding box center [576, 369] width 48 height 16
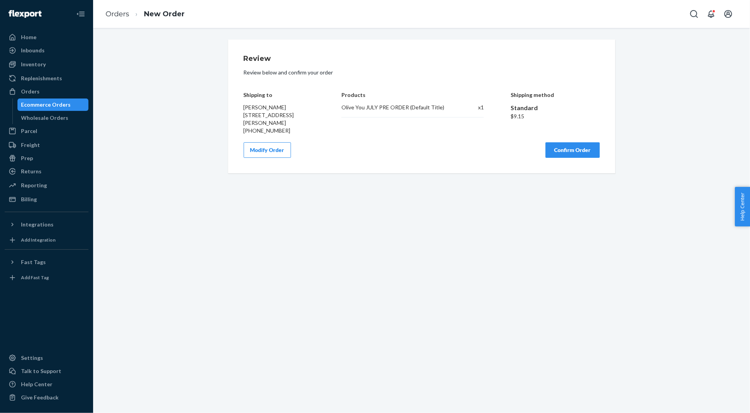
click at [562, 146] on button "Confirm Order" at bounding box center [573, 150] width 54 height 16
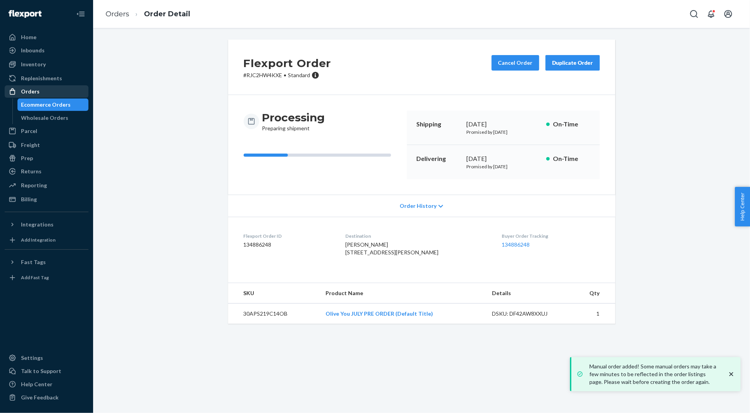
click at [69, 92] on div "Orders" at bounding box center [46, 91] width 82 height 11
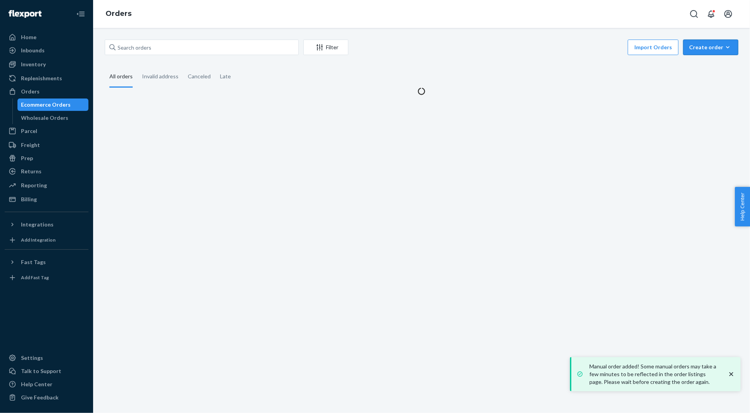
click at [709, 45] on div "Create order" at bounding box center [710, 47] width 43 height 8
click at [703, 66] on span "Ecommerce order" at bounding box center [716, 65] width 48 height 5
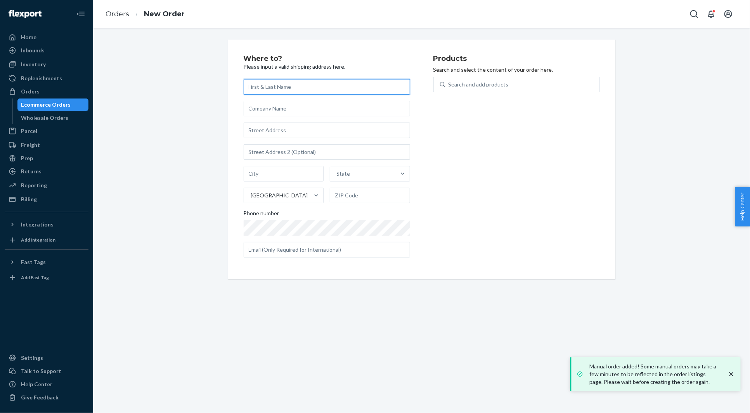
paste input "Arlene Purvis"
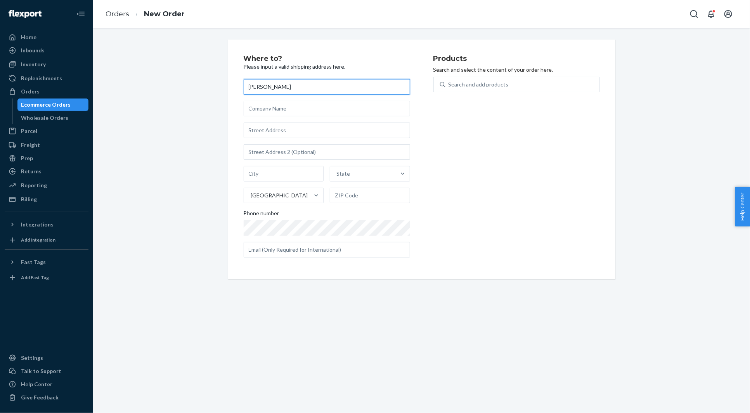
type input "Arlene Purvis"
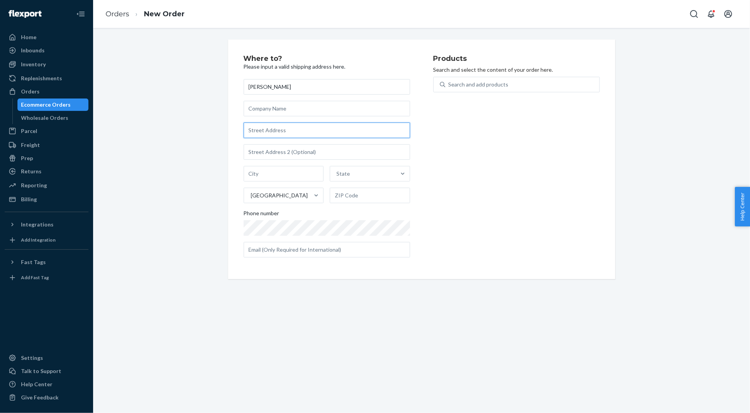
click at [294, 130] on input "text" at bounding box center [327, 131] width 167 height 16
paste input "4602 SW Bishop Road Lawton OK 73505 United States"
type input "4602 SW Bishop Rd"
click at [192, 101] on div "Where to? Please input a valid shipping address here. Arlene Purvis 4602 SW Bis…" at bounding box center [422, 160] width 646 height 240
click at [519, 84] on div "Search and add products" at bounding box center [523, 85] width 154 height 14
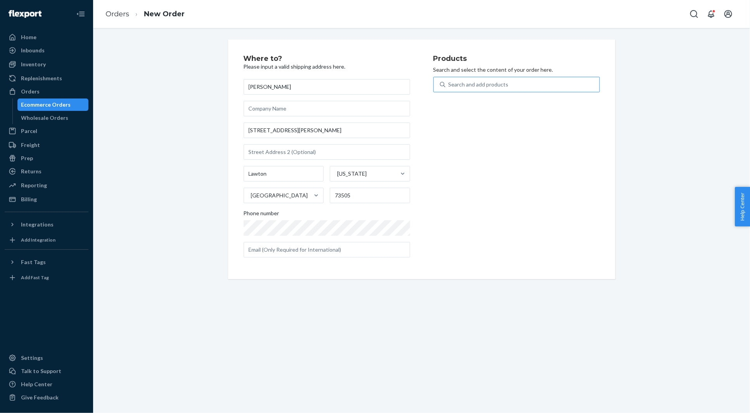
click at [449, 84] on input "Search and add products" at bounding box center [449, 85] width 1 height 8
paste input "30APS219C14OB"
type input "30APS219C14OB"
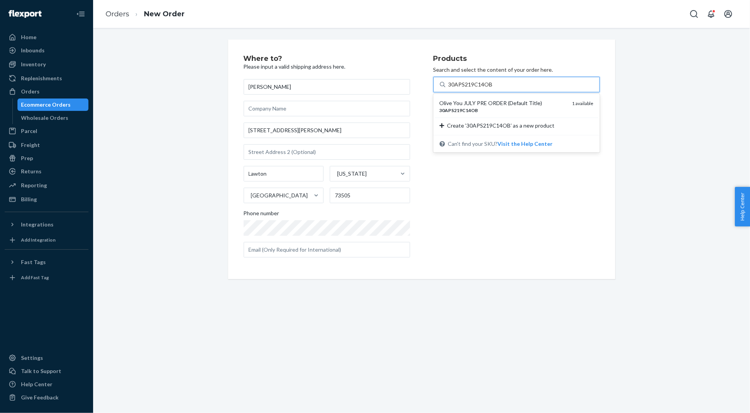
click at [500, 107] on div "30APS219C14OB" at bounding box center [503, 110] width 127 height 7
click at [493, 89] on input "30APS219C14OB" at bounding box center [471, 85] width 44 height 8
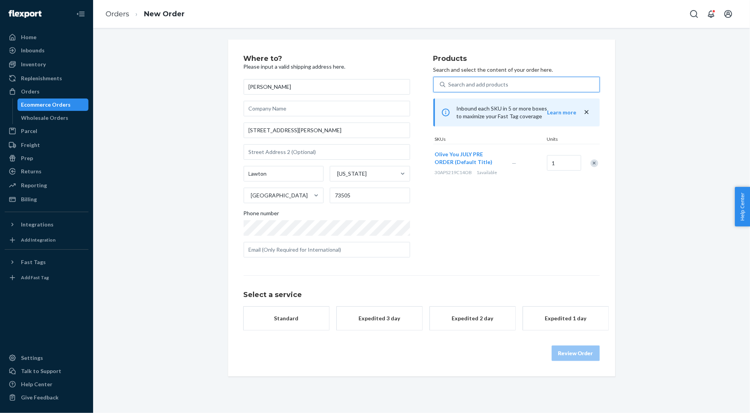
click at [290, 321] on div "Standard" at bounding box center [286, 319] width 62 height 8
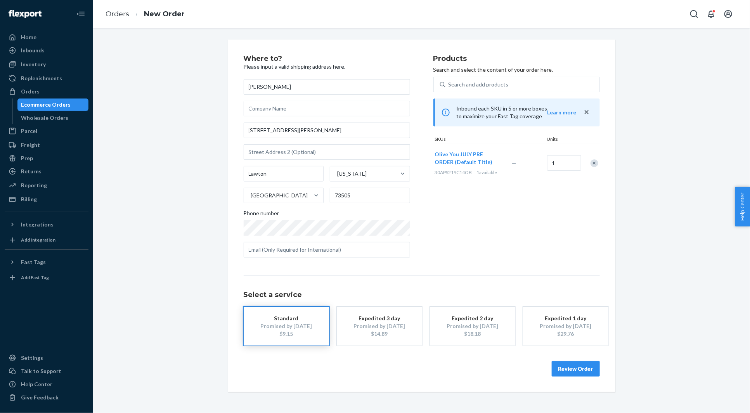
click at [566, 368] on button "Review Order" at bounding box center [576, 369] width 48 height 16
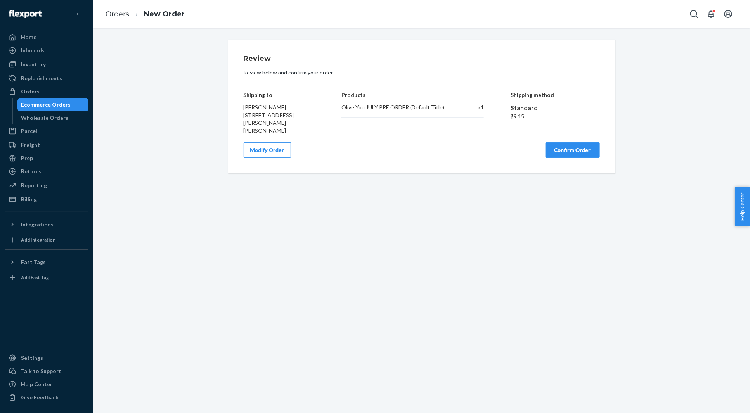
click at [569, 145] on button "Confirm Order" at bounding box center [573, 150] width 54 height 16
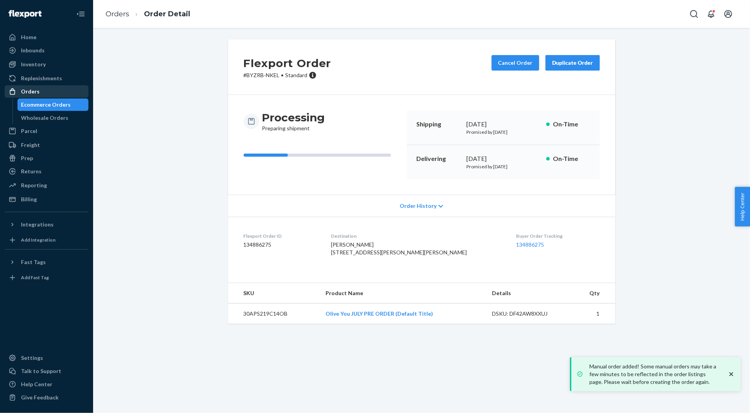
click at [80, 90] on div "Orders" at bounding box center [46, 91] width 82 height 11
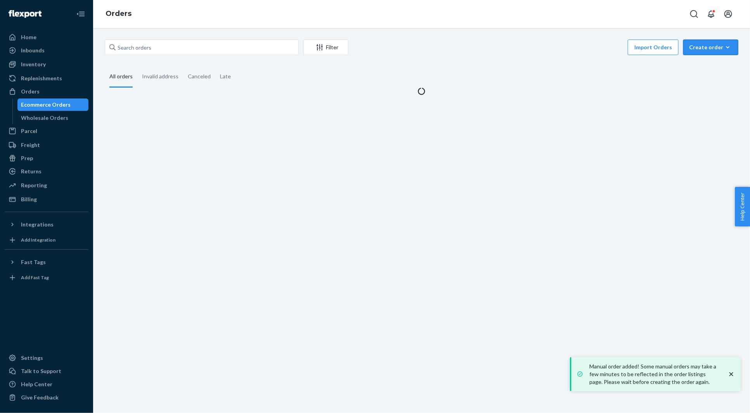
click at [711, 45] on div "Create order" at bounding box center [710, 47] width 43 height 8
click at [703, 66] on span "Ecommerce order" at bounding box center [716, 65] width 48 height 5
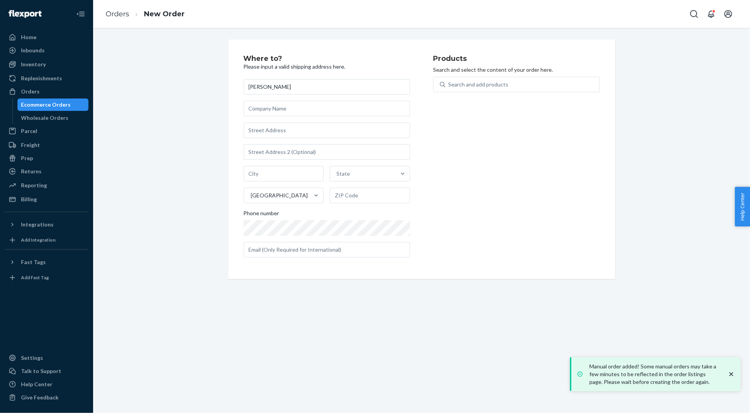
type input "Jenifer Moreno"
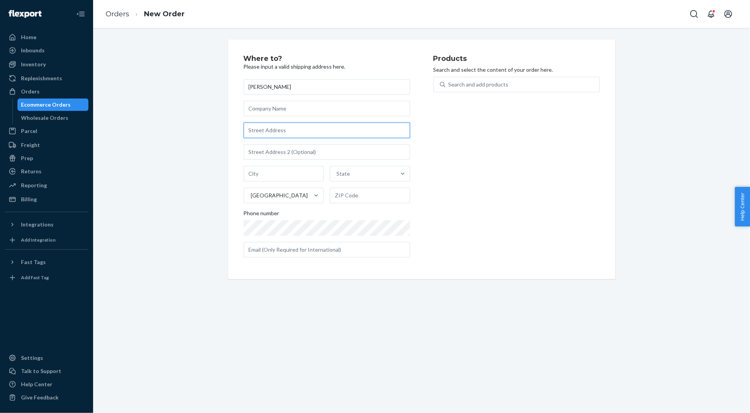
click at [273, 128] on input "text" at bounding box center [327, 131] width 167 height 16
paste input "8783 North Hayston Avenue Fresno CA 93720 United States"
type input "8783 N Hayston Ave"
click at [169, 99] on div "Where to? Please input a valid shipping address here. Jenifer Moreno 8783 N Hay…" at bounding box center [422, 160] width 646 height 240
click at [517, 92] on div "Search and add products" at bounding box center [517, 89] width 167 height 25
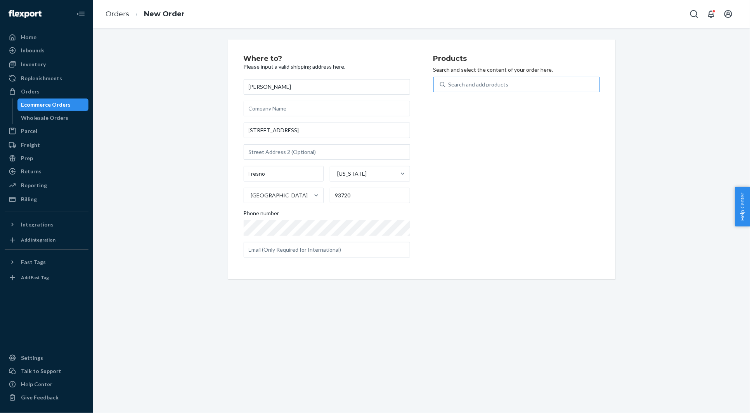
click at [509, 87] on div "Search and add products" at bounding box center [523, 85] width 154 height 14
click at [449, 87] on input "Search and add products" at bounding box center [449, 85] width 1 height 8
paste input "30APS214C16OB"
type input "30APS214C16OB"
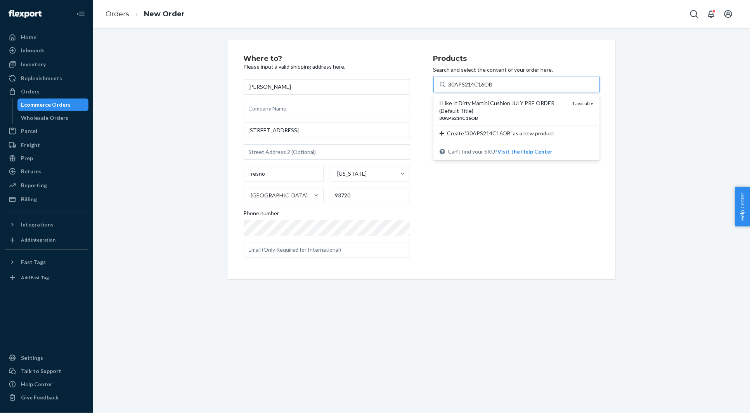
click at [491, 101] on div "I Like It Dirty Martini Cushion JULY PRE ORDER (Default Title)" at bounding box center [503, 107] width 127 height 16
click at [491, 89] on input "30APS214C16OB" at bounding box center [471, 85] width 44 height 8
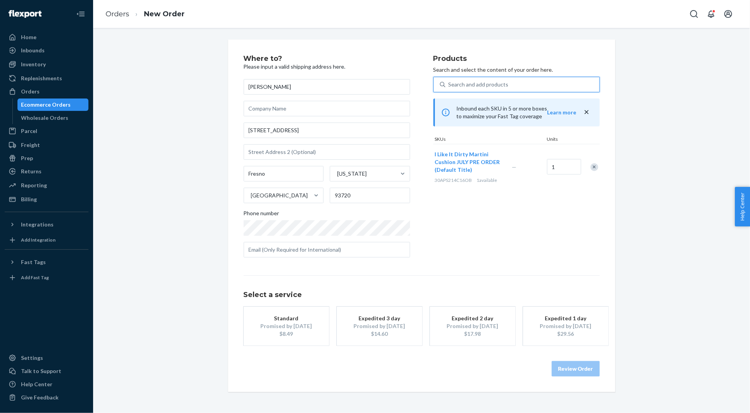
click at [301, 337] on div "$8.49" at bounding box center [286, 334] width 62 height 8
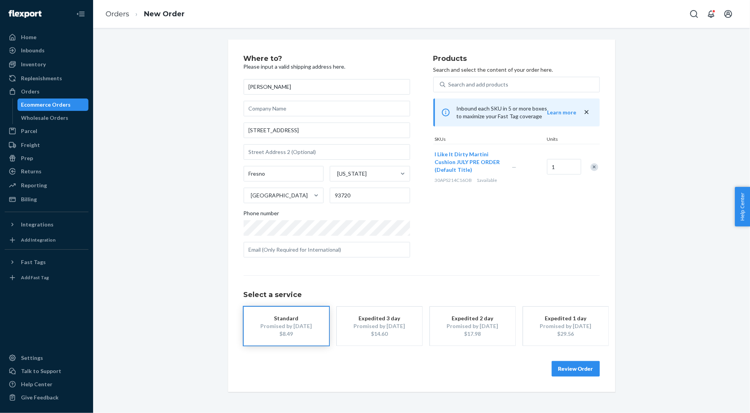
click at [582, 370] on button "Review Order" at bounding box center [576, 369] width 48 height 16
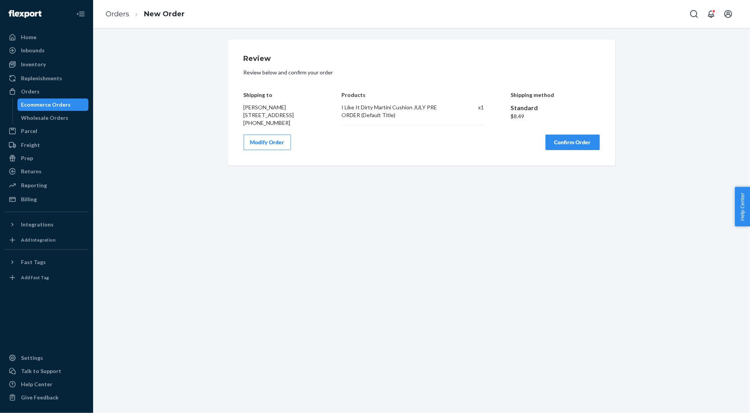
click at [587, 145] on button "Confirm Order" at bounding box center [573, 143] width 54 height 16
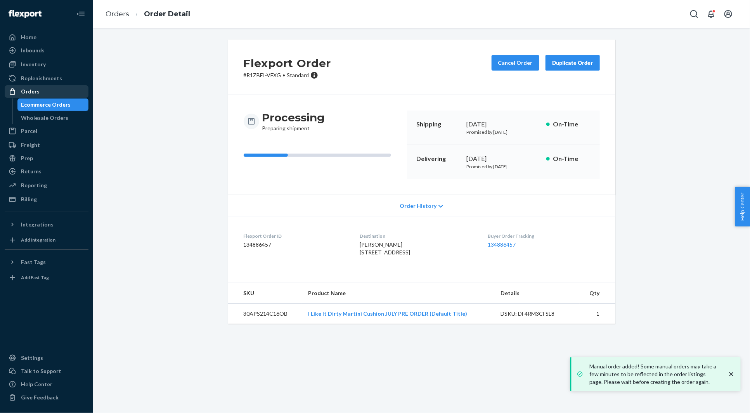
click at [45, 96] on div "Orders" at bounding box center [46, 91] width 82 height 11
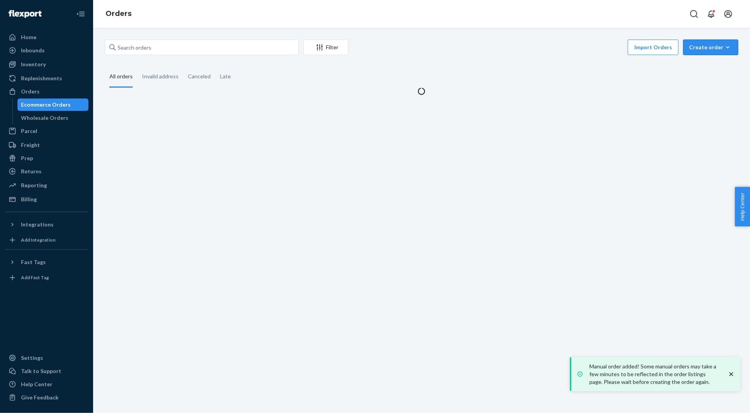
click at [713, 45] on div "Create order" at bounding box center [710, 47] width 43 height 8
click at [709, 63] on span "Ecommerce order" at bounding box center [716, 65] width 48 height 5
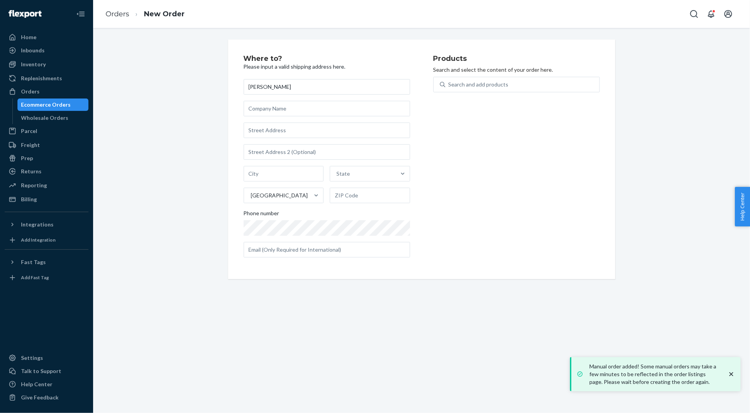
type input "Jill Piazza"
click at [267, 128] on input "text" at bounding box center [327, 131] width 167 height 16
paste input "3617 Sherwood Avenue Niagara Falls NY 14301 United States"
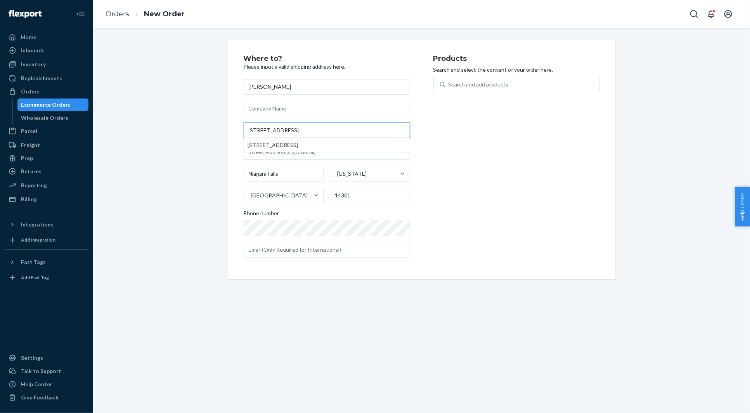
type input "3617 Sherwood Ave"
click at [229, 118] on div "Where to? Please input a valid shipping address here. Jill Piazza 3617 Sherwood…" at bounding box center [421, 160] width 387 height 240
click at [483, 91] on div "Search and add products" at bounding box center [523, 85] width 154 height 14
click at [449, 89] on input "Search and add products" at bounding box center [449, 85] width 1 height 8
click at [479, 81] on div "Search and add products" at bounding box center [479, 85] width 60 height 8
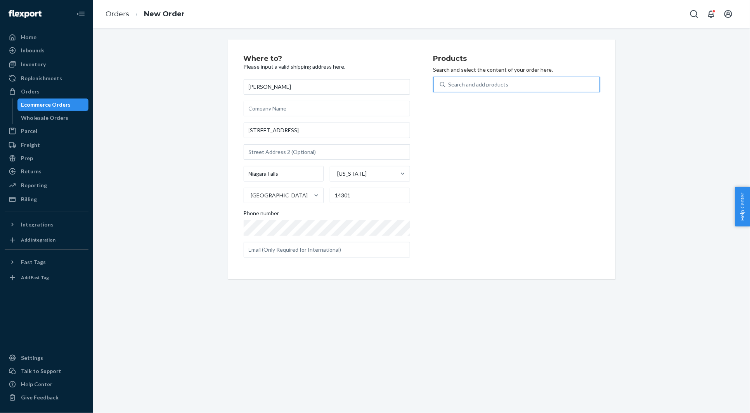
click at [449, 81] on input "0 results available. Use Up and Down to choose options, press Enter to select t…" at bounding box center [449, 85] width 1 height 8
paste input "30SJM10682C24OB"
type input "30SJM10682C24OB"
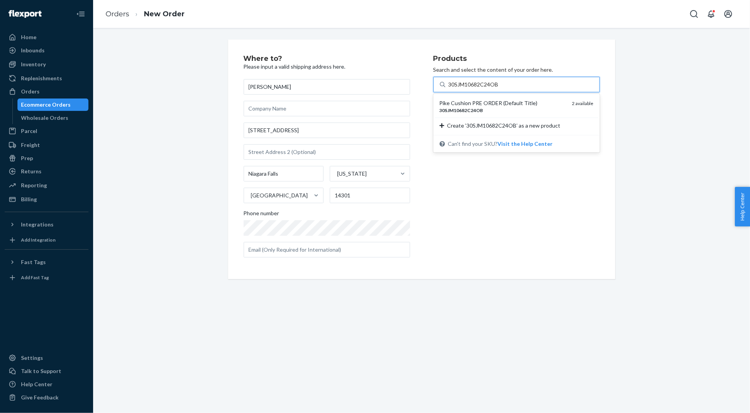
click at [470, 104] on div "Pike Cushion PRE ORDER (Default Title)" at bounding box center [503, 103] width 127 height 8
click at [470, 89] on input "30SJM10682C24OB" at bounding box center [474, 85] width 51 height 8
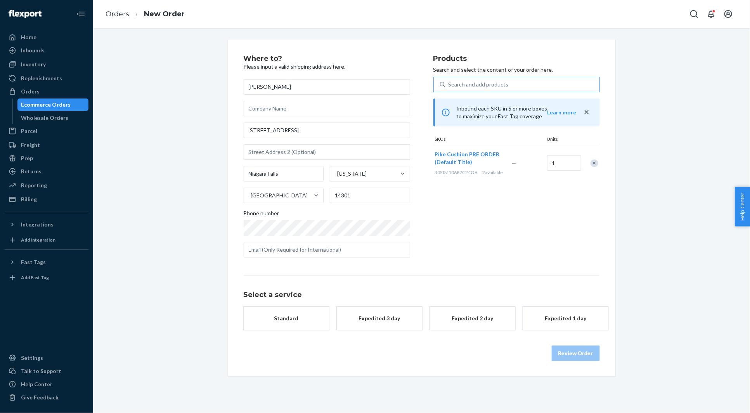
click at [298, 315] on div "Standard" at bounding box center [286, 319] width 62 height 8
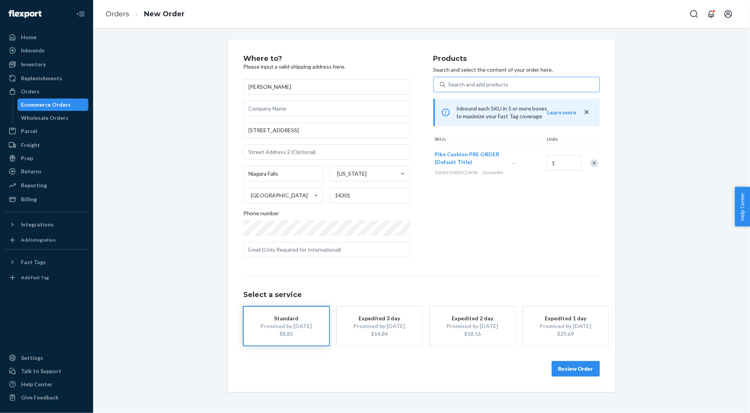
click at [569, 372] on button "Review Order" at bounding box center [576, 369] width 48 height 16
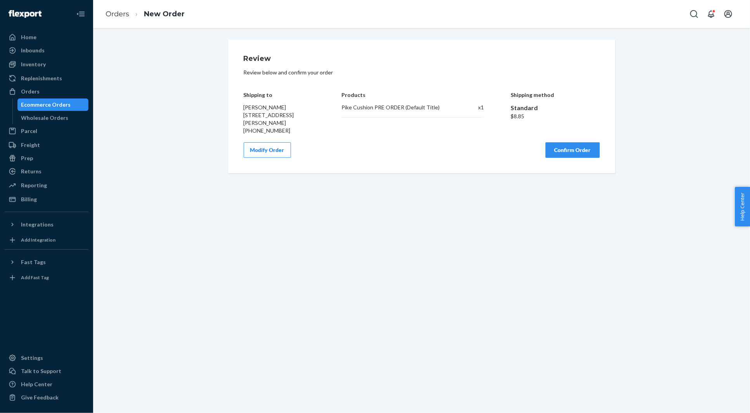
click at [574, 150] on button "Confirm Order" at bounding box center [573, 150] width 54 height 16
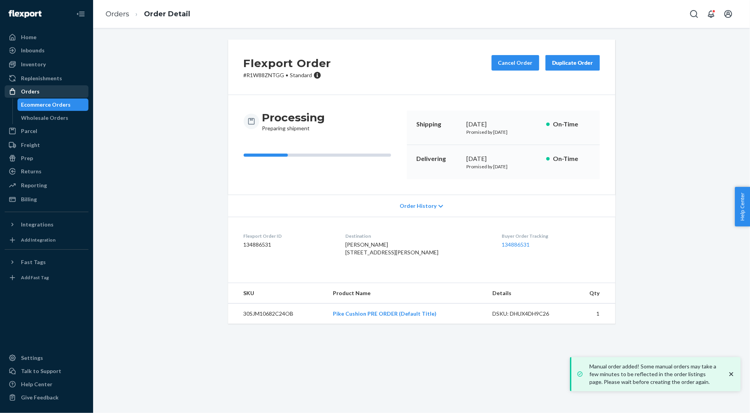
click at [28, 94] on div "Orders" at bounding box center [30, 92] width 19 height 8
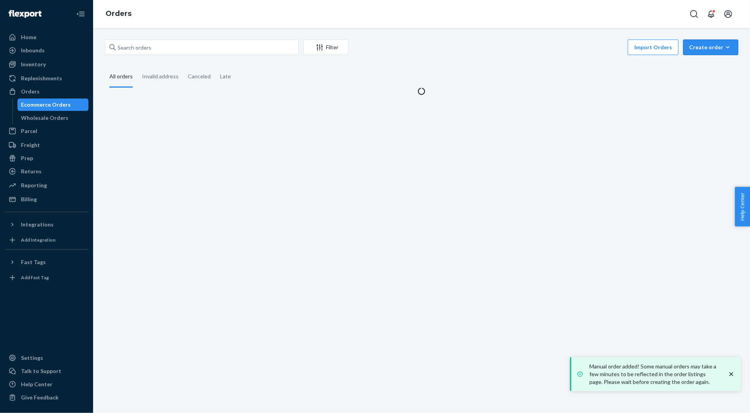
click at [705, 54] on button "Create order Ecommerce order Removal order" at bounding box center [711, 48] width 55 height 16
click at [698, 73] on button "Ecommerce order" at bounding box center [722, 66] width 75 height 17
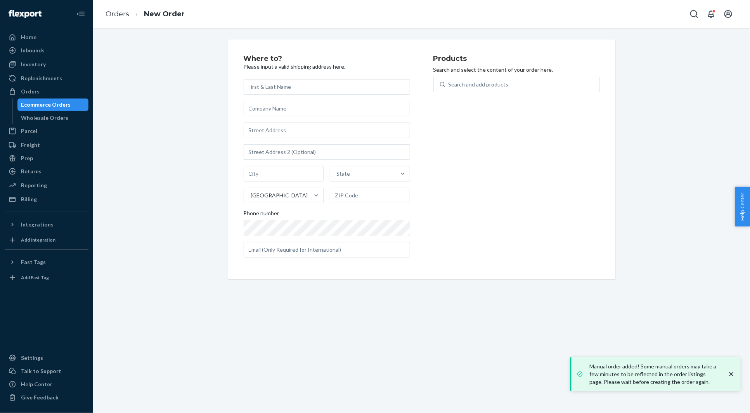
click at [698, 72] on div "Where to? Please input a valid shipping address here. State United States Phone…" at bounding box center [422, 160] width 646 height 240
click at [281, 75] on div "Where to? Please input a valid shipping address here. State United States Phone…" at bounding box center [339, 159] width 190 height 209
click at [259, 90] on input "text" at bounding box center [327, 87] width 167 height 16
paste input "Lindsey Simmons"
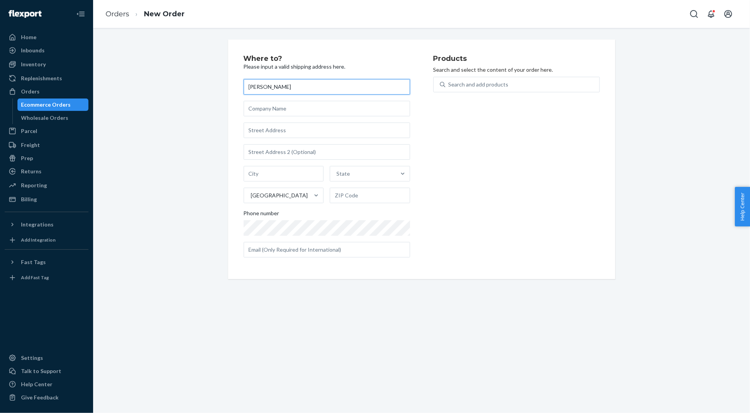
type input "Lindsey Simmons"
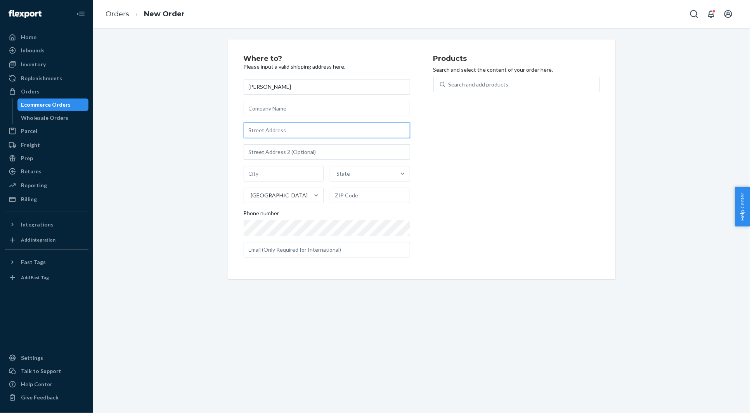
click at [259, 123] on input "text" at bounding box center [327, 131] width 167 height 16
paste input "1960 South Columbine Street unit 2 Denver CO 80210 United States"
type input "1960 S Columbine St"
click at [177, 135] on div "Where to? Please input a valid shipping address here. Lindsey Simmons 1960 S Co…" at bounding box center [422, 160] width 646 height 240
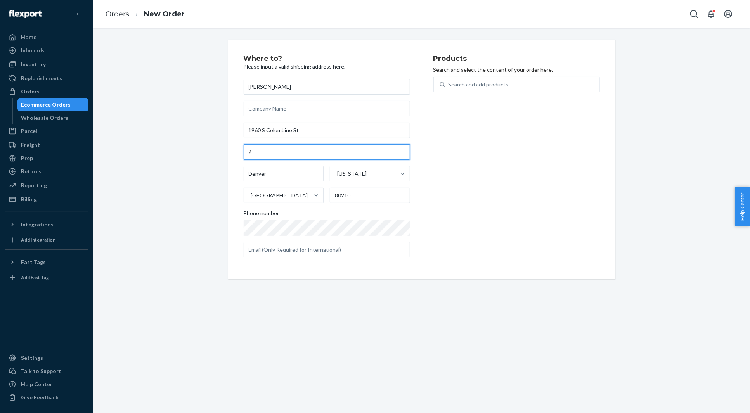
click at [248, 153] on input "text" at bounding box center [327, 152] width 167 height 16
type input "Unit 2"
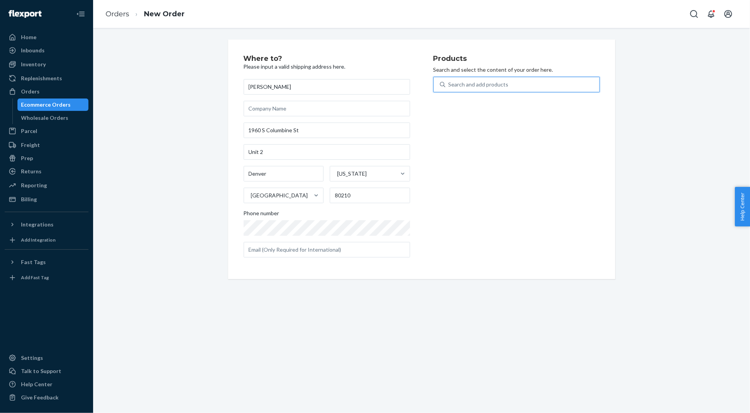
click at [514, 83] on div "Search and add products" at bounding box center [523, 85] width 154 height 14
click at [449, 83] on input "0 results available. Use Up and Down to choose options, press Enter to select t…" at bounding box center [449, 85] width 1 height 8
paste input "30JES1022C20OB"
type input "30JES1022C20OB"
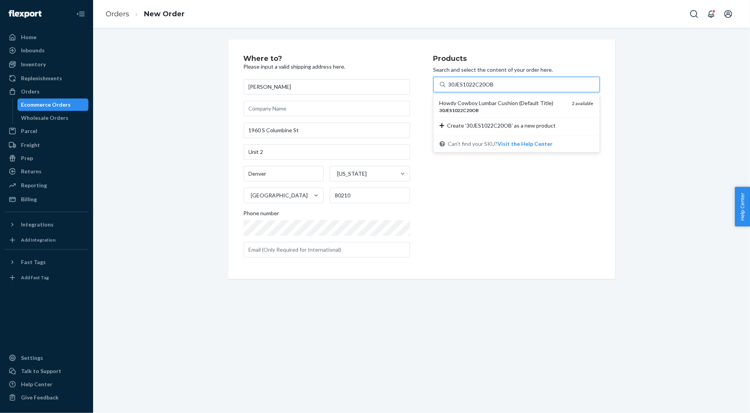
click at [490, 103] on div "Howdy Cowboy Lumbar Cushion (Default Title)" at bounding box center [503, 103] width 127 height 8
click at [490, 89] on input "30JES1022C20OB" at bounding box center [472, 85] width 46 height 8
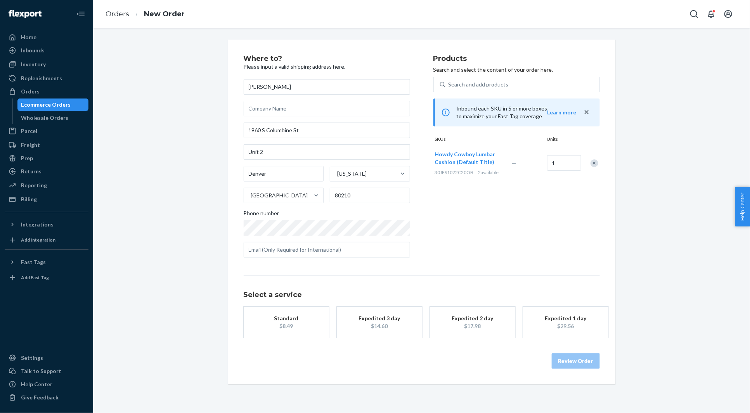
click at [277, 319] on div "Standard" at bounding box center [286, 319] width 62 height 8
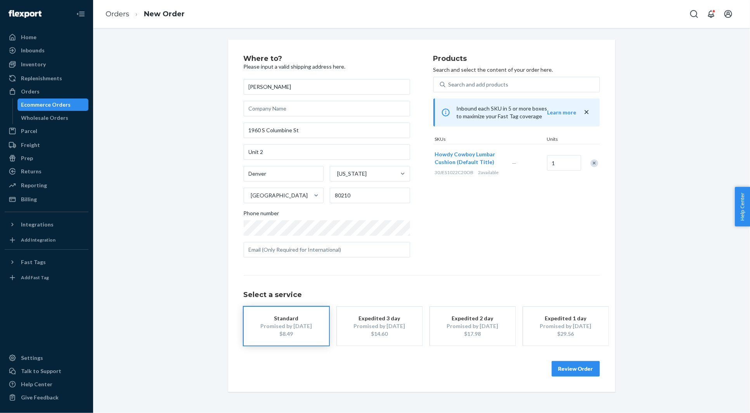
click at [567, 361] on button "Review Order" at bounding box center [576, 369] width 48 height 16
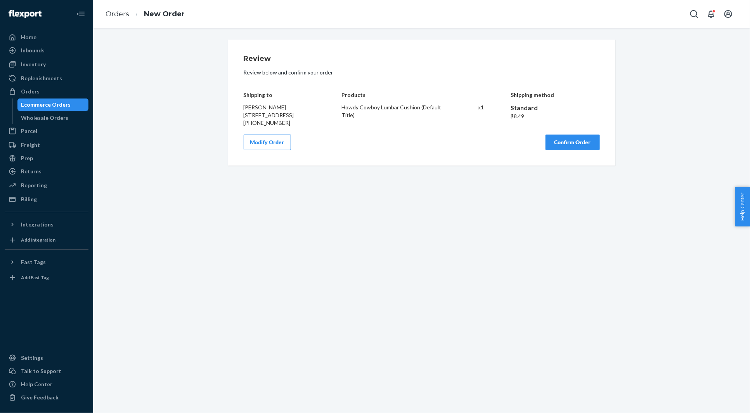
click at [573, 150] on button "Confirm Order" at bounding box center [573, 143] width 54 height 16
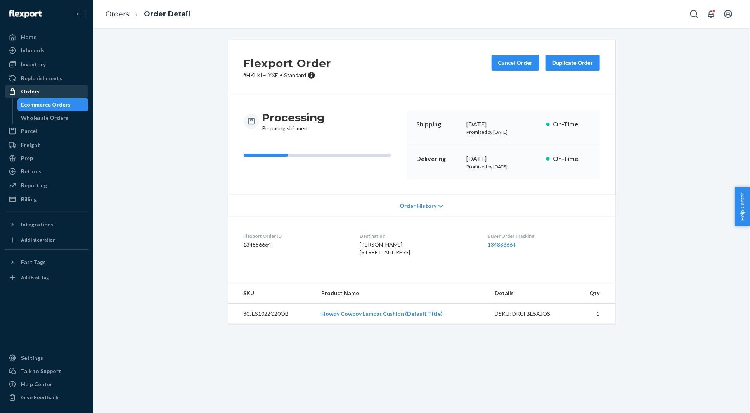
click at [55, 91] on div "Orders" at bounding box center [46, 91] width 82 height 11
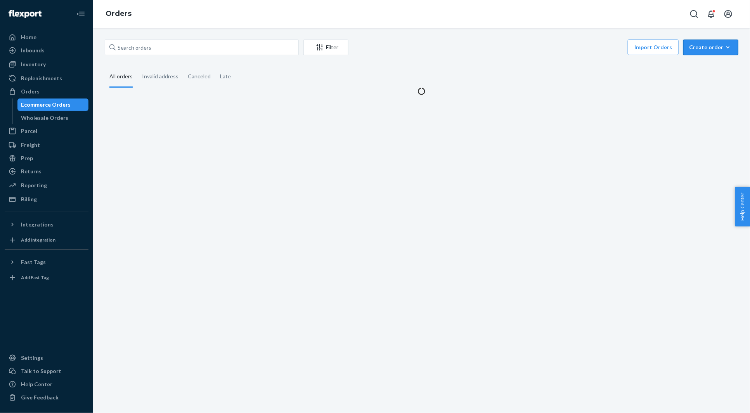
click at [707, 48] on div "Create order" at bounding box center [710, 47] width 43 height 8
click at [701, 63] on span "Ecommerce order" at bounding box center [716, 65] width 48 height 5
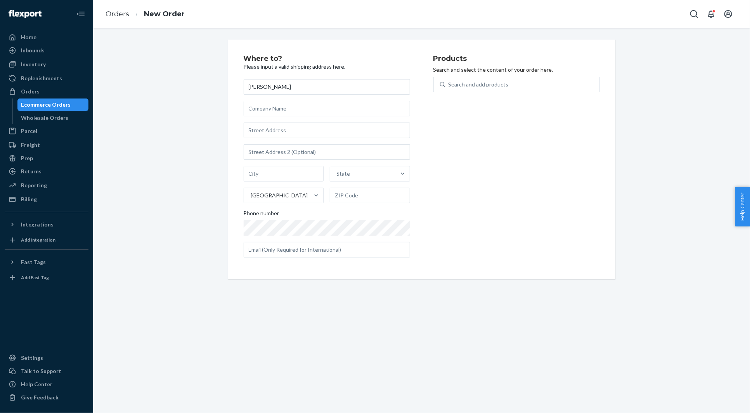
type input "Amy Davison"
click at [259, 137] on input "text" at bounding box center [327, 131] width 167 height 16
paste input "50 Heathrow Lane Sugar Land TX 77479 United States"
type input "50 Heathrow Ln"
click at [474, 85] on div "Search and add products" at bounding box center [479, 85] width 60 height 8
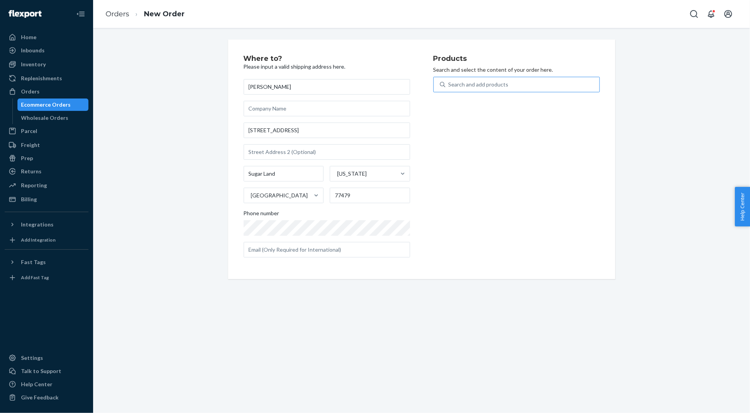
click at [449, 85] on input "Search and add products" at bounding box center [449, 85] width 1 height 8
paste input "04JI1023C"
type input "04JI1023C"
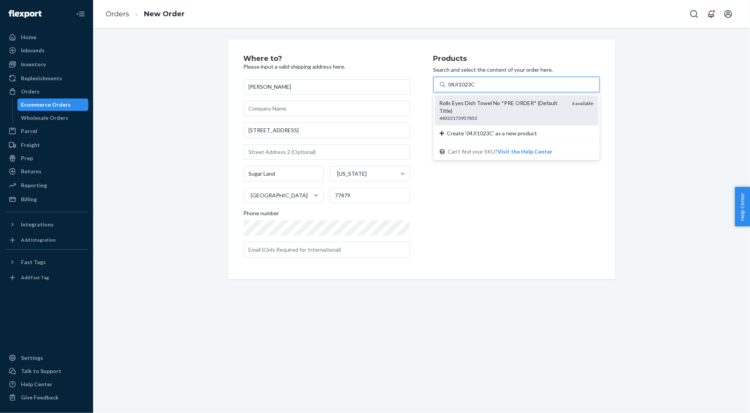
click at [461, 105] on div "Rolls Eyes Dish Towel No *PRE ORDER* (Default Title)" at bounding box center [503, 107] width 127 height 16
click at [461, 89] on input "04JI1023C" at bounding box center [463, 85] width 28 height 8
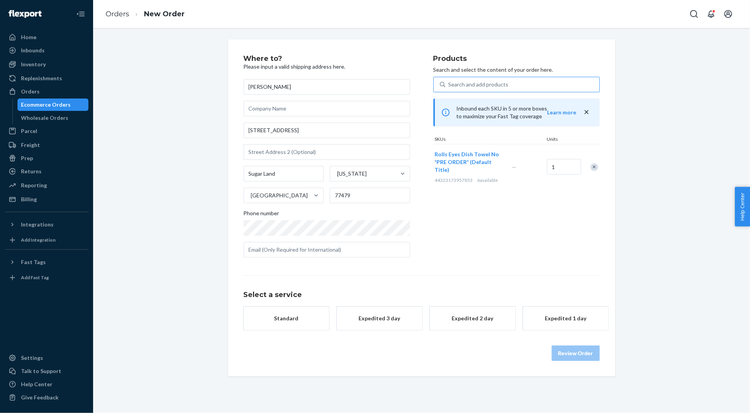
click at [298, 323] on button "Standard" at bounding box center [286, 318] width 85 height 23
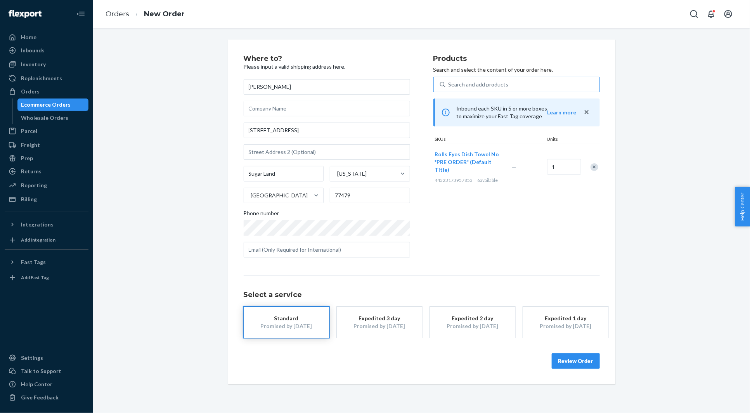
click at [569, 362] on button "Review Order" at bounding box center [576, 362] width 48 height 16
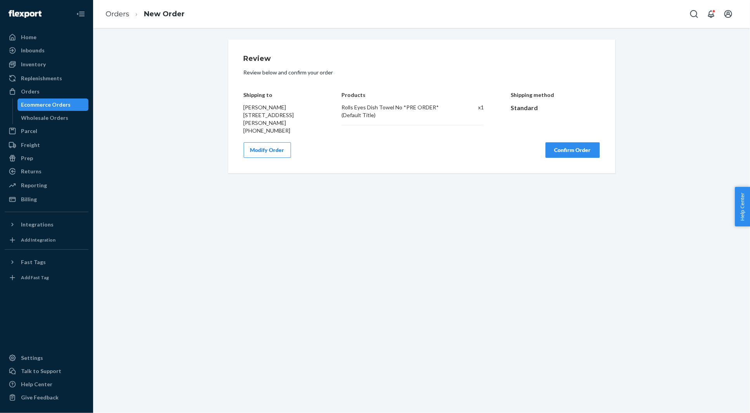
click at [561, 148] on button "Confirm Order" at bounding box center [573, 150] width 54 height 16
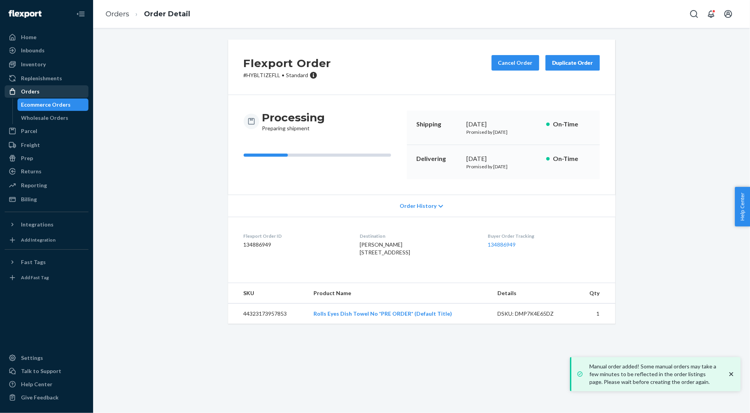
click at [74, 90] on div "Orders" at bounding box center [46, 91] width 82 height 11
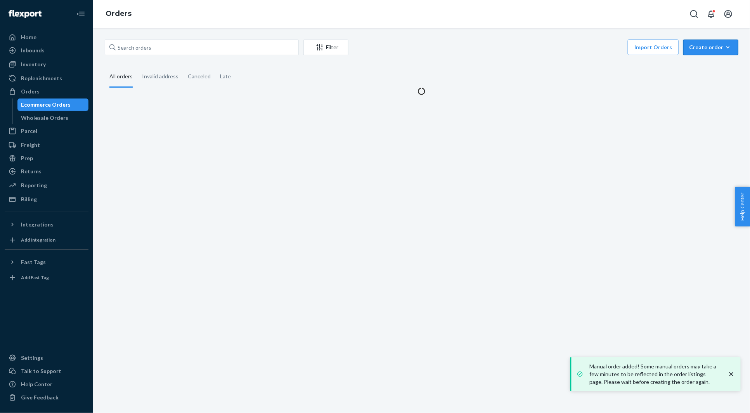
click at [708, 51] on div "Create order" at bounding box center [710, 47] width 43 height 8
click at [707, 73] on button "Ecommerce order" at bounding box center [722, 66] width 75 height 17
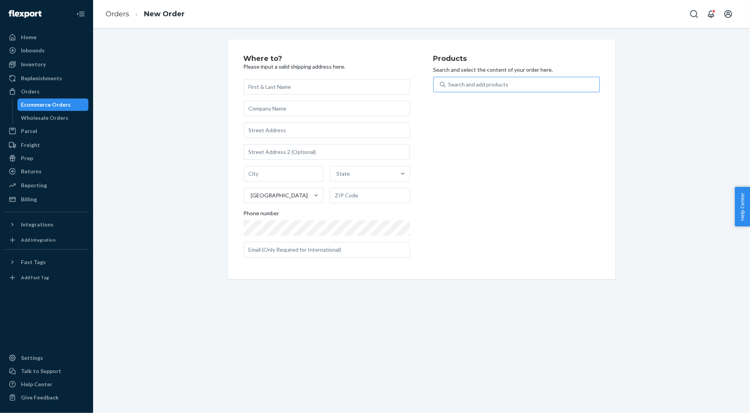
click at [524, 89] on div "Search and add products" at bounding box center [523, 85] width 154 height 14
click at [449, 89] on input "Search and add products" at bounding box center [449, 85] width 1 height 8
paste input "04SWA58BC"
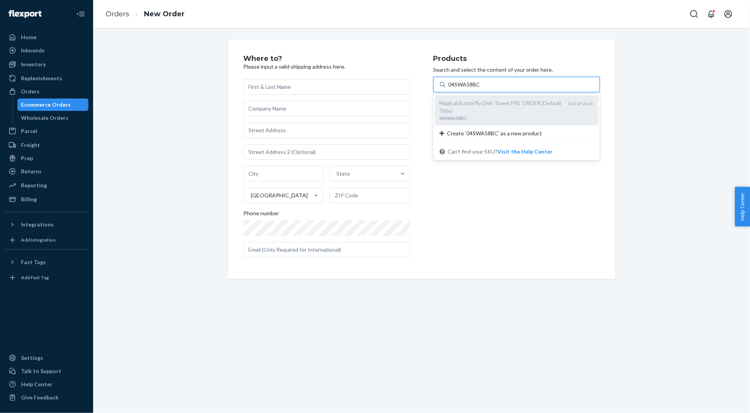
click at [502, 106] on div "Magical Butterfly Dish Towel PRE ORDER (Default Title)" at bounding box center [501, 107] width 123 height 16
click at [481, 89] on input "04SWA58BC" at bounding box center [465, 85] width 33 height 8
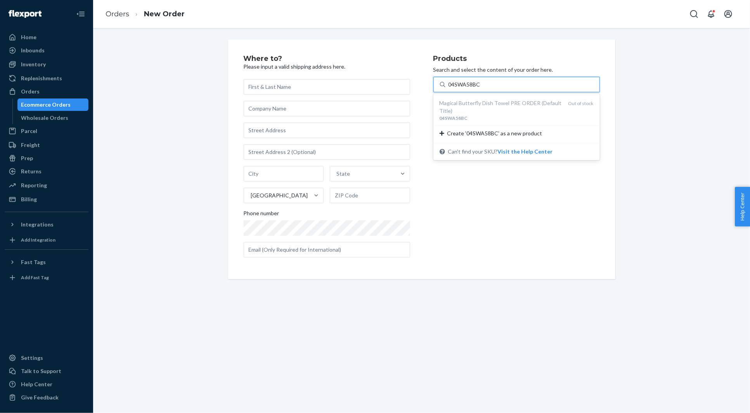
type input "04SWA58BC"
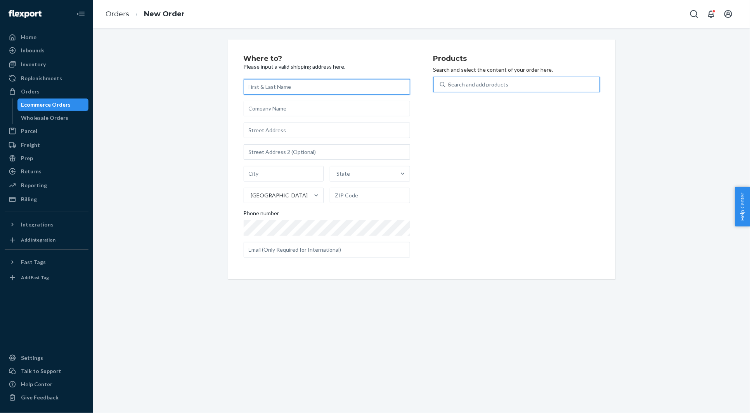
click at [272, 83] on input "text" at bounding box center [327, 87] width 167 height 16
paste input "Sabrina Castellana"
type input "Sabrina Castellana"
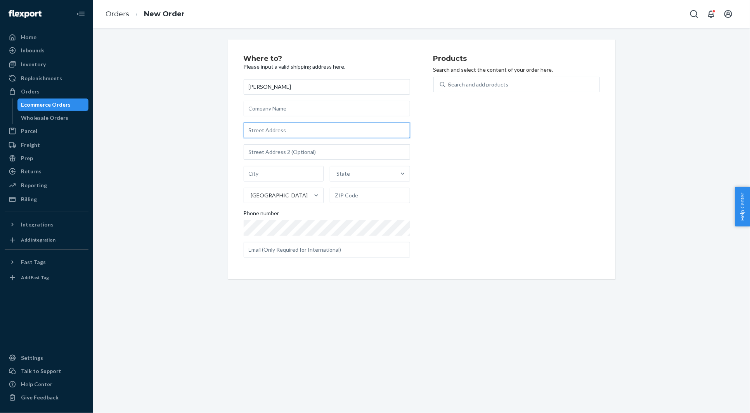
click at [274, 132] on input "text" at bounding box center [327, 131] width 167 height 16
paste input "301 Bruce Park Avenue Greenwich CT 06830 United States"
type input "301 Bruce Park Ave"
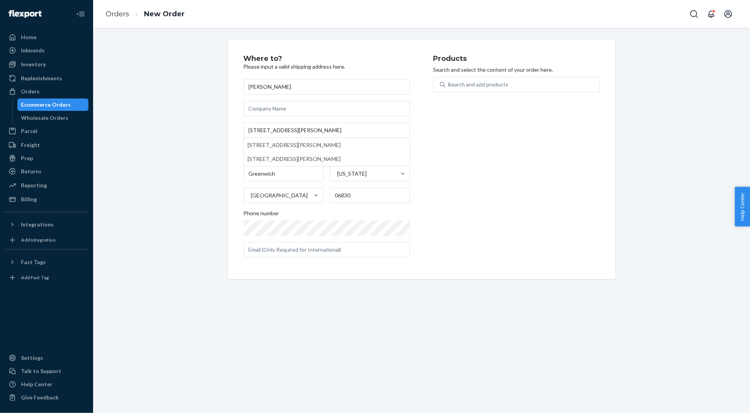
click at [194, 141] on div "Where to? Please input a valid shipping address here. Sabrina Castellana 301 Br…" at bounding box center [422, 160] width 646 height 240
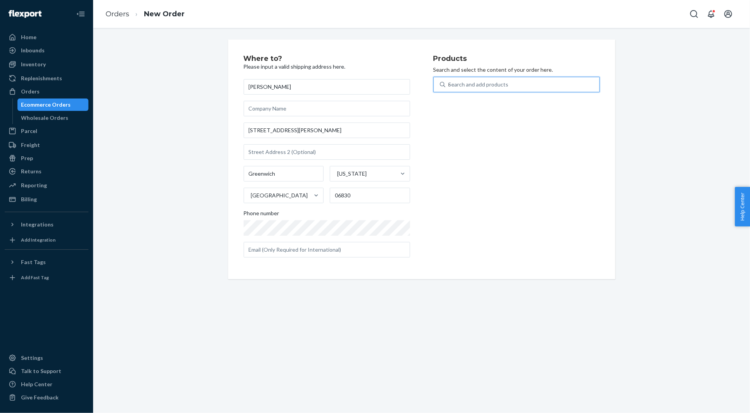
click at [501, 83] on div "Search and add products" at bounding box center [479, 85] width 60 height 8
click at [449, 83] on input "04SWA58BC" at bounding box center [449, 85] width 1 height 8
paste input "04JI1023C"
type input "04JI1023C"
click at [476, 89] on input "04JI1023C" at bounding box center [463, 85] width 28 height 8
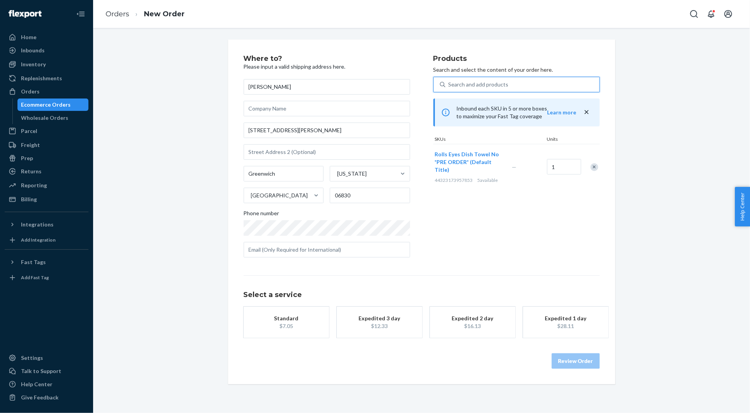
click at [303, 323] on div "$7.05" at bounding box center [286, 327] width 62 height 8
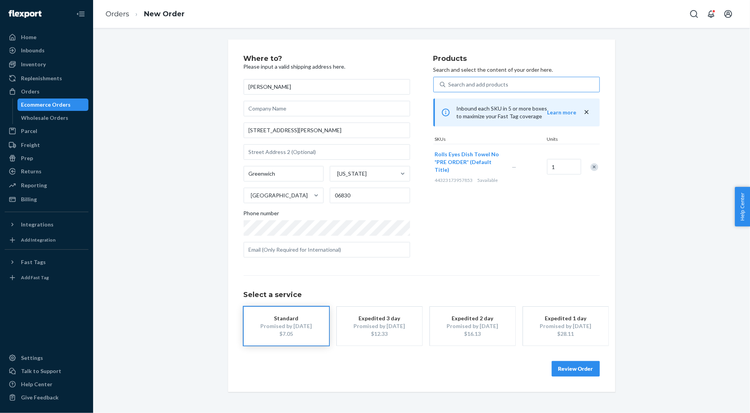
click at [575, 372] on button "Review Order" at bounding box center [576, 369] width 48 height 16
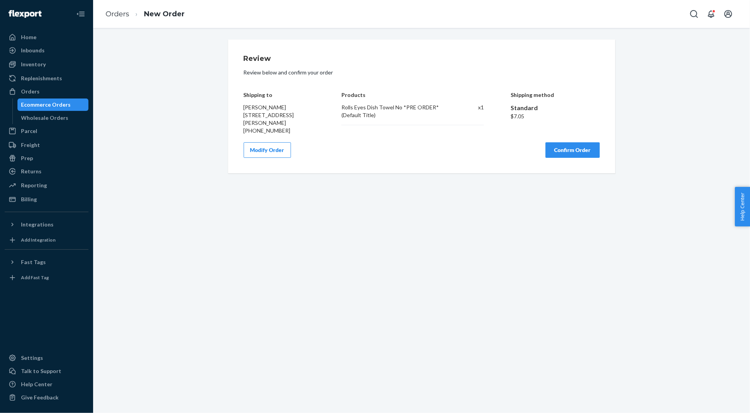
click at [565, 145] on button "Confirm Order" at bounding box center [573, 150] width 54 height 16
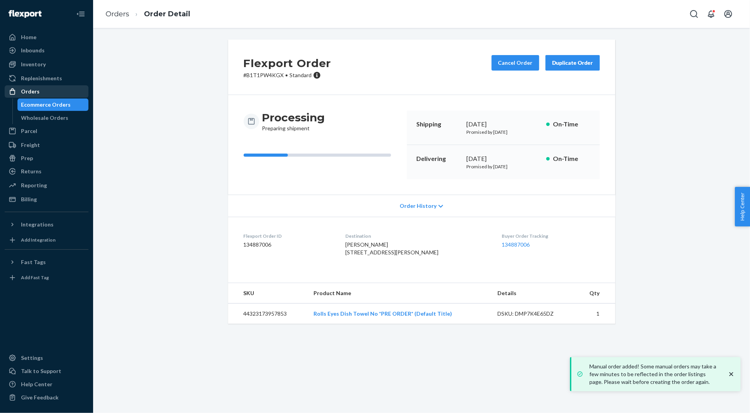
click at [56, 92] on div "Orders" at bounding box center [46, 91] width 82 height 11
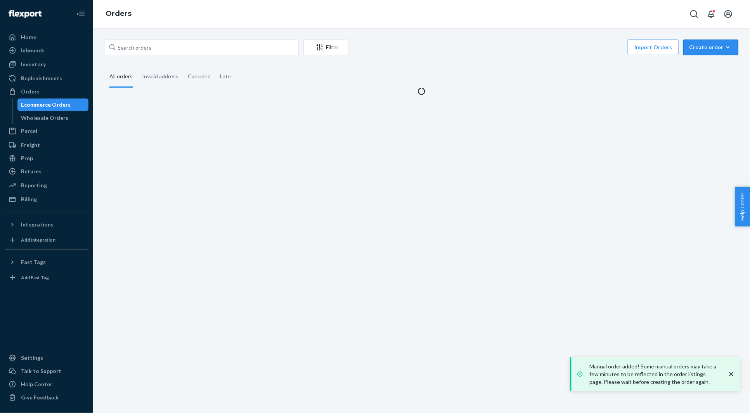
click at [702, 46] on div "Create order" at bounding box center [710, 47] width 43 height 8
click at [702, 64] on span "Ecommerce order" at bounding box center [716, 65] width 48 height 5
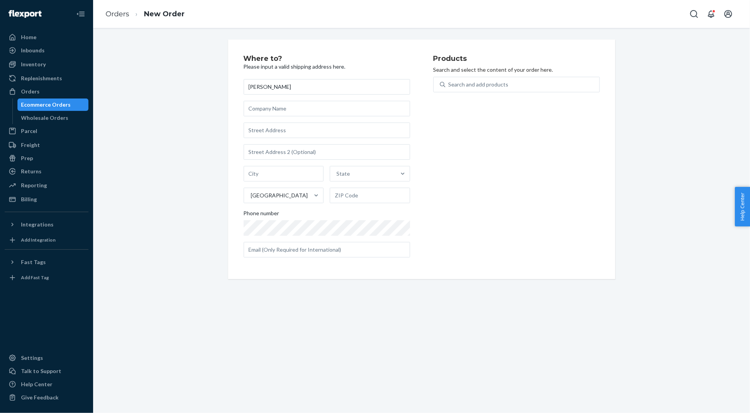
type input "Kristine Klema"
click at [287, 124] on input "text" at bounding box center [327, 131] width 167 height 16
paste input "45 Market Street 210 Morristown NJ 07960 United States"
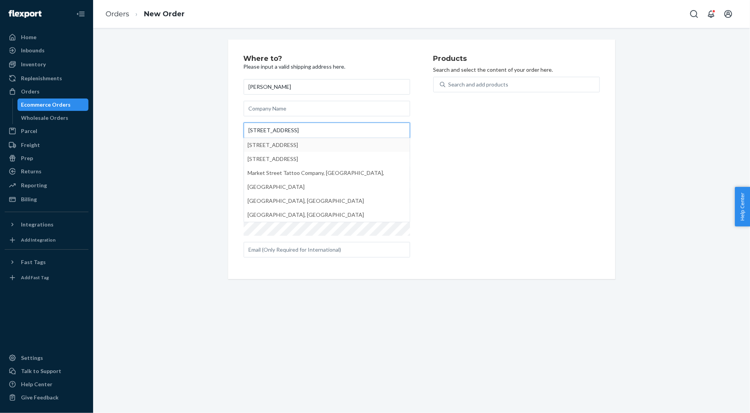
type input "45 Market St"
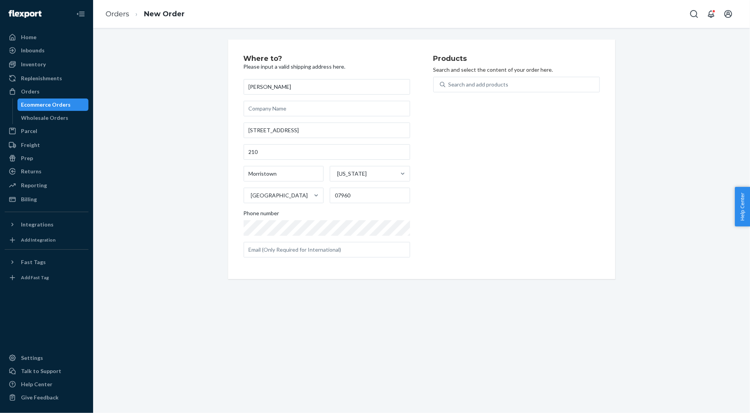
click at [207, 118] on div "Where to? Please input a valid shipping address here. Kristine Klema 45 Market …" at bounding box center [422, 160] width 646 height 240
click at [486, 82] on div "Search and add products" at bounding box center [479, 85] width 60 height 8
click at [449, 82] on input "0 results available. Use Up and Down to choose options, press Enter to select t…" at bounding box center [449, 85] width 1 height 8
paste input "04JI1023C"
type input "04JI1023C"
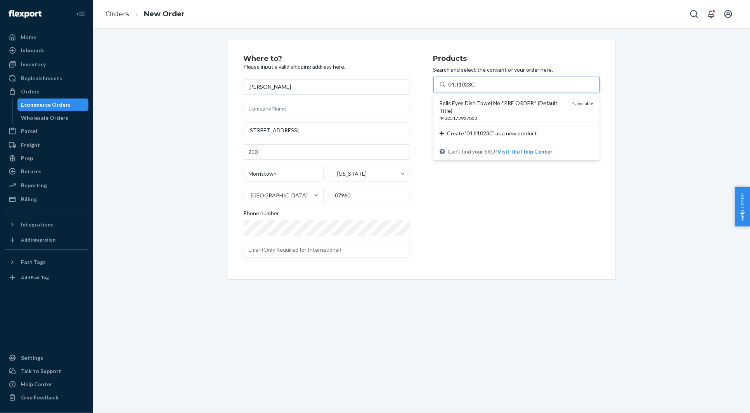
click at [471, 102] on div "Rolls Eyes Dish Towel No *PRE ORDER* (Default Title)" at bounding box center [503, 107] width 127 height 16
click at [471, 89] on input "04JI1023C" at bounding box center [463, 85] width 28 height 8
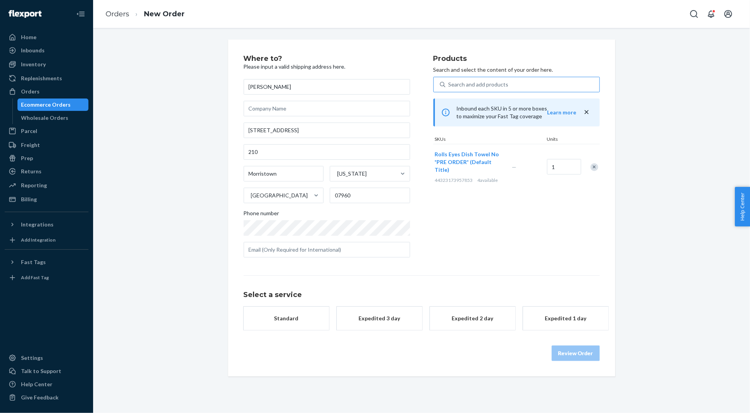
click at [298, 316] on div "Standard" at bounding box center [286, 319] width 62 height 8
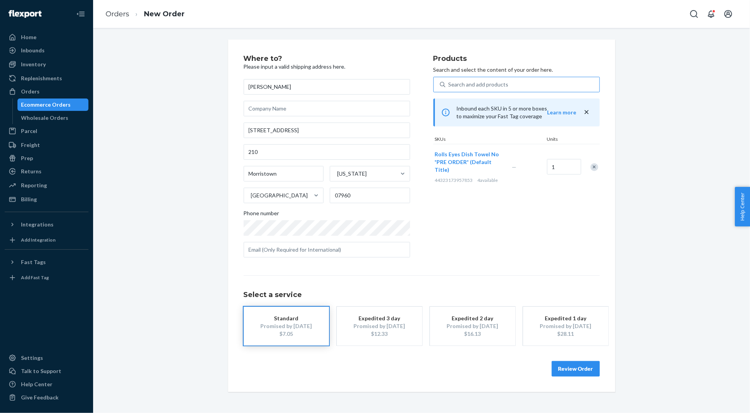
click at [584, 359] on div "Review Order" at bounding box center [422, 365] width 356 height 23
click at [575, 368] on button "Review Order" at bounding box center [576, 369] width 48 height 16
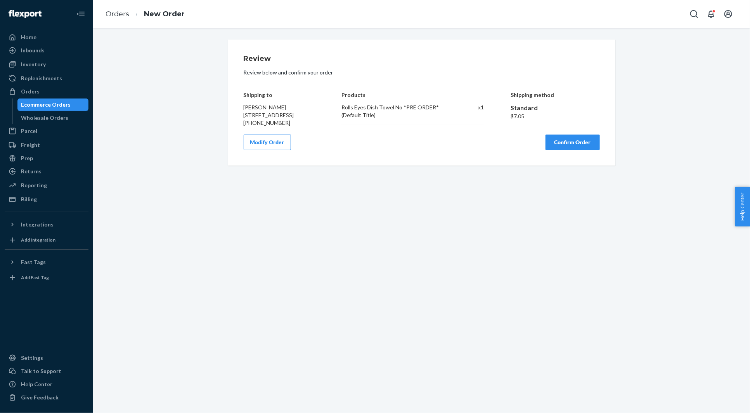
click at [575, 150] on button "Confirm Order" at bounding box center [573, 143] width 54 height 16
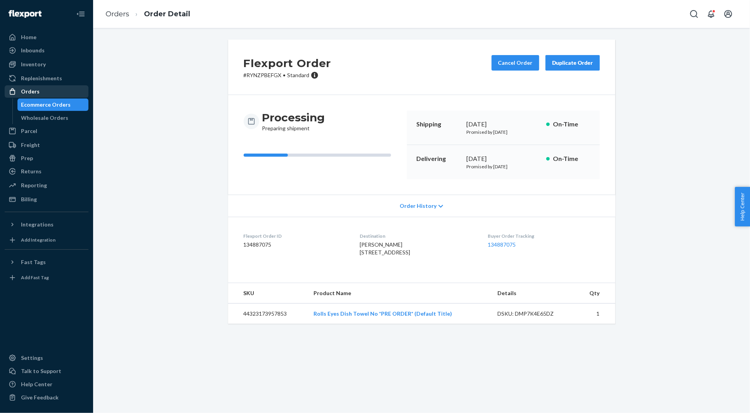
click at [44, 89] on div "Orders" at bounding box center [46, 91] width 82 height 11
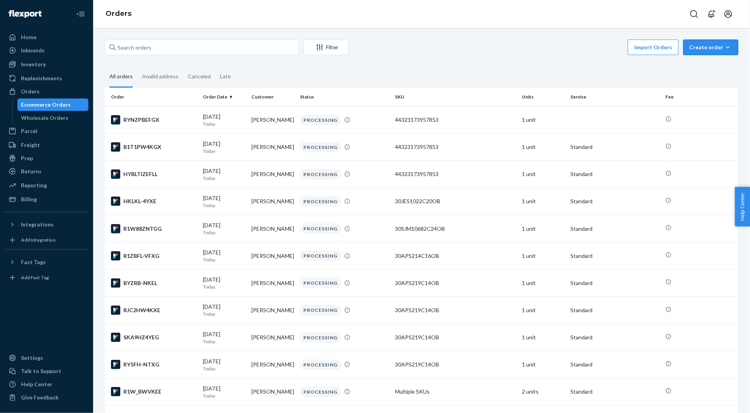
click at [723, 43] on div "Create order" at bounding box center [710, 47] width 43 height 8
click at [702, 66] on span "Ecommerce order" at bounding box center [716, 65] width 48 height 5
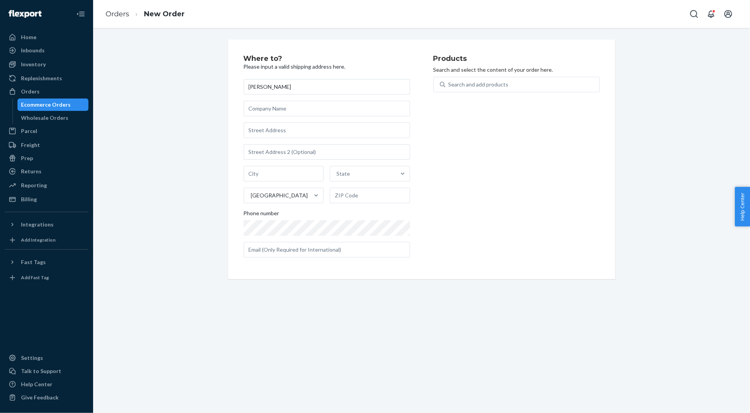
type input "Kassandra Jacobik"
click at [265, 121] on div "Kassandra Jacobik State United States Phone number" at bounding box center [327, 168] width 167 height 179
click at [259, 130] on input "text" at bounding box center [327, 131] width 167 height 16
paste input "204 Old Canterbury Turnpike Norwich CT 06360 United States"
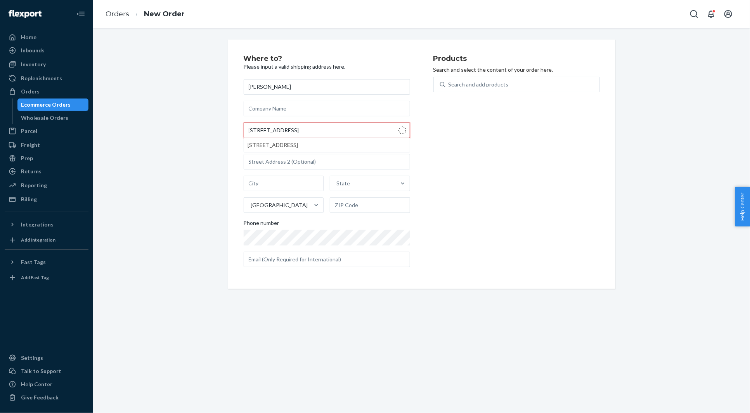
type input "204 Old Canterbury Turnpike"
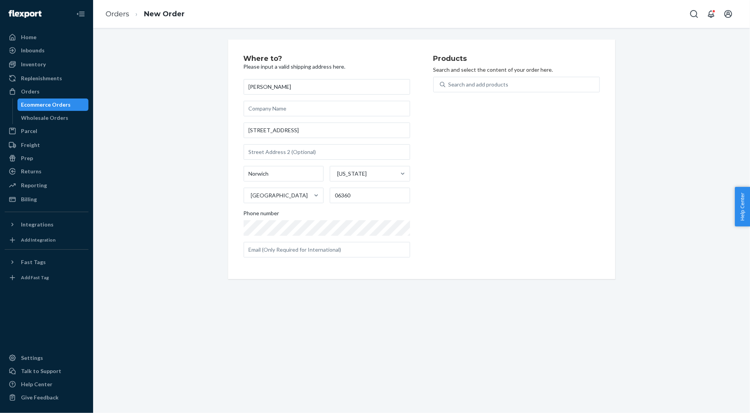
click at [197, 136] on div "Where to? Please input a valid shipping address here. Kassandra Jacobik 204 Old…" at bounding box center [422, 160] width 646 height 240
click at [472, 83] on div "Search and add products" at bounding box center [479, 85] width 60 height 8
click at [449, 83] on input "Search and add products" at bounding box center [449, 85] width 1 height 8
paste input "30AV588C16OB"
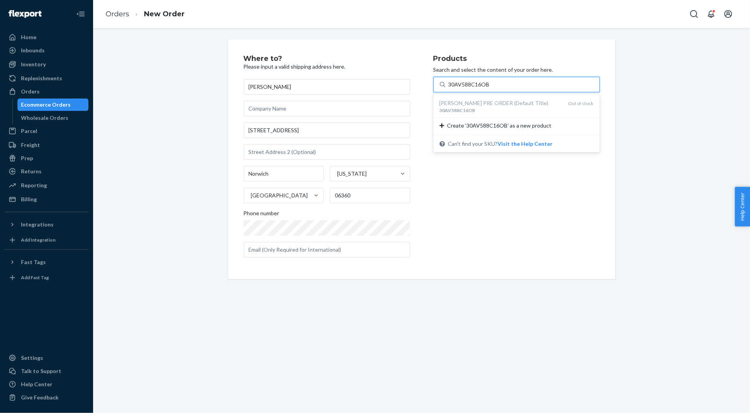
click at [467, 99] on div "Bougie Cushion PRE ORDER (Default Title)" at bounding box center [501, 103] width 123 height 8
click at [467, 89] on input "30AV588C16OB" at bounding box center [470, 85] width 42 height 8
type input "30AV588C16OB"
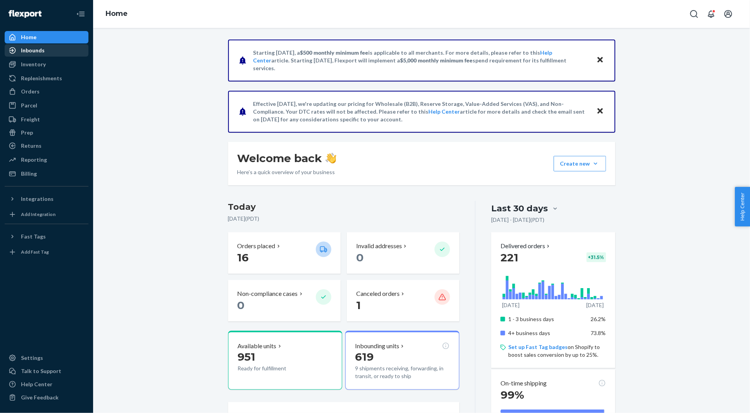
click at [41, 53] on div "Inbounds" at bounding box center [33, 51] width 24 height 8
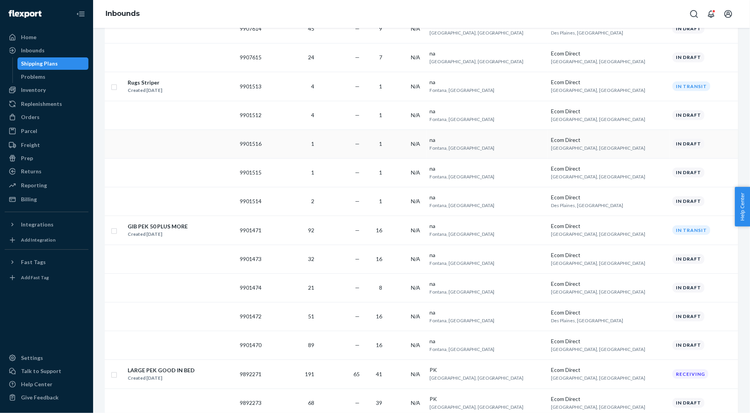
scroll to position [196, 0]
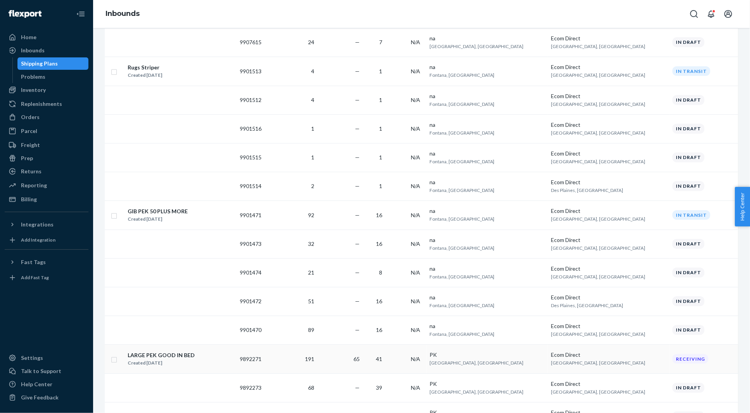
click at [203, 275] on div "LARGE PEK GOOD IN BED Created [DATE]" at bounding box center [180, 359] width 106 height 16
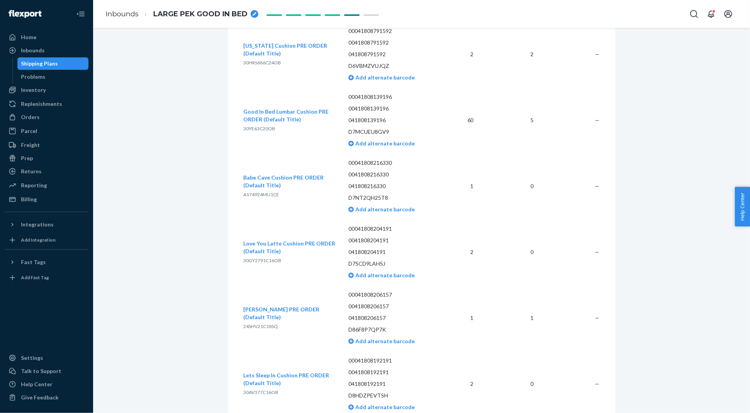
scroll to position [508, 0]
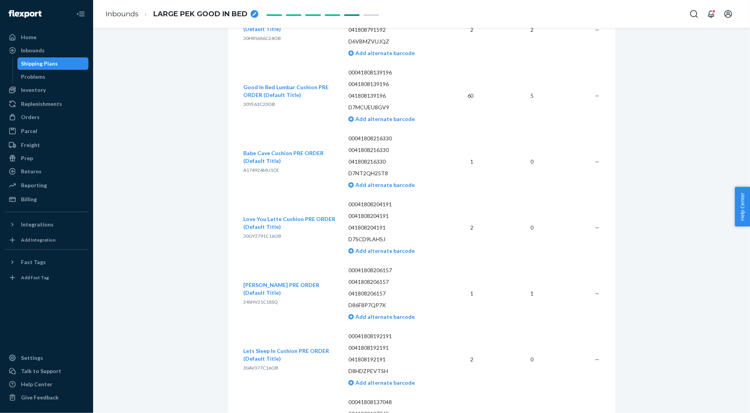
click at [262, 275] on span "24SHV21C18SQ" at bounding box center [261, 302] width 35 height 6
copy span "24SHV21C18SQ"
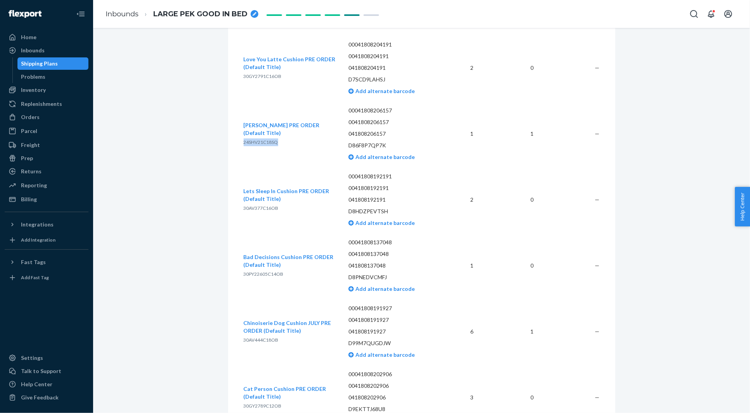
scroll to position [710, 0]
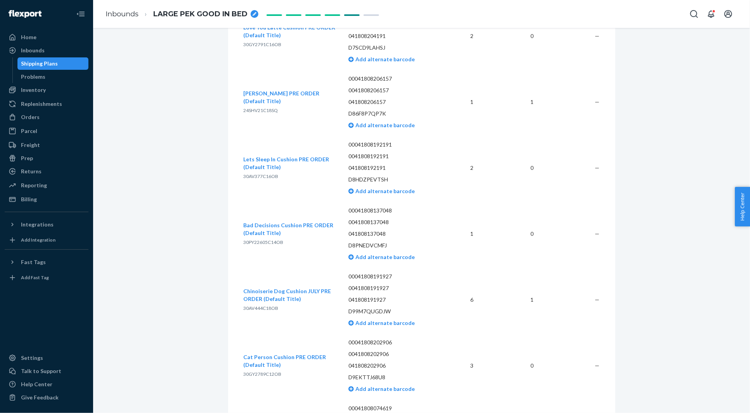
click at [259, 275] on span "30AV444C18OB" at bounding box center [261, 308] width 35 height 6
copy span "30AV444C18OB"
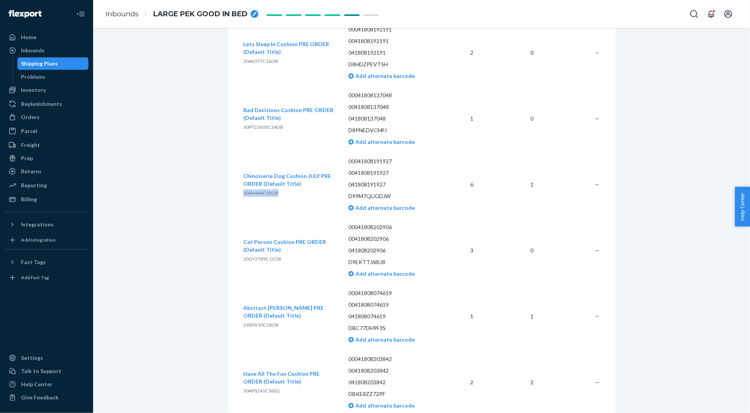
scroll to position [839, 0]
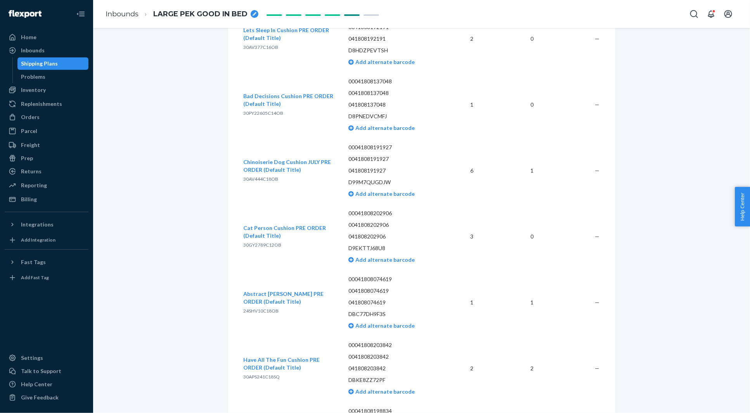
click at [254, 275] on span "24SHV10C18OB" at bounding box center [261, 311] width 35 height 6
copy span "24SHV10C18OB"
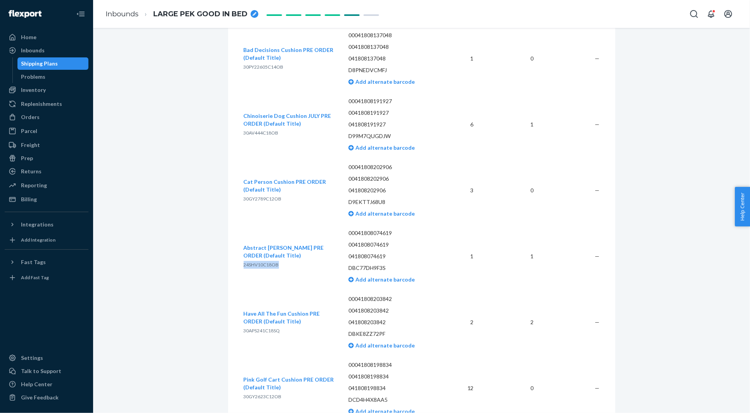
scroll to position [933, 0]
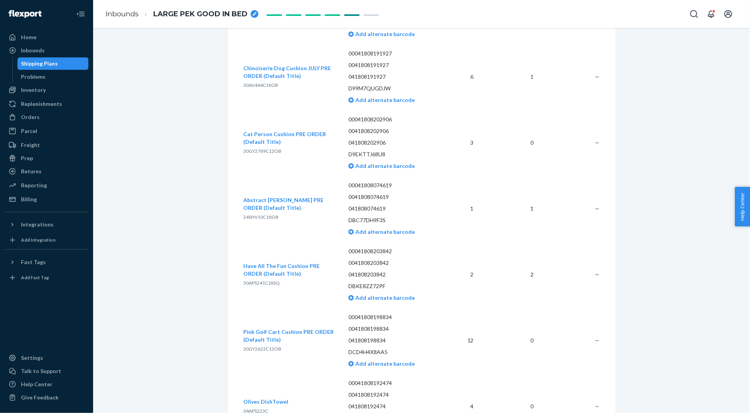
click at [265, 275] on span "30APS241C18SQ" at bounding box center [262, 283] width 36 height 6
copy span "30APS241C18SQ"
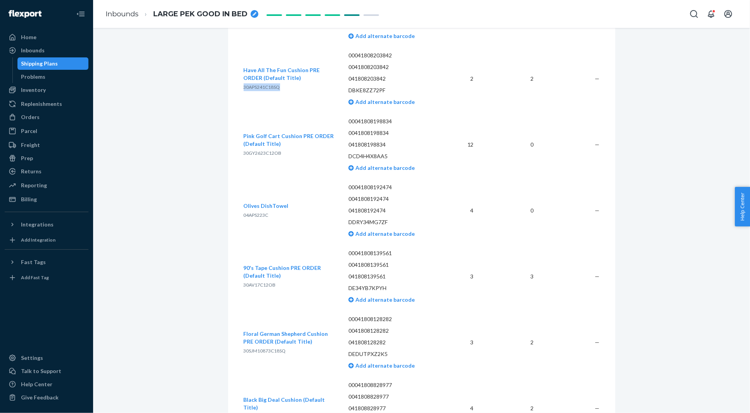
scroll to position [1151, 0]
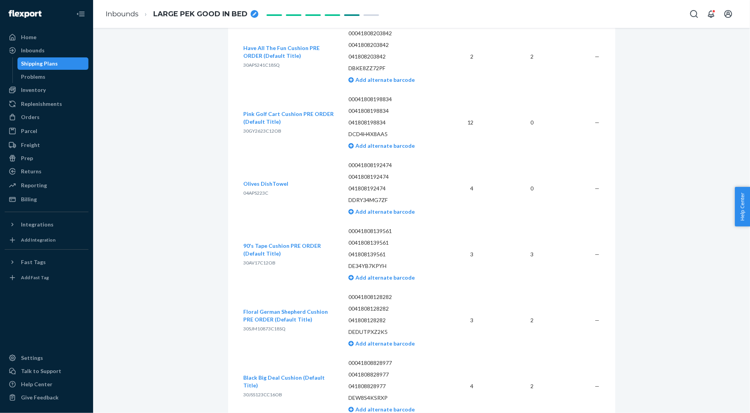
click at [252, 263] on span "30AV17C12OB" at bounding box center [260, 263] width 32 height 6
copy span "30AV17C12OB"
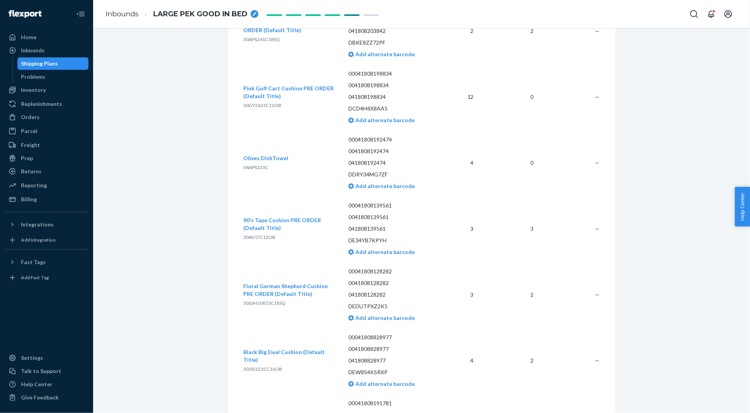
click at [264, 275] on span "30SJM10873C18SQ" at bounding box center [265, 303] width 42 height 6
copy span "30SJM10873C18SQ"
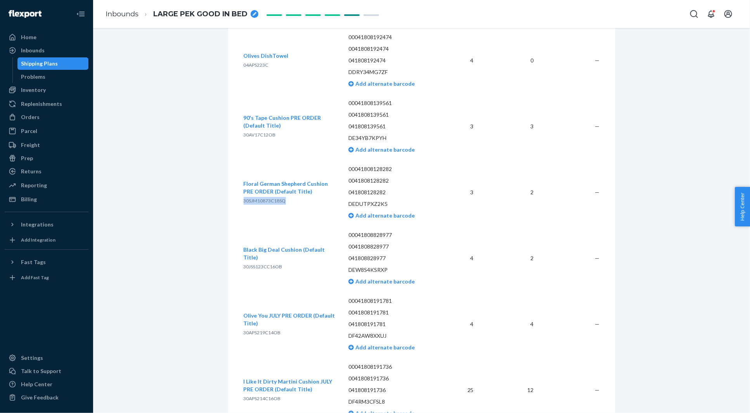
scroll to position [1284, 0]
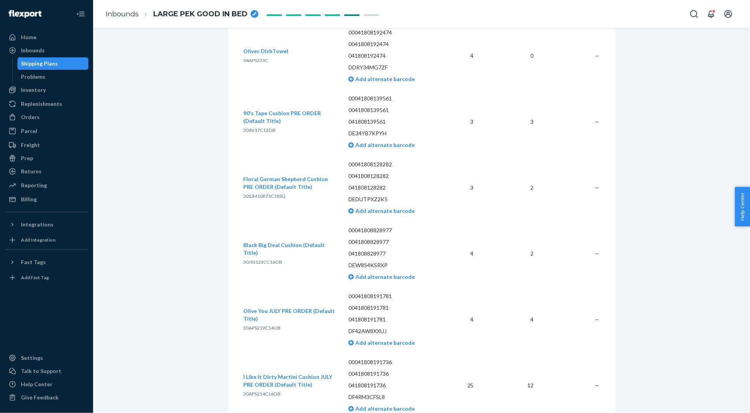
click at [250, 259] on span "30JSS123CC16OB" at bounding box center [263, 262] width 39 height 6
copy span "30JSS123CC16OB"
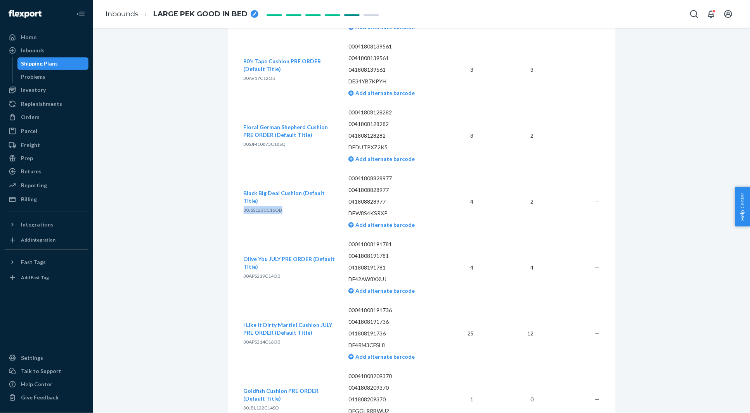
scroll to position [1340, 0]
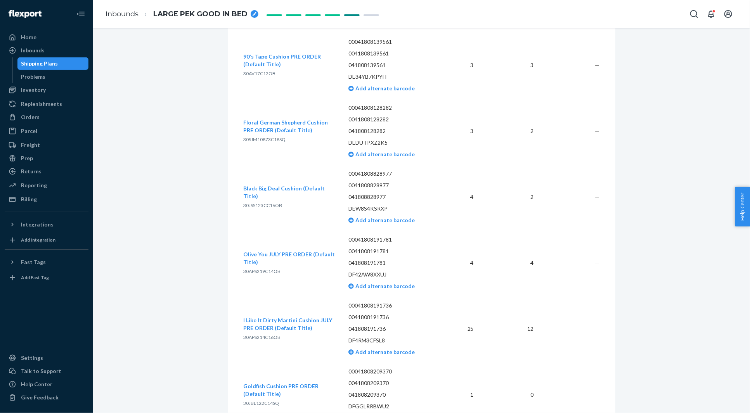
click at [262, 271] on span "30APS219C14OB" at bounding box center [262, 272] width 37 height 6
copy span "30APS219C14OB"
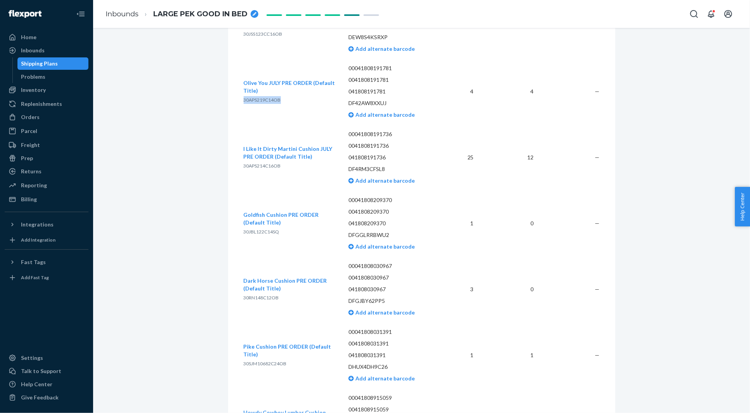
scroll to position [1496, 0]
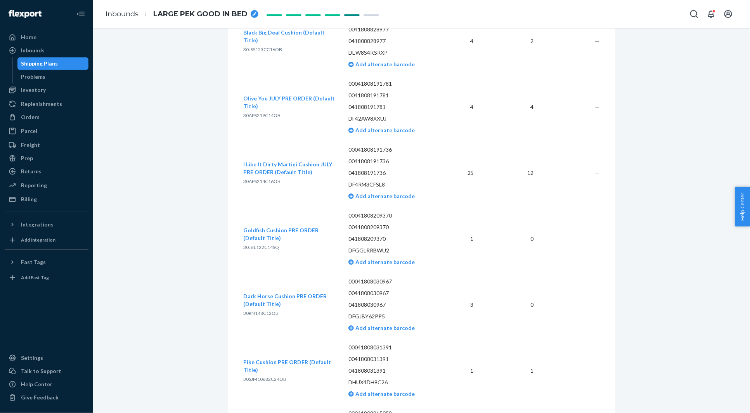
click at [261, 179] on span "30APS214C16OB" at bounding box center [262, 182] width 37 height 6
copy span "30APS214C16OB"
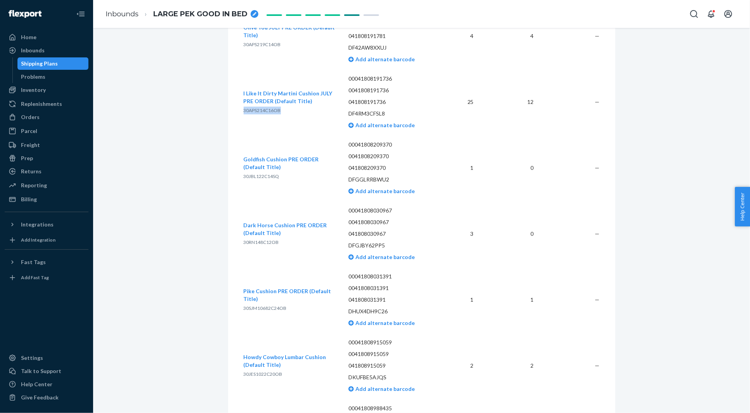
scroll to position [1605, 0]
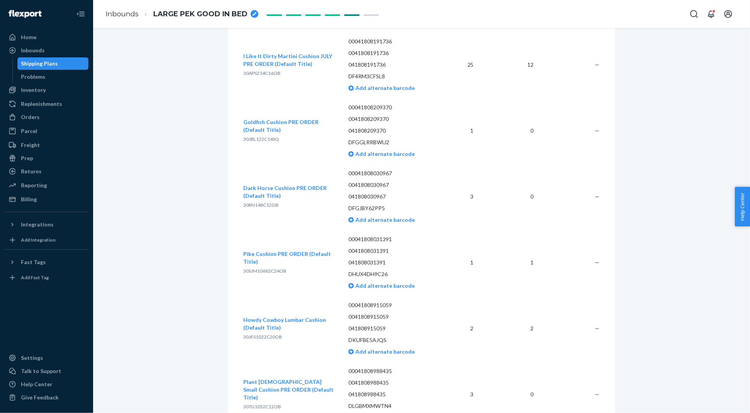
click at [255, 272] on span "30SJM10682C24OB" at bounding box center [265, 271] width 43 height 6
copy span "30SJM10682C24OB"
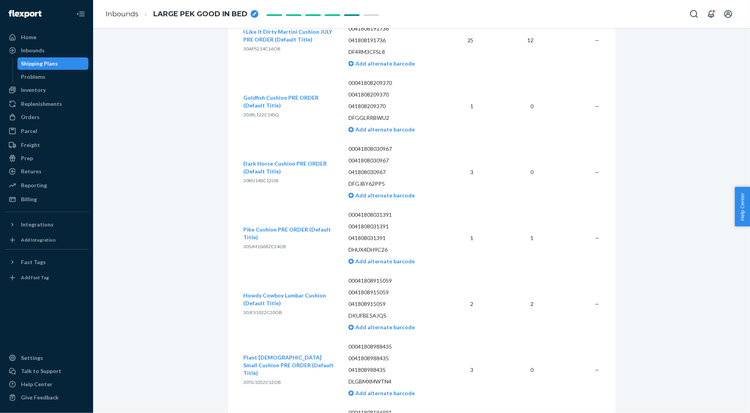
click at [256, 275] on span "30JES1022C20OB" at bounding box center [263, 313] width 39 height 6
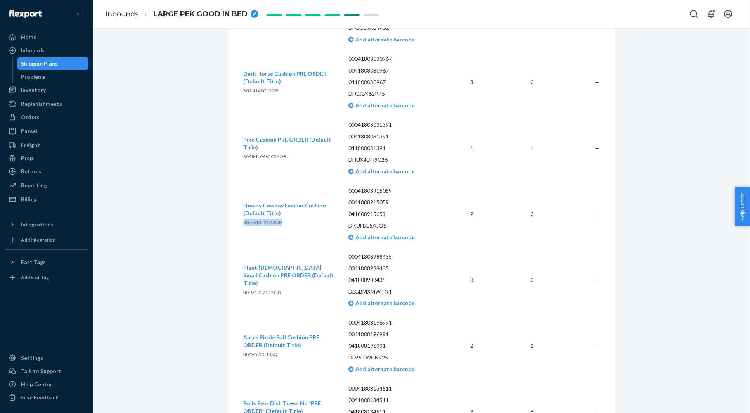
scroll to position [1754, 0]
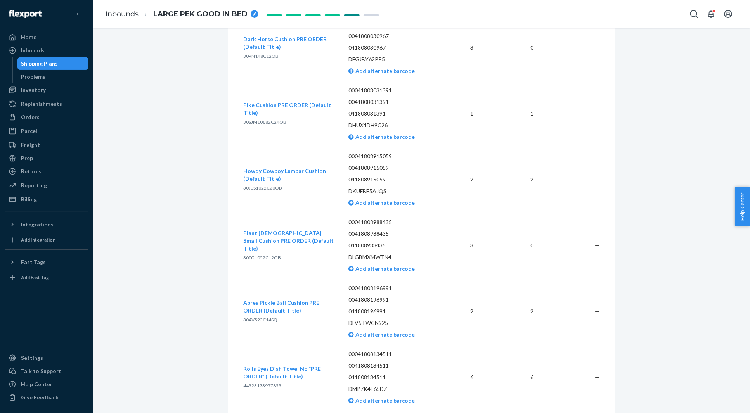
click at [255, 275] on span "30AV523C14SQ" at bounding box center [261, 320] width 34 height 6
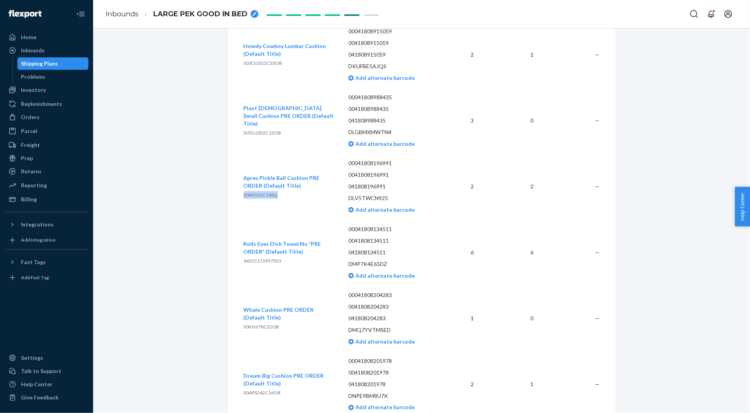
scroll to position [1879, 0]
click at [246, 261] on span "44323173957853" at bounding box center [263, 260] width 38 height 6
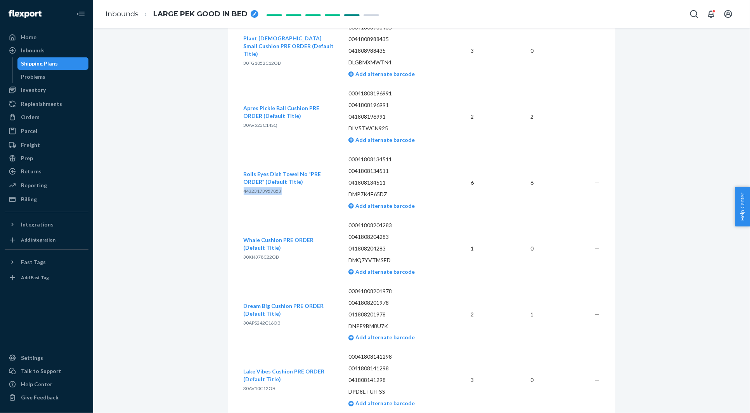
scroll to position [1987, 0]
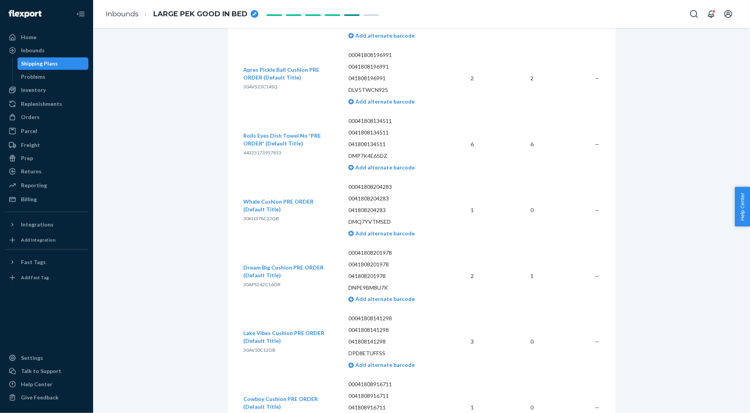
click at [266, 275] on span "30APS242C16OB" at bounding box center [262, 285] width 37 height 6
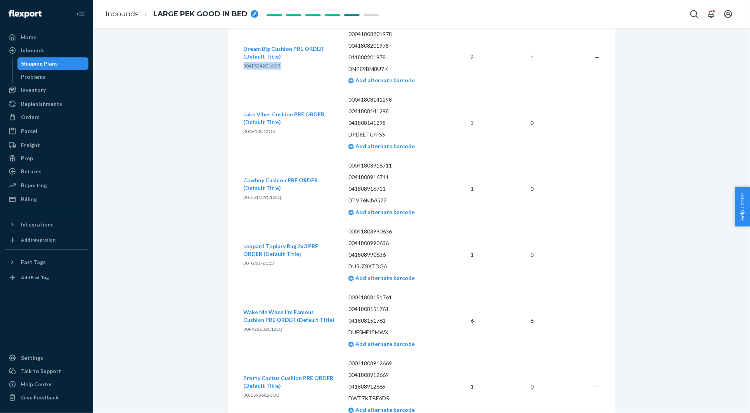
scroll to position [2210, 0]
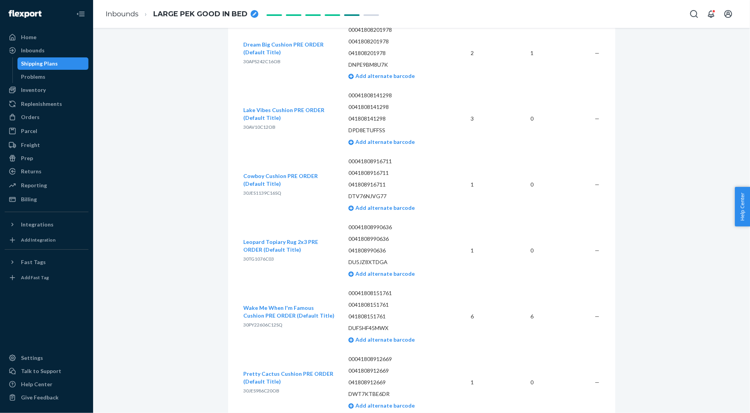
click at [254, 275] on span "30PY22606C12SQ" at bounding box center [263, 326] width 39 height 6
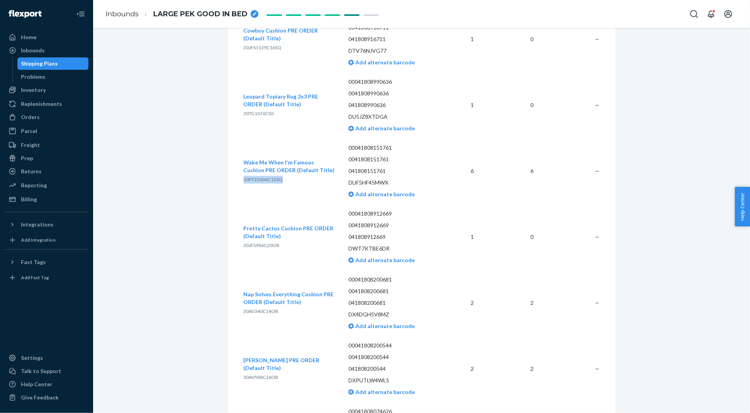
scroll to position [2385, 0]
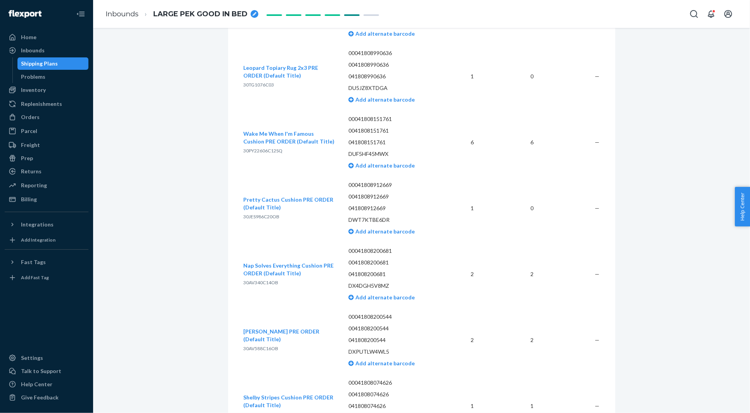
click at [257, 275] on span "30AV340C14OB" at bounding box center [261, 283] width 35 height 6
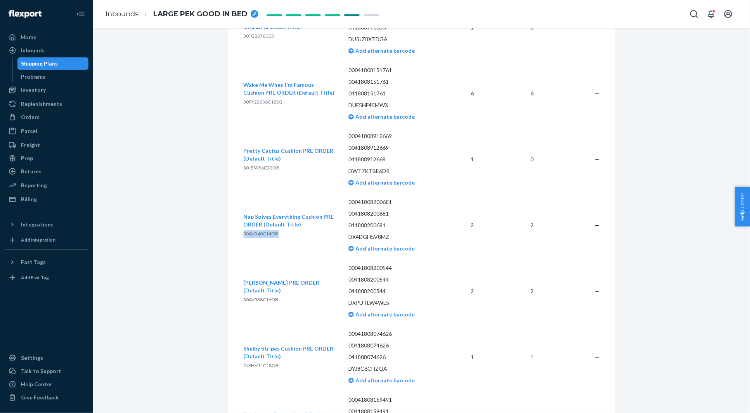
scroll to position [2434, 0]
click at [252, 275] on span "30AV588C16OB" at bounding box center [261, 300] width 35 height 6
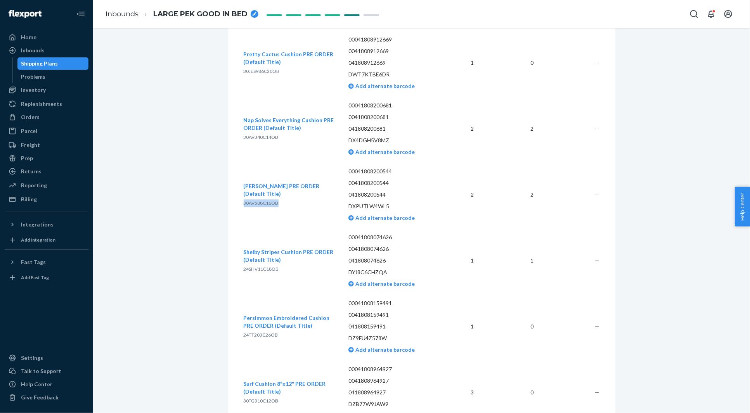
scroll to position [2579, 0]
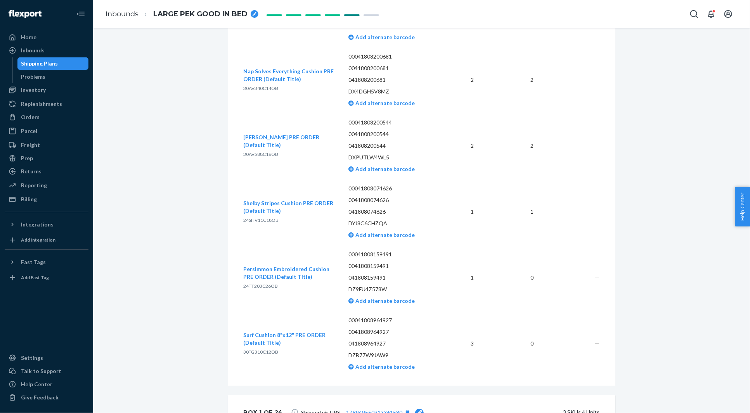
click at [268, 221] on span "24SHV11C18OB" at bounding box center [261, 220] width 35 height 6
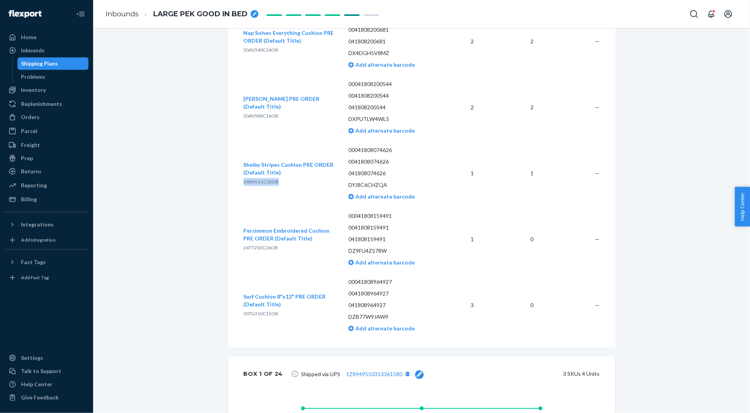
scroll to position [2624, 0]
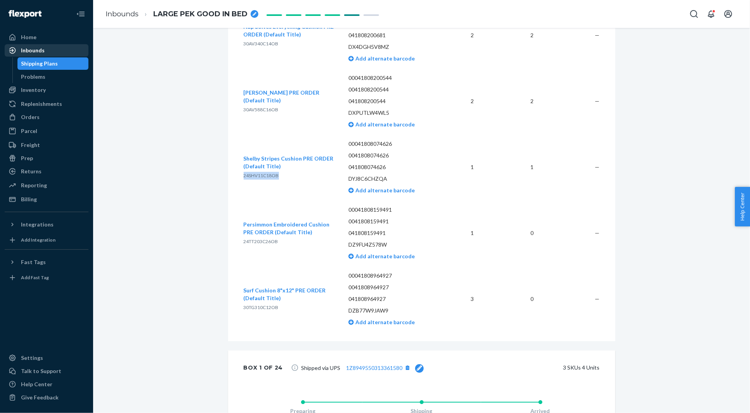
click at [63, 54] on div "Inbounds" at bounding box center [46, 50] width 82 height 11
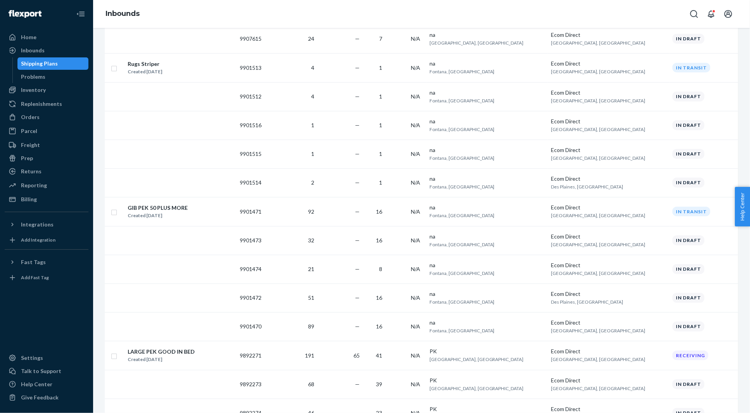
scroll to position [224, 0]
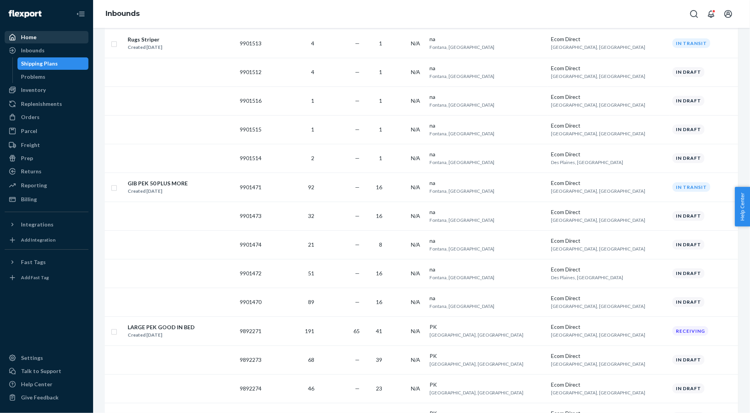
click at [49, 39] on div "Home" at bounding box center [46, 37] width 82 height 11
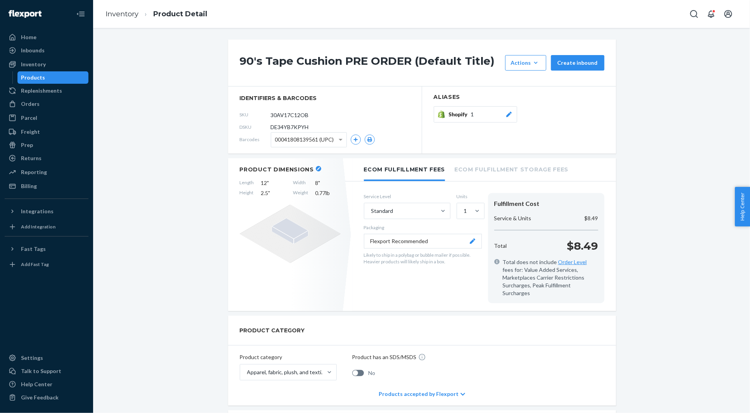
click at [317, 167] on icon "button" at bounding box center [318, 168] width 3 height 3
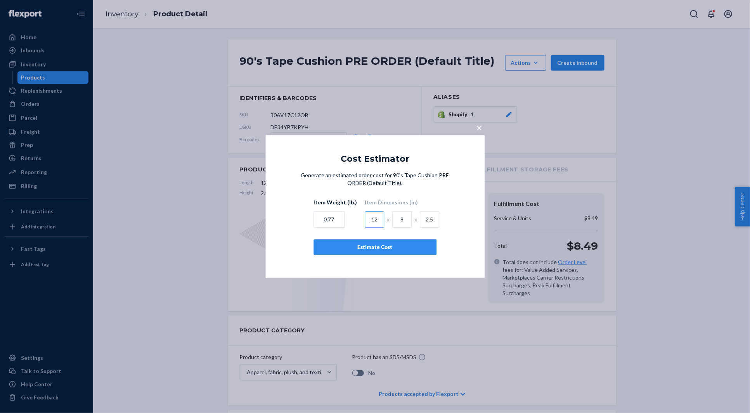
click at [376, 219] on input "12" at bounding box center [374, 220] width 19 height 16
drag, startPoint x: 329, startPoint y: 216, endPoint x: 335, endPoint y: 216, distance: 6.2
click at [329, 216] on input "0.77" at bounding box center [329, 220] width 31 height 16
click at [336, 216] on input "0.77" at bounding box center [329, 220] width 31 height 16
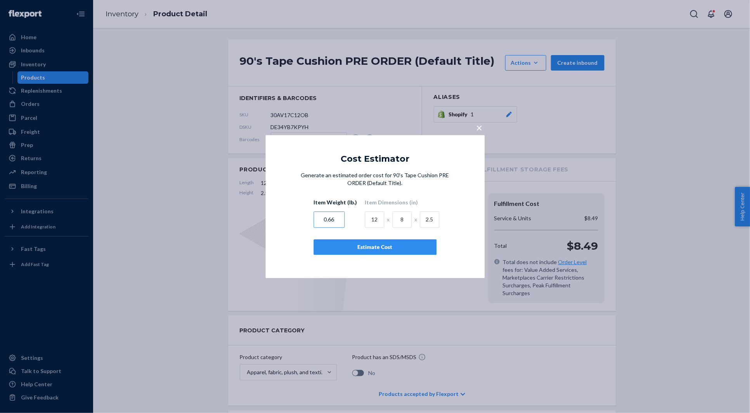
type input "0.66"
click at [352, 244] on div "Estimate Cost" at bounding box center [375, 247] width 110 height 8
